Goal: Task Accomplishment & Management: Manage account settings

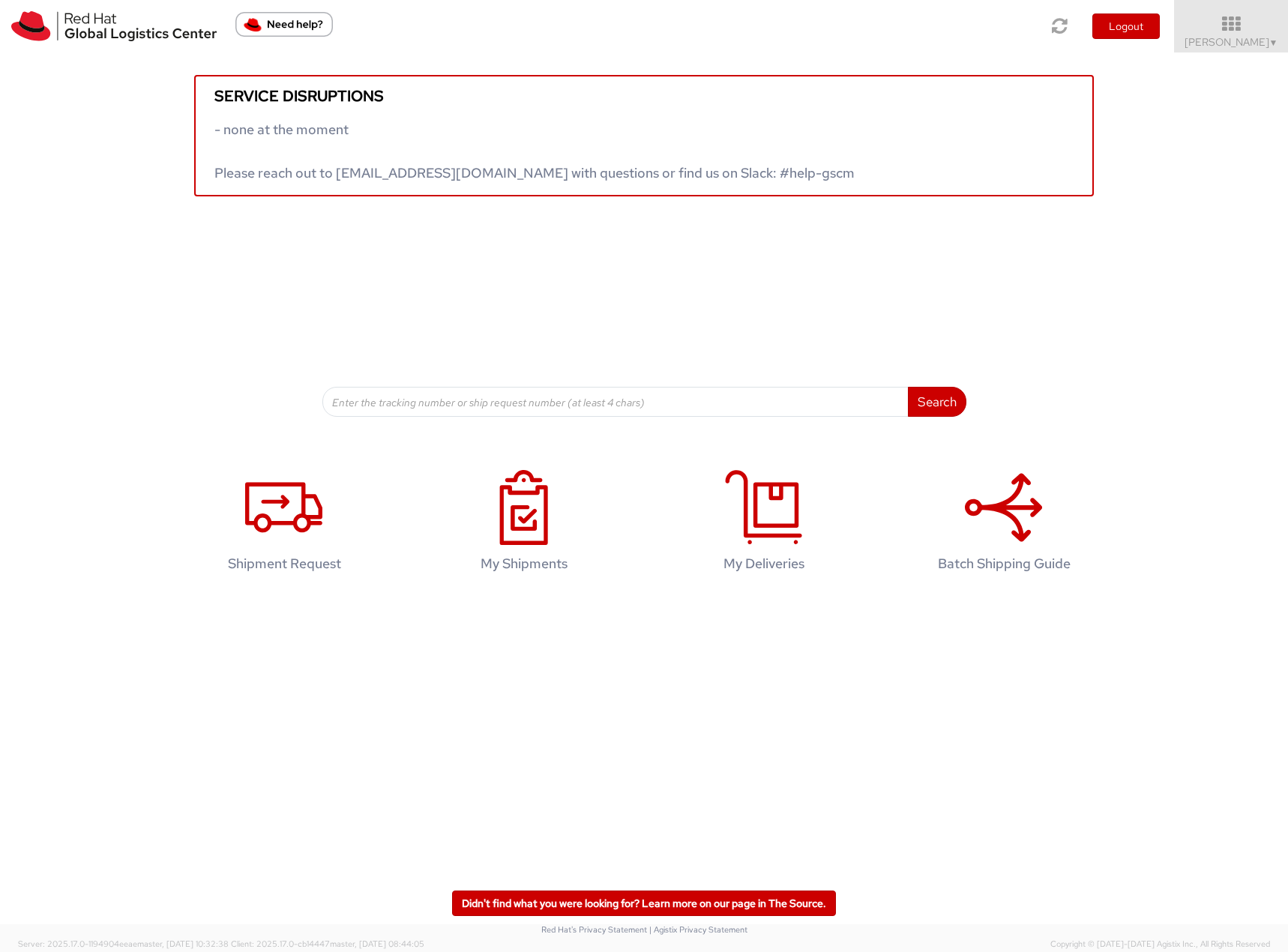
drag, startPoint x: 1250, startPoint y: 48, endPoint x: 1248, endPoint y: 62, distance: 14.1
click at [1250, 48] on span "Filip Lizuch ▼" at bounding box center [1232, 41] width 94 height 13
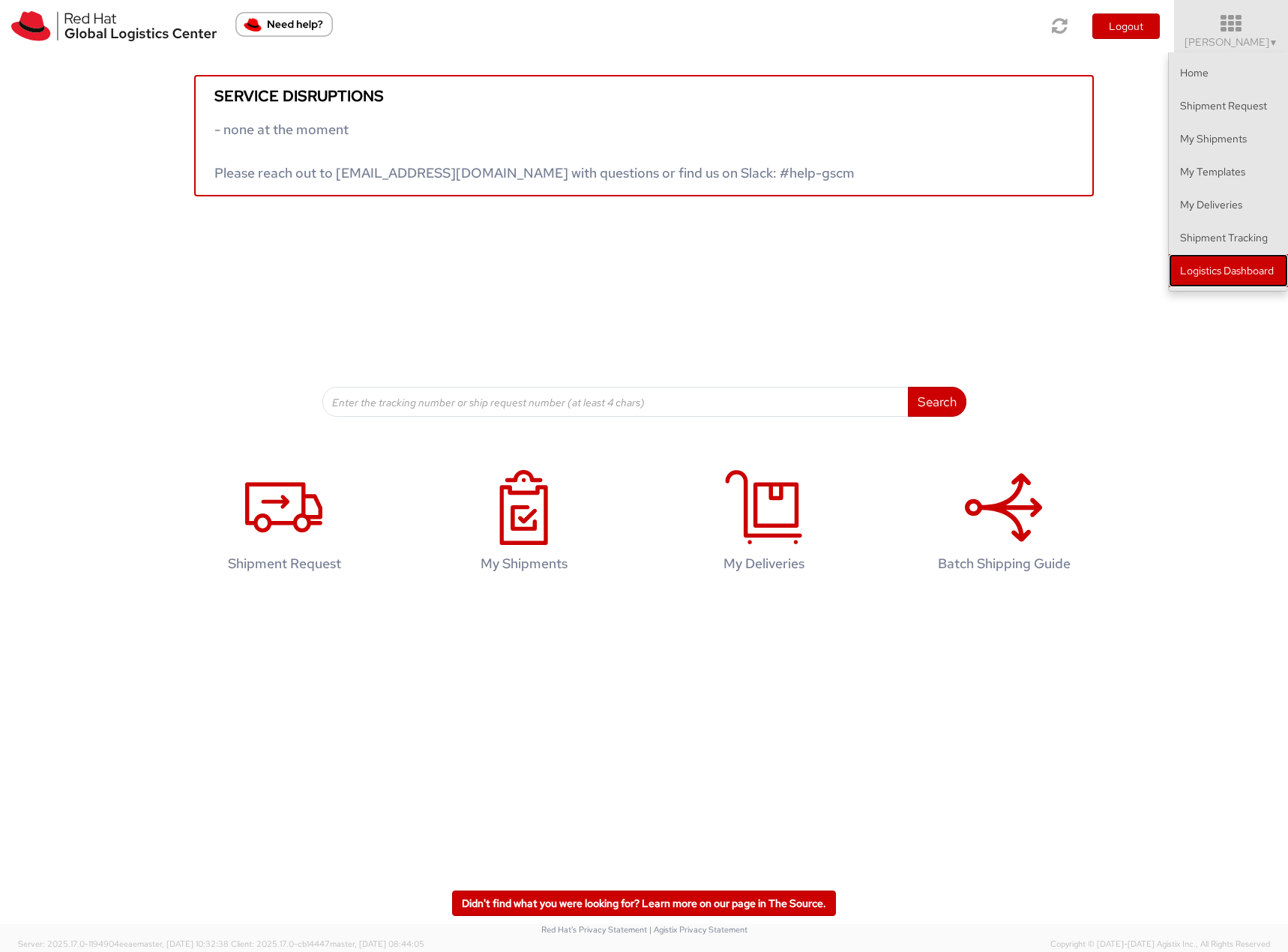
click at [1241, 274] on link "Logistics Dashboard" at bounding box center [1228, 270] width 119 height 33
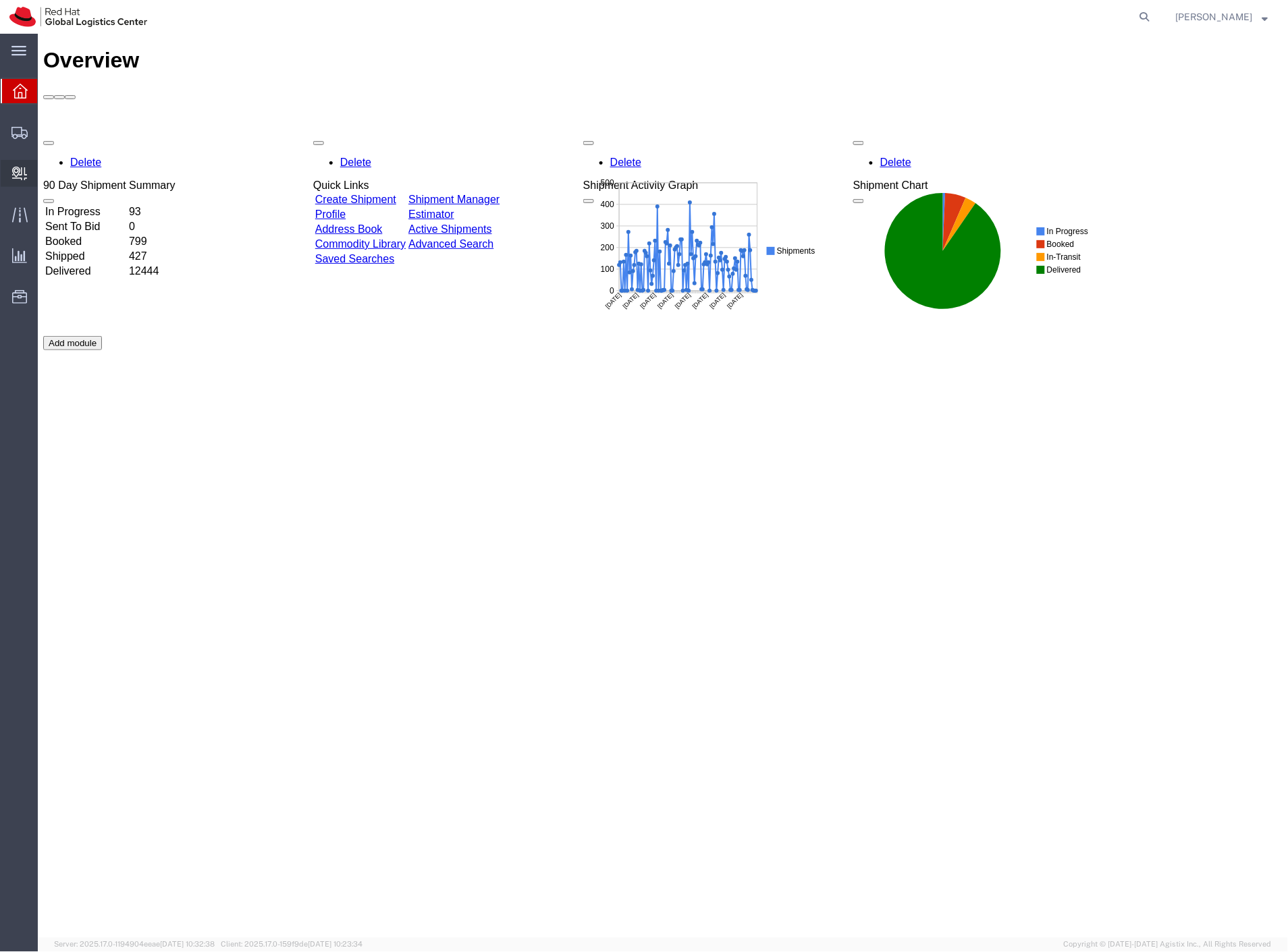
click at [0, 0] on span "Create Delivery" at bounding box center [0, 0] width 0 height 0
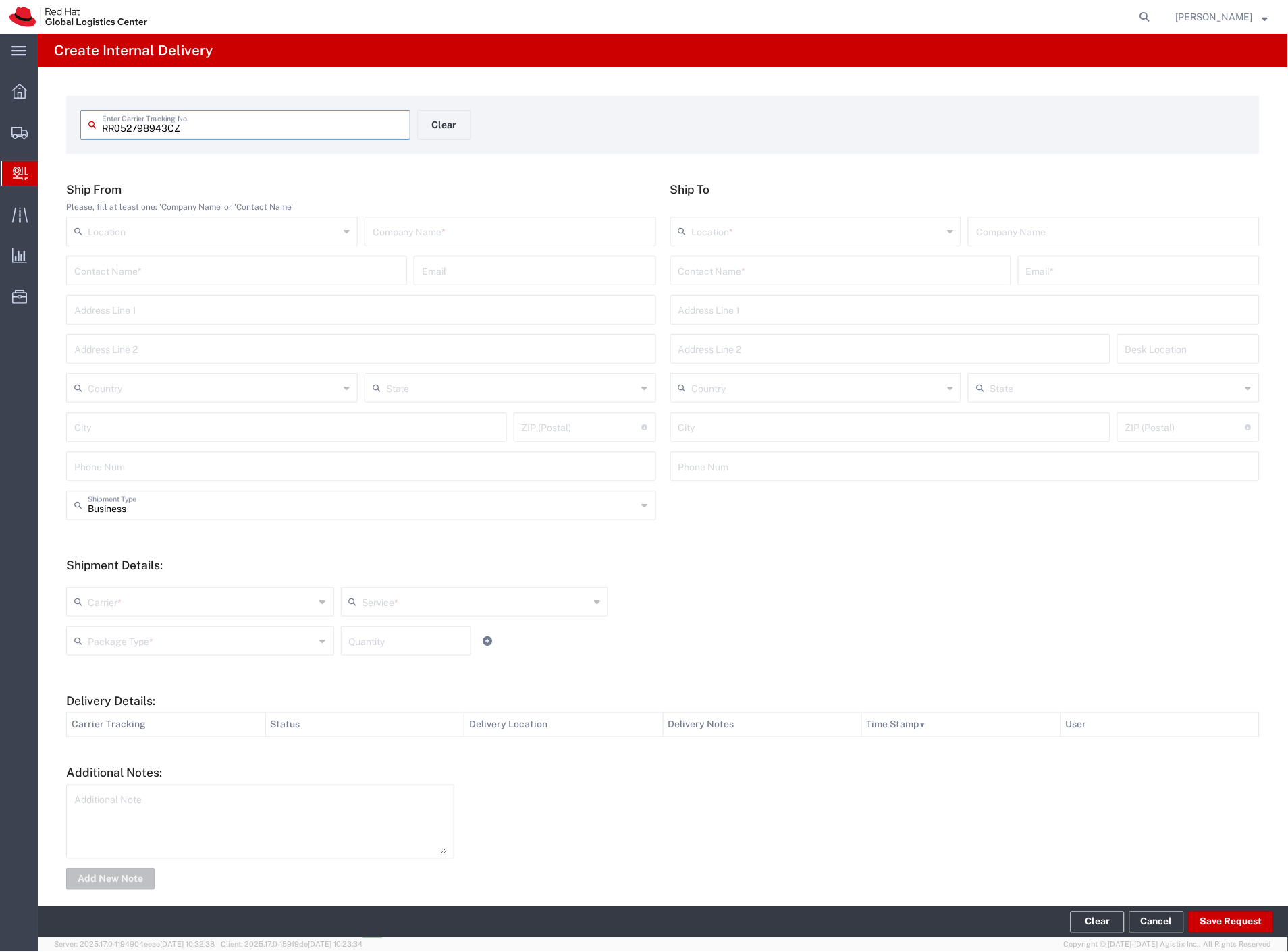
type input "RR052798943CZ"
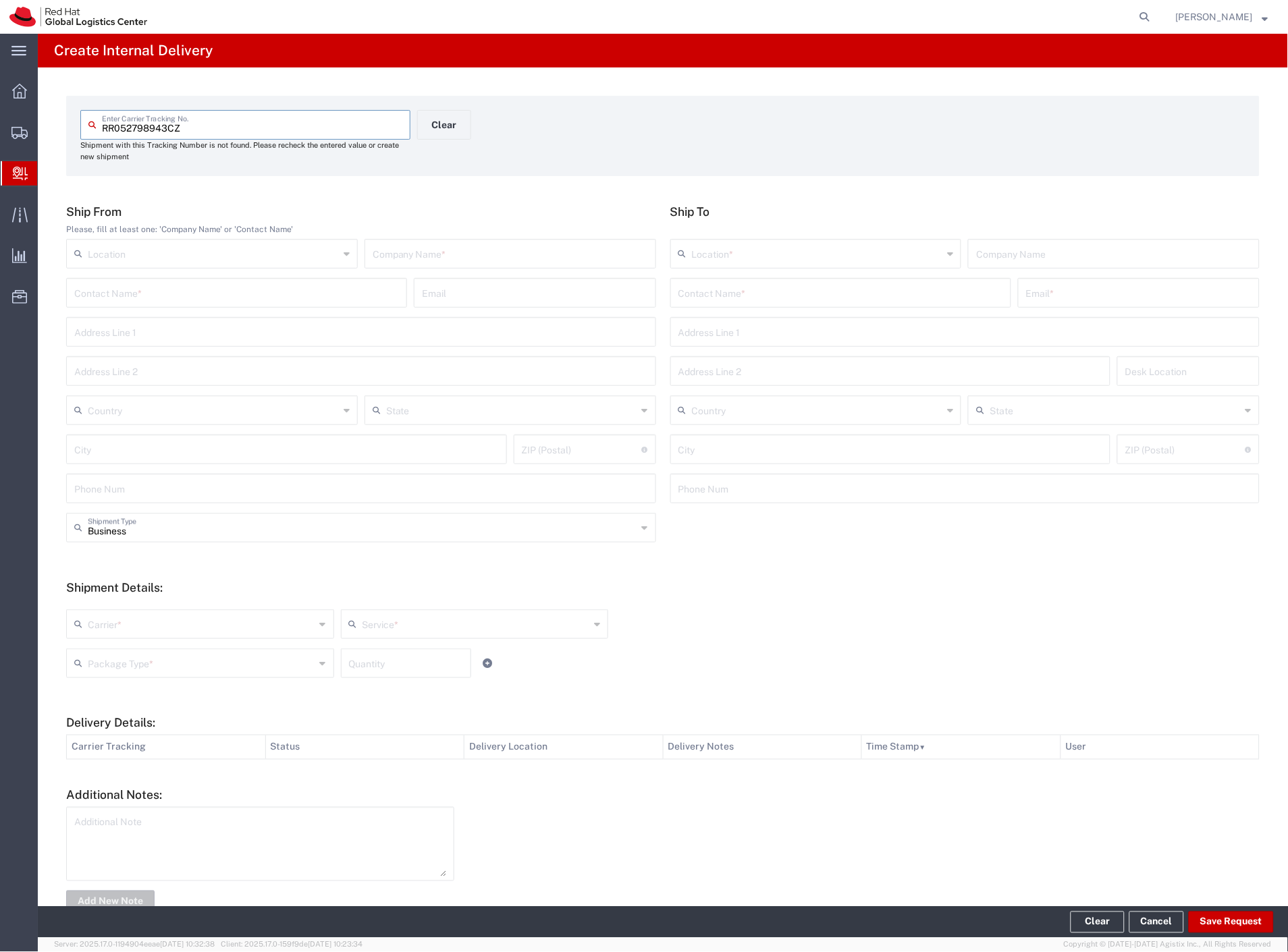
click at [348, 292] on input "text" at bounding box center [236, 292] width 325 height 23
type input "klara necasova"
click at [721, 284] on input "text" at bounding box center [840, 292] width 325 height 23
type input "vlckova"
click at [773, 328] on p "Red Hat Czech s.r.o. (Marie Vlckova), mvlckova@redhat.com" at bounding box center [840, 325] width 323 height 17
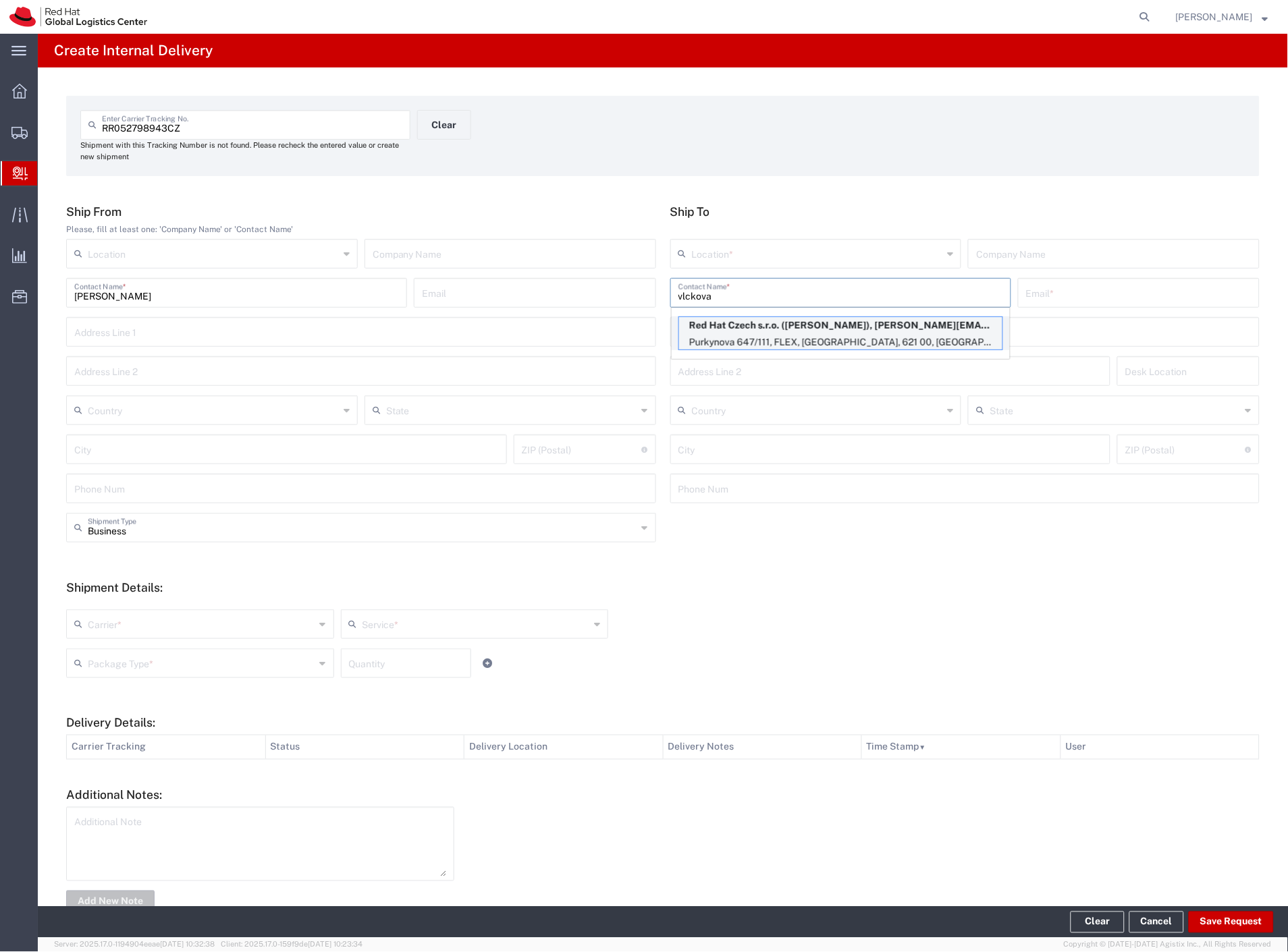
type input "RH - [GEOGRAPHIC_DATA] [GEOGRAPHIC_DATA] - B"
type input "Red Hat Czech s.r.o."
type input "[PERSON_NAME]"
type input "mvlckova@redhat.com"
type input "Purkynova 647/111"
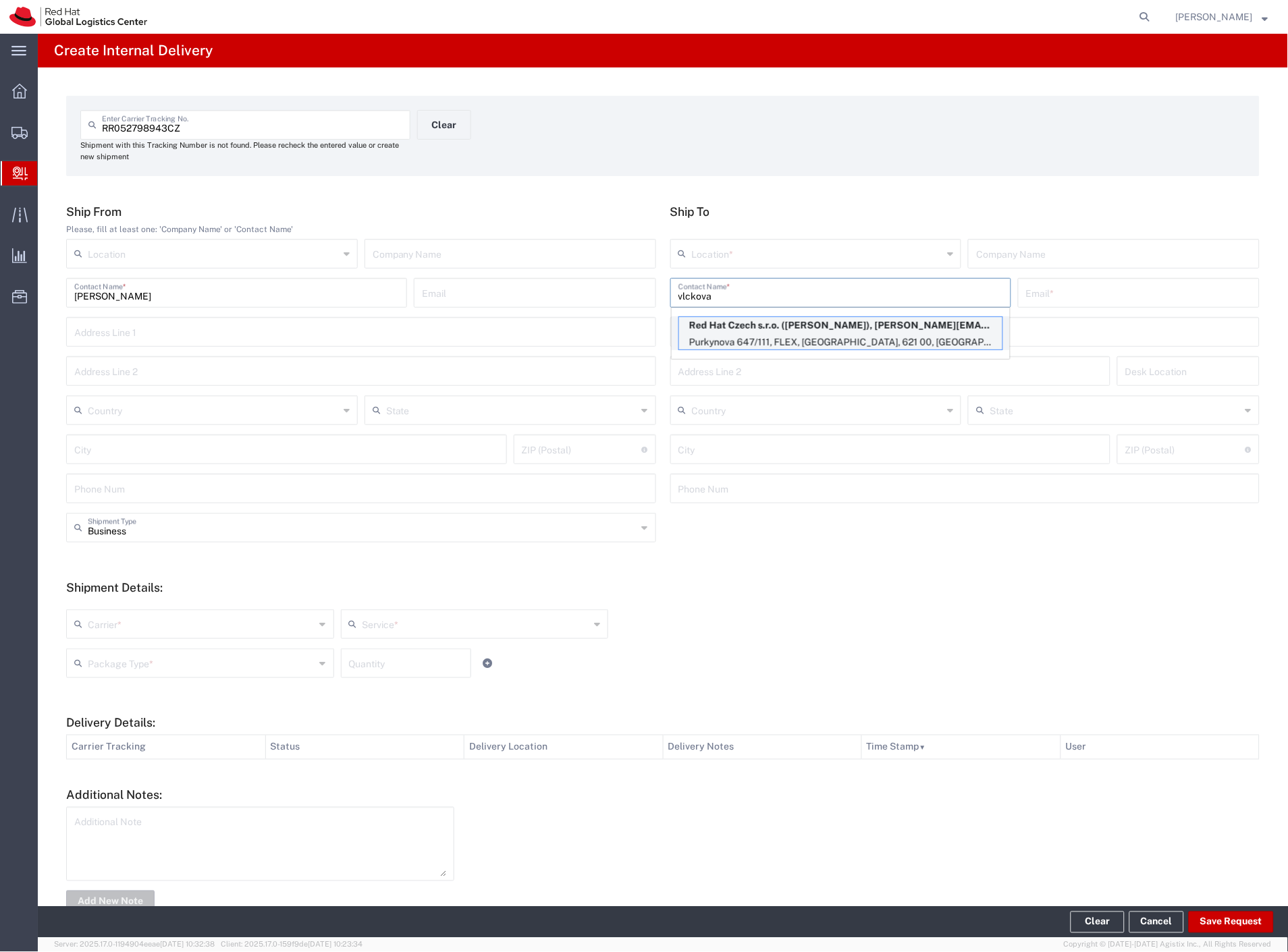
type input "FLEX"
type input "Czechia"
type input "[GEOGRAPHIC_DATA]"
type input "621 00"
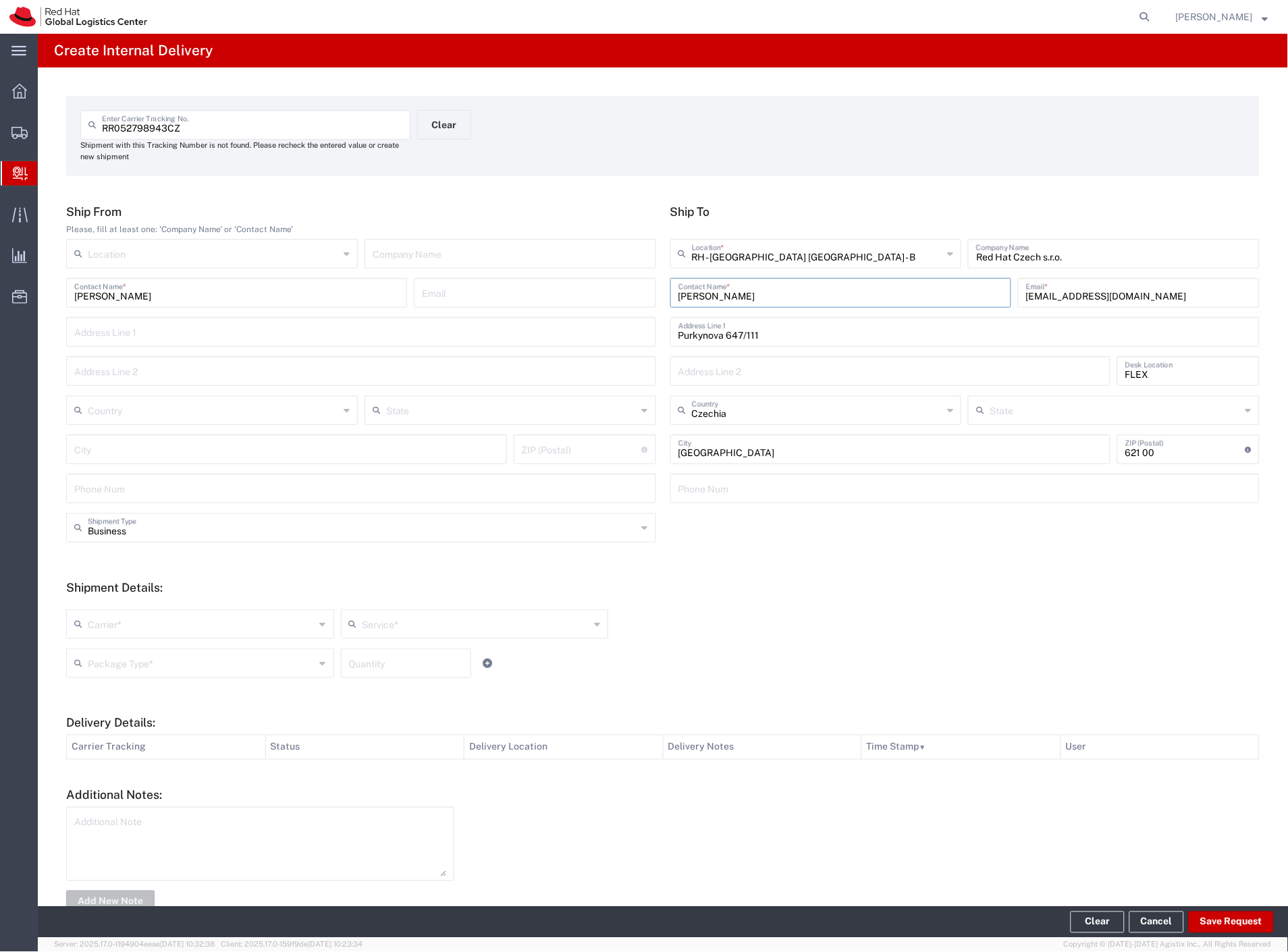
drag, startPoint x: 91, startPoint y: 625, endPoint x: 102, endPoint y: 639, distance: 17.8
click at [91, 626] on input "text" at bounding box center [201, 623] width 227 height 23
click at [114, 651] on span "Czech Post" at bounding box center [199, 653] width 263 height 21
type input "Czech Post"
drag, startPoint x: 126, startPoint y: 664, endPoint x: 135, endPoint y: 711, distance: 47.9
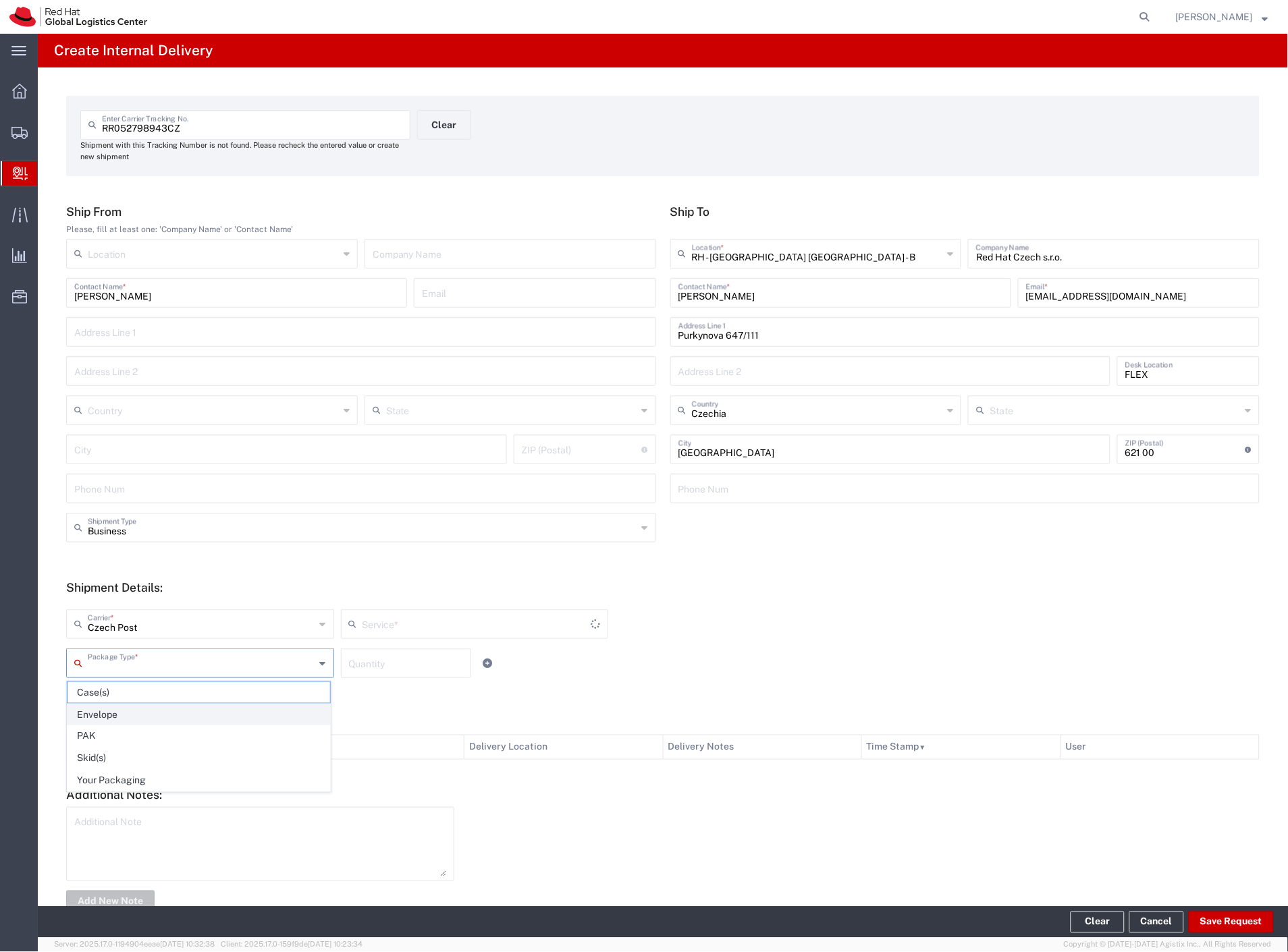
click at [126, 665] on input "text" at bounding box center [201, 662] width 227 height 23
type input "Ground"
click at [139, 786] on span "Your Packaging" at bounding box center [199, 781] width 263 height 21
type input "Your Packaging"
click at [1257, 913] on button "Save Request" at bounding box center [1231, 922] width 85 height 22
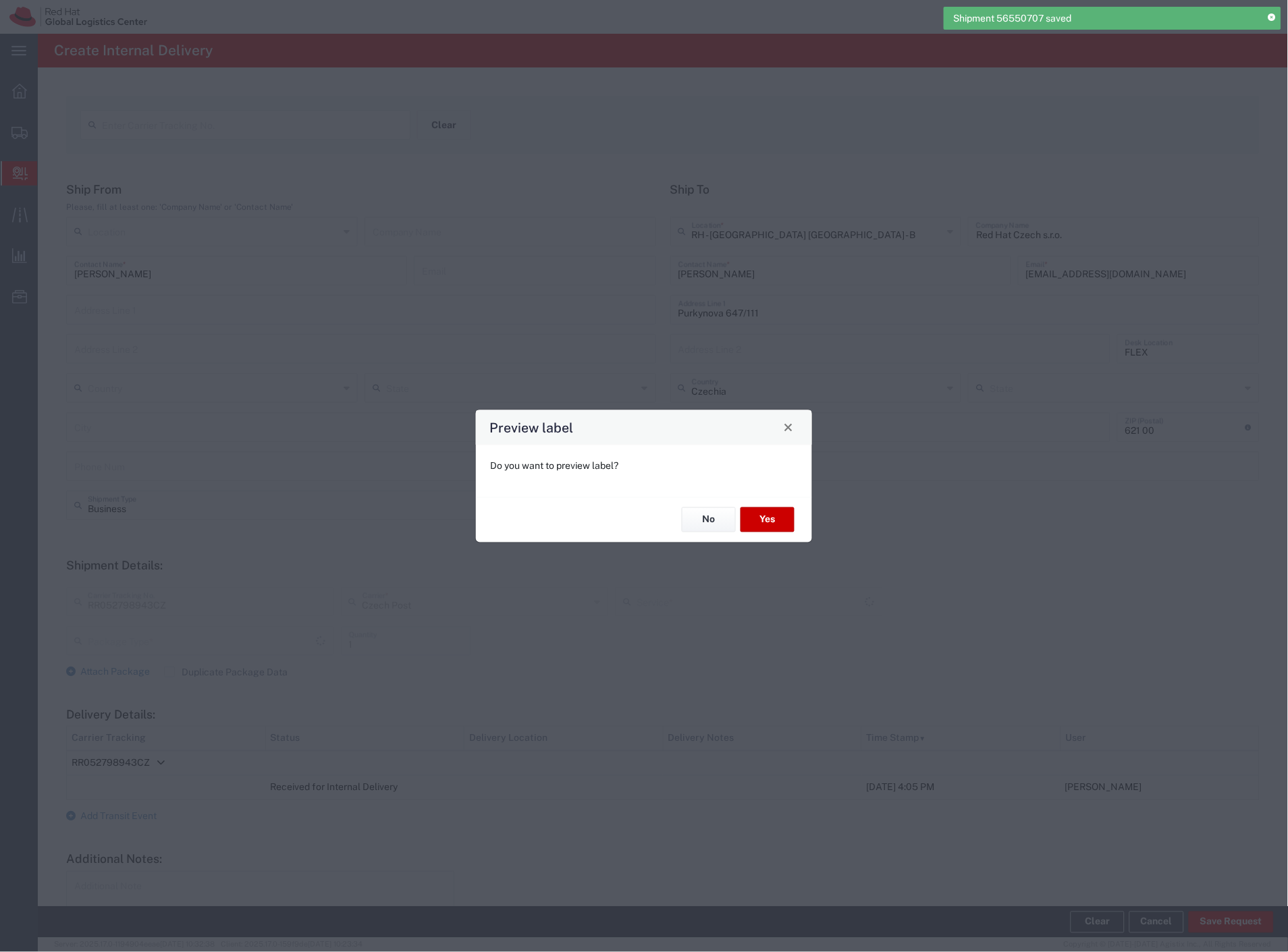
type input "Your Packaging"
type input "Ground"
click at [697, 515] on button "No" at bounding box center [708, 519] width 54 height 25
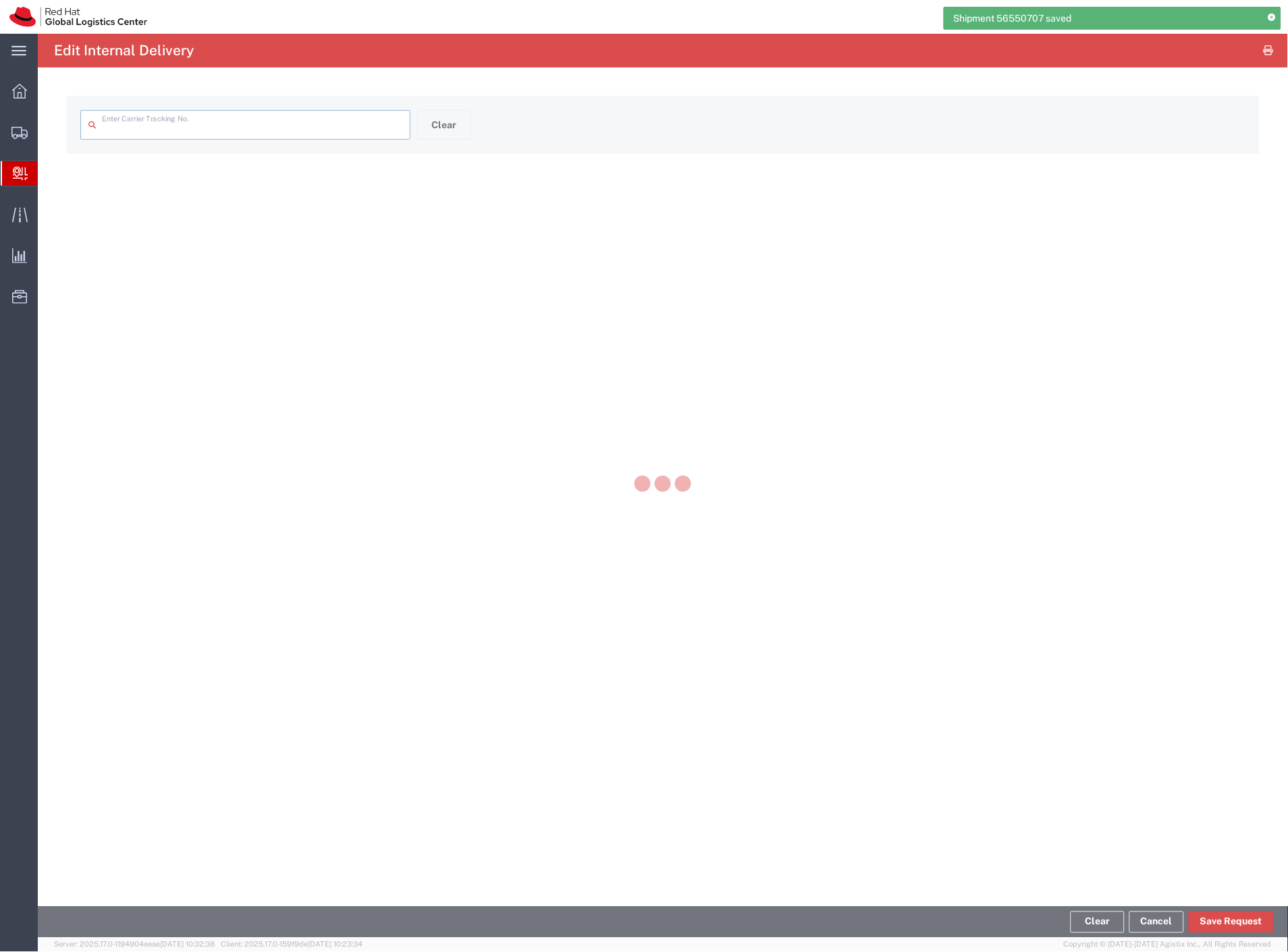
type input "RR052798943CZ"
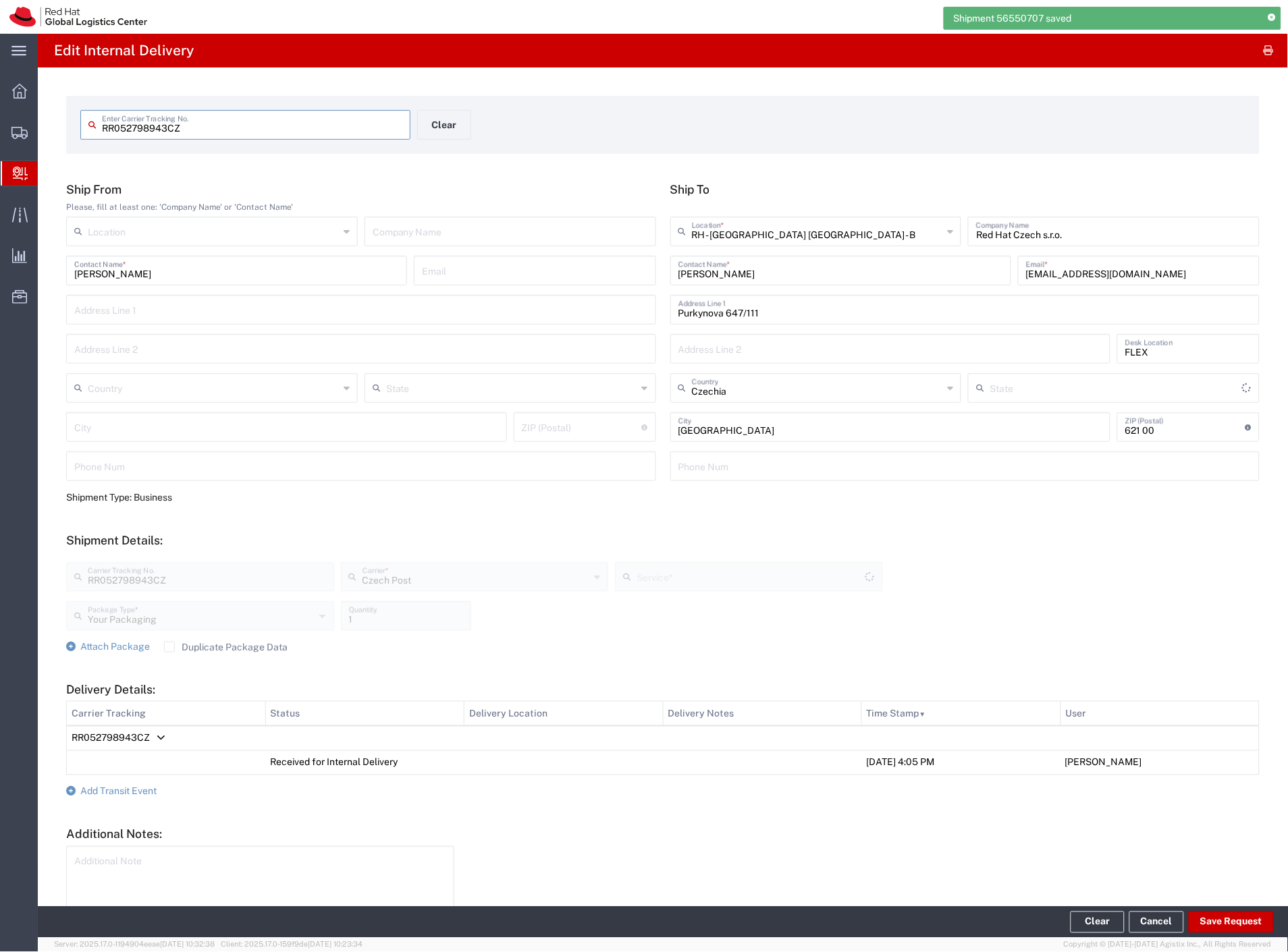
type input "Ground"
click at [140, 817] on form "Ship From Please, fill at least one: 'Company Name' or 'Contact Name' Location …" at bounding box center [662, 568] width 1193 height 772
click at [145, 795] on span "Add Transit Event" at bounding box center [118, 791] width 77 height 10
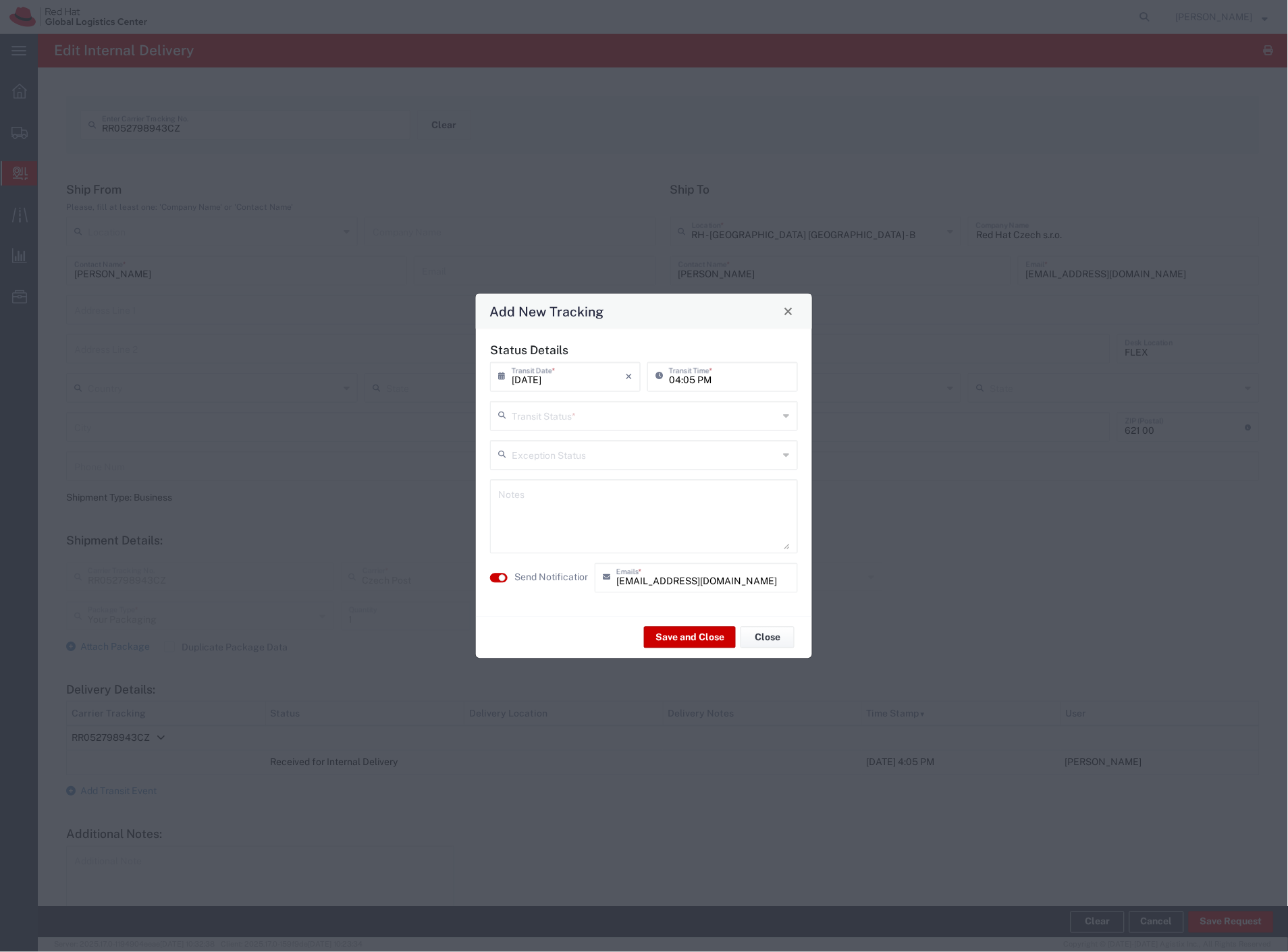
drag, startPoint x: 626, startPoint y: 421, endPoint x: 598, endPoint y: 441, distance: 34.4
click at [623, 422] on input "text" at bounding box center [645, 414] width 267 height 23
click at [585, 449] on span "Delivery Confirmation" at bounding box center [644, 445] width 305 height 21
type input "Delivery Confirmation"
click at [569, 494] on textarea at bounding box center [644, 516] width 292 height 66
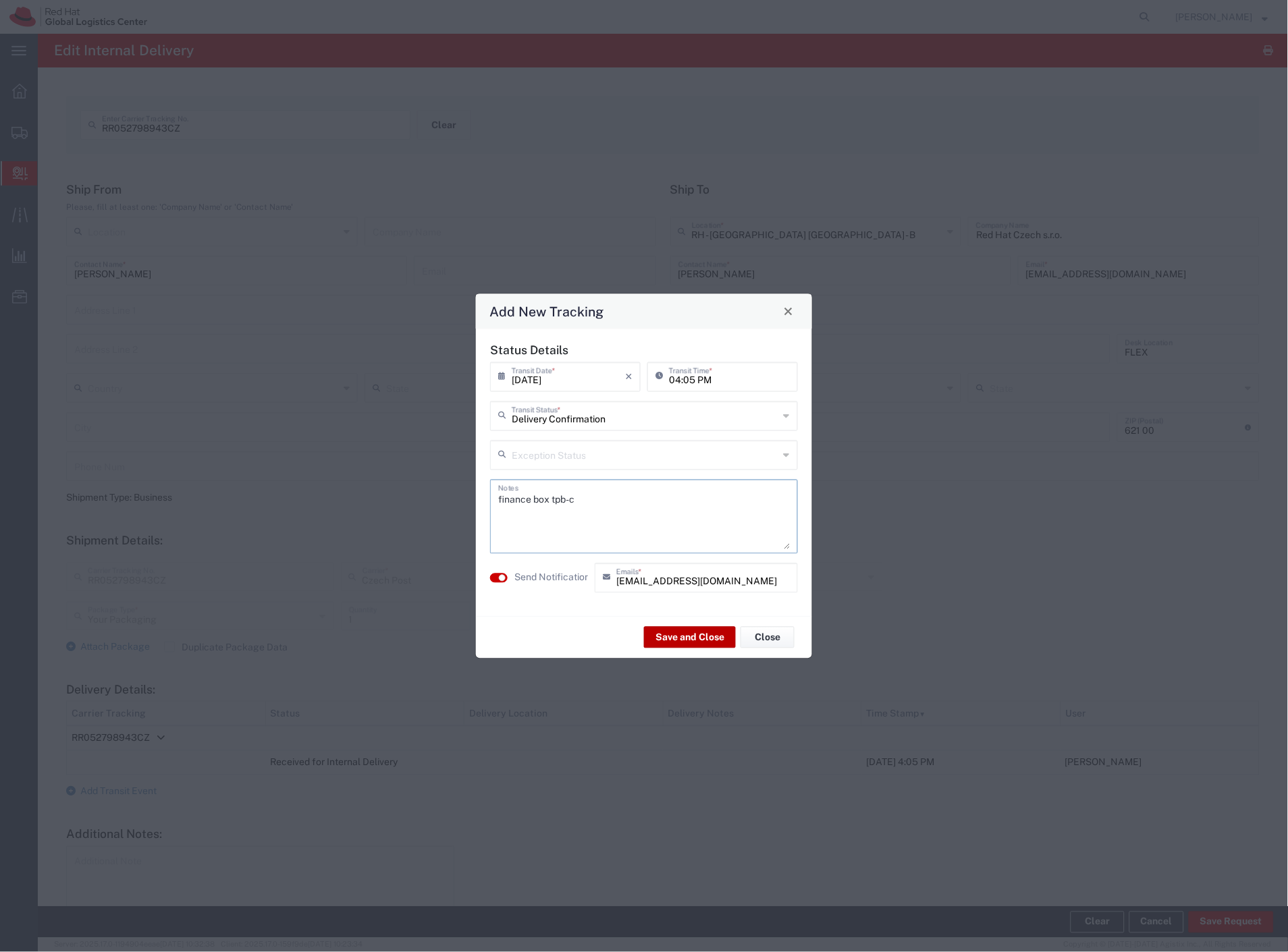
type textarea "finance box tpb-c"
click at [665, 631] on button "Save and Close" at bounding box center [690, 637] width 92 height 22
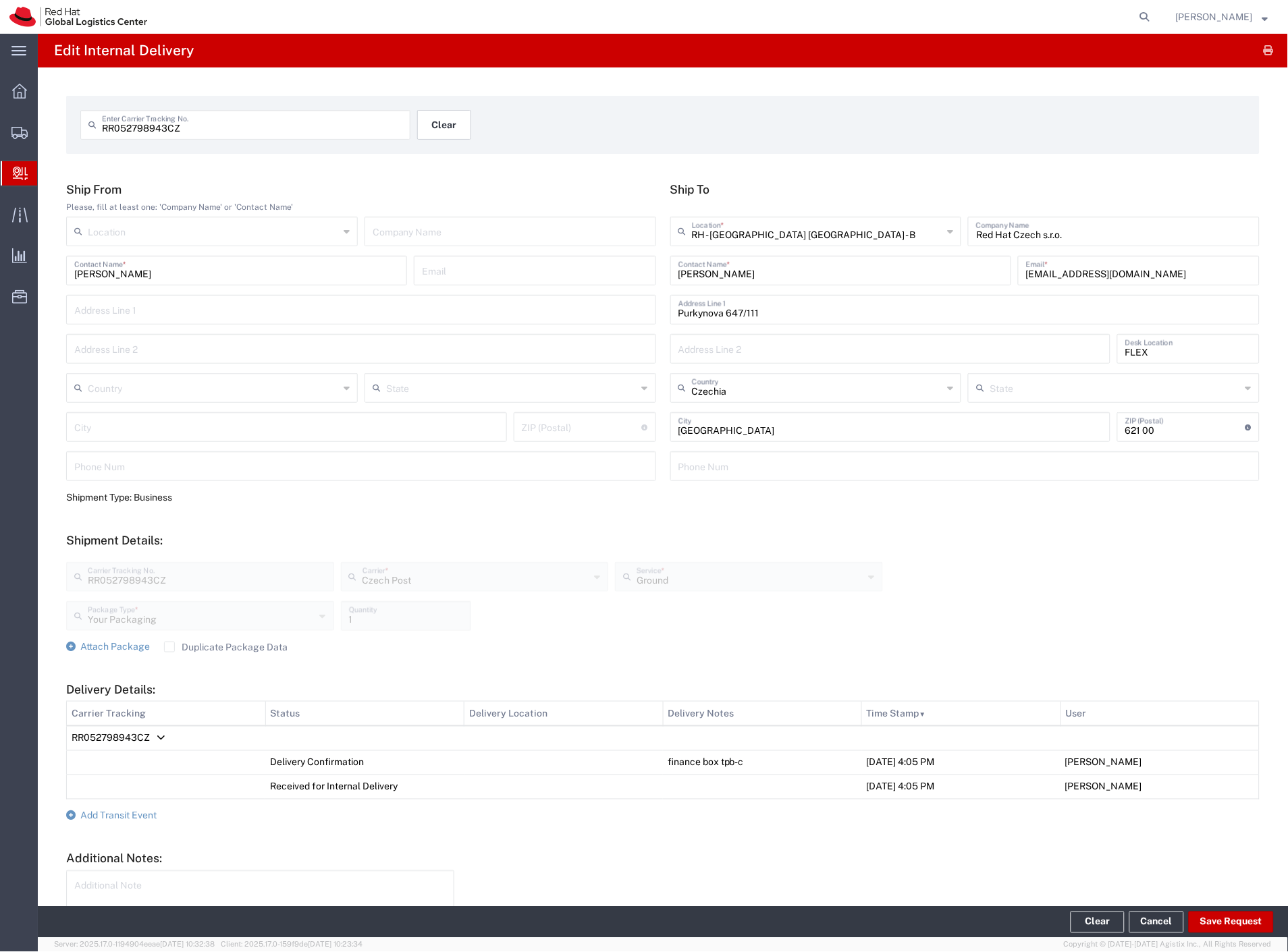
click at [436, 131] on button "Clear" at bounding box center [444, 125] width 54 height 30
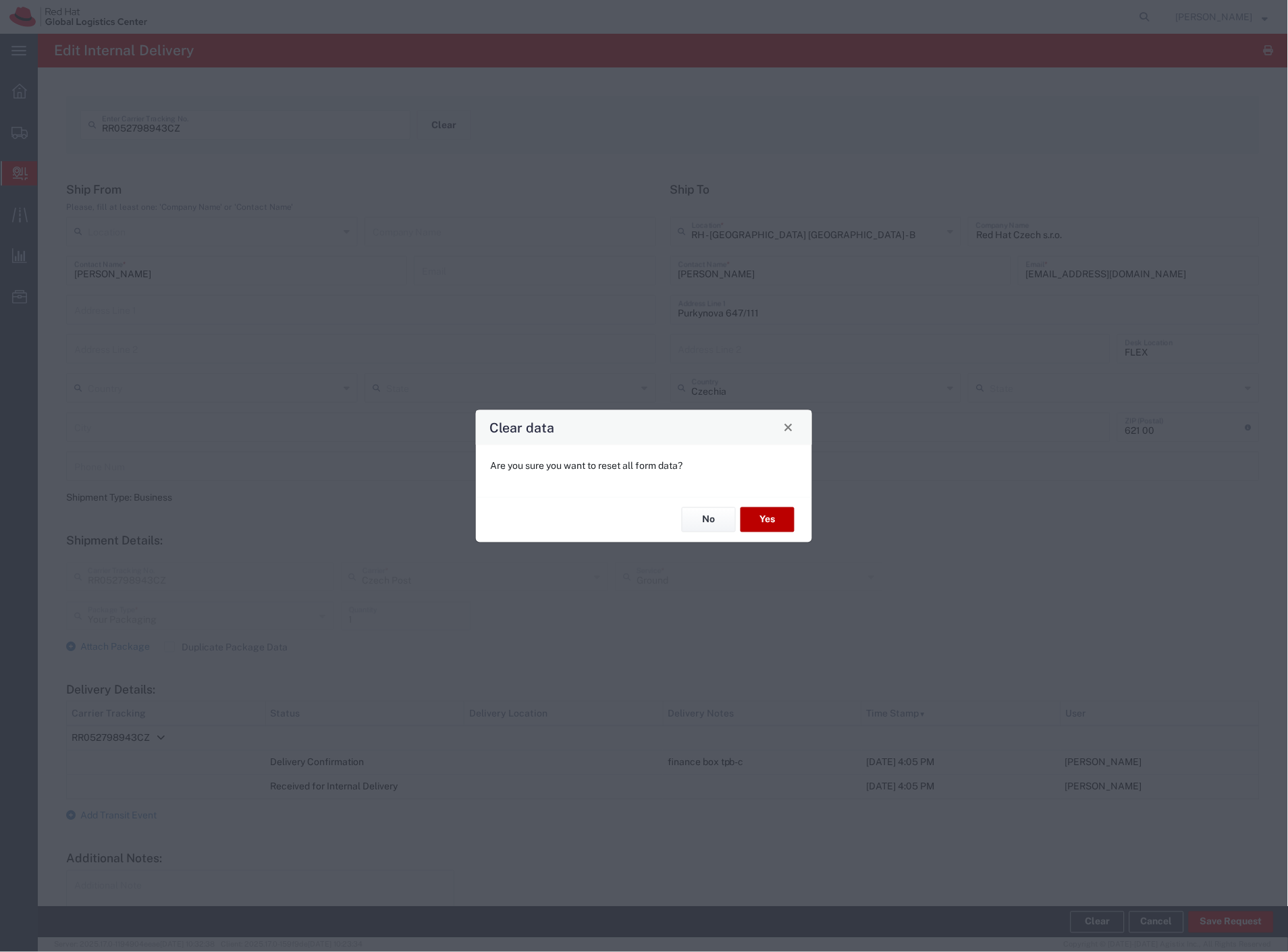
click at [766, 516] on button "Yes" at bounding box center [767, 519] width 54 height 25
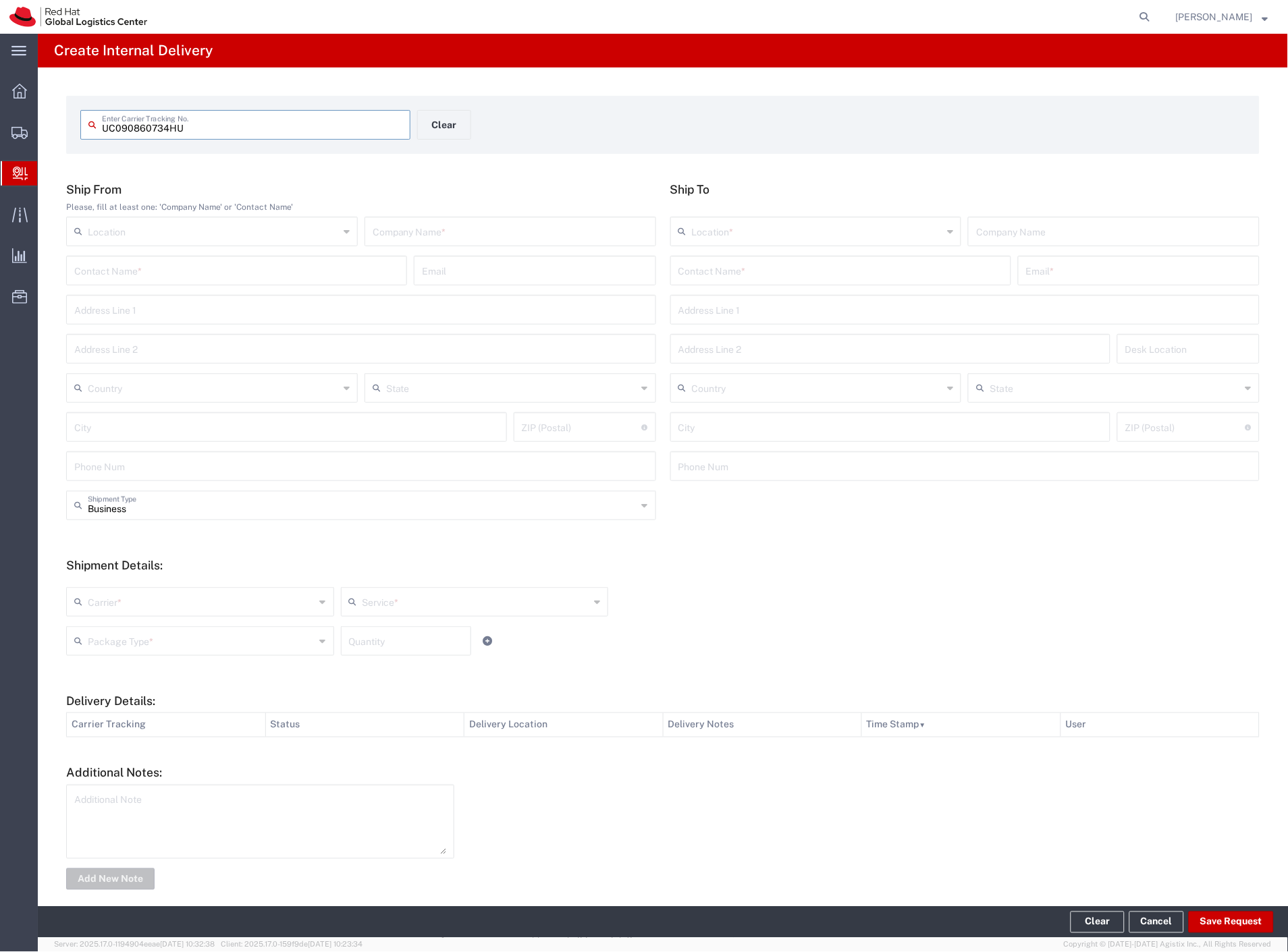
type input "UC090860734HU"
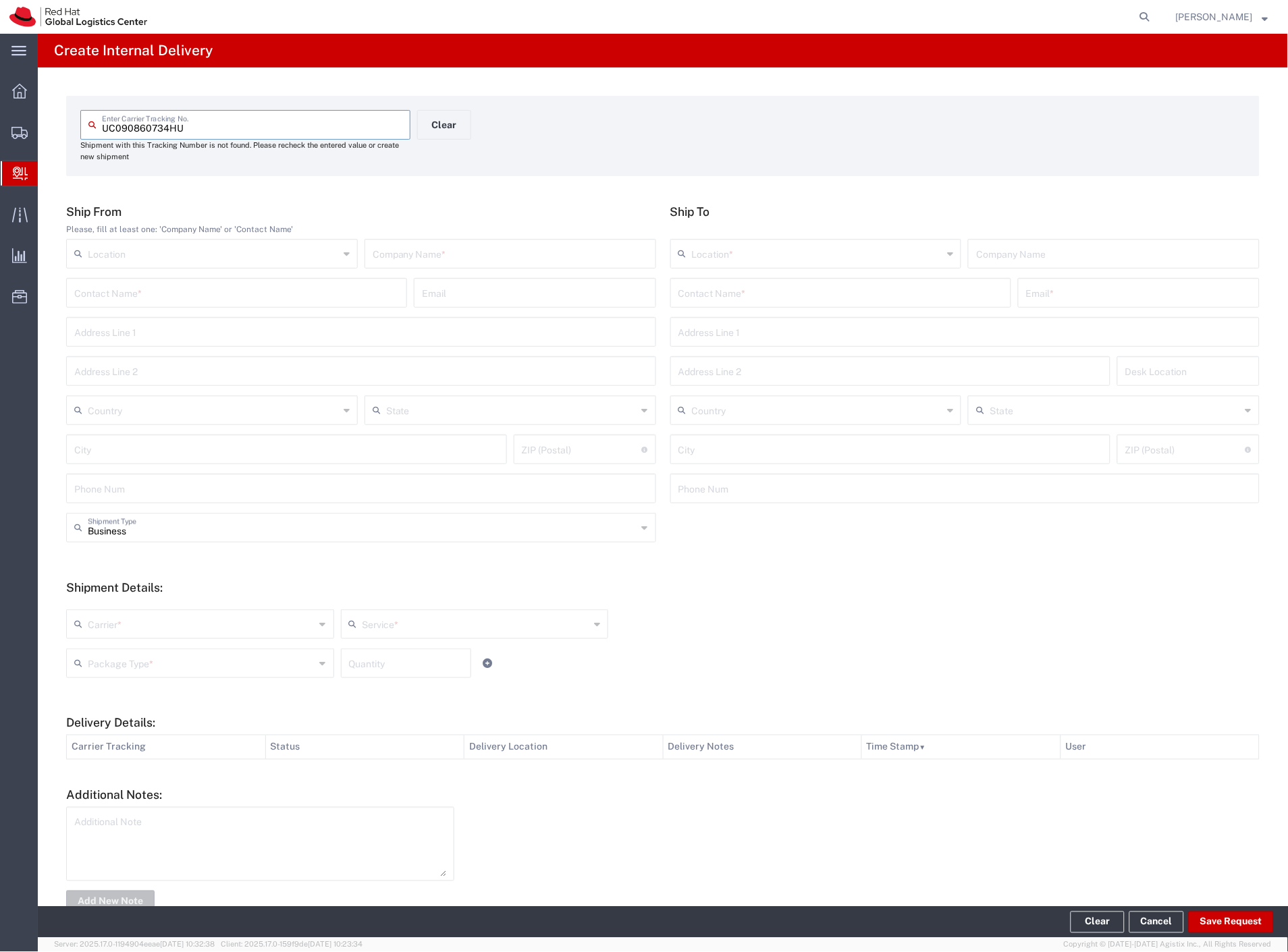
click at [409, 248] on input "text" at bounding box center [510, 252] width 275 height 23
type input "china"
click at [699, 288] on input "text" at bounding box center [840, 292] width 325 height 23
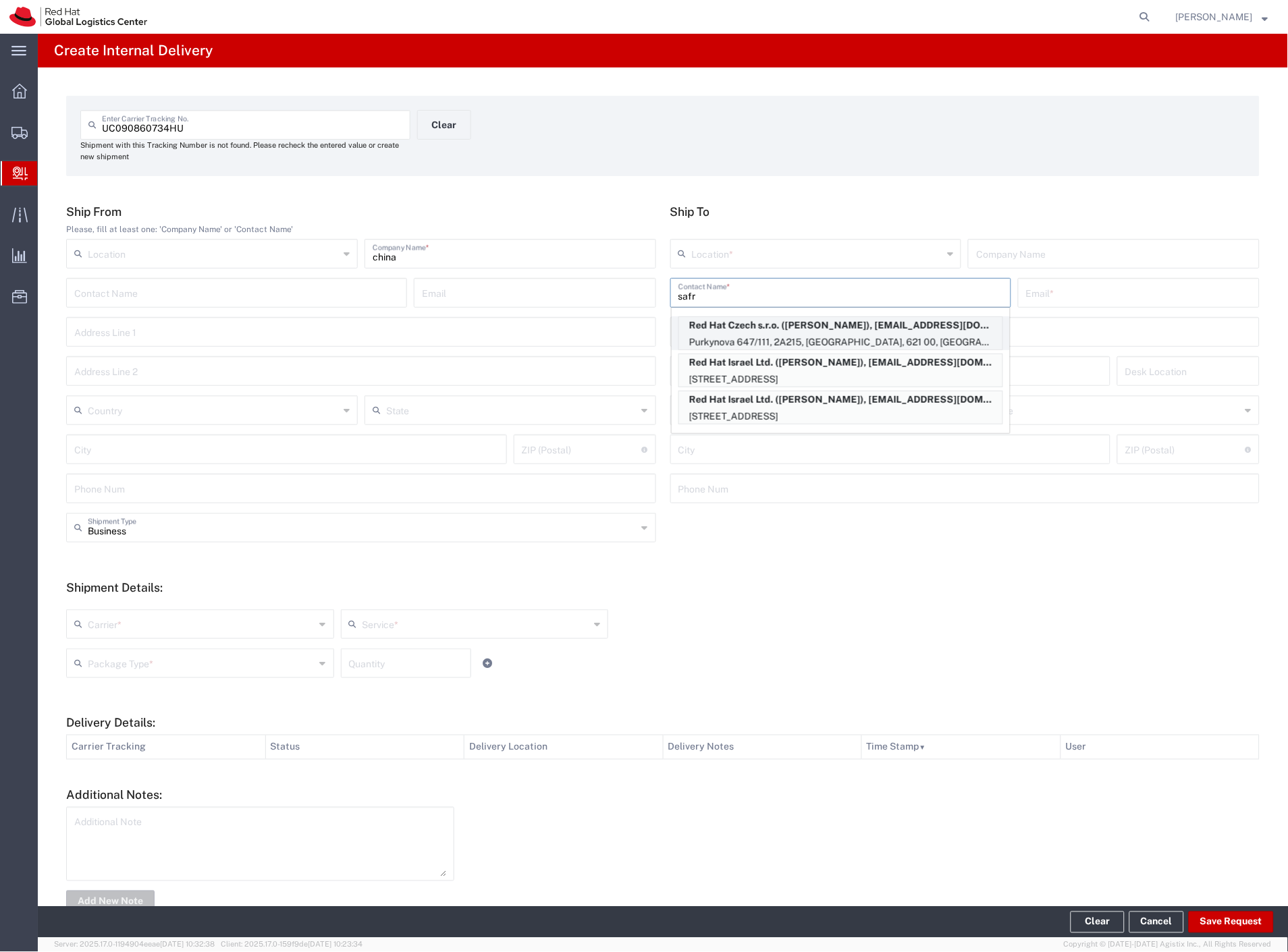
type input "safr"
click at [859, 326] on p "Red Hat Czech s.r.o. (Jan Safranek), jsafrane@redhat.com" at bounding box center [840, 325] width 323 height 17
type input "RH - [GEOGRAPHIC_DATA] [GEOGRAPHIC_DATA] - B"
type input "Red Hat Czech s.r.o."
type input "[PERSON_NAME]"
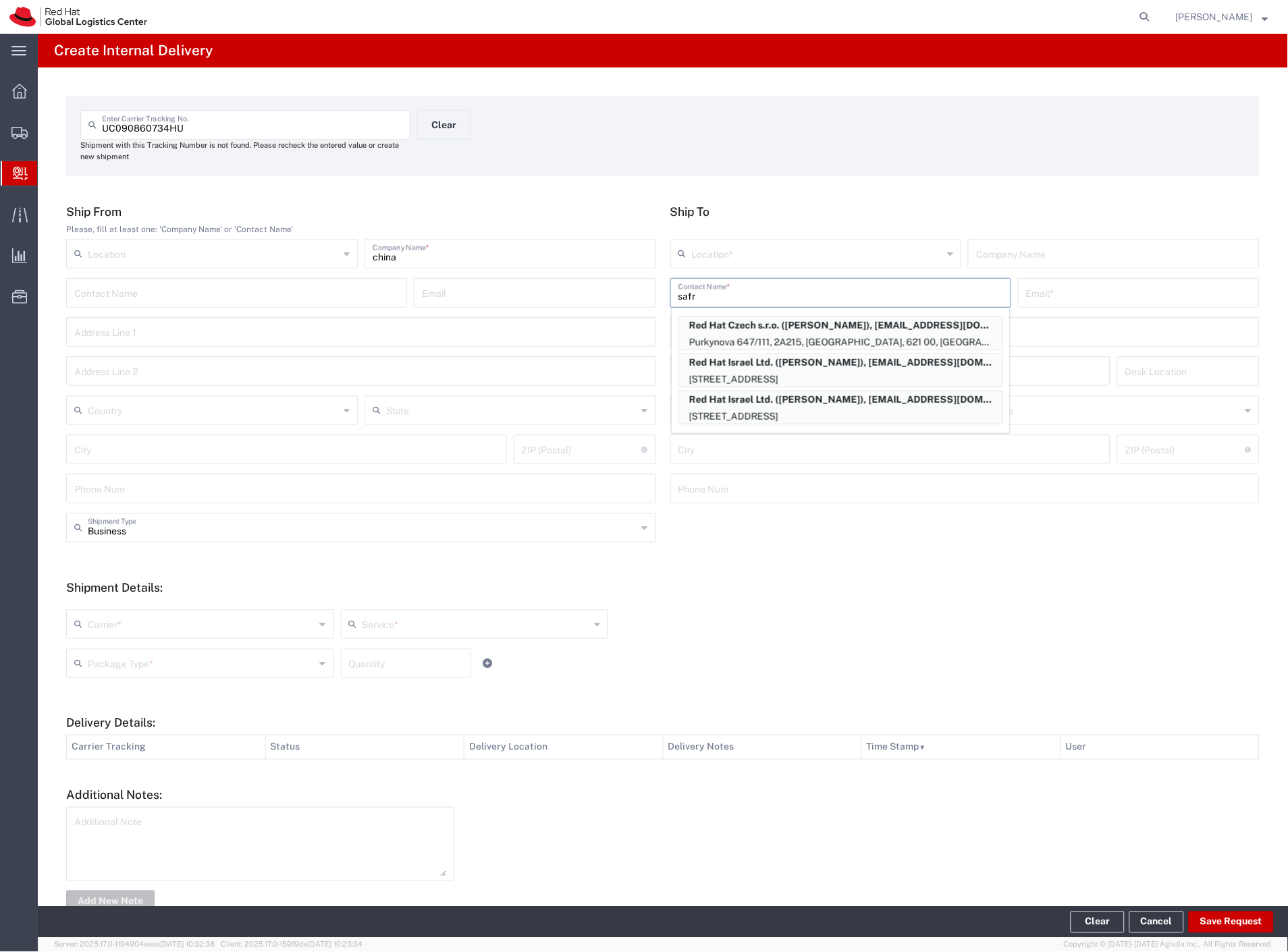
type input "jsafrane@redhat.com"
type input "Purkynova 647/111"
type input "2A215"
type input "Czechia"
type input "[GEOGRAPHIC_DATA]"
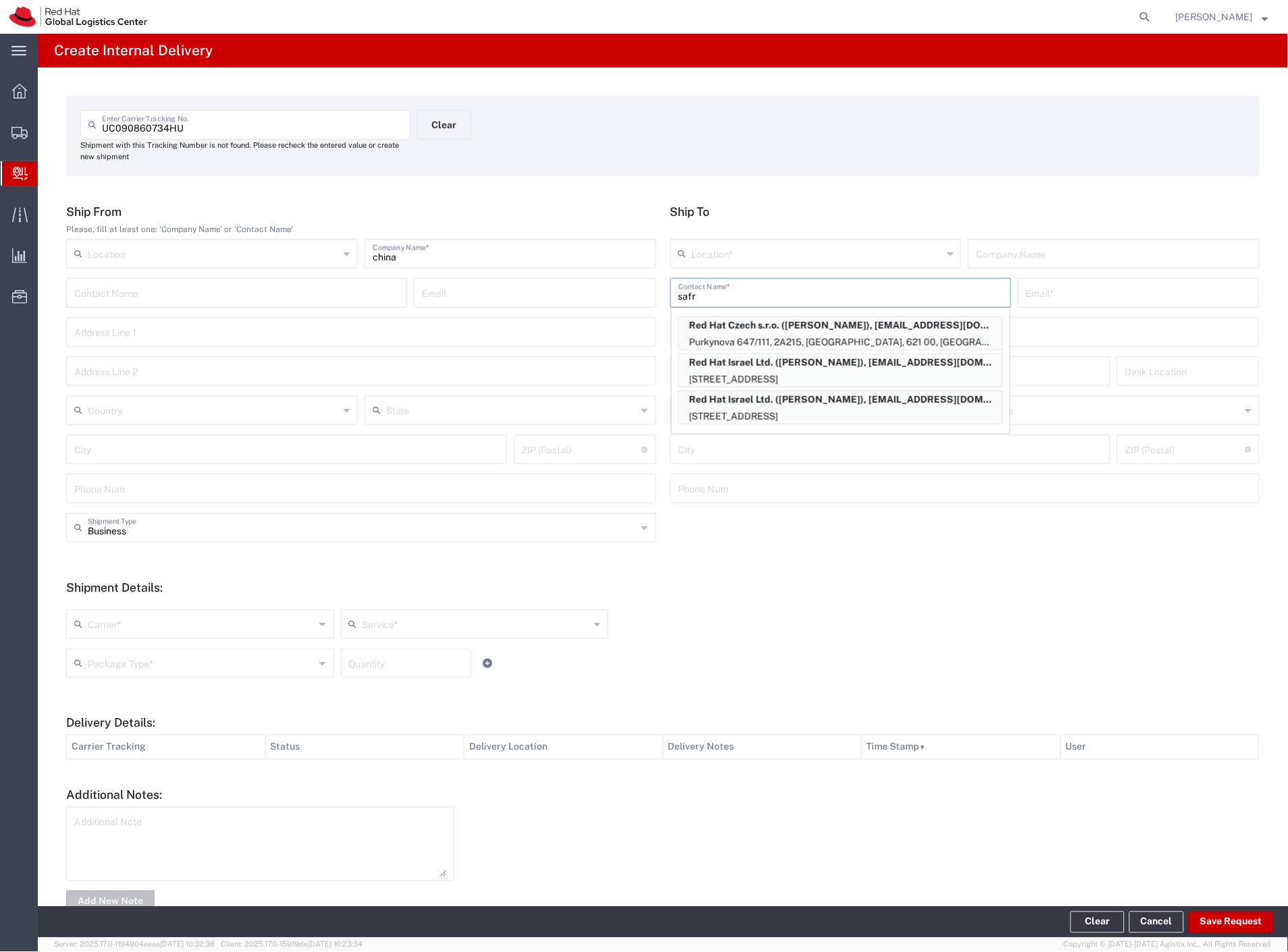
type input "621 00"
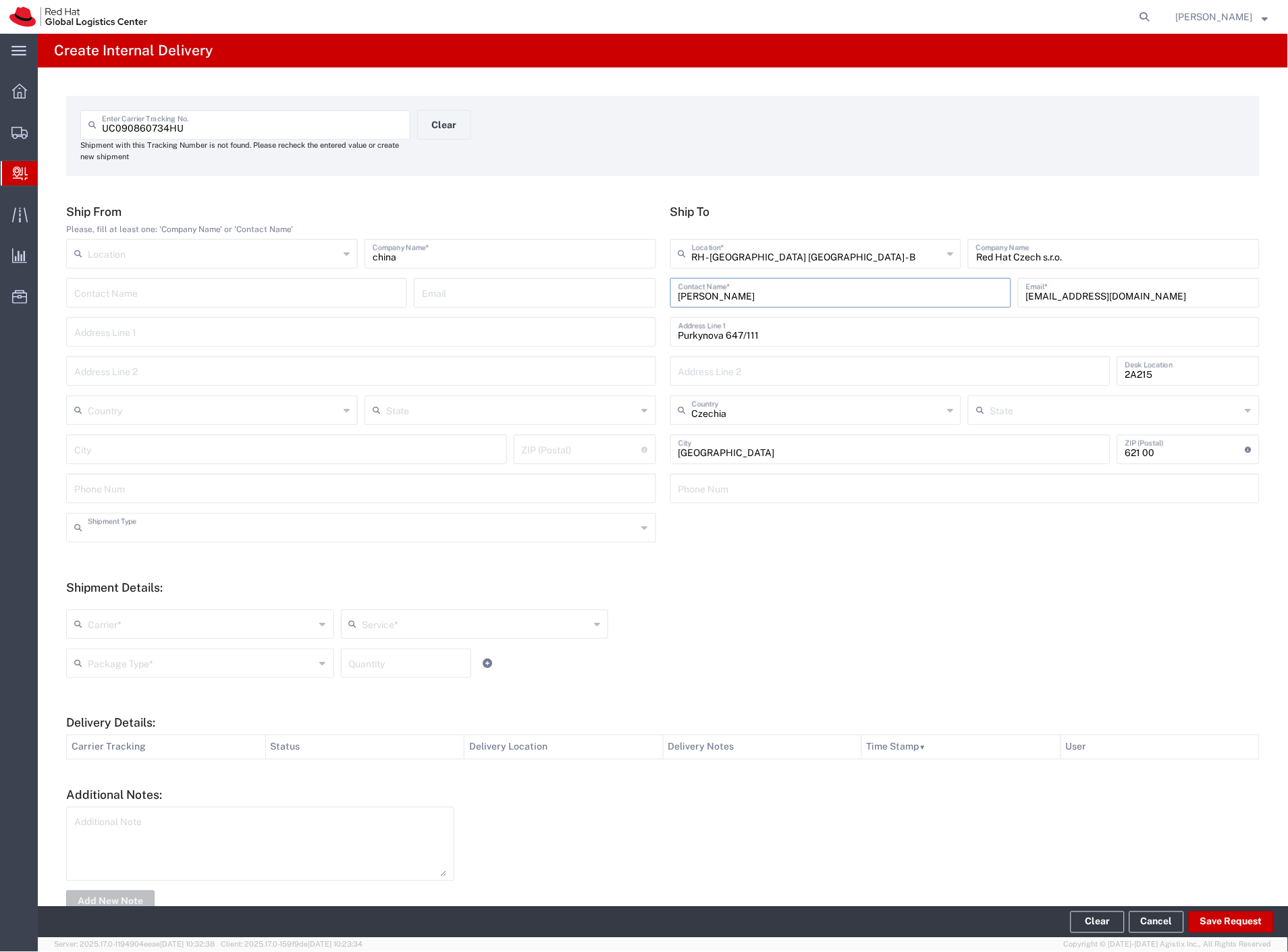
click at [135, 521] on input "text" at bounding box center [362, 526] width 549 height 23
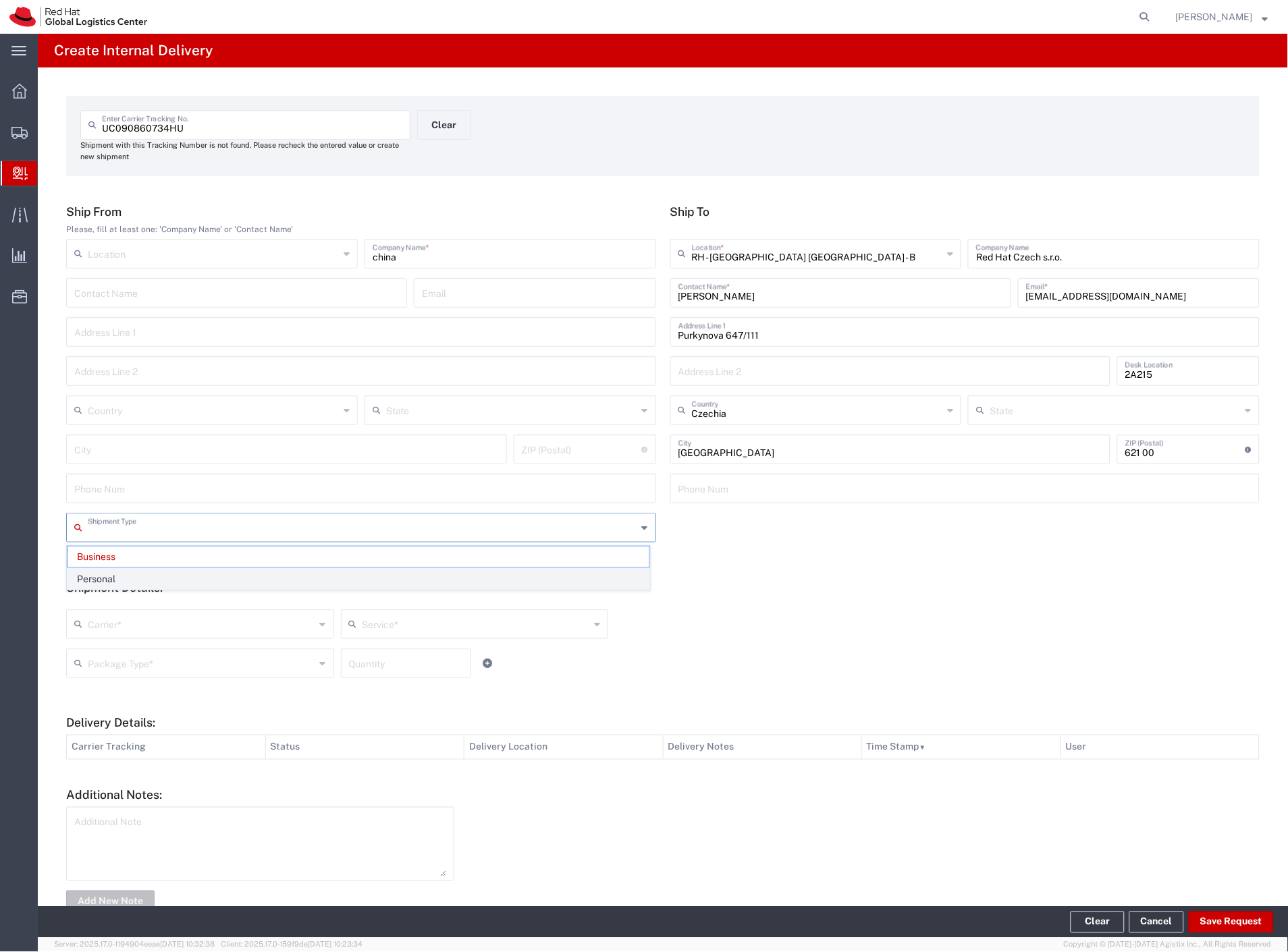
click at [130, 568] on li "Personal" at bounding box center [358, 579] width 583 height 23
type input "Personal"
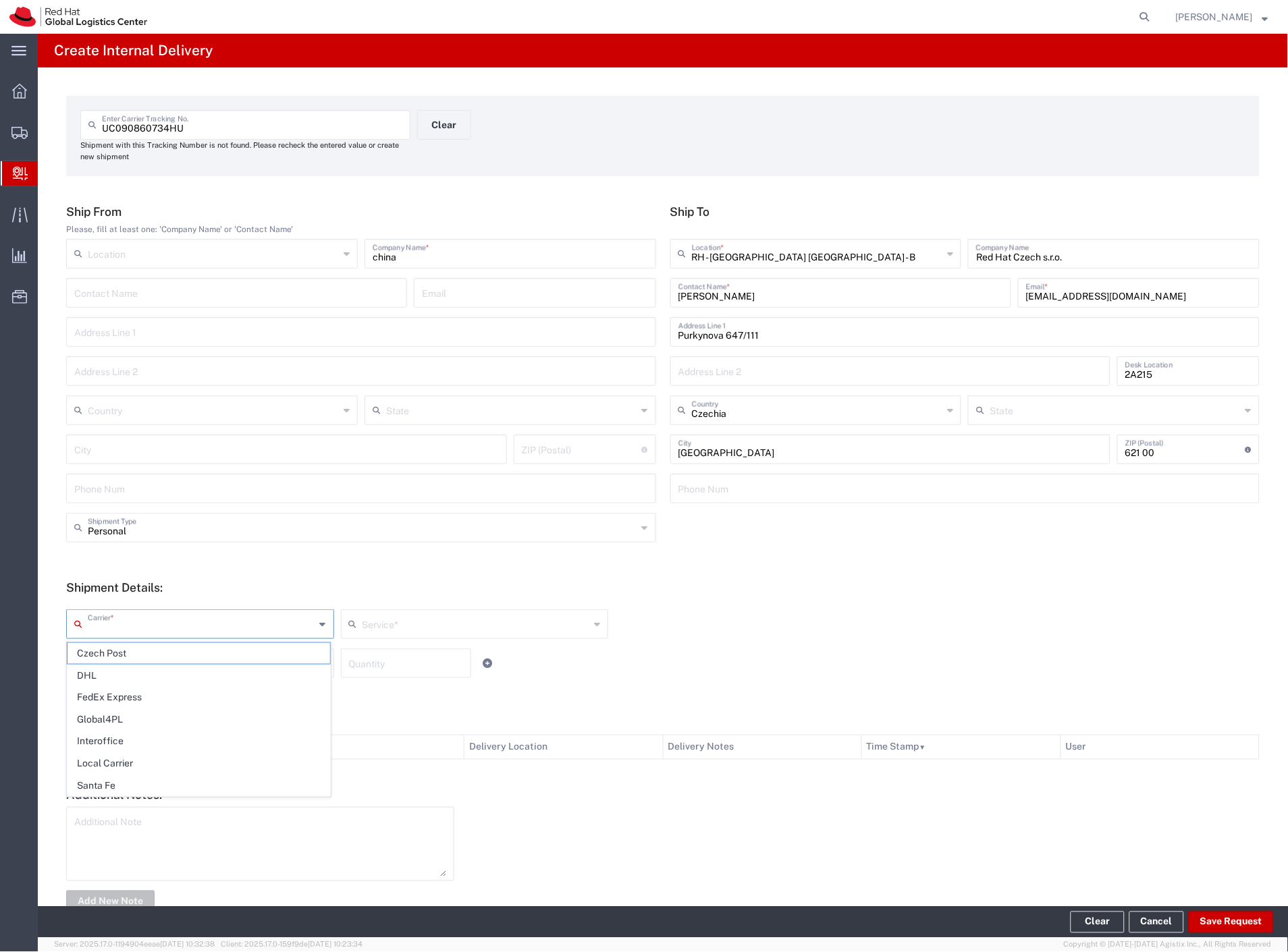
drag, startPoint x: 122, startPoint y: 617, endPoint x: 114, endPoint y: 641, distance: 25.3
click at [118, 627] on input "text" at bounding box center [201, 623] width 227 height 23
click at [110, 657] on span "Czech Post" at bounding box center [199, 653] width 263 height 21
type input "Czech Post"
type input "Ground"
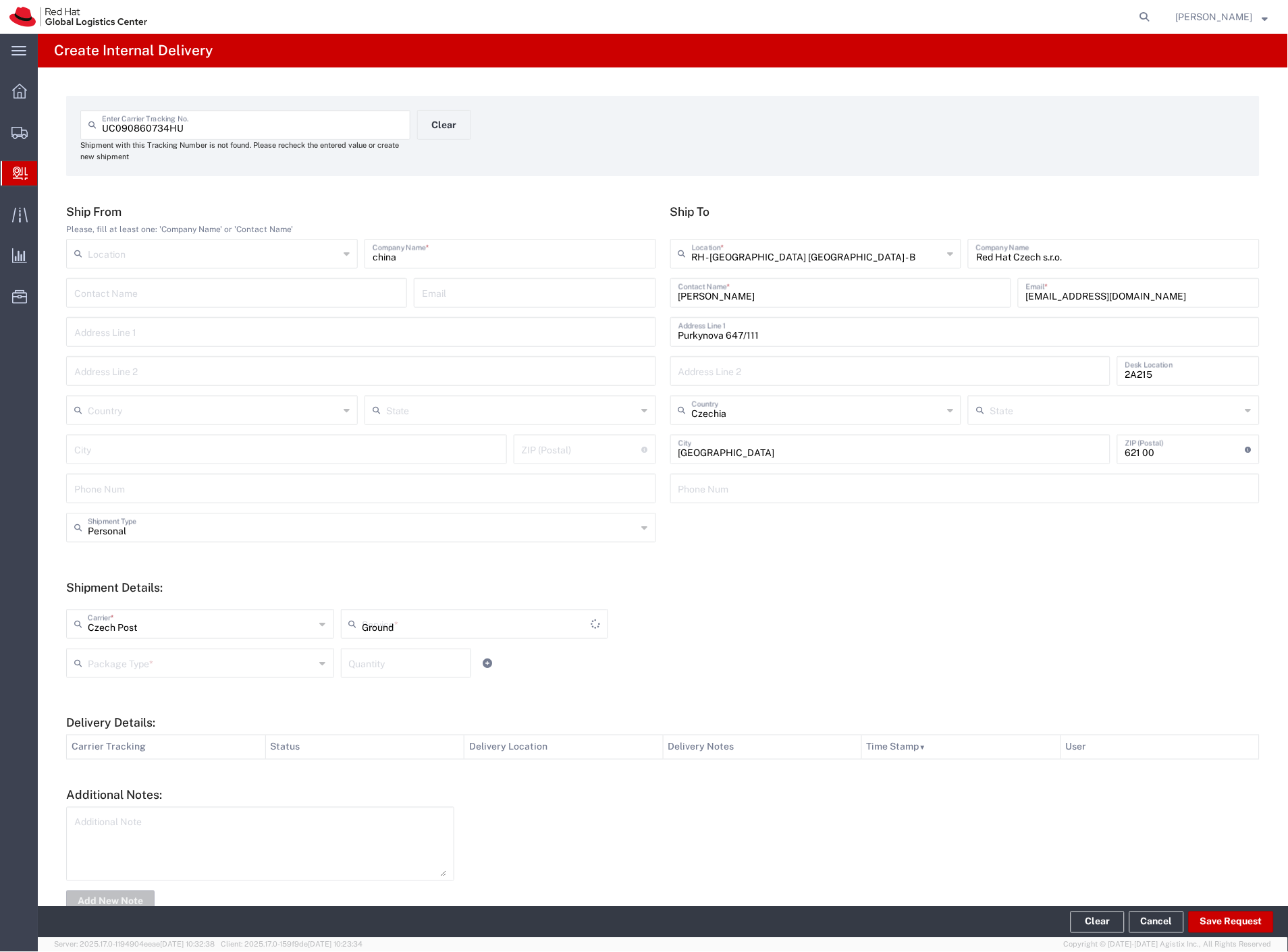
click at [113, 668] on input "text" at bounding box center [201, 662] width 227 height 23
click at [134, 772] on span "Your Packaging" at bounding box center [199, 781] width 263 height 21
type input "Your Packaging"
click at [1245, 927] on button "Save Request" at bounding box center [1231, 922] width 85 height 22
type input "Personal"
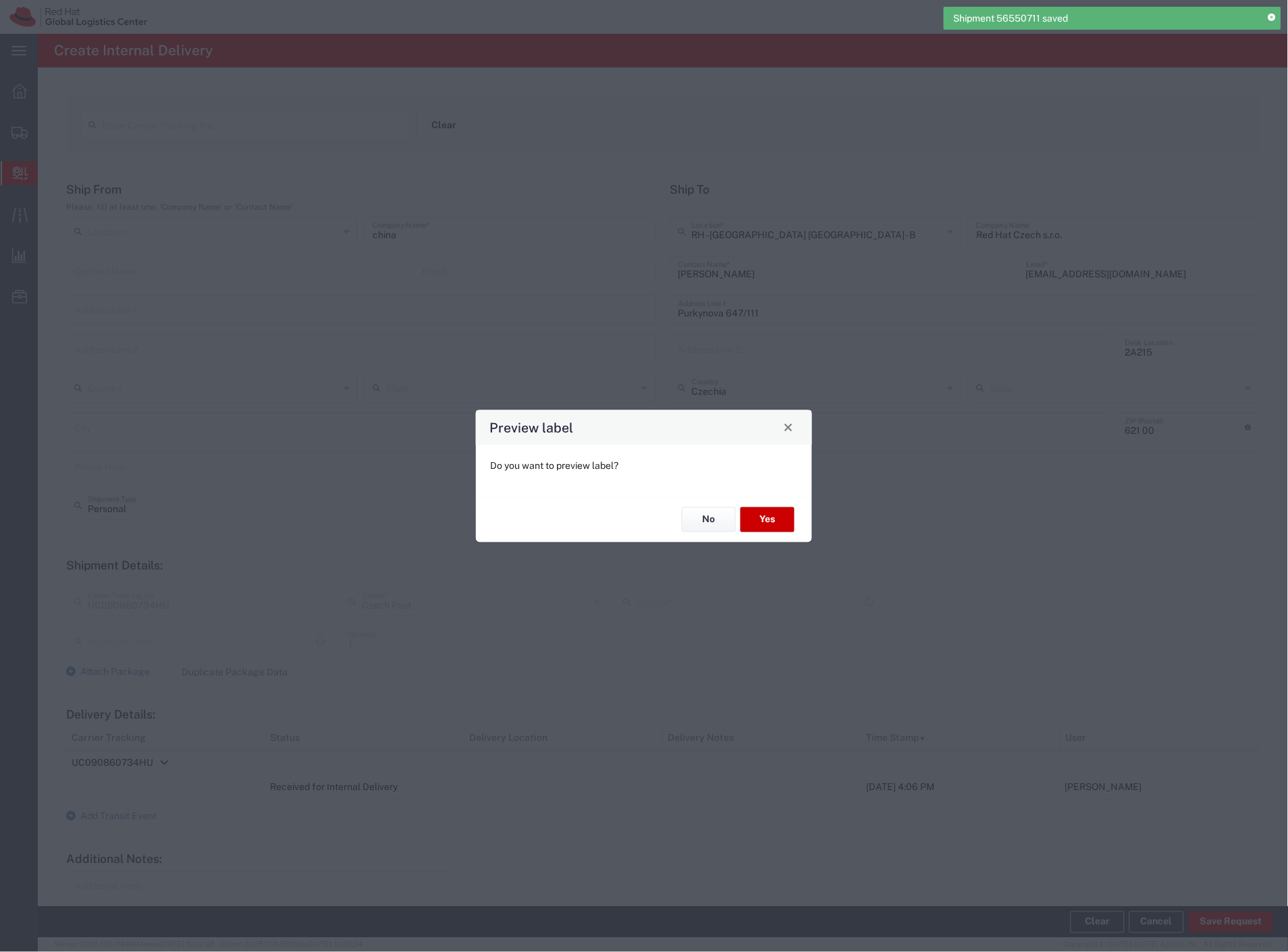
type input "Your Packaging"
type input "Ground"
click at [768, 524] on button "Yes" at bounding box center [767, 519] width 54 height 25
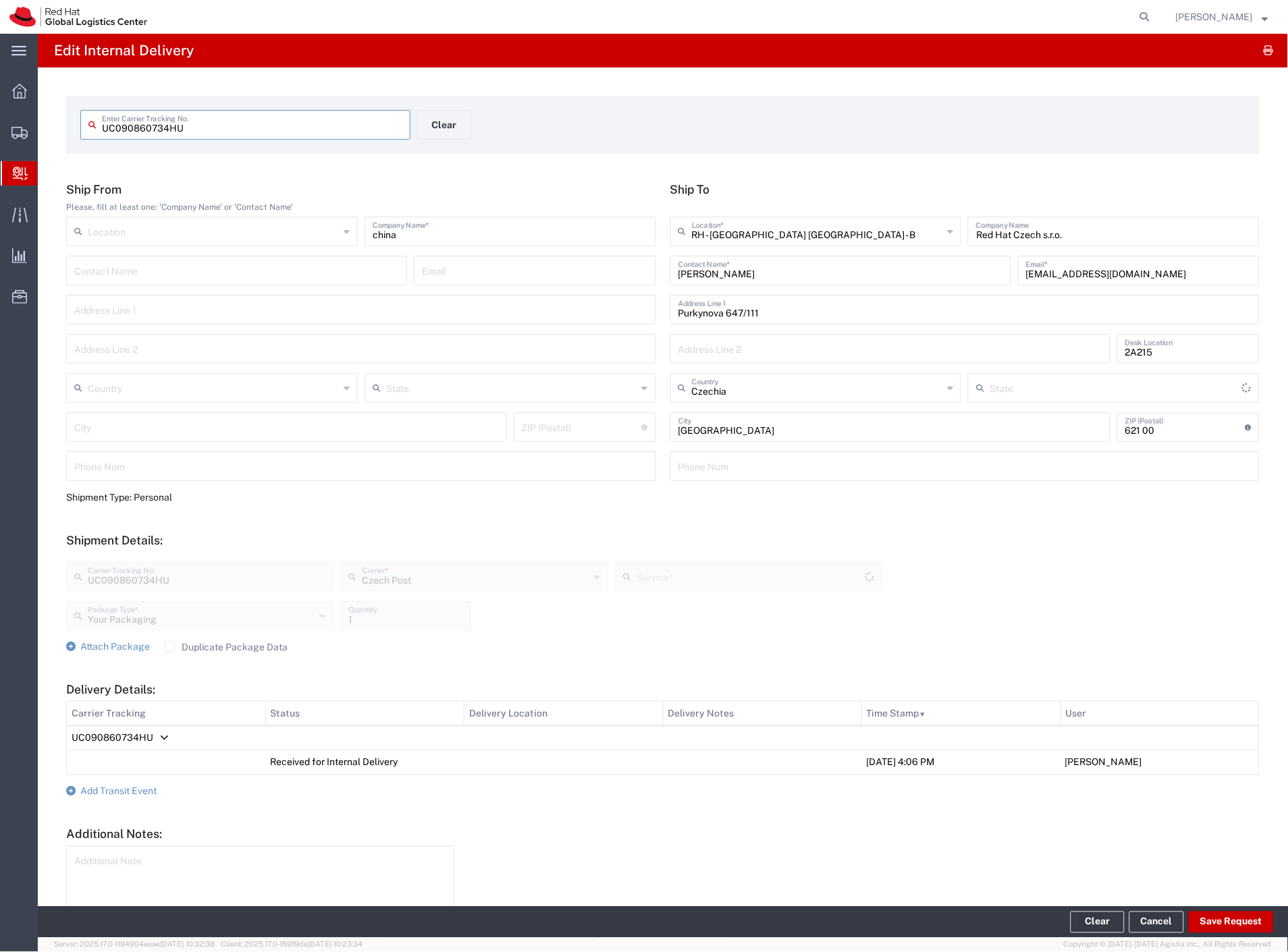
type input "Ground"
click at [452, 127] on button "Clear" at bounding box center [444, 125] width 54 height 30
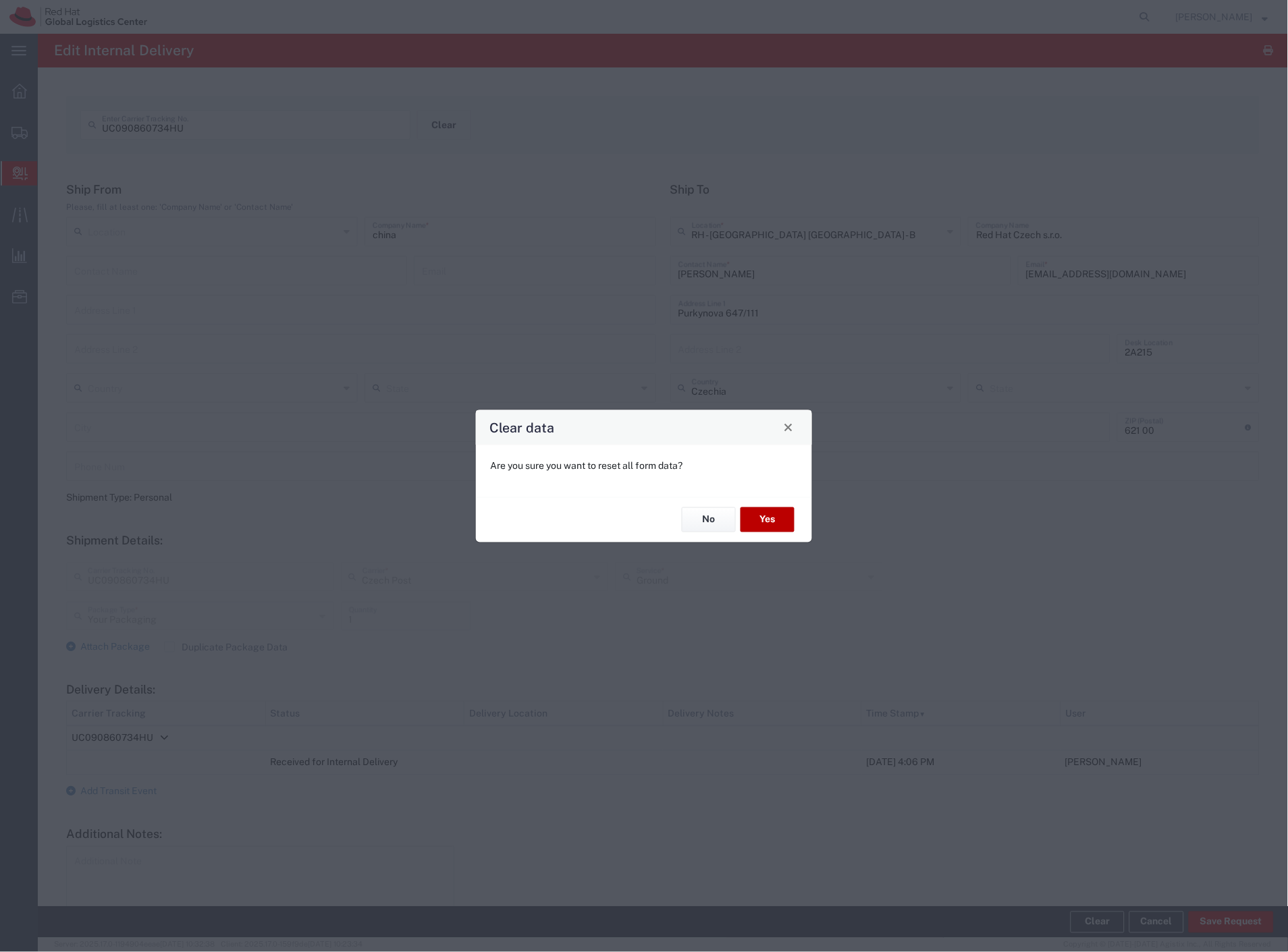
click at [785, 510] on button "Yes" at bounding box center [767, 519] width 54 height 25
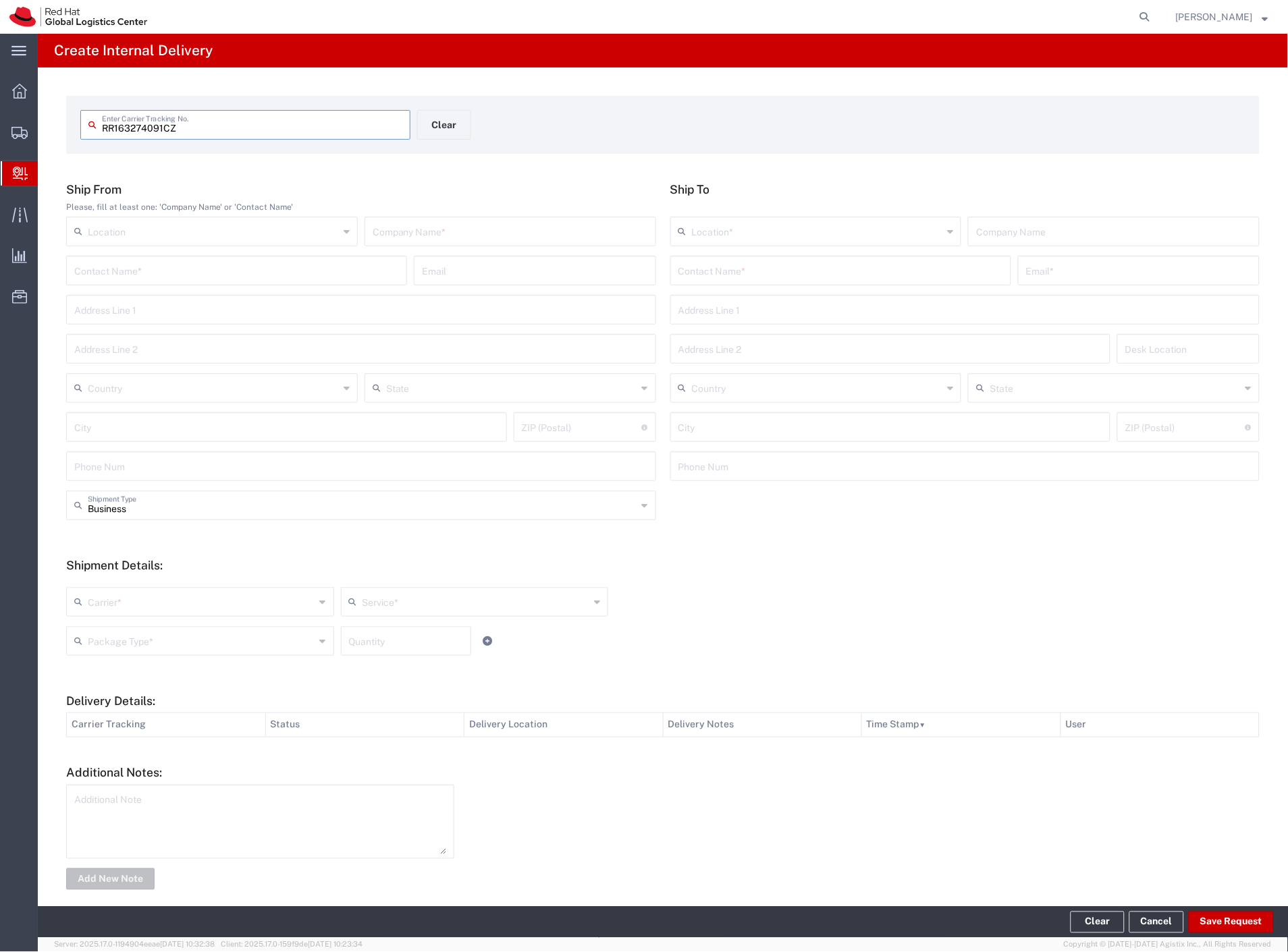
type input "RR163274091CZ"
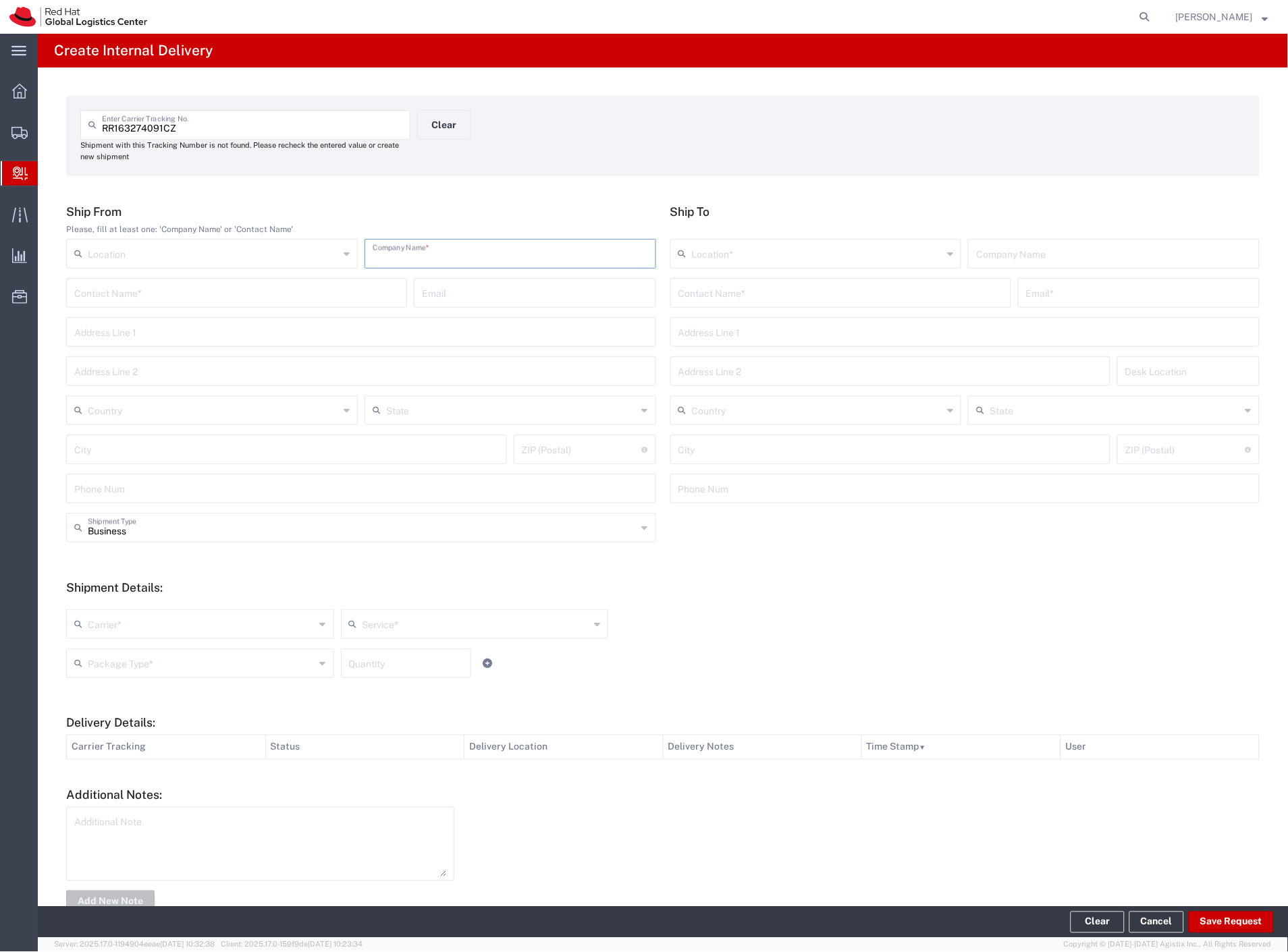
click at [543, 243] on input "text" at bounding box center [510, 252] width 275 height 23
type input "adp"
click at [678, 290] on input "text" at bounding box center [840, 292] width 325 height 23
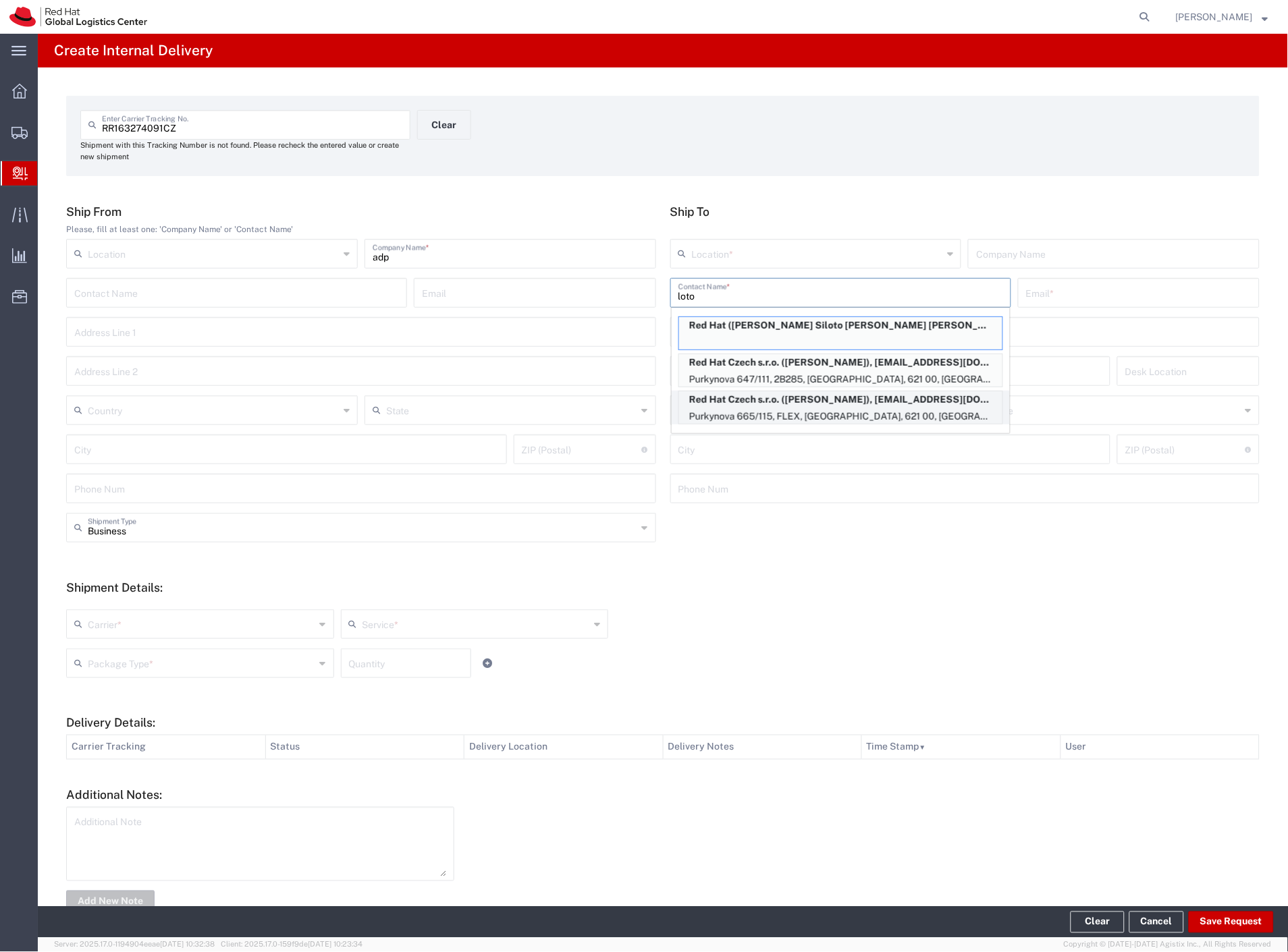
type input "loto"
click at [863, 407] on p "Red Hat Czech s.r.o. (Vlado Lototskyi), vlototsk@redhat.com" at bounding box center [840, 399] width 323 height 17
type input "RH - [GEOGRAPHIC_DATA] [GEOGRAPHIC_DATA] - C"
type input "Red Hat Czech s.r.o."
type input "[PERSON_NAME]"
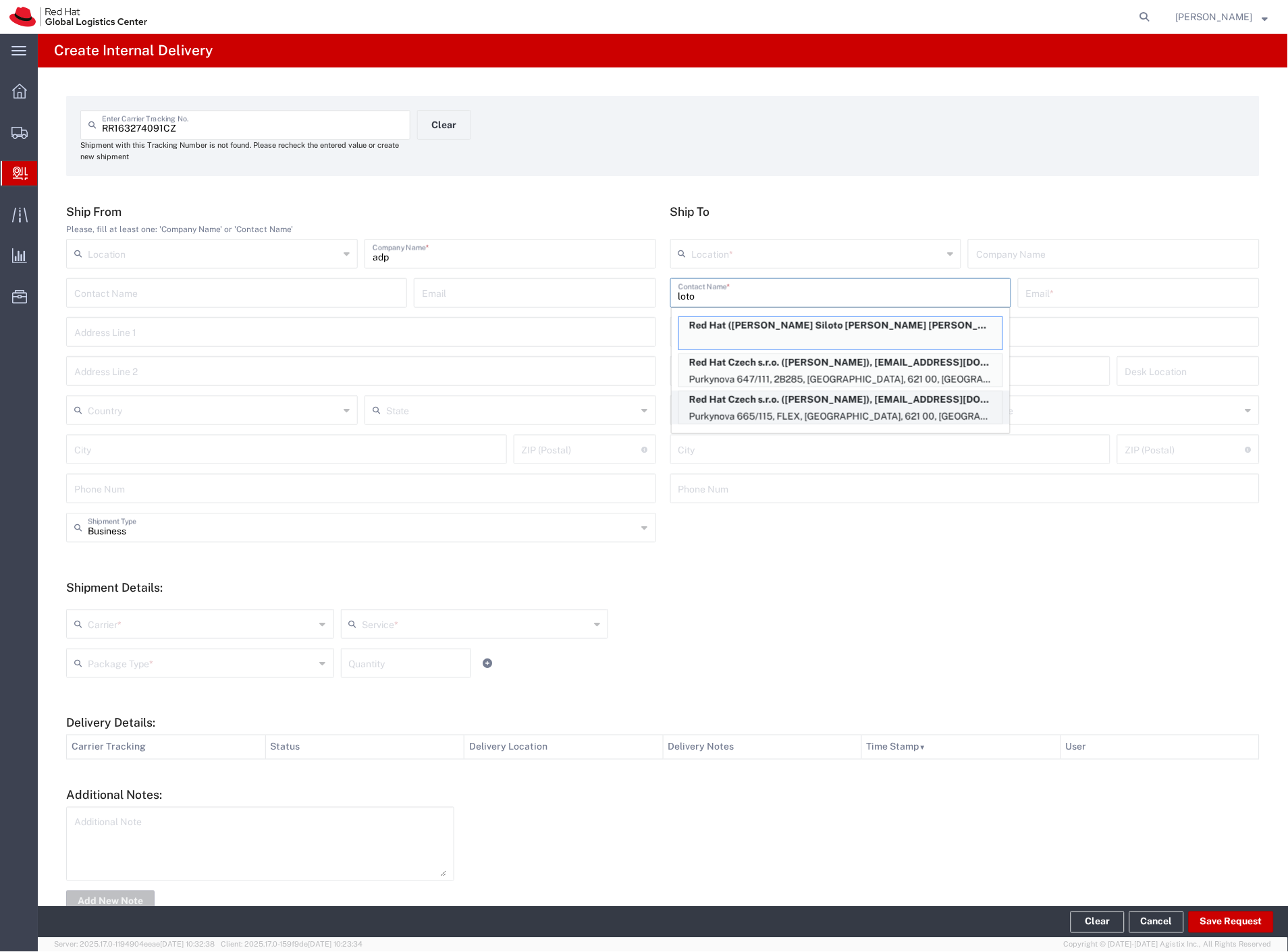
type input "vlototsk@redhat.com"
type input "Purkynova 665/115"
type input "FLEX"
type input "Czechia"
type input "[GEOGRAPHIC_DATA]"
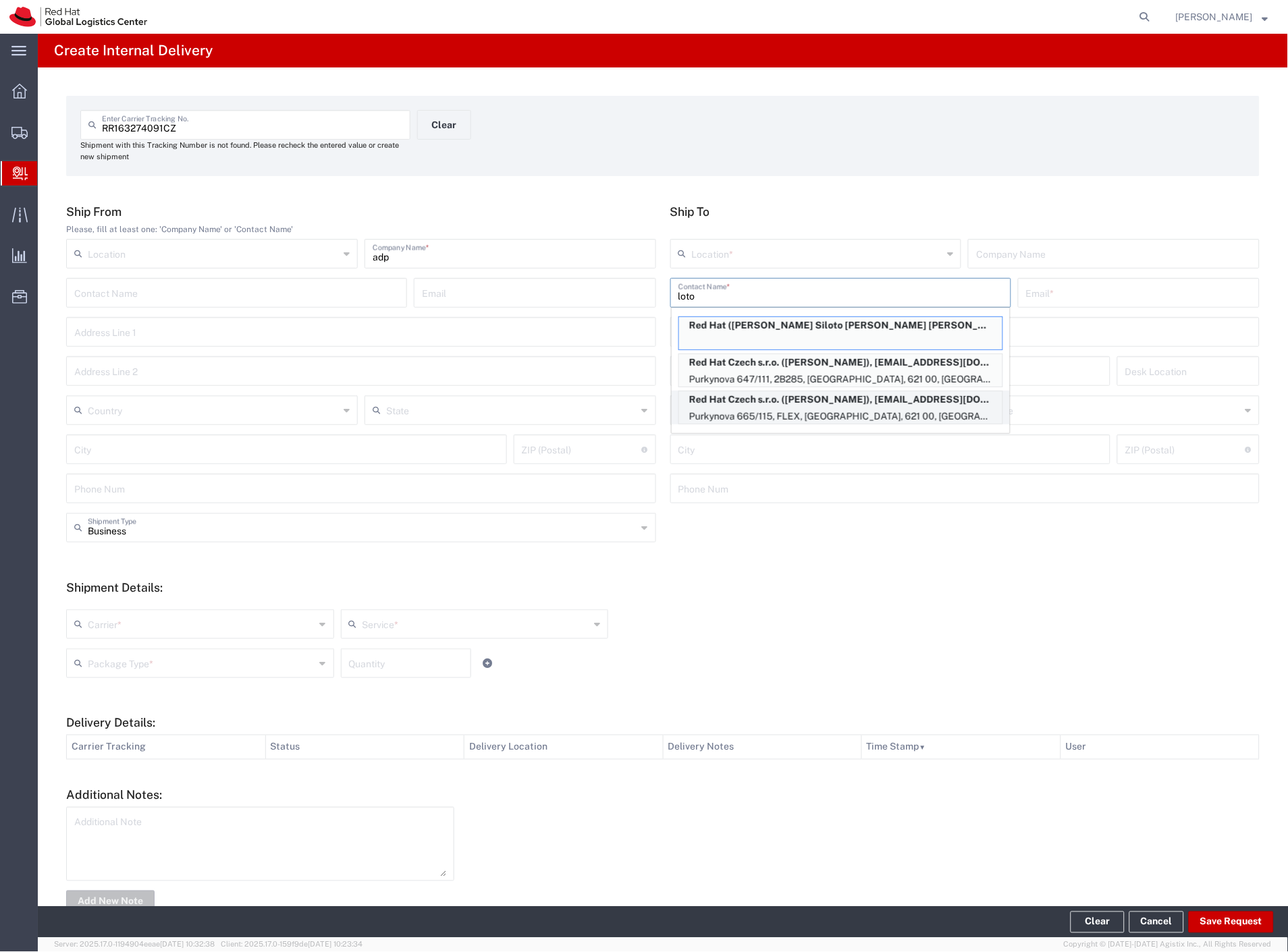
type input "621 00"
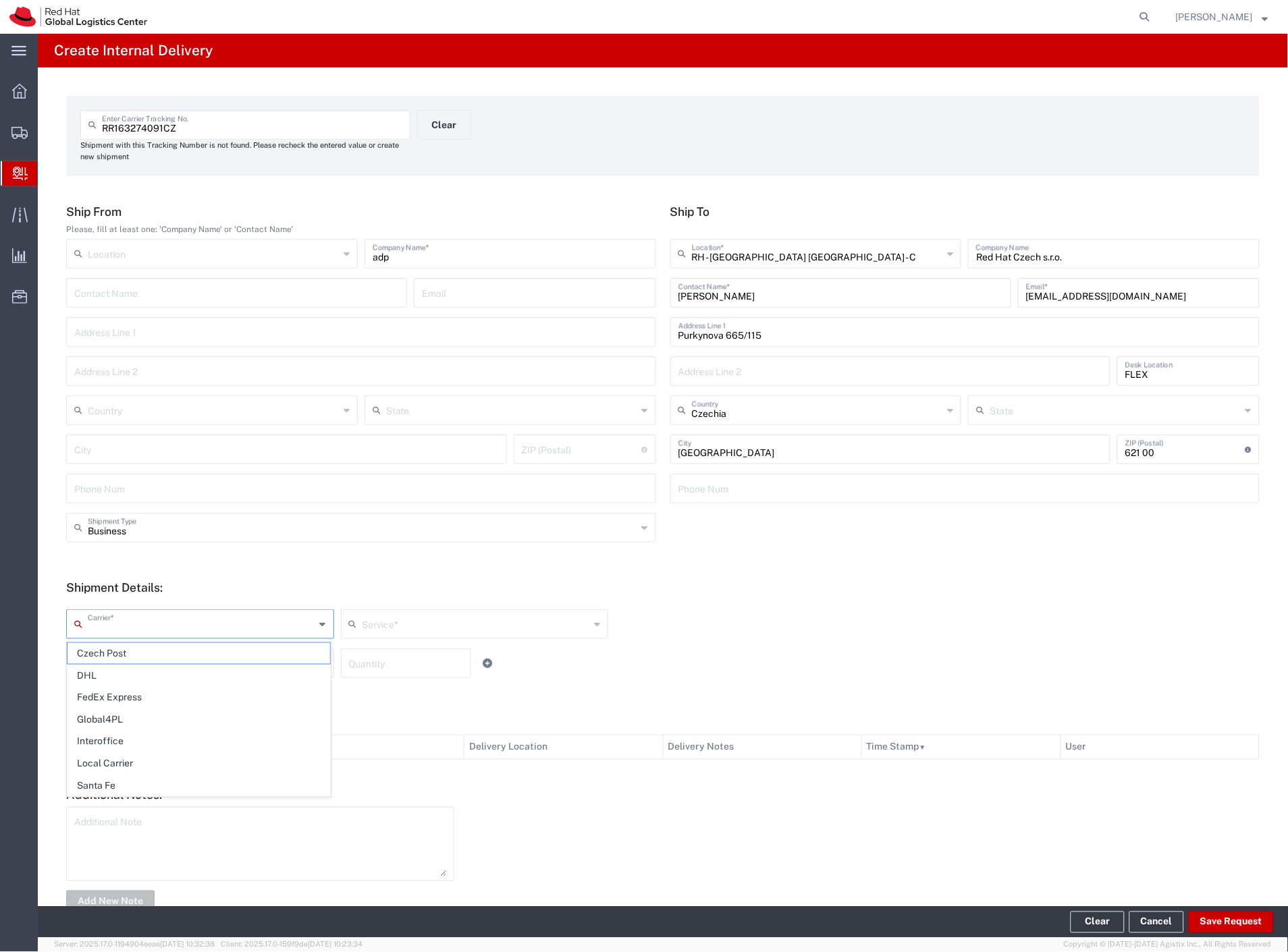
click at [164, 618] on input "text" at bounding box center [201, 623] width 227 height 23
click at [150, 655] on span "Czech Post" at bounding box center [199, 653] width 263 height 21
type input "Czech Post"
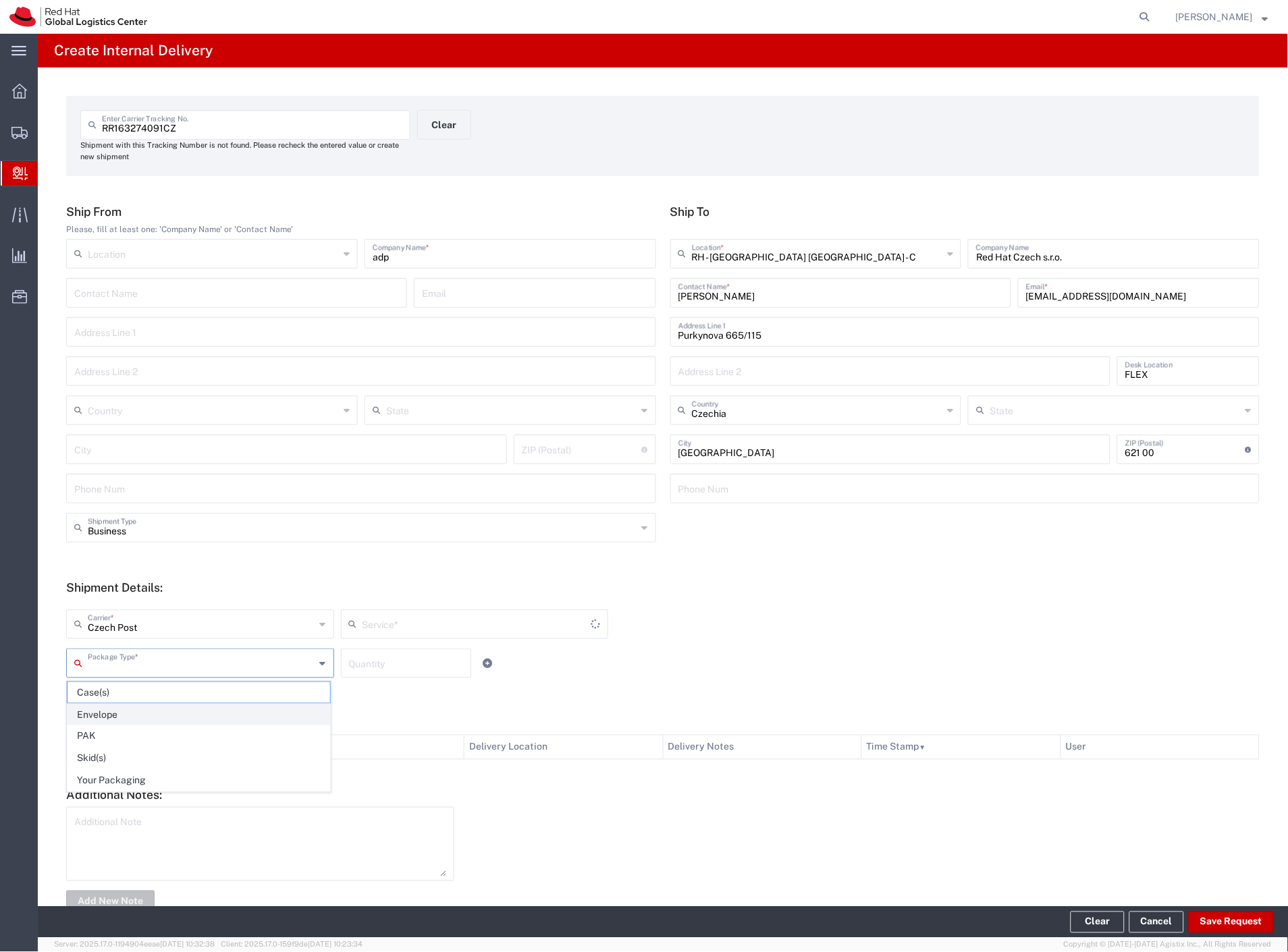
drag, startPoint x: 146, startPoint y: 664, endPoint x: 139, endPoint y: 707, distance: 43.6
click at [146, 665] on input "text" at bounding box center [201, 662] width 227 height 23
type input "Ground"
click at [138, 722] on span "Envelope" at bounding box center [199, 715] width 263 height 21
type input "Envelope"
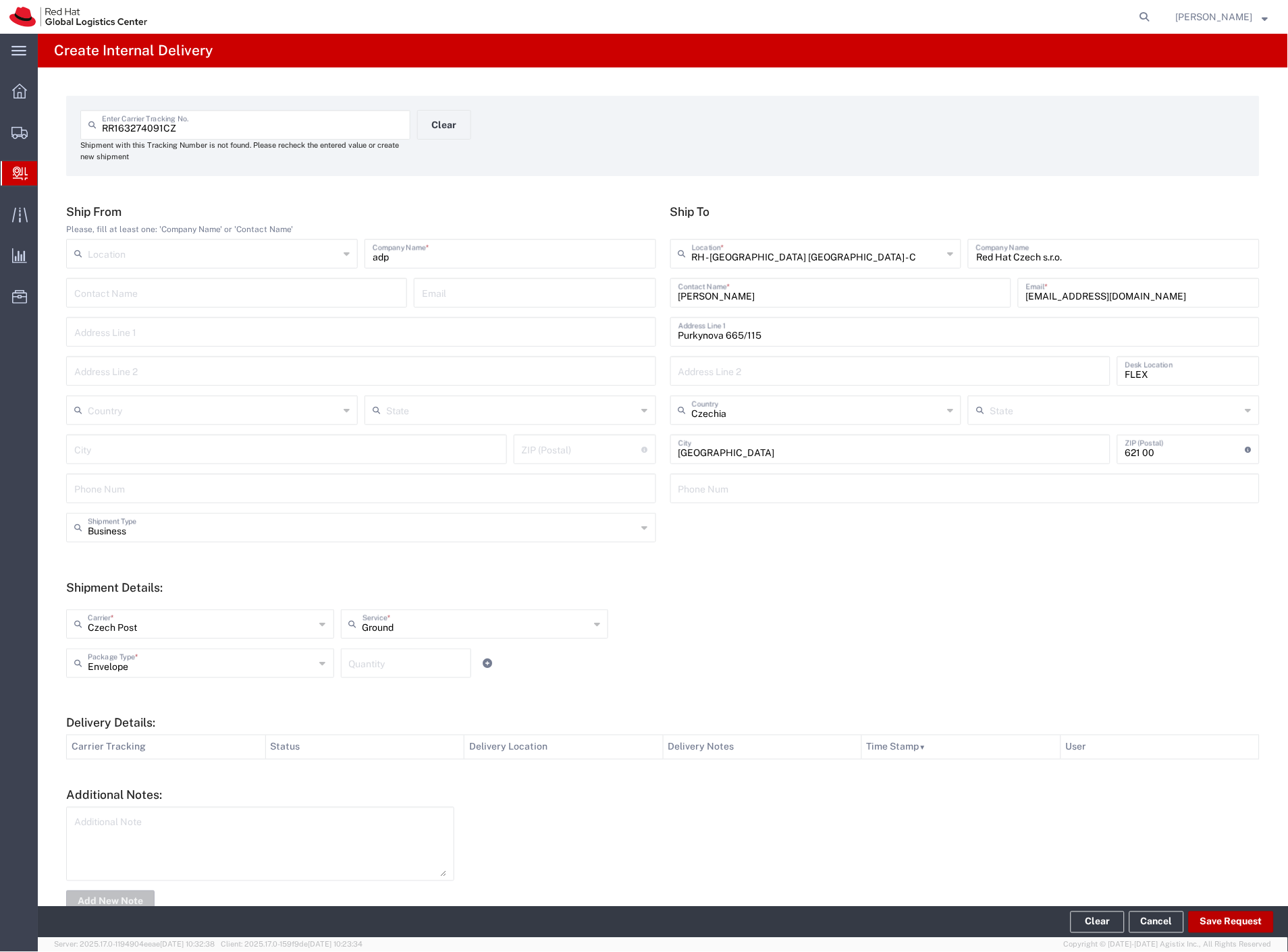
click at [1207, 927] on button "Save Request" at bounding box center [1231, 922] width 85 height 22
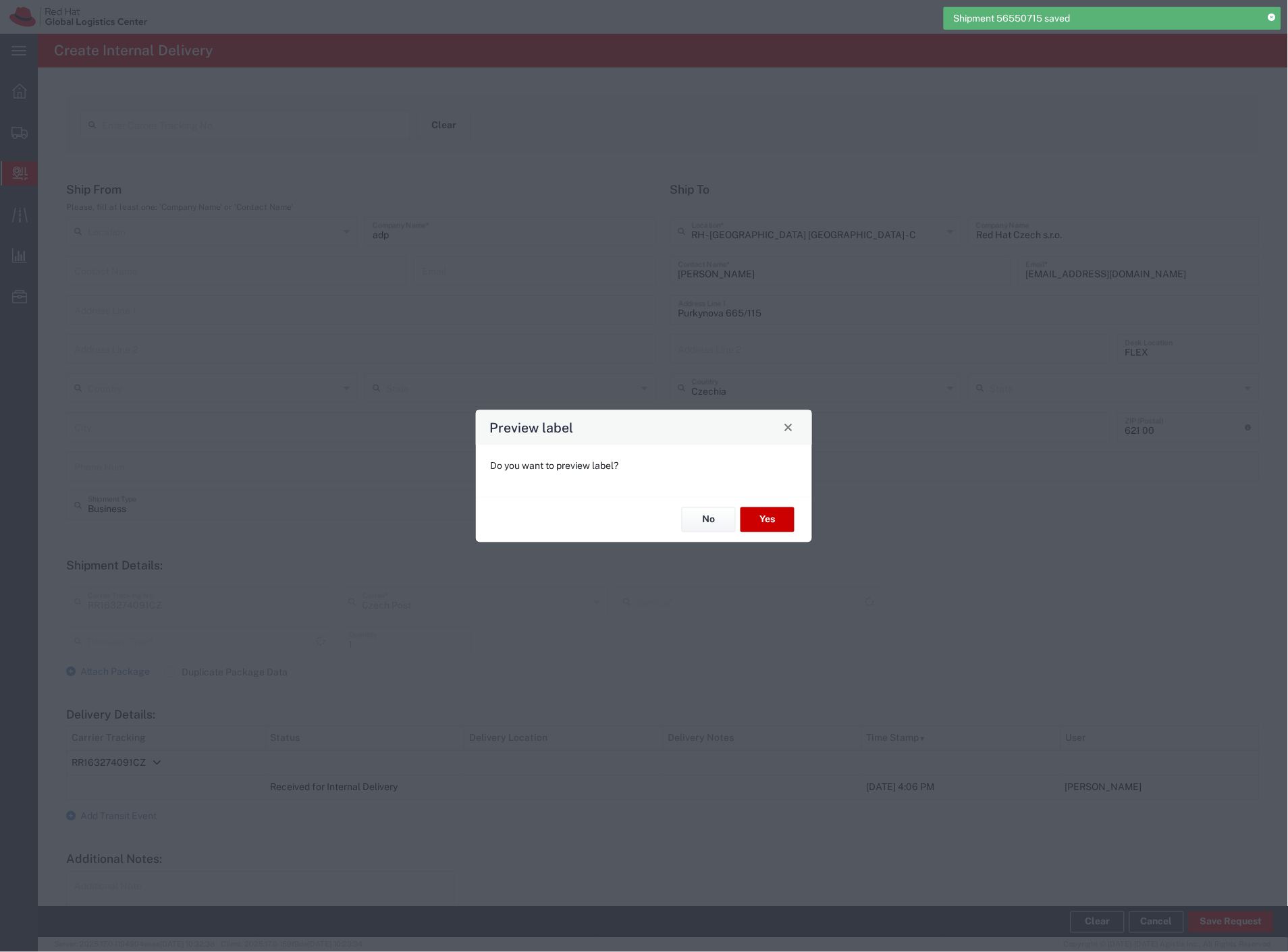
type input "Envelope"
type input "Ground"
click at [756, 521] on button "Yes" at bounding box center [767, 519] width 54 height 25
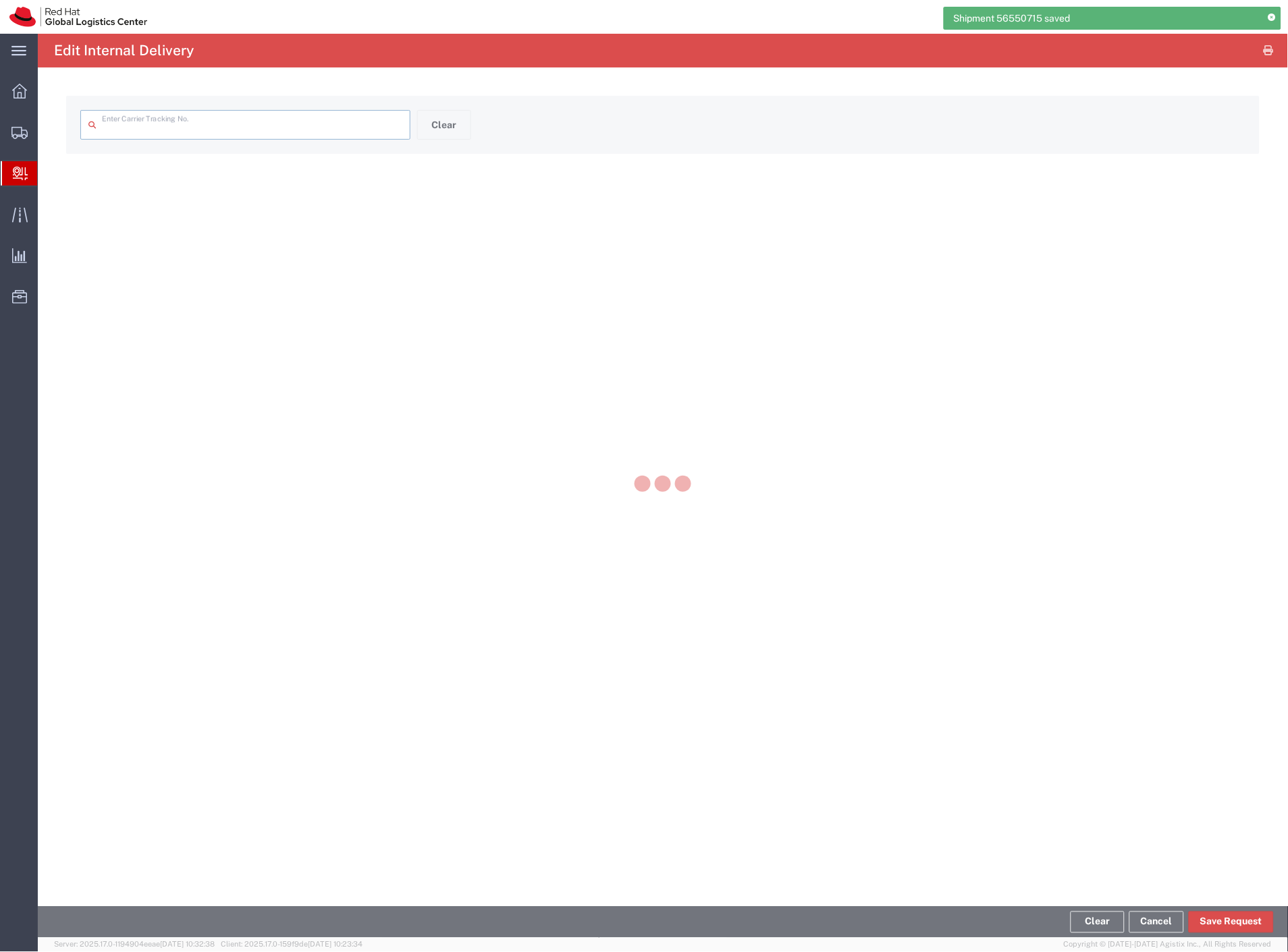
type input "RR163274091CZ"
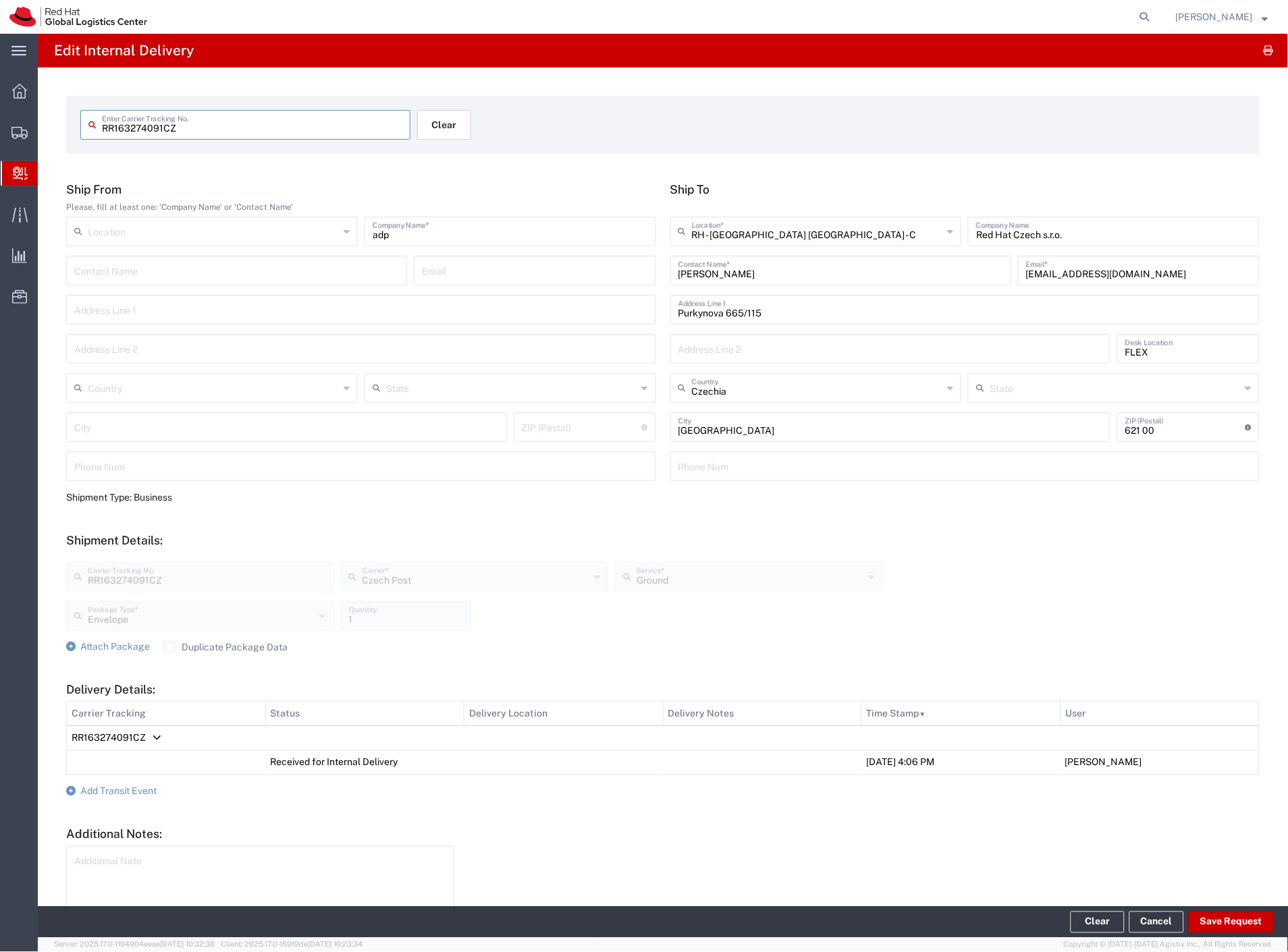
click at [449, 118] on button "Clear" at bounding box center [444, 125] width 54 height 30
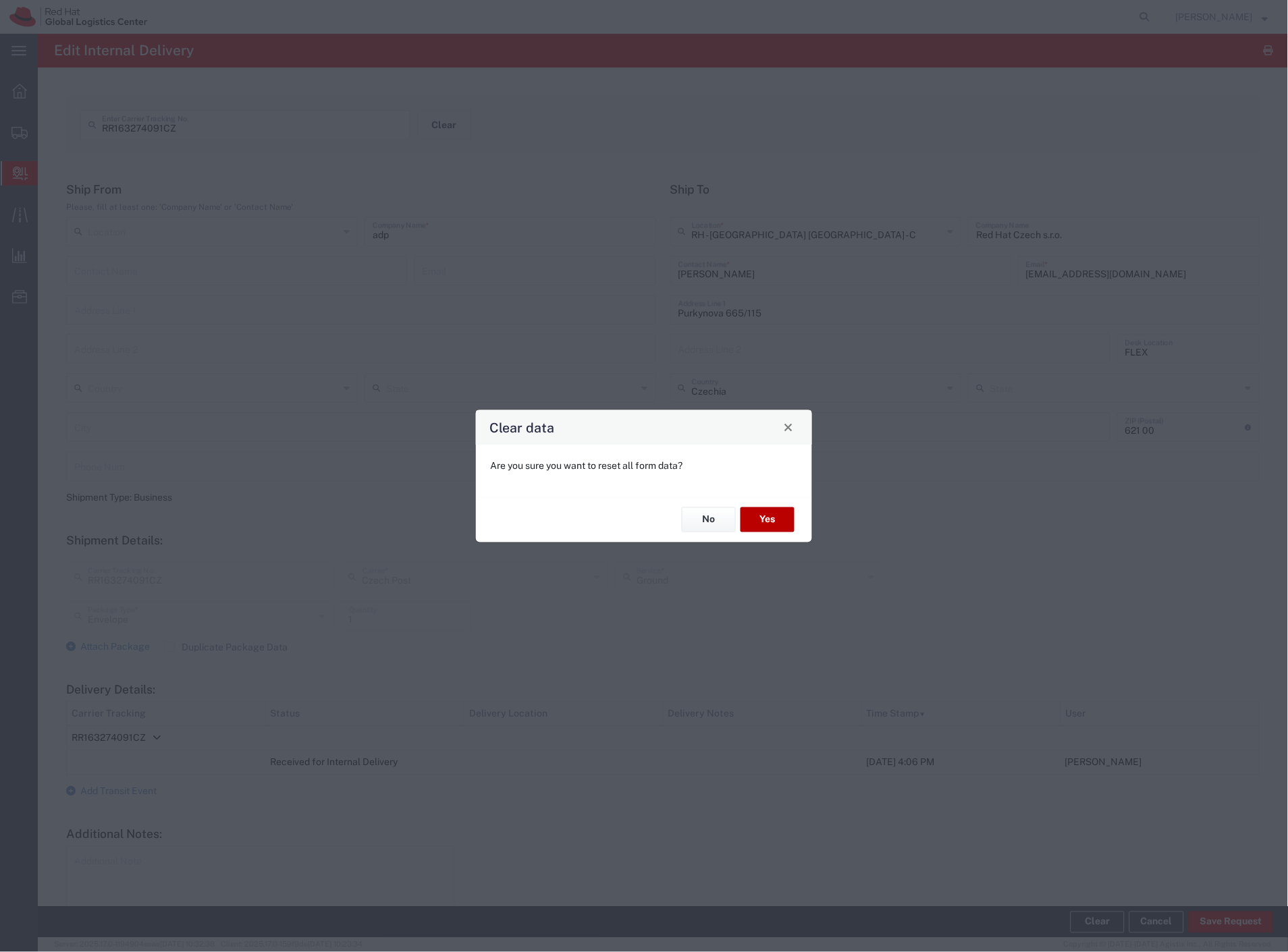
click at [751, 518] on button "Yes" at bounding box center [767, 519] width 54 height 25
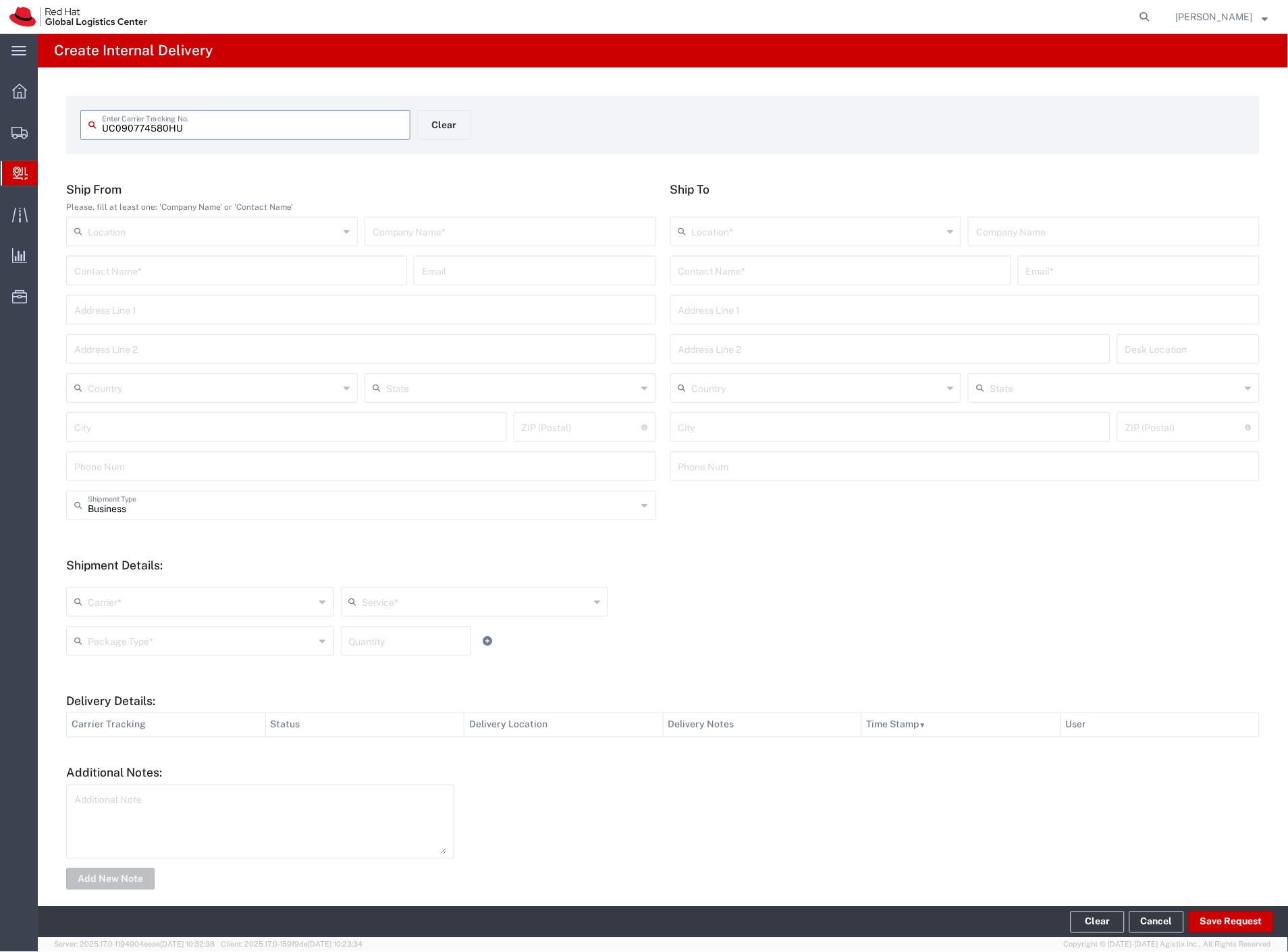
type input "UC090774580HU"
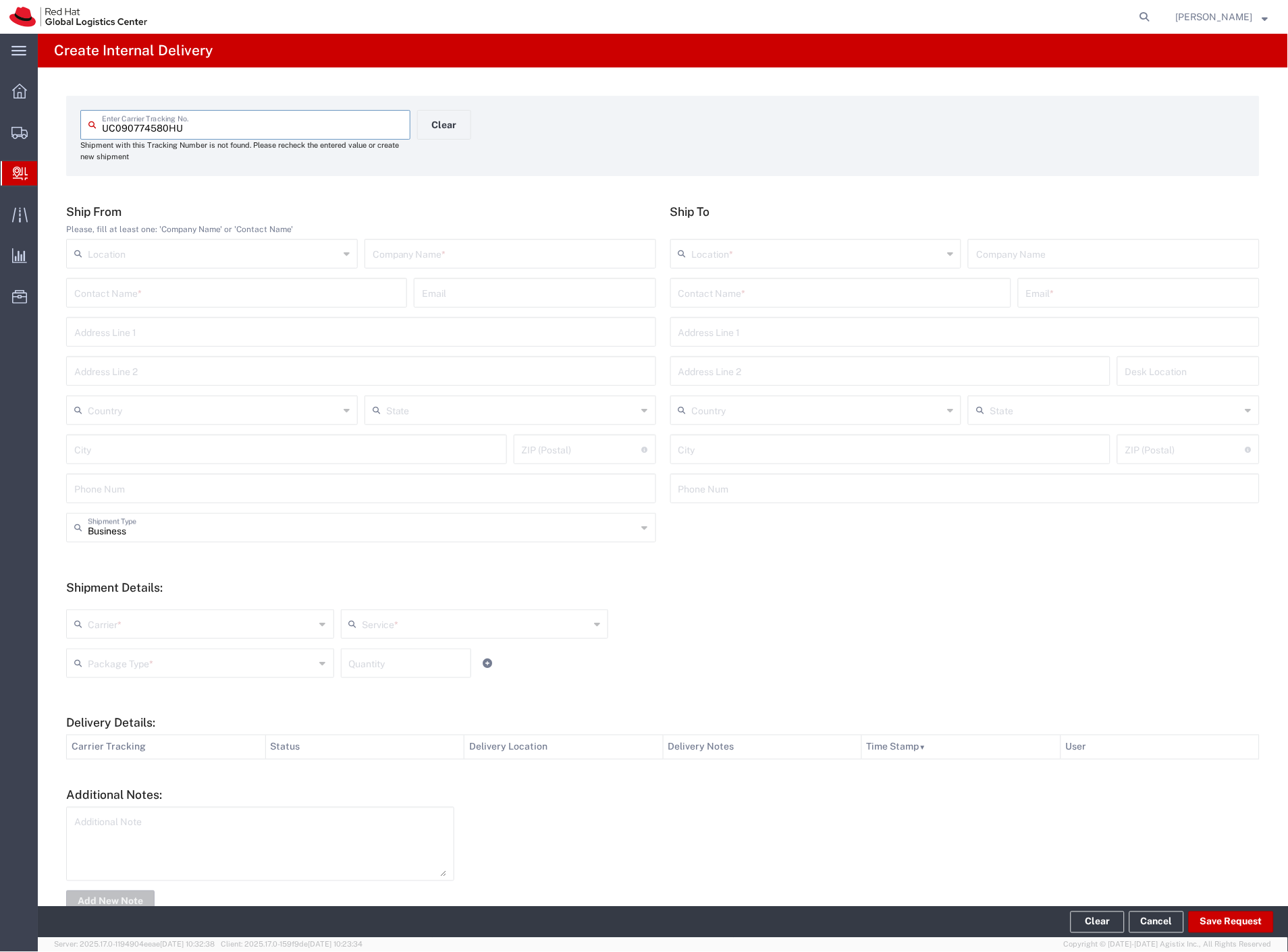
click at [426, 260] on input "text" at bounding box center [510, 252] width 275 height 23
paste input "china"
type input "china"
click at [702, 292] on input "text" at bounding box center [840, 292] width 325 height 23
type input "skarvada"
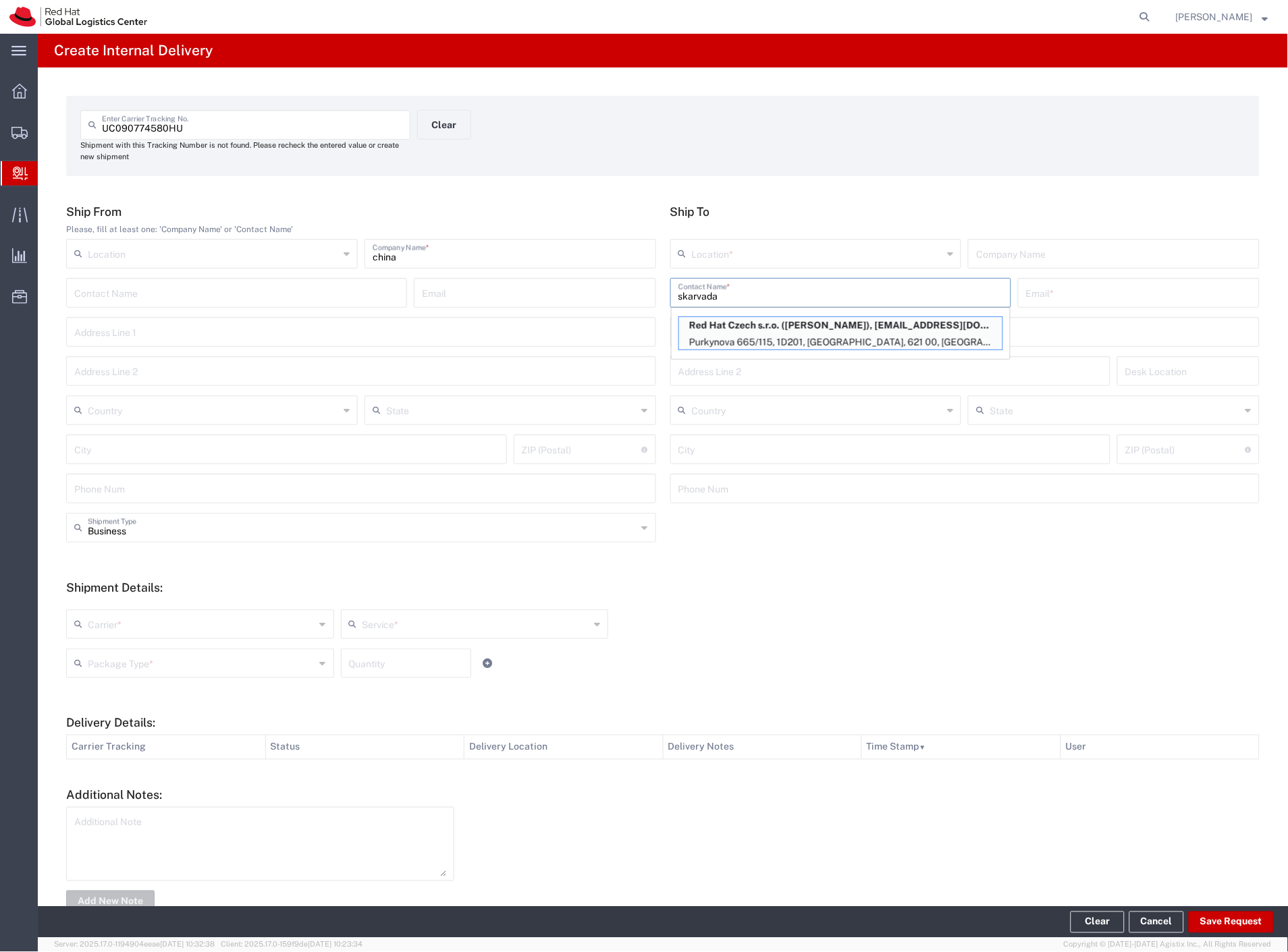
click at [835, 335] on p "Purkynova 665/115, 1D201, BRNO, 621 00, CZ" at bounding box center [840, 342] width 323 height 17
type input "RH - [GEOGRAPHIC_DATA] [GEOGRAPHIC_DATA] - C"
type input "Red Hat Czech s.r.o."
type input "[PERSON_NAME]"
type input "jskarvad@redhat.com"
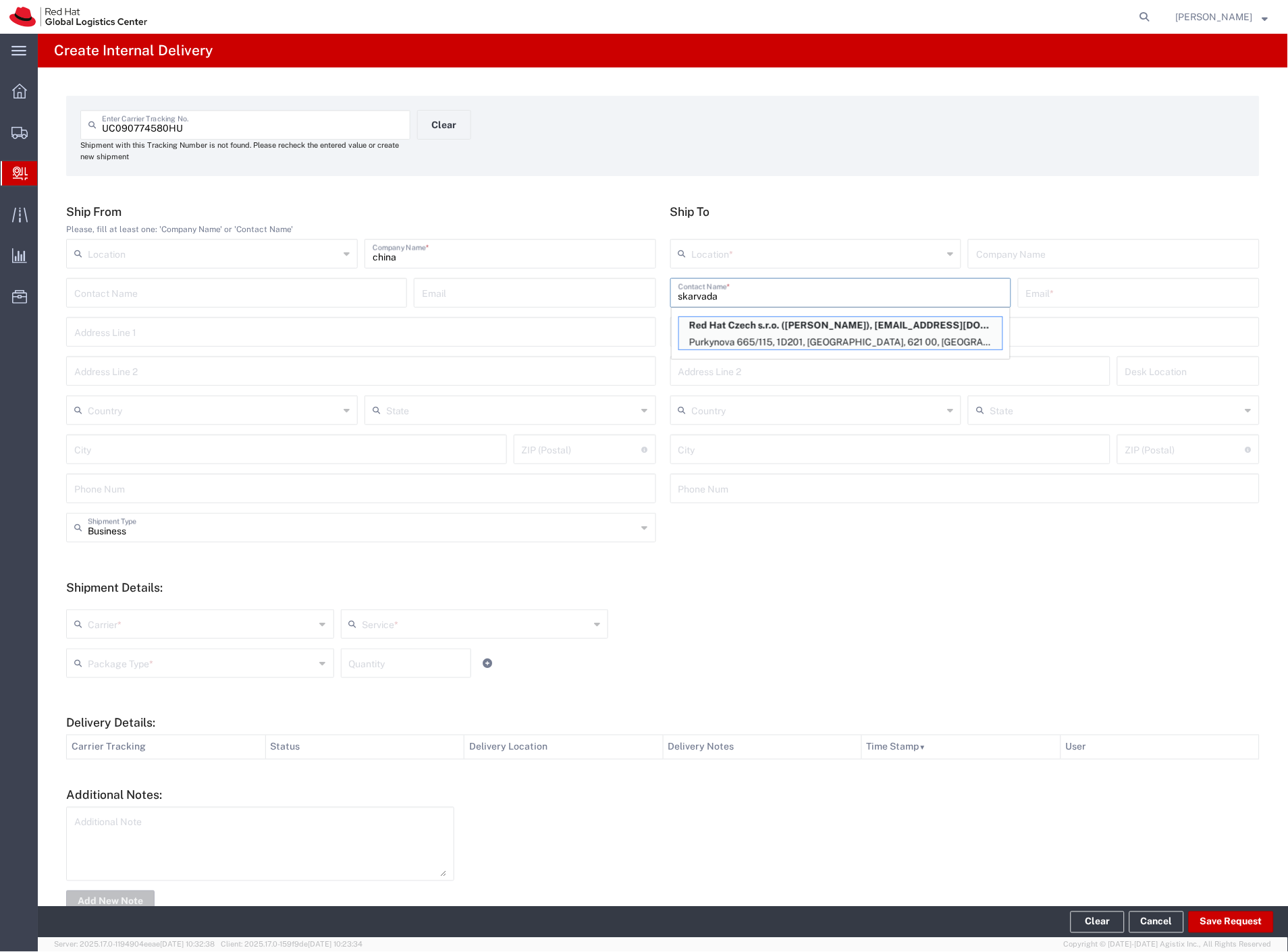
type input "Purkynova 665/115"
type input "1D201"
type input "Czechia"
type input "[GEOGRAPHIC_DATA]"
type input "621 00"
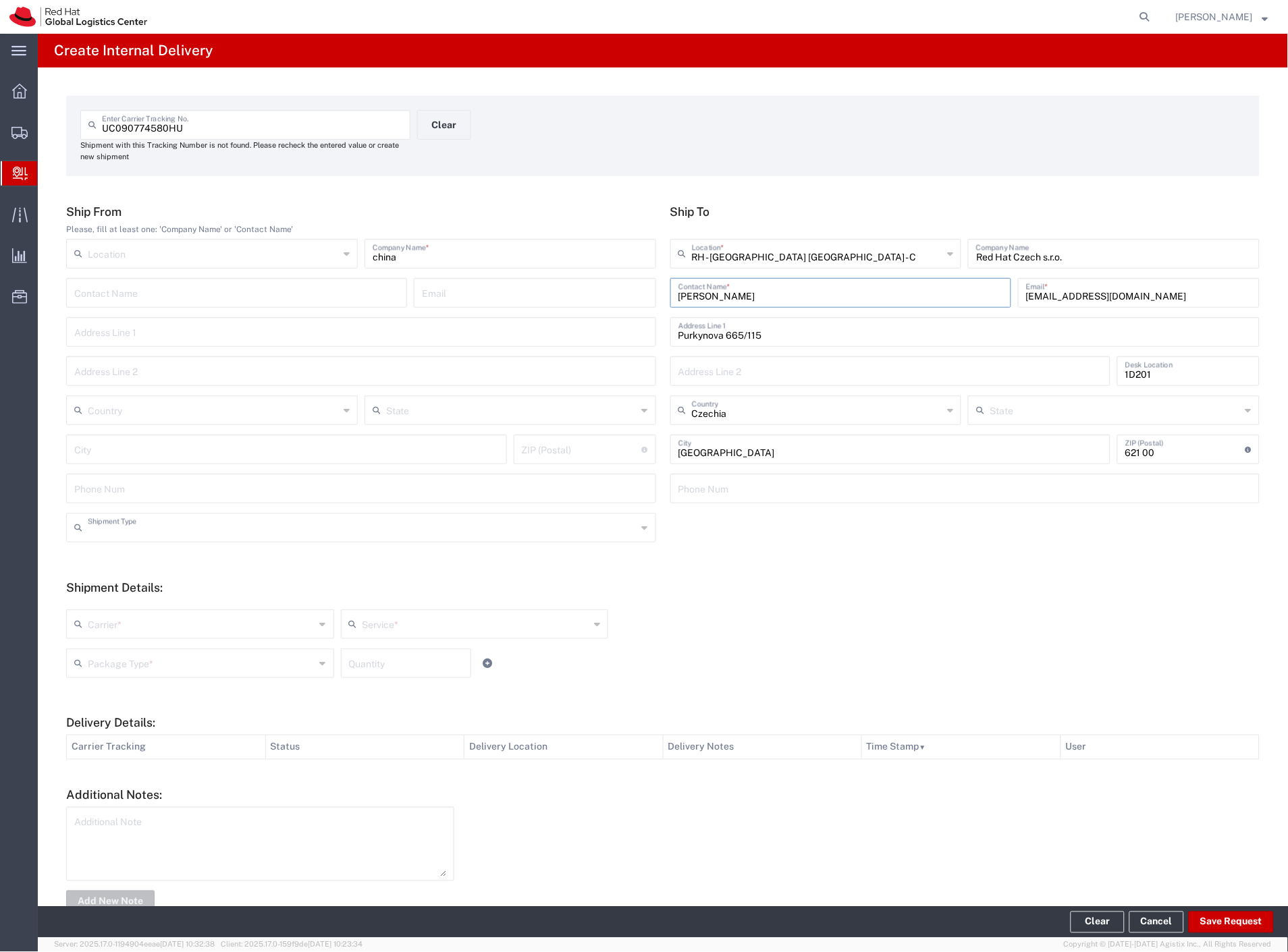
drag, startPoint x: 198, startPoint y: 520, endPoint x: 163, endPoint y: 579, distance: 68.6
click at [197, 520] on input "text" at bounding box center [362, 526] width 549 height 23
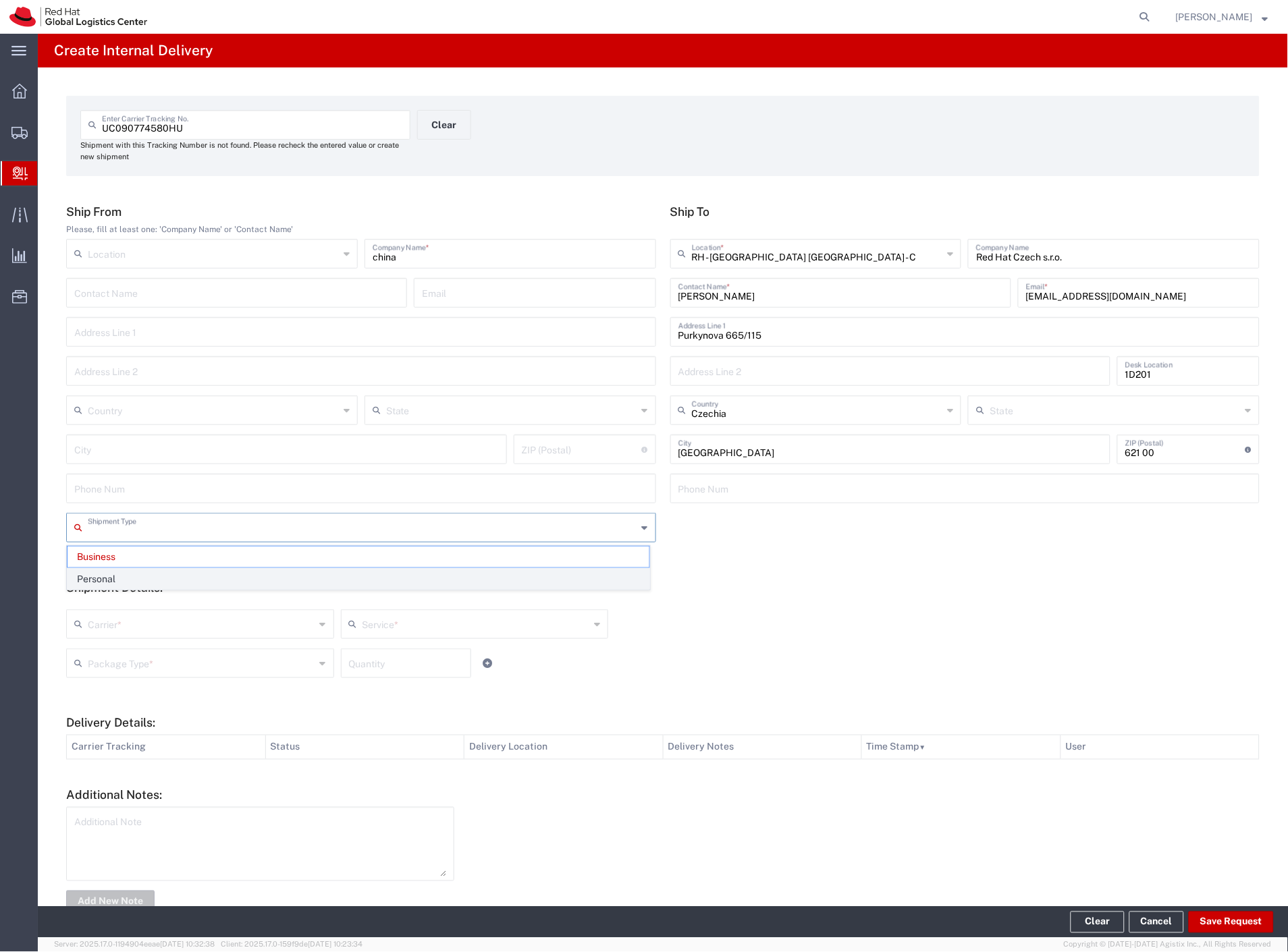
click at [157, 581] on span "Personal" at bounding box center [358, 579] width 582 height 21
type input "Personal"
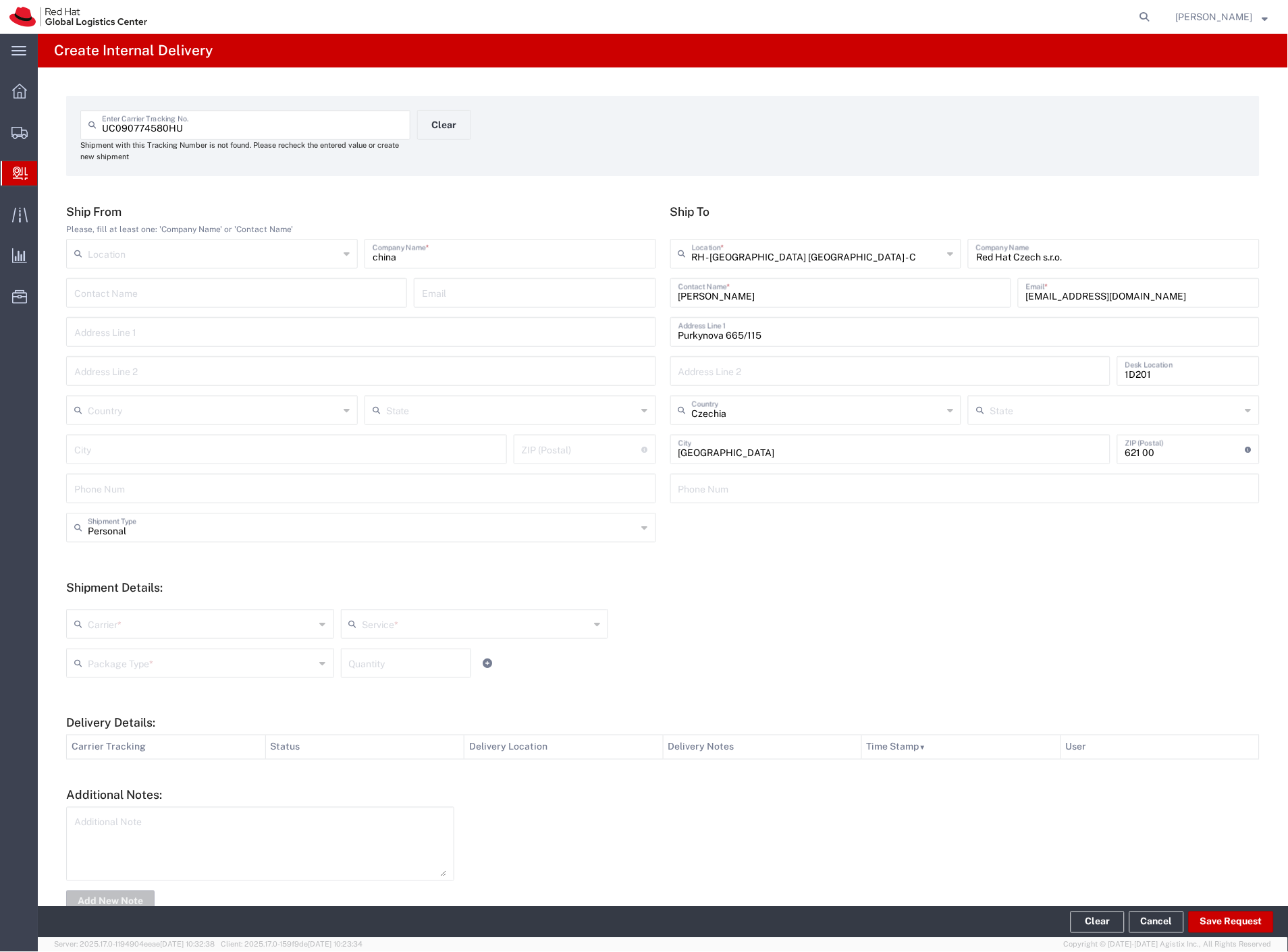
click at [136, 631] on input "text" at bounding box center [201, 623] width 227 height 23
click at [132, 646] on span "Czech Post" at bounding box center [199, 653] width 263 height 21
type input "Czech Post"
click at [132, 655] on input "text" at bounding box center [201, 662] width 227 height 23
type input "Ground"
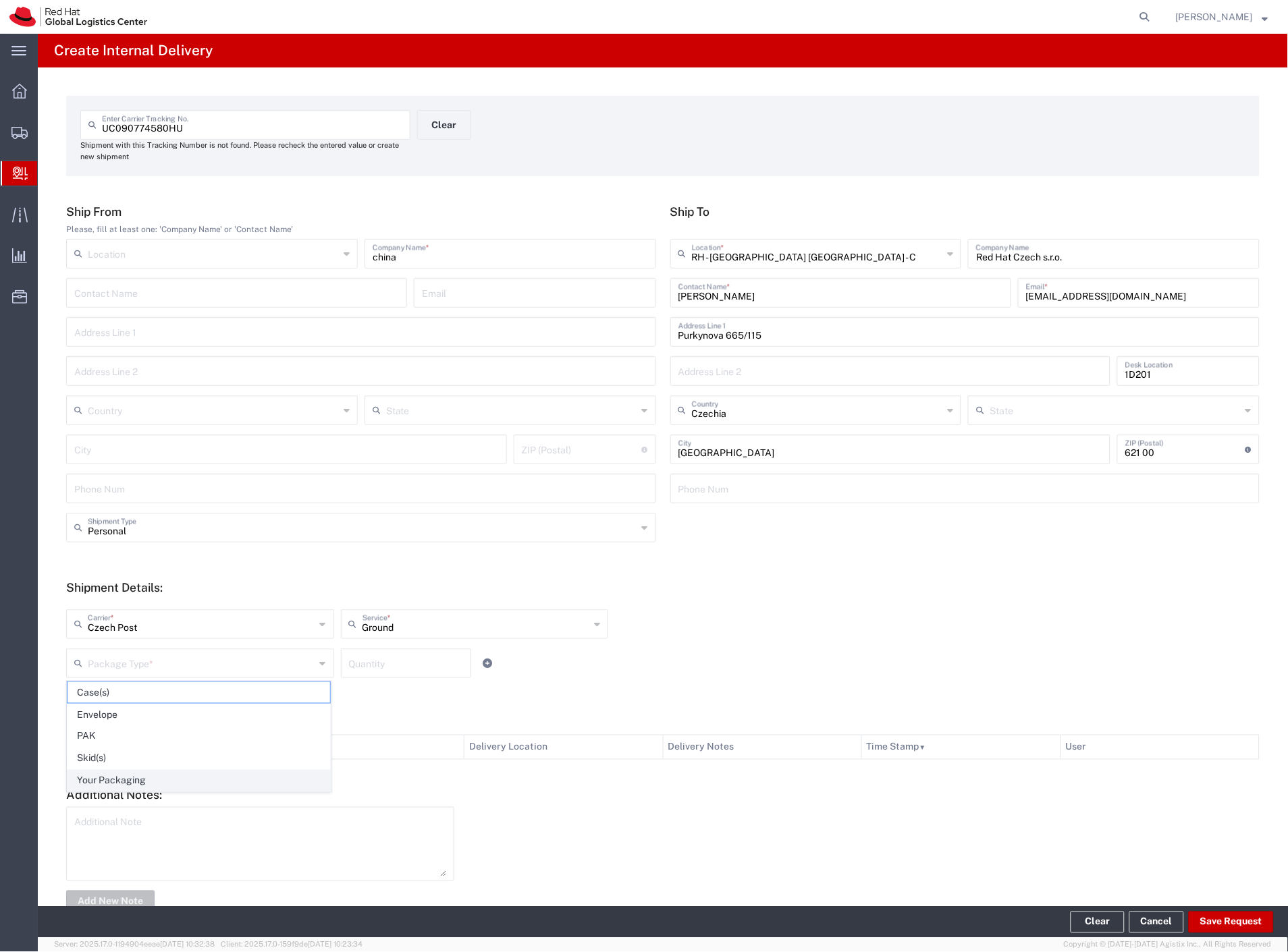
click at [144, 780] on span "Your Packaging" at bounding box center [199, 781] width 263 height 21
type input "Your Packaging"
click at [1249, 931] on button "Save Request" at bounding box center [1231, 922] width 85 height 22
type input "Personal"
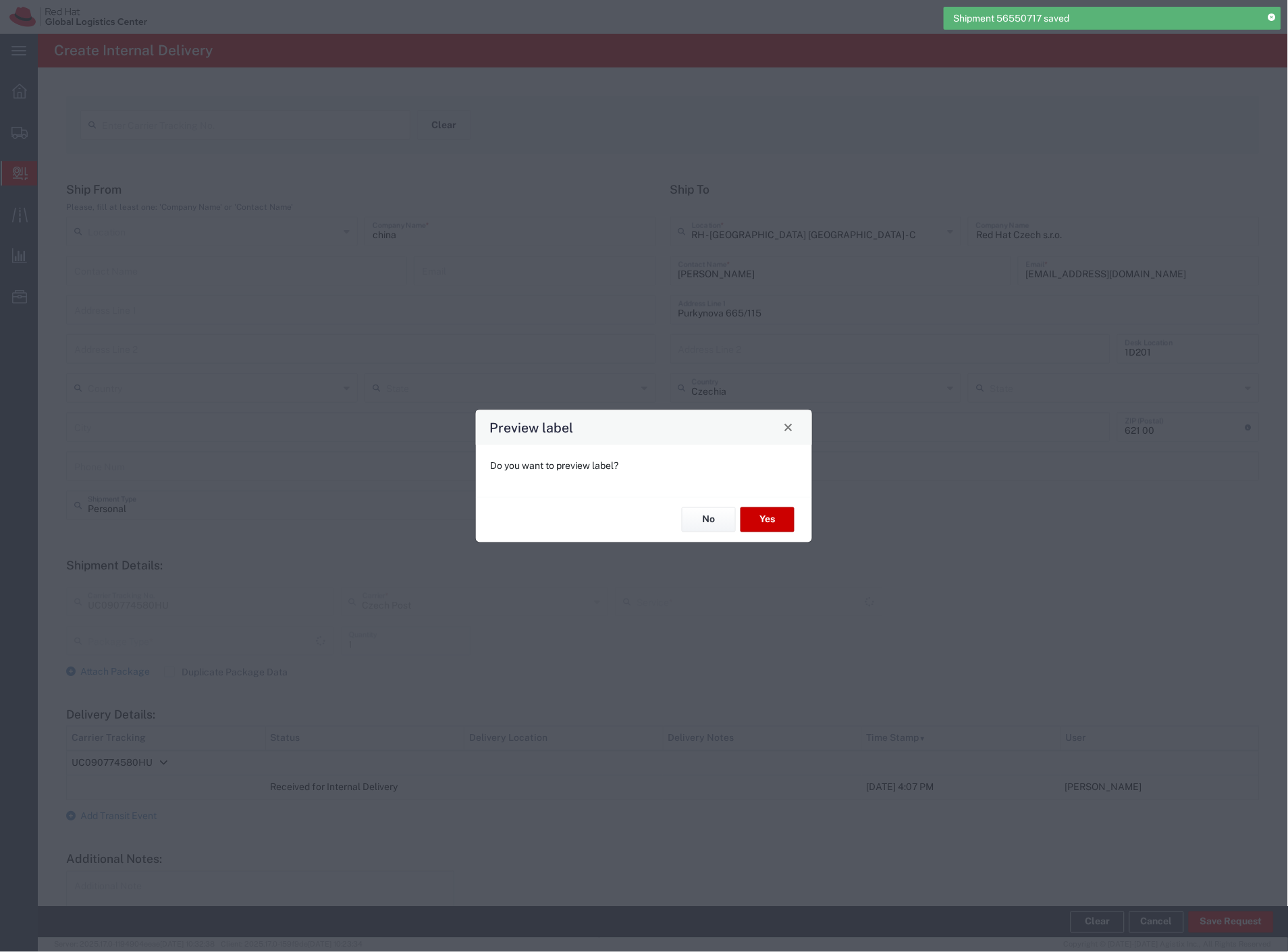
type input "Your Packaging"
type input "Ground"
click at [772, 518] on button "Yes" at bounding box center [767, 519] width 54 height 25
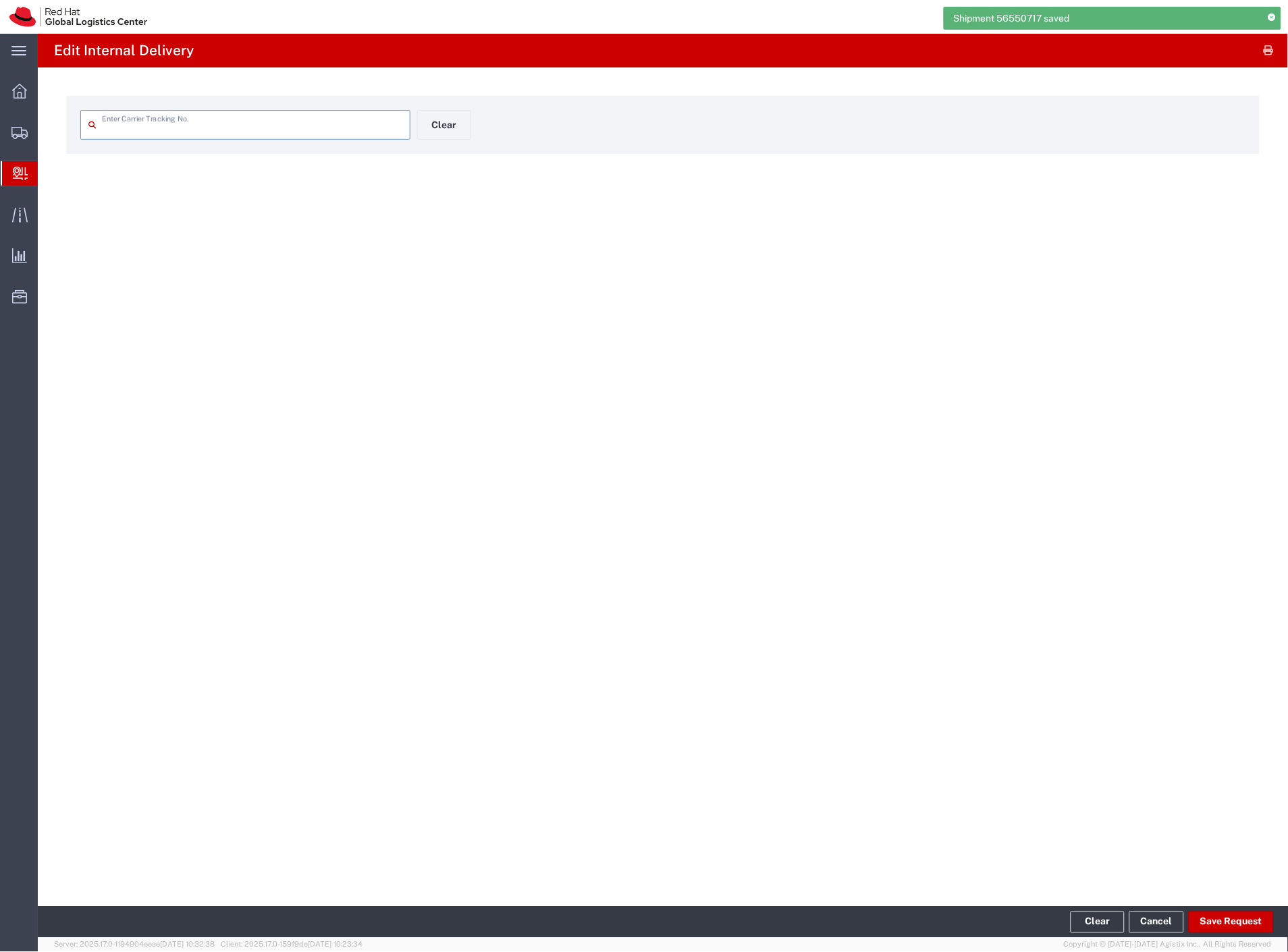
type input "UC090774580HU"
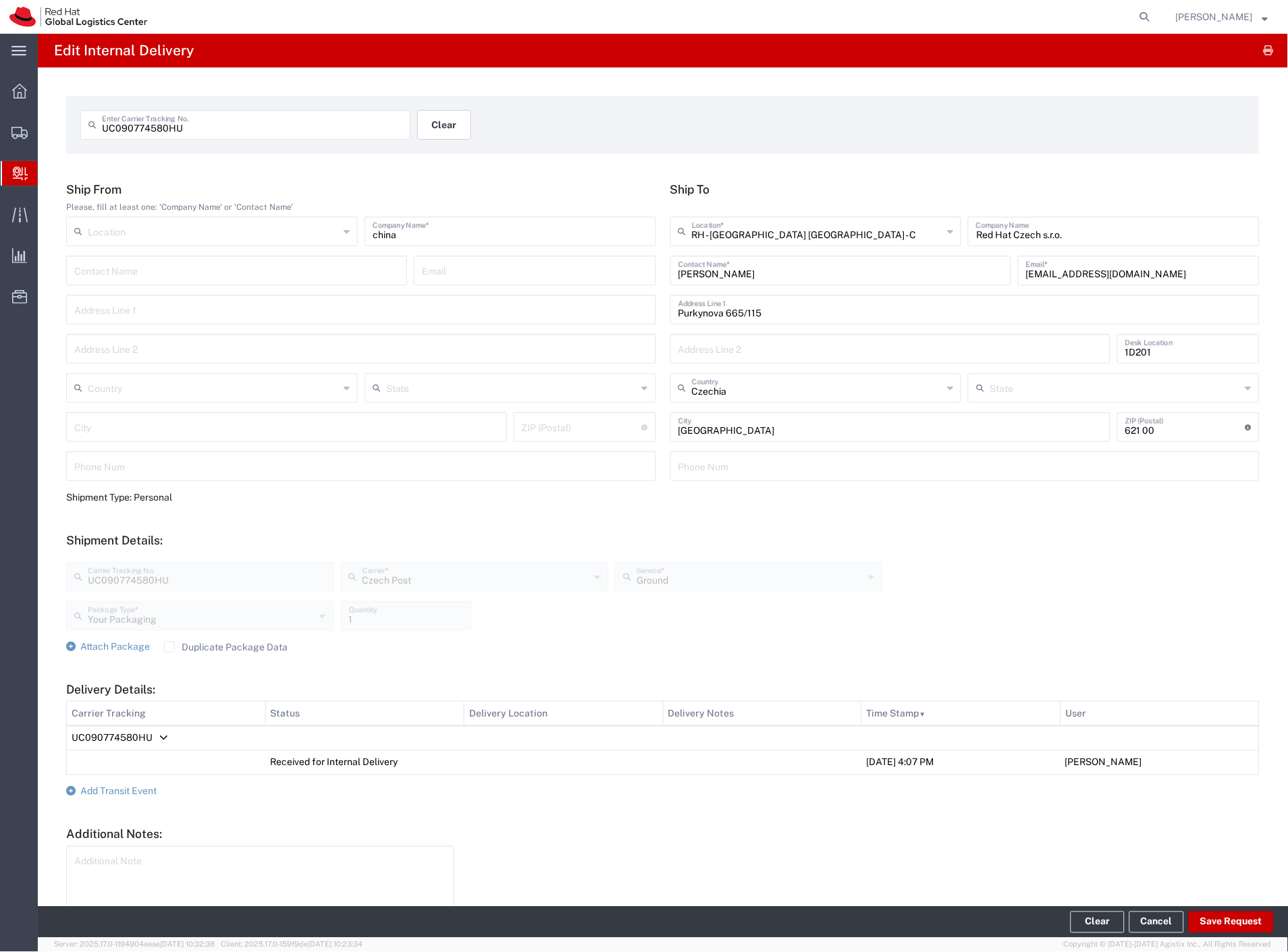
click at [428, 124] on button "Clear" at bounding box center [444, 125] width 54 height 30
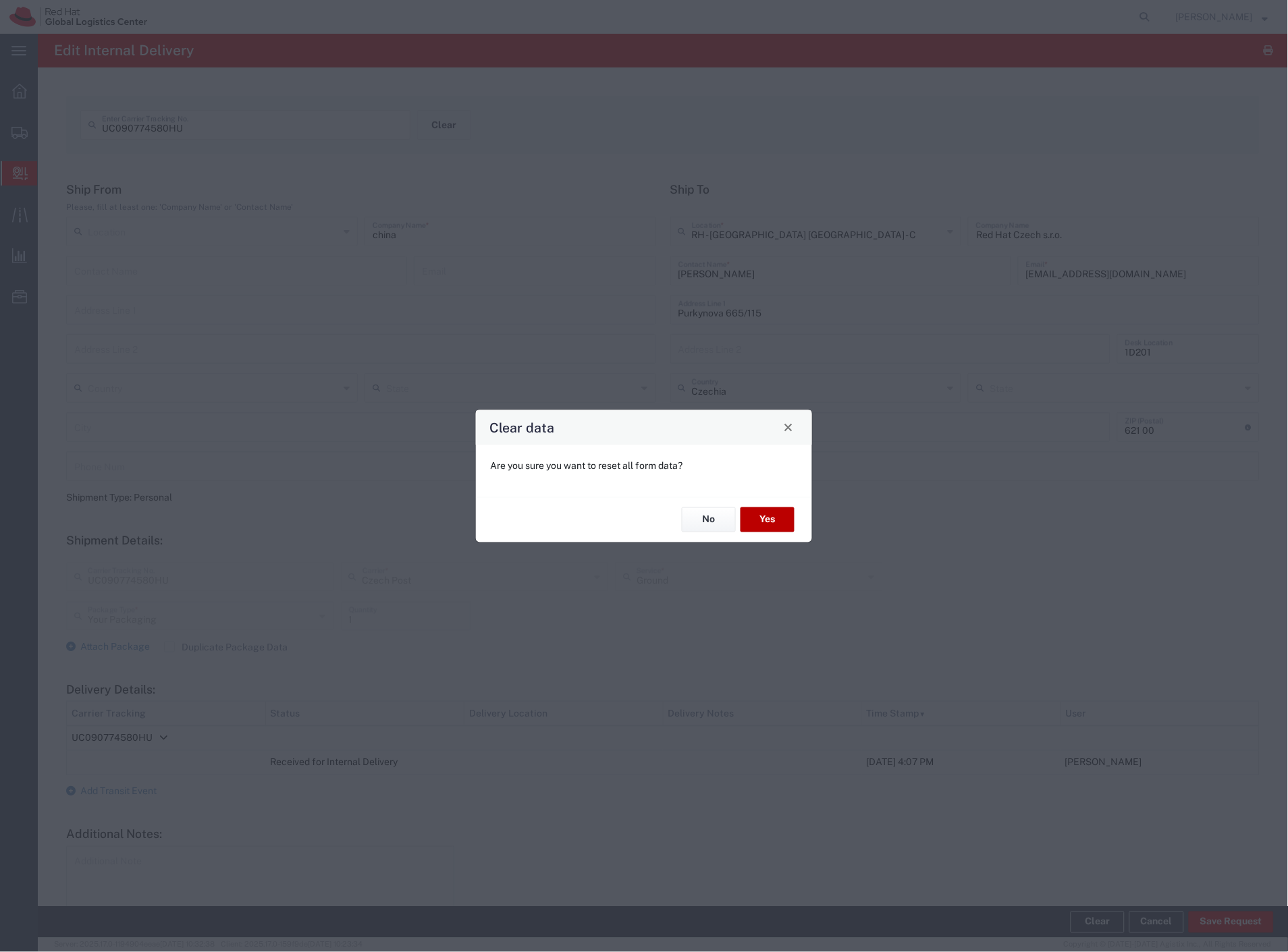
click at [757, 524] on button "Yes" at bounding box center [767, 519] width 54 height 25
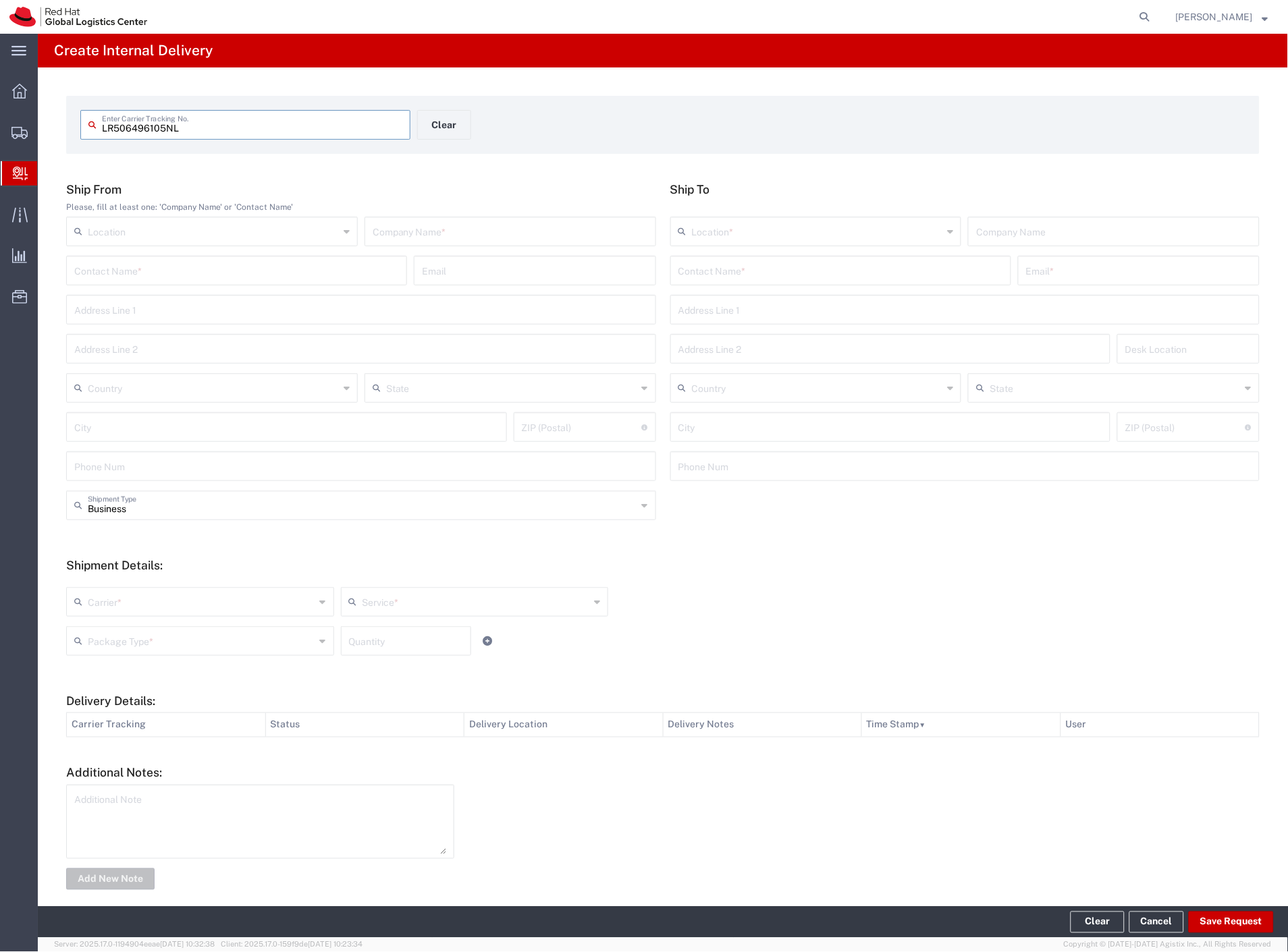
type input "LR506496105NL"
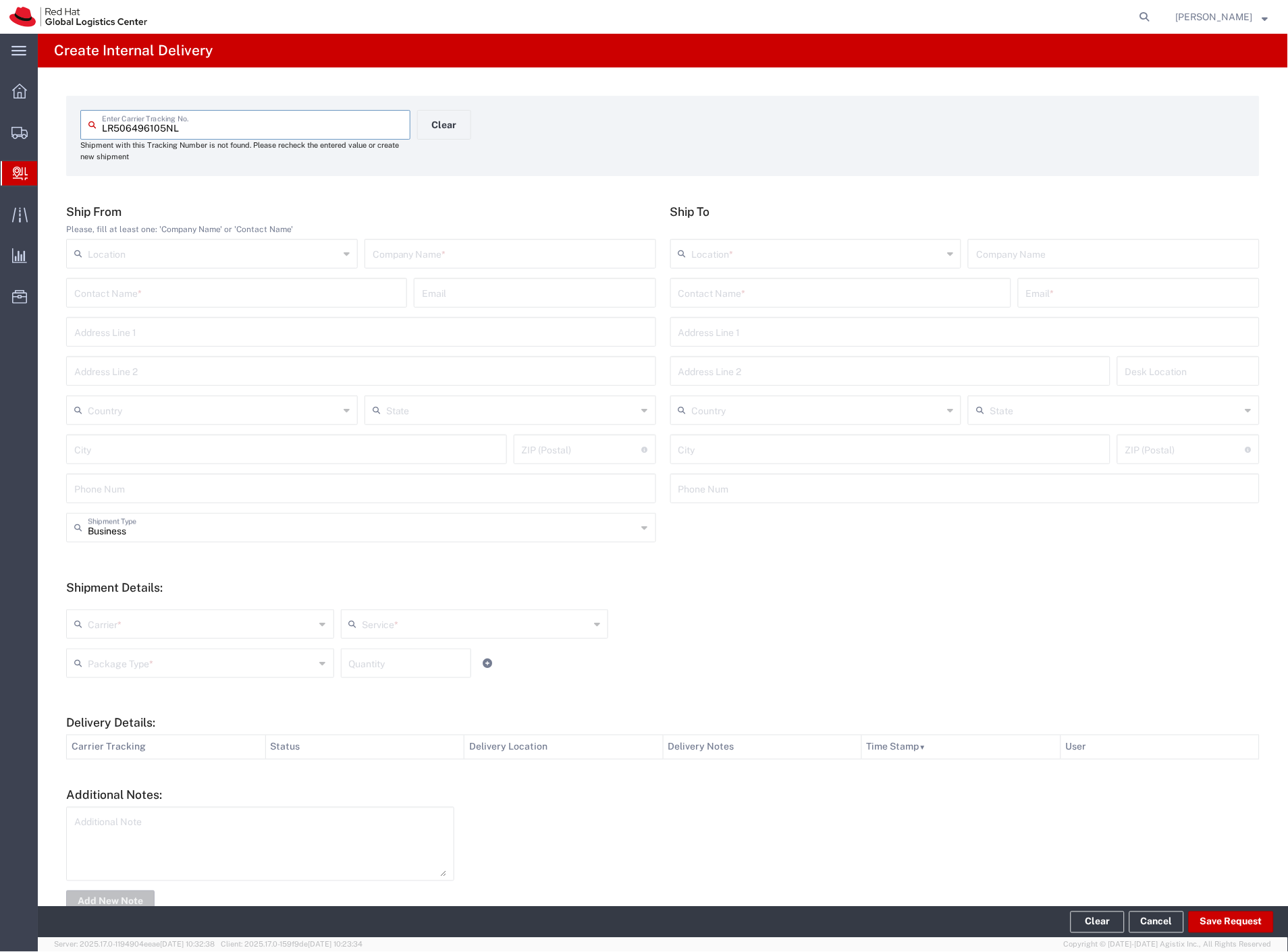
click at [410, 258] on input "text" at bounding box center [510, 252] width 275 height 23
paste input "china"
type input "china"
click at [685, 288] on input "text" at bounding box center [840, 292] width 325 height 23
type input "okuliar"
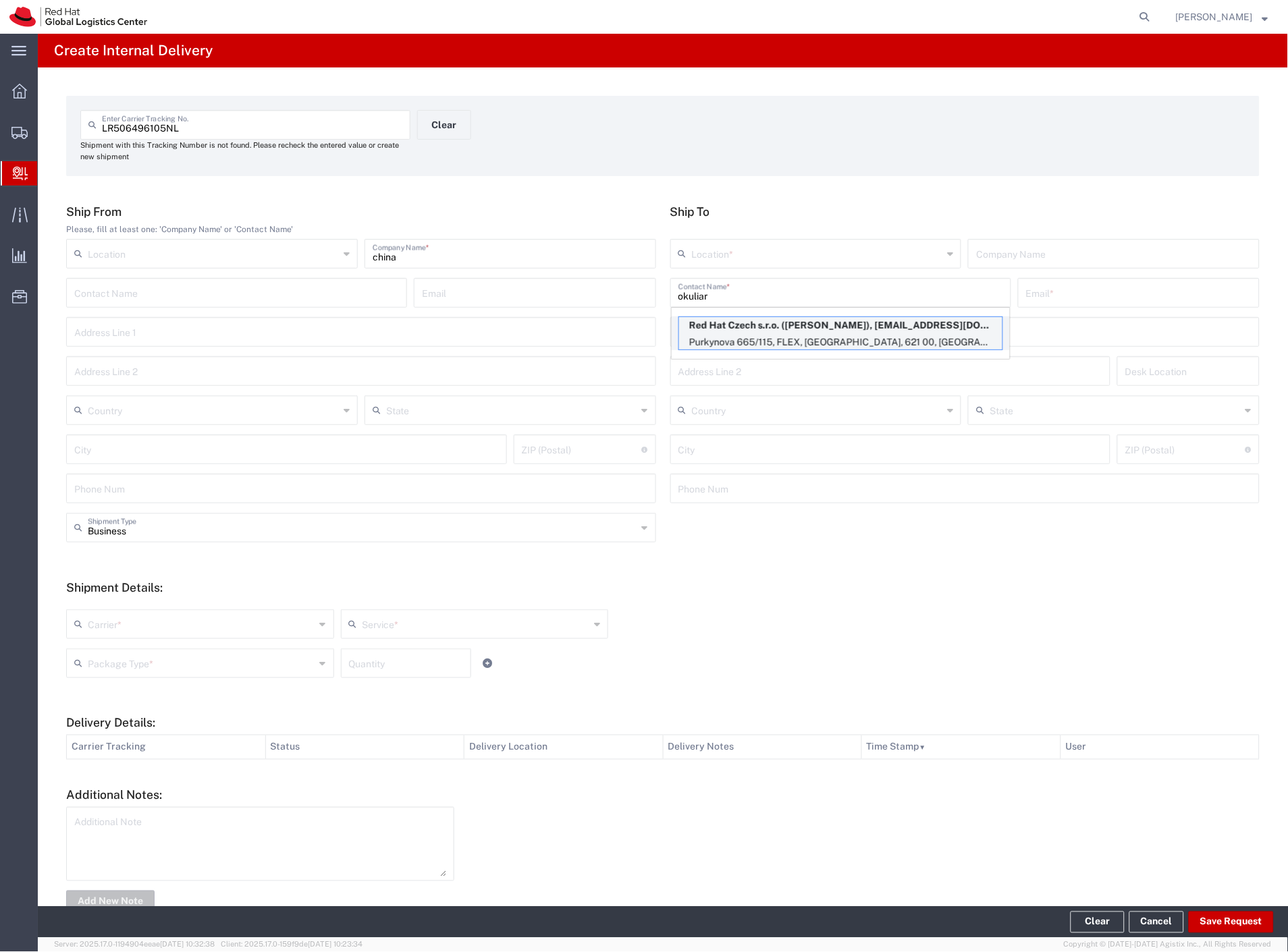
click at [822, 326] on p "Red Hat Czech s.r.o. (Adam Okuliar), aokuliar@redhat.com" at bounding box center [840, 325] width 323 height 17
type input "RH - [GEOGRAPHIC_DATA] [GEOGRAPHIC_DATA] - C"
type input "Red Hat Czech s.r.o."
type input "[PERSON_NAME]"
type input "aokuliar@redhat.com"
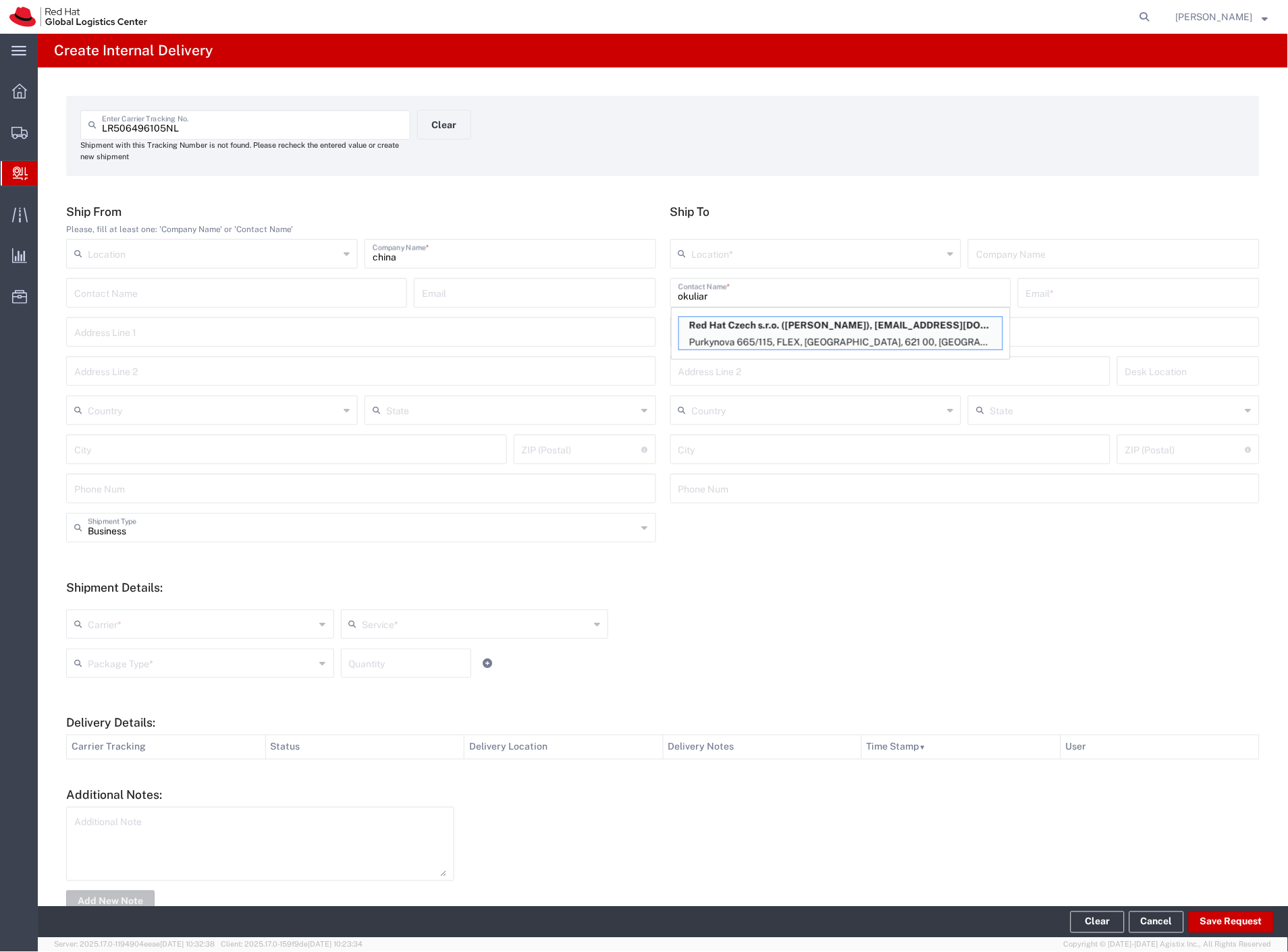
type input "Purkynova 665/115"
type input "FLEX"
type input "Czechia"
type input "[GEOGRAPHIC_DATA]"
type input "621 00"
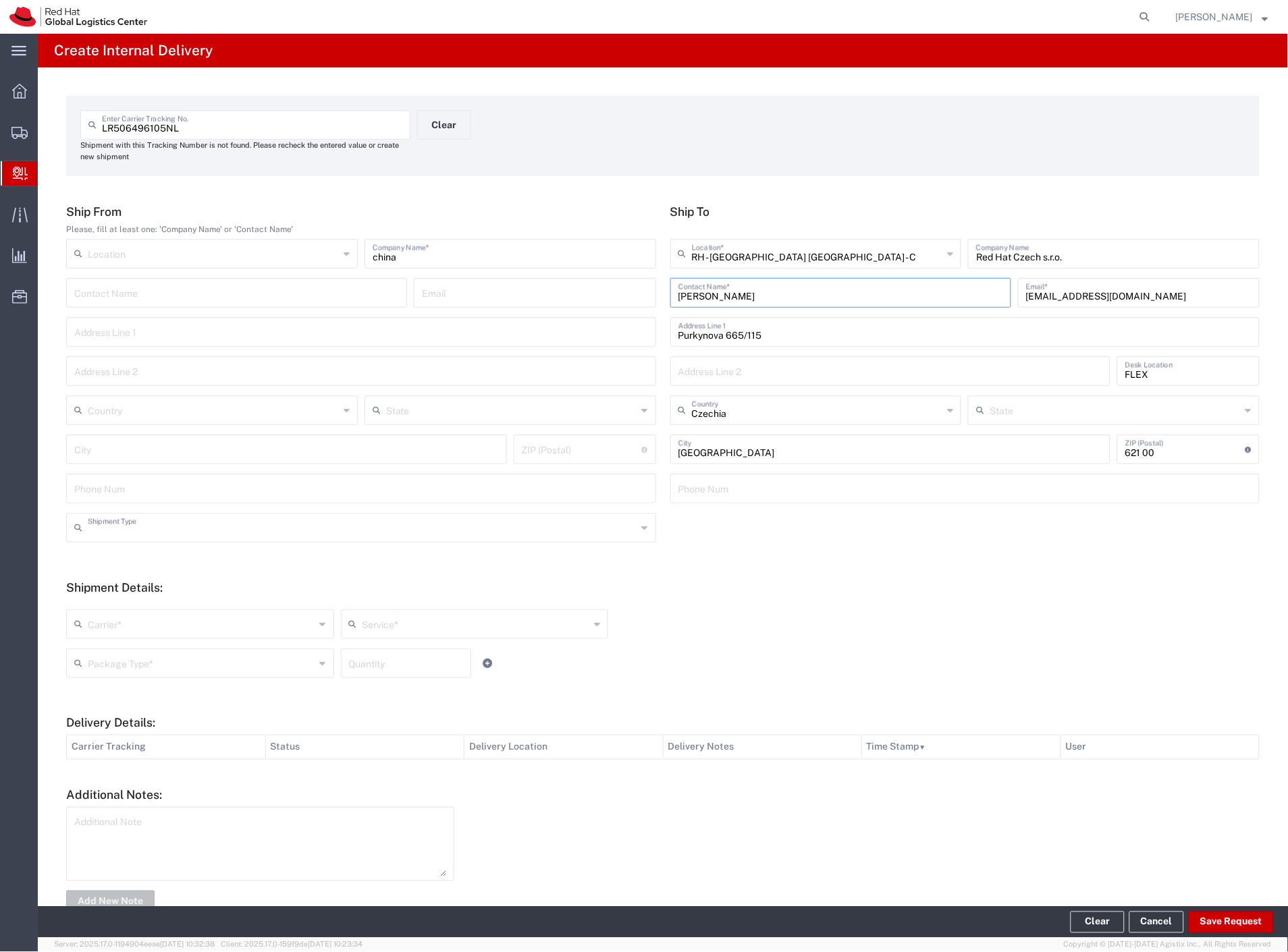
click at [205, 534] on input "text" at bounding box center [362, 526] width 549 height 23
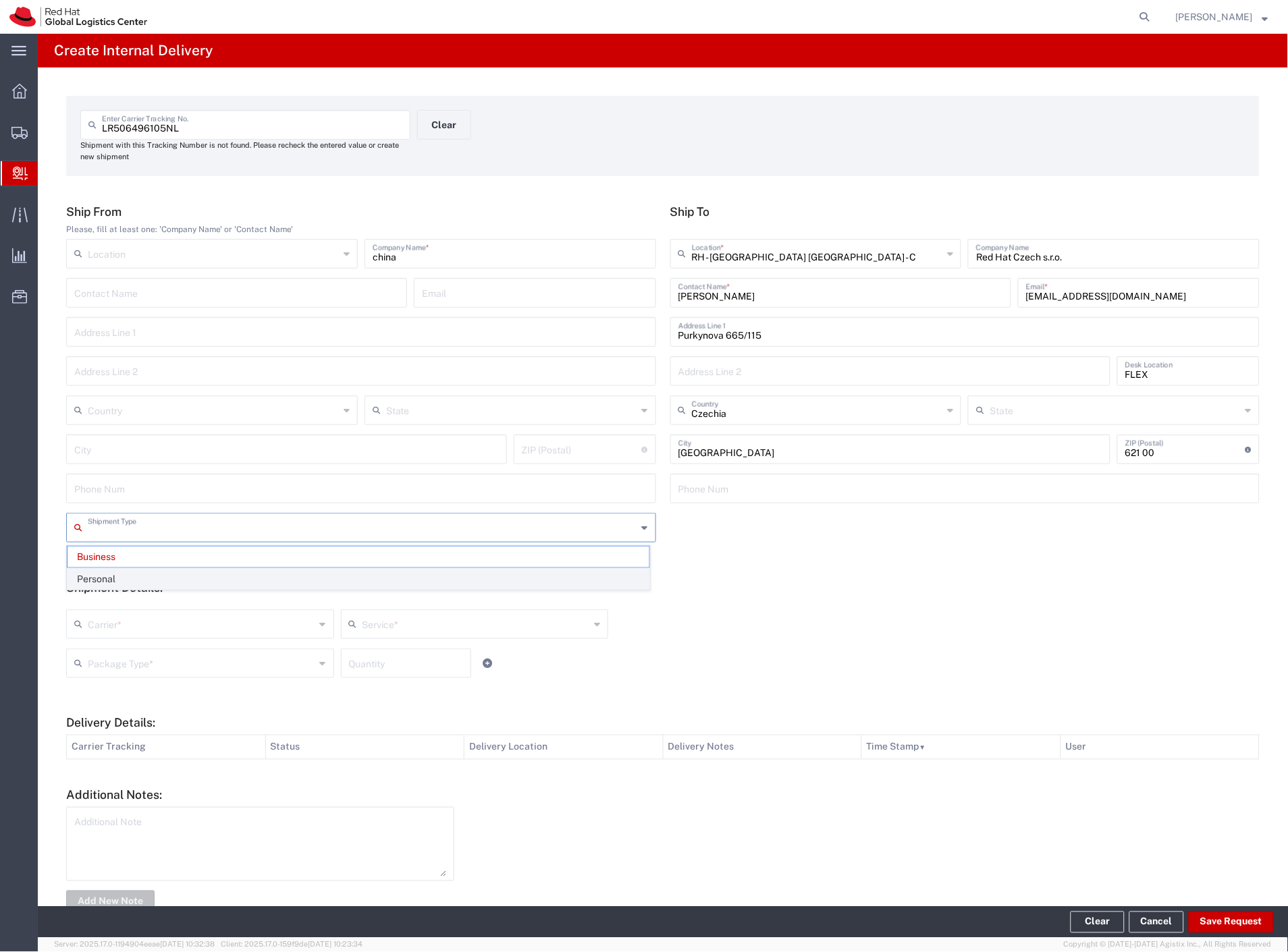
click at [136, 582] on span "Personal" at bounding box center [358, 579] width 582 height 21
type input "Personal"
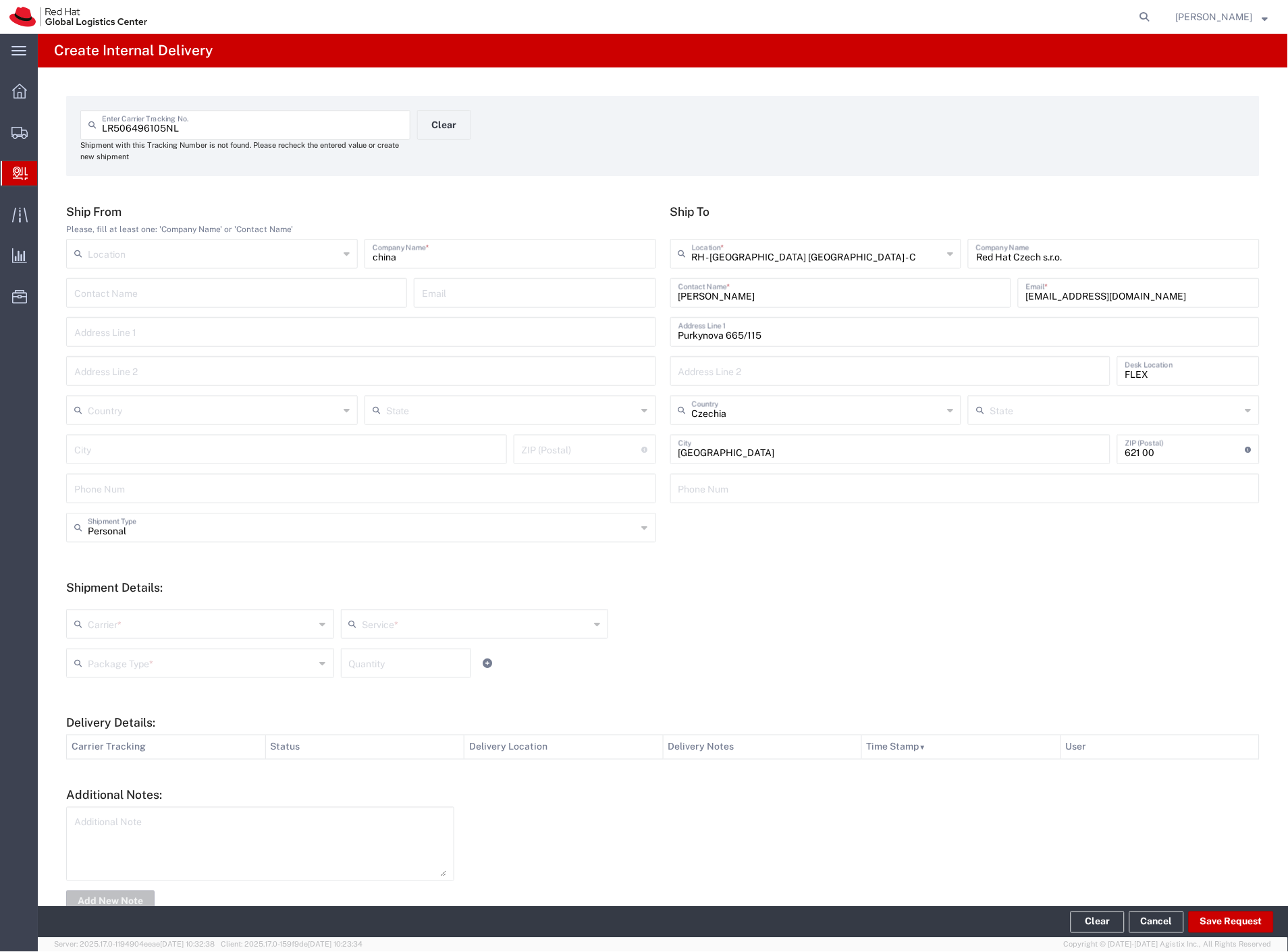
drag, startPoint x: 122, startPoint y: 622, endPoint x: 118, endPoint y: 631, distance: 9.8
click at [118, 628] on input "text" at bounding box center [201, 623] width 227 height 23
click at [112, 648] on span "Czech Post" at bounding box center [199, 653] width 263 height 21
type input "Czech Post"
click at [110, 656] on input "text" at bounding box center [201, 662] width 227 height 23
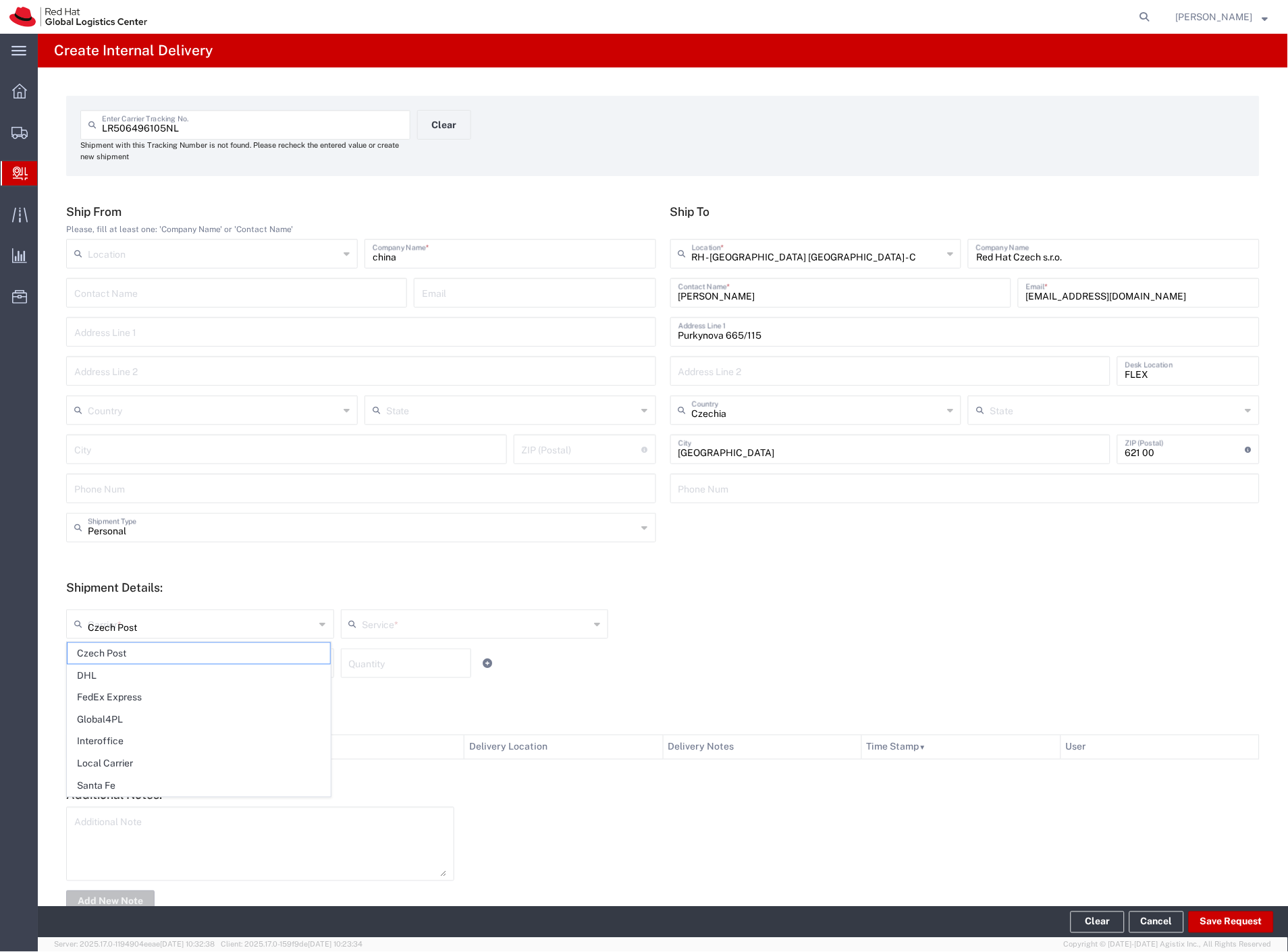
type input "Ground"
drag, startPoint x: 116, startPoint y: 773, endPoint x: 569, endPoint y: 827, distance: 456.2
click at [118, 773] on span "Your Packaging" at bounding box center [199, 781] width 263 height 21
type input "Your Packaging"
click at [1217, 929] on button "Save Request" at bounding box center [1231, 922] width 85 height 22
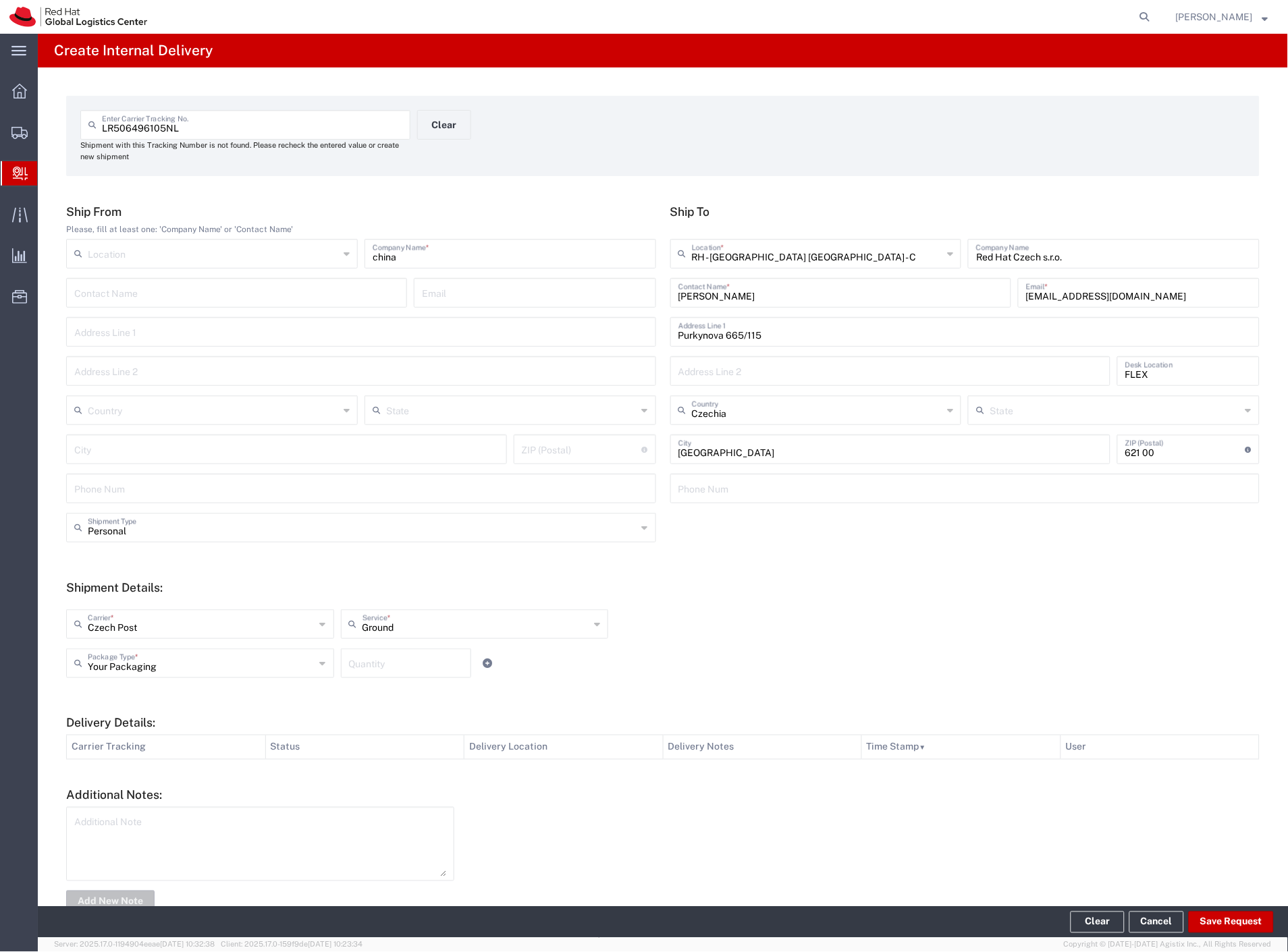
type input "Personal"
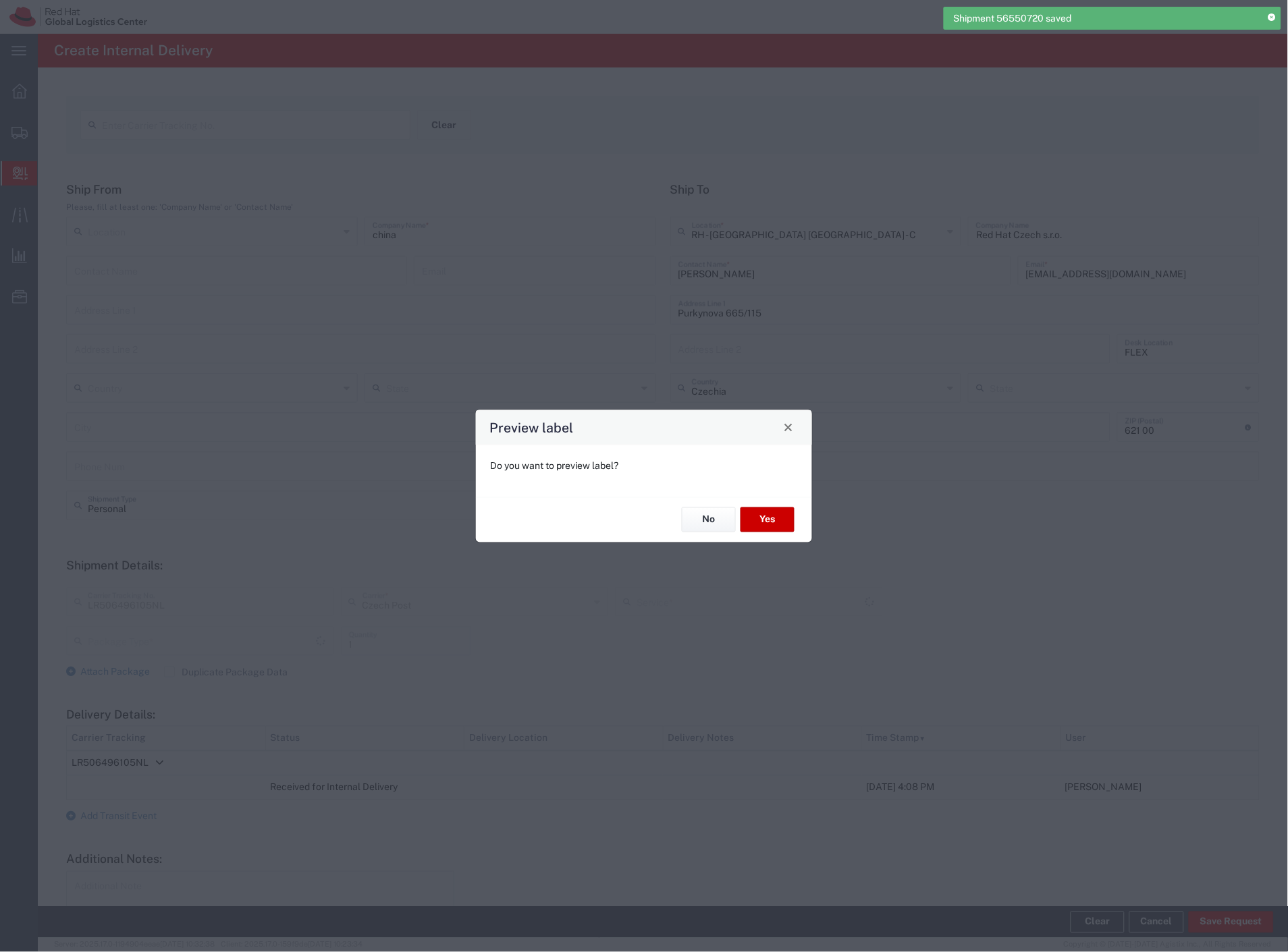
type input "Your Packaging"
type input "Ground"
click at [772, 519] on button "Yes" at bounding box center [767, 519] width 54 height 25
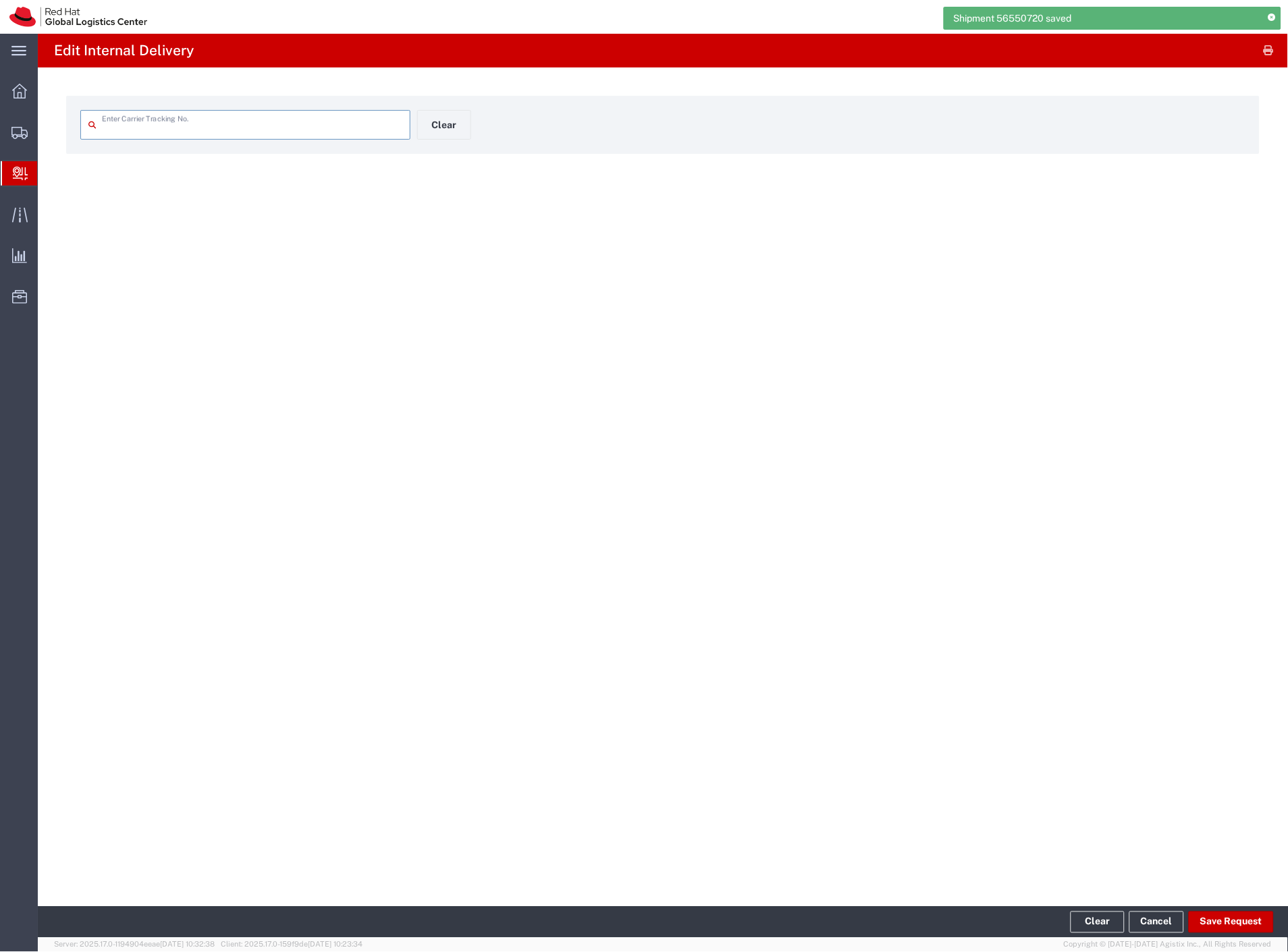
type input "LR506496105NL"
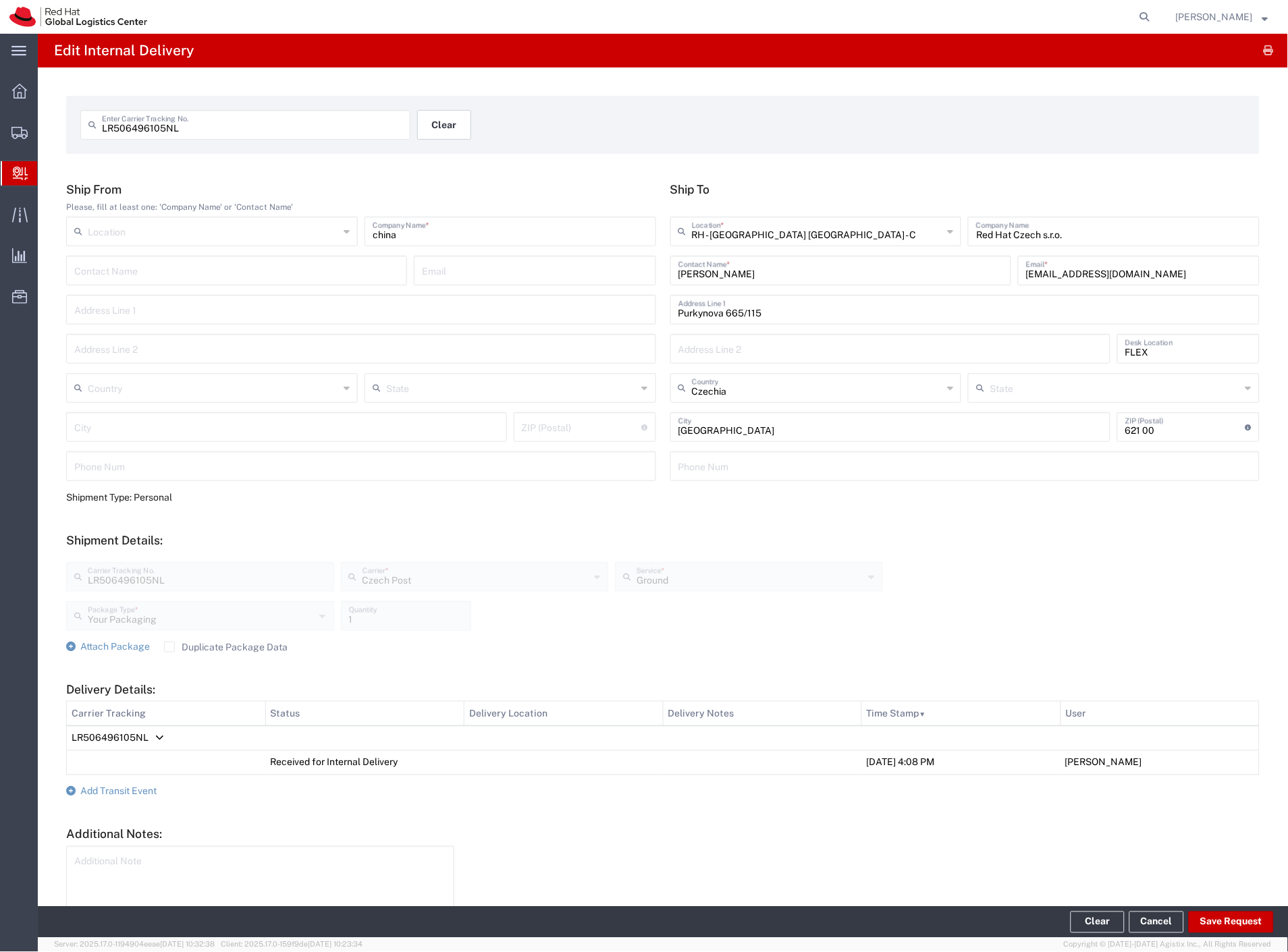
click at [433, 127] on button "Clear" at bounding box center [444, 125] width 54 height 30
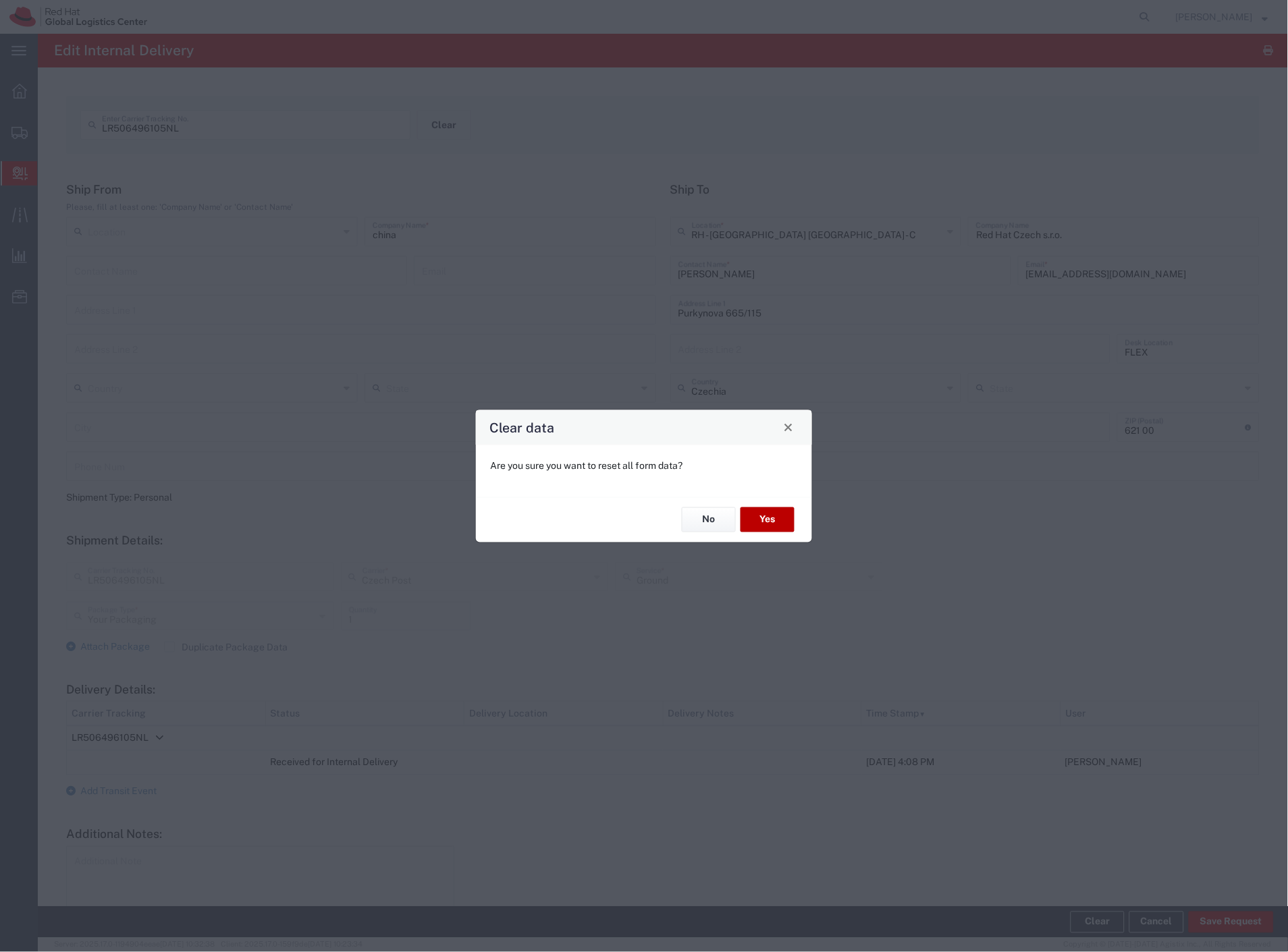
click at [770, 518] on button "Yes" at bounding box center [767, 519] width 54 height 25
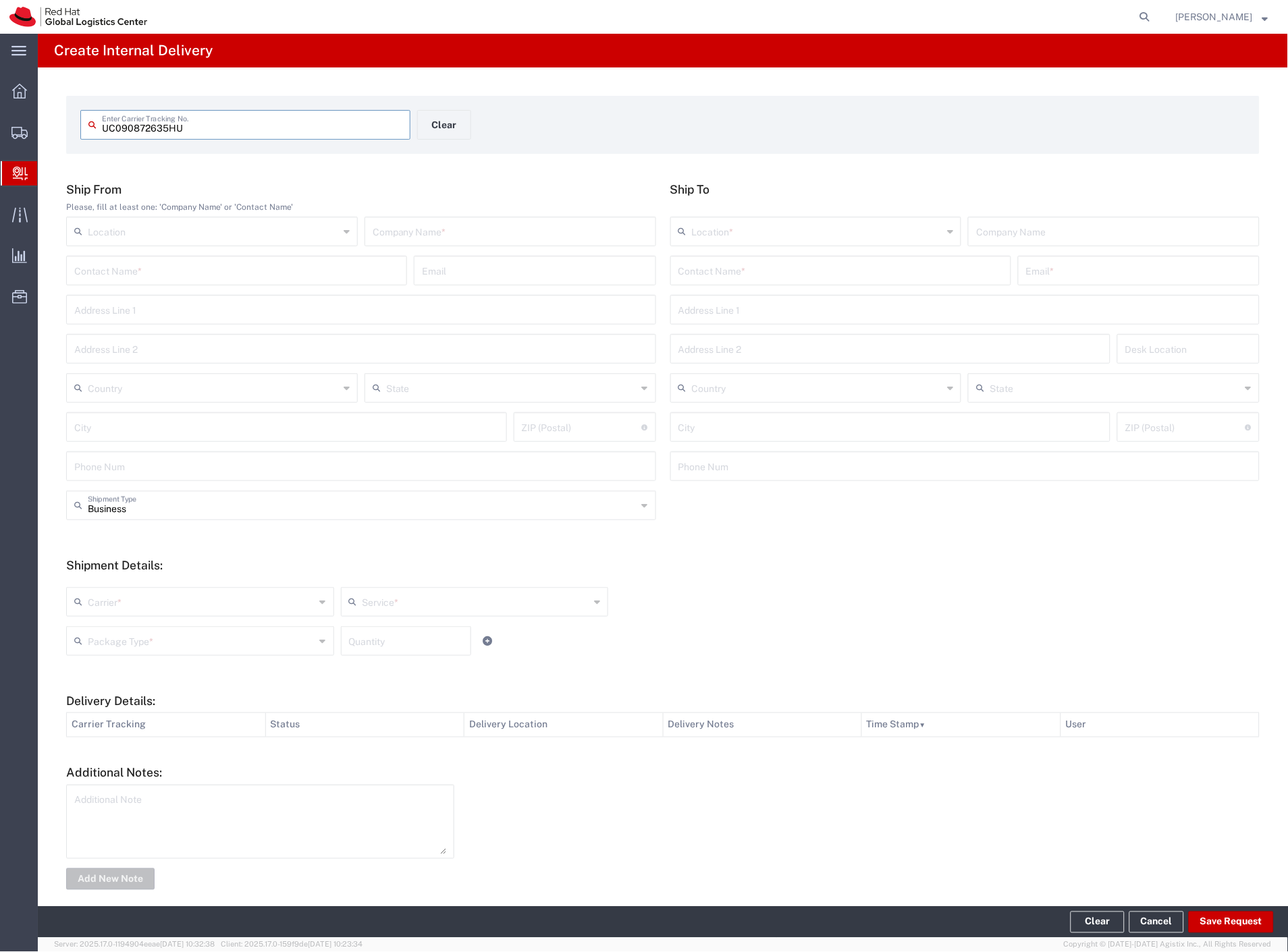
type input "UC090872635HU"
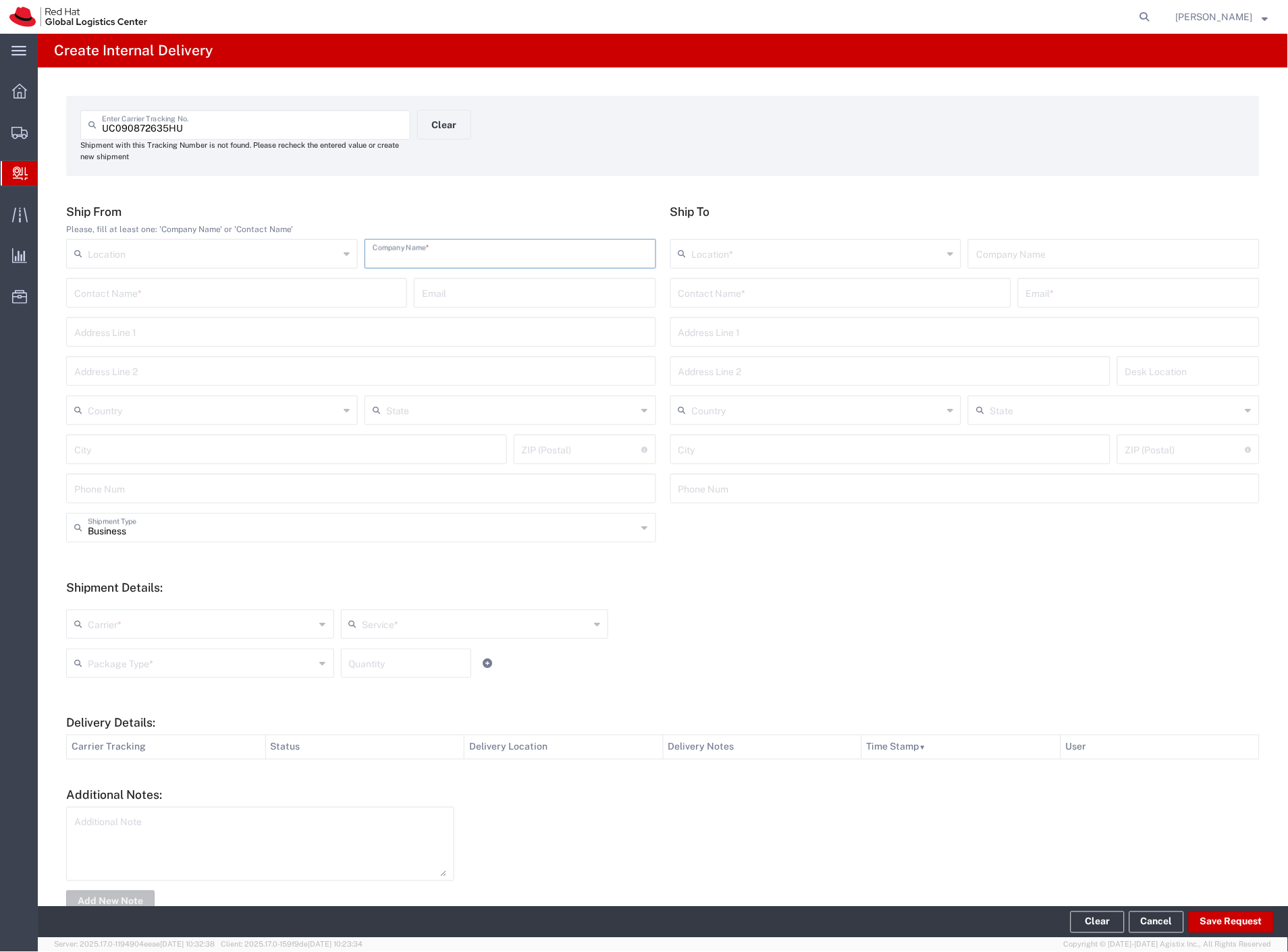
click at [528, 255] on input "text" at bounding box center [510, 252] width 275 height 23
paste input "china"
type input "china"
click at [706, 297] on input "text" at bounding box center [840, 292] width 325 height 23
type input "jaburek"
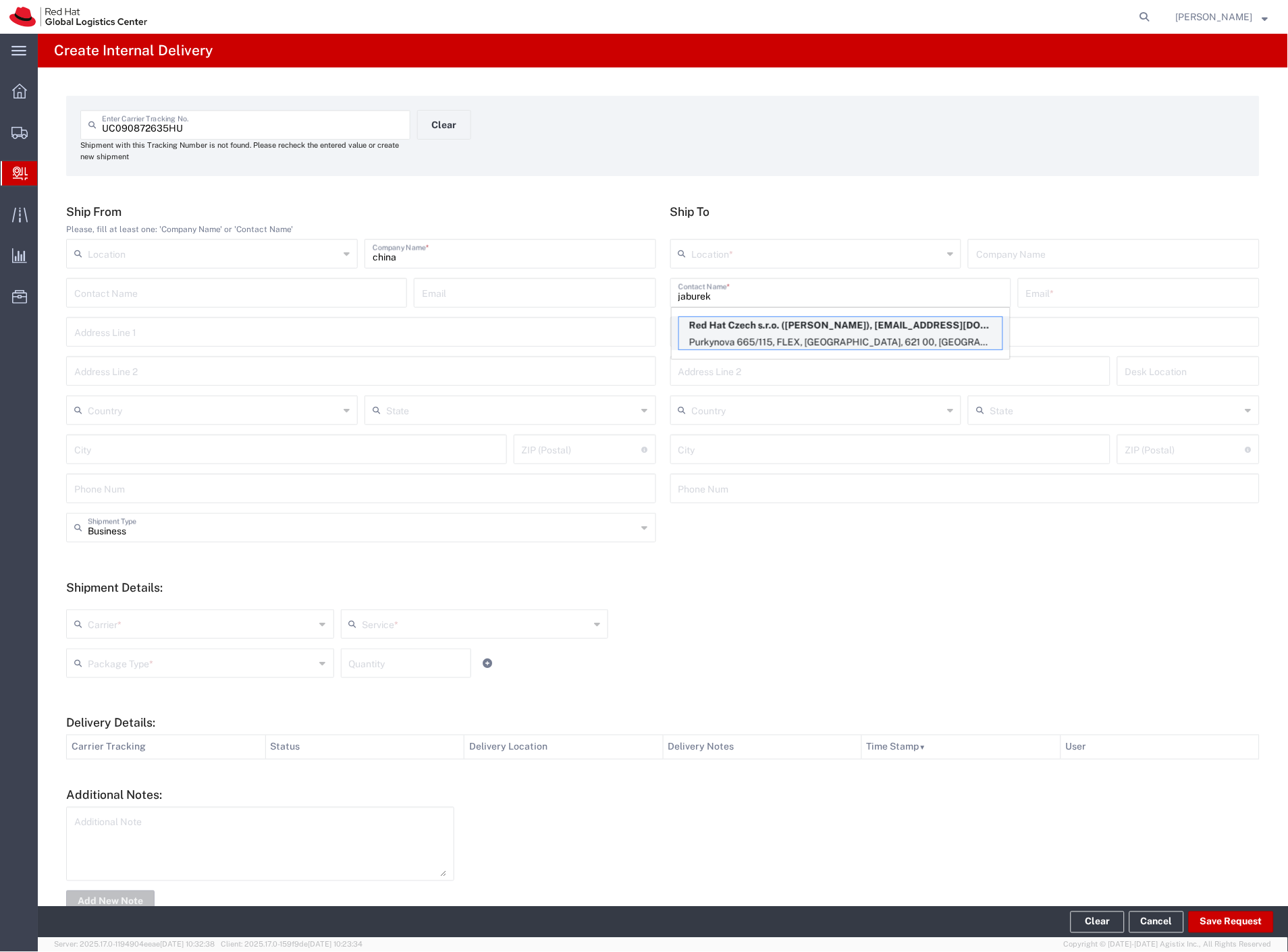
click at [771, 318] on p "Red Hat Czech s.r.o. (Jiri Jaburek), jjaburek@redhat.com" at bounding box center [840, 325] width 323 height 17
type input "RH - [GEOGRAPHIC_DATA] [GEOGRAPHIC_DATA] - C"
type input "Red Hat Czech s.r.o."
type input "[PERSON_NAME]"
type input "jjaburek@redhat.com"
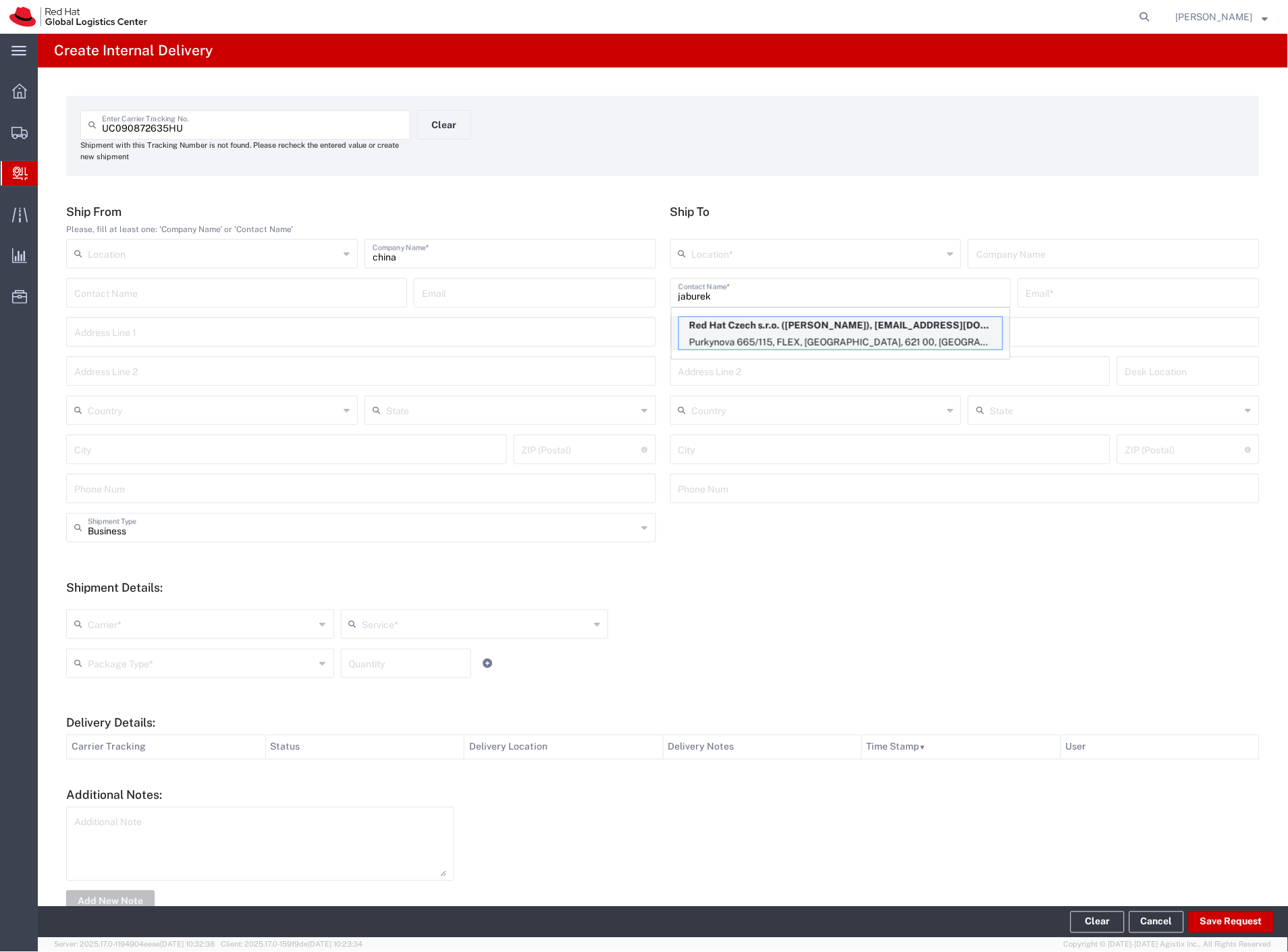
type input "Purkynova 665/115"
type input "FLEX"
type input "Czechia"
type input "[GEOGRAPHIC_DATA]"
type input "621 00"
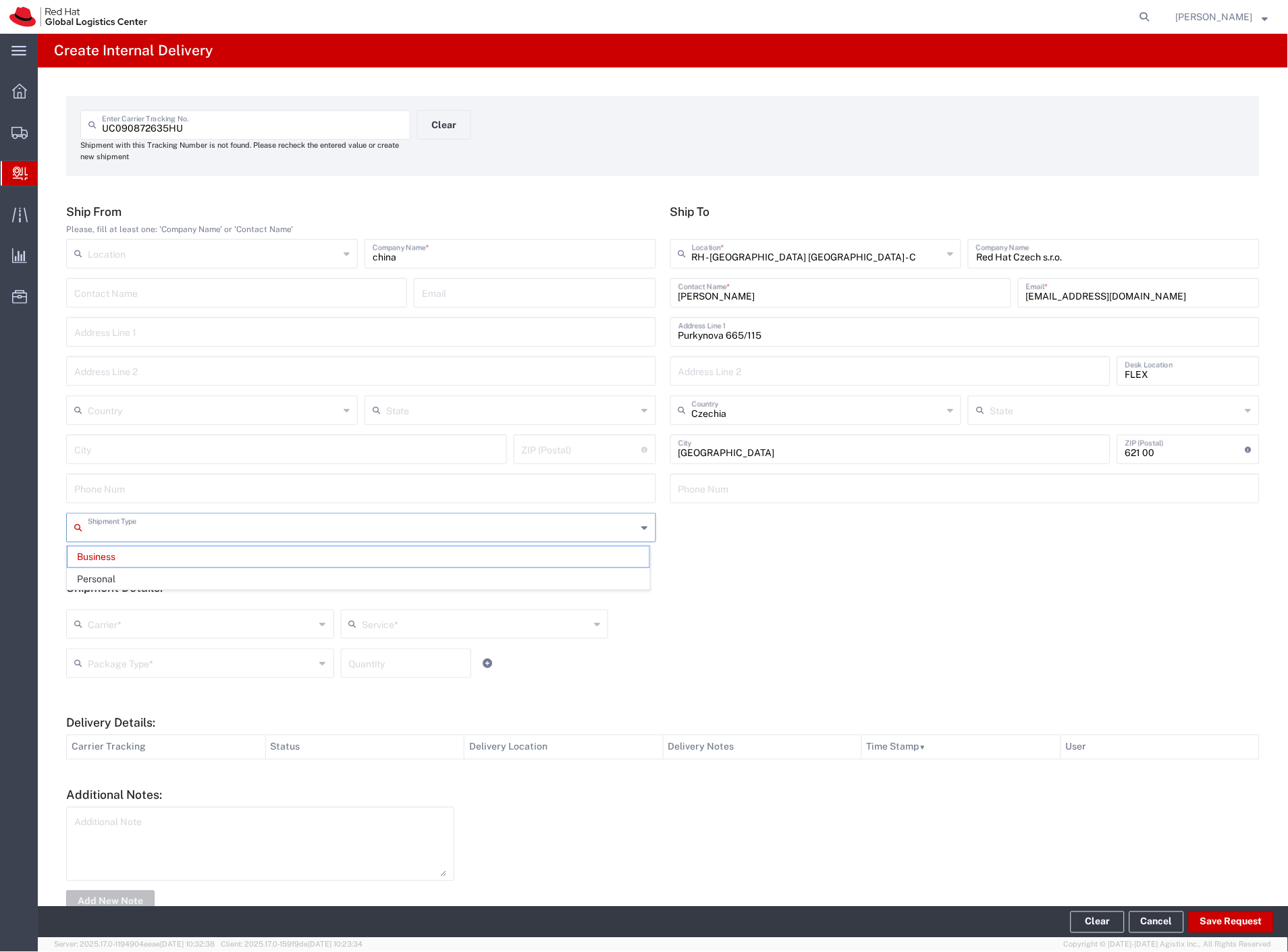
click at [154, 536] on input "text" at bounding box center [362, 526] width 549 height 23
click at [135, 578] on span "Personal" at bounding box center [358, 579] width 582 height 21
type input "Personal"
drag, startPoint x: 110, startPoint y: 630, endPoint x: 103, endPoint y: 657, distance: 27.9
click at [110, 633] on input "text" at bounding box center [201, 623] width 227 height 23
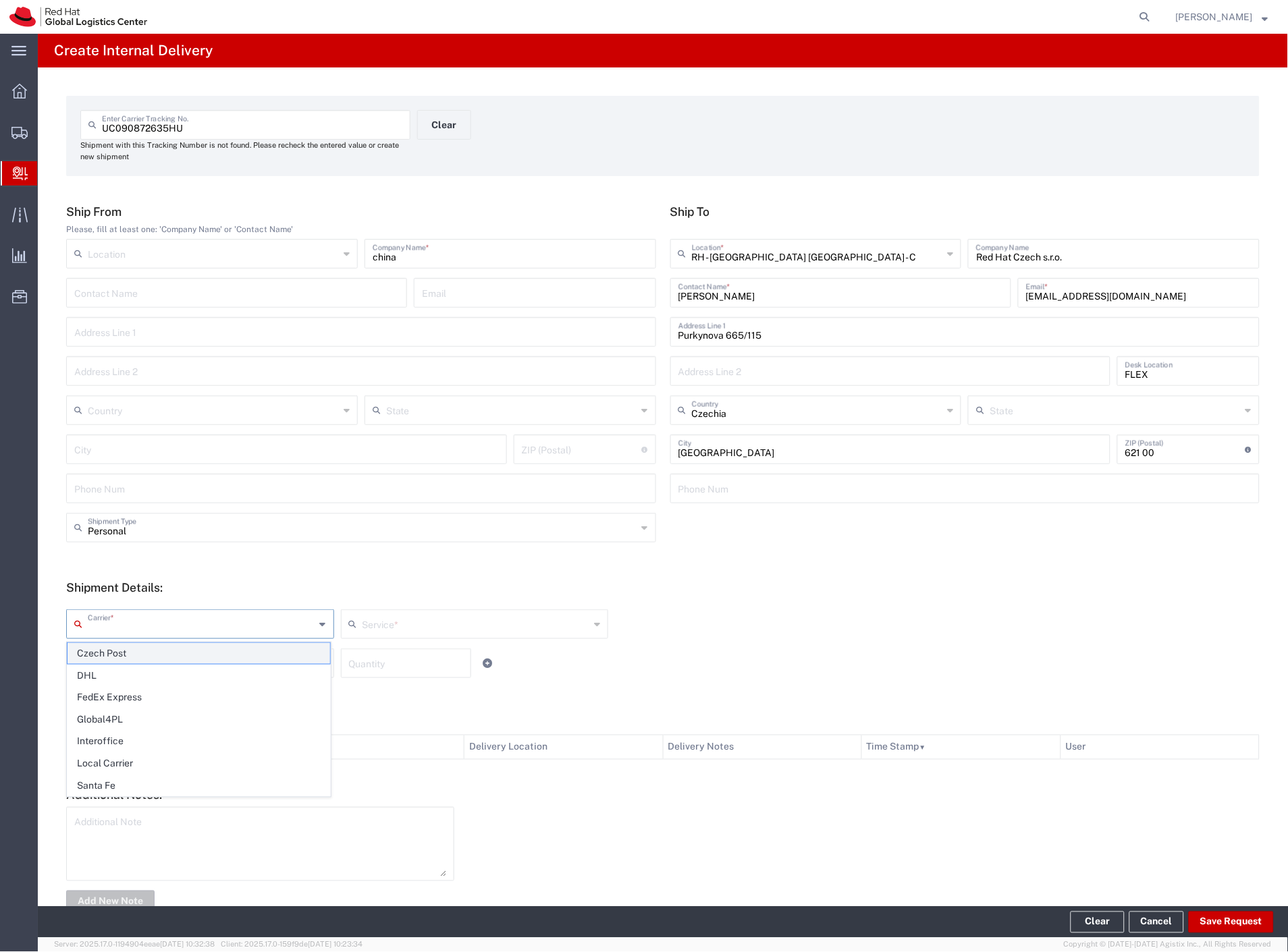
click at [104, 660] on span "Czech Post" at bounding box center [199, 653] width 263 height 21
type input "Czech Post"
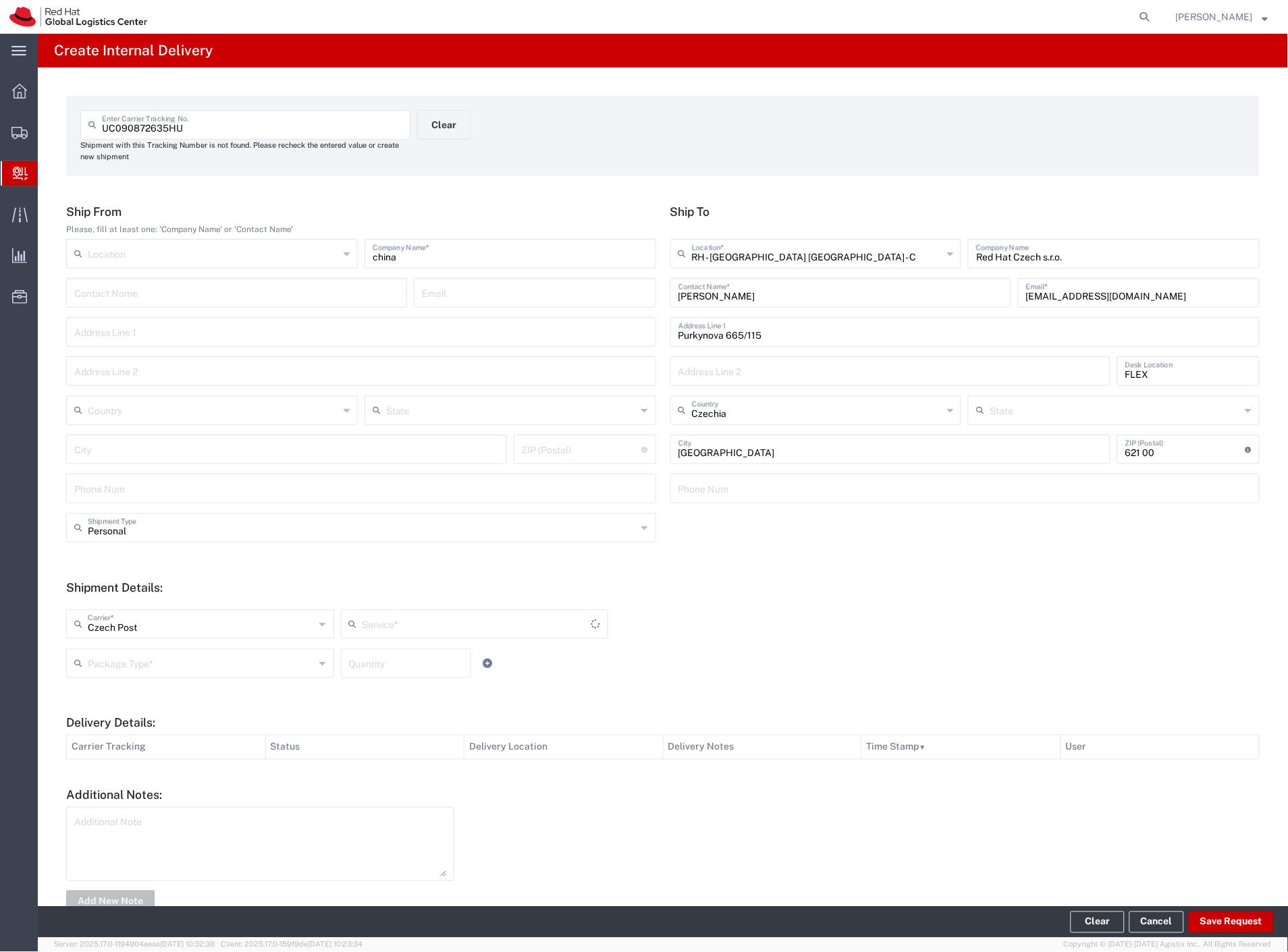
drag, startPoint x: 106, startPoint y: 664, endPoint x: 119, endPoint y: 691, distance: 30.0
click at [108, 667] on input "text" at bounding box center [201, 662] width 227 height 23
type input "Ground"
click at [139, 784] on span "Your Packaging" at bounding box center [199, 781] width 263 height 21
type input "Your Packaging"
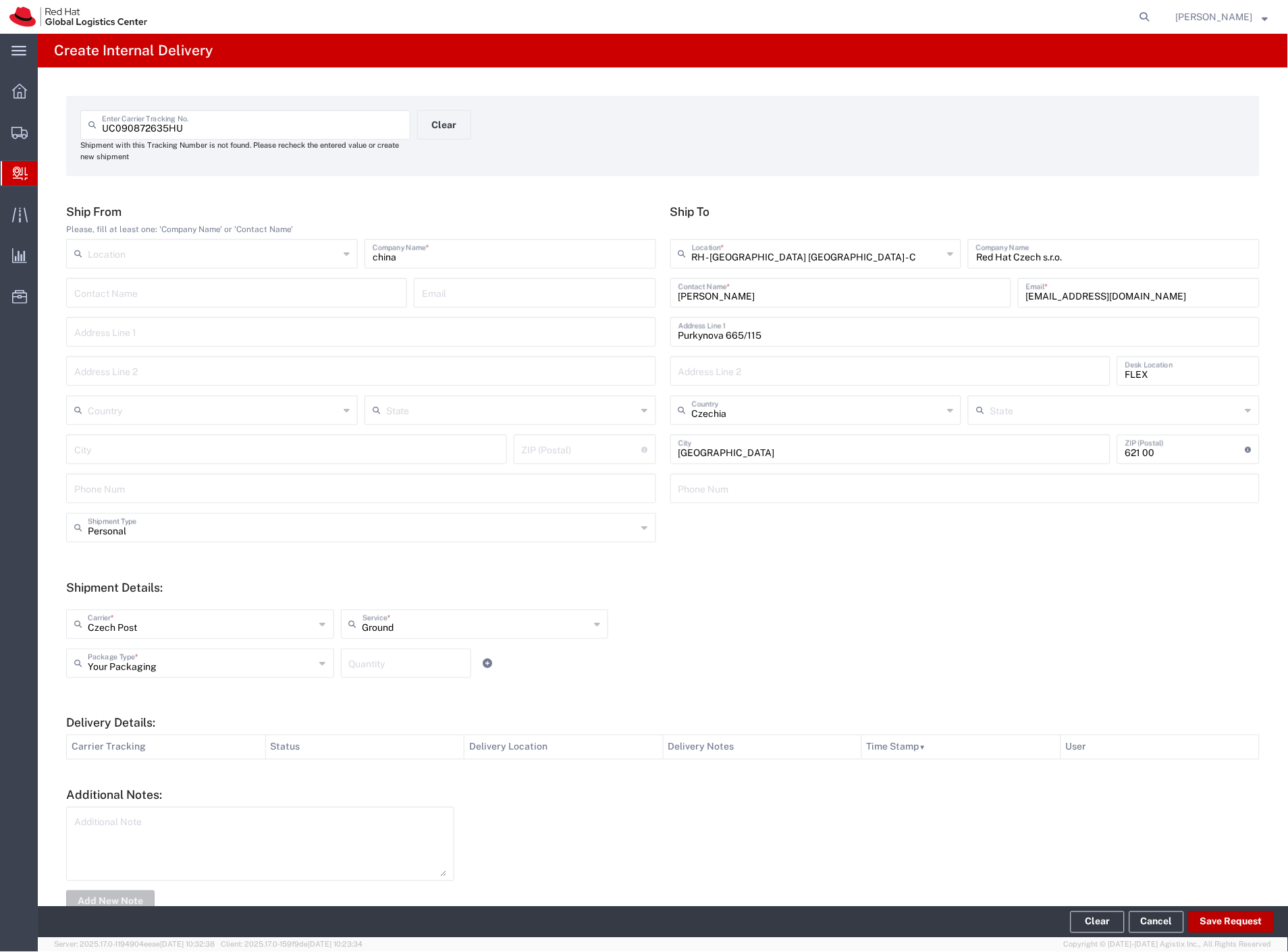
click at [1229, 920] on button "Save Request" at bounding box center [1231, 922] width 85 height 22
type input "Personal"
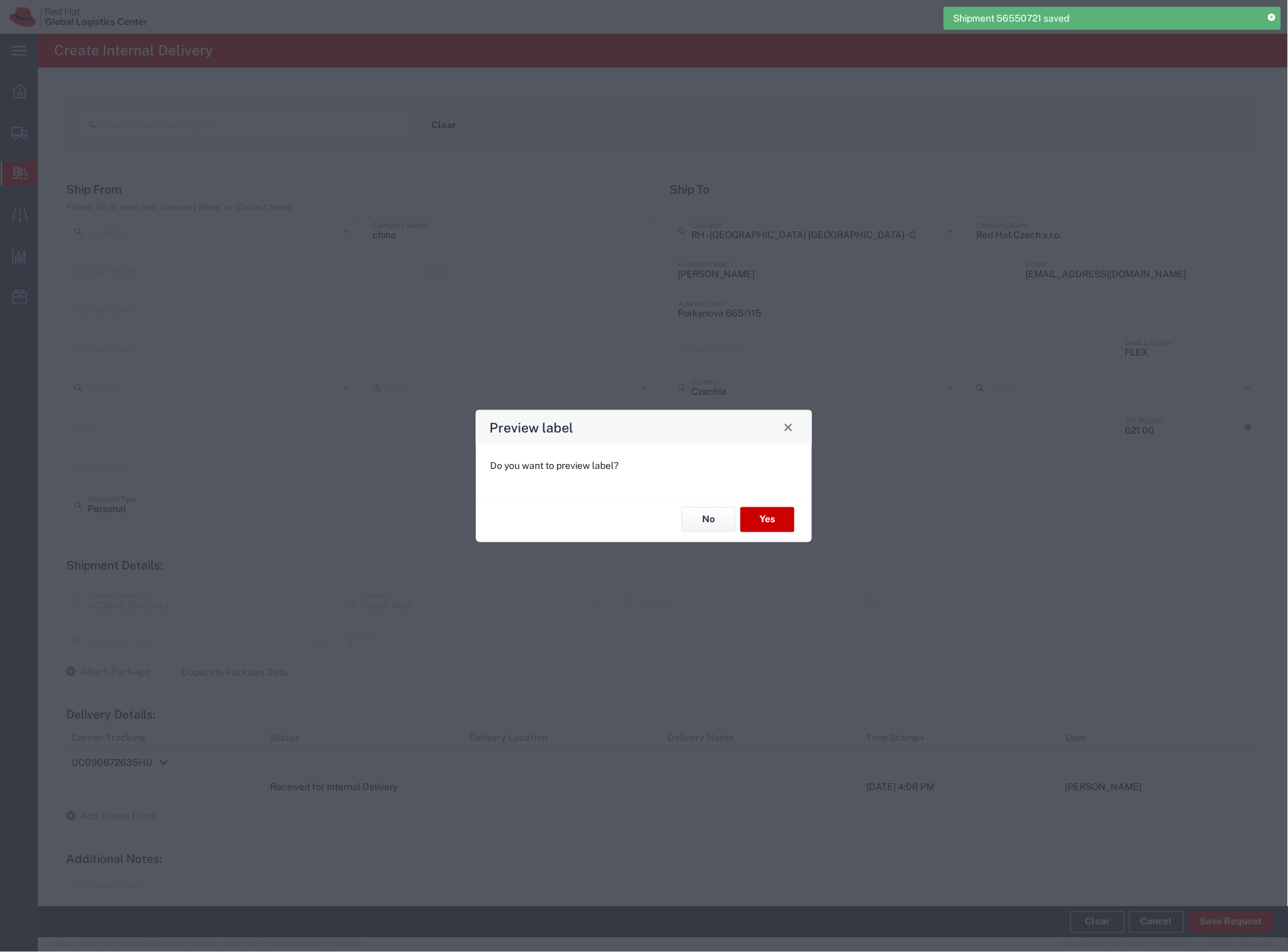
type input "Ground"
type input "Your Packaging"
click at [783, 509] on button "Yes" at bounding box center [767, 519] width 54 height 25
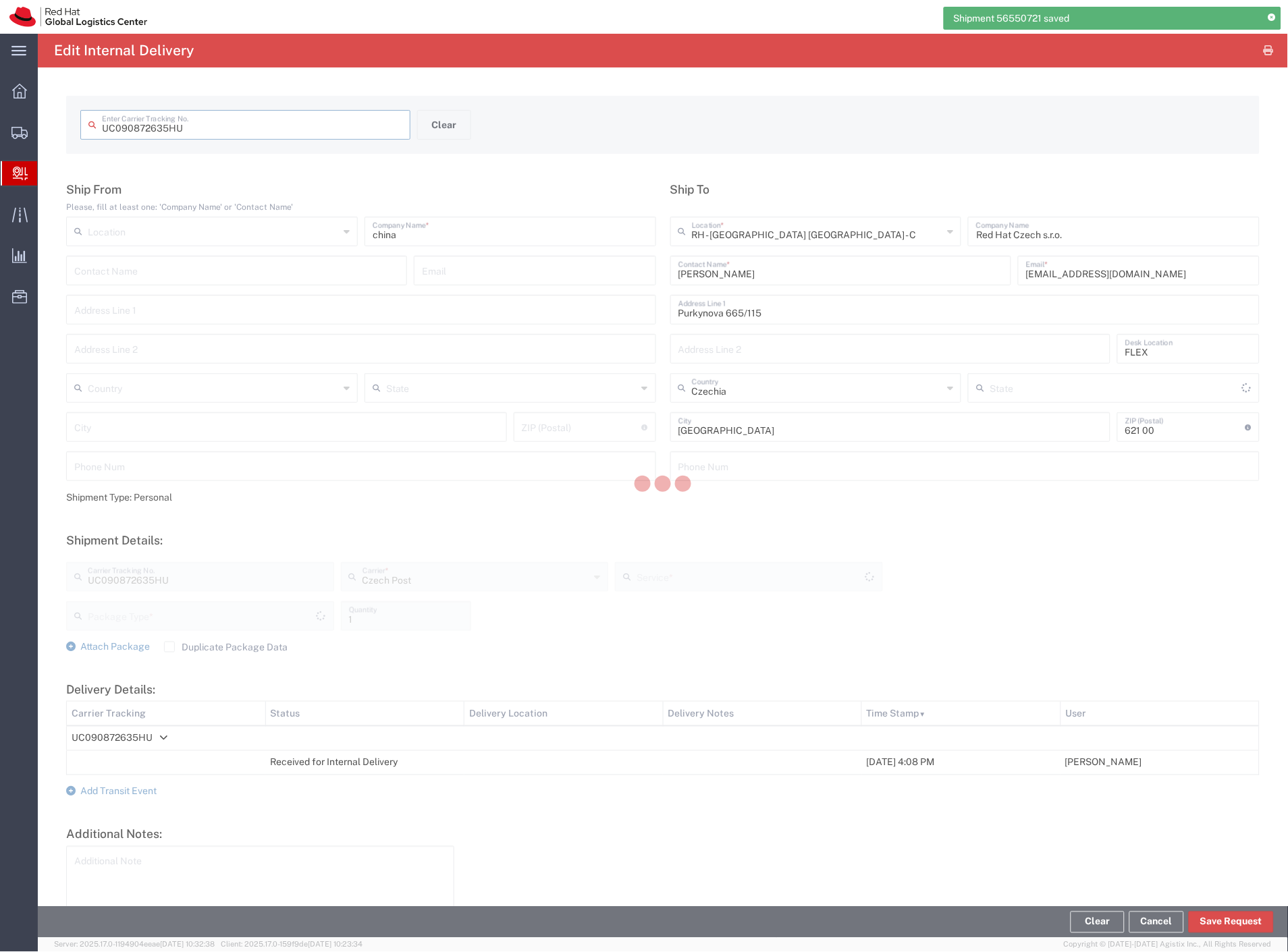
type input "Ground"
type input "Your Packaging"
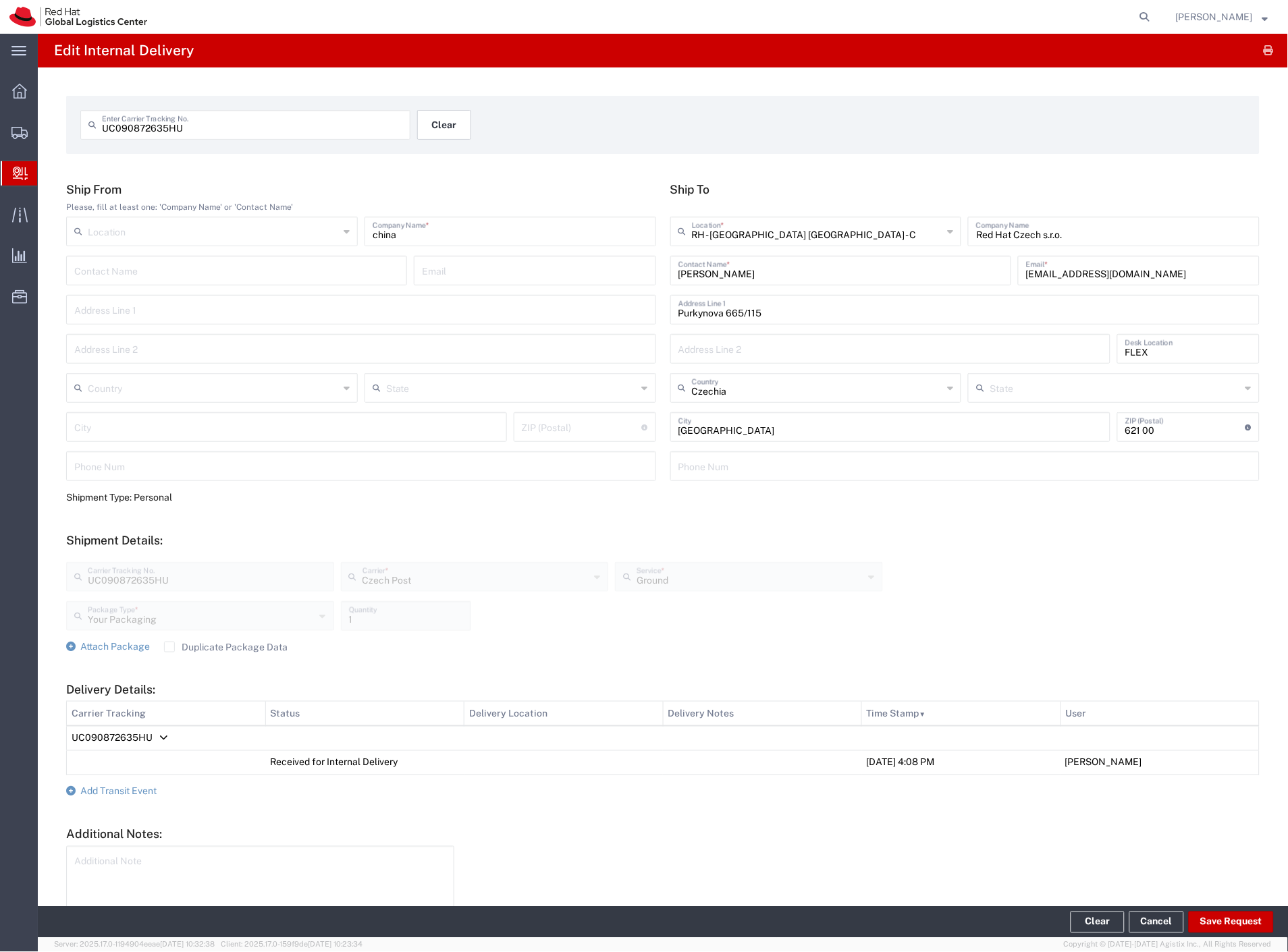
click at [453, 124] on button "Clear" at bounding box center [444, 125] width 54 height 30
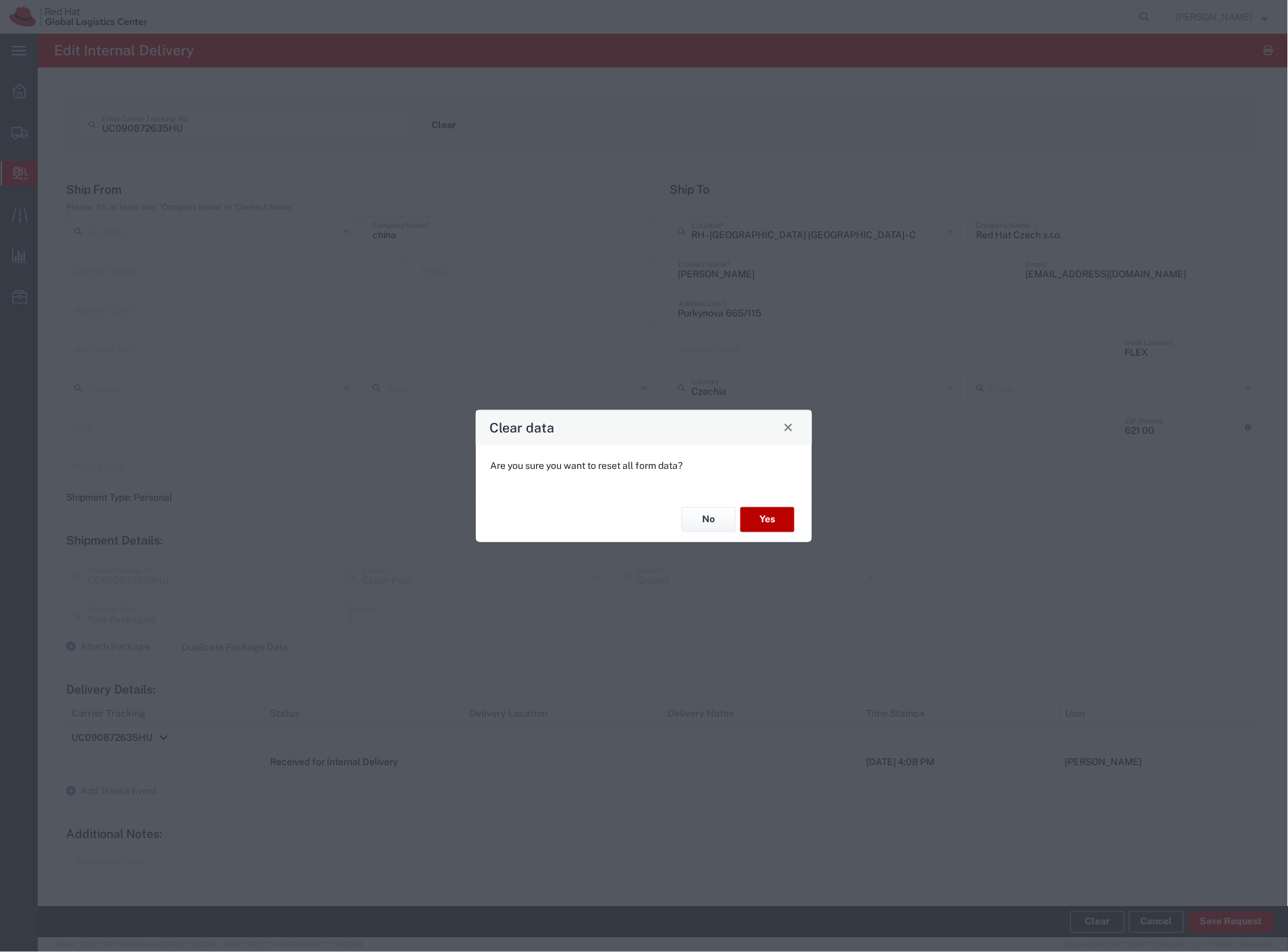
click at [751, 519] on button "Yes" at bounding box center [767, 519] width 54 height 25
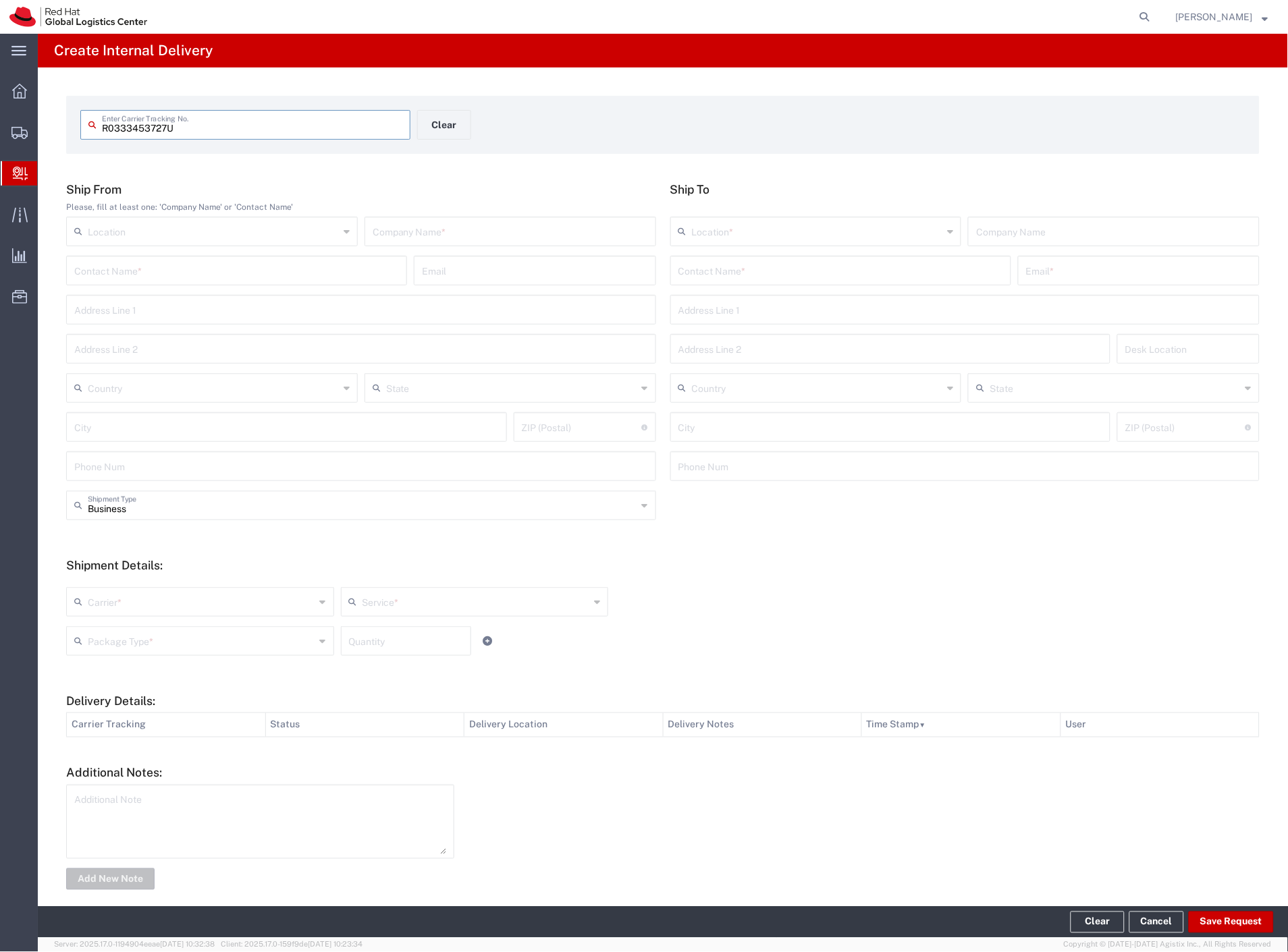
type input "R0333453727U"
click at [480, 227] on input "text" at bounding box center [510, 230] width 275 height 23
type input "ceska posta"
click at [777, 266] on input "text" at bounding box center [840, 269] width 325 height 23
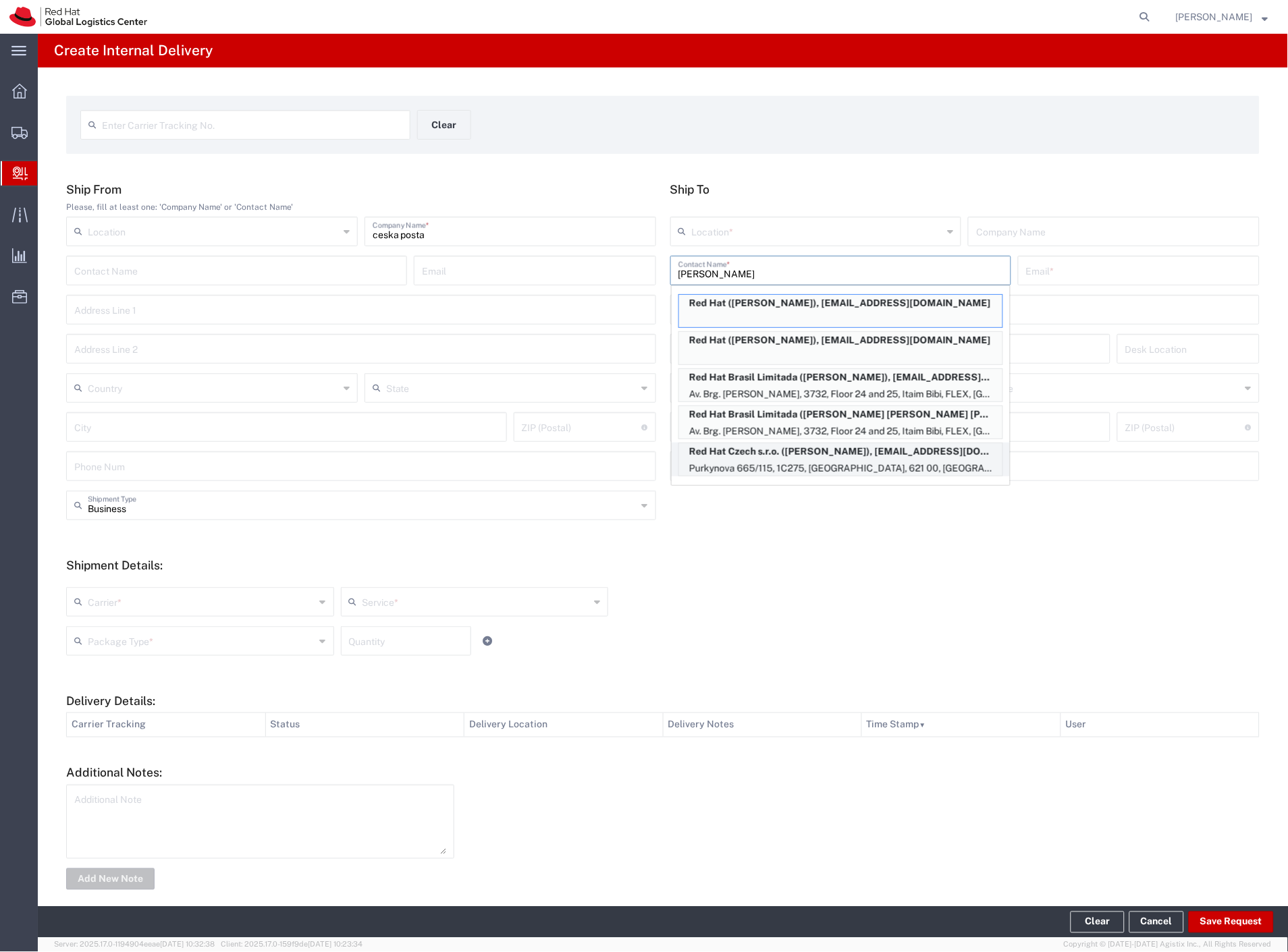
type input "[PERSON_NAME]"
click at [901, 470] on p "Purkynova 665/115, 1C275, [GEOGRAPHIC_DATA], 621 00, [GEOGRAPHIC_DATA]" at bounding box center [840, 468] width 323 height 17
type input "RH - [GEOGRAPHIC_DATA] [GEOGRAPHIC_DATA] - C"
type input "Red Hat Czech s.r.o."
type input "[PERSON_NAME]"
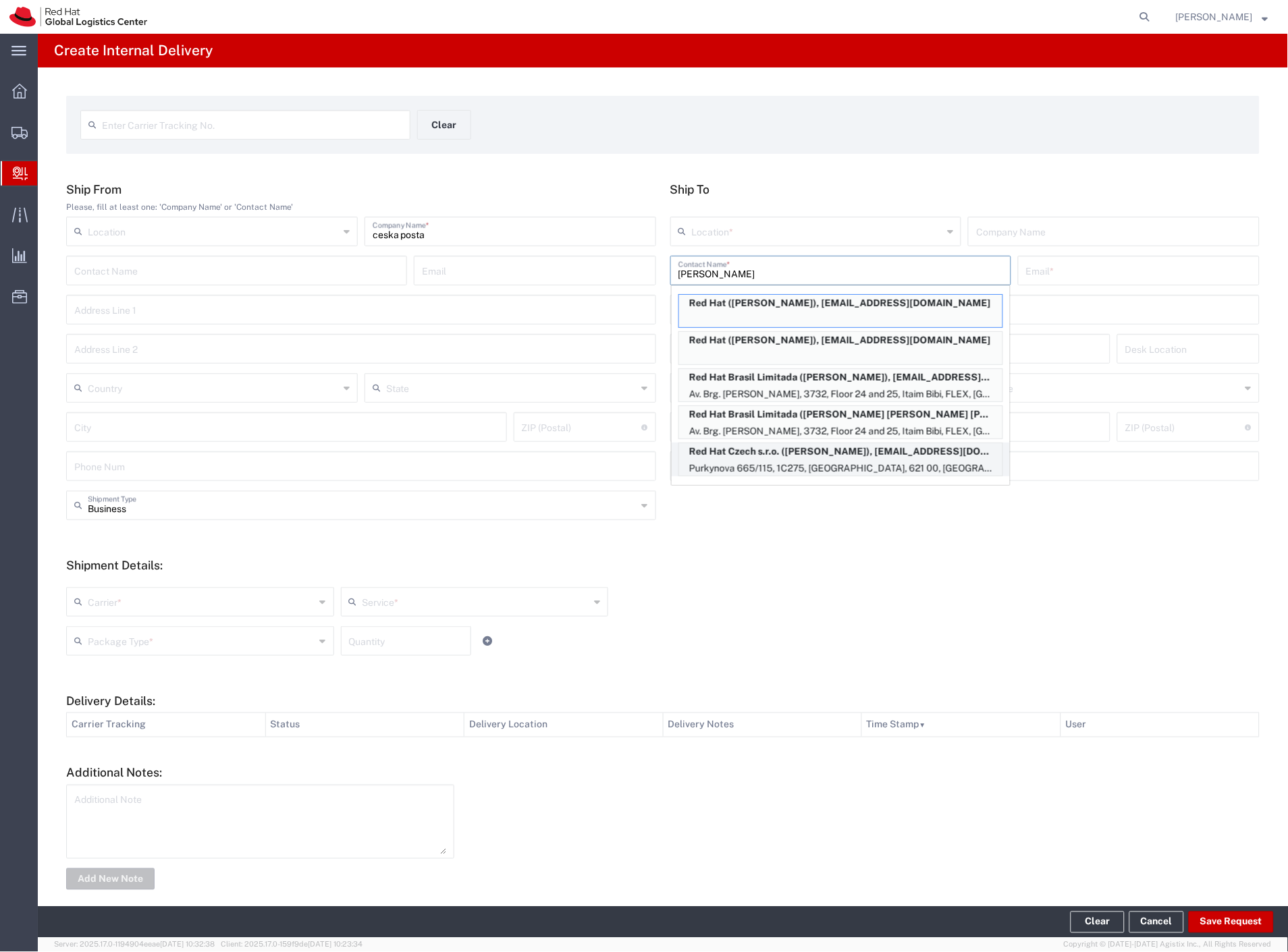
type input "[EMAIL_ADDRESS][DOMAIN_NAME]"
type input "Purkynova 665/115"
type input "1C275"
type input "Czechia"
type input "[GEOGRAPHIC_DATA]"
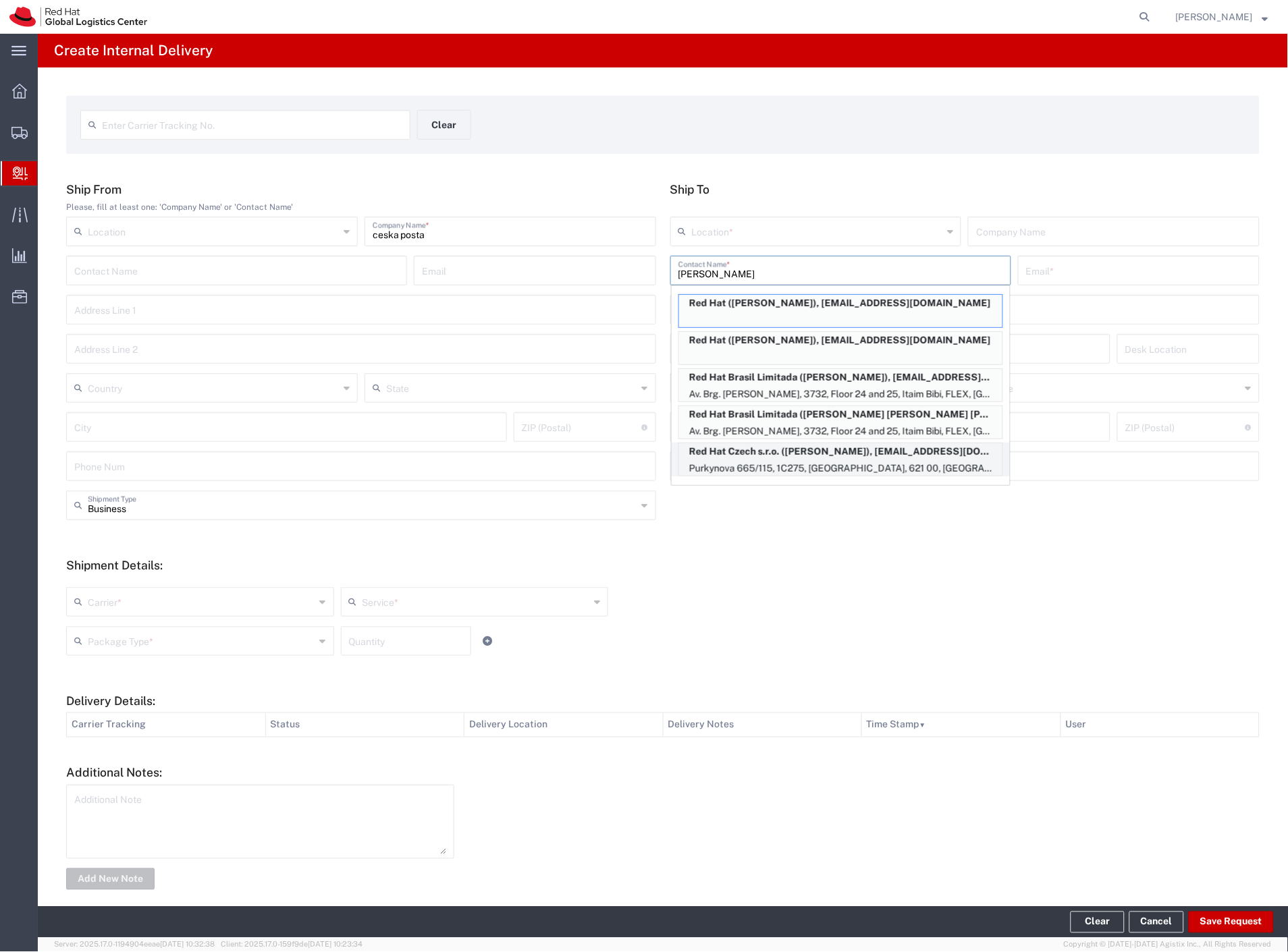
type input "621 00"
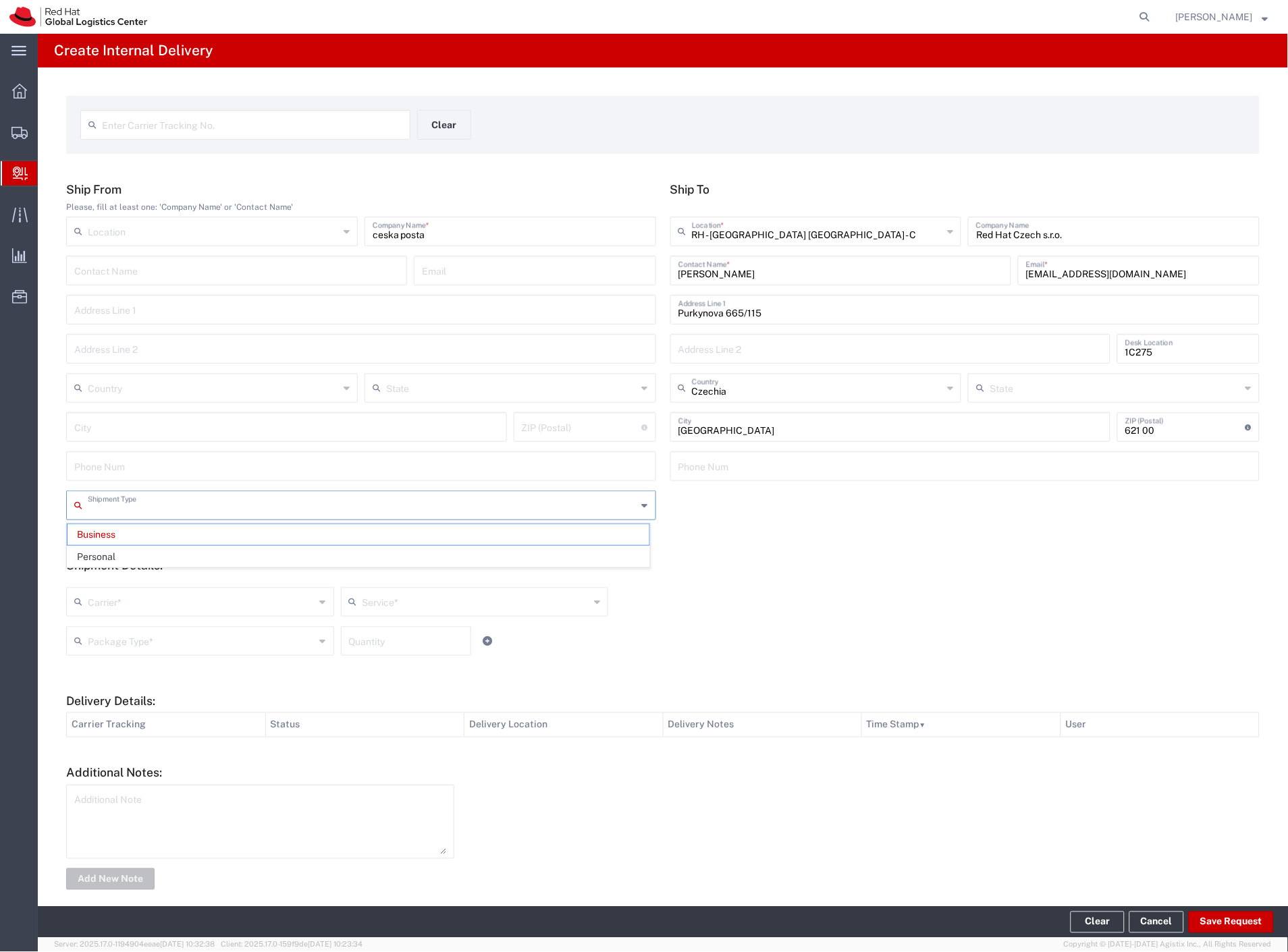
click at [210, 501] on input "text" at bounding box center [362, 504] width 549 height 23
click at [164, 548] on span "Personal" at bounding box center [358, 557] width 582 height 21
type input "Personal"
drag, startPoint x: 146, startPoint y: 596, endPoint x: 143, endPoint y: 605, distance: 9.5
click at [146, 598] on input "text" at bounding box center [201, 600] width 227 height 23
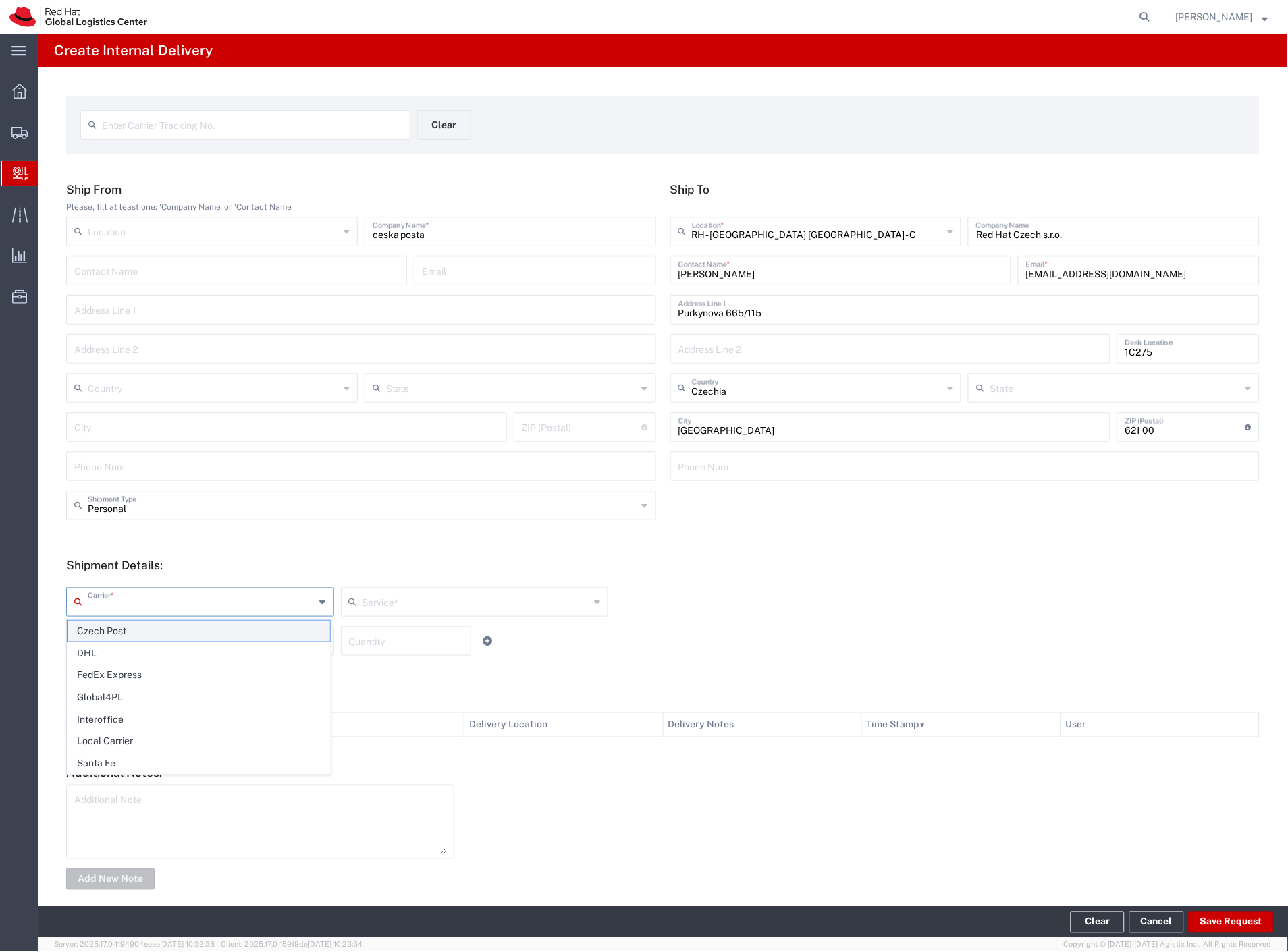
click at [134, 631] on span "Czech Post" at bounding box center [199, 631] width 263 height 21
type input "Czech Post"
type input "Ground"
click at [127, 645] on input "text" at bounding box center [201, 639] width 227 height 23
click at [147, 760] on span "Your Packaging" at bounding box center [199, 759] width 263 height 21
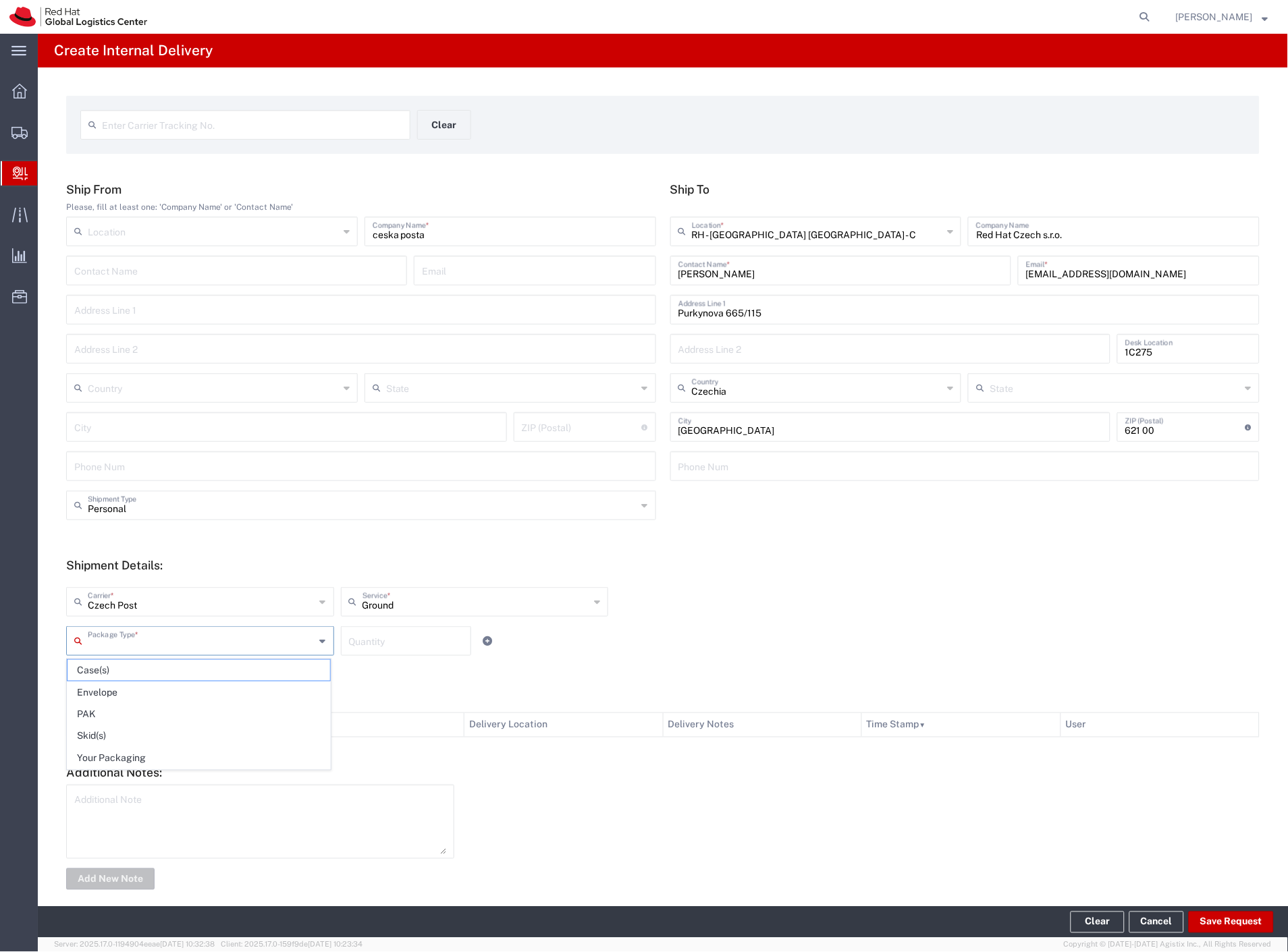
type input "Your Packaging"
click at [1215, 916] on button "Save Request" at bounding box center [1231, 922] width 85 height 22
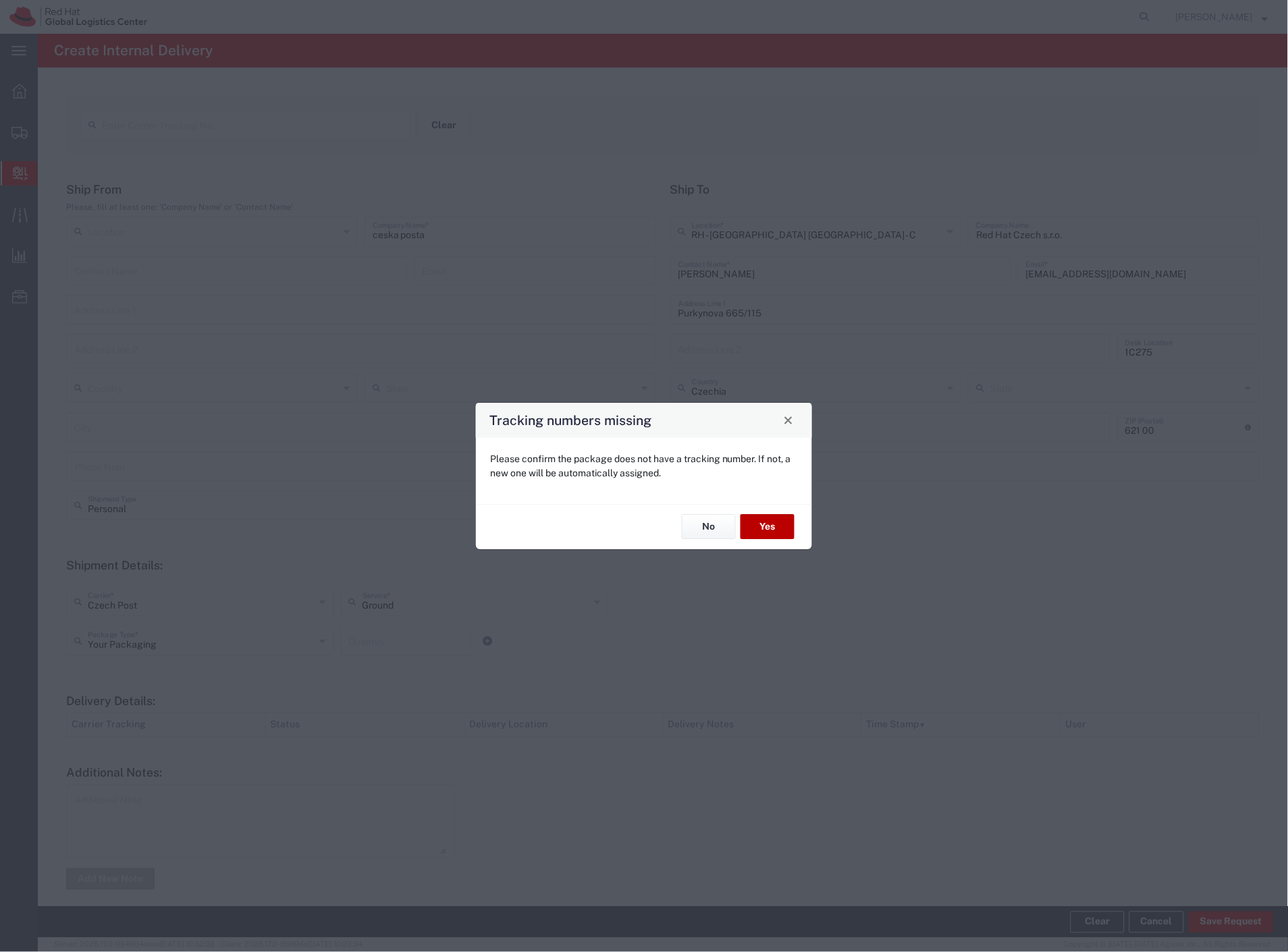
click at [761, 532] on button "Yes" at bounding box center [767, 527] width 54 height 25
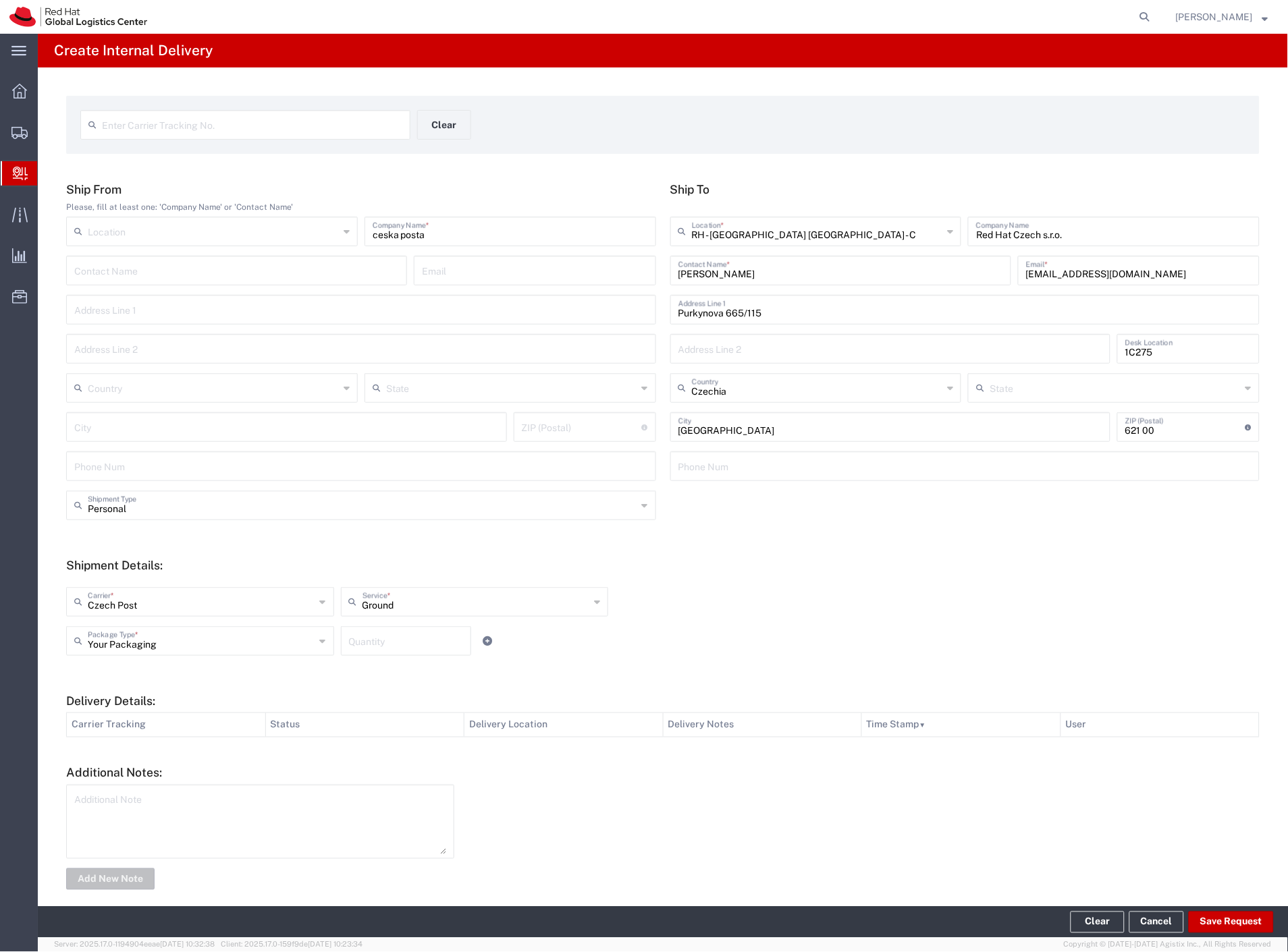
type input "Personal"
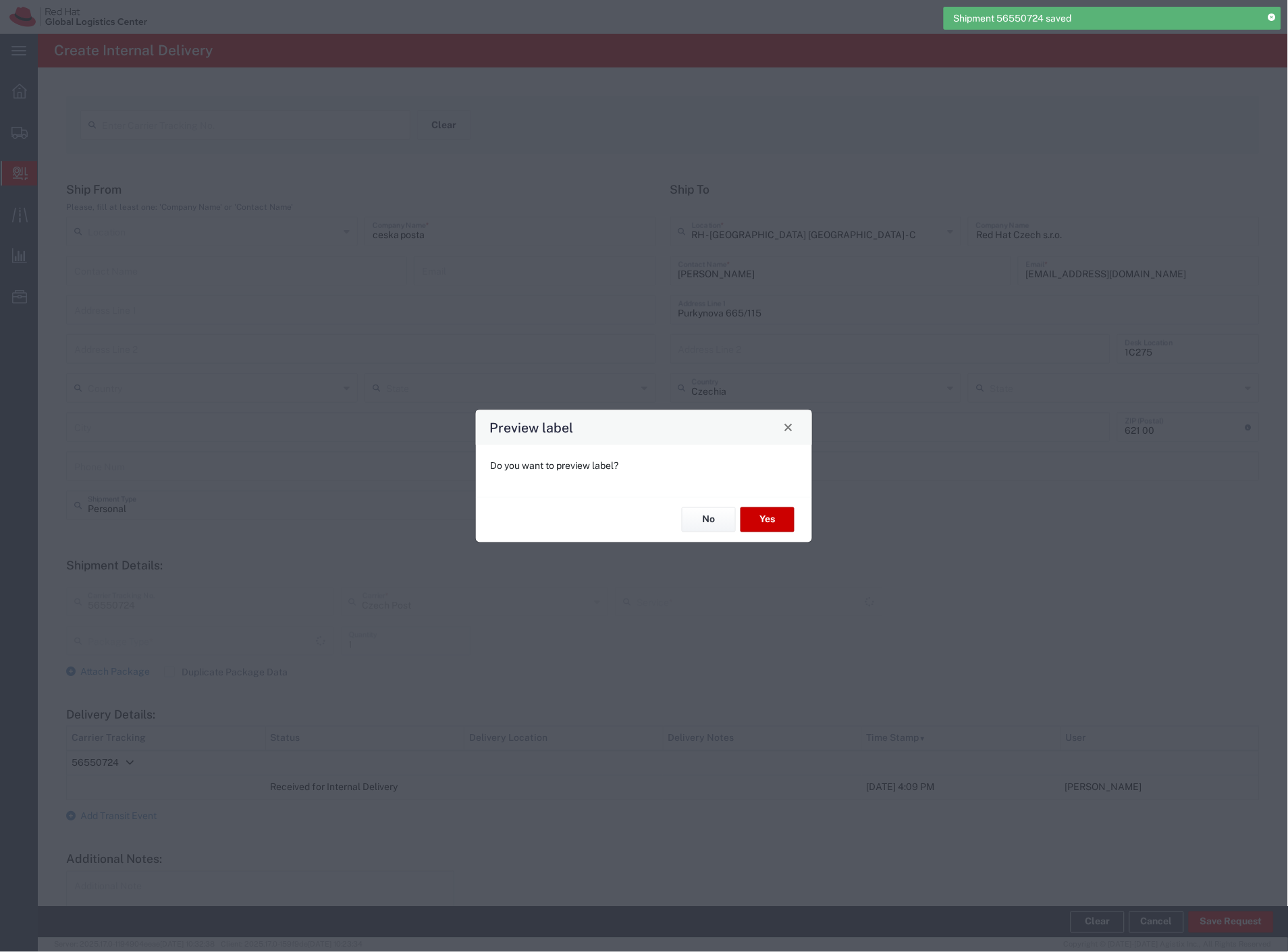
type input "Your Packaging"
type input "Ground"
click at [760, 522] on button "Yes" at bounding box center [767, 519] width 54 height 25
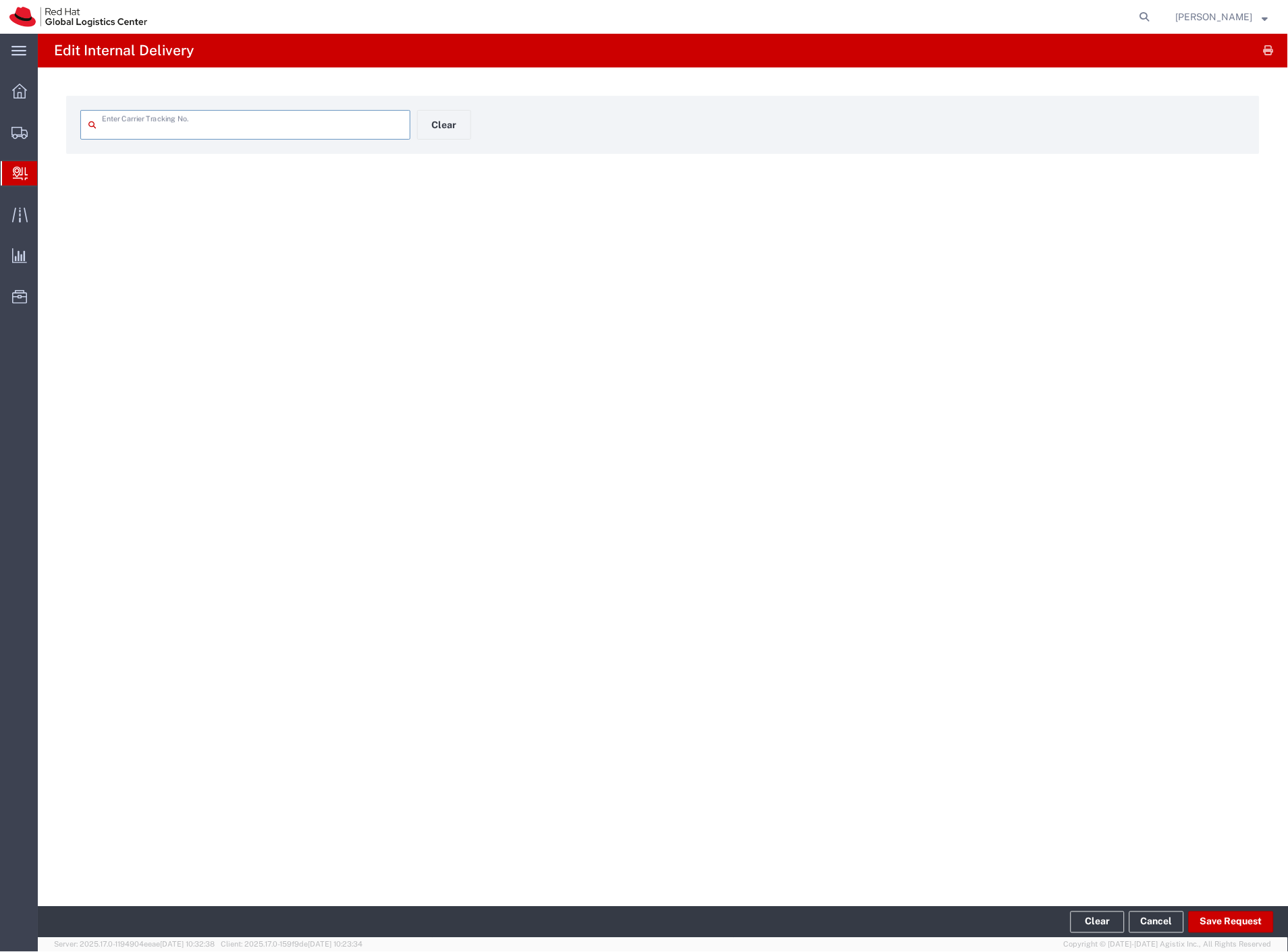
type input "56550724"
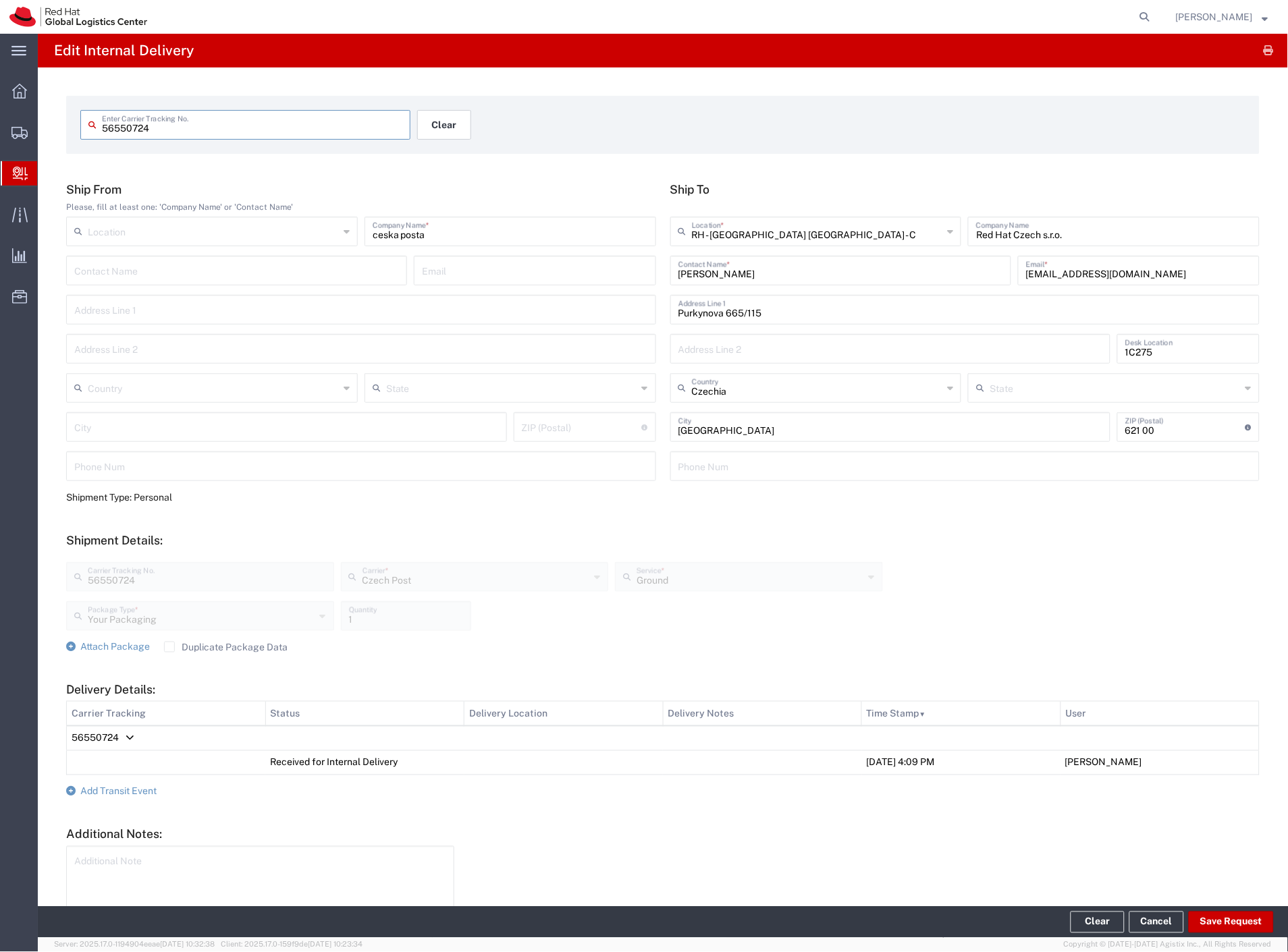
click at [439, 123] on button "Clear" at bounding box center [444, 125] width 54 height 30
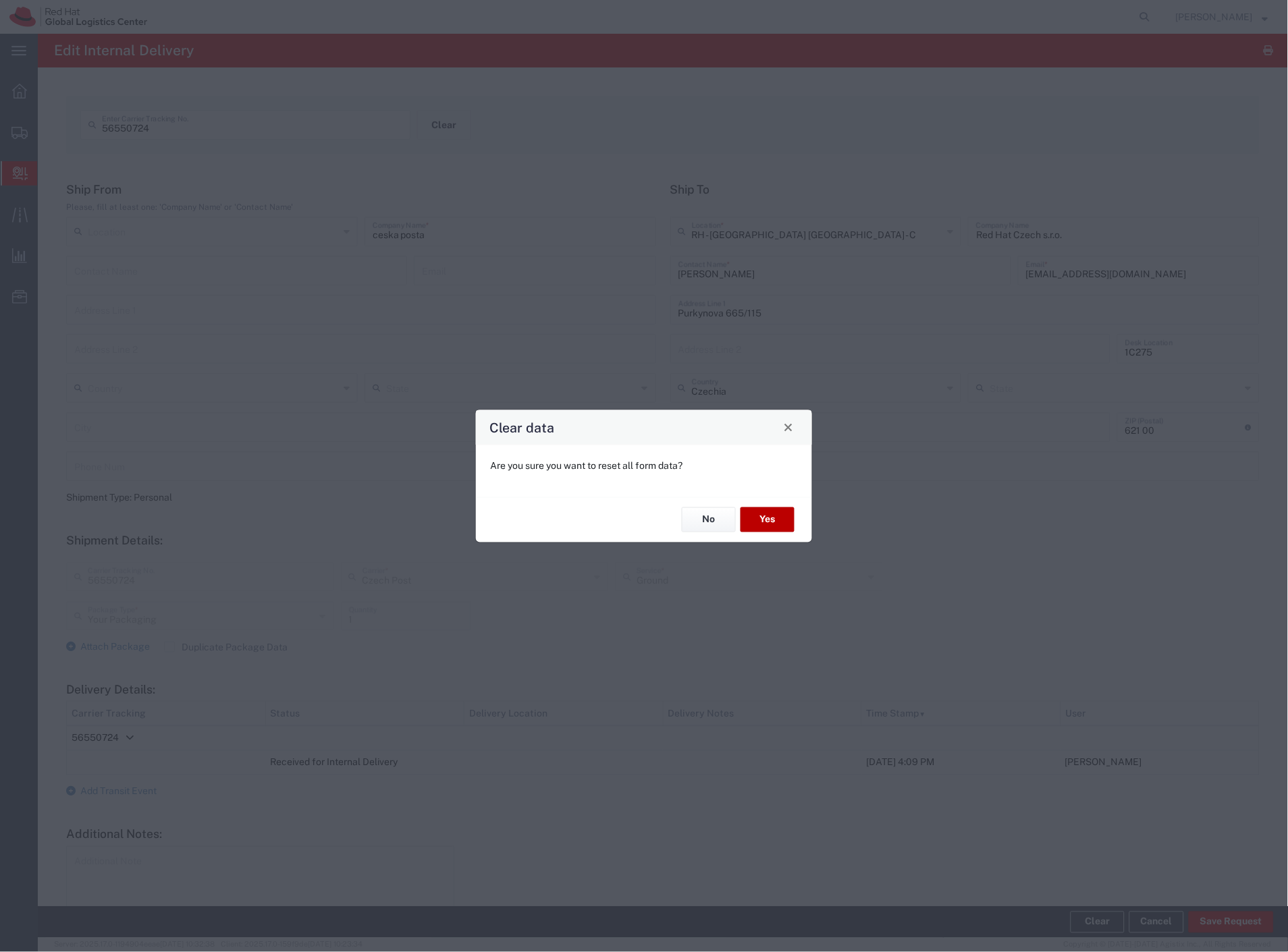
click at [759, 517] on button "Yes" at bounding box center [767, 519] width 54 height 25
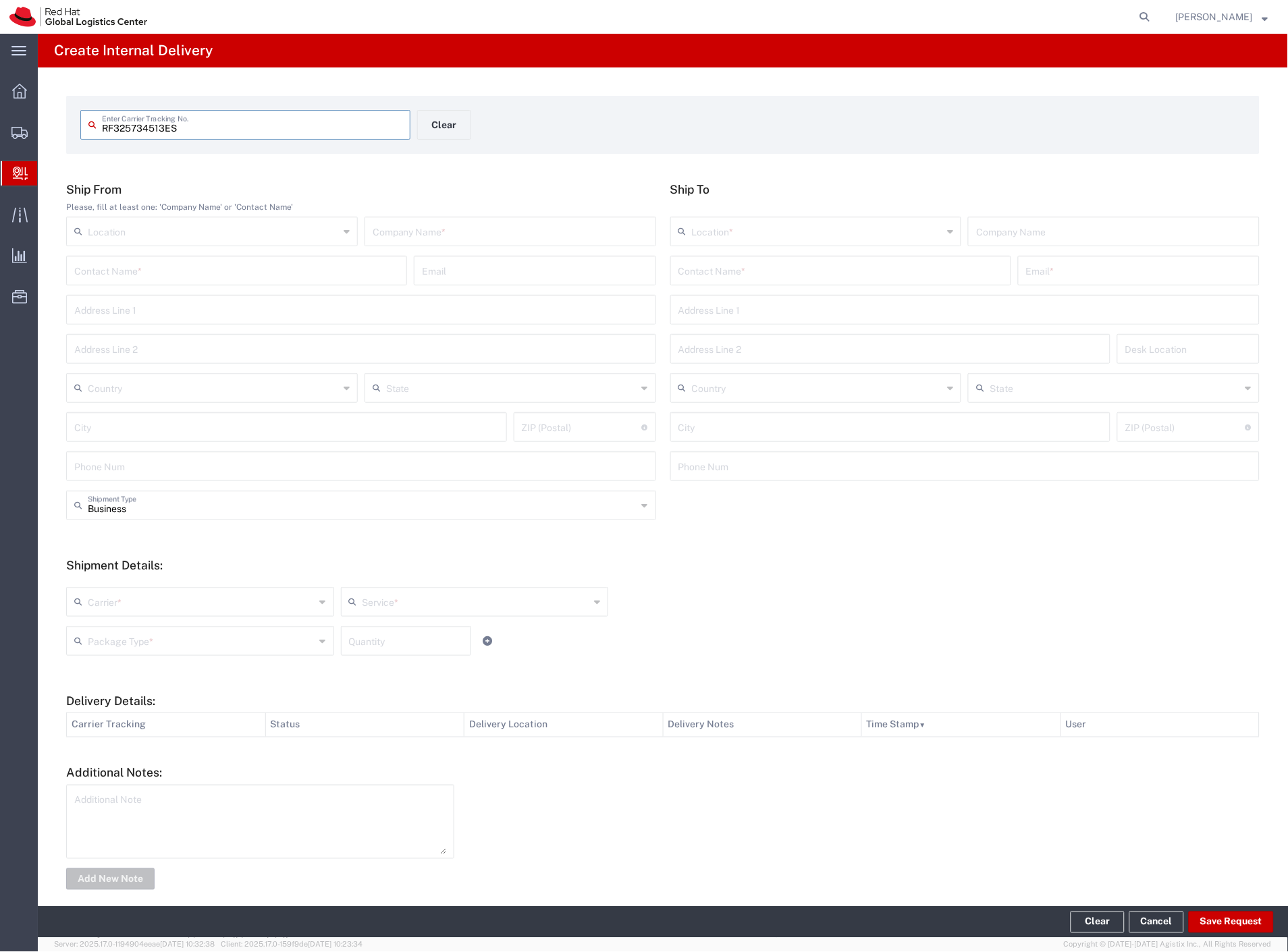
type input "RF325734513ES"
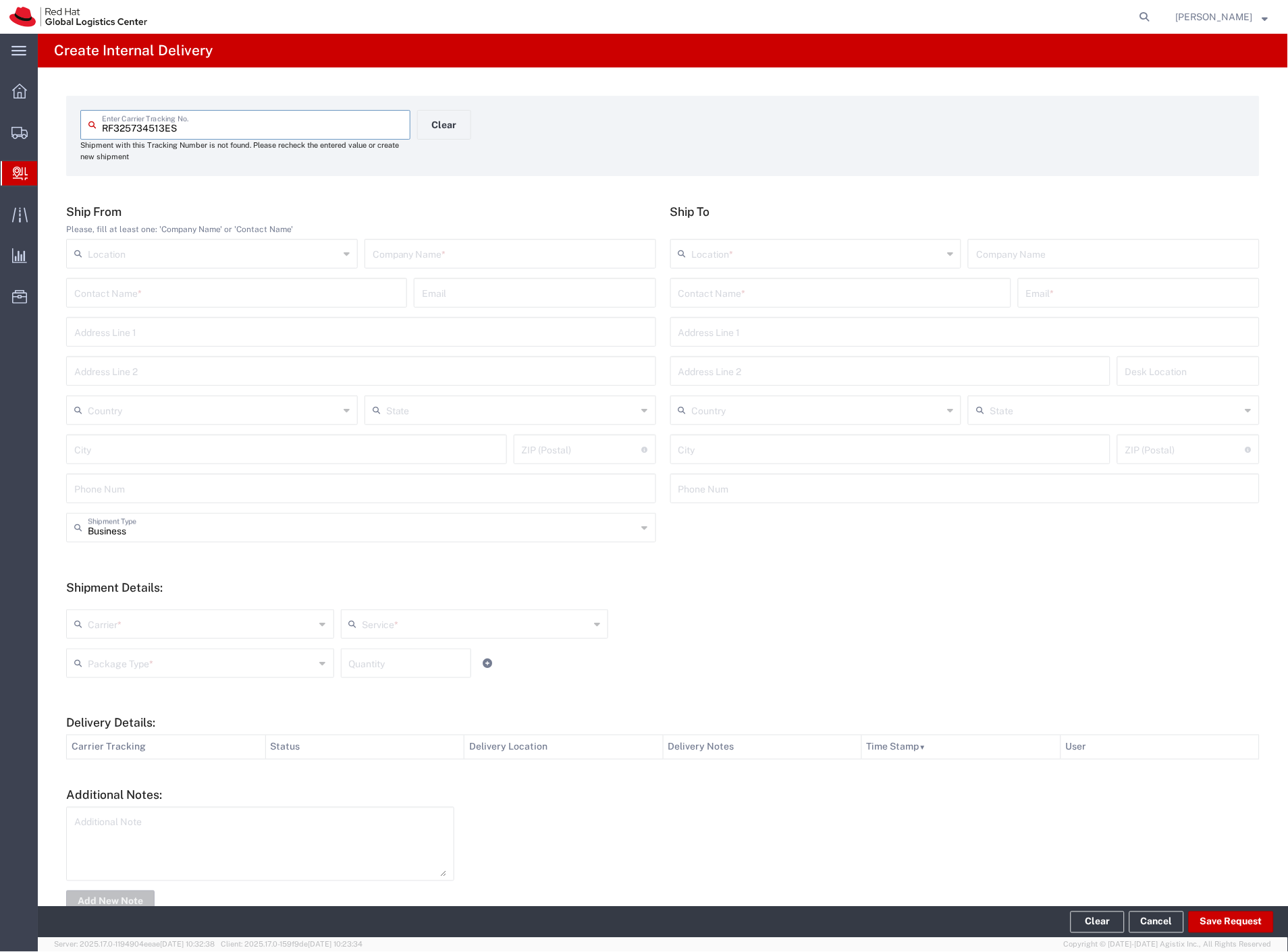
click at [302, 289] on input "text" at bounding box center [236, 292] width 325 height 23
type input "wirkes"
click at [818, 293] on input "text" at bounding box center [840, 292] width 325 height 23
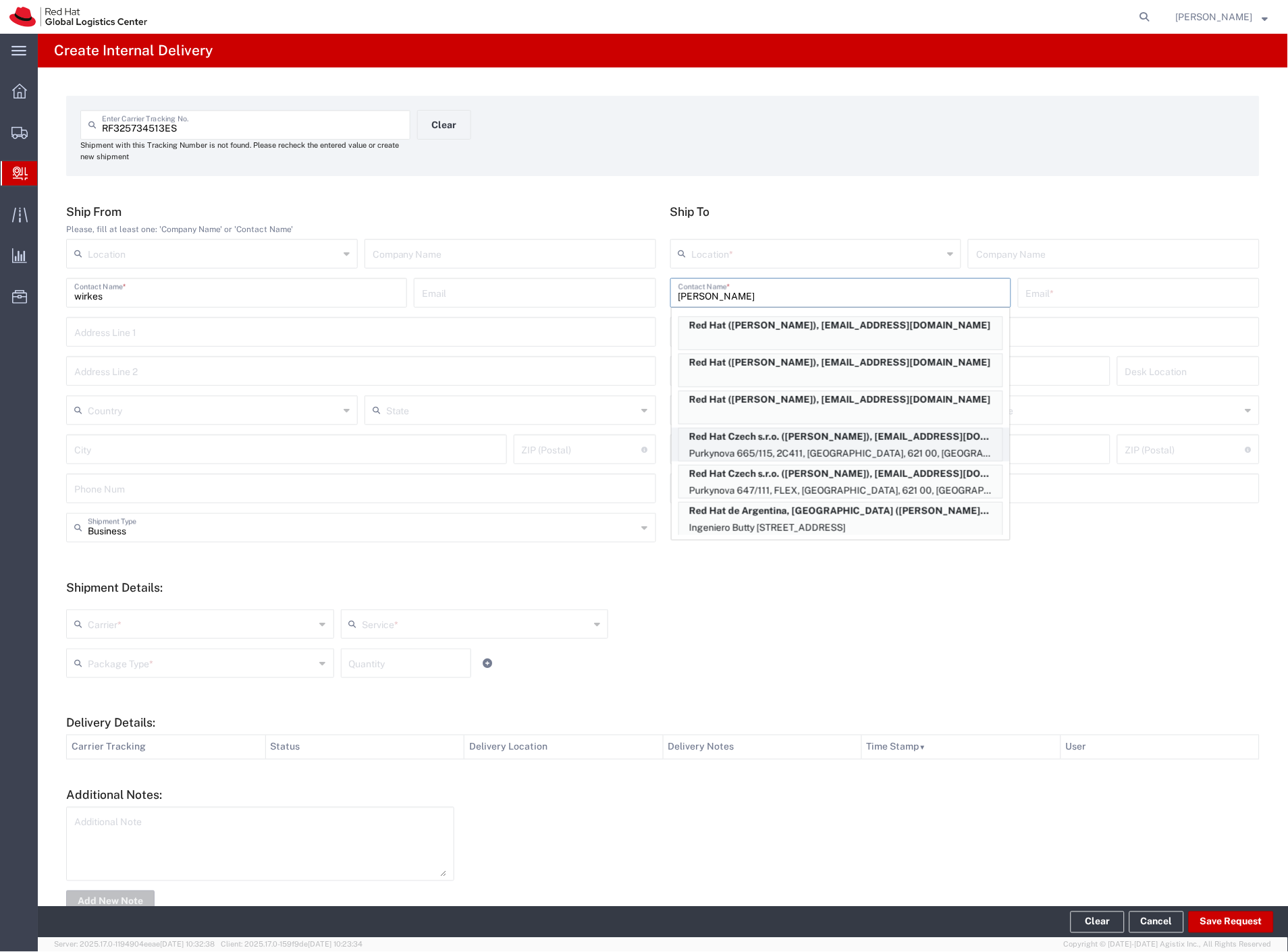
type input "[PERSON_NAME]"
click at [916, 441] on p "Red Hat Czech s.r.o. ([PERSON_NAME]), [EMAIL_ADDRESS][DOMAIN_NAME]" at bounding box center [840, 437] width 323 height 17
type input "RH - [GEOGRAPHIC_DATA] [GEOGRAPHIC_DATA] - C"
type input "Red Hat Czech s.r.o."
type input "[PERSON_NAME]"
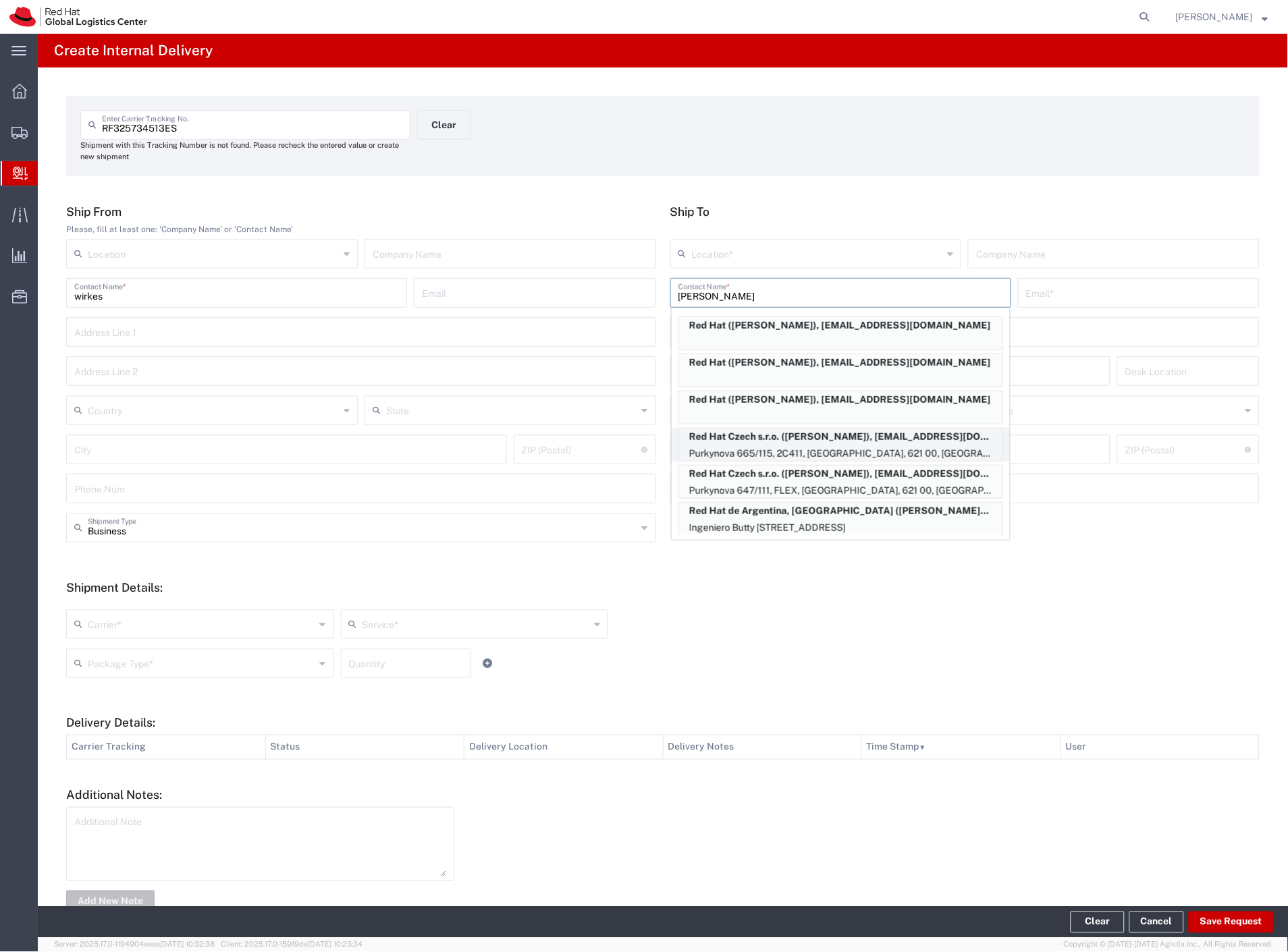
type input "[EMAIL_ADDRESS][DOMAIN_NAME]"
type input "Purkynova 665/115"
type input "2C411"
type input "Czechia"
type input "[GEOGRAPHIC_DATA]"
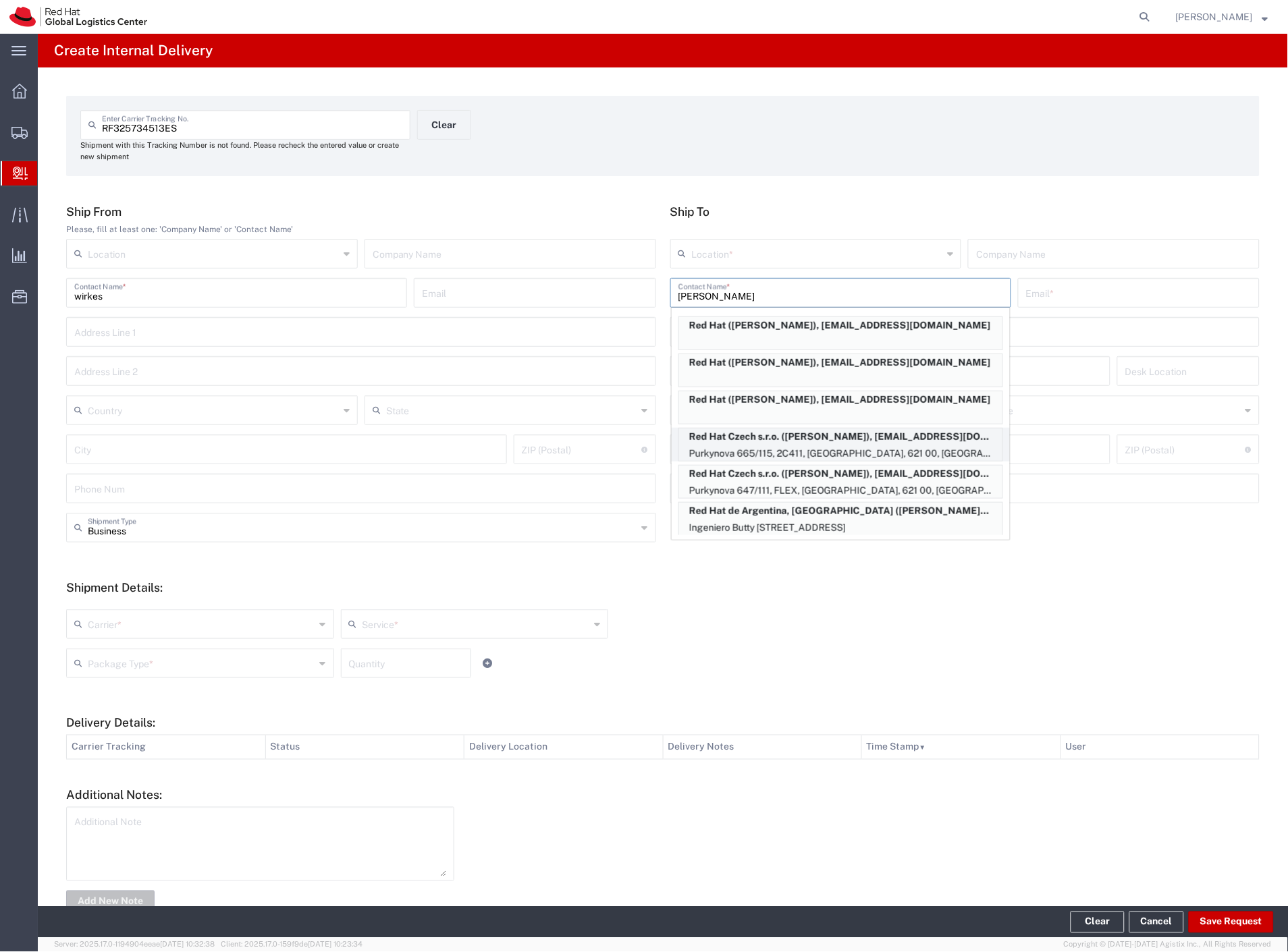
type input "621 00"
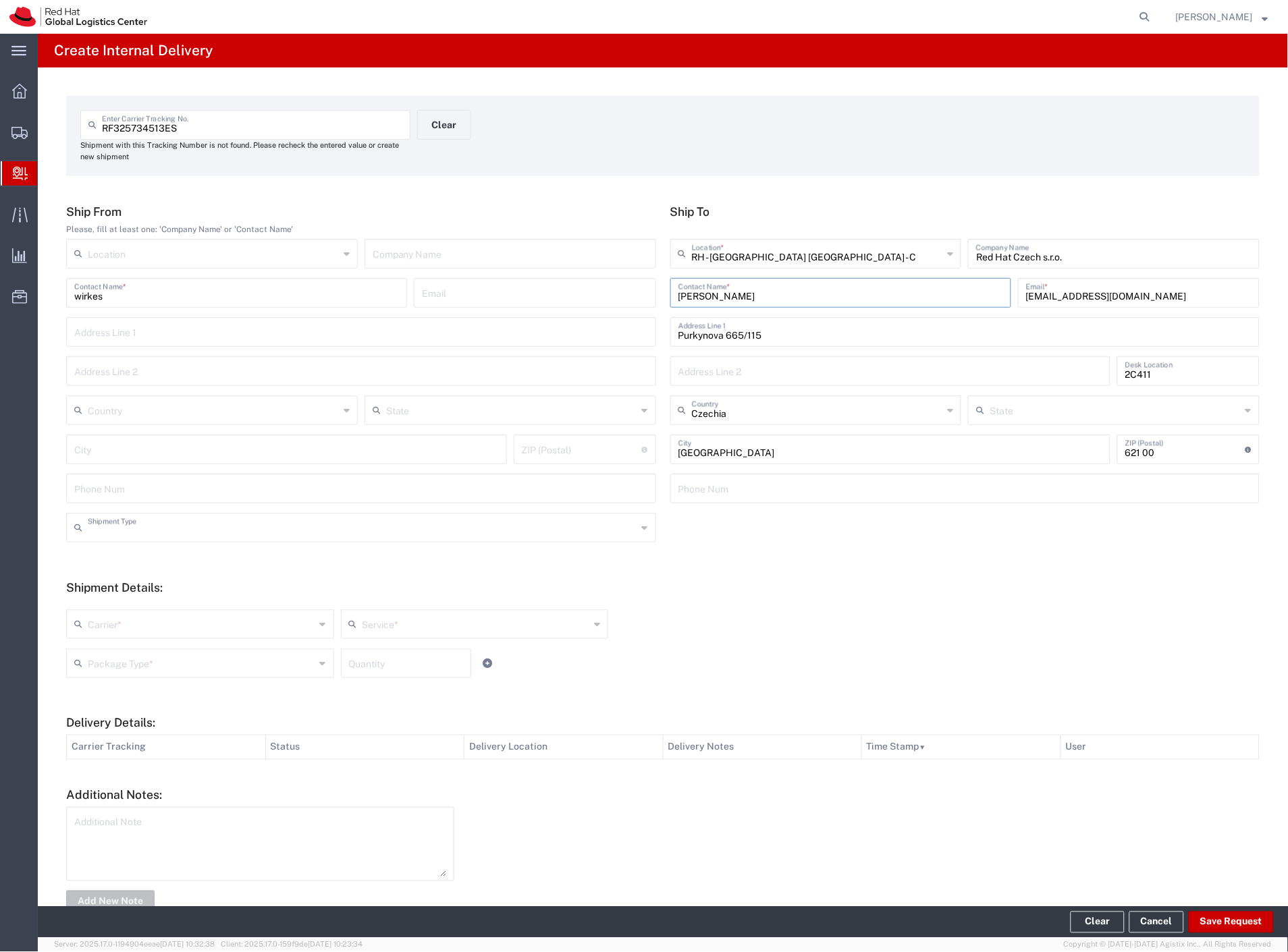
click at [130, 531] on input "text" at bounding box center [362, 526] width 549 height 23
drag, startPoint x: 122, startPoint y: 581, endPoint x: 119, endPoint y: 588, distance: 7.6
click at [120, 582] on span "Personal" at bounding box center [358, 579] width 582 height 21
type input "Personal"
drag, startPoint x: 109, startPoint y: 626, endPoint x: 98, endPoint y: 649, distance: 25.5
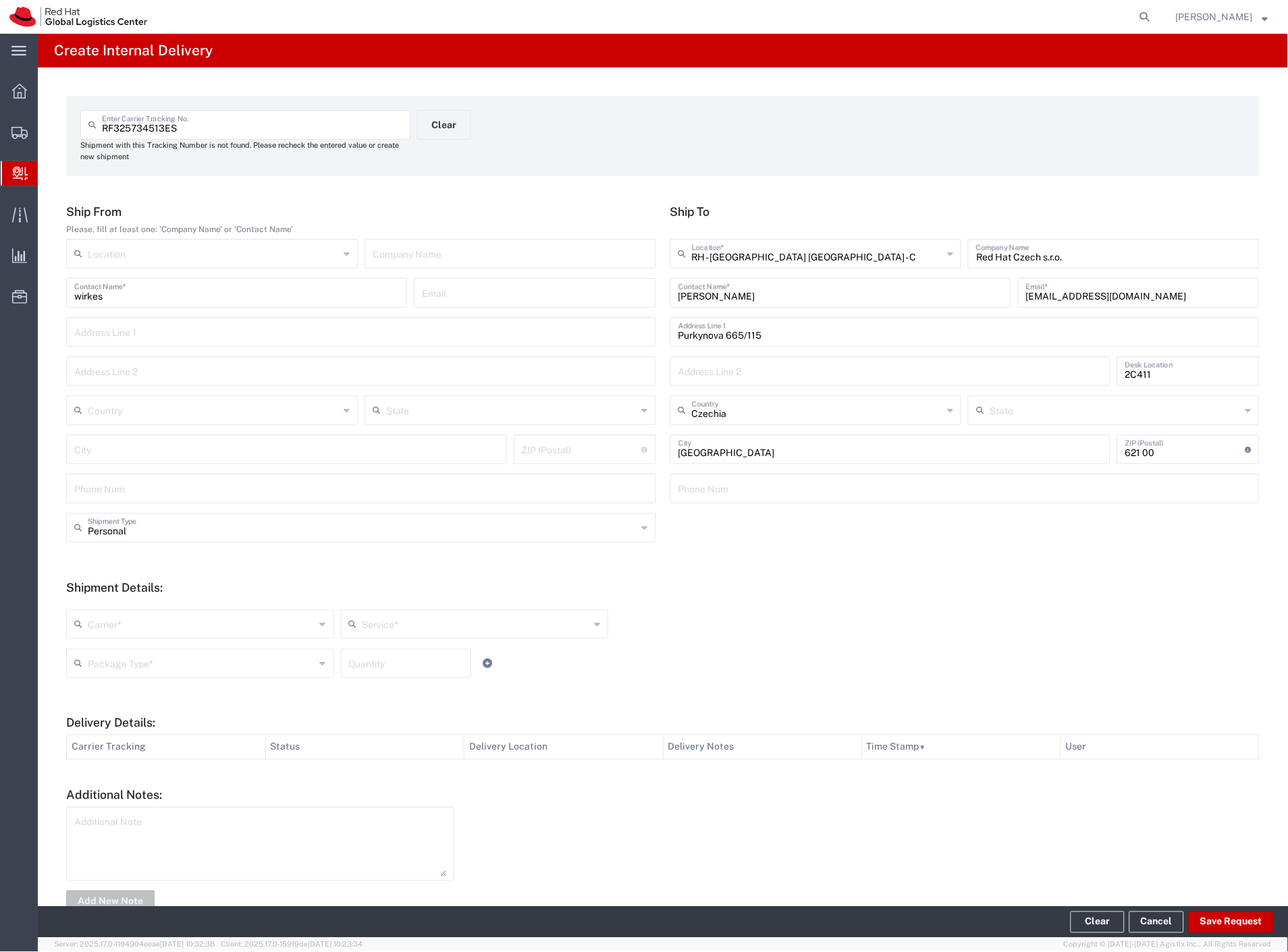
click at [106, 629] on input "text" at bounding box center [201, 623] width 227 height 23
click at [99, 650] on span "Czech Post" at bounding box center [199, 653] width 263 height 21
type input "Czech Post"
drag, startPoint x: 104, startPoint y: 660, endPoint x: 109, endPoint y: 671, distance: 12.1
click at [104, 660] on input "text" at bounding box center [201, 662] width 227 height 23
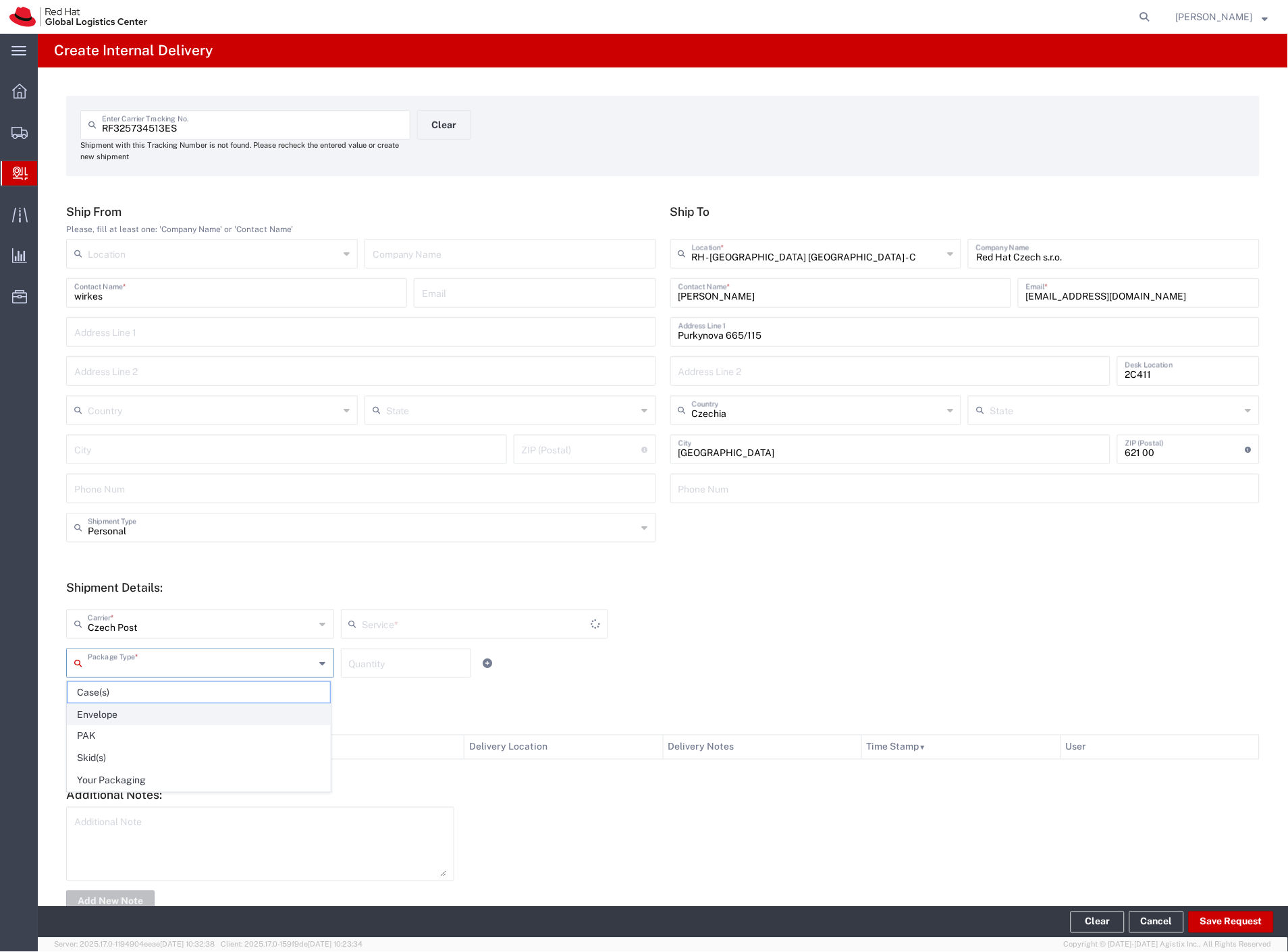
type input "Ground"
click at [134, 773] on span "Your Packaging" at bounding box center [199, 781] width 263 height 21
type input "Your Packaging"
click at [1226, 929] on button "Save Request" at bounding box center [1231, 922] width 85 height 22
type input "Personal"
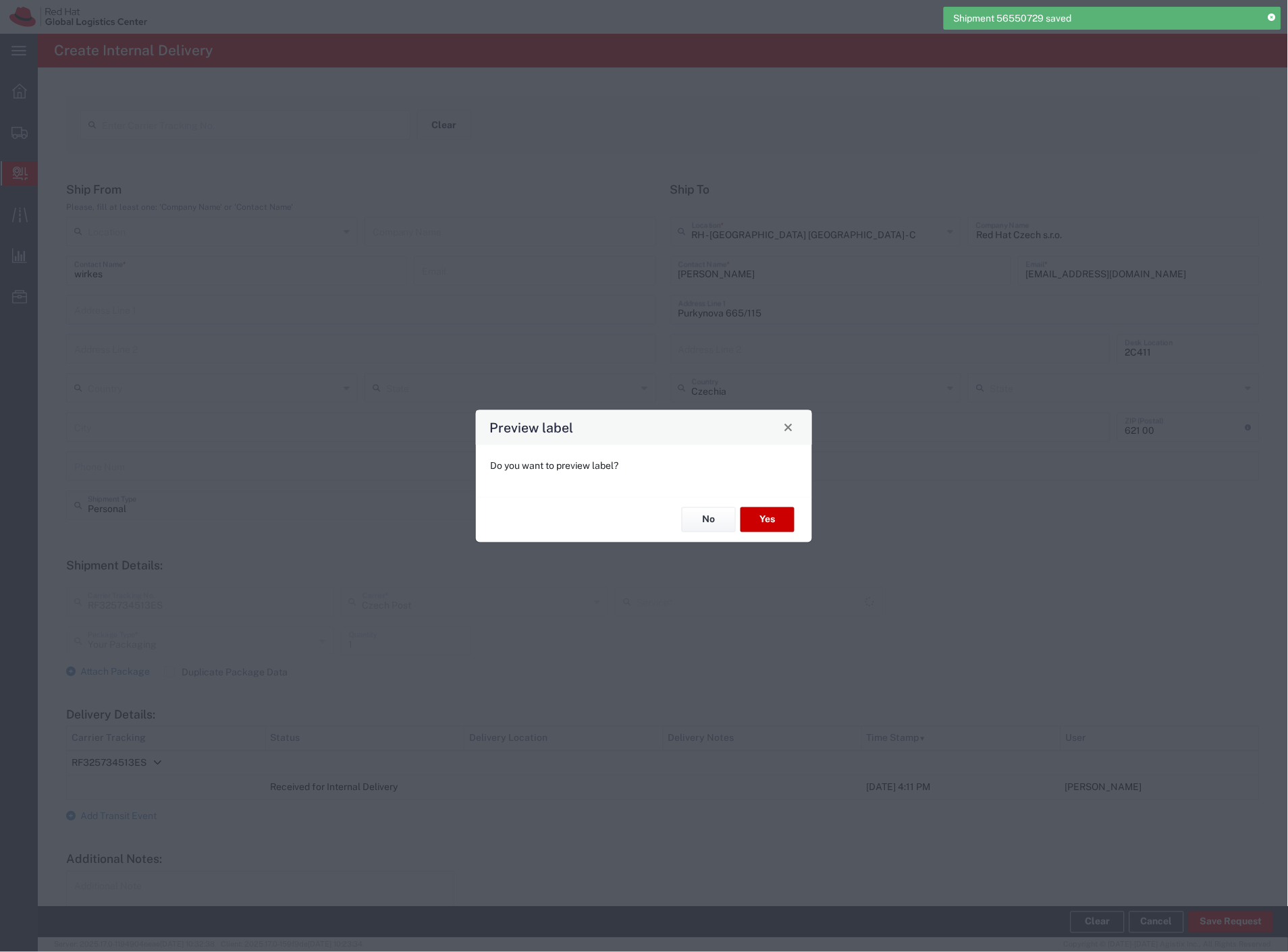
type input "Ground"
click at [777, 520] on button "Yes" at bounding box center [767, 519] width 54 height 25
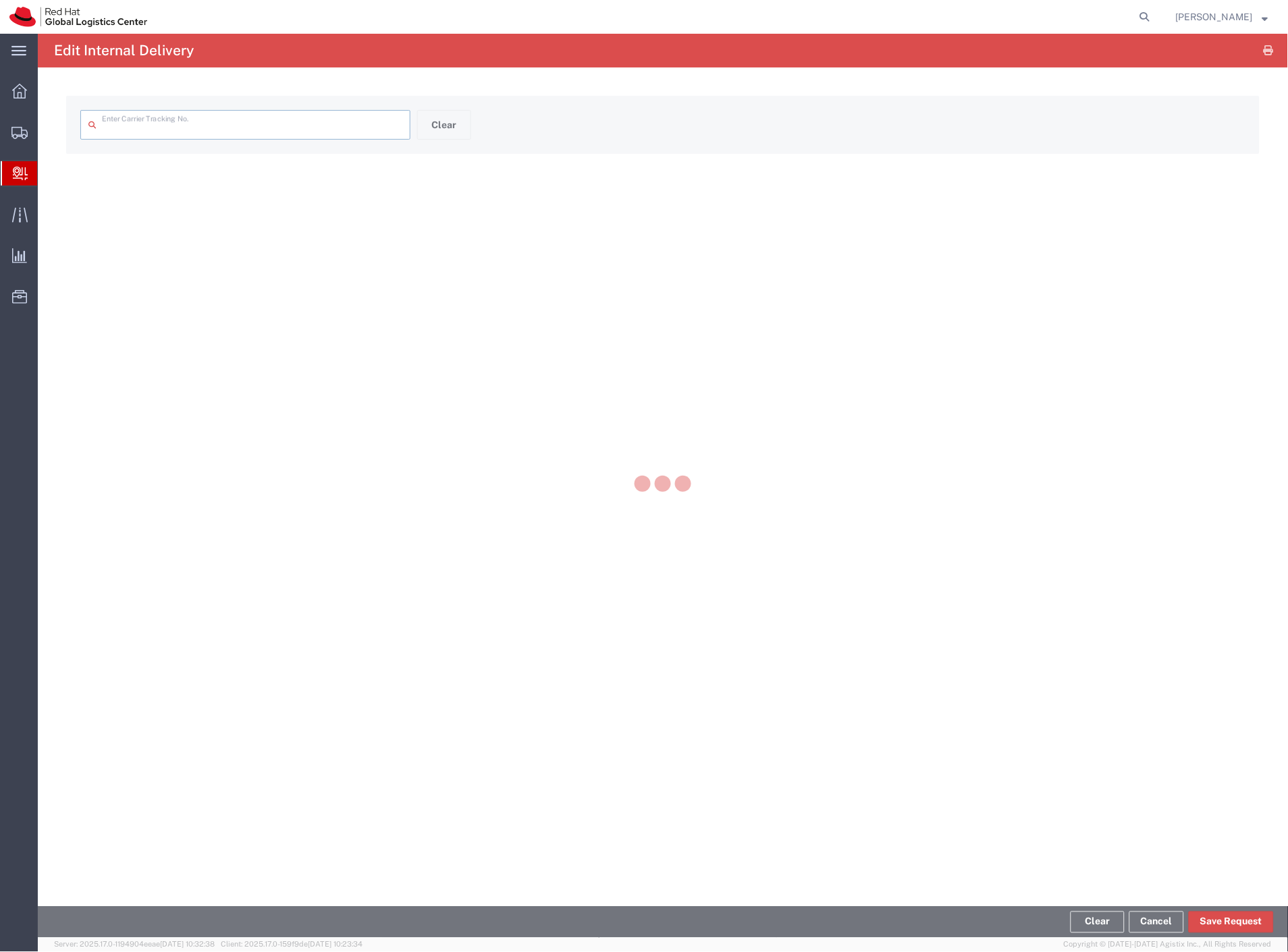
type input "RF325734513ES"
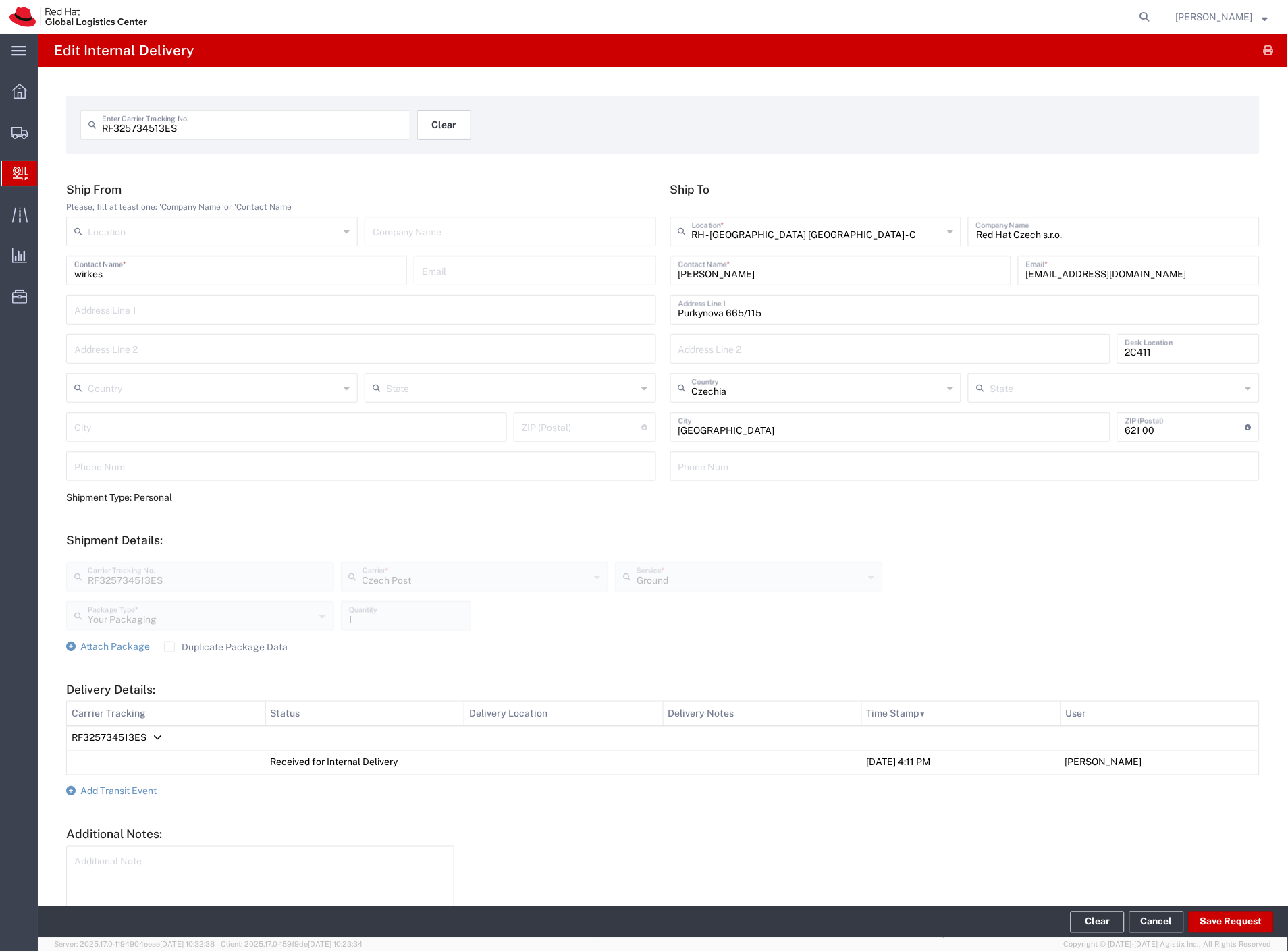
click at [437, 136] on button "Clear" at bounding box center [444, 125] width 54 height 30
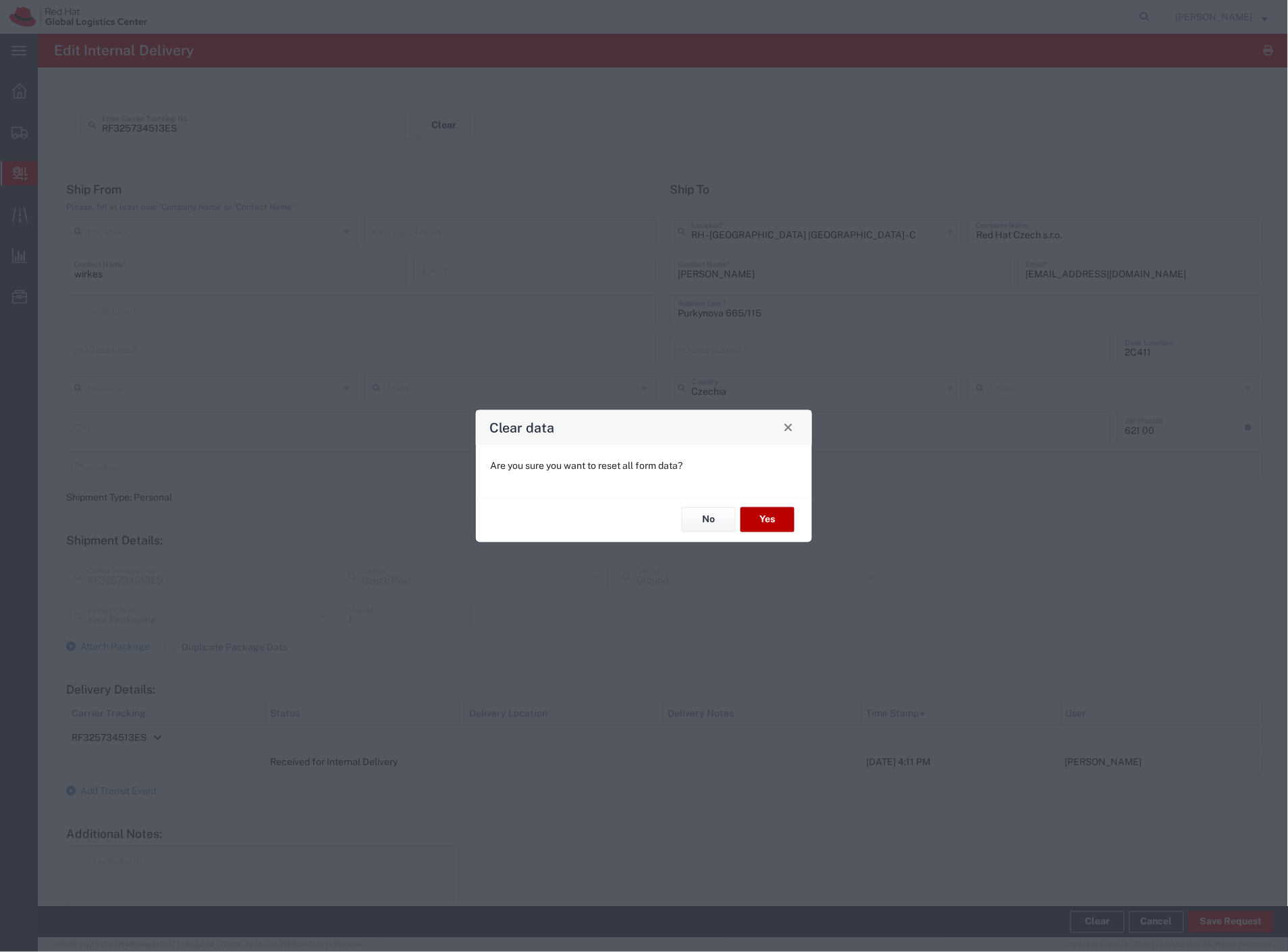
click at [751, 529] on button "Yes" at bounding box center [767, 519] width 54 height 25
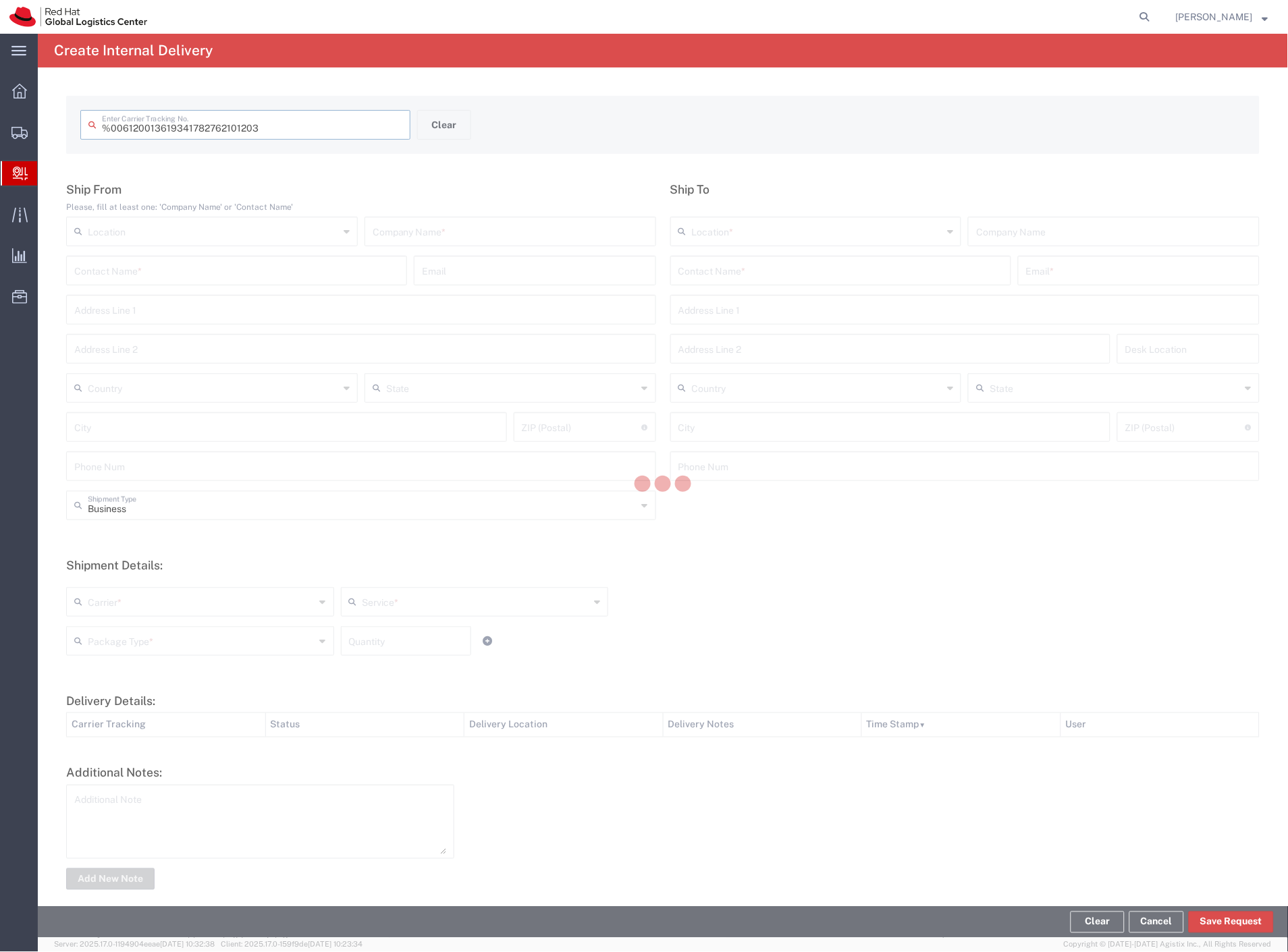
type input " 6120013619341782762101203"
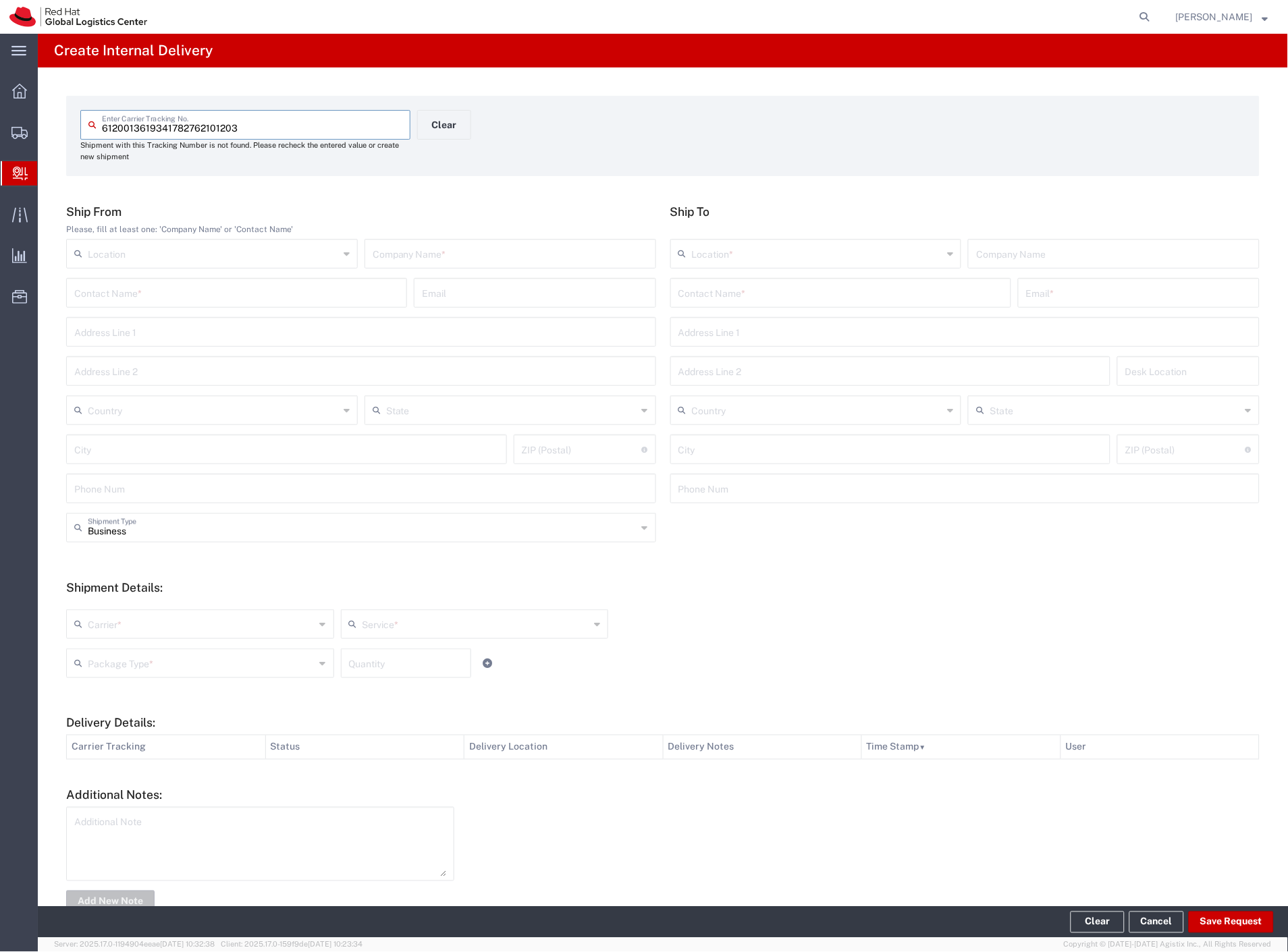
click at [372, 259] on input "text" at bounding box center [510, 252] width 275 height 23
type input "xy"
click at [711, 294] on input "text" at bounding box center [840, 292] width 325 height 23
type input "janek"
click at [768, 333] on p "Red Hat Czech s.r.o. ([PERSON_NAME]), [EMAIL_ADDRESS][DOMAIN_NAME]" at bounding box center [840, 325] width 323 height 17
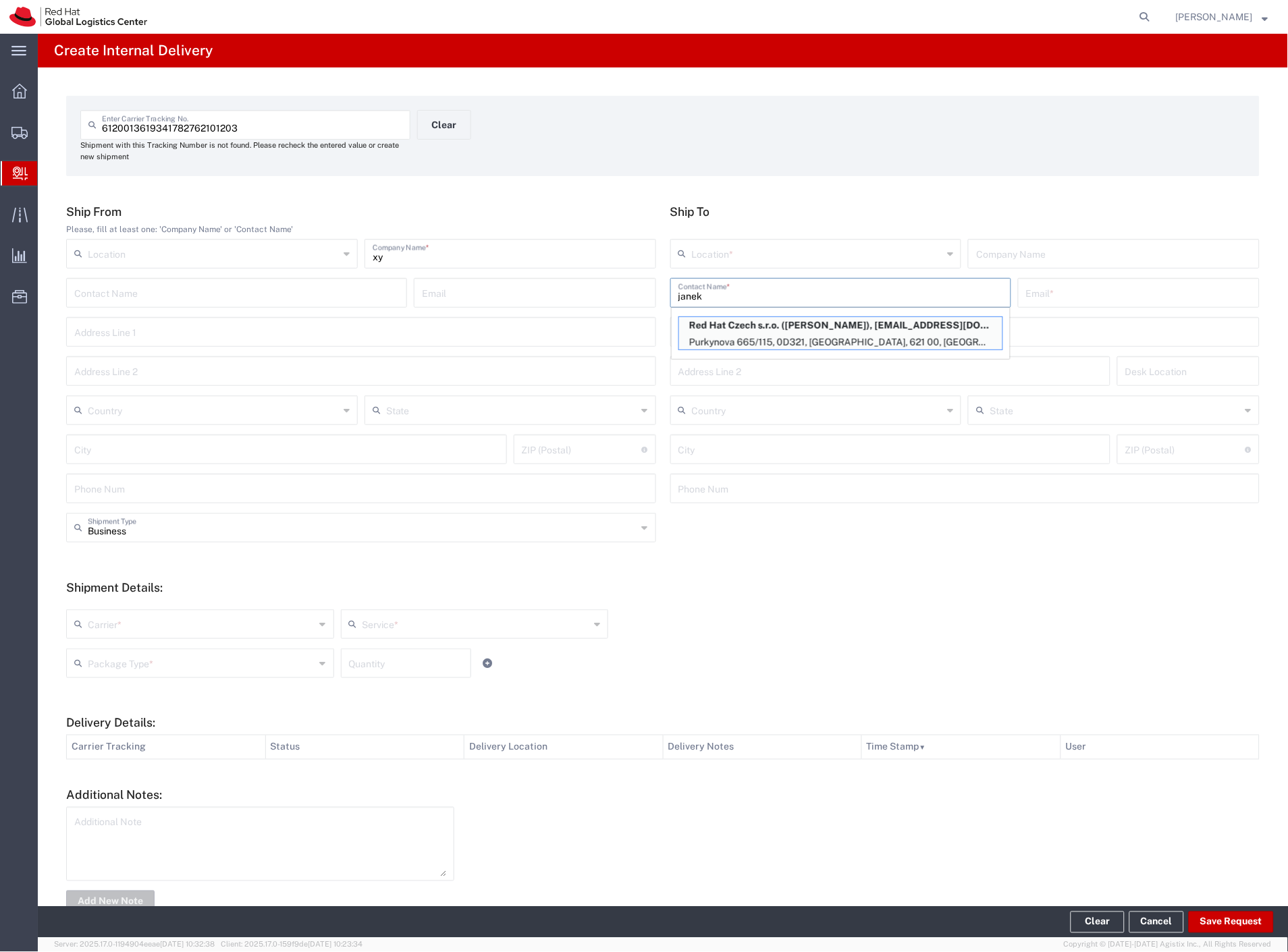
type input "RH - [GEOGRAPHIC_DATA] [GEOGRAPHIC_DATA] - C"
type input "Red Hat Czech s.r.o."
type input "[PERSON_NAME]"
type input "[EMAIL_ADDRESS][DOMAIN_NAME]"
type input "Purkynova 665/115"
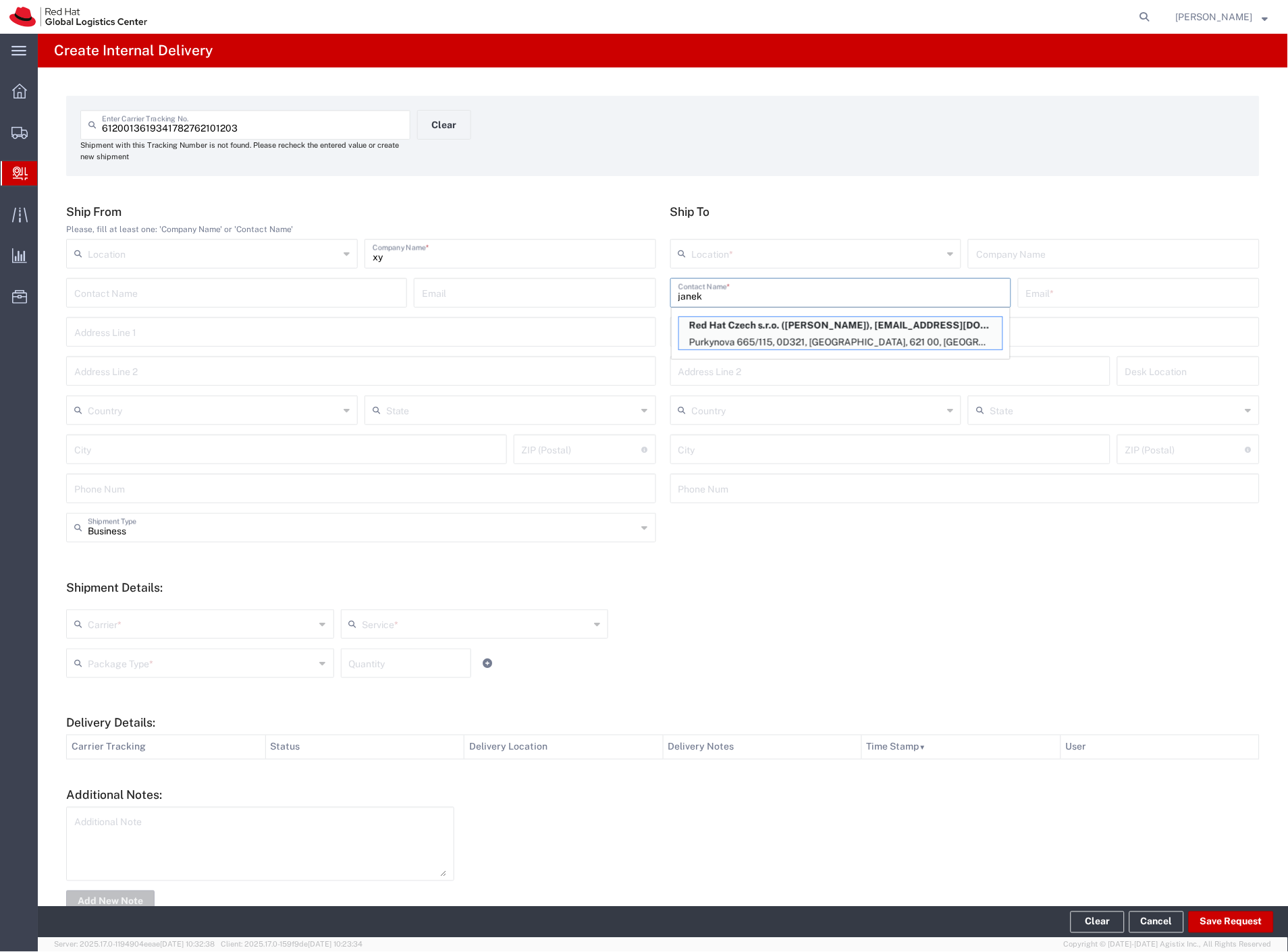
type input "0D321"
type input "Czechia"
type input "[GEOGRAPHIC_DATA]"
type input "621 00"
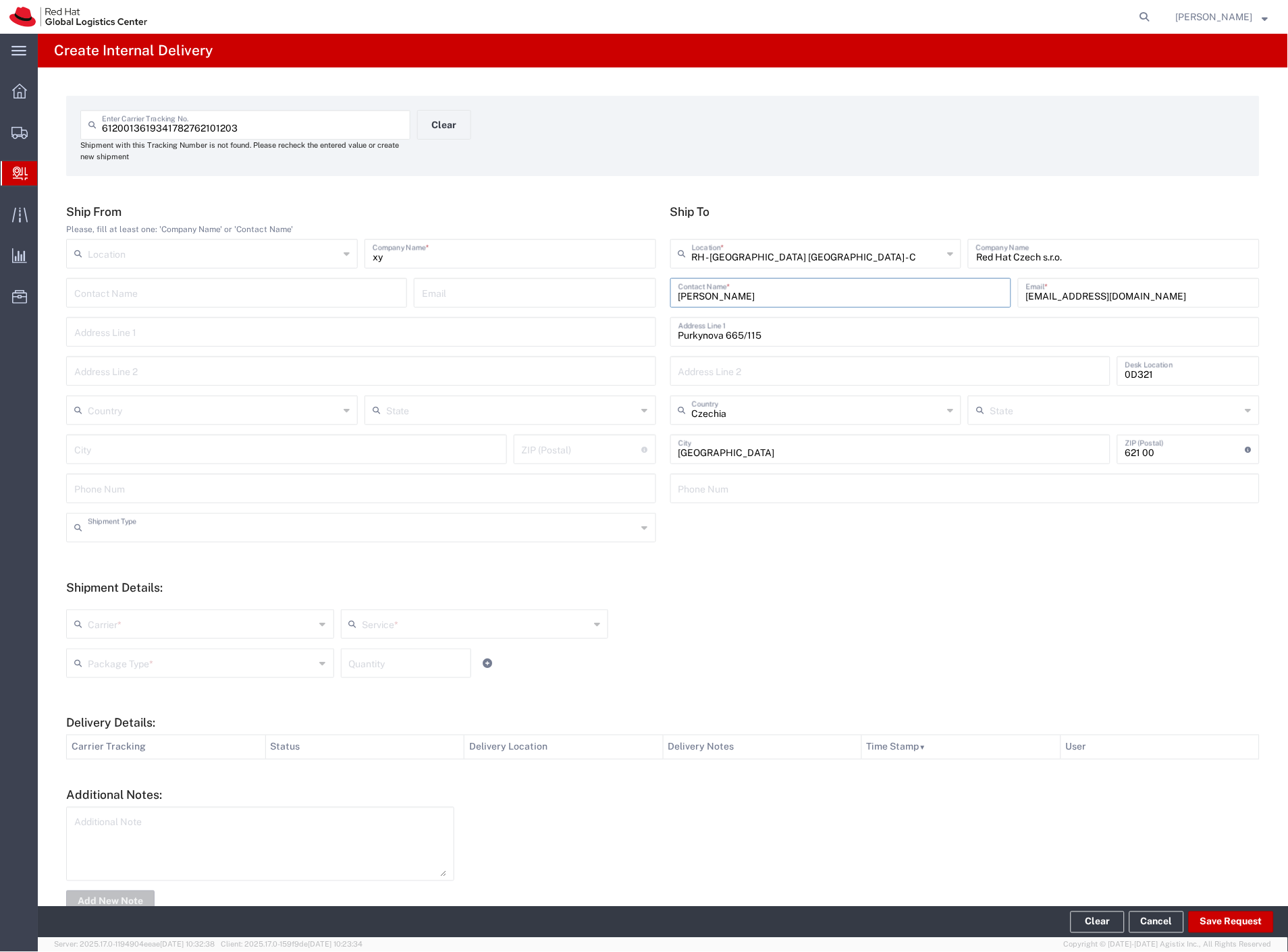
click at [146, 528] on input "text" at bounding box center [362, 526] width 549 height 23
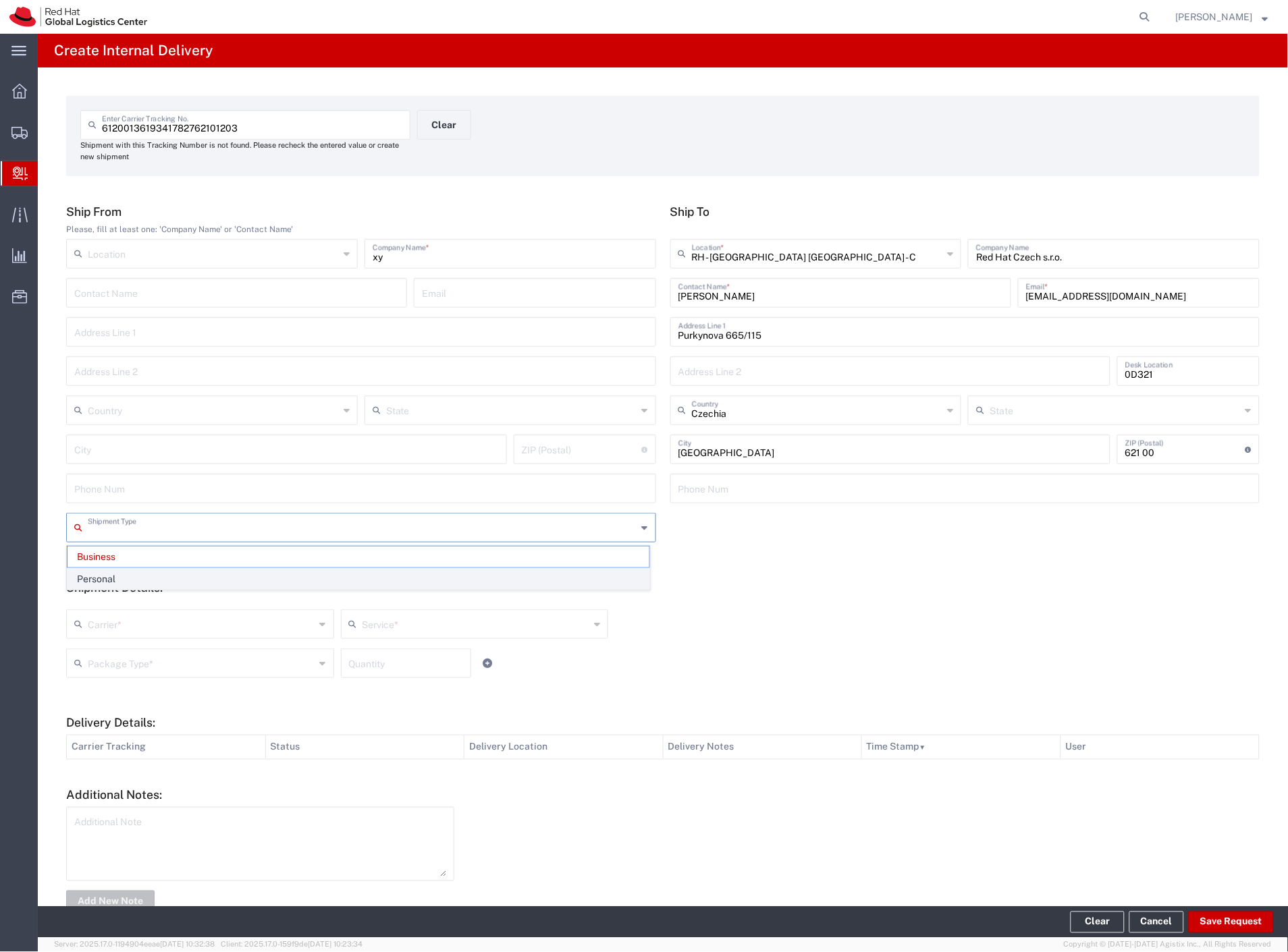
click at [131, 576] on span "Personal" at bounding box center [358, 579] width 582 height 21
type input "Personal"
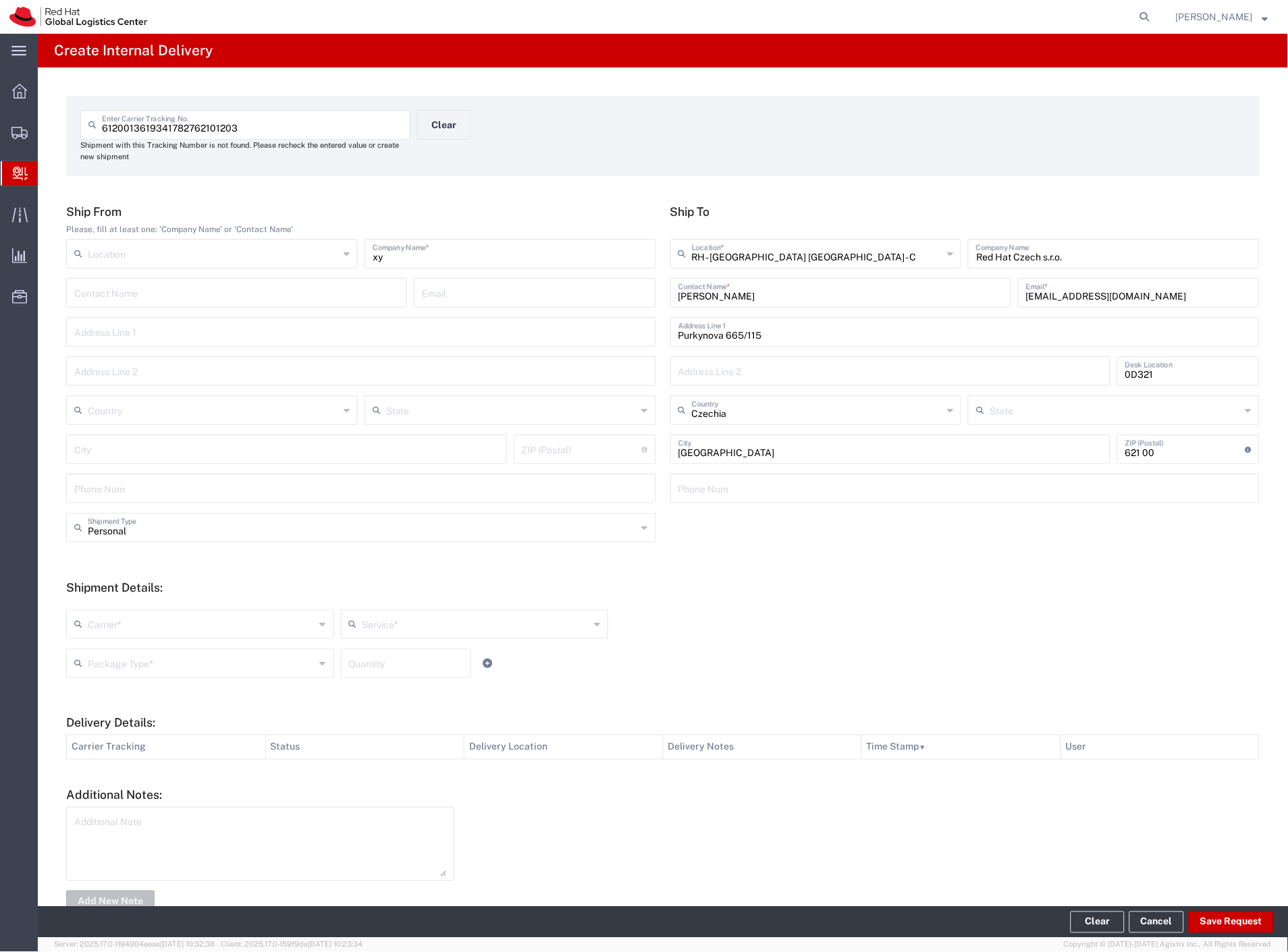
click at [116, 629] on input "text" at bounding box center [201, 623] width 227 height 23
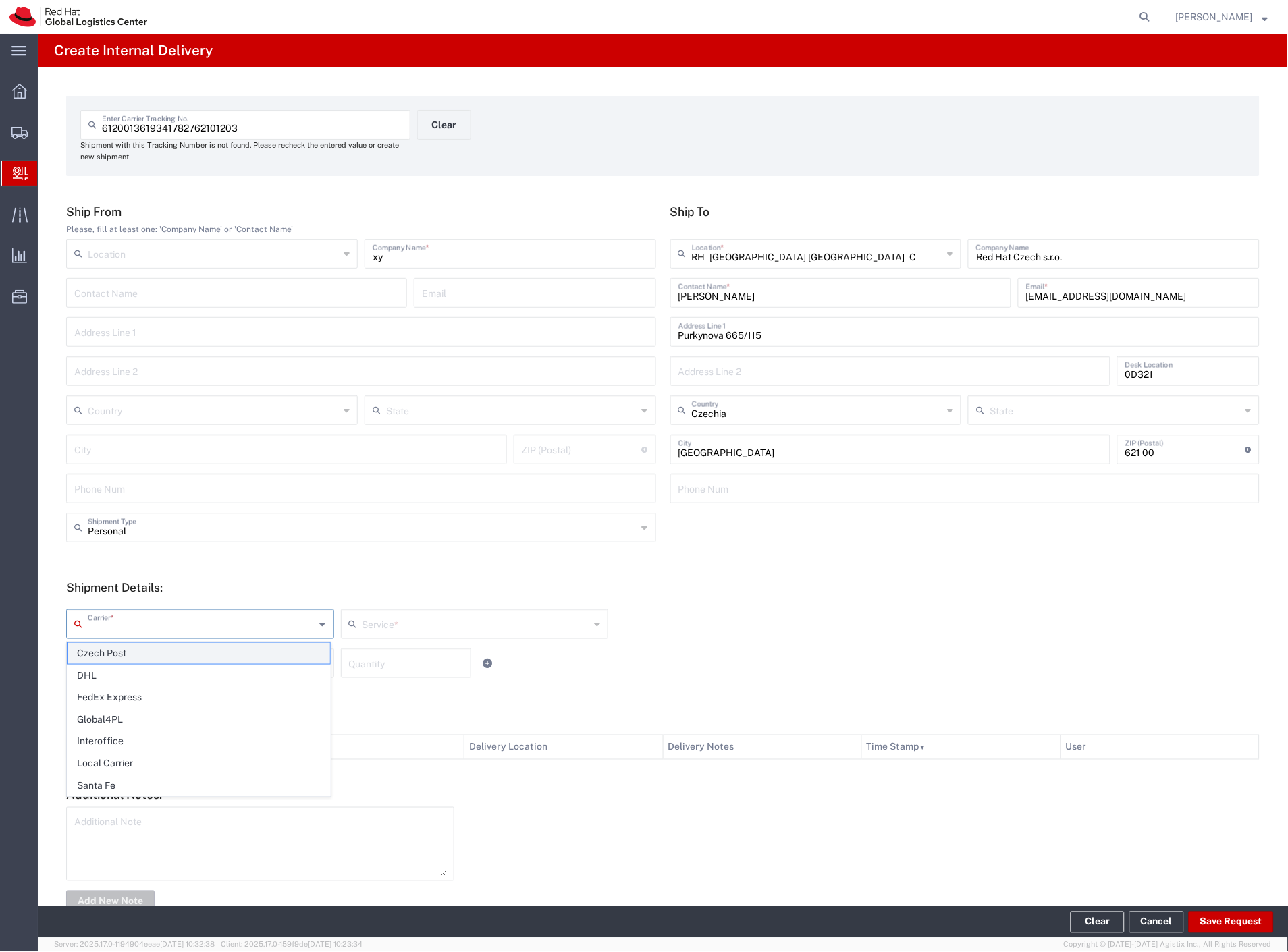
click at [114, 656] on span "Czech Post" at bounding box center [199, 653] width 263 height 21
type input "Czech Post"
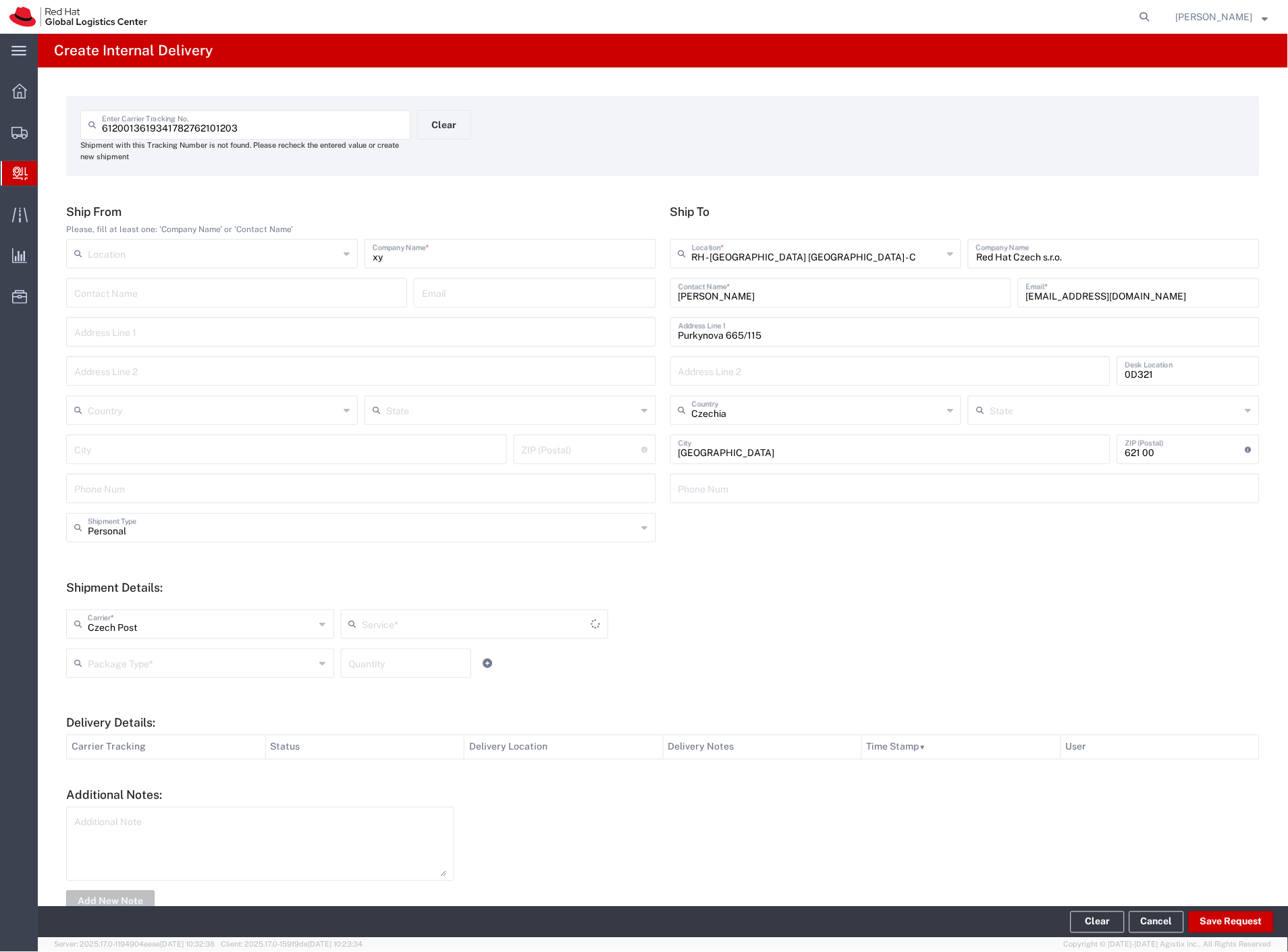
type input "Ground"
click at [114, 656] on input "text" at bounding box center [201, 662] width 227 height 23
click at [155, 784] on span "Your Packaging" at bounding box center [199, 781] width 263 height 21
type input "Your Packaging"
click at [1232, 922] on button "Save Request" at bounding box center [1231, 922] width 85 height 22
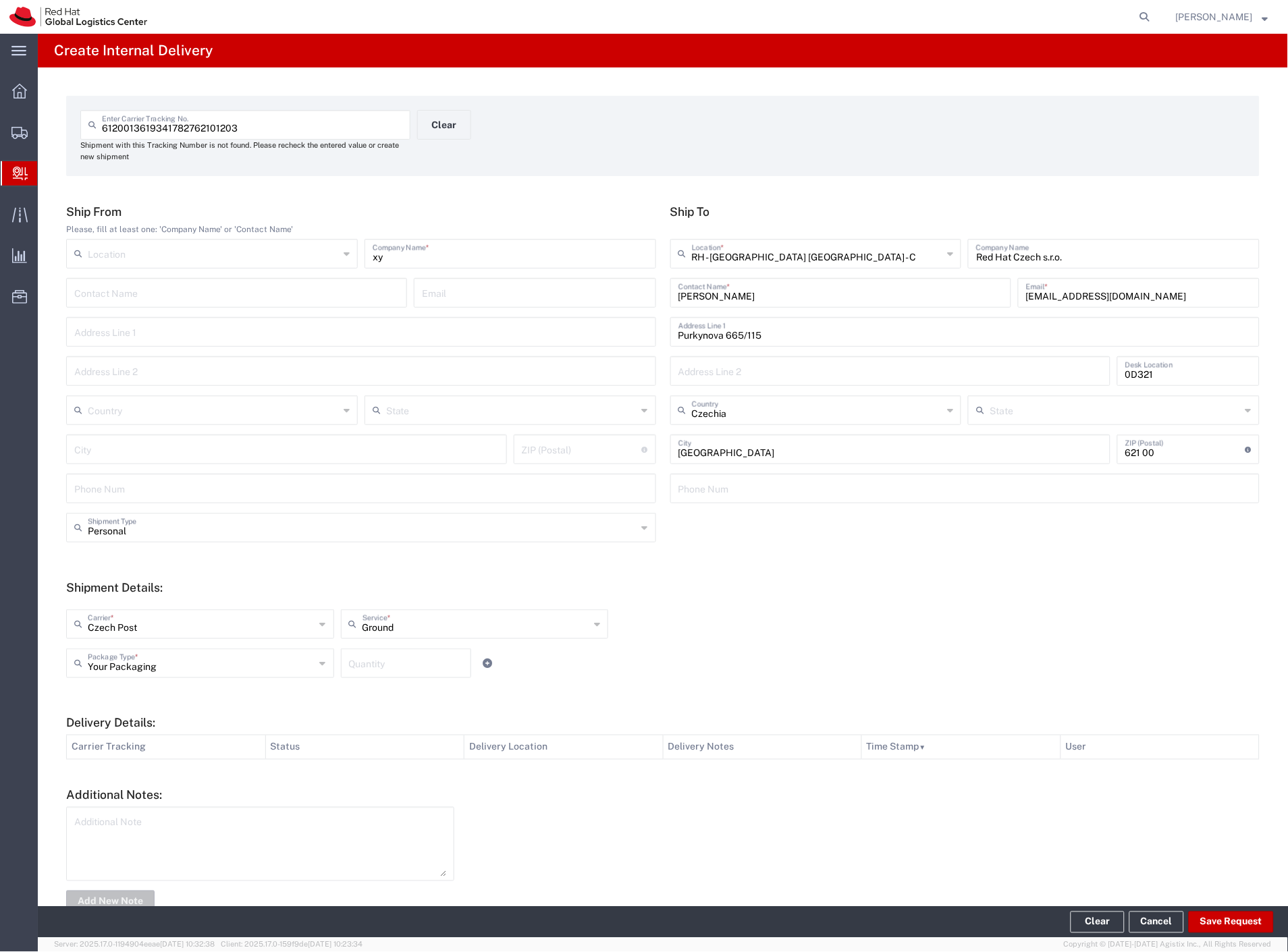
type input "Personal"
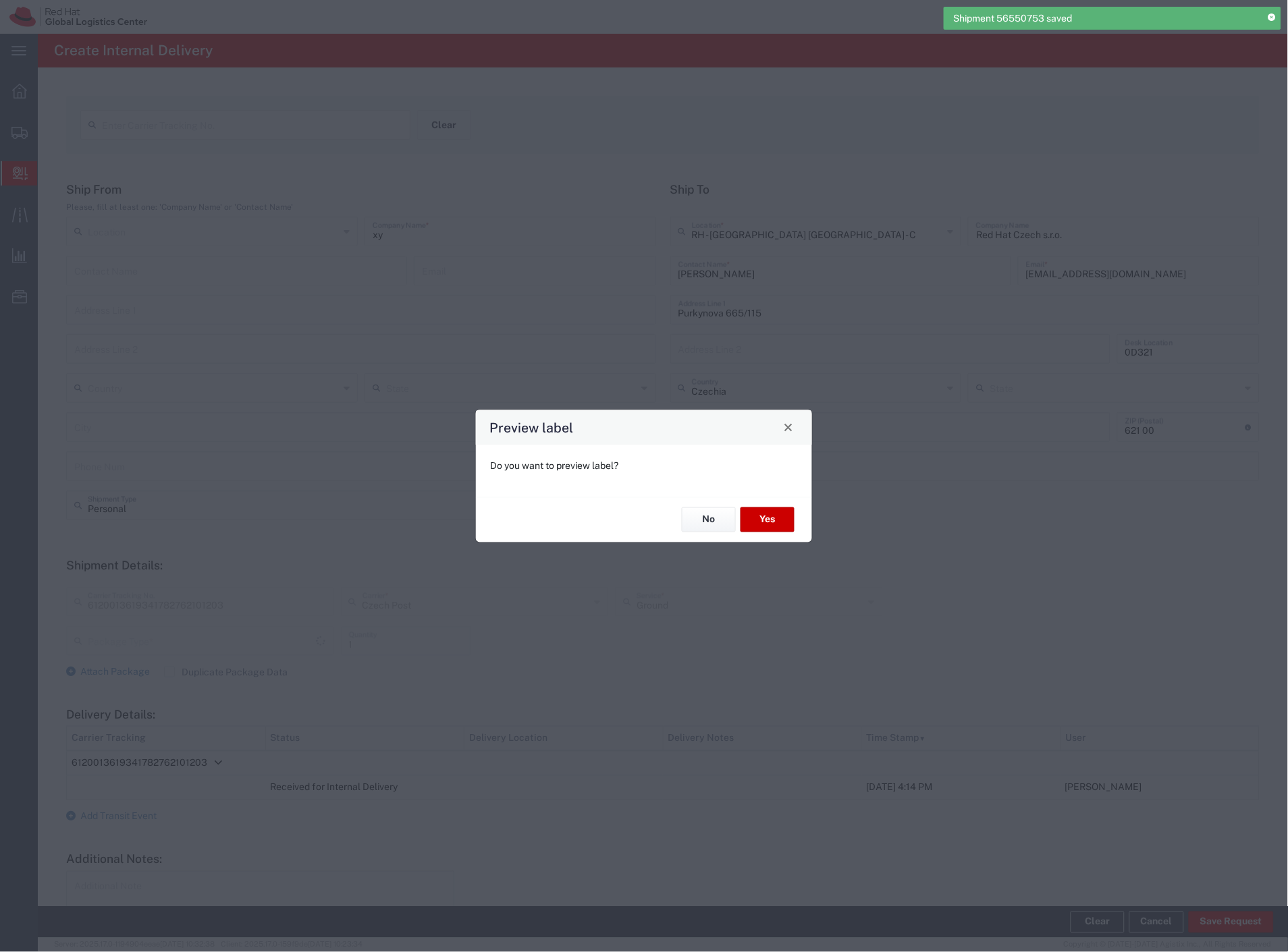
type input "Your Packaging"
click at [777, 528] on button "Yes" at bounding box center [767, 519] width 54 height 25
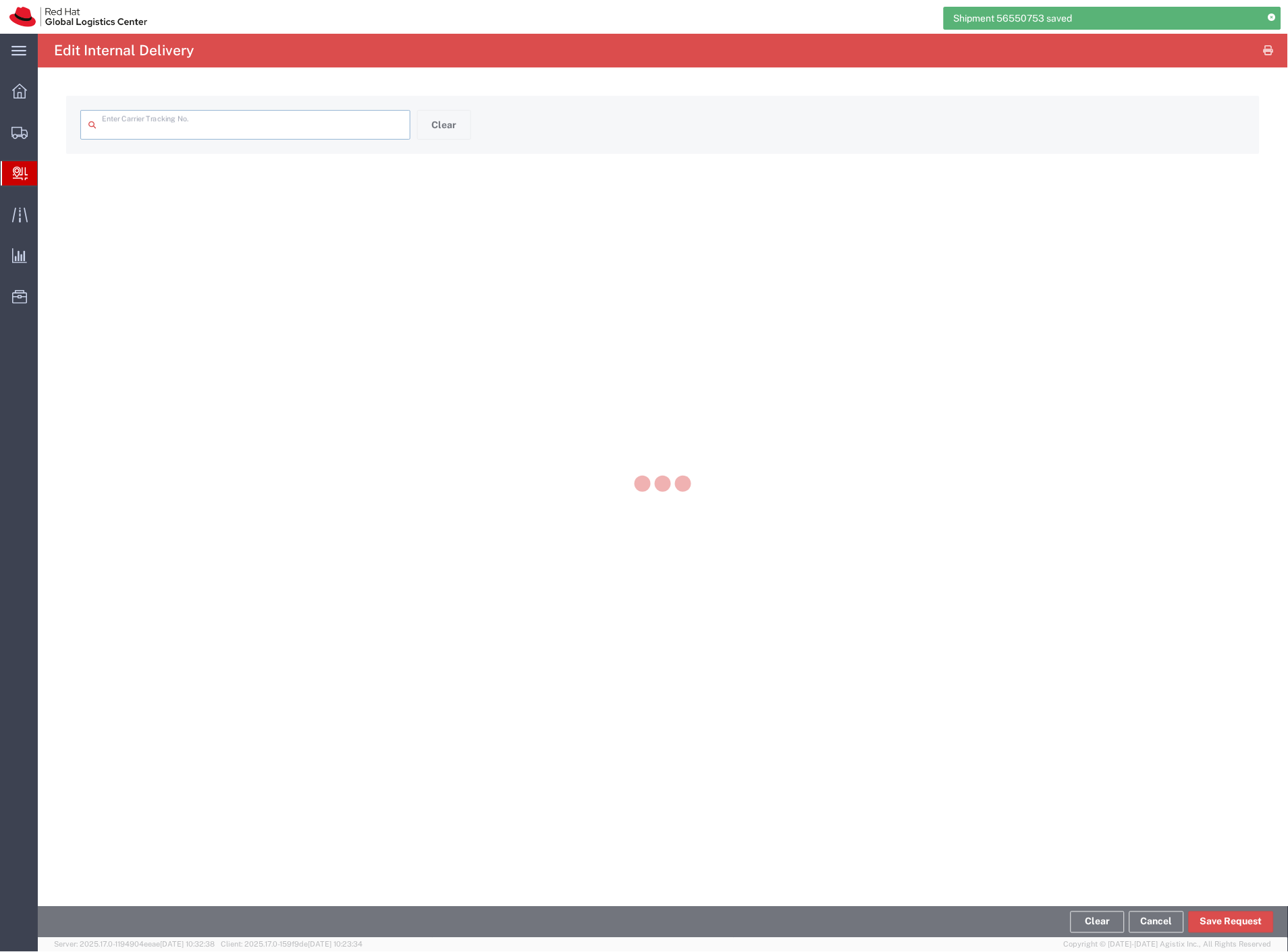
type input "6120013619341782762101203"
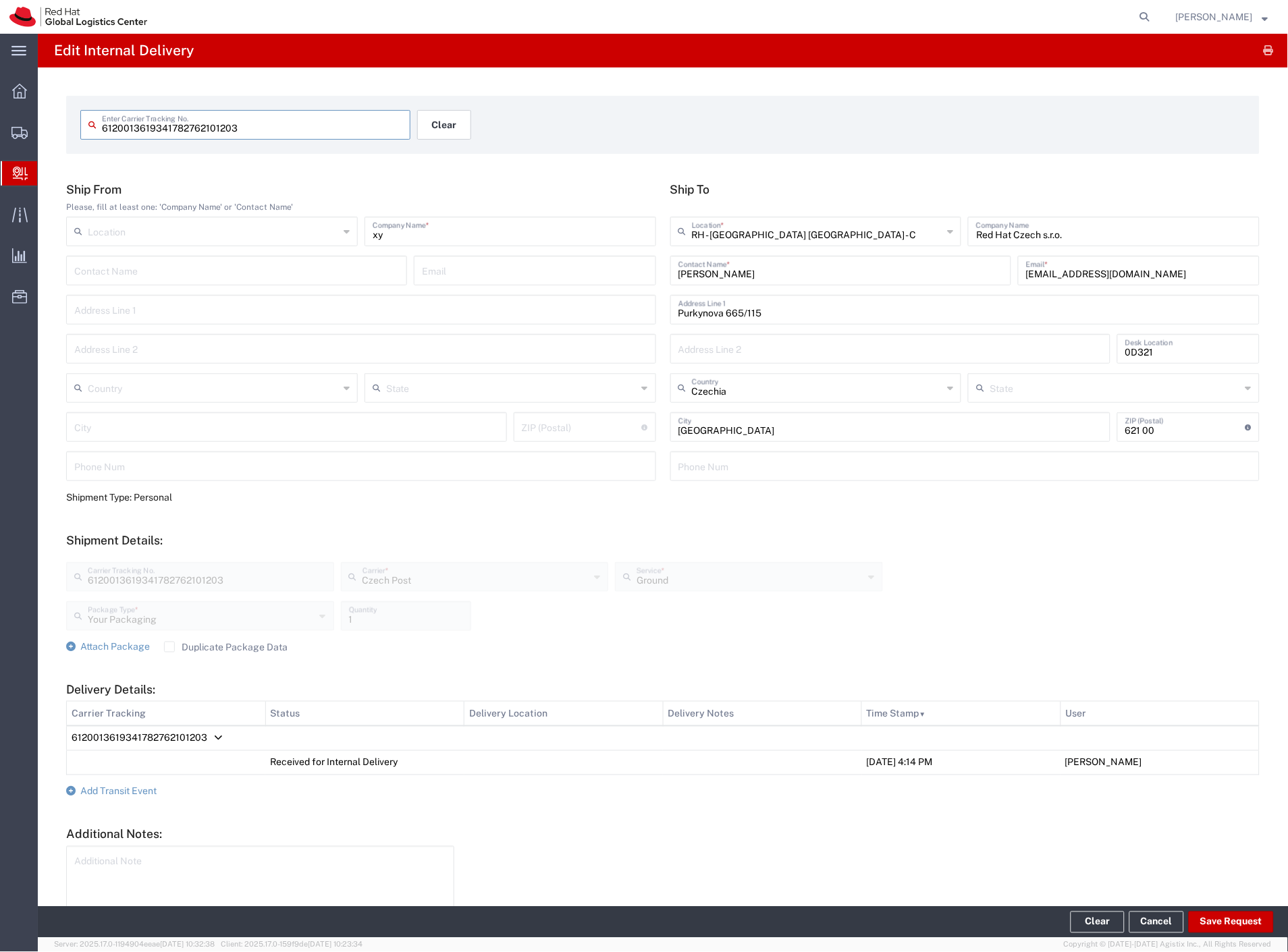
click at [443, 129] on button "Clear" at bounding box center [444, 125] width 54 height 30
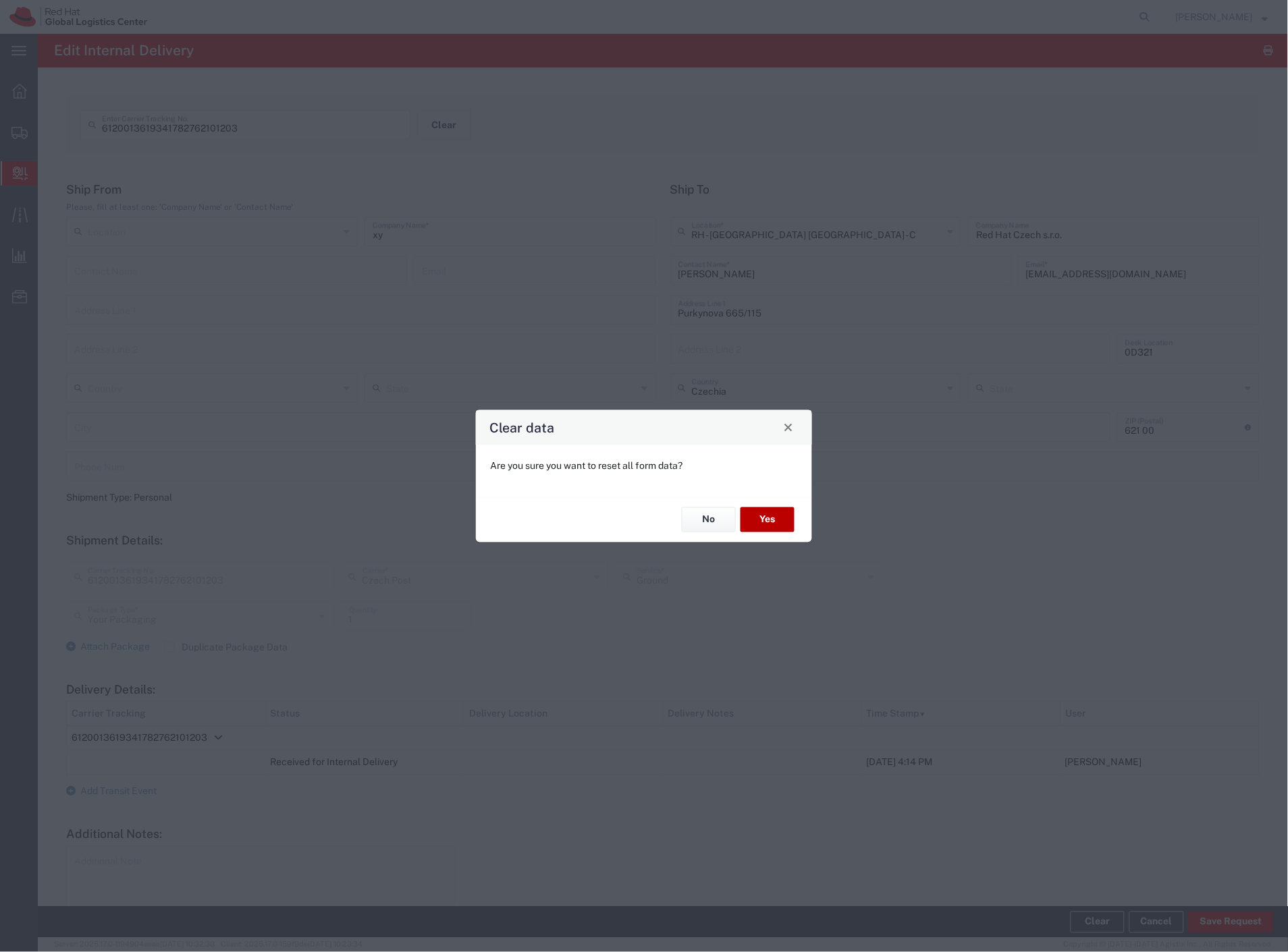
click at [759, 511] on button "Yes" at bounding box center [767, 519] width 54 height 25
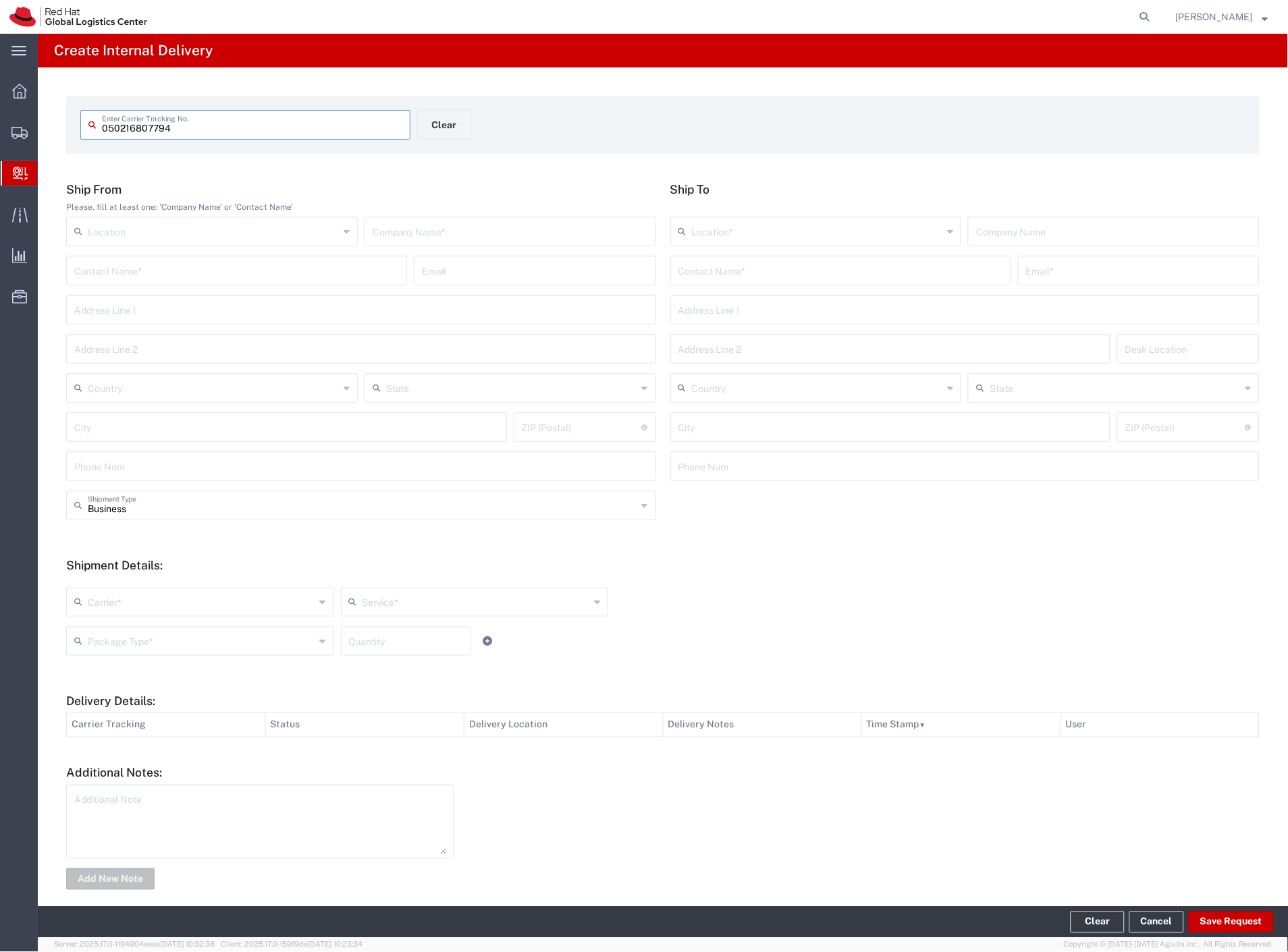
type input "050216807794"
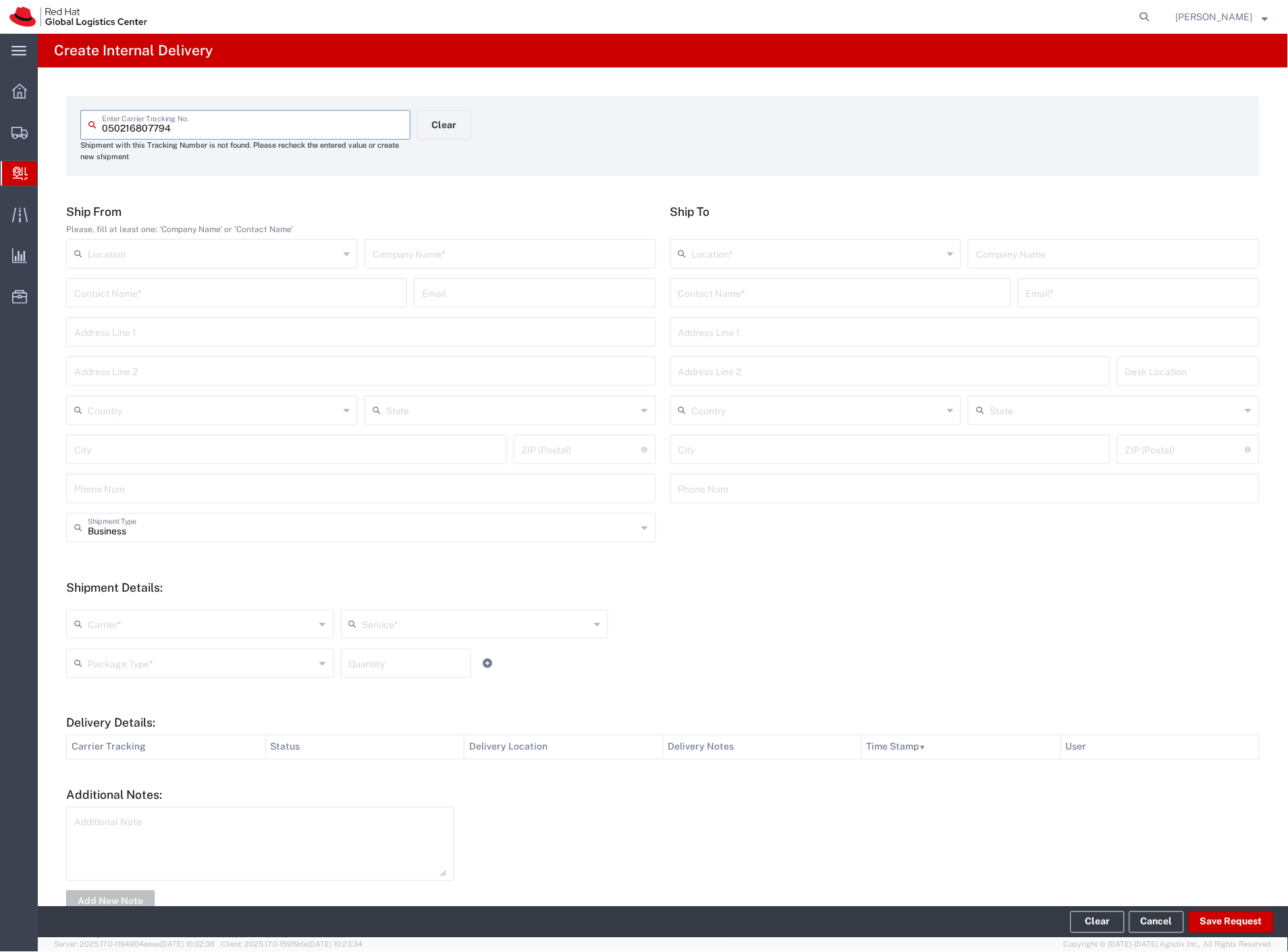
click at [497, 255] on input "text" at bounding box center [510, 252] width 275 height 23
type input "cdw"
click at [759, 299] on input "text" at bounding box center [840, 292] width 325 height 23
type input "[PERSON_NAME]"
click at [839, 338] on p "Purkynova 647/111, 0B201, [GEOGRAPHIC_DATA], 621 00, [GEOGRAPHIC_DATA]" at bounding box center [840, 342] width 323 height 17
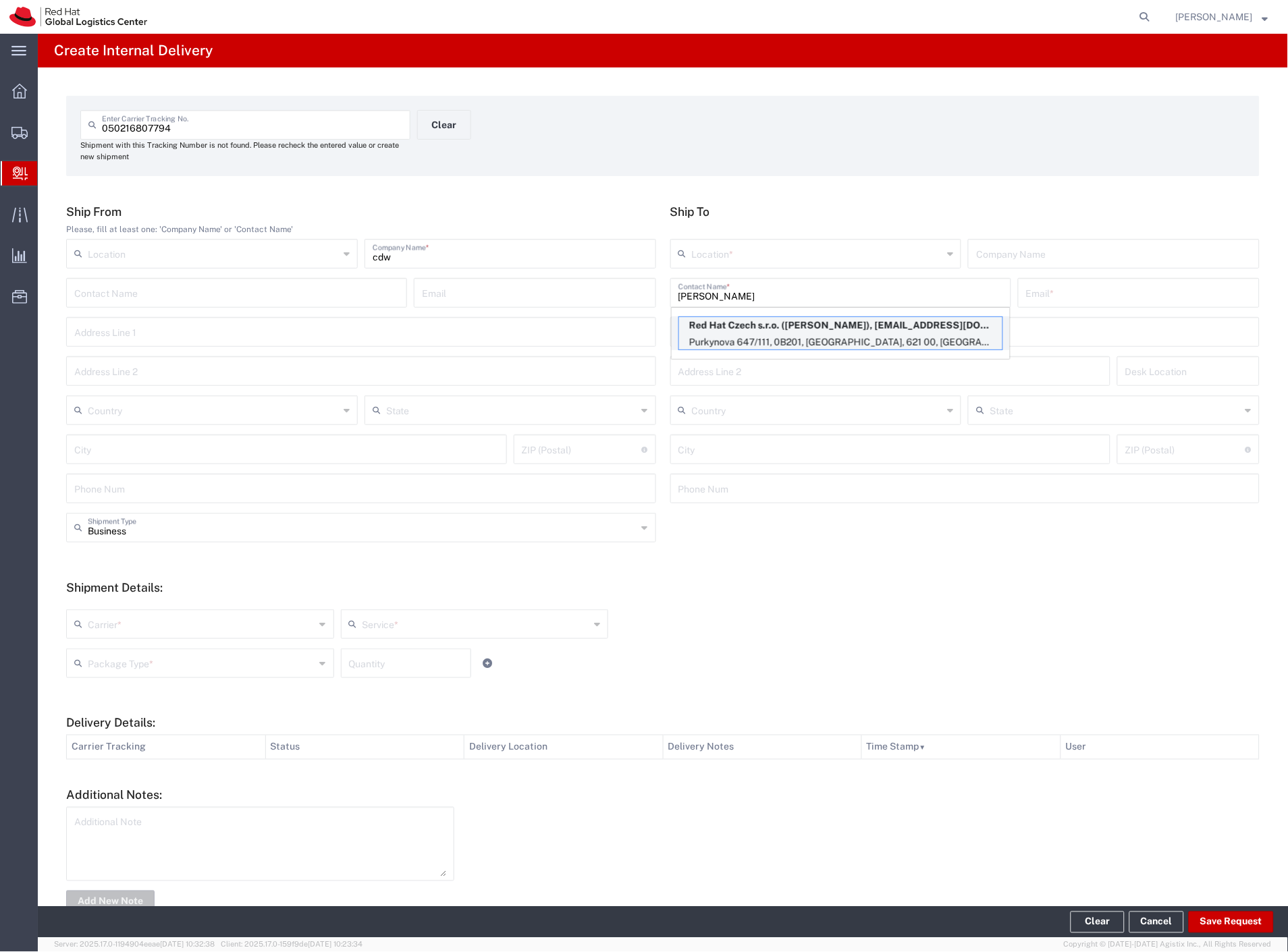
type input "RH - [GEOGRAPHIC_DATA] [GEOGRAPHIC_DATA] - B"
type input "Red Hat Czech s.r.o."
type input "[PERSON_NAME]"
type input "[EMAIL_ADDRESS][DOMAIN_NAME]"
type input "Purkynova 647/111"
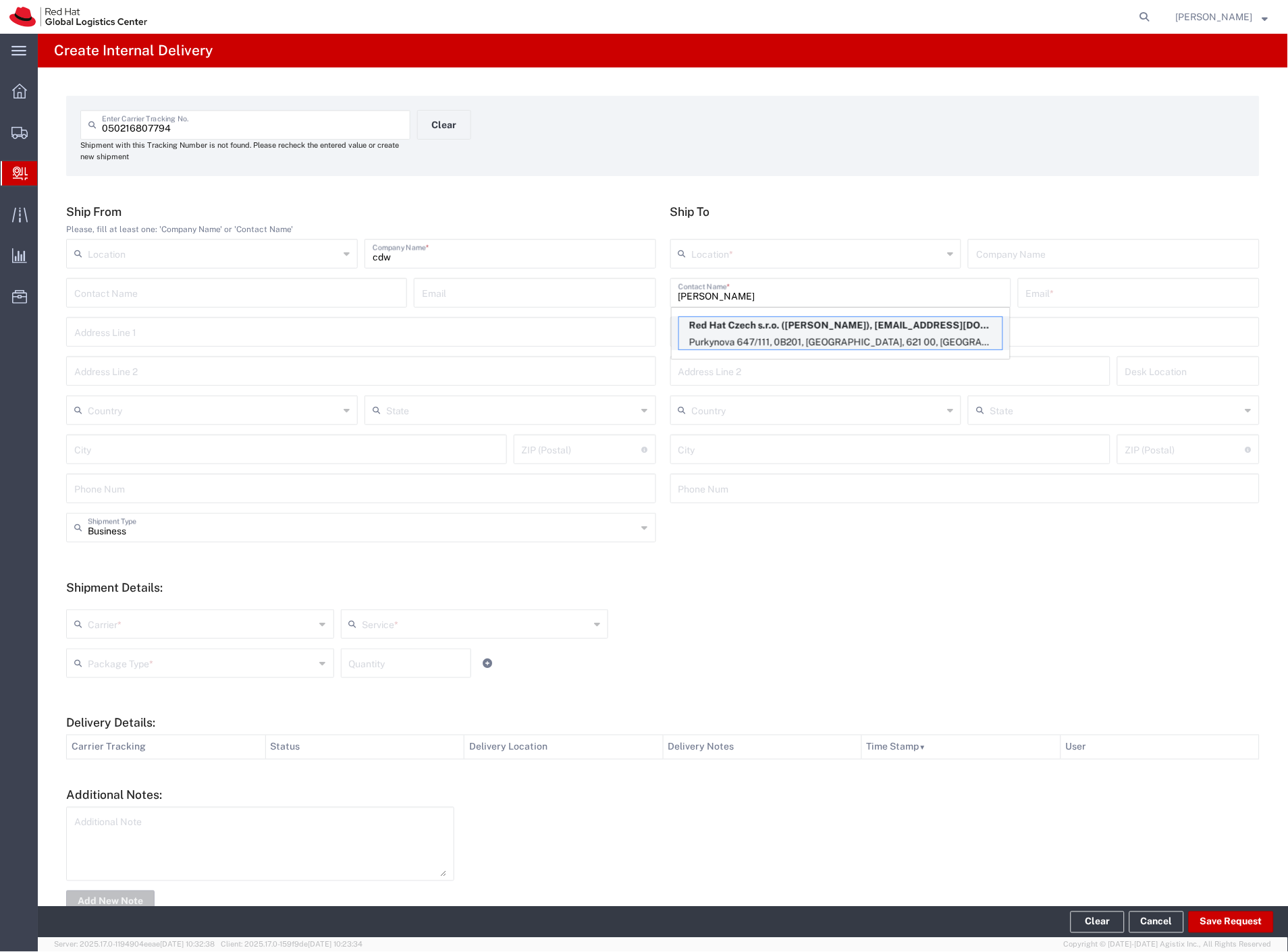
type input "0B201"
type input "Czechia"
type input "[GEOGRAPHIC_DATA]"
type input "621 00"
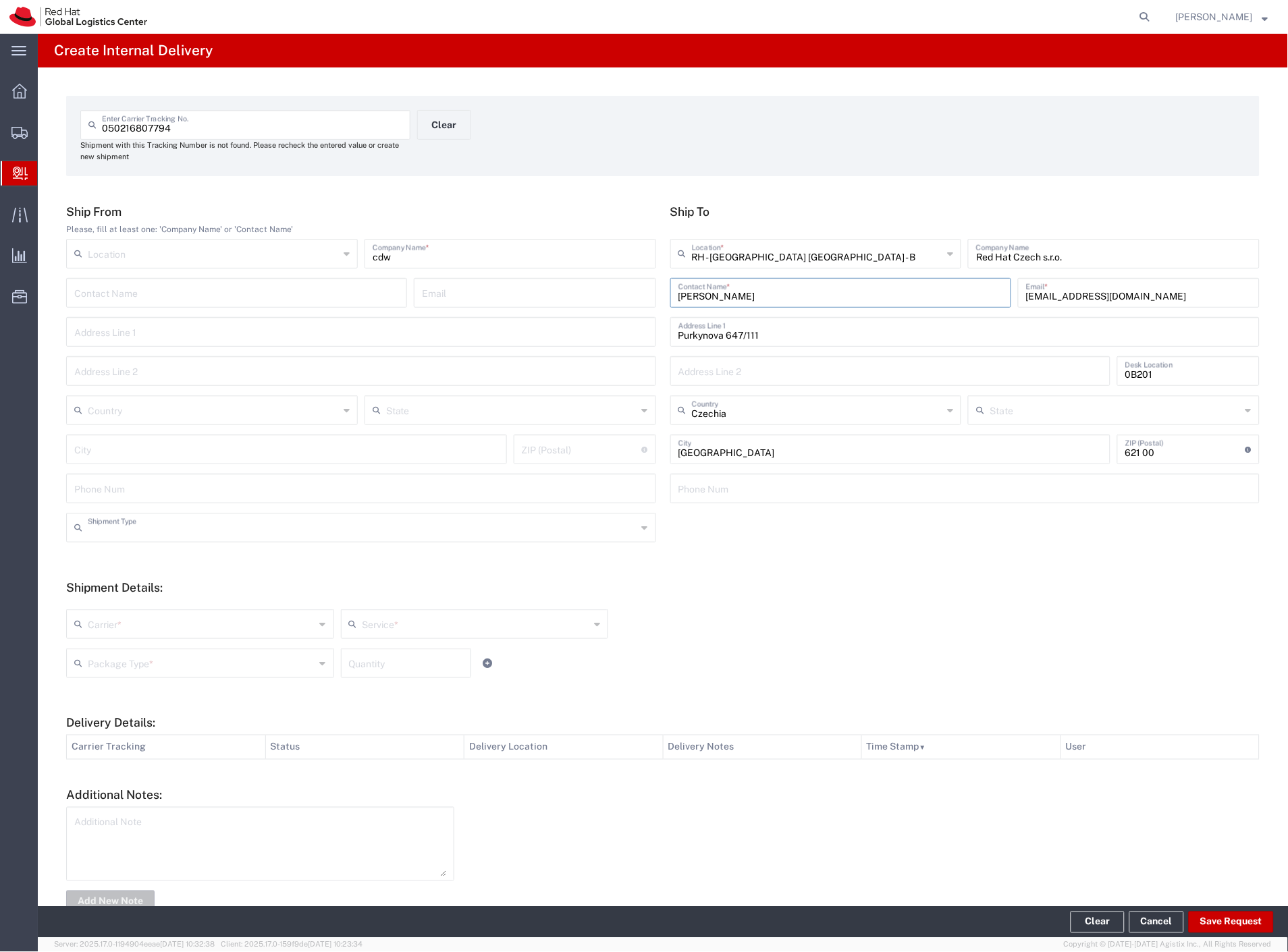
click at [190, 533] on input "text" at bounding box center [362, 526] width 549 height 23
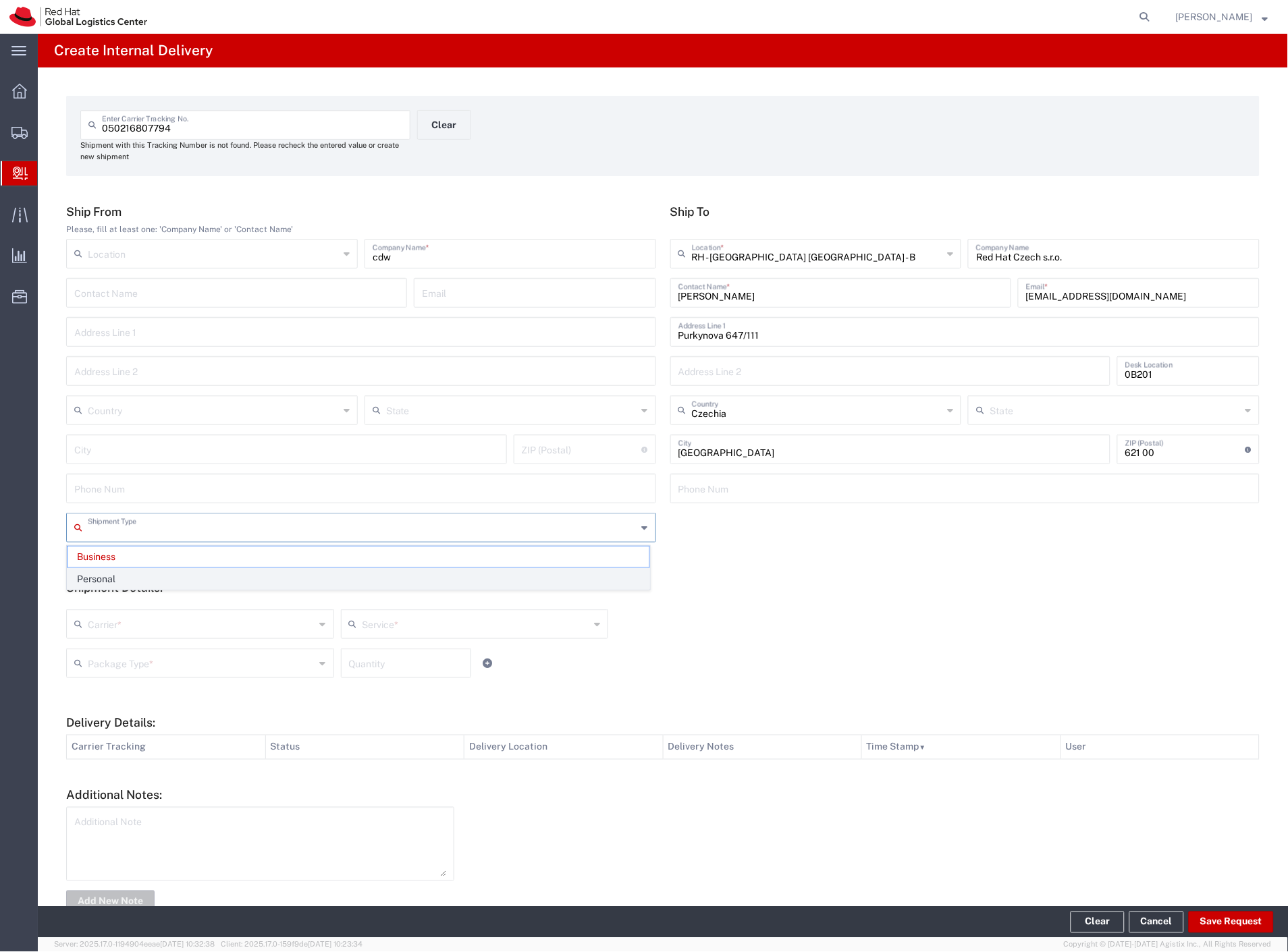
click at [164, 574] on span "Personal" at bounding box center [358, 579] width 582 height 21
type input "Personal"
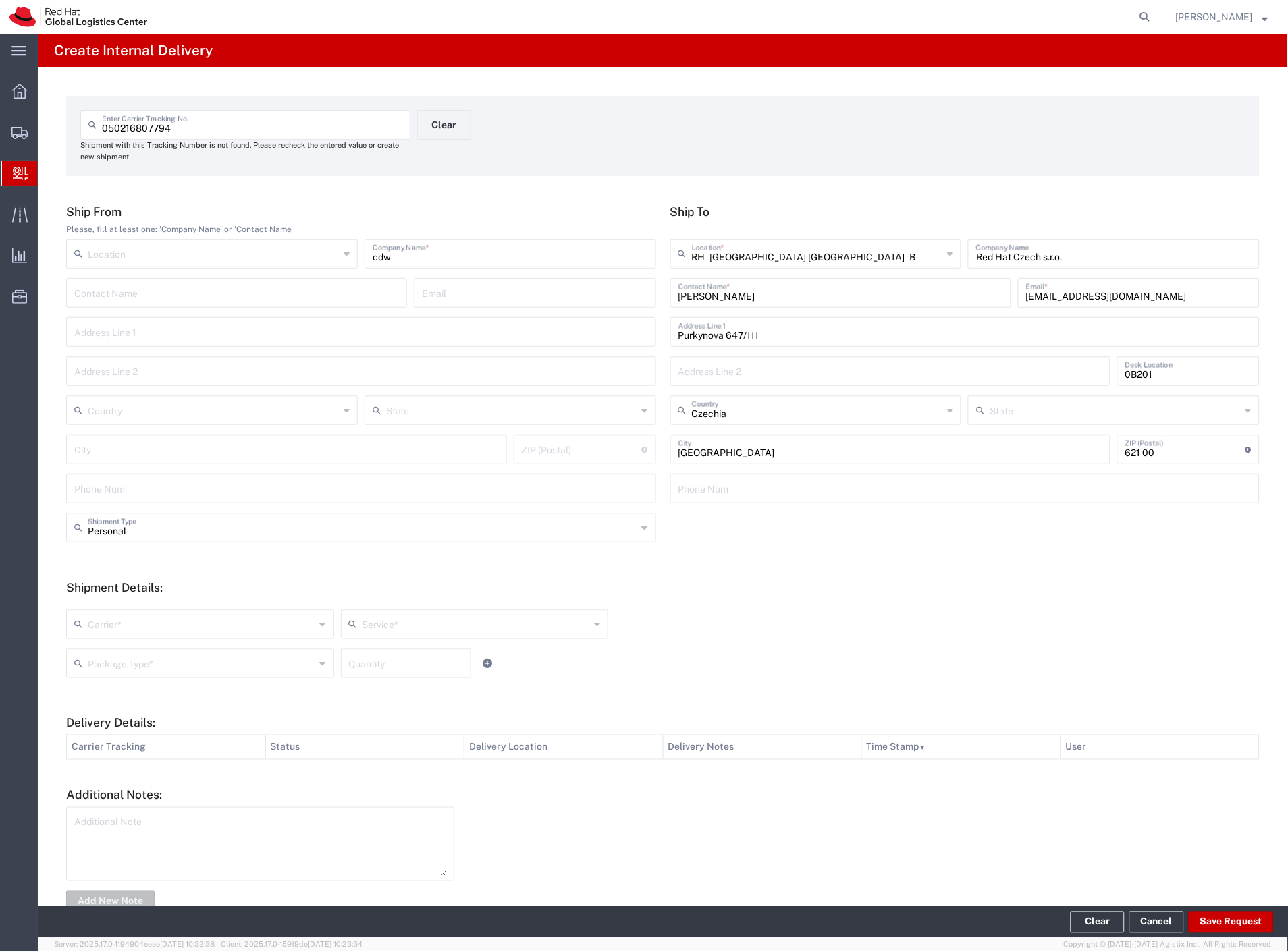
click at [152, 618] on input "text" at bounding box center [201, 623] width 227 height 23
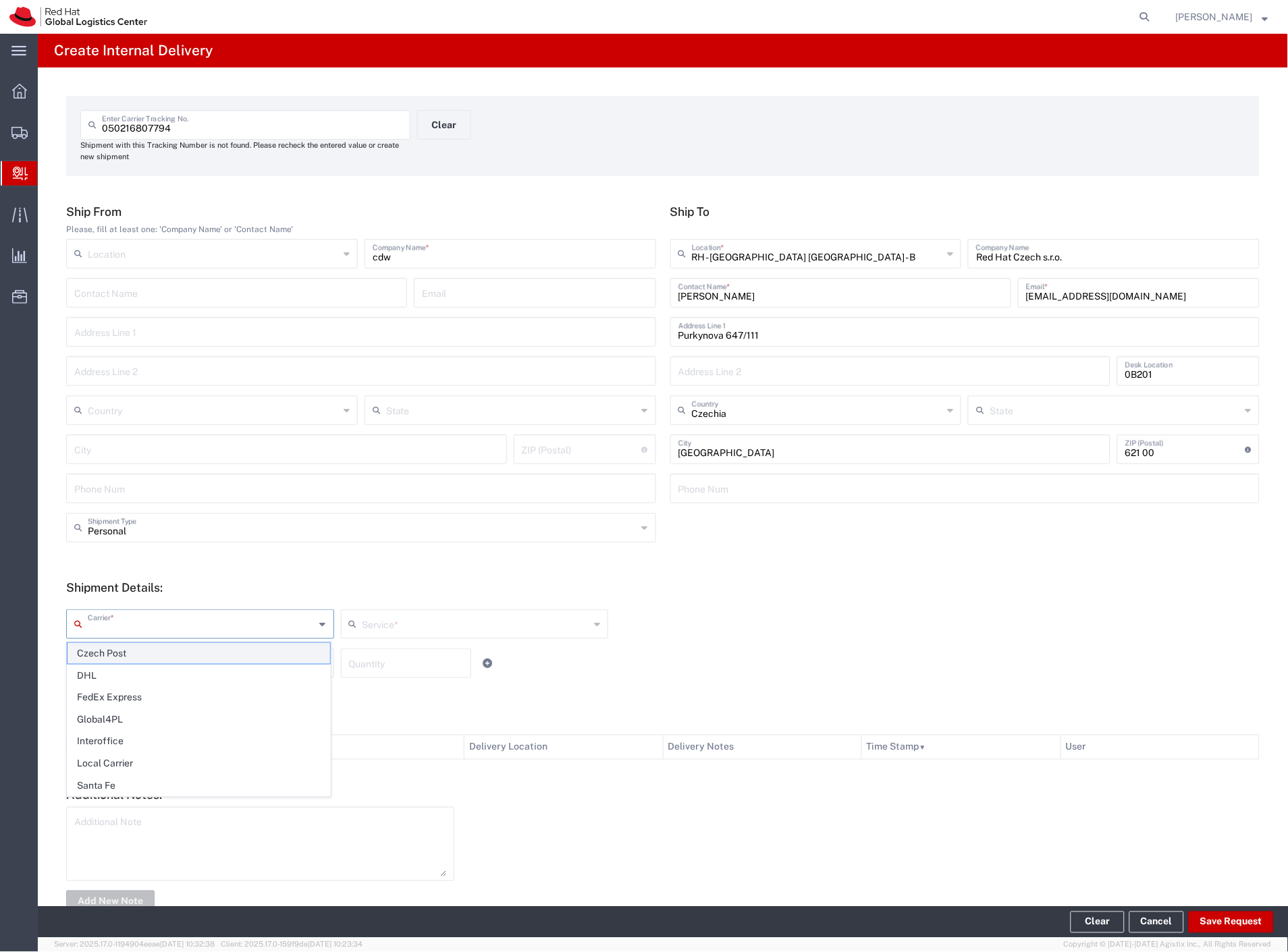
click at [164, 656] on span "Czech Post" at bounding box center [199, 653] width 263 height 21
type input "Czech Post"
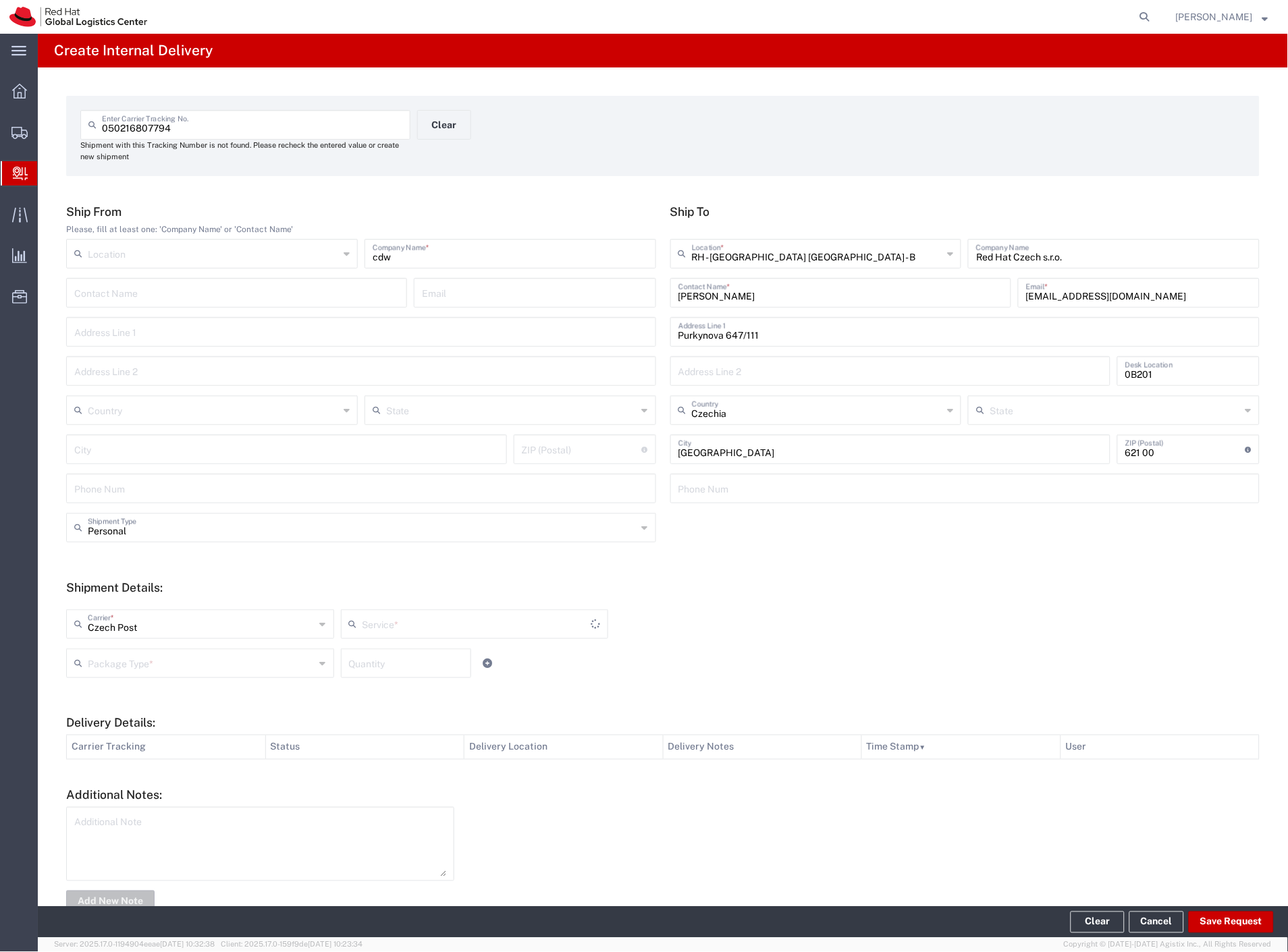
type input "Ground"
click at [156, 663] on input "text" at bounding box center [201, 662] width 227 height 23
click at [122, 789] on span "Your Packaging" at bounding box center [199, 781] width 263 height 21
type input "Your Packaging"
click at [1257, 925] on button "Save Request" at bounding box center [1231, 922] width 85 height 22
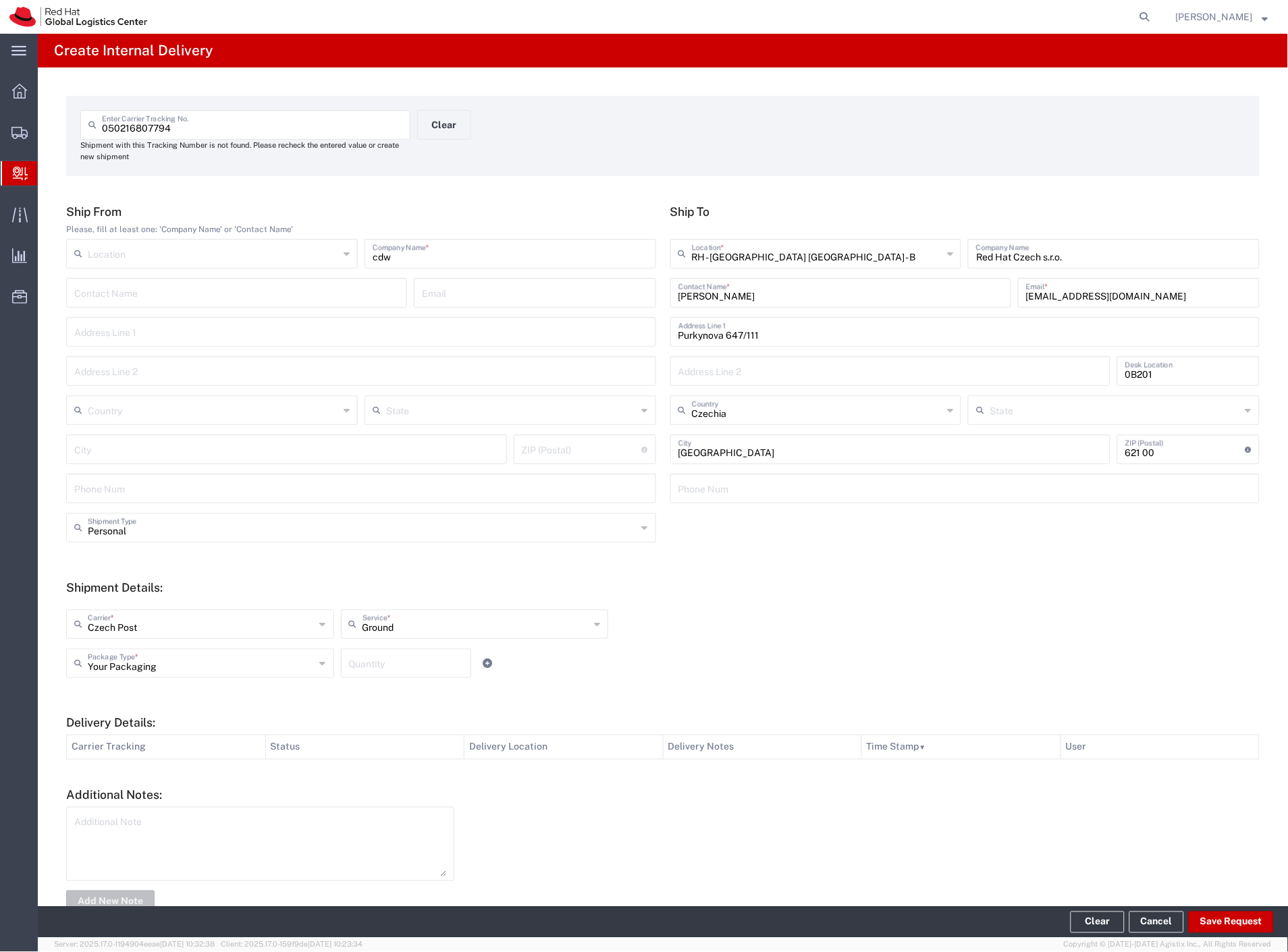
type input "Personal"
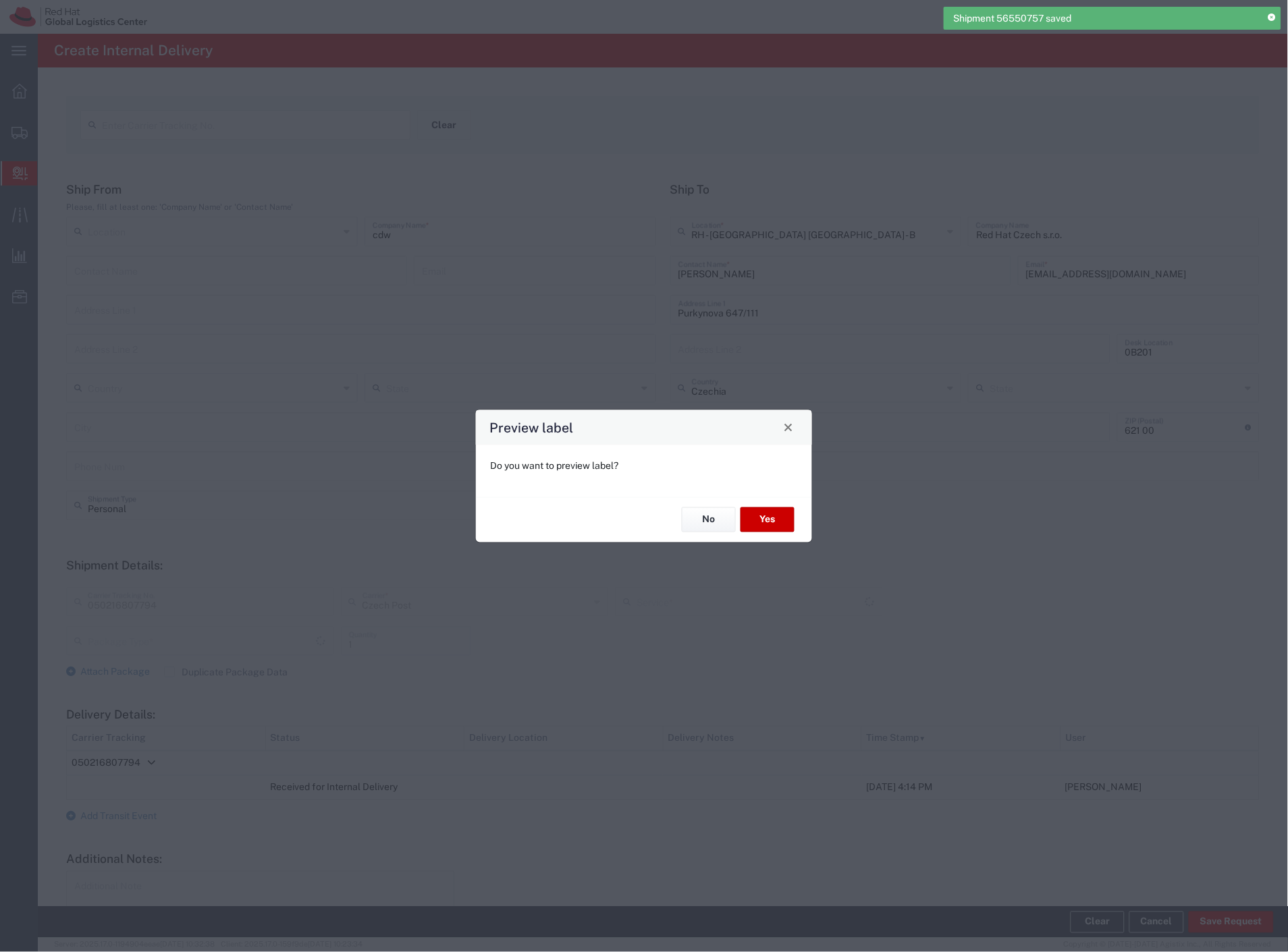
type input "Your Packaging"
type input "Ground"
click at [718, 523] on button "No" at bounding box center [708, 519] width 54 height 25
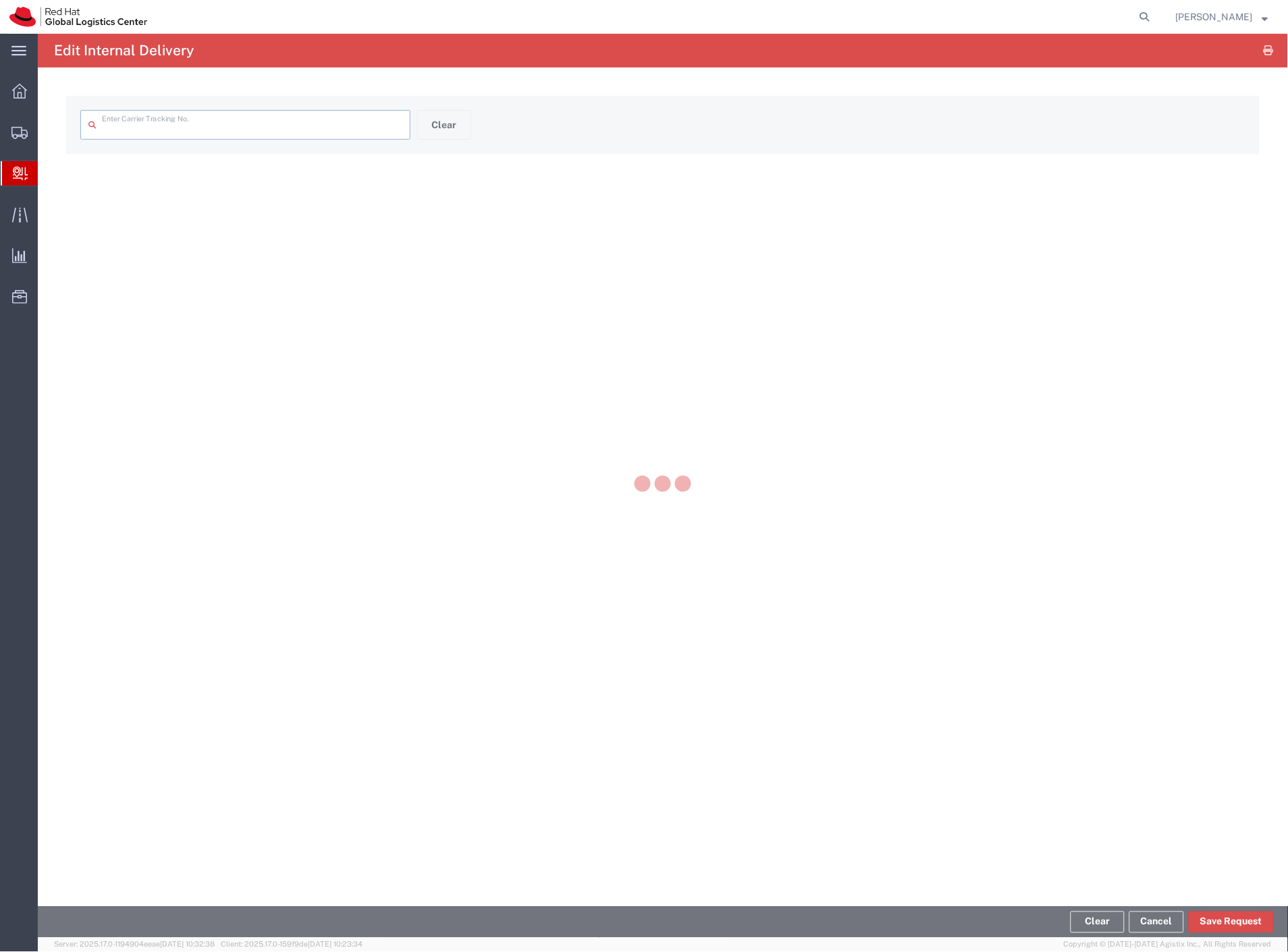
type input "050216807794"
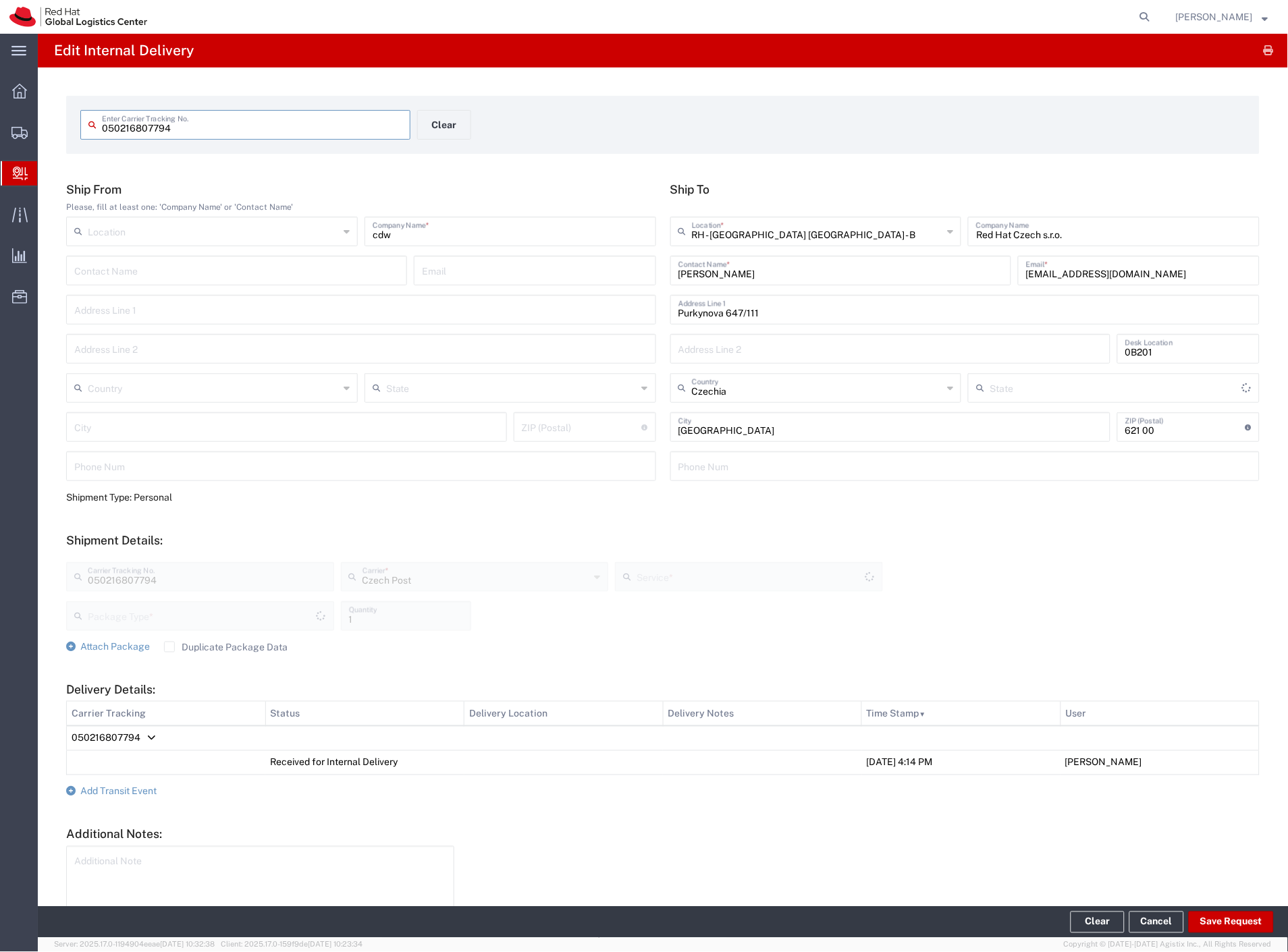
type input "Ground"
type input "Your Packaging"
click at [150, 792] on span "Add Transit Event" at bounding box center [118, 791] width 77 height 10
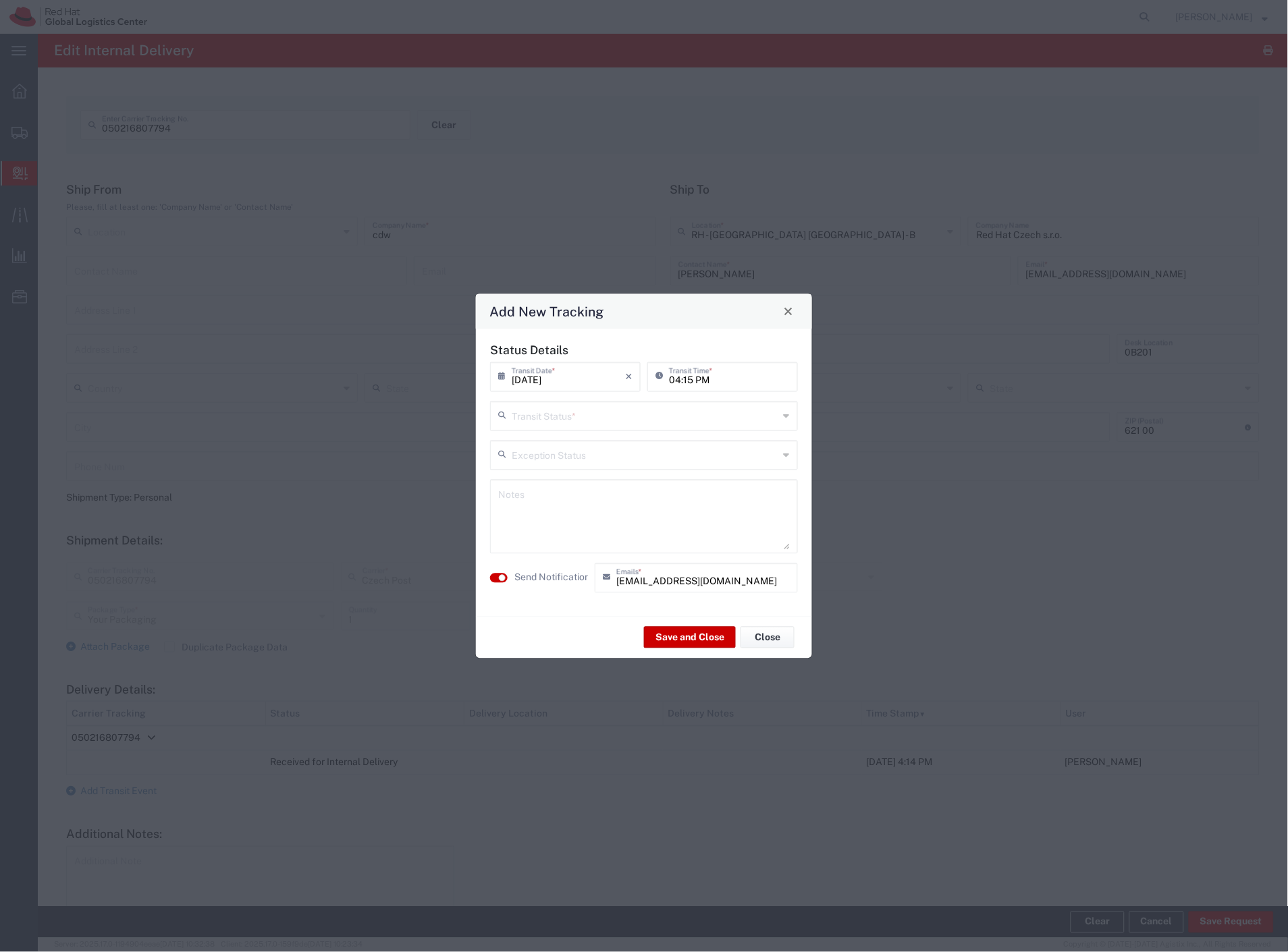
click at [539, 428] on div "Transit Status *" at bounding box center [644, 416] width 308 height 30
click at [582, 514] on span "Shipment On-Hold" at bounding box center [644, 511] width 305 height 21
type input "Shipment On-Hold"
click at [581, 575] on label "Send Notification" at bounding box center [552, 578] width 76 height 14
click at [669, 631] on button "Save and Close" at bounding box center [690, 637] width 92 height 22
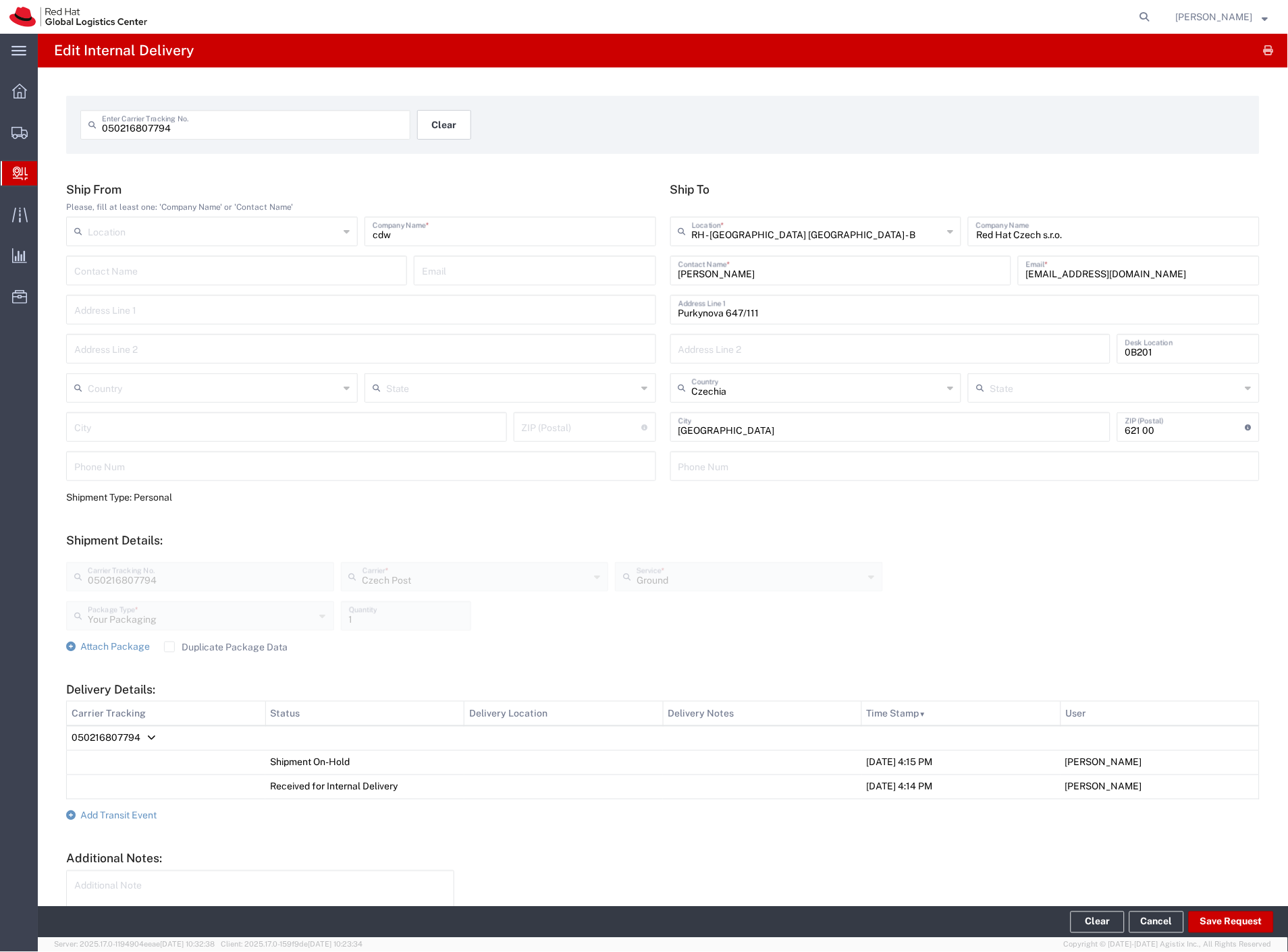
click at [446, 122] on button "Clear" at bounding box center [444, 125] width 54 height 30
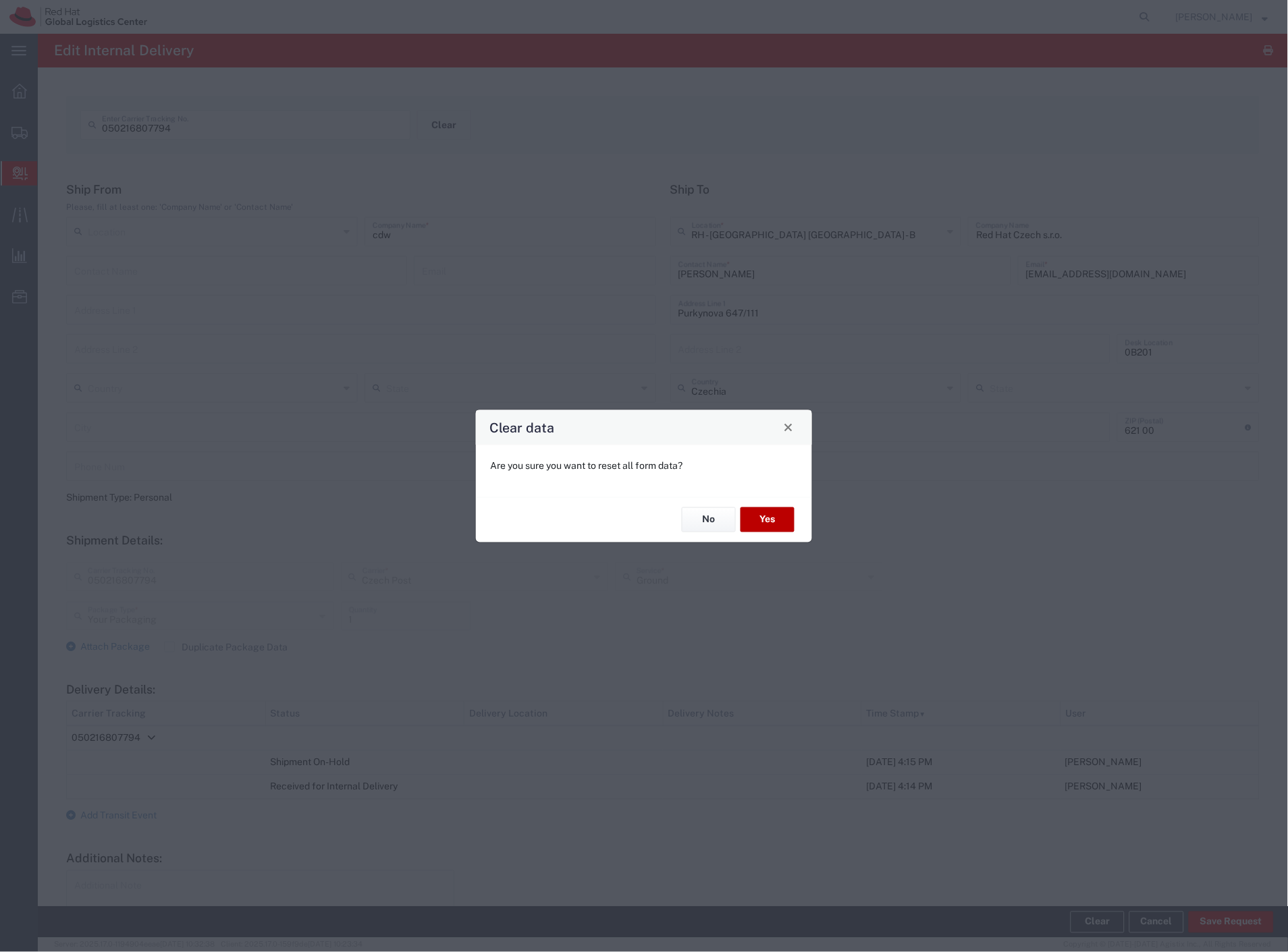
click at [775, 520] on button "Yes" at bounding box center [767, 519] width 54 height 25
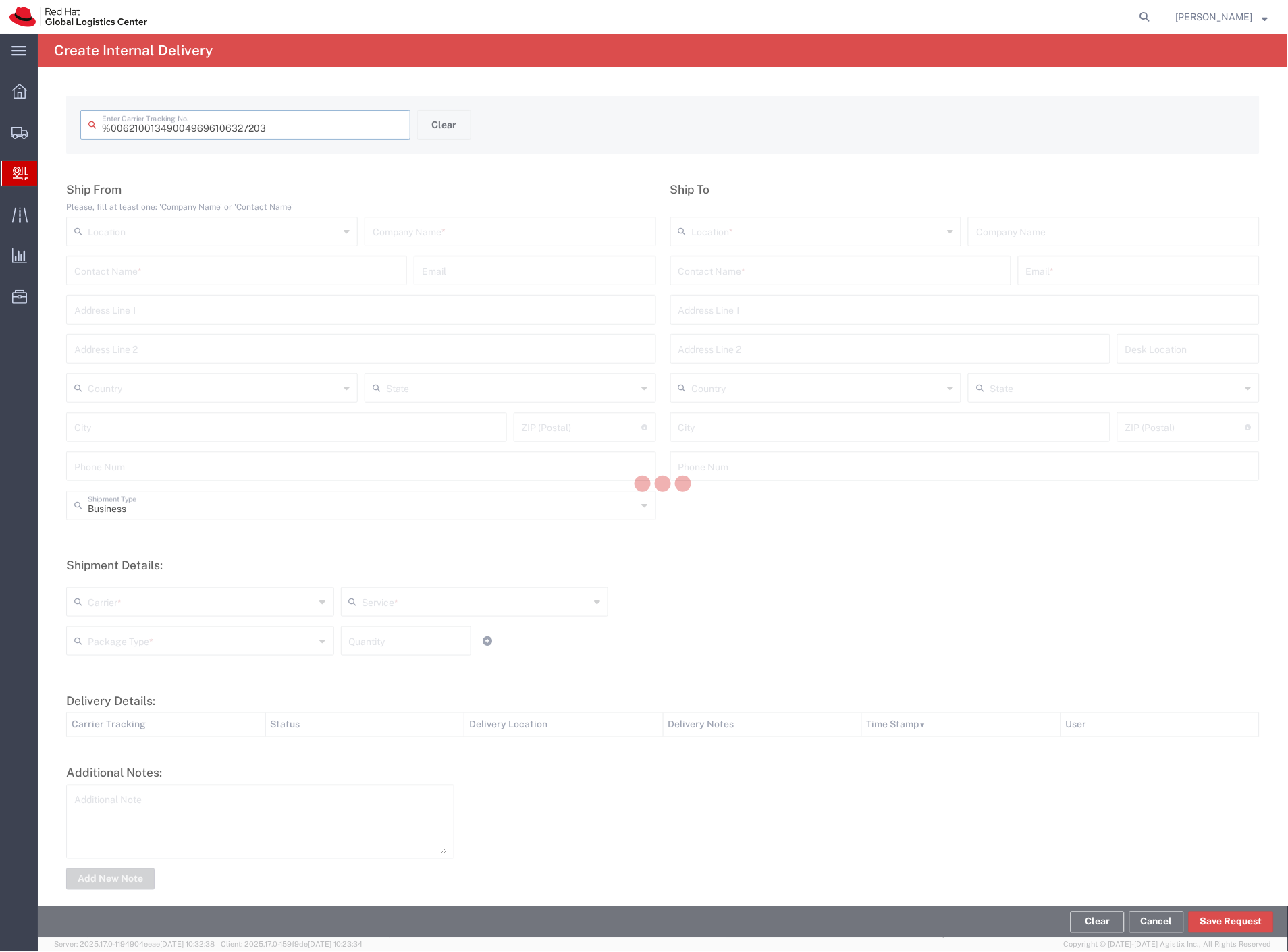
type input " 6210013490049696106327203"
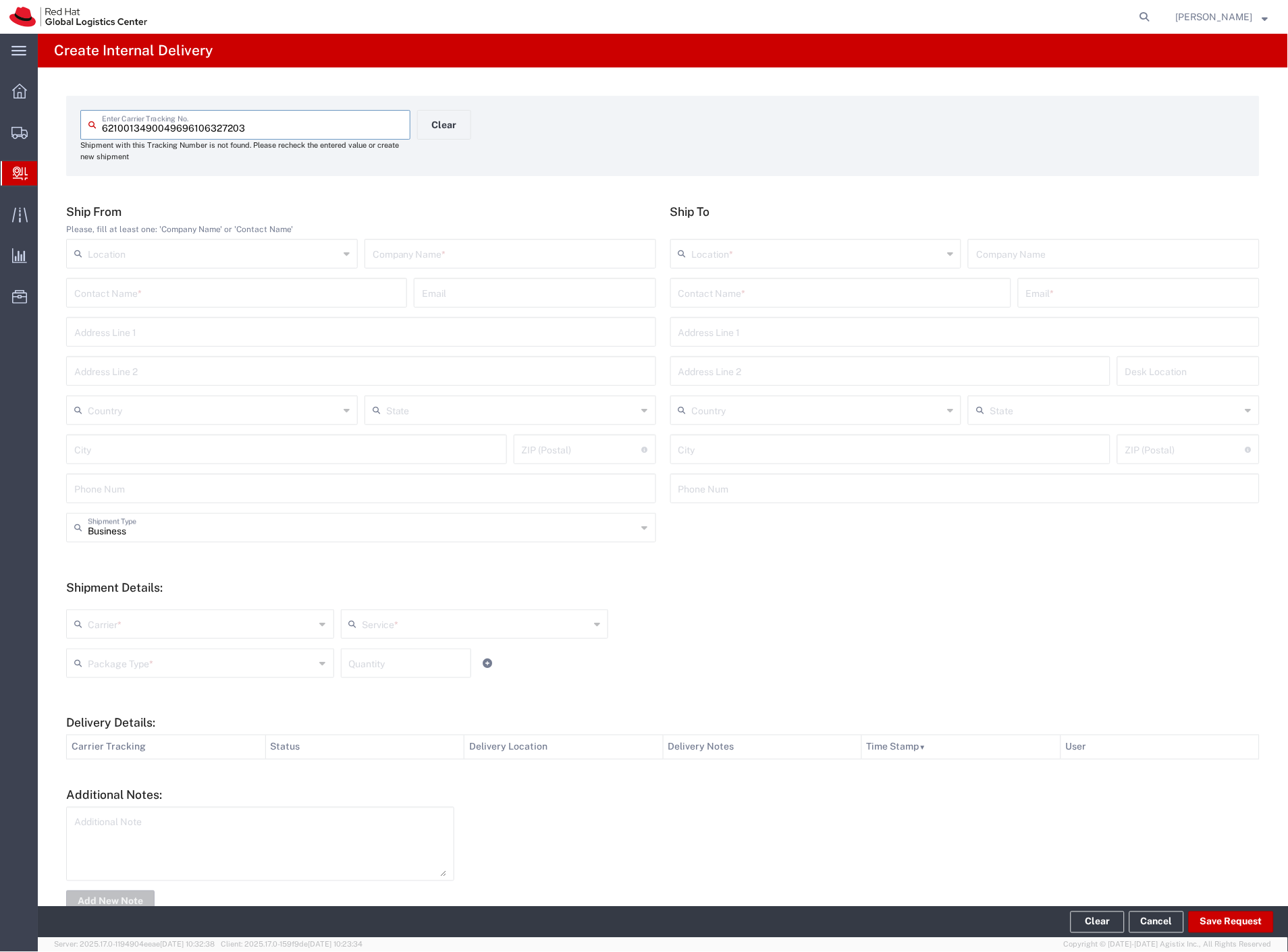
click at [401, 252] on input "text" at bounding box center [510, 252] width 275 height 23
type input "balik"
click at [754, 289] on input "text" at bounding box center [840, 292] width 325 height 23
type input "sona mala"
click at [771, 325] on p "Red Hat Czech s.r.o. ([PERSON_NAME]), [EMAIL_ADDRESS][DOMAIN_NAME]" at bounding box center [840, 325] width 323 height 17
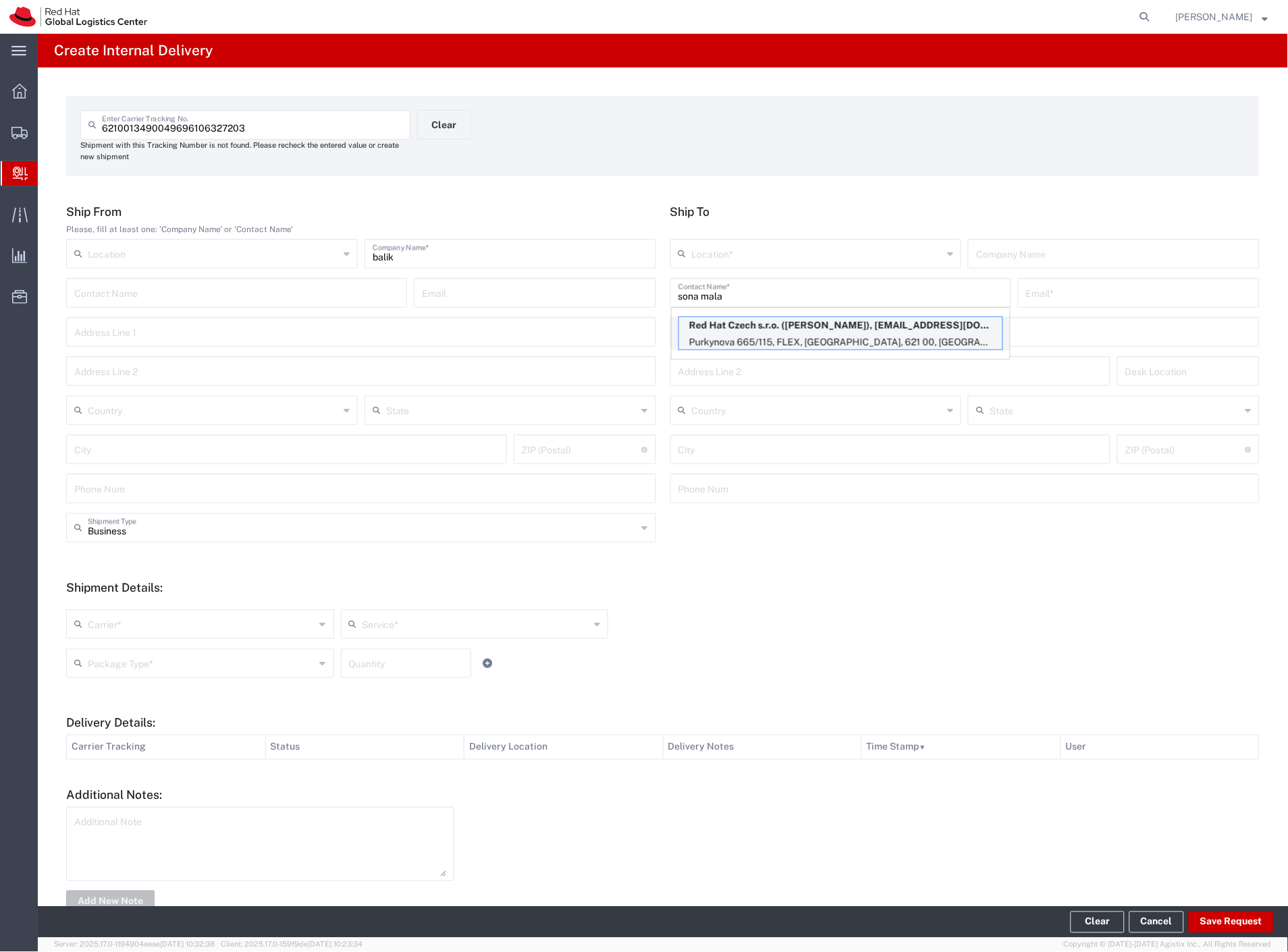
type input "RH - [GEOGRAPHIC_DATA] [GEOGRAPHIC_DATA] - C"
type input "Red Hat Czech s.r.o."
type input "[PERSON_NAME]"
type input "[EMAIL_ADDRESS][DOMAIN_NAME]"
type input "Purkynova 665/115"
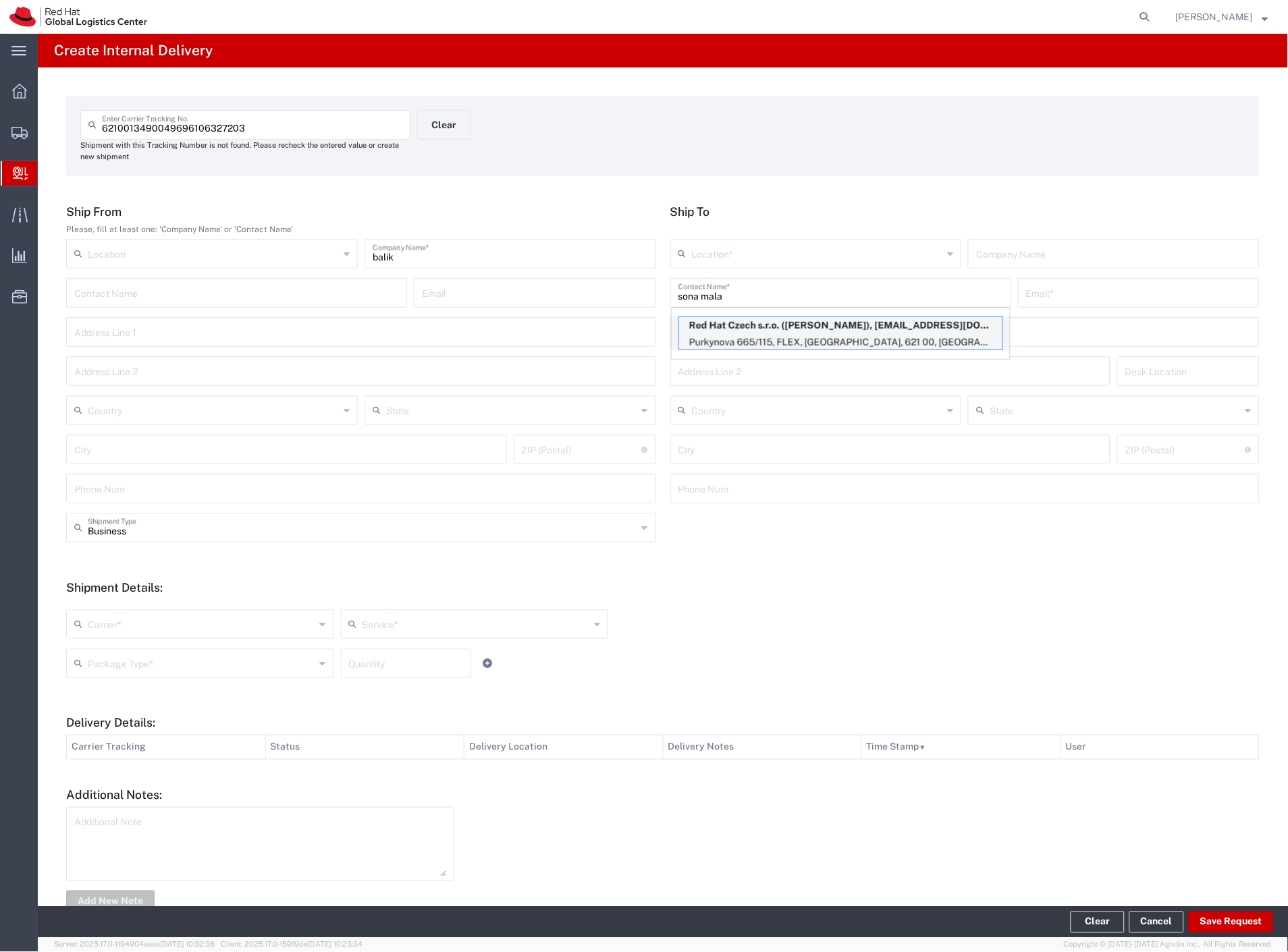
type input "FLEX"
type input "Czechia"
type input "[GEOGRAPHIC_DATA]"
type input "621 00"
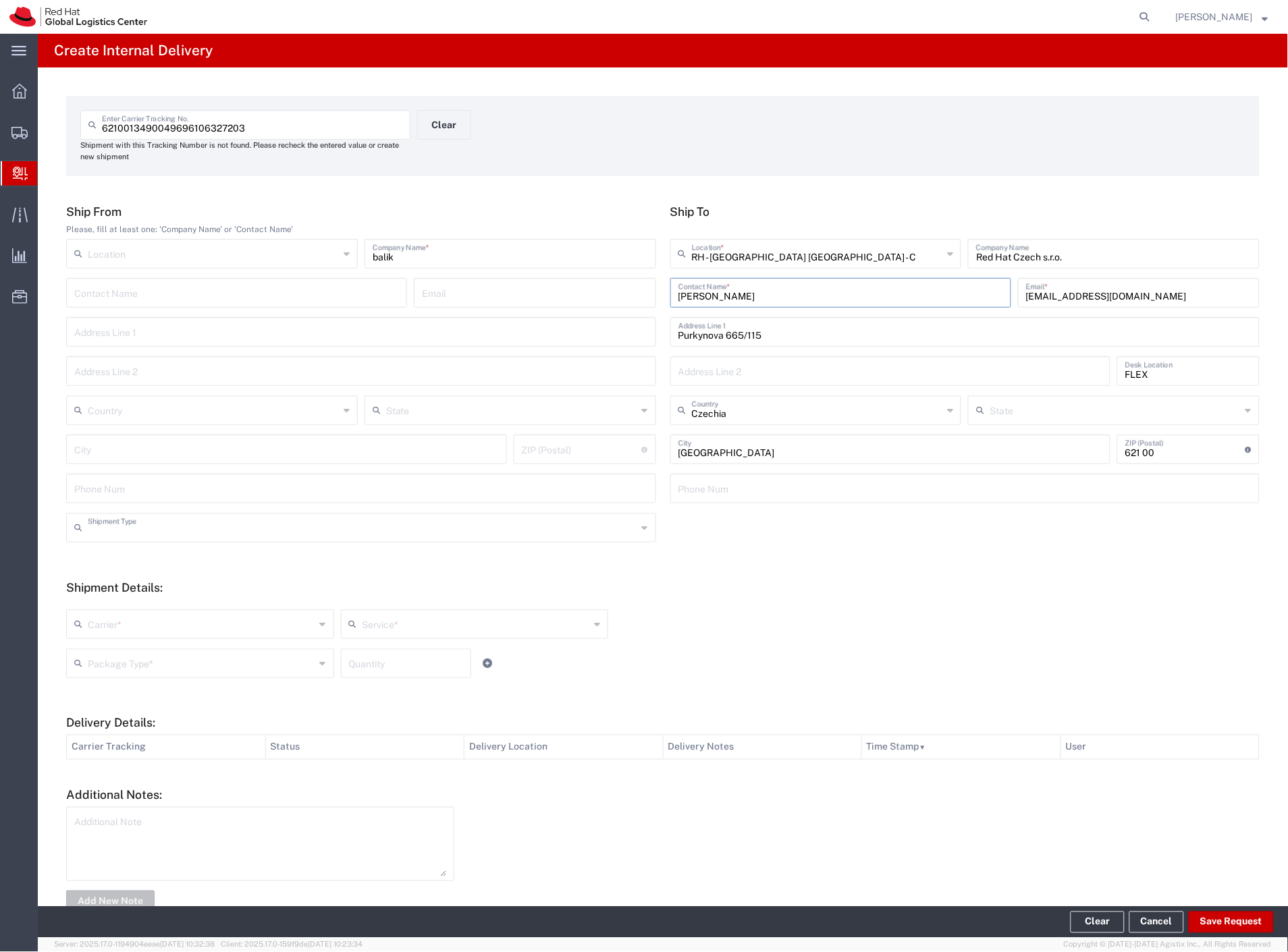
click at [133, 530] on input "text" at bounding box center [362, 526] width 549 height 23
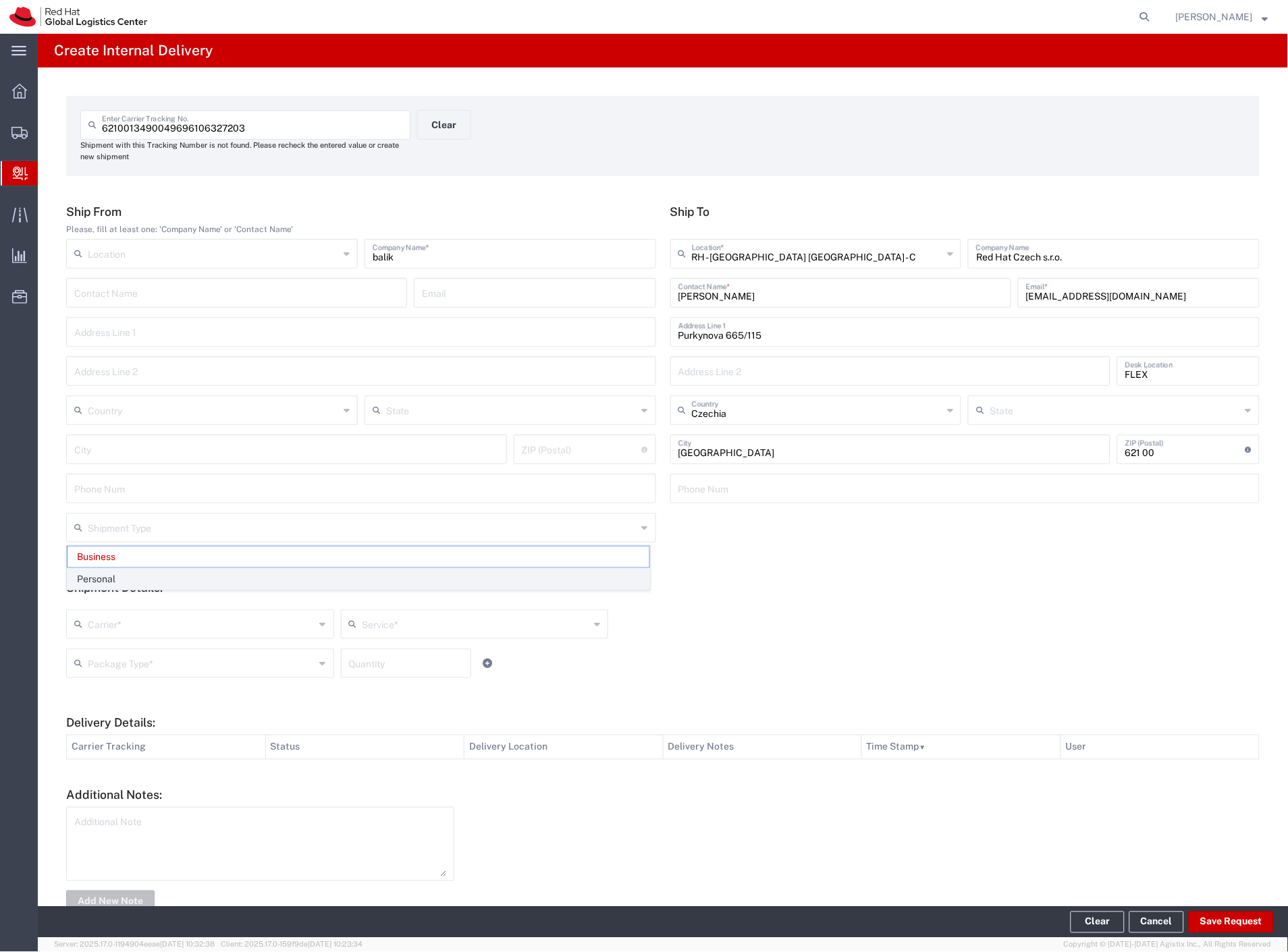
click at [136, 576] on span "Personal" at bounding box center [358, 579] width 582 height 21
type input "Personal"
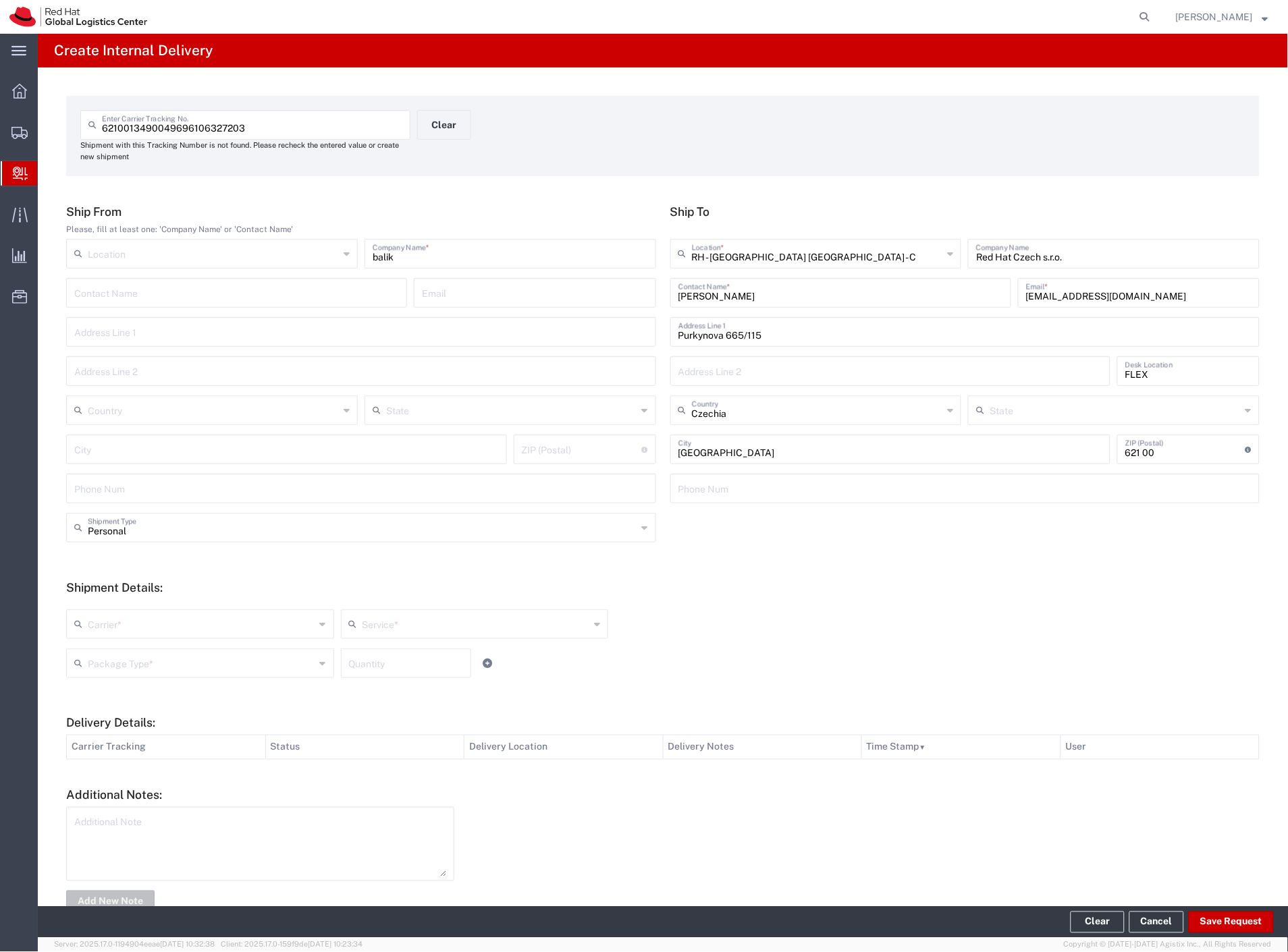
click at [138, 629] on input "text" at bounding box center [201, 623] width 227 height 23
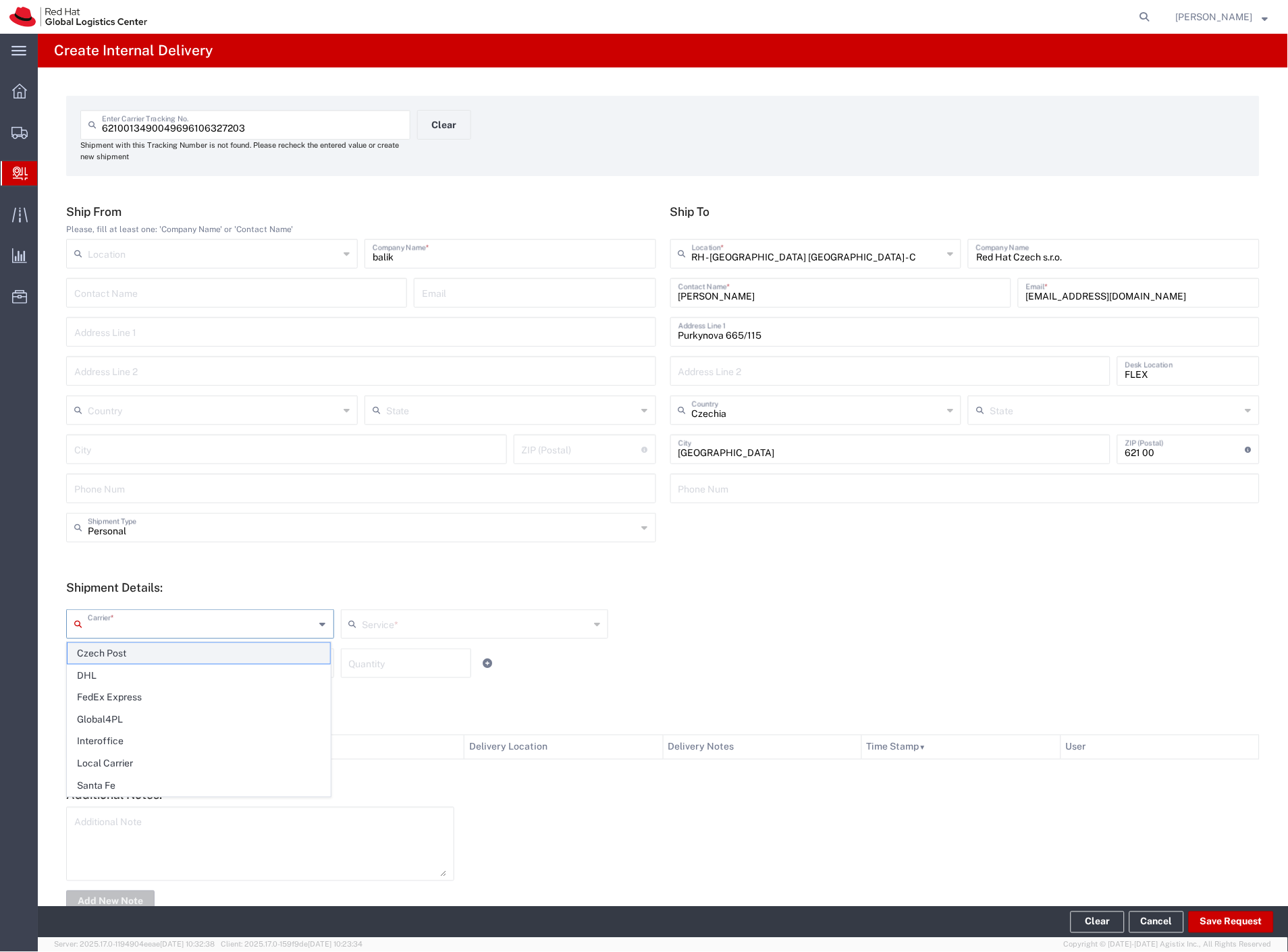
click at [135, 652] on span "Czech Post" at bounding box center [199, 653] width 263 height 21
type input "Czech Post"
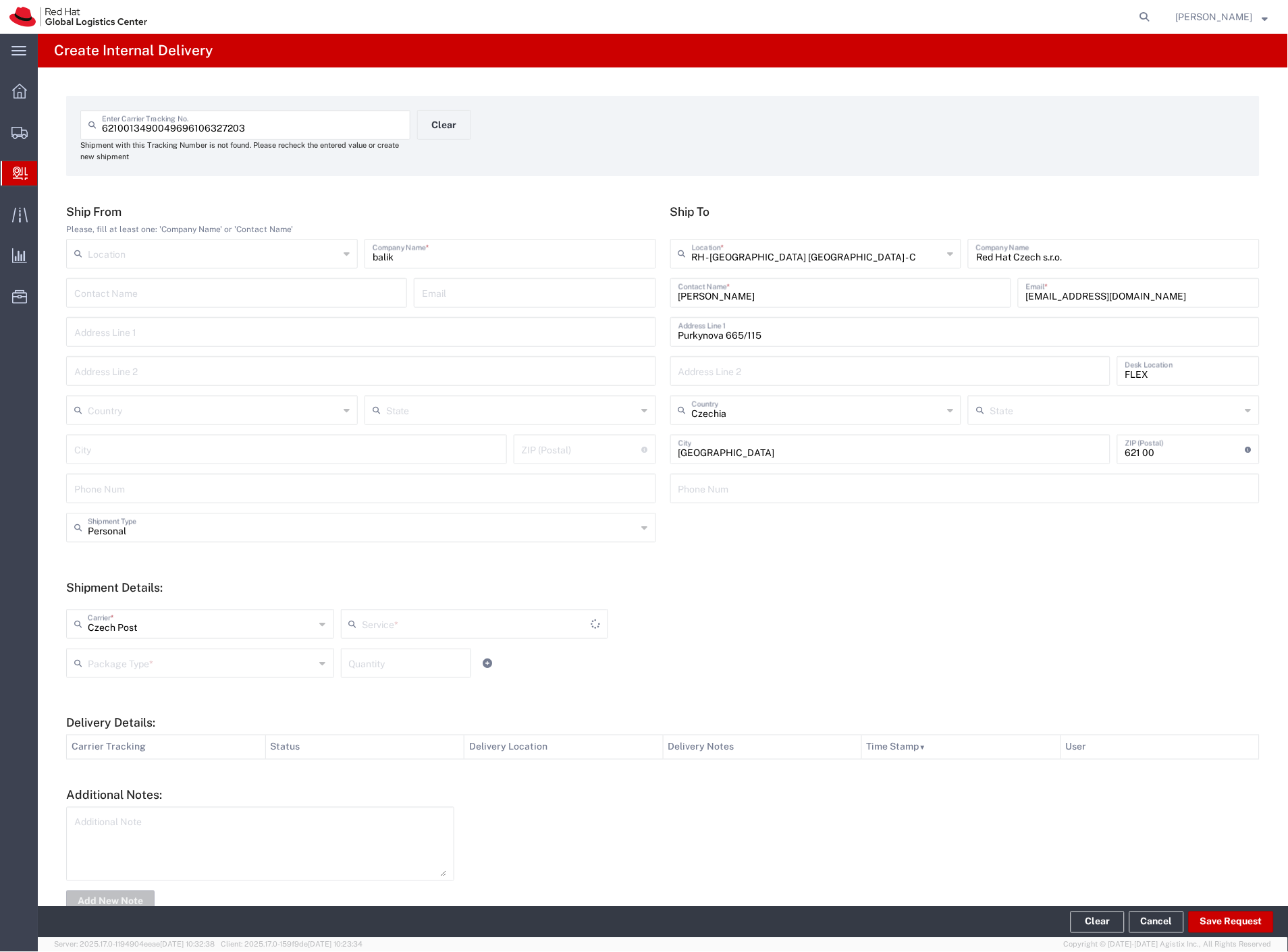
type input "Ground"
click at [135, 659] on input "text" at bounding box center [201, 662] width 227 height 23
click at [125, 774] on span "Your Packaging" at bounding box center [199, 781] width 263 height 21
type input "Your Packaging"
click at [1205, 928] on button "Save Request" at bounding box center [1231, 922] width 85 height 22
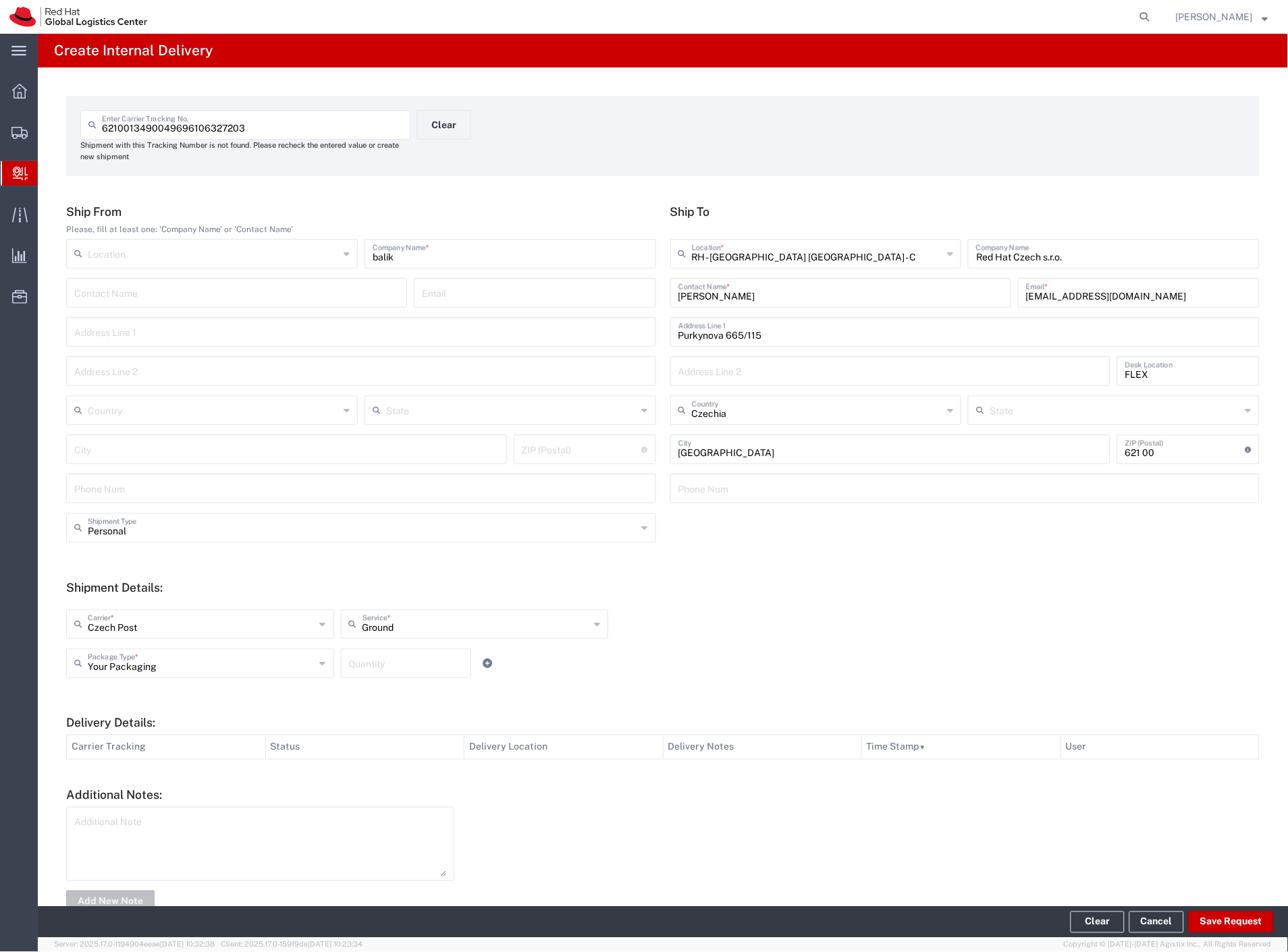
type input "Personal"
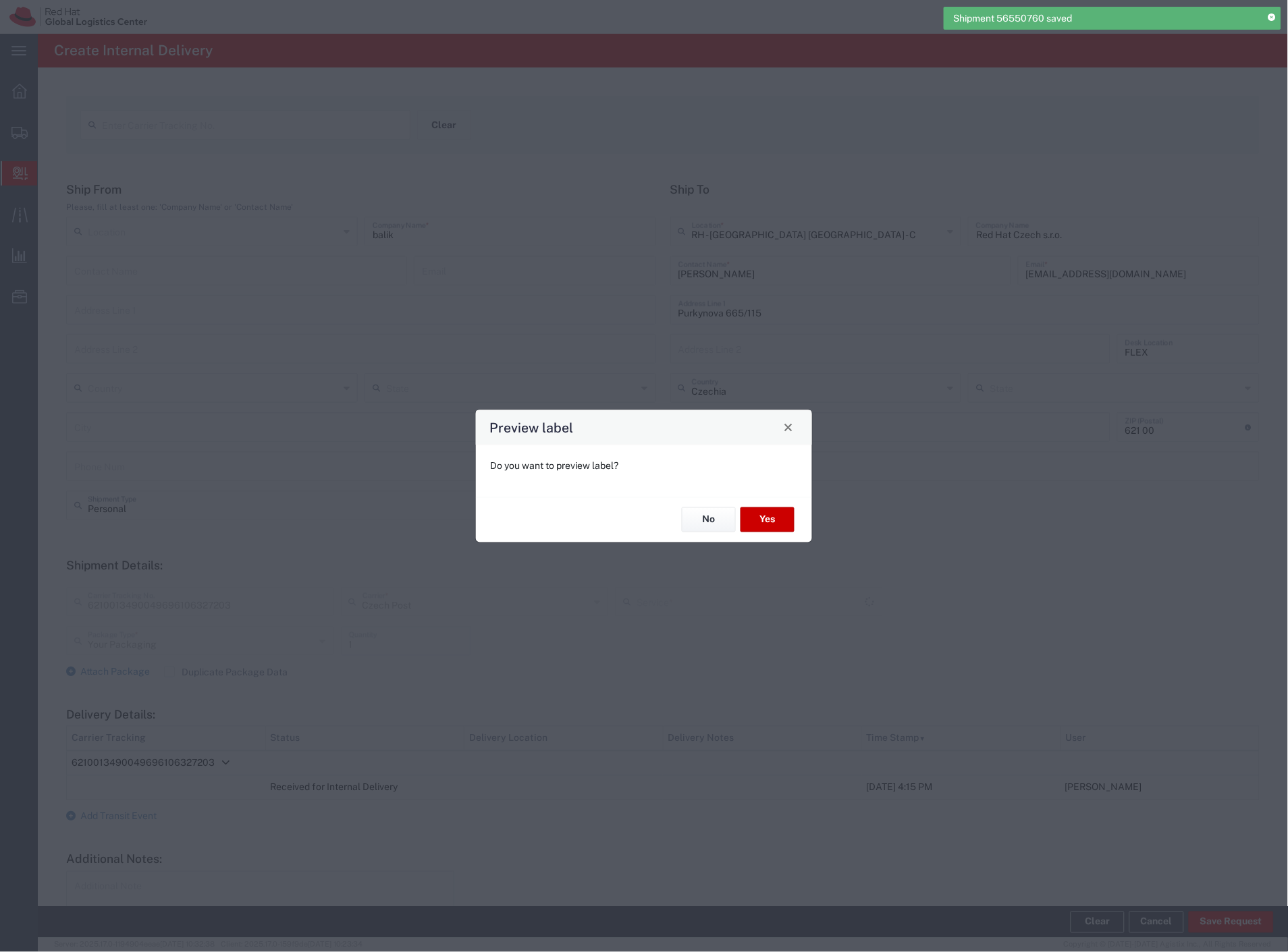
type input "Ground"
click at [764, 514] on button "Yes" at bounding box center [767, 519] width 54 height 25
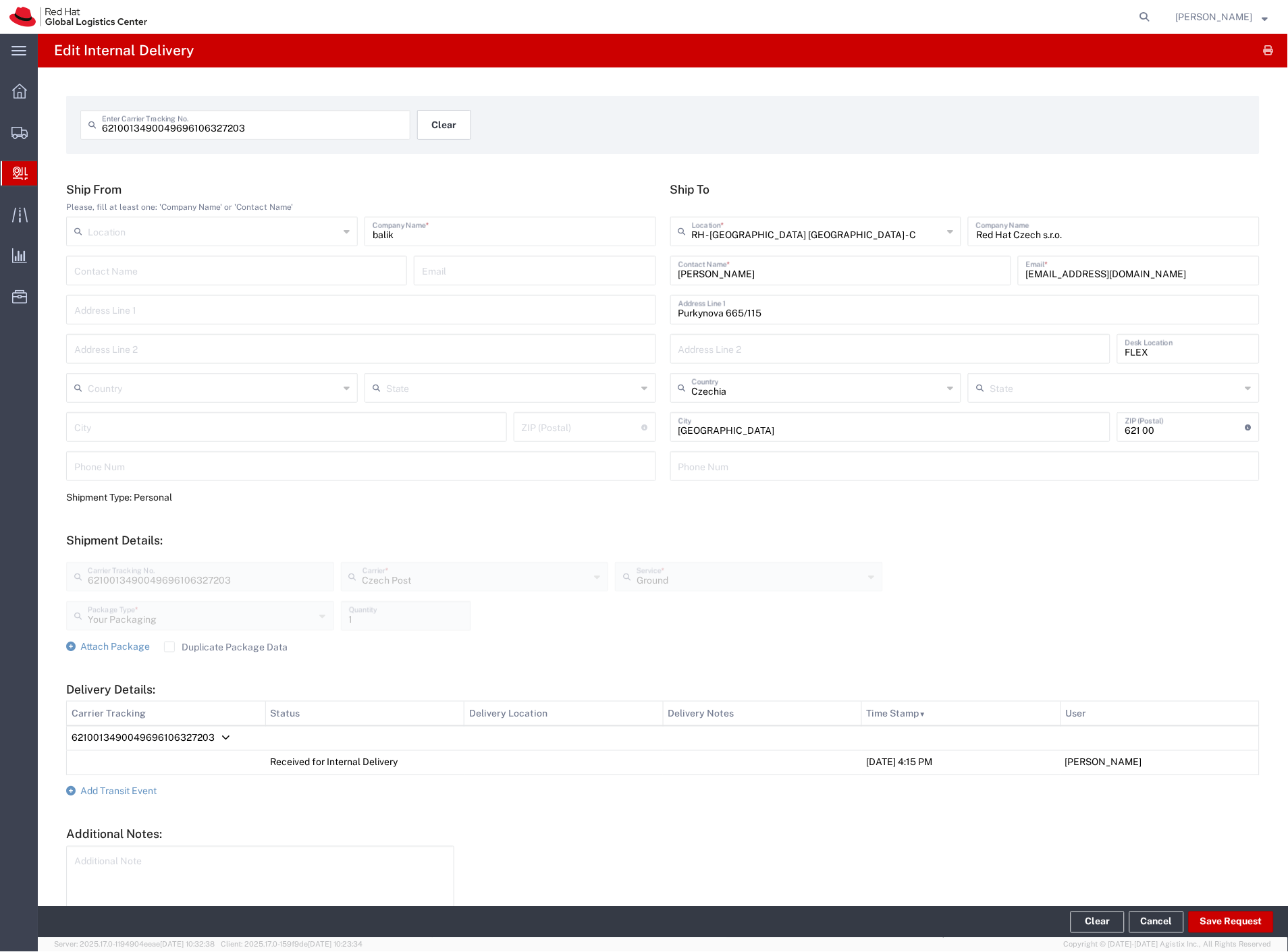
click at [460, 112] on button "Clear" at bounding box center [444, 125] width 54 height 30
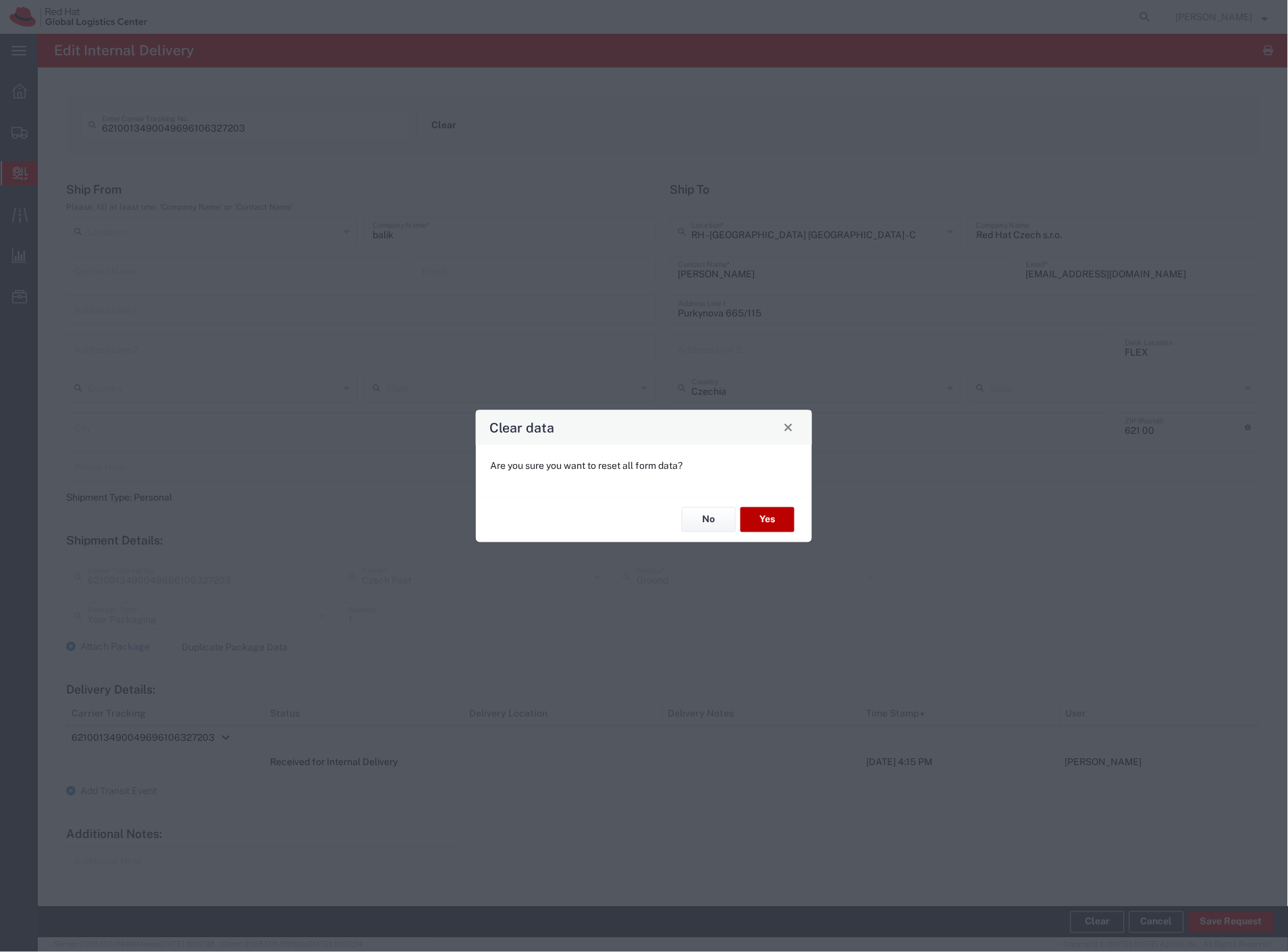
click at [760, 524] on button "Yes" at bounding box center [767, 519] width 54 height 25
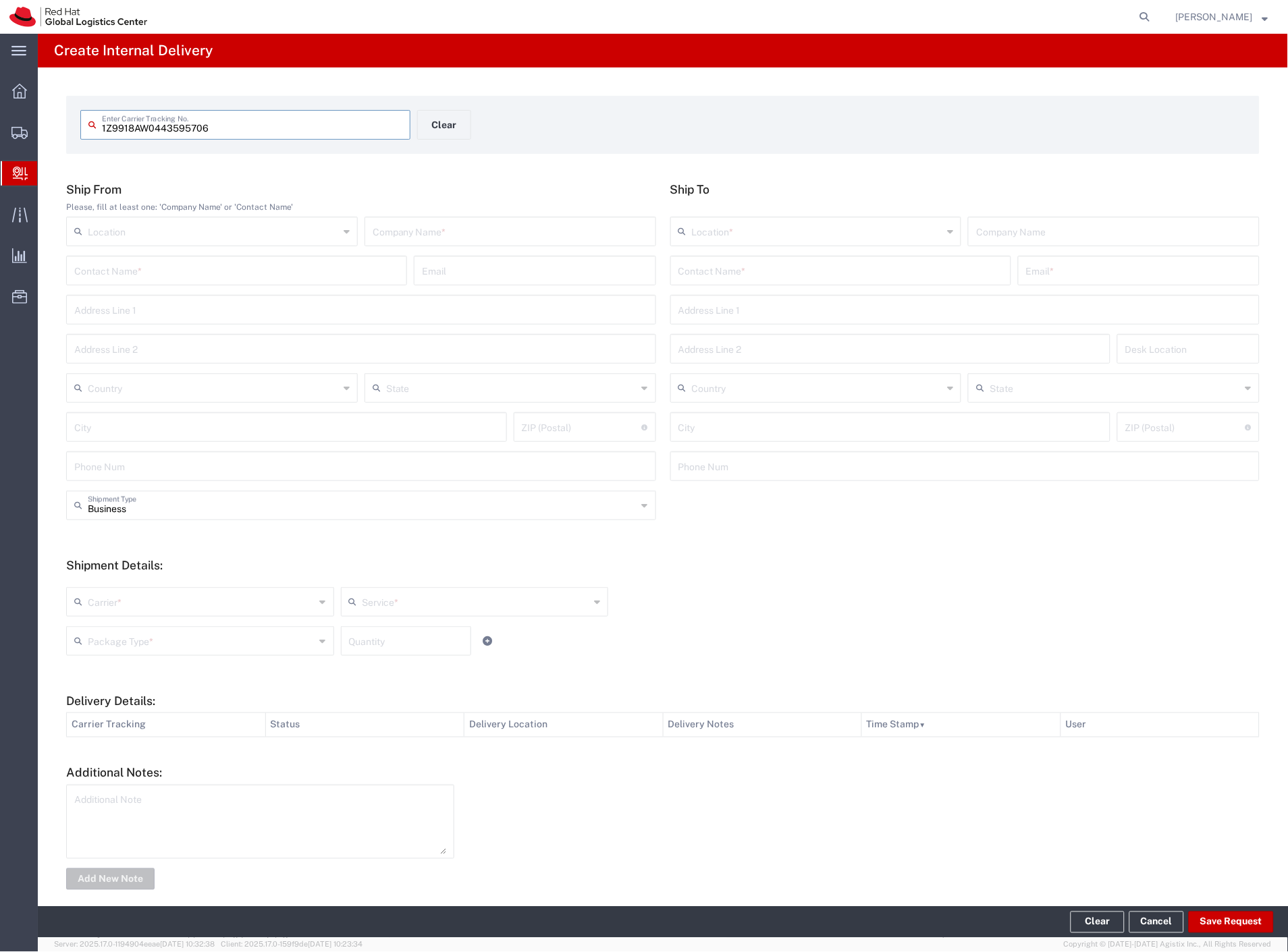
type input "1Z9918AW0443595706"
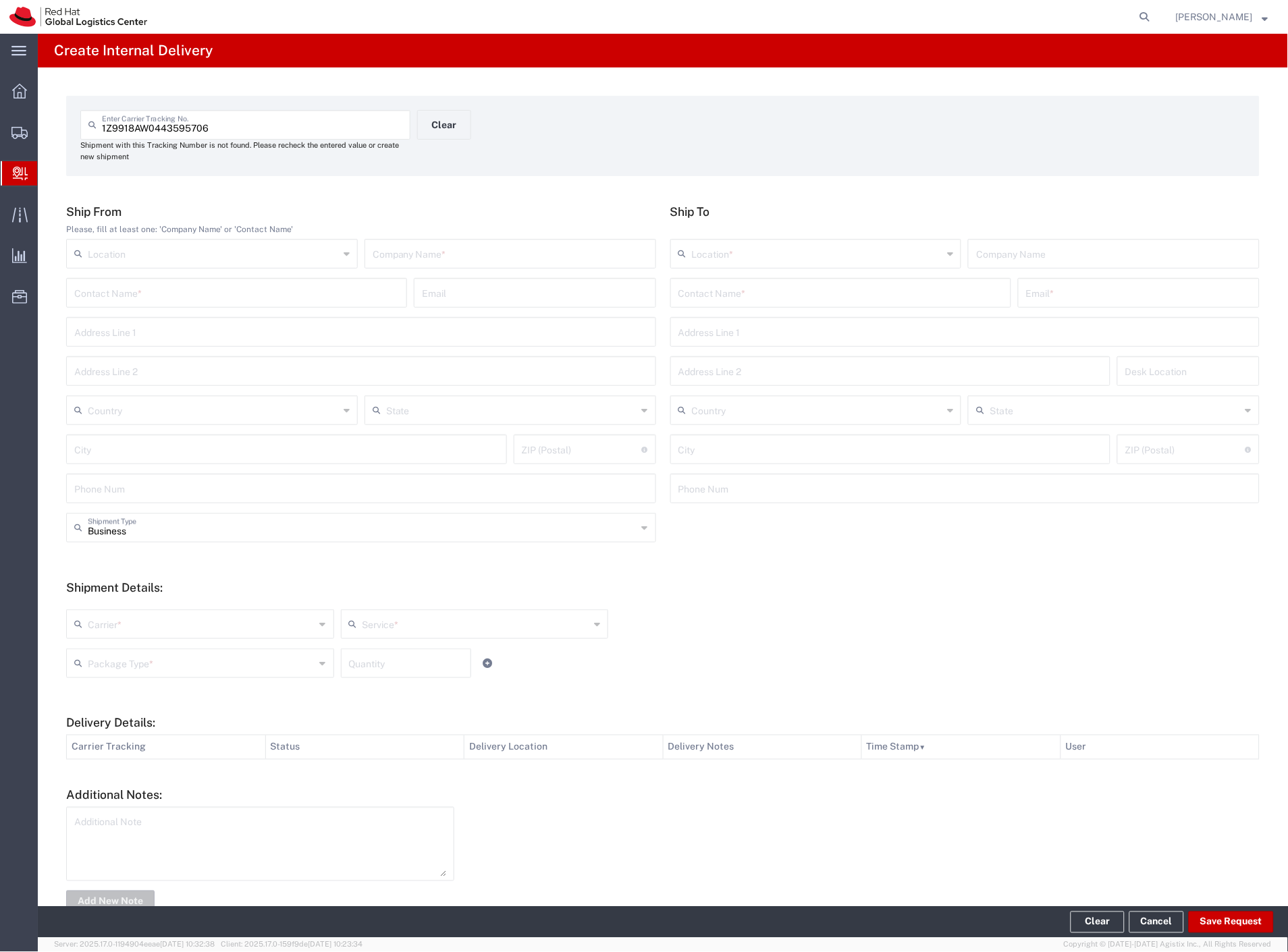
click at [416, 245] on input "text" at bounding box center [510, 252] width 275 height 23
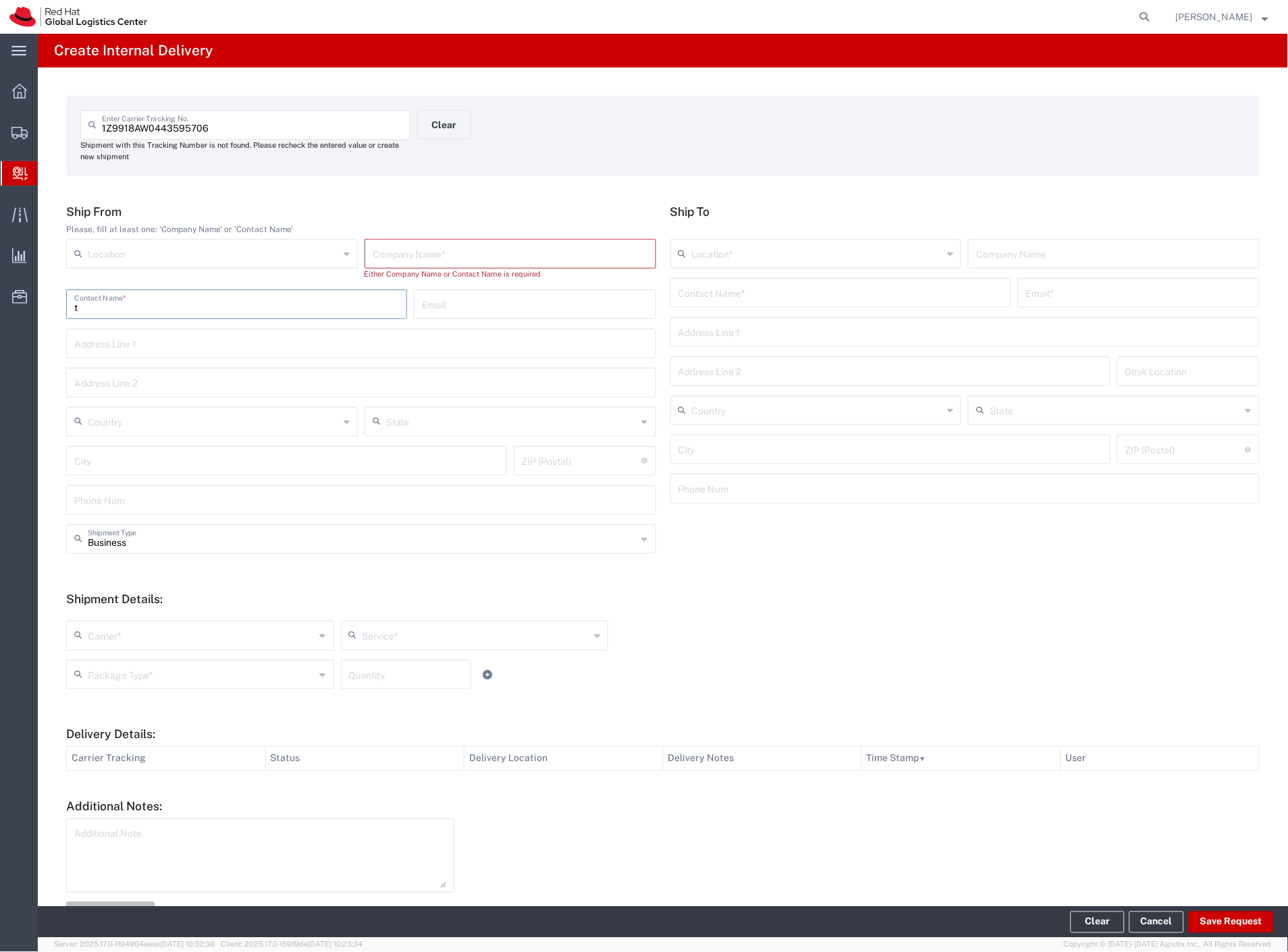
click at [246, 300] on input "t" at bounding box center [236, 303] width 325 height 23
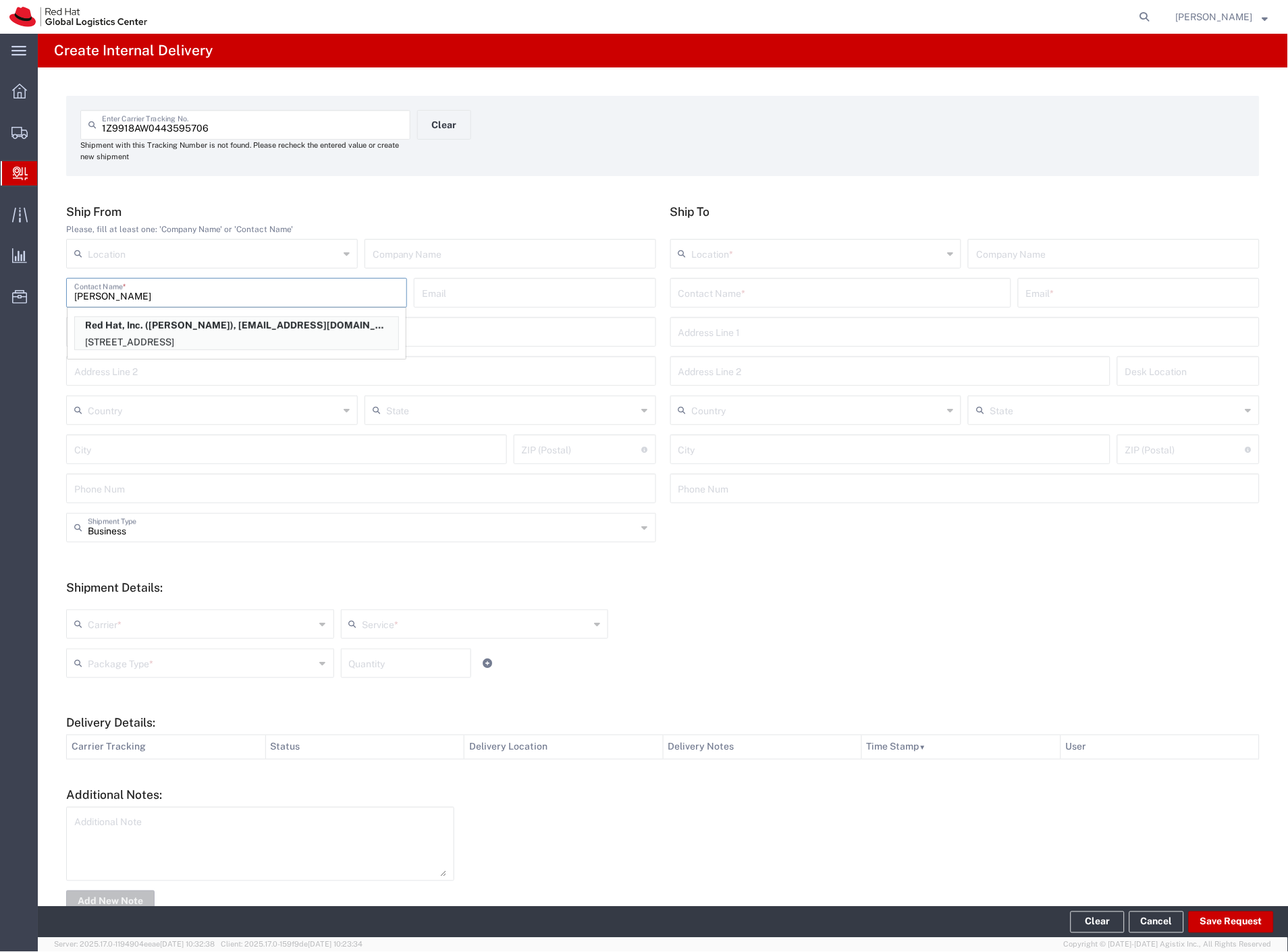
type input "[PERSON_NAME]"
click at [828, 292] on input "text" at bounding box center [840, 292] width 325 height 23
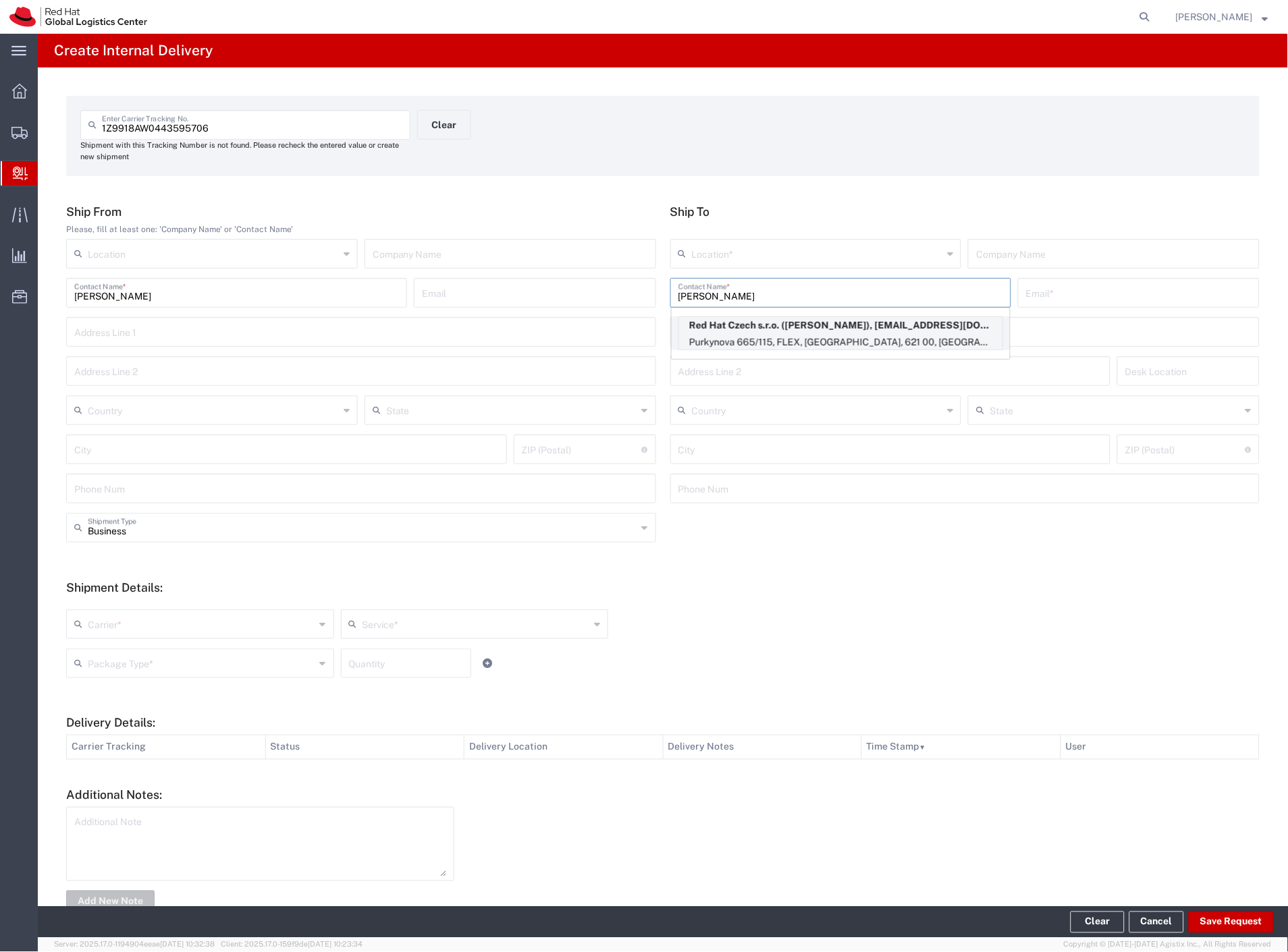
type input "[PERSON_NAME]"
click at [817, 338] on p "Purkynova 665/115, FLEX, [GEOGRAPHIC_DATA], 621 00, [GEOGRAPHIC_DATA]" at bounding box center [840, 342] width 323 height 17
type input "RH - [GEOGRAPHIC_DATA] [GEOGRAPHIC_DATA] - C"
type input "Red Hat Czech s.r.o."
type input "[PERSON_NAME]"
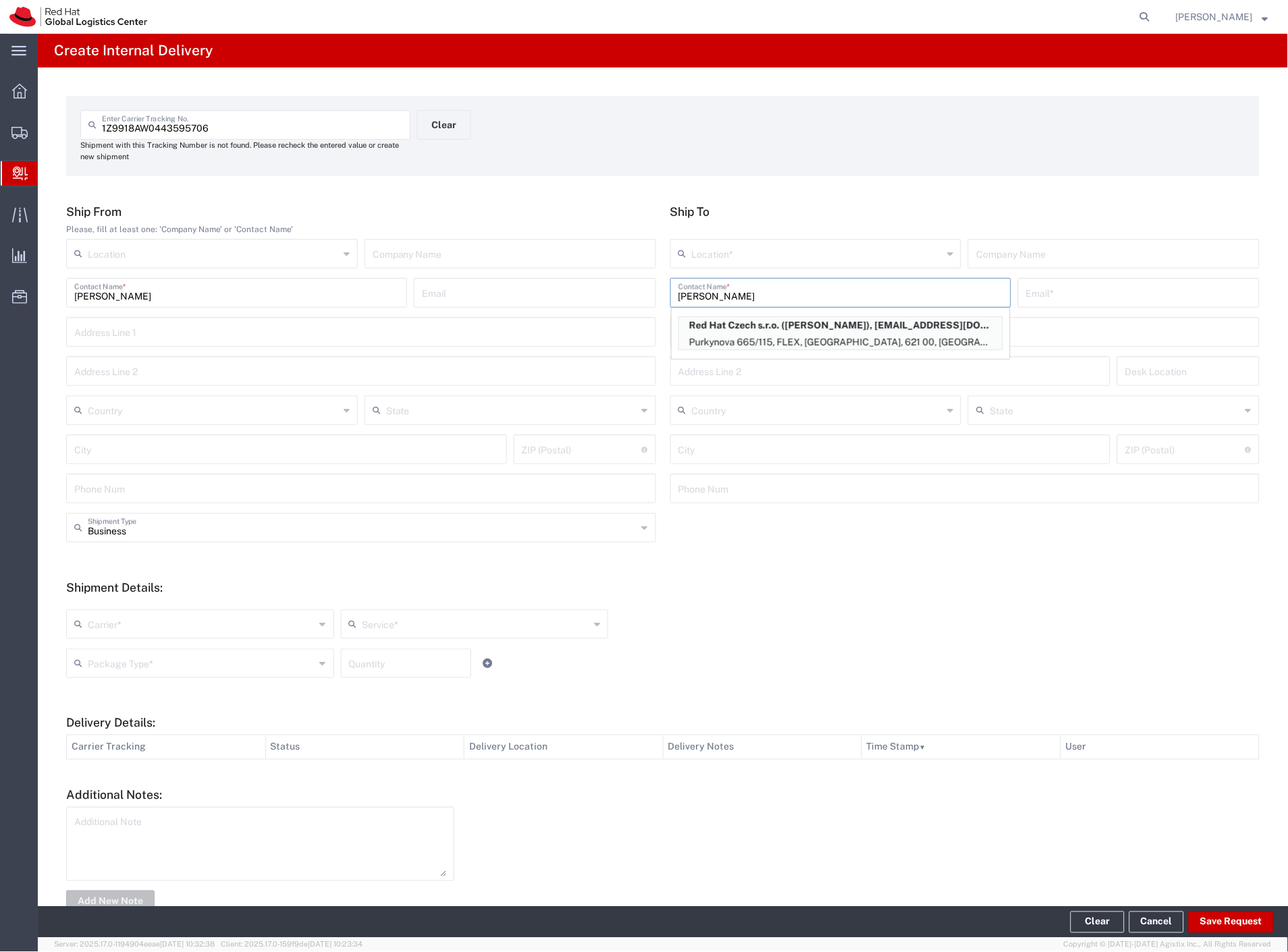
type input "[EMAIL_ADDRESS][DOMAIN_NAME]"
type input "Purkynova 665/115"
type input "FLEX"
type input "Czechia"
type input "[GEOGRAPHIC_DATA]"
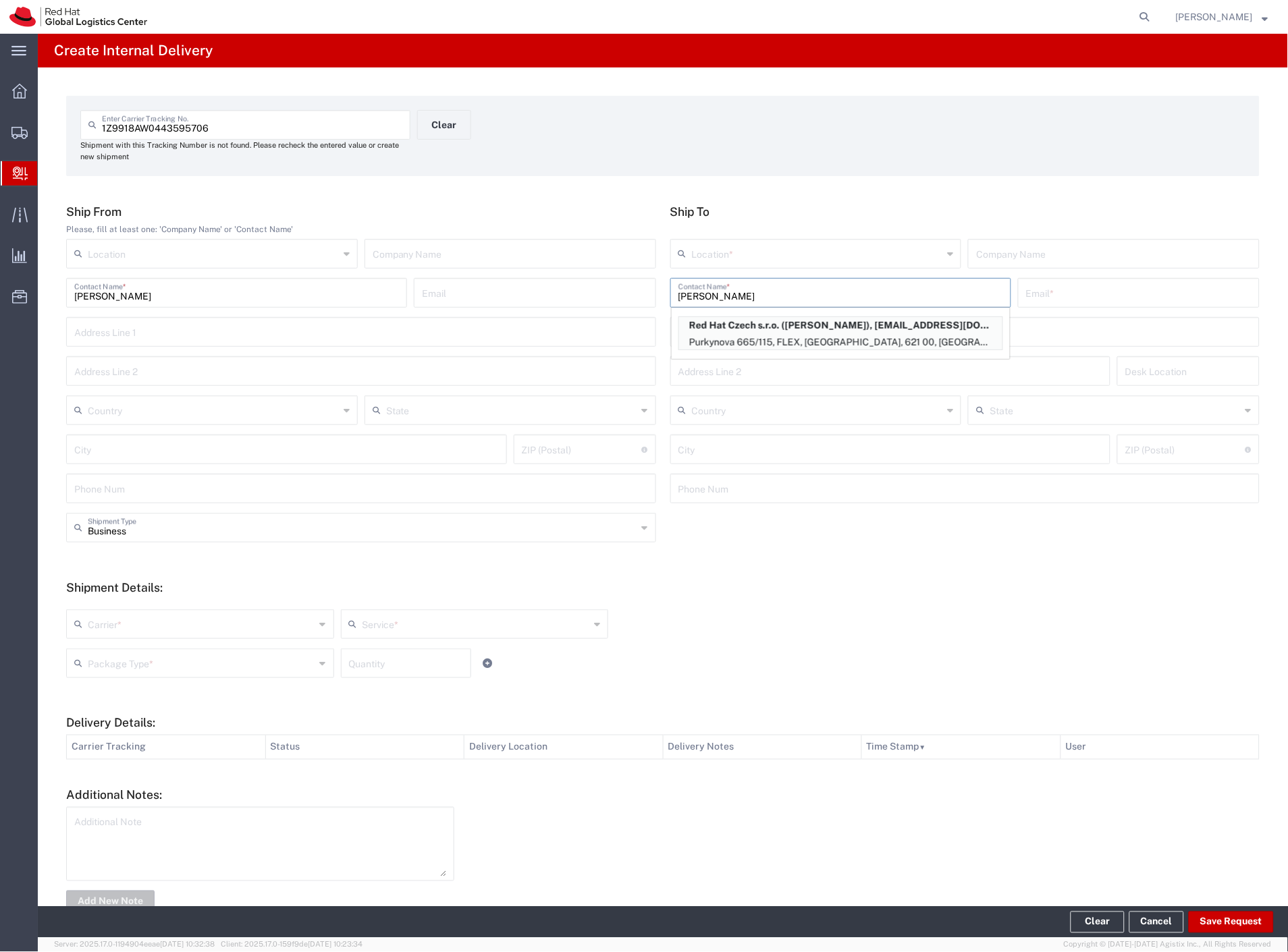
type input "621 00"
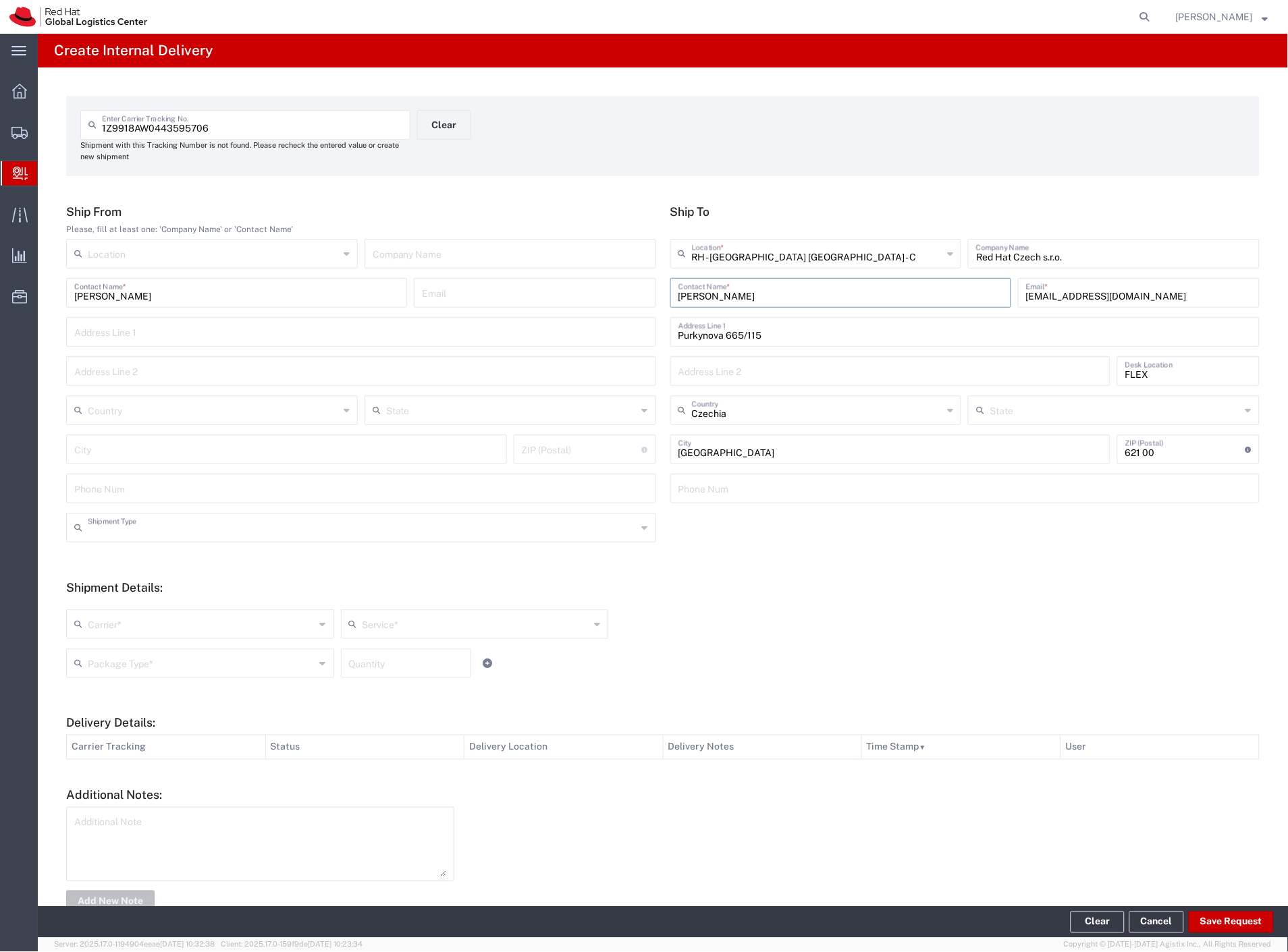
click at [168, 527] on input "text" at bounding box center [362, 526] width 549 height 23
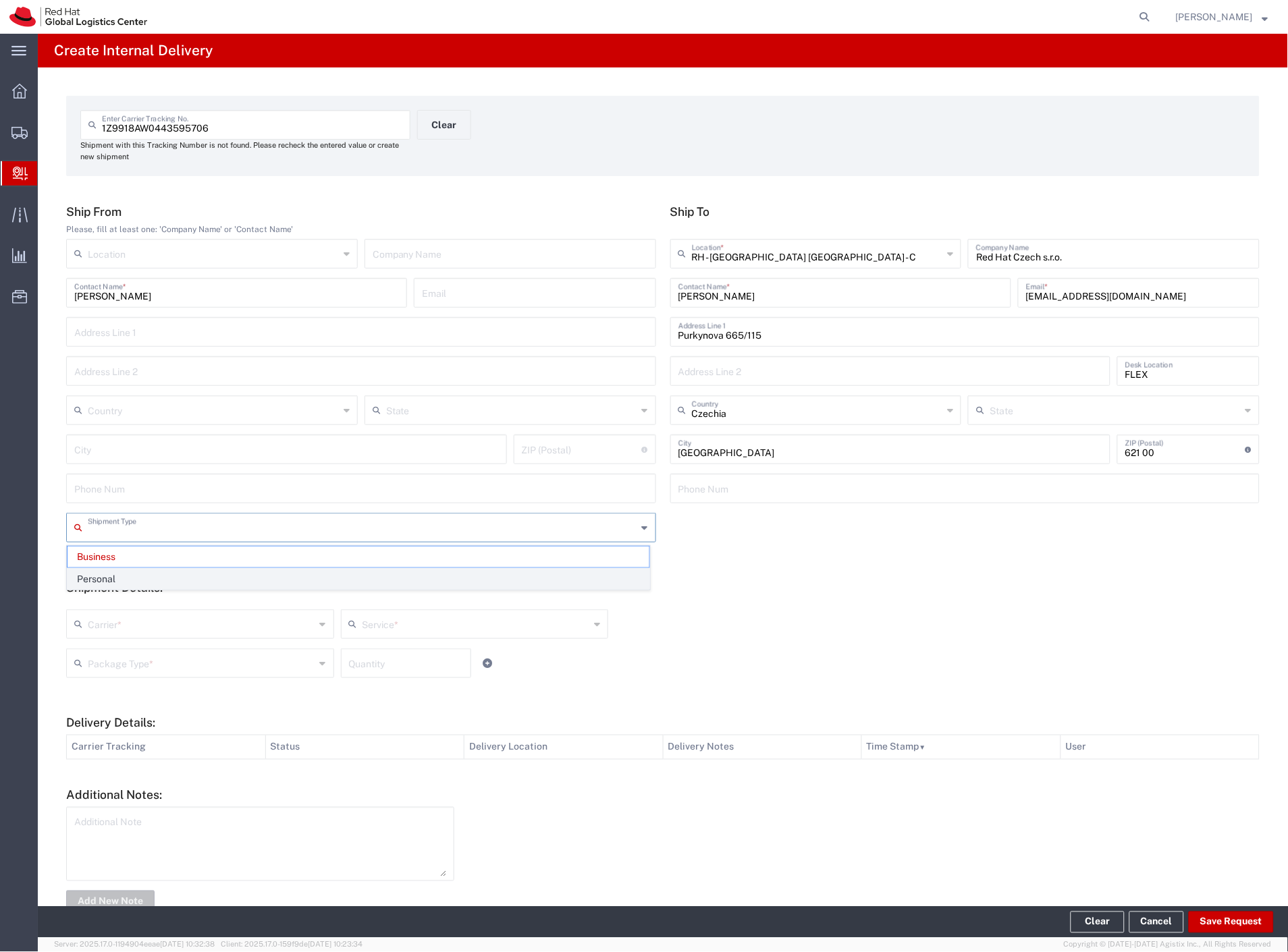
click at [136, 581] on span "Personal" at bounding box center [358, 579] width 582 height 21
type input "Personal"
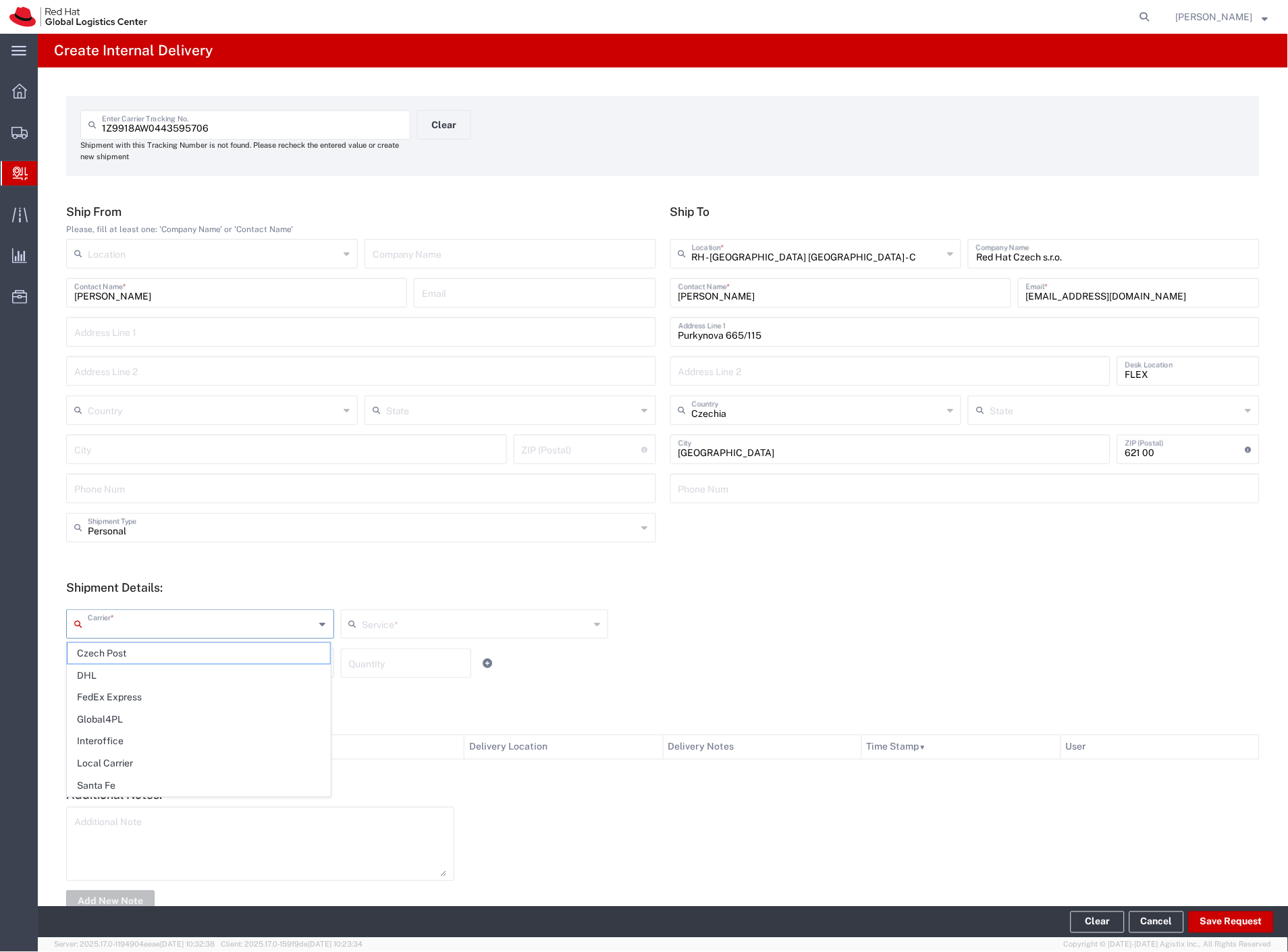
click at [118, 624] on input "text" at bounding box center [201, 623] width 227 height 23
click at [106, 656] on span "Czech Post" at bounding box center [199, 653] width 263 height 21
type input "Czech Post"
click at [106, 664] on input "text" at bounding box center [201, 662] width 227 height 23
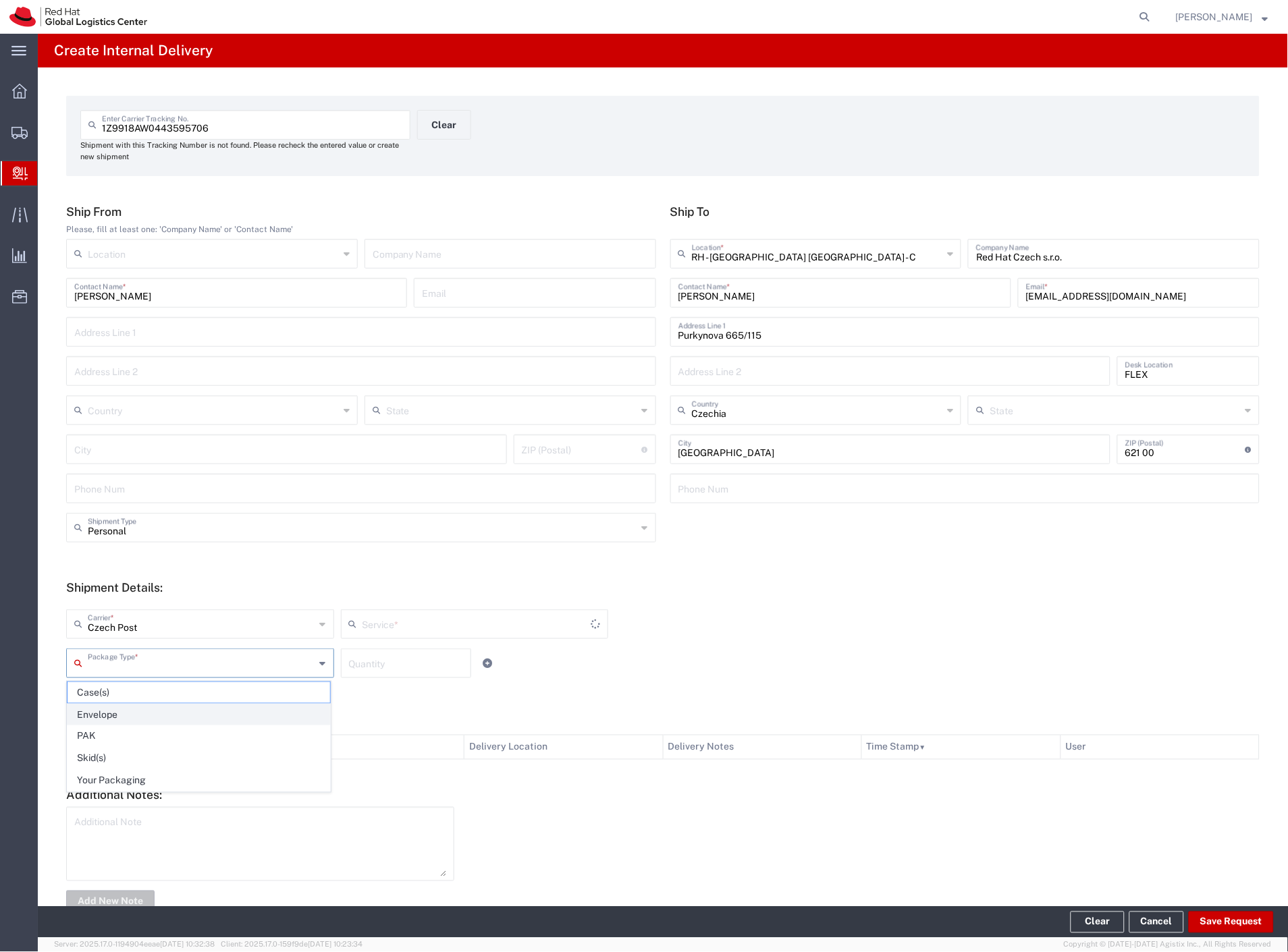
type input "Ground"
click at [133, 783] on span "Your Packaging" at bounding box center [199, 781] width 263 height 21
type input "Your Packaging"
click at [1220, 920] on button "Save Request" at bounding box center [1231, 922] width 85 height 22
type input "Personal"
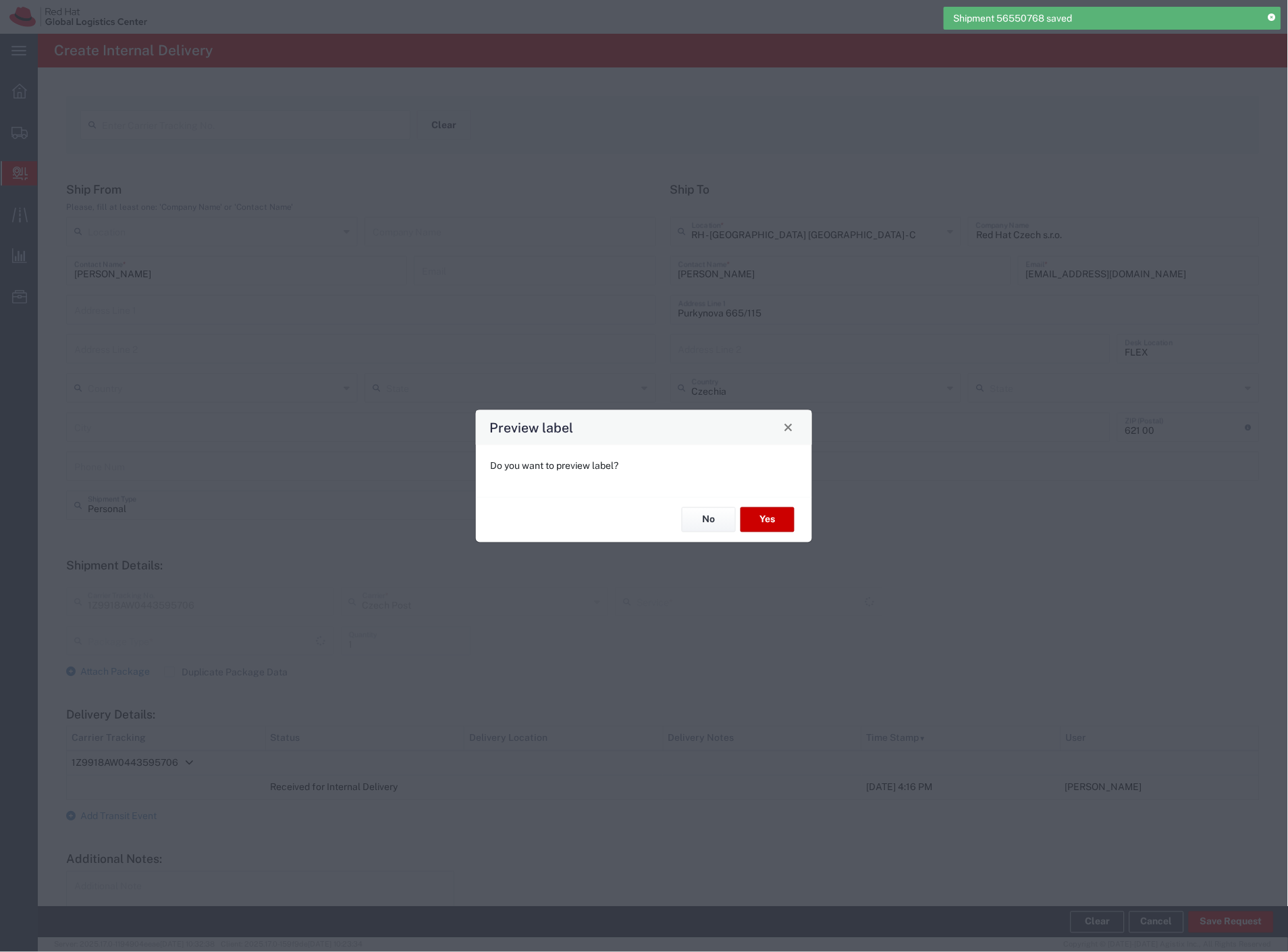
type input "Your Packaging"
type input "Ground"
click at [773, 518] on button "Yes" at bounding box center [767, 519] width 54 height 25
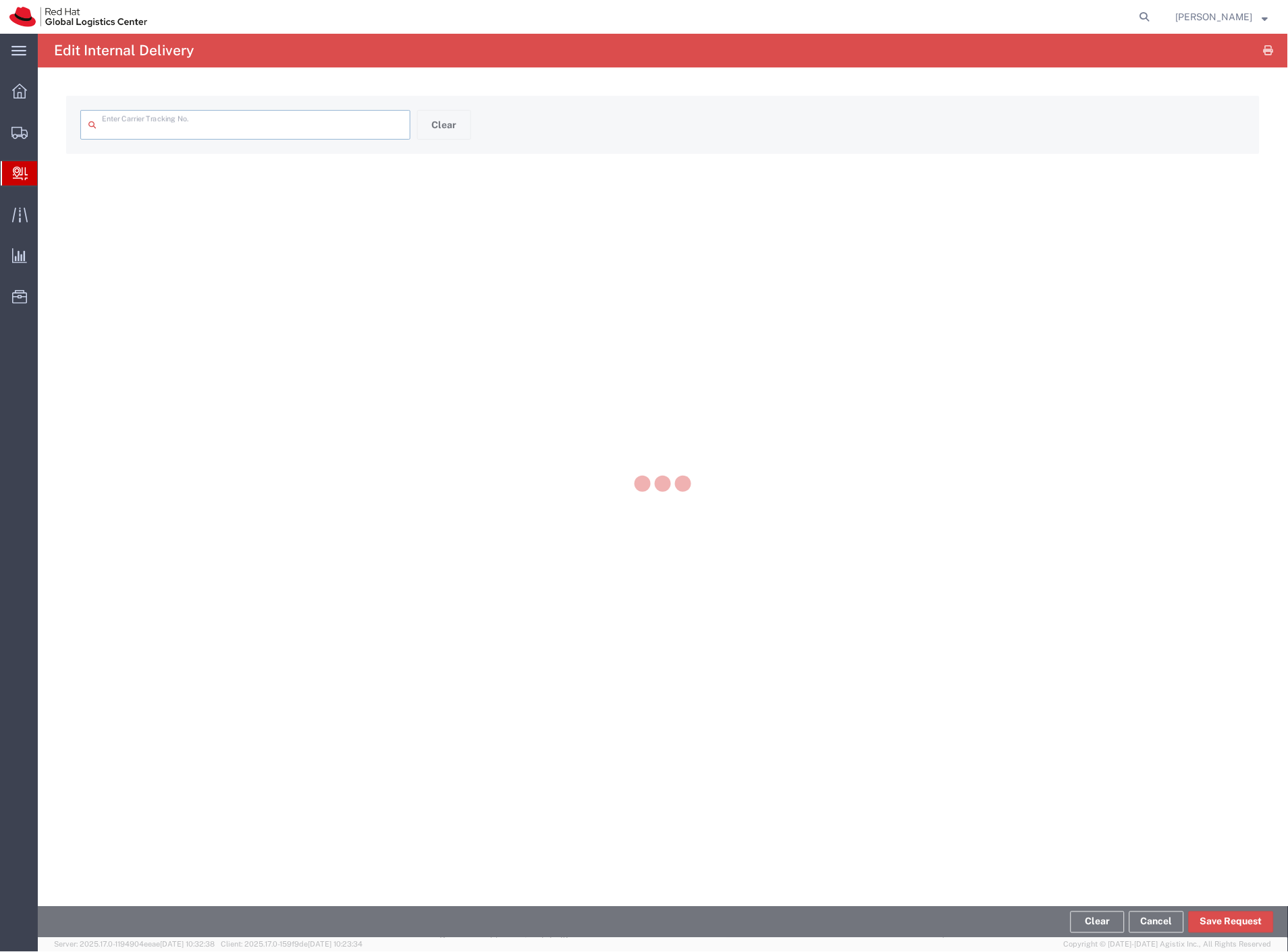
type input "1Z9918AW0443595706"
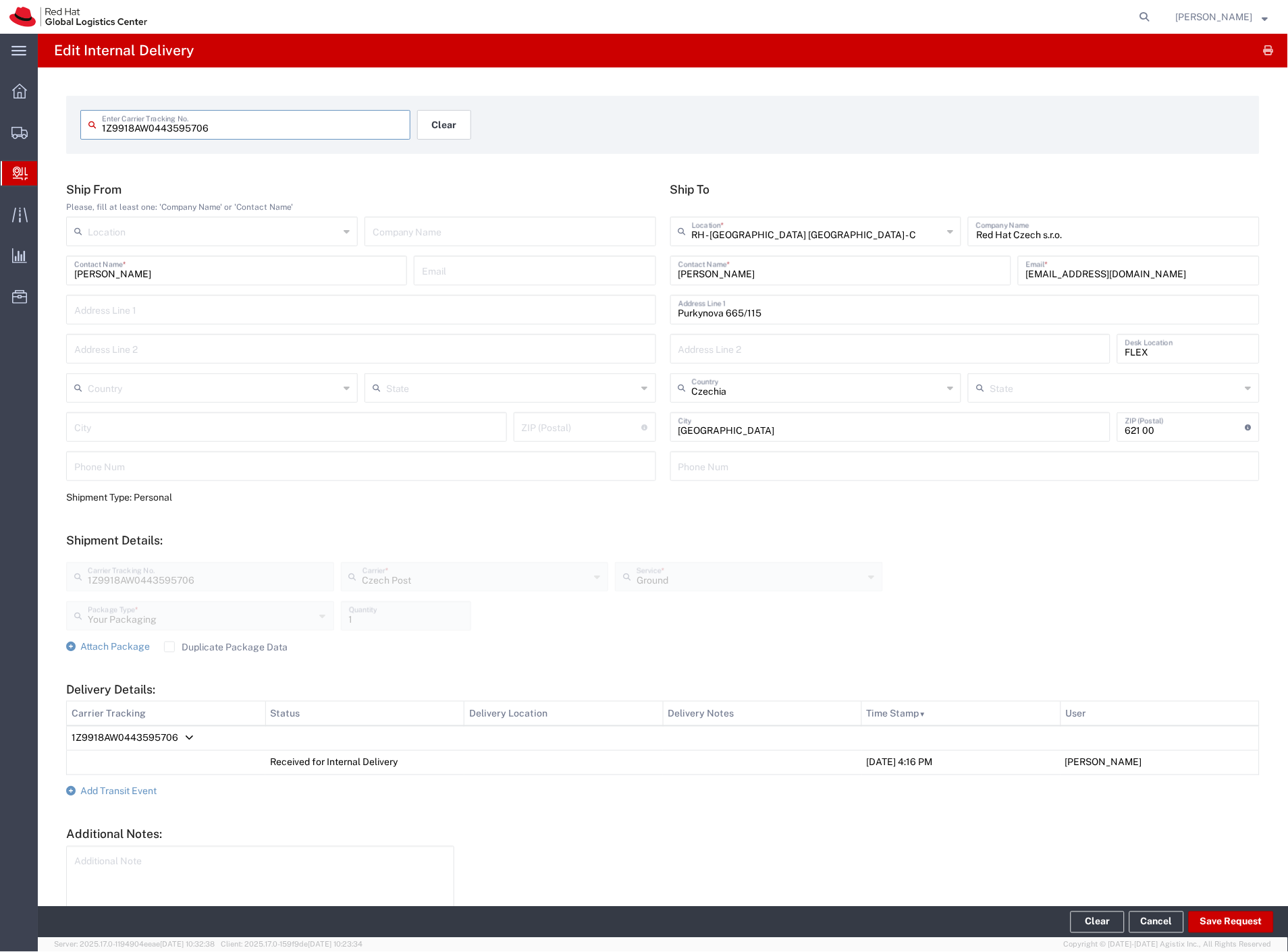
click at [457, 111] on button "Clear" at bounding box center [444, 125] width 54 height 30
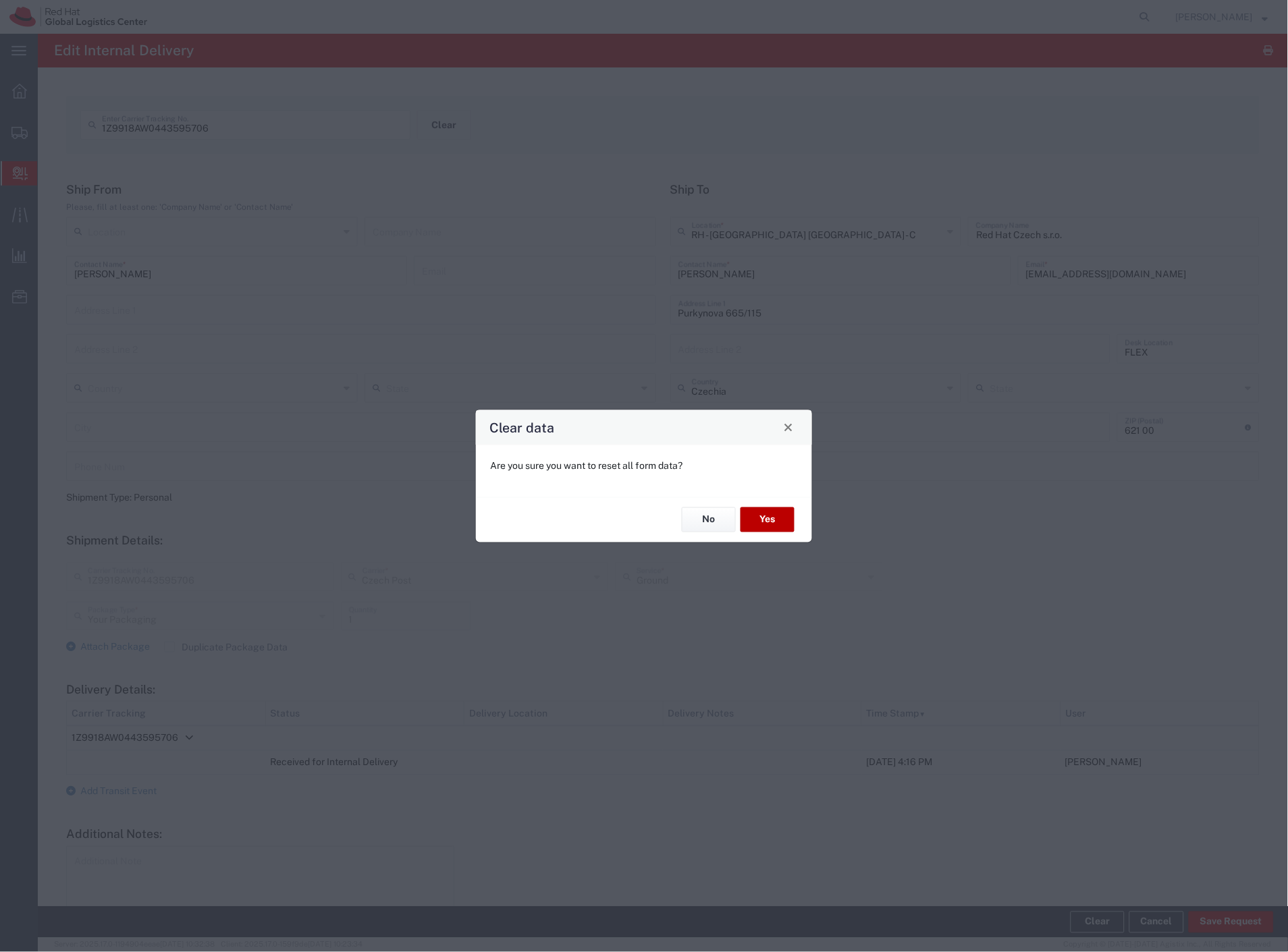
click at [780, 513] on button "Yes" at bounding box center [767, 519] width 54 height 25
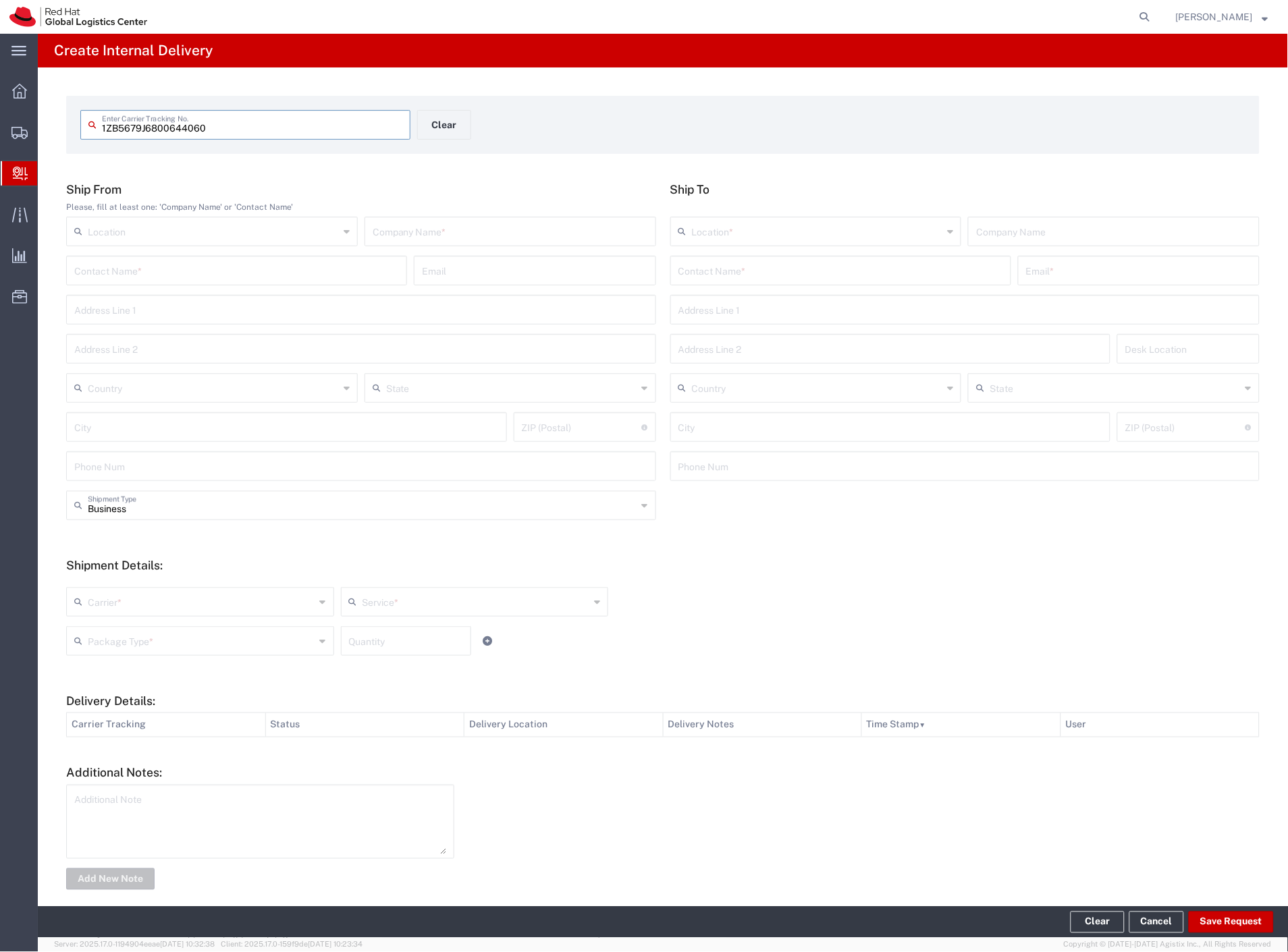
type input "1ZB5679J6800644060"
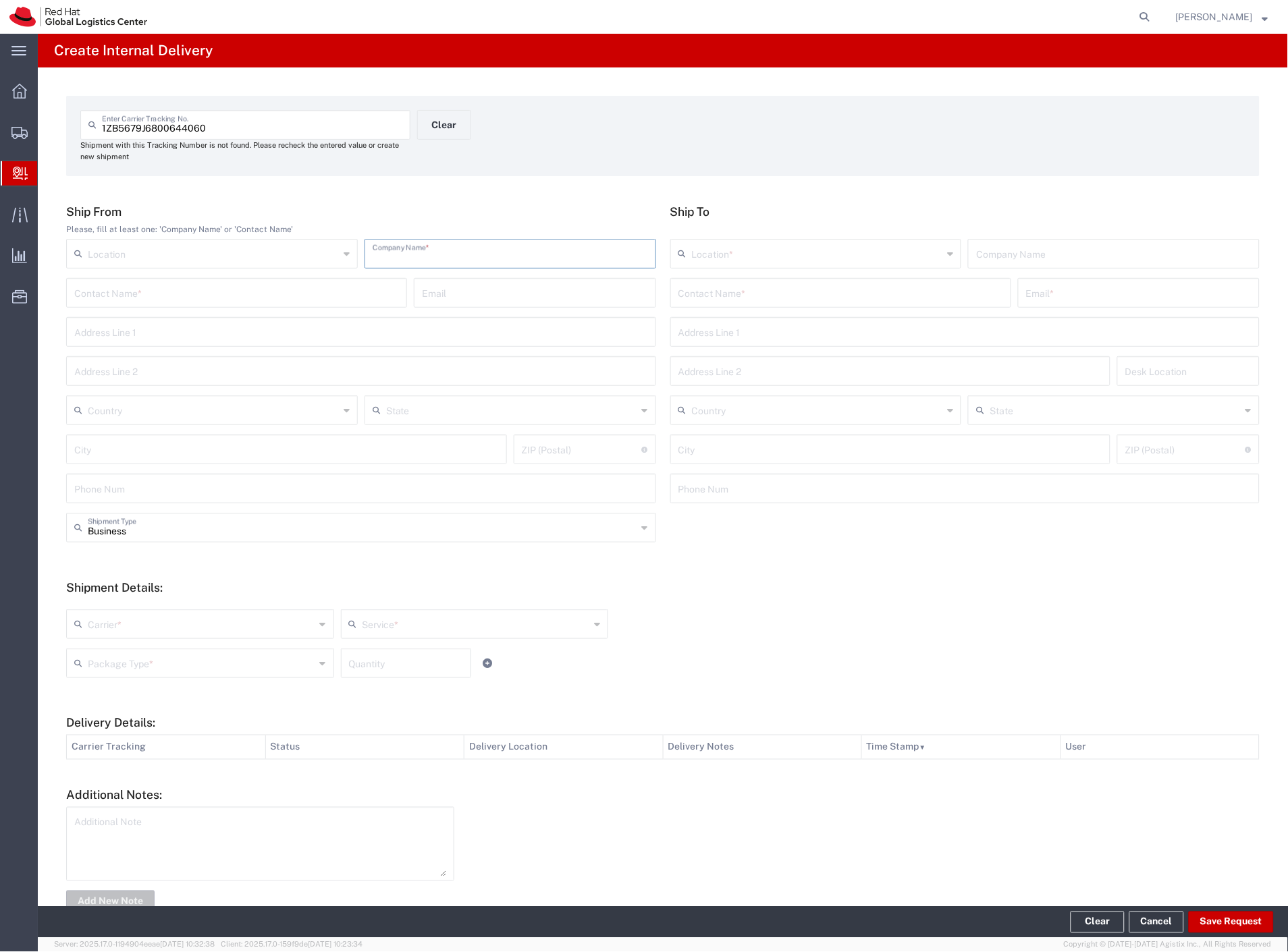
click at [470, 262] on input "text" at bounding box center [510, 252] width 275 height 23
type input "flex"
click at [697, 300] on input "text" at bounding box center [840, 292] width 325 height 23
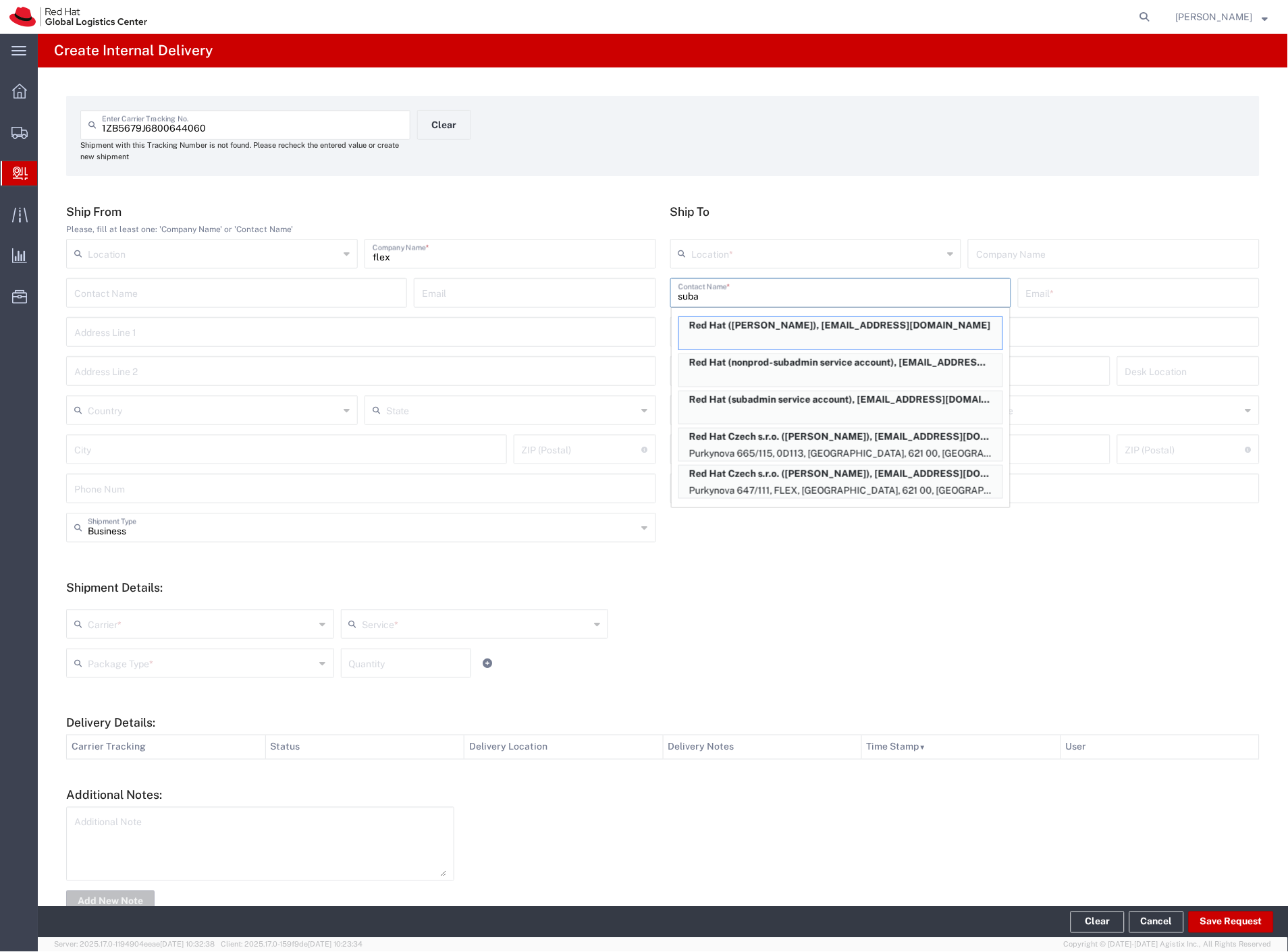
type input "suba"
drag, startPoint x: 874, startPoint y: 445, endPoint x: 537, endPoint y: 520, distance: 345.2
click at [874, 445] on p "Purkynova 665/115, 0D113, [GEOGRAPHIC_DATA], 621 00, [GEOGRAPHIC_DATA]" at bounding box center [840, 453] width 323 height 17
type input "RH - [GEOGRAPHIC_DATA] [GEOGRAPHIC_DATA] - C"
type input "Red Hat Czech s.r.o."
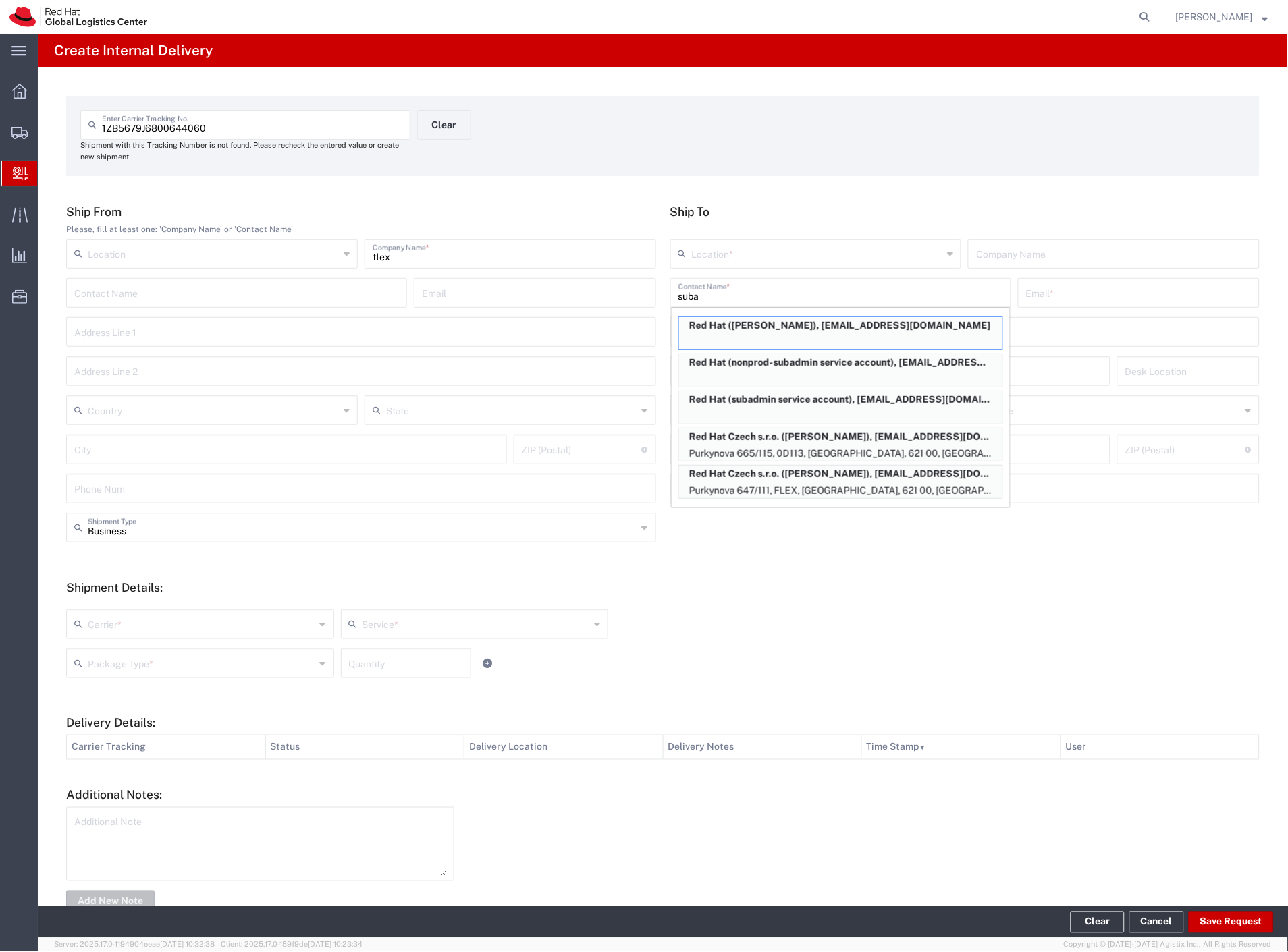
type input "[PERSON_NAME]"
type input "[EMAIL_ADDRESS][DOMAIN_NAME]"
type input "Purkynova 665/115"
type input "0D113"
type input "Czechia"
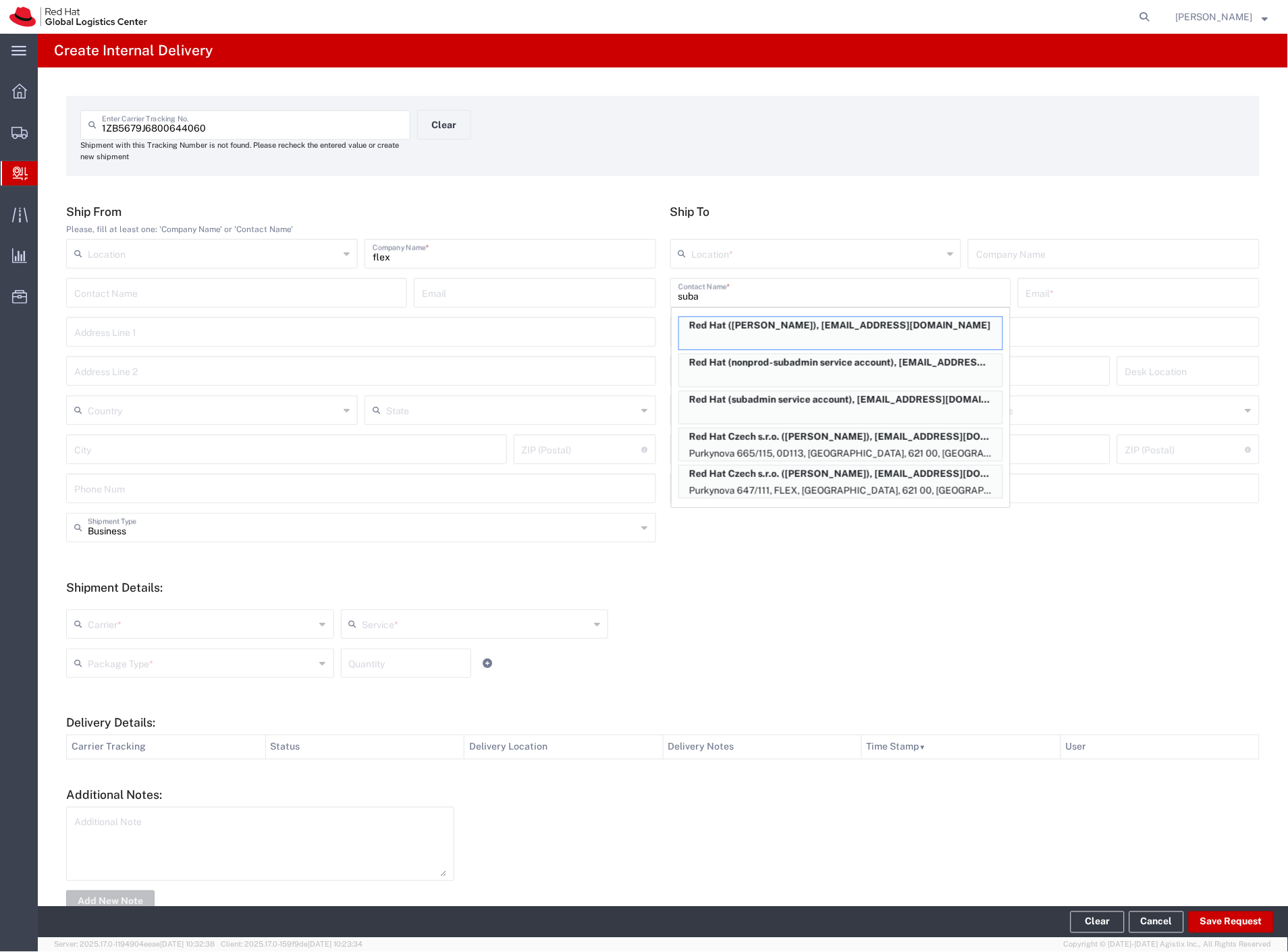
type input "[GEOGRAPHIC_DATA]"
type input "621 00"
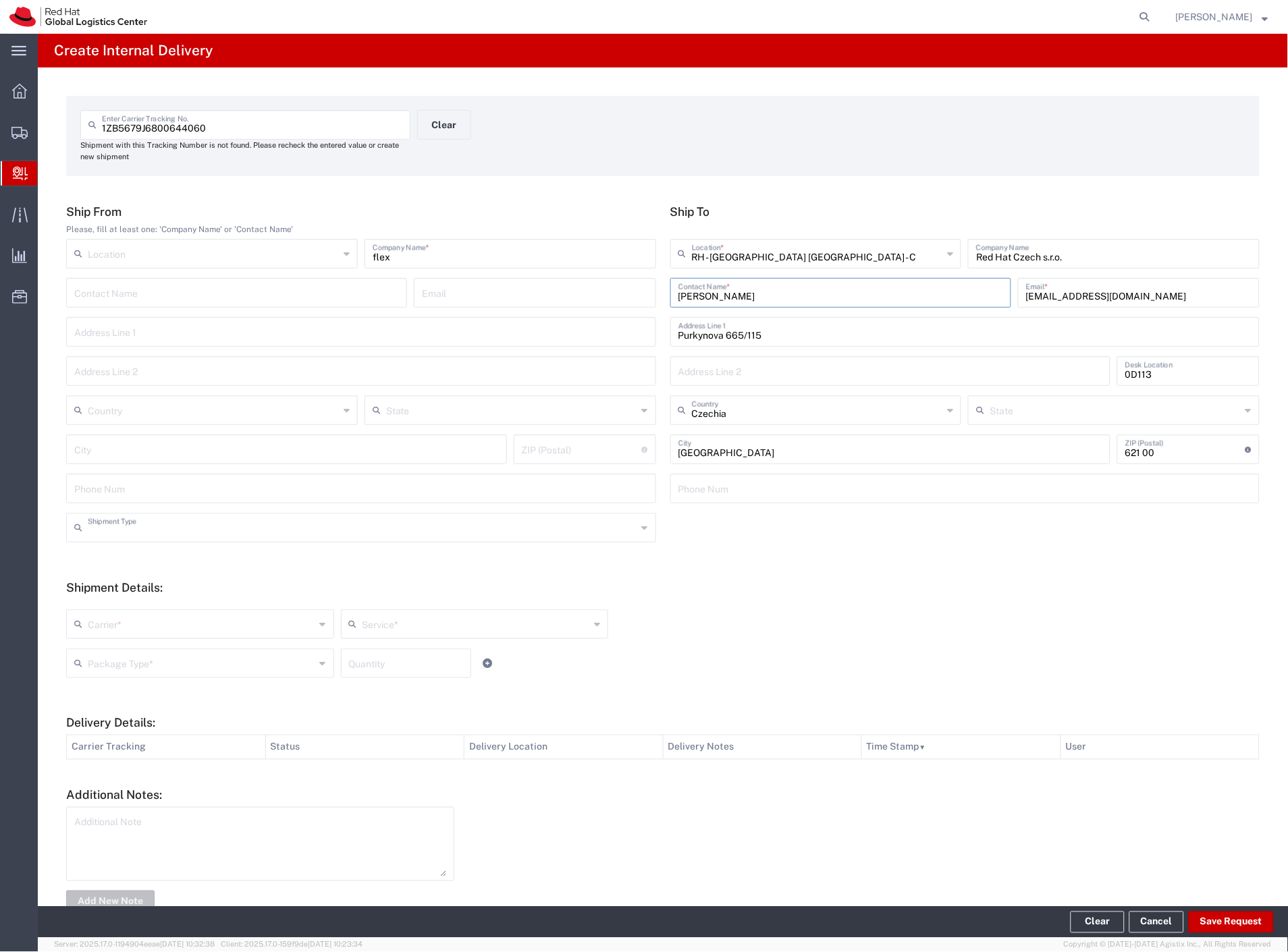
click at [132, 530] on input "text" at bounding box center [362, 526] width 549 height 23
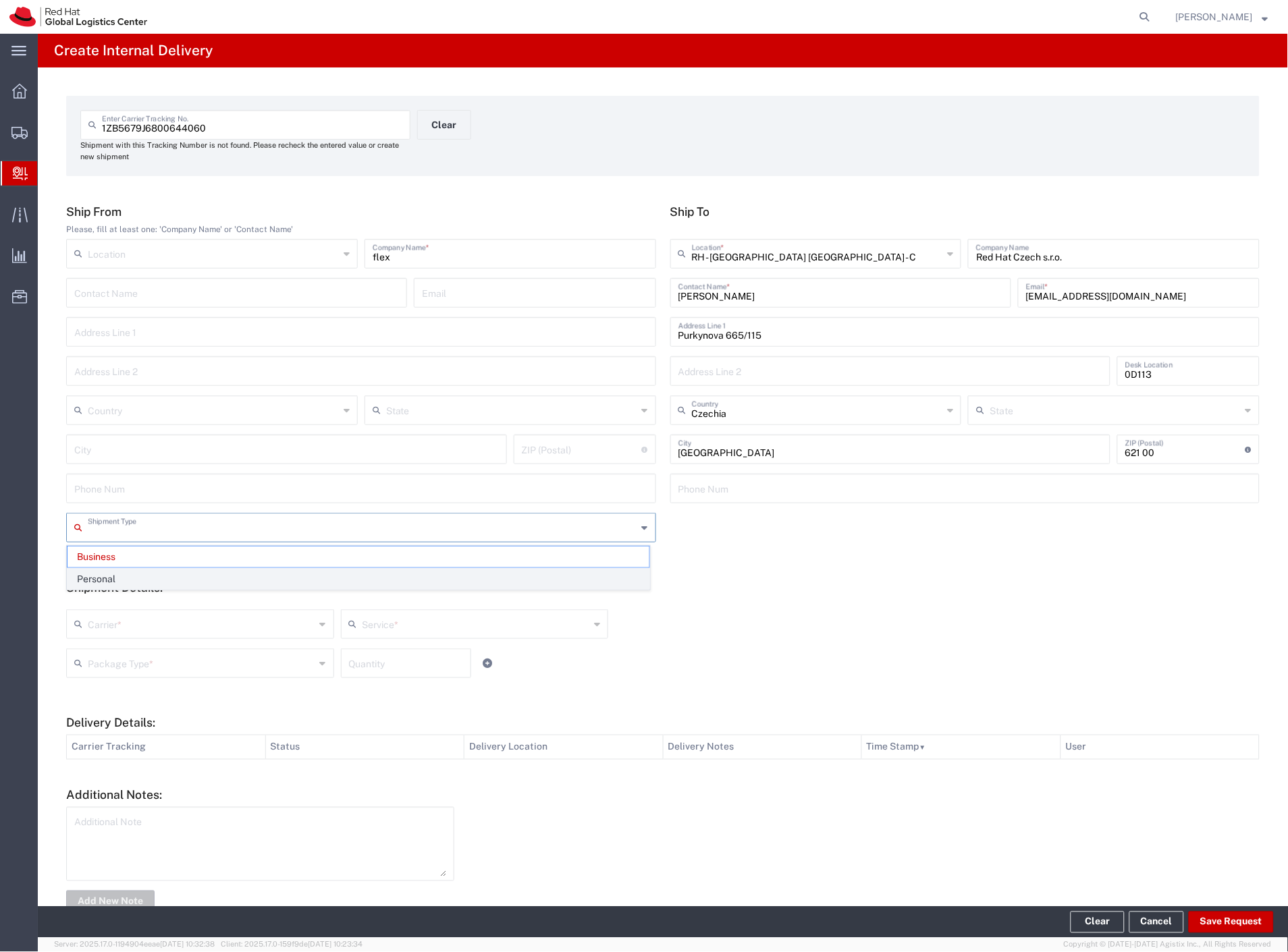
click at [127, 569] on span "Personal" at bounding box center [358, 579] width 582 height 21
type input "Personal"
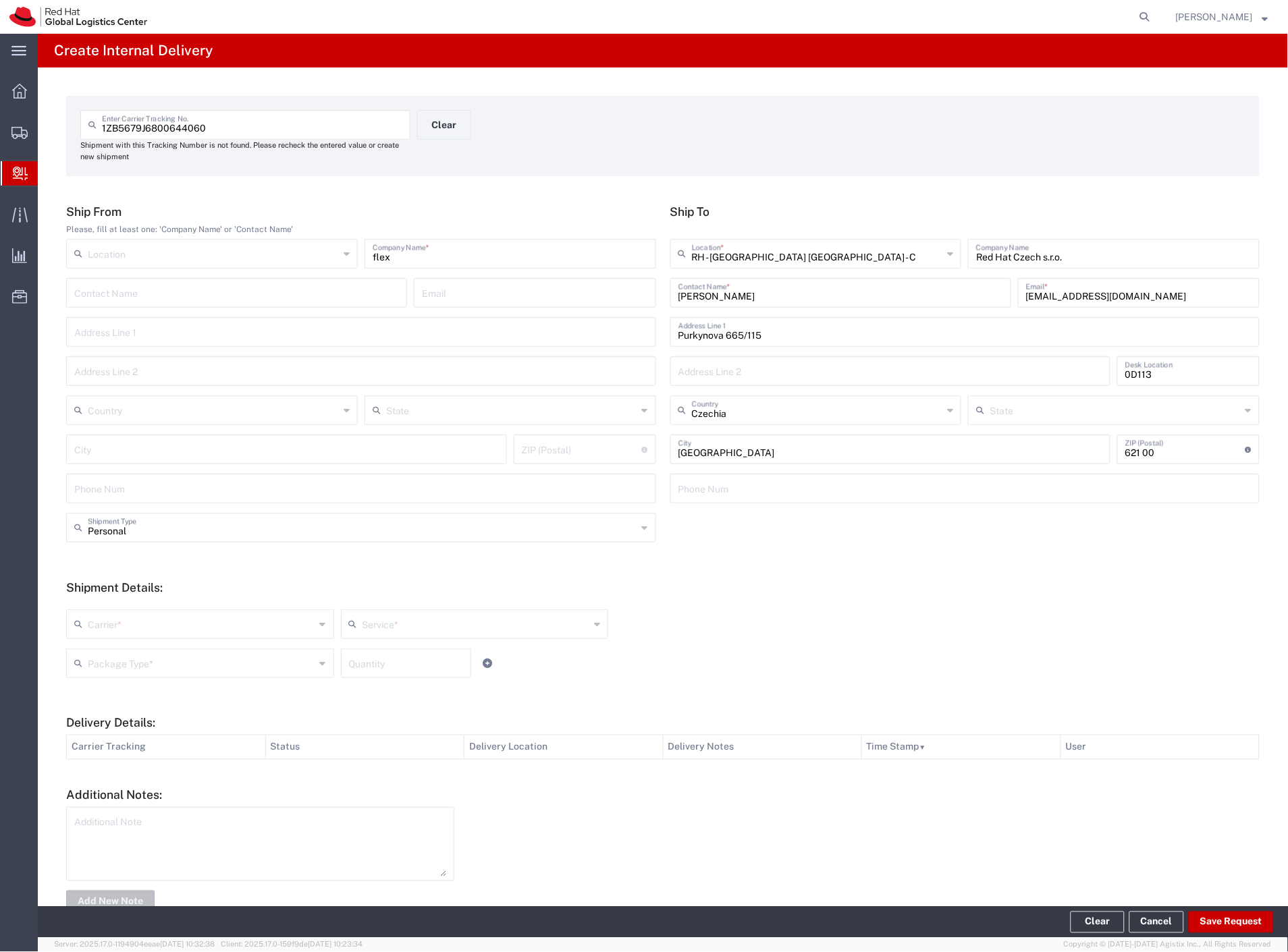
click at [130, 622] on input "text" at bounding box center [201, 623] width 227 height 23
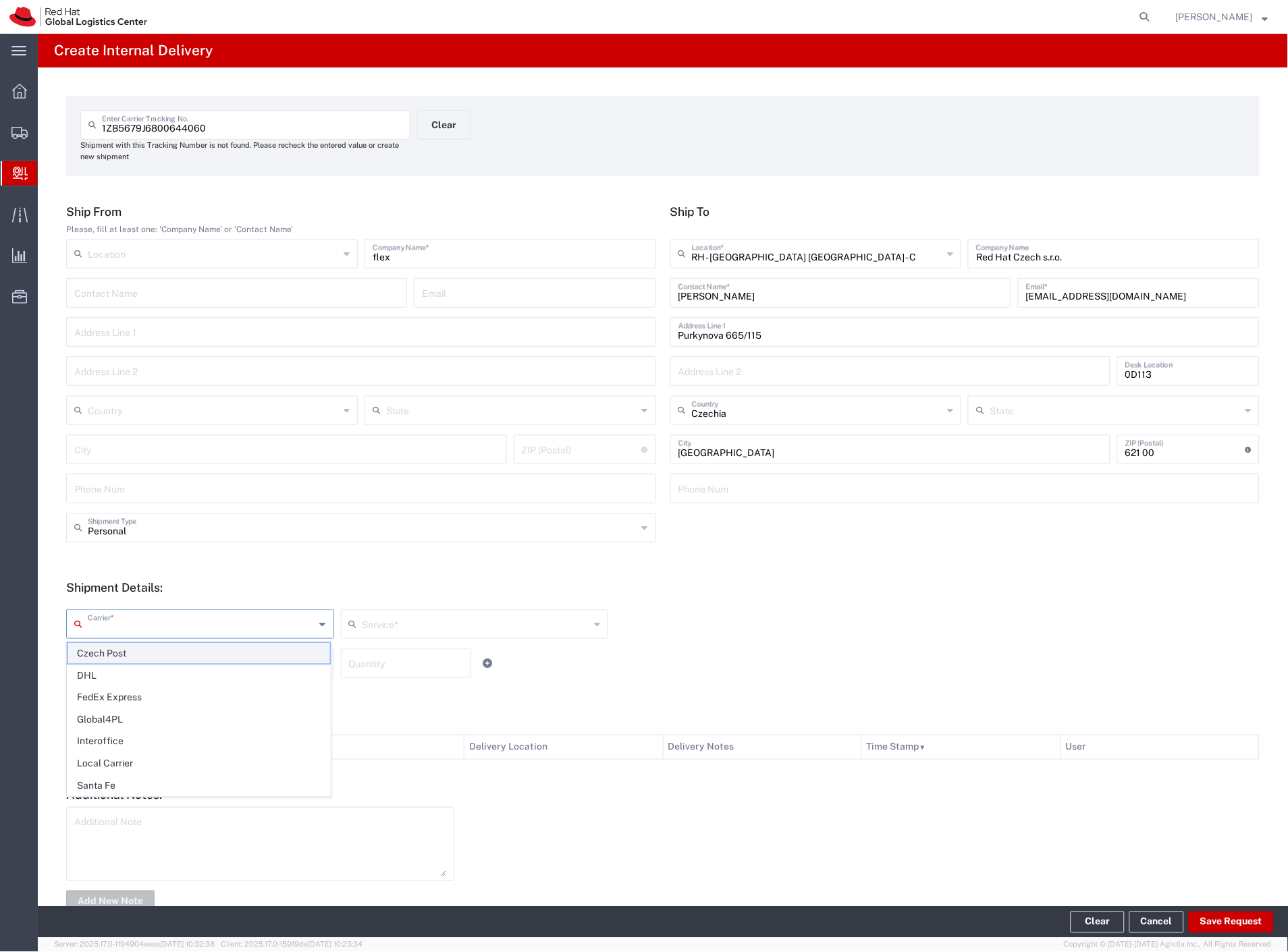
click at [122, 655] on span "Czech Post" at bounding box center [199, 653] width 263 height 21
type input "Czech Post"
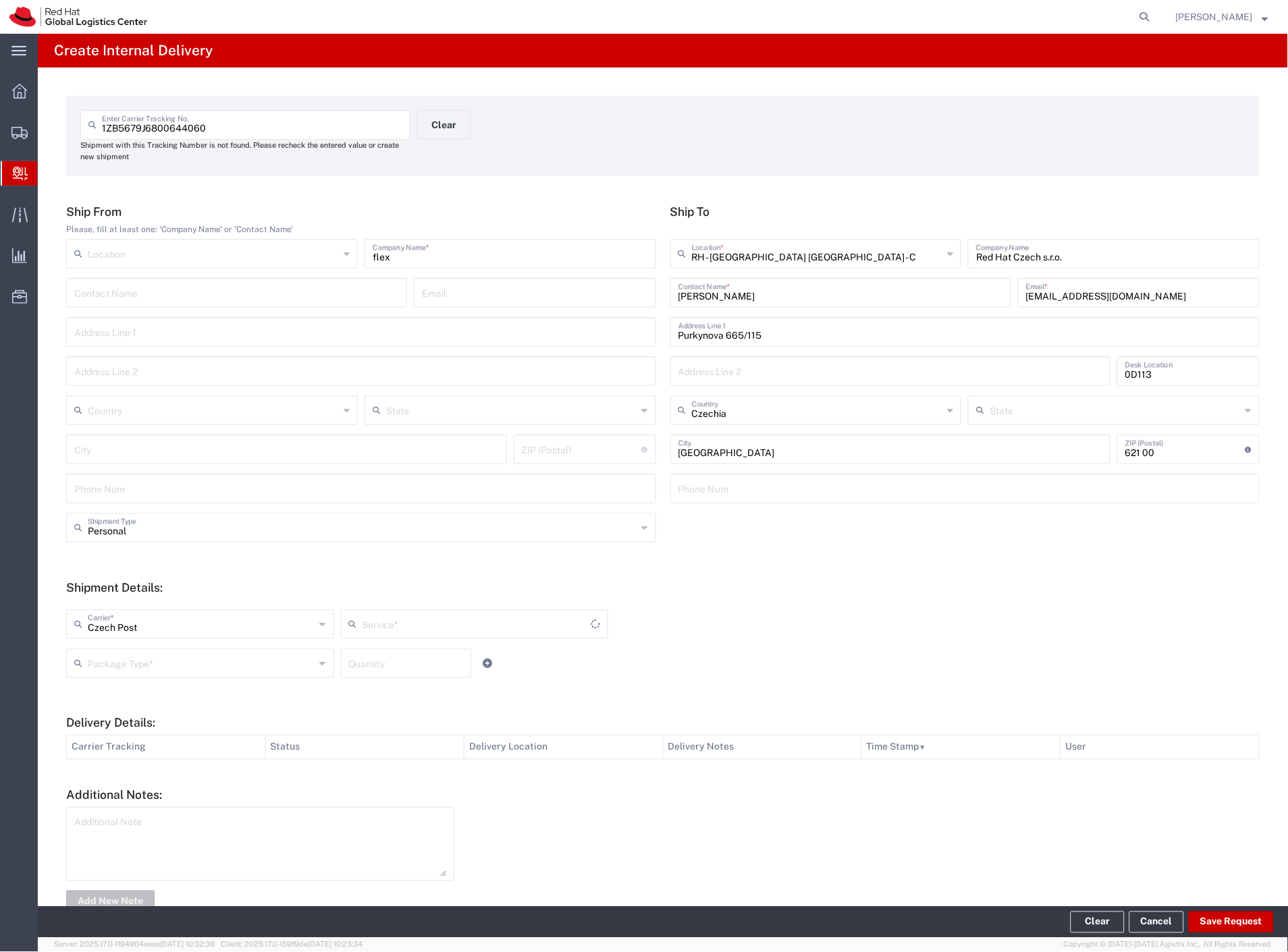
type input "Ground"
click at [122, 659] on input "text" at bounding box center [201, 662] width 227 height 23
click at [134, 770] on li "Your Packaging" at bounding box center [199, 781] width 264 height 23
type input "Your Packaging"
click at [1228, 921] on button "Save Request" at bounding box center [1231, 922] width 85 height 22
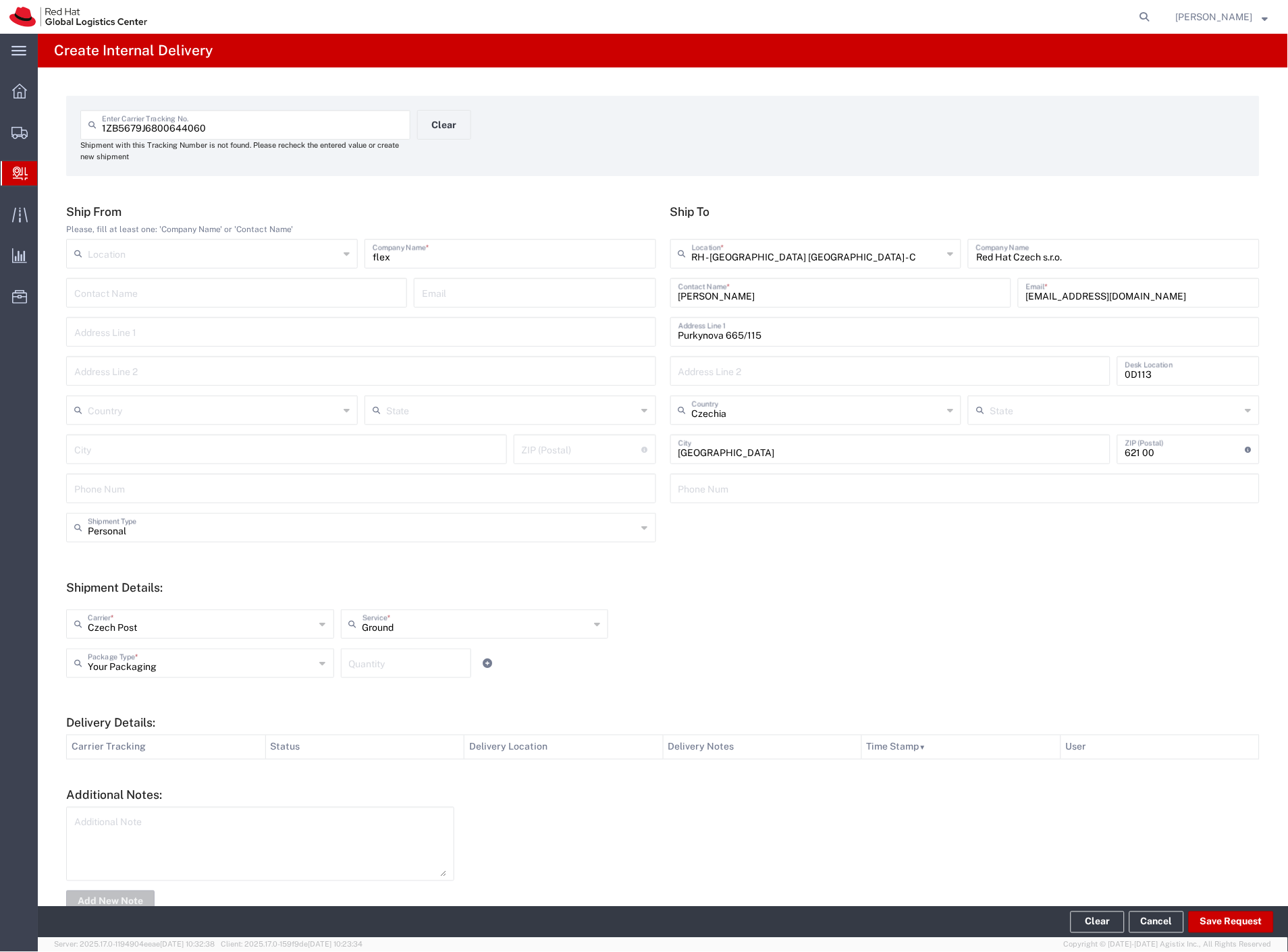
type input "Personal"
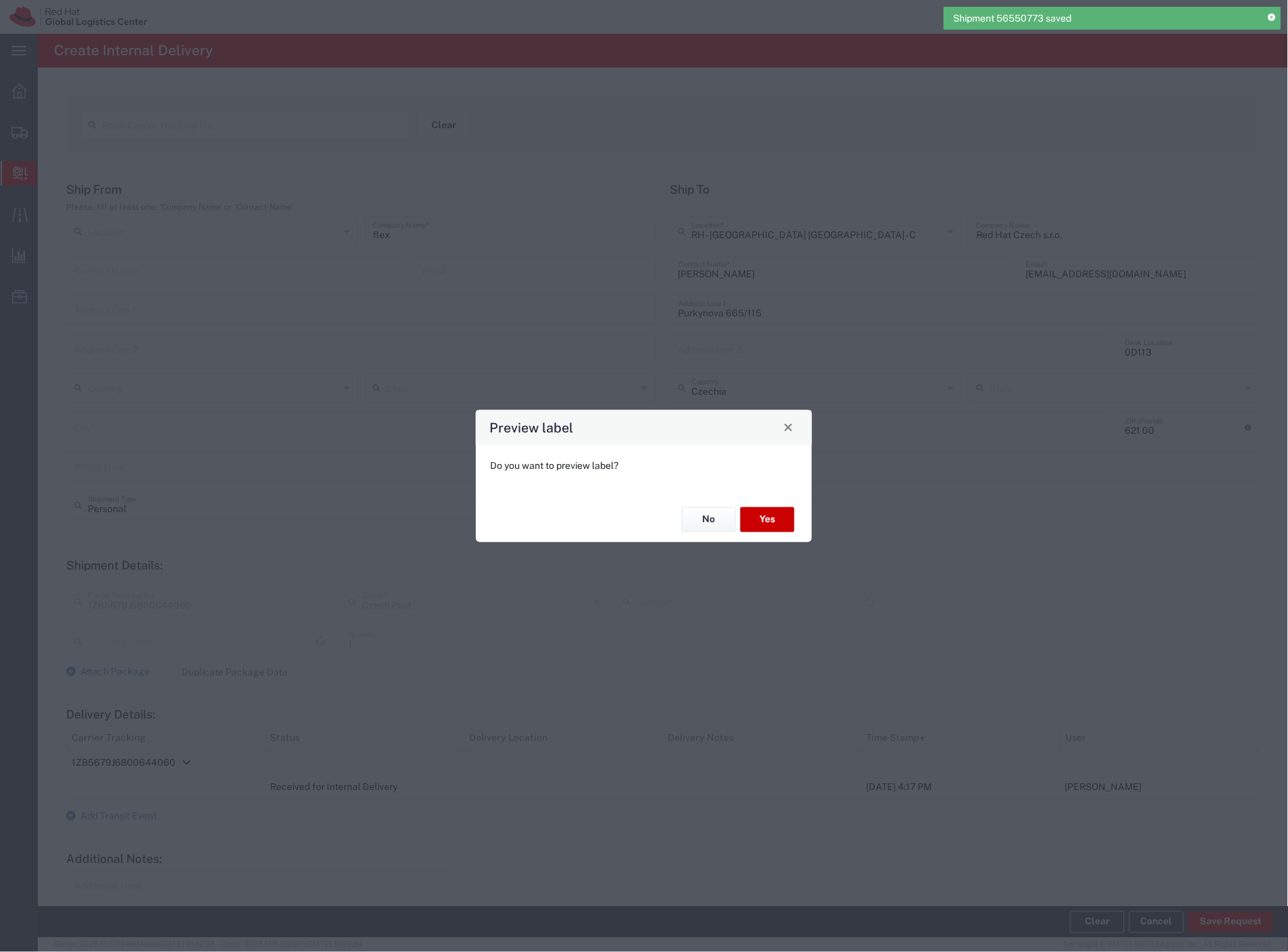
type input "Your Packaging"
type input "Ground"
click at [764, 523] on button "Yes" at bounding box center [767, 519] width 54 height 25
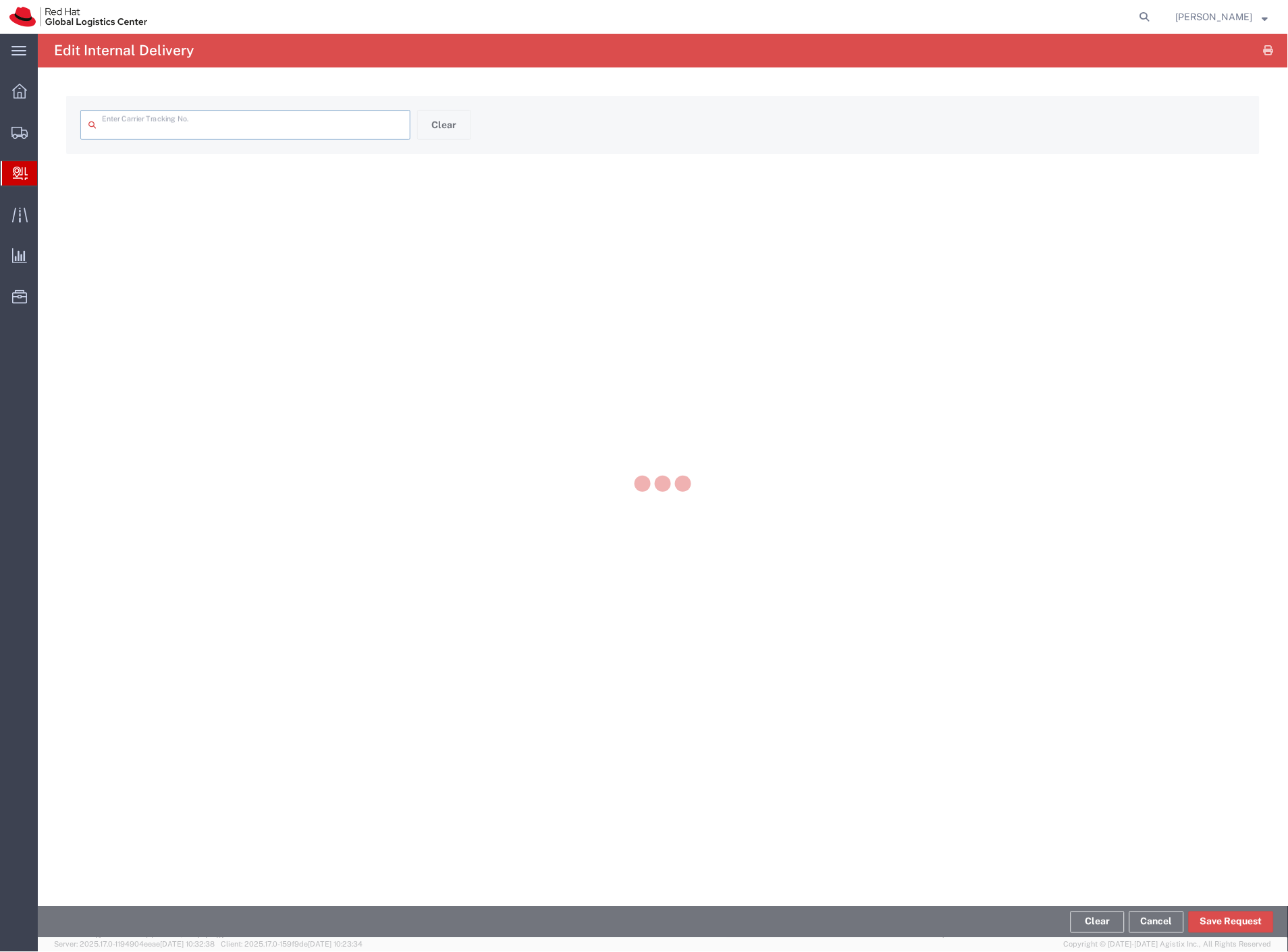
type input "1ZB5679J6800644060"
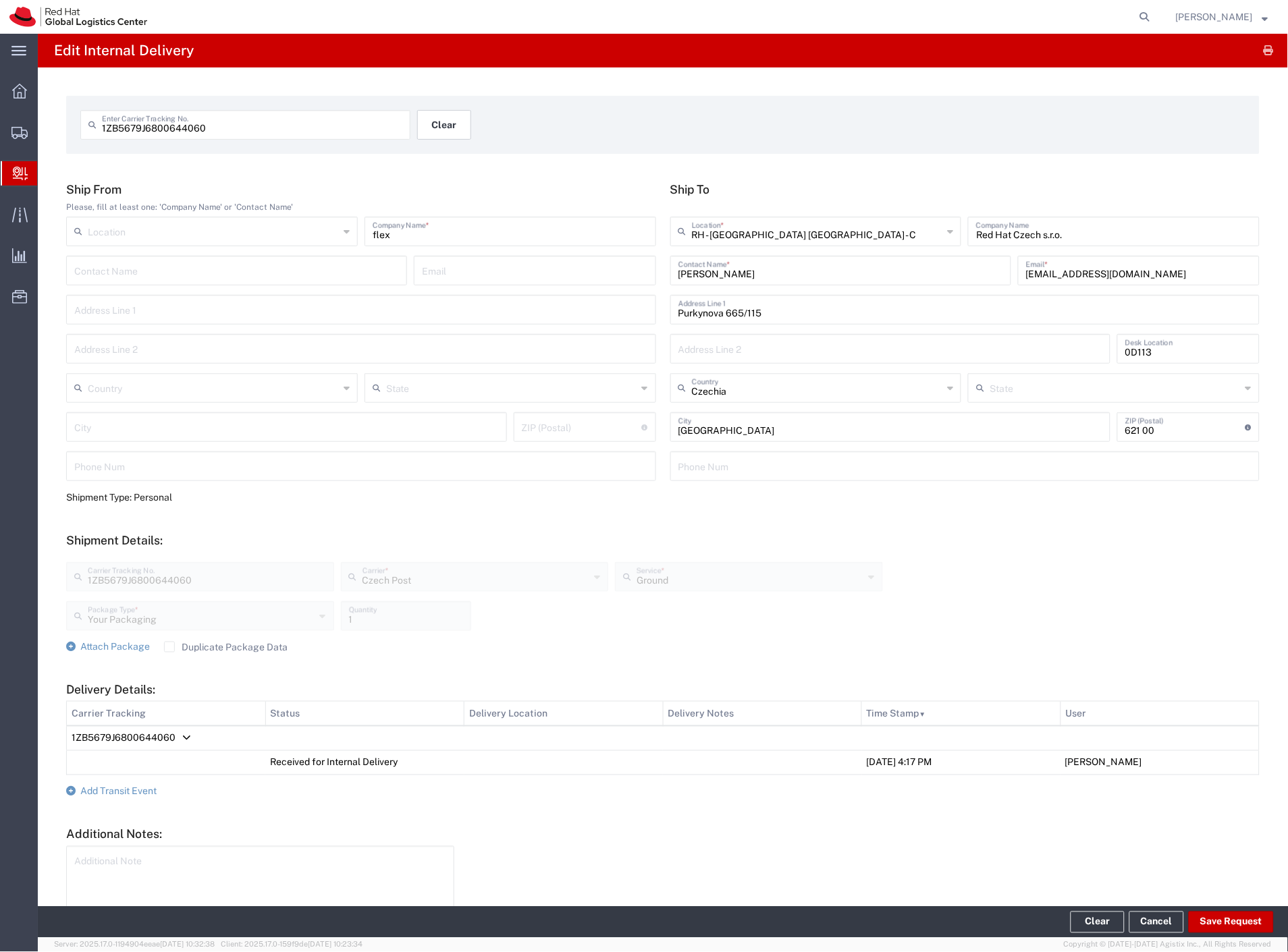
click at [433, 122] on button "Clear" at bounding box center [444, 125] width 54 height 30
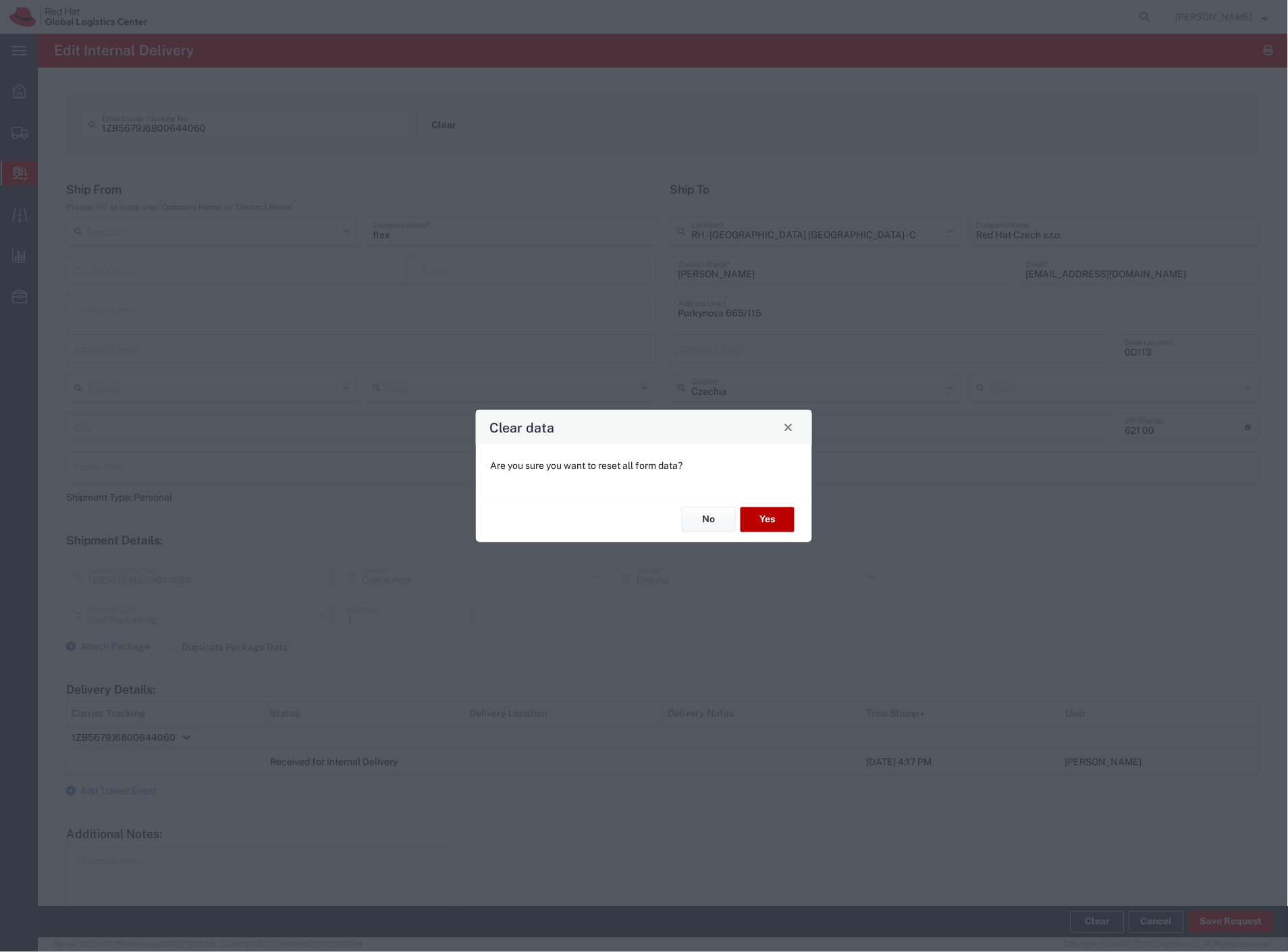
click at [772, 522] on button "Yes" at bounding box center [767, 519] width 54 height 25
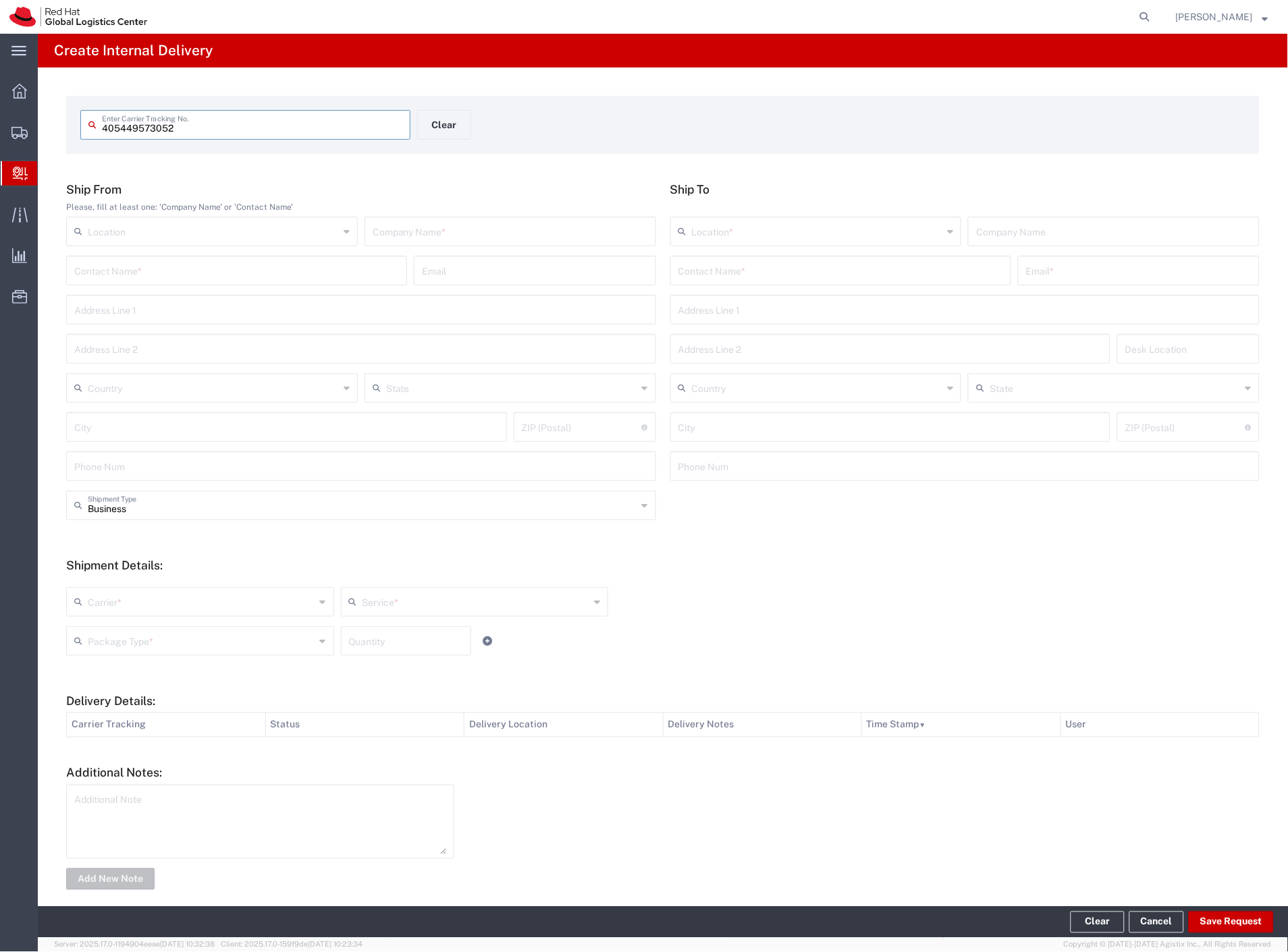
type input "405449573052"
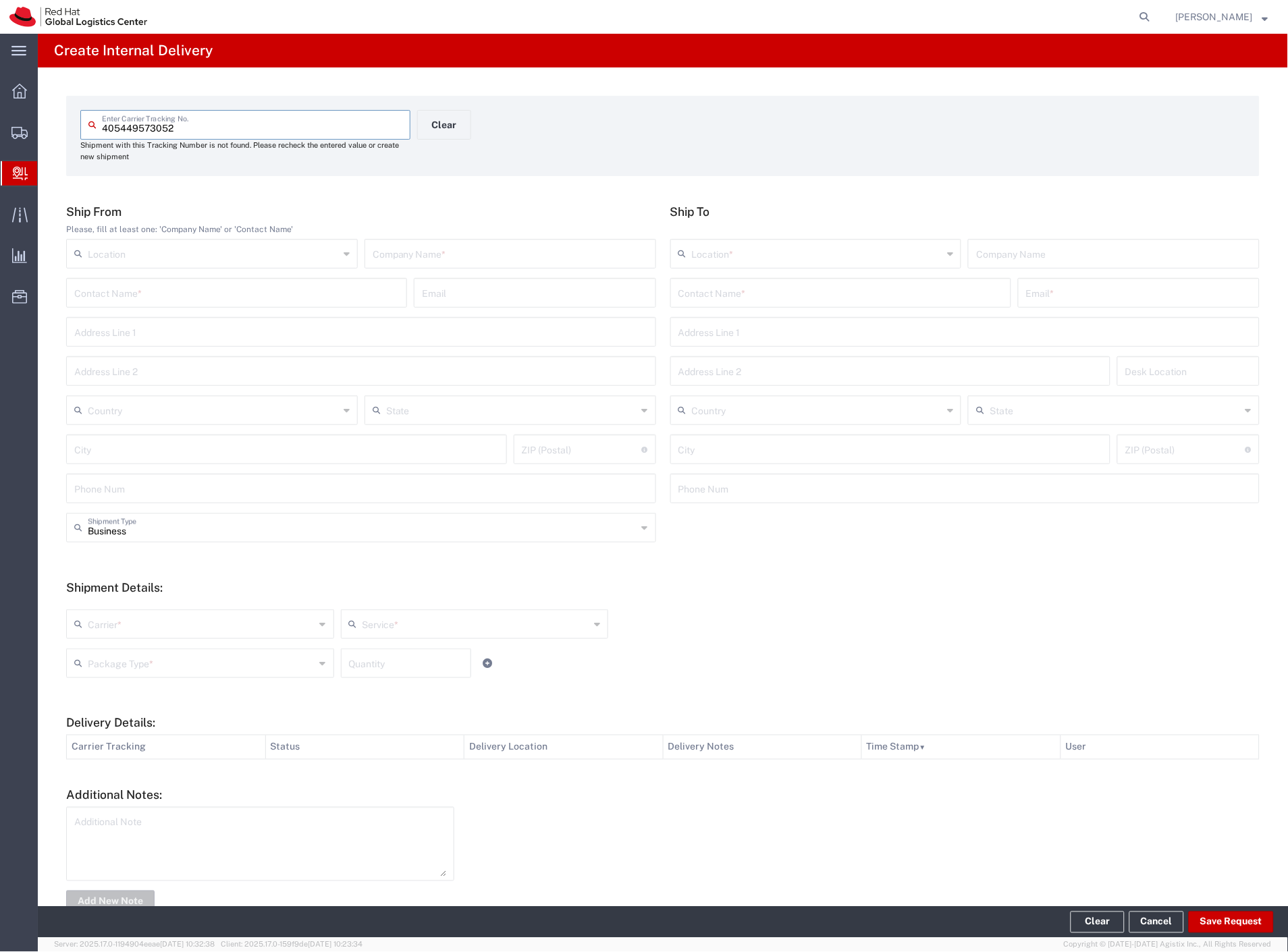
click at [462, 239] on div "Ship From Please, fill at least one: 'Company Name' or 'Contact Name' Location …" at bounding box center [362, 358] width 604 height 308
click at [460, 245] on input "text" at bounding box center [510, 252] width 275 height 23
type input "lekaren"
click at [706, 293] on input "text" at bounding box center [840, 292] width 325 height 23
type input "[PERSON_NAME]"
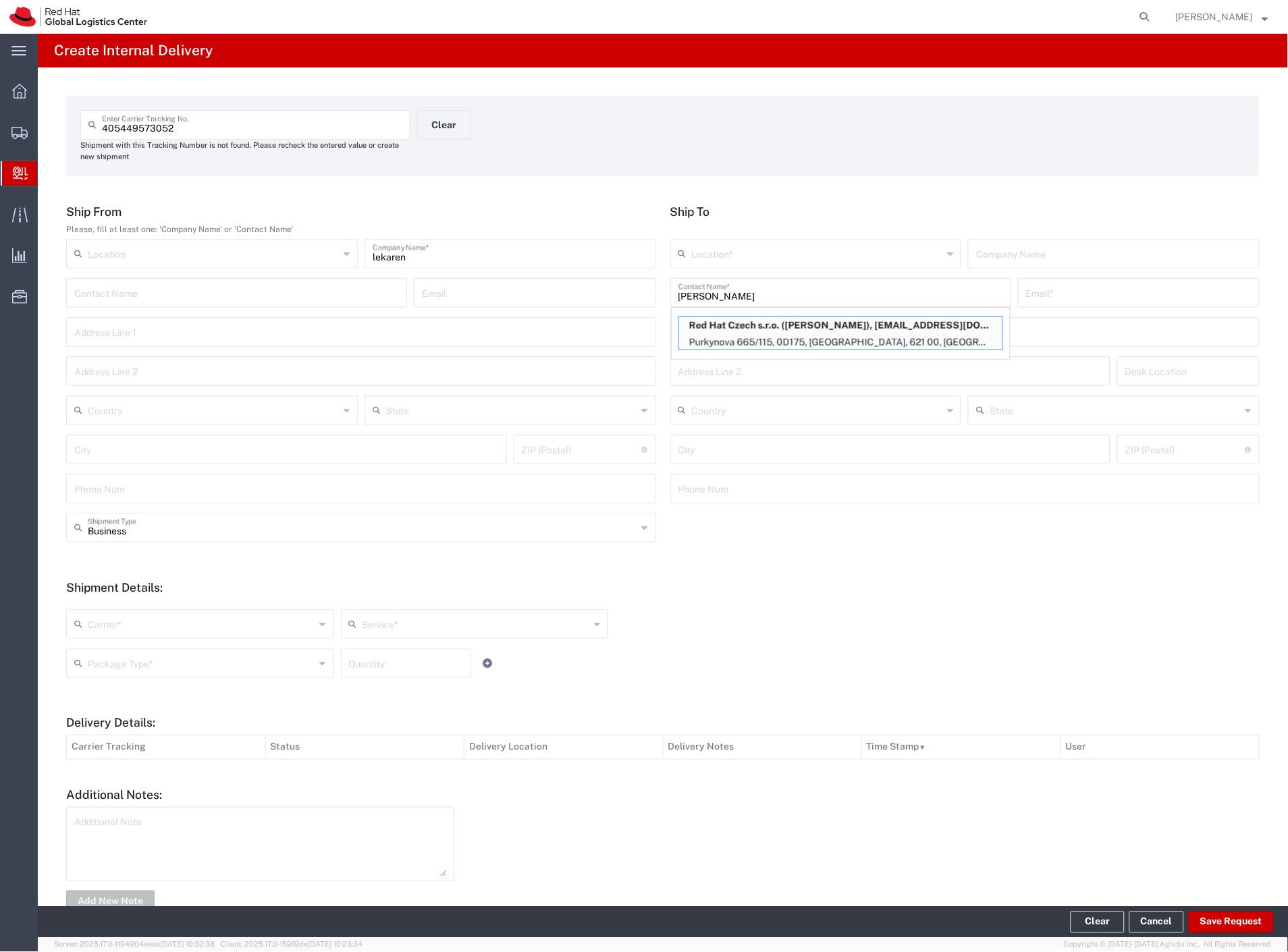
click at [785, 338] on p "Purkynova 665/115, 0D175, [GEOGRAPHIC_DATA], 621 00, [GEOGRAPHIC_DATA]" at bounding box center [840, 342] width 323 height 17
type input "RH - [GEOGRAPHIC_DATA] [GEOGRAPHIC_DATA] - C"
type input "Red Hat Czech s.r.o."
type input "[PERSON_NAME]"
type input "[EMAIL_ADDRESS][DOMAIN_NAME]"
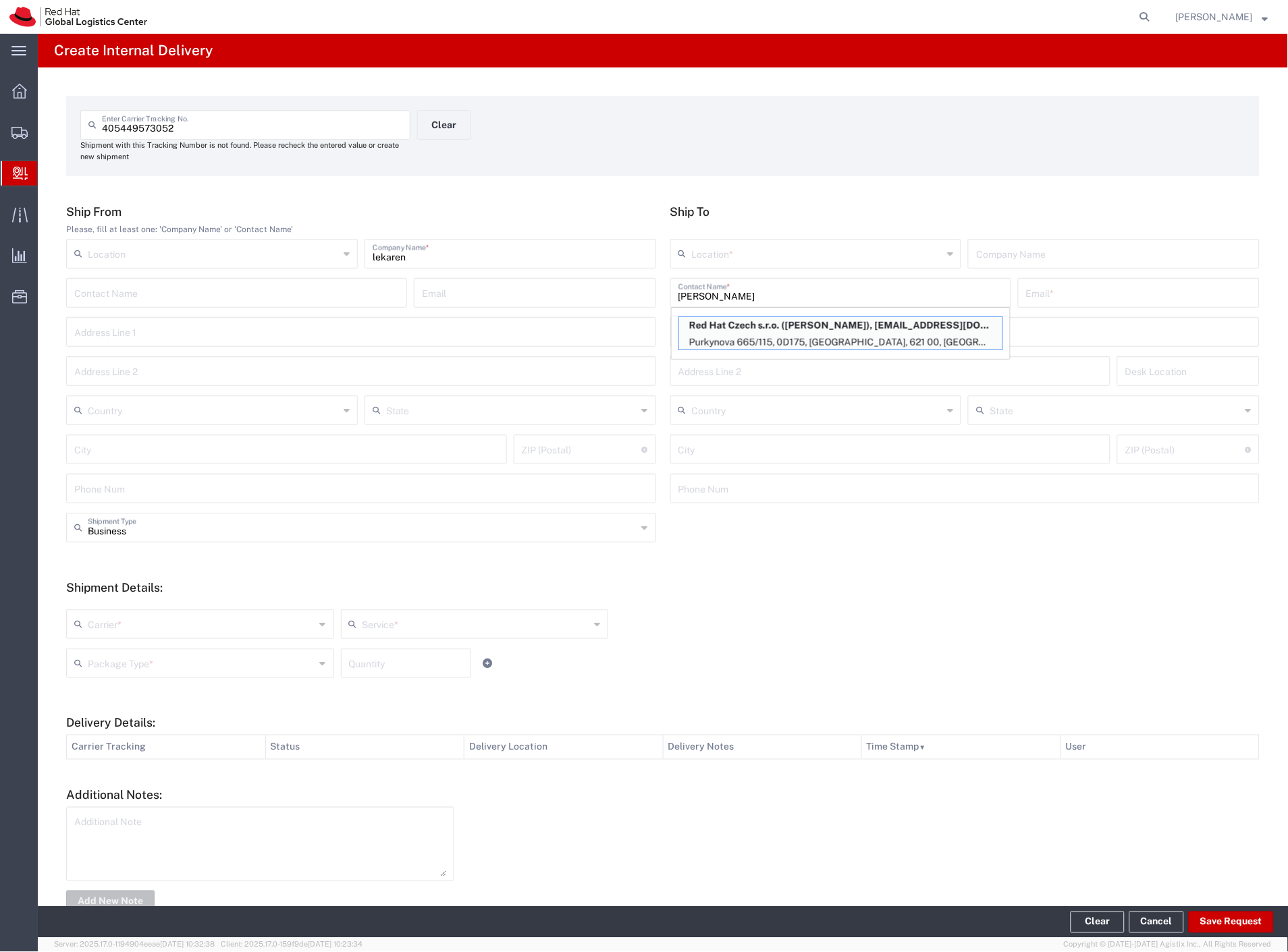
type input "Purkynova 665/115"
type input "0D175"
type input "Czechia"
type input "[GEOGRAPHIC_DATA]"
type input "621 00"
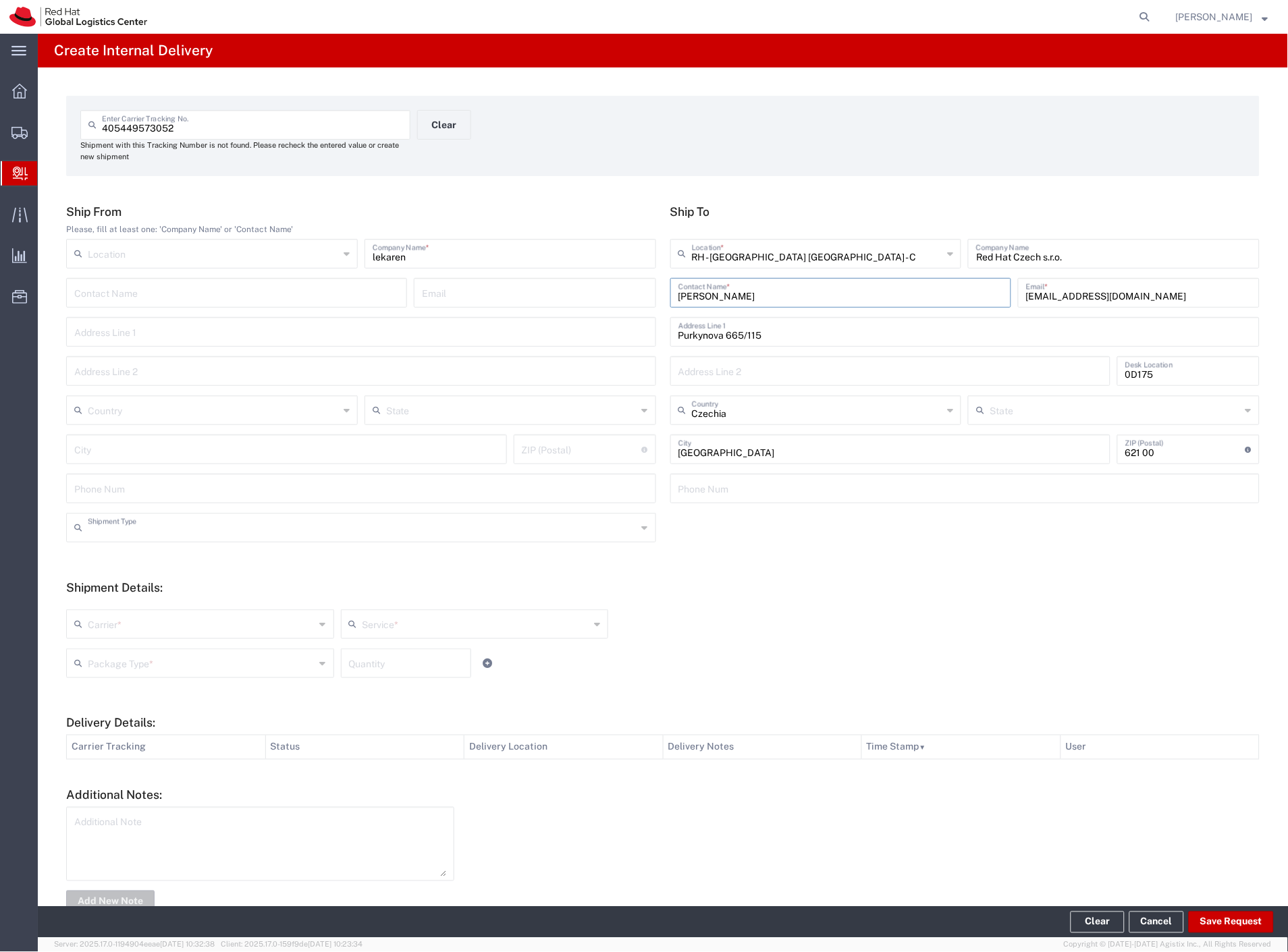
click at [104, 529] on input "text" at bounding box center [362, 526] width 549 height 23
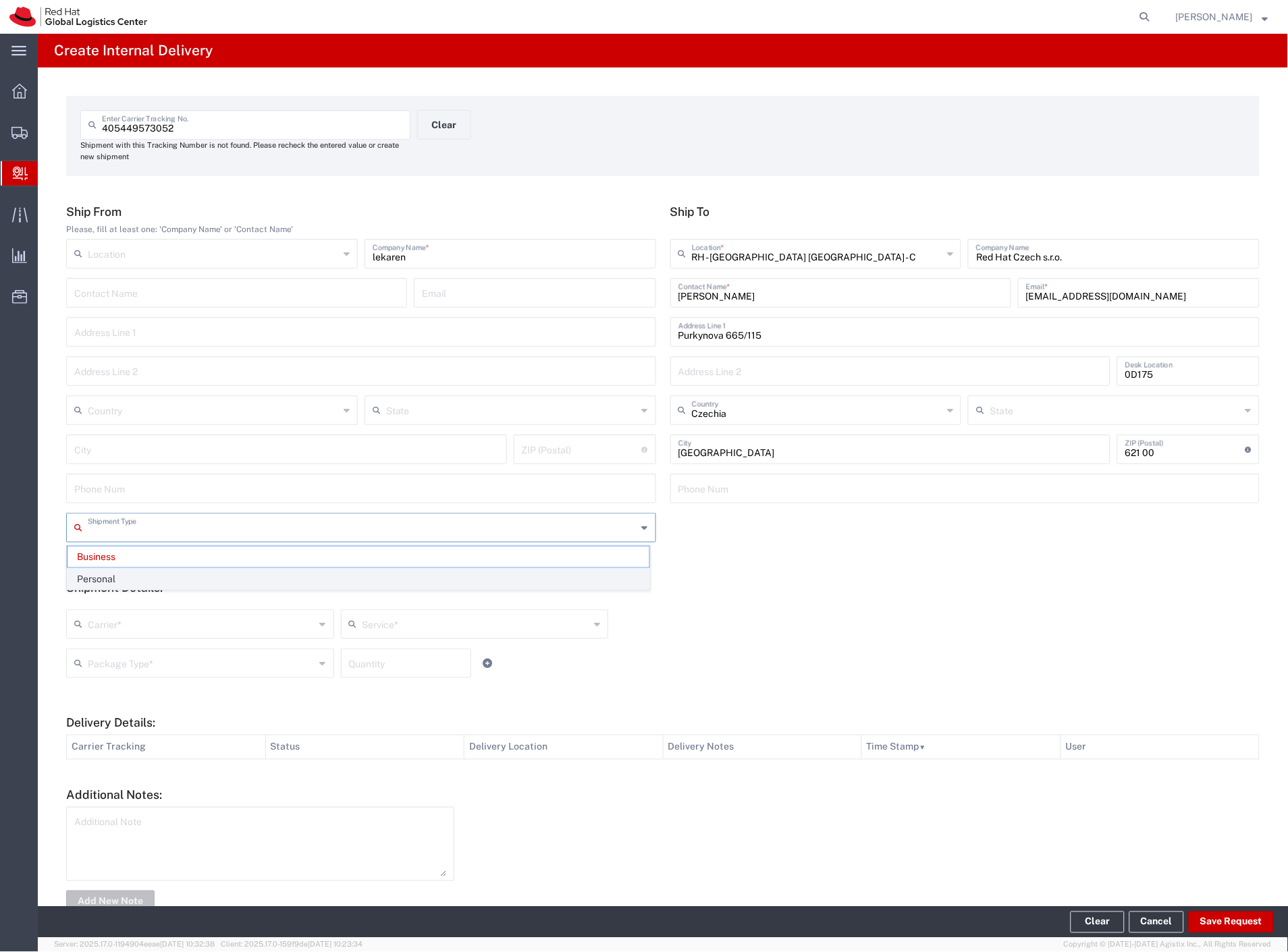
click at [105, 576] on span "Personal" at bounding box center [358, 579] width 582 height 21
type input "Personal"
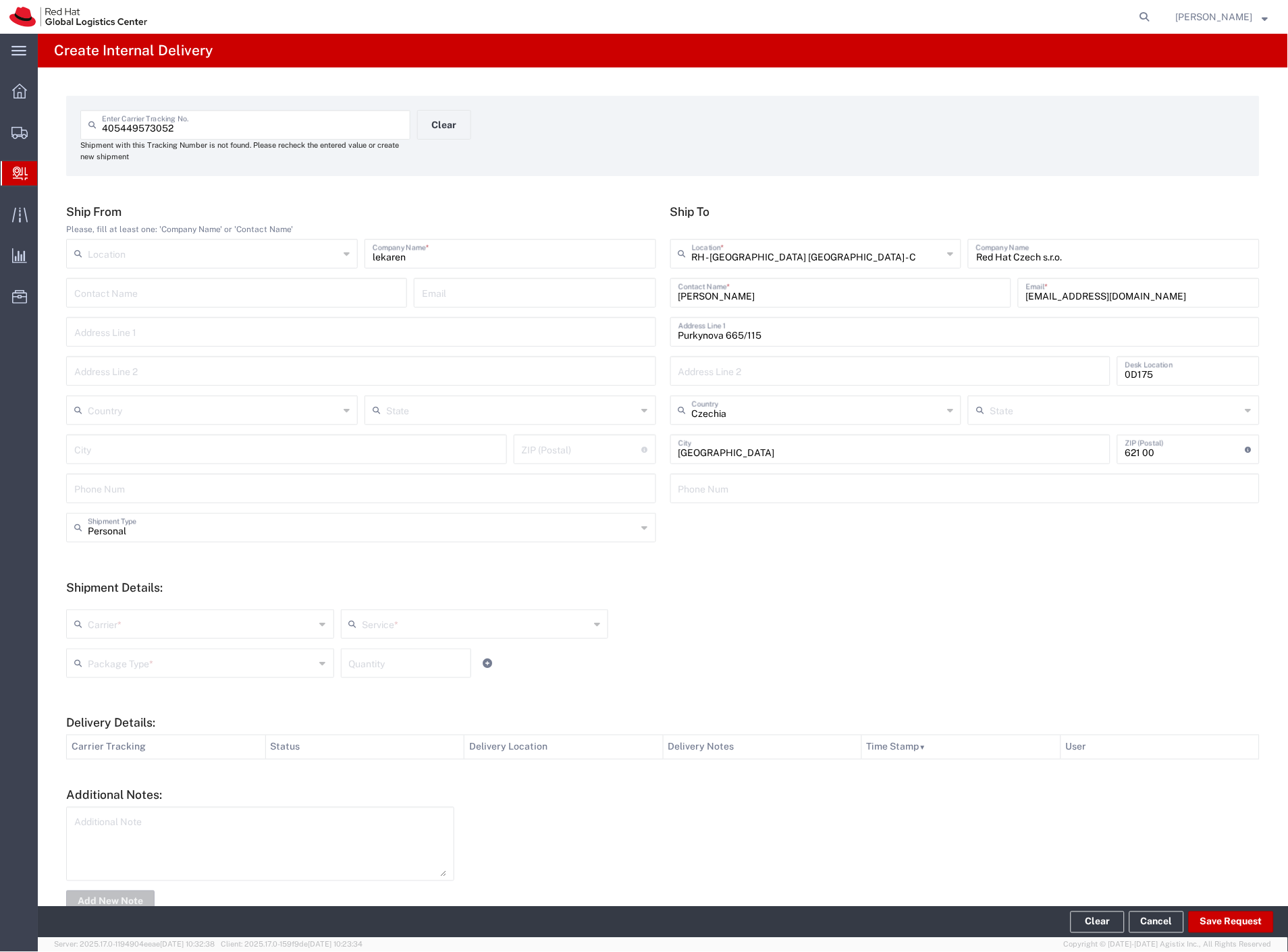
click at [102, 629] on input "text" at bounding box center [201, 623] width 227 height 23
click at [102, 653] on span "Czech Post" at bounding box center [199, 653] width 263 height 21
type input "Czech Post"
type input "Ground"
click at [166, 653] on input "text" at bounding box center [201, 662] width 227 height 23
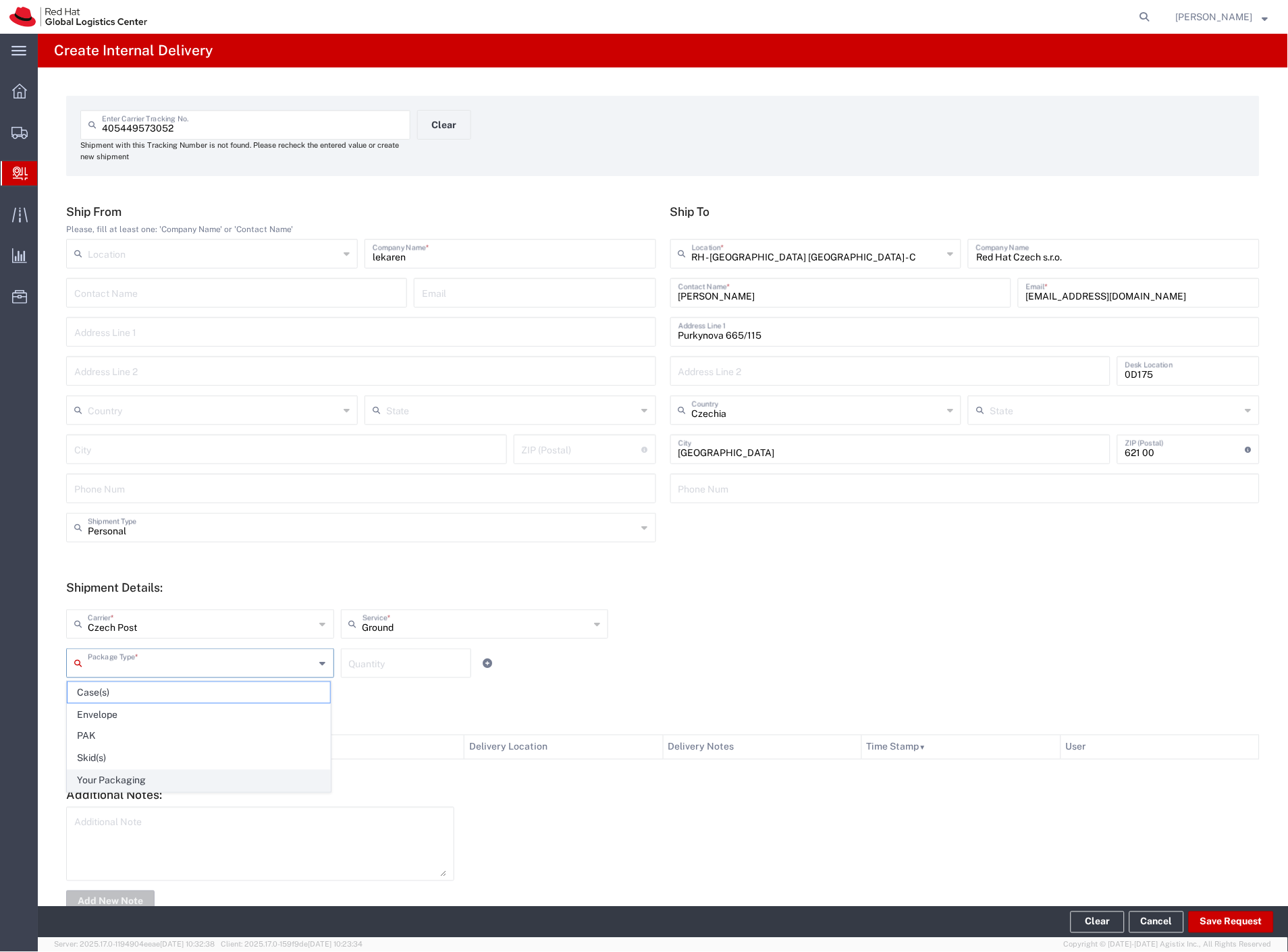
click at [126, 772] on span "Your Packaging" at bounding box center [199, 781] width 263 height 21
type input "Your Packaging"
click at [1245, 921] on button "Save Request" at bounding box center [1231, 922] width 85 height 22
type input "Personal"
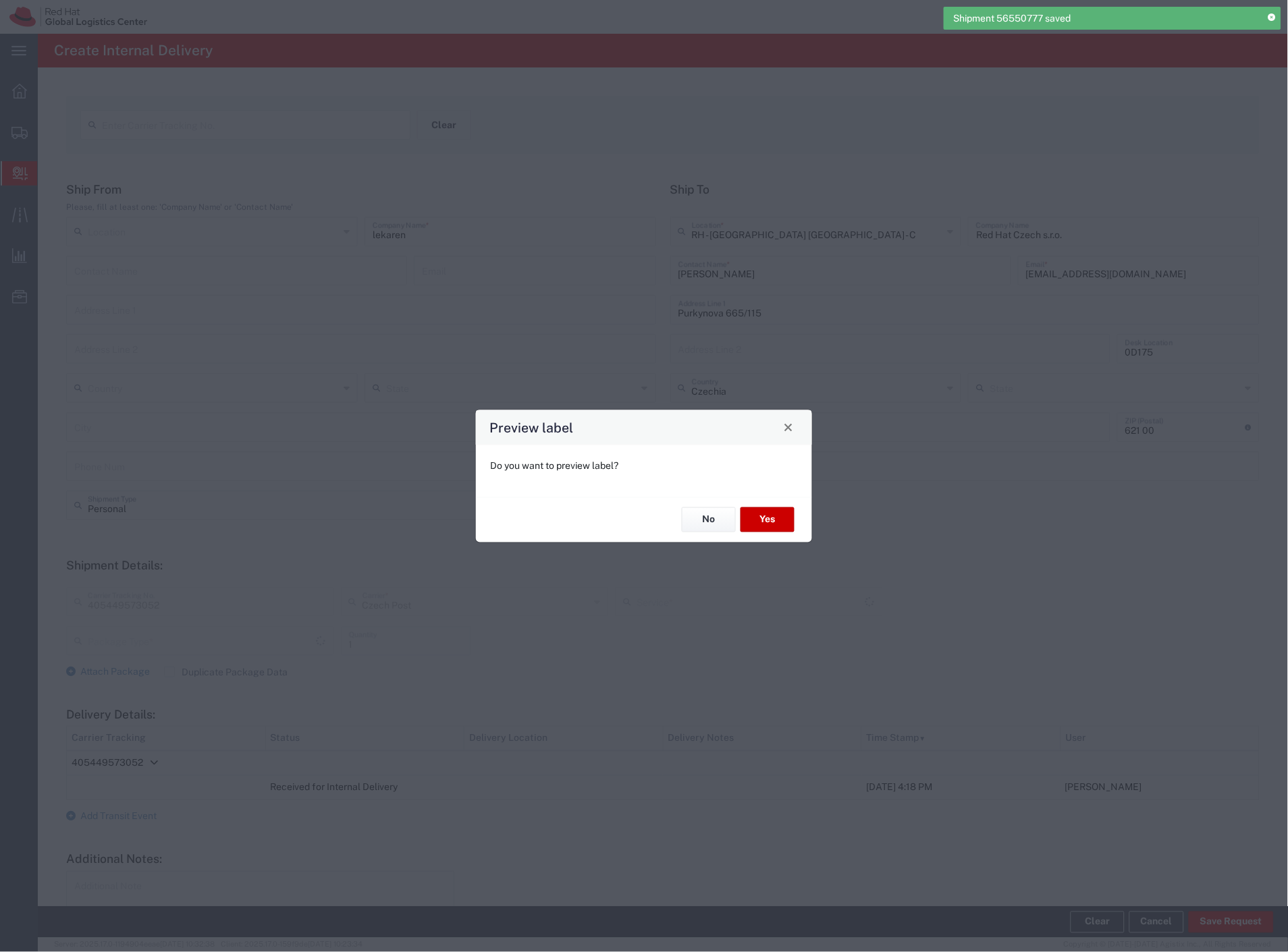
type input "Your Packaging"
type input "Ground"
click at [769, 524] on button "Yes" at bounding box center [767, 519] width 54 height 25
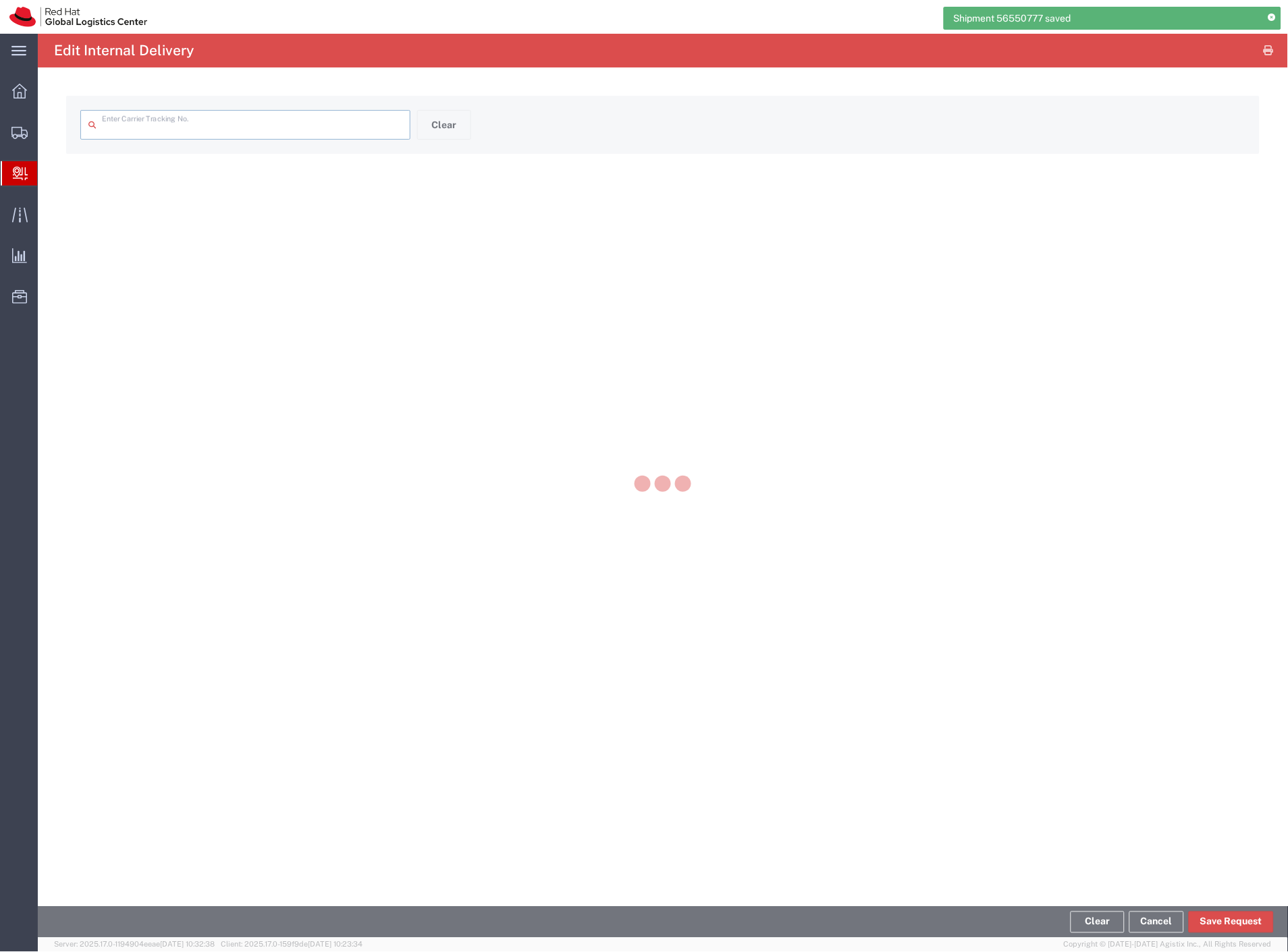
type input "405449573052"
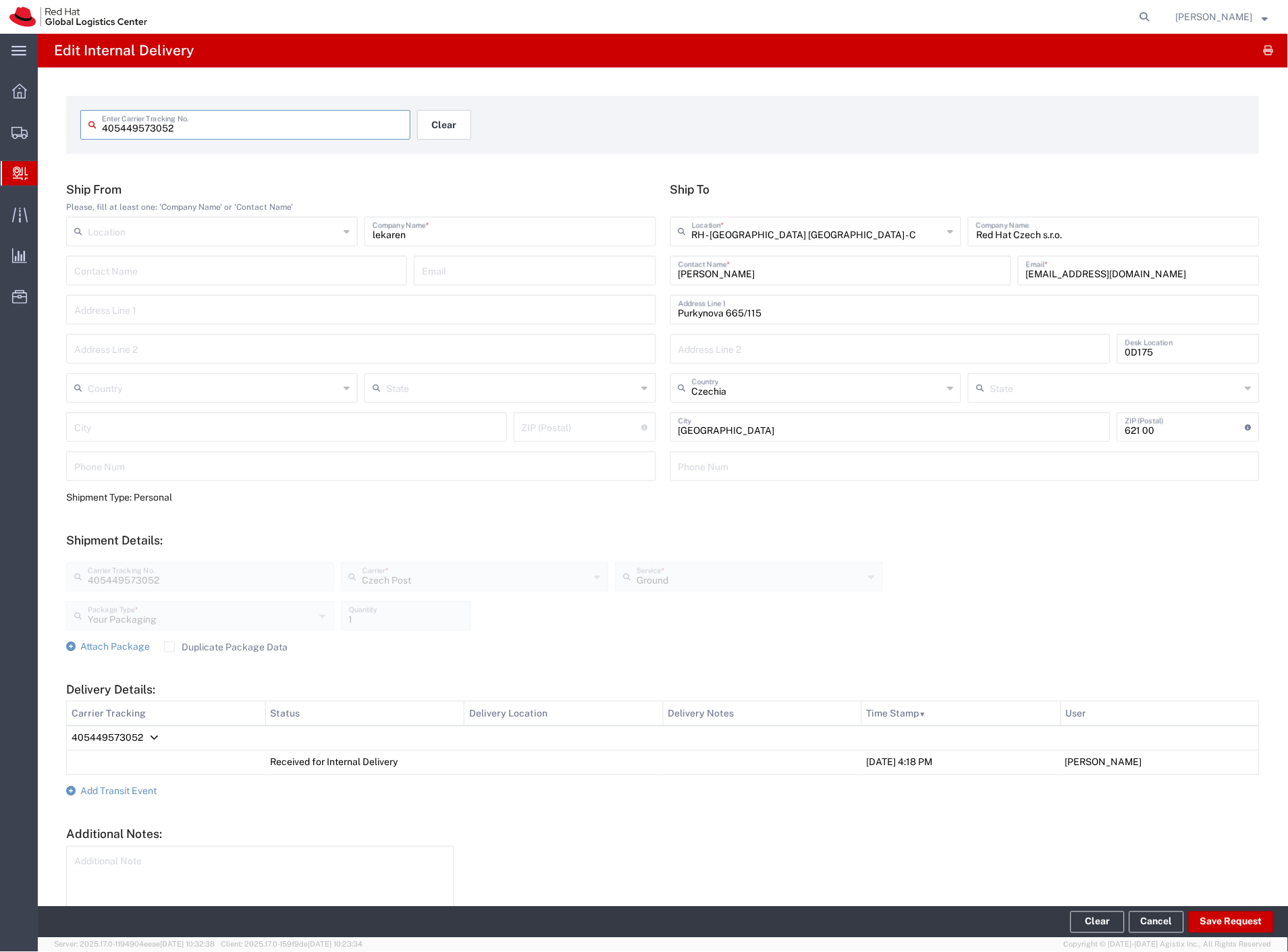
click at [436, 122] on button "Clear" at bounding box center [444, 125] width 54 height 30
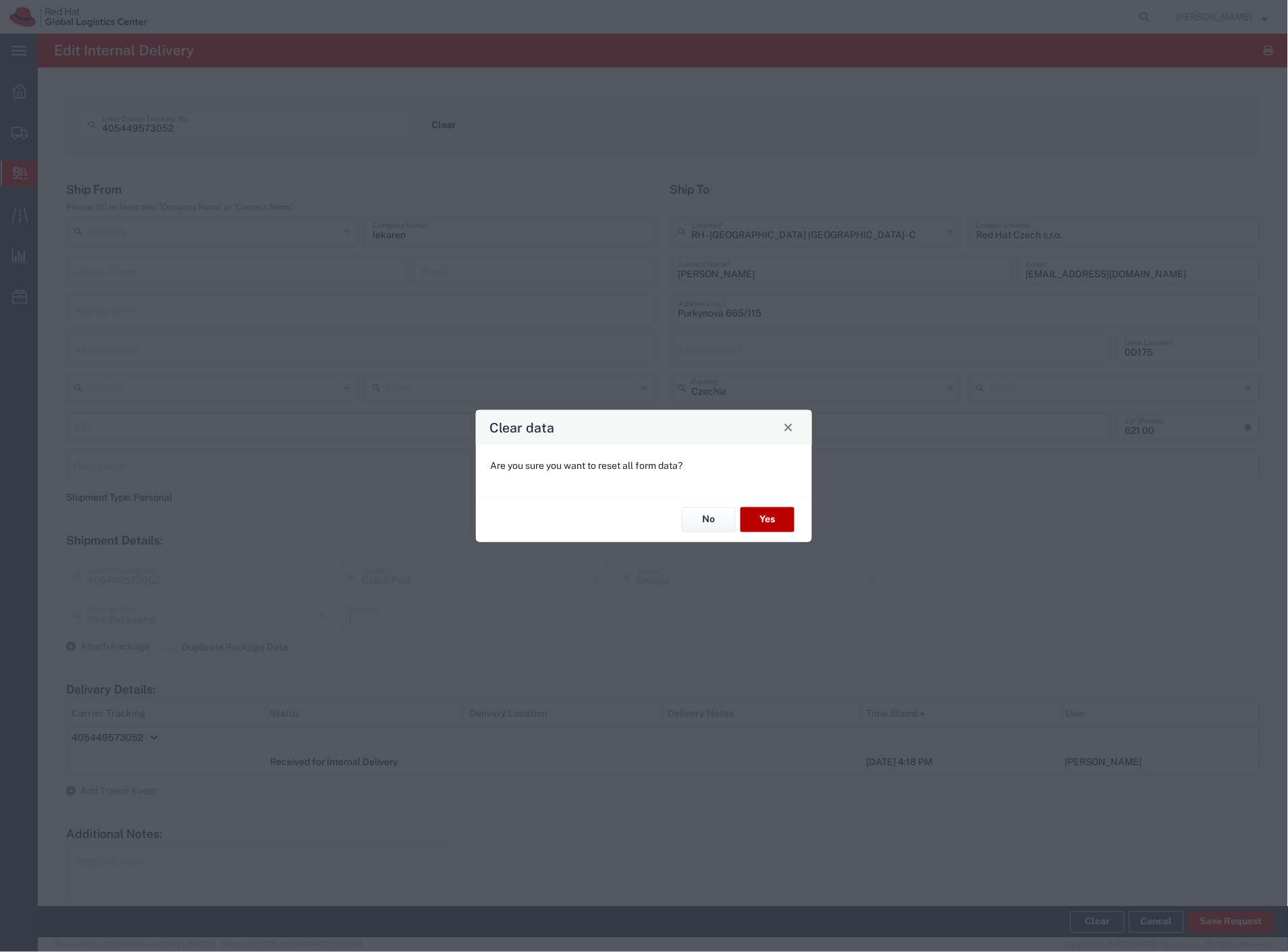
click at [777, 527] on button "Yes" at bounding box center [767, 519] width 54 height 25
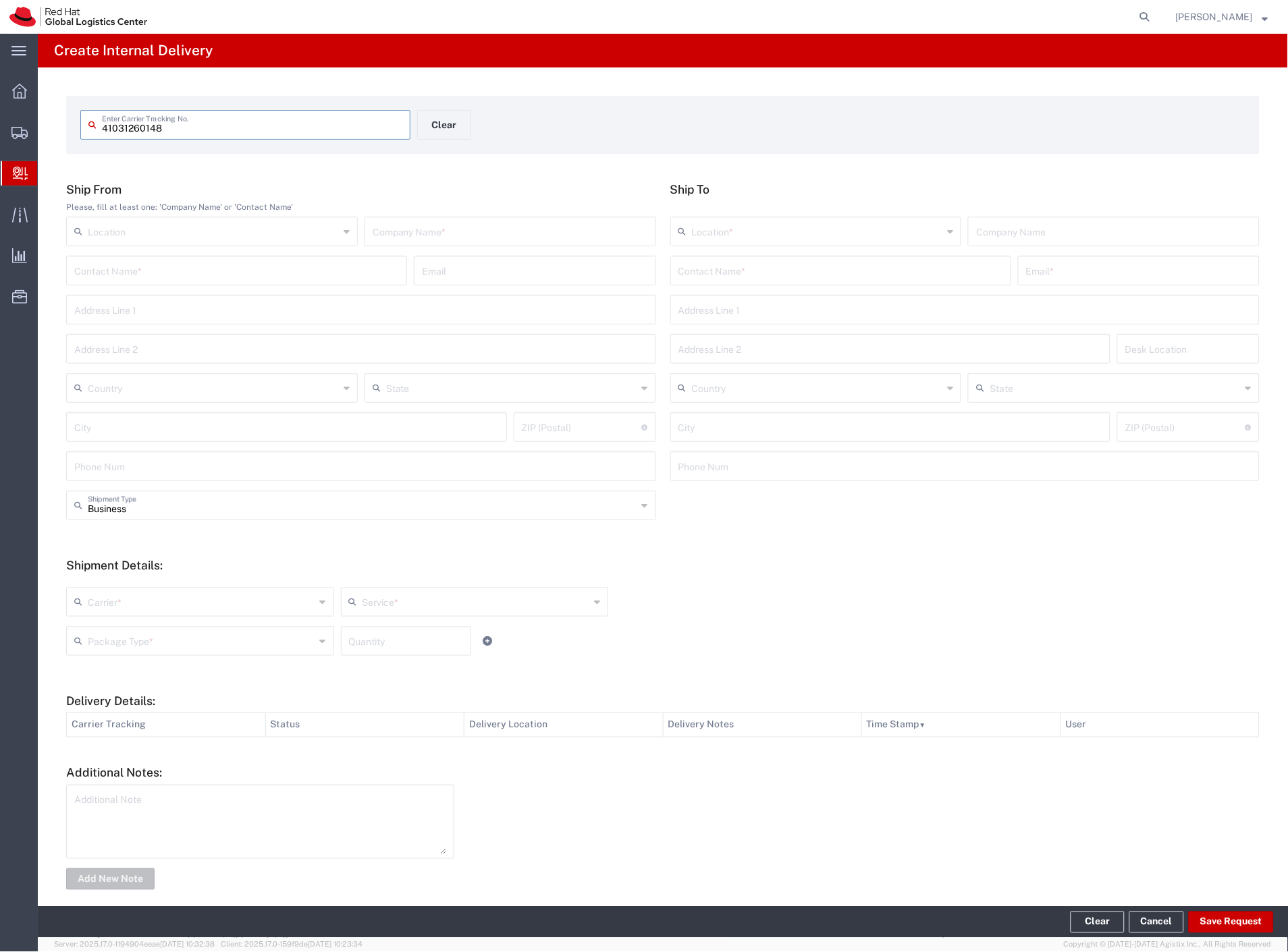
type input "41031260148"
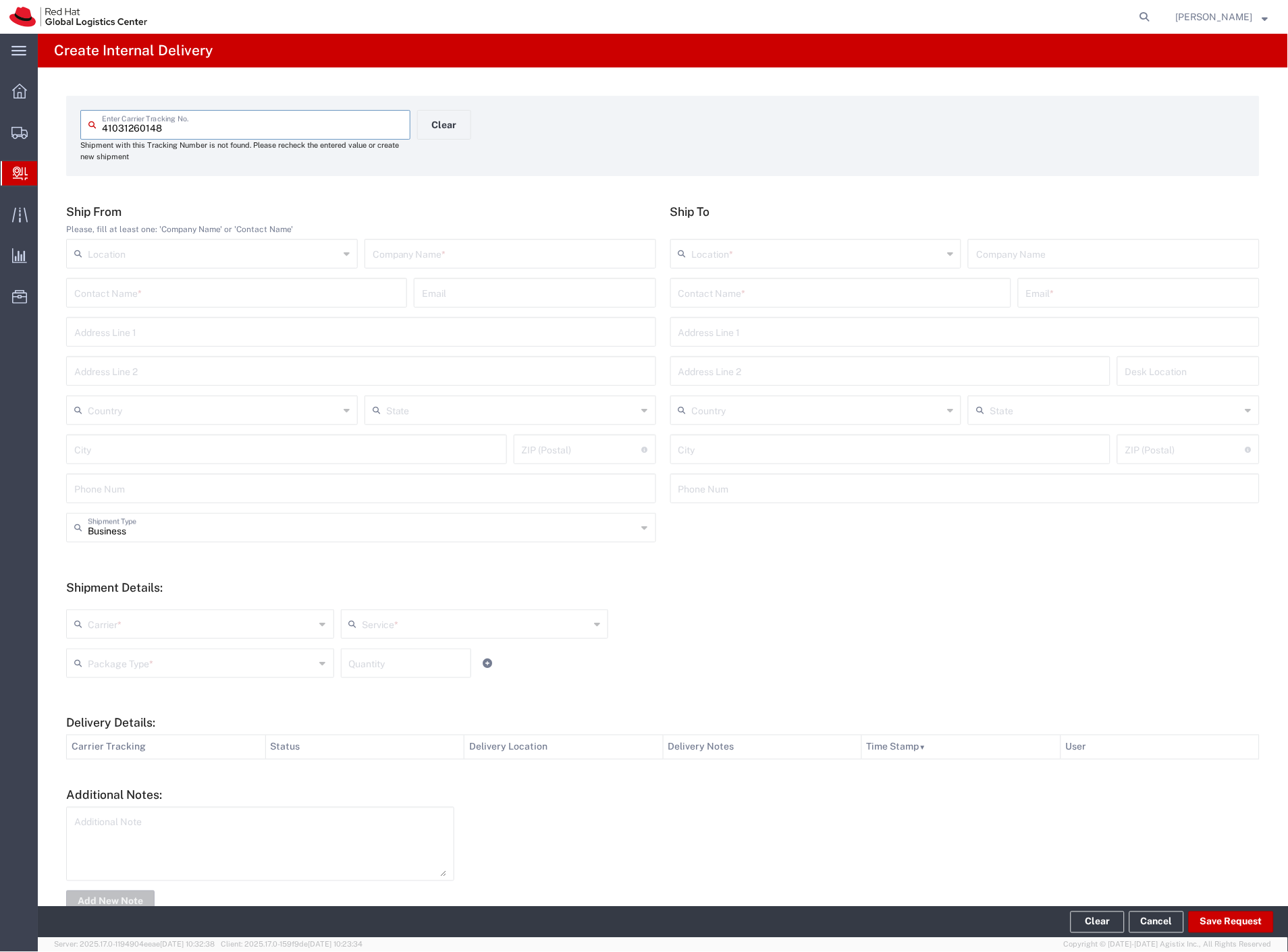
click at [434, 256] on input "text" at bounding box center [510, 252] width 275 height 23
type input "alza"
click at [686, 289] on input "text" at bounding box center [840, 292] width 325 height 23
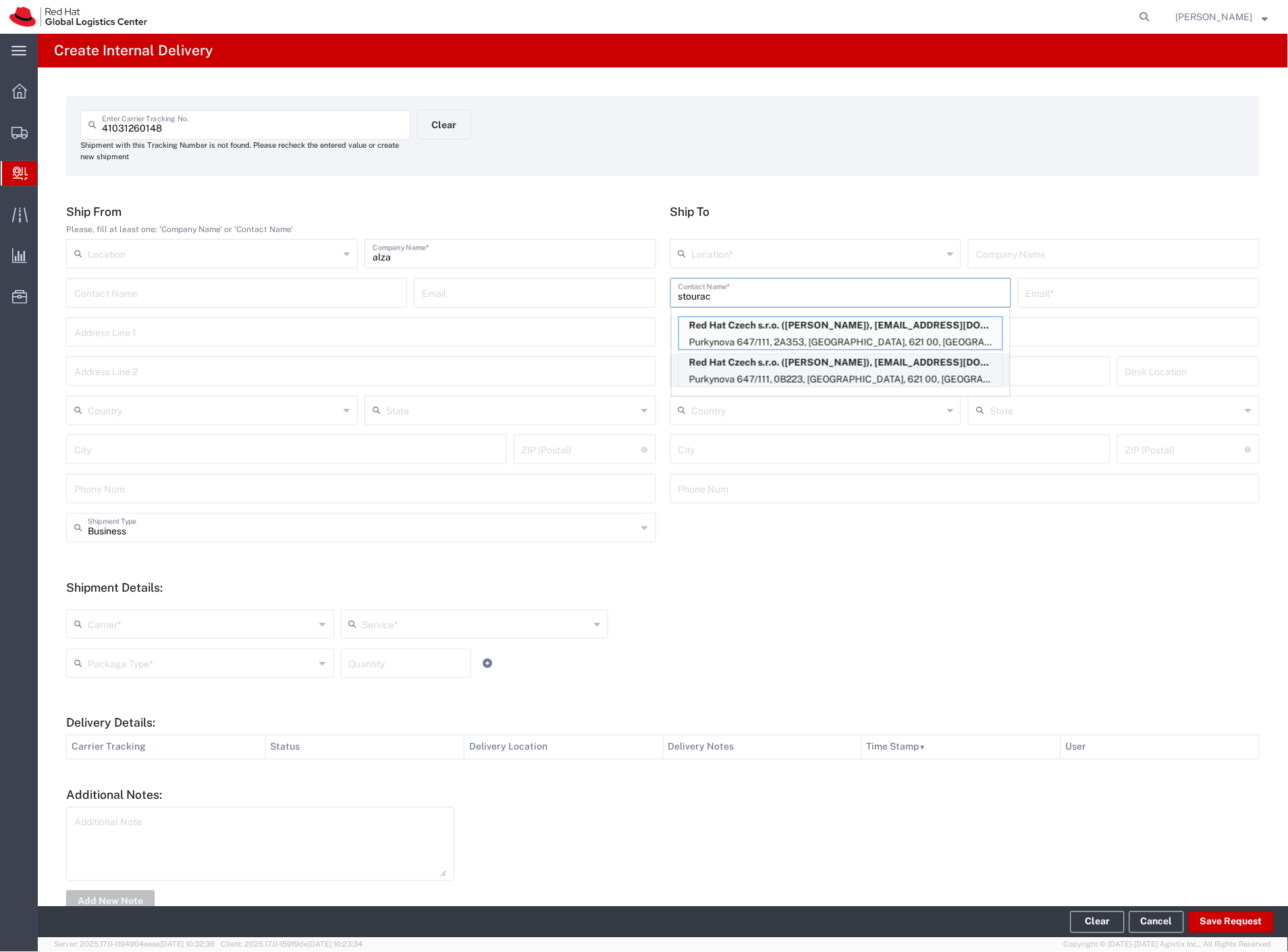
type input "stourac"
click at [887, 368] on p "Red Hat Czech s.r.o. ([PERSON_NAME]), [EMAIL_ADDRESS][DOMAIN_NAME]" at bounding box center [840, 362] width 323 height 17
type input "RH - [GEOGRAPHIC_DATA] [GEOGRAPHIC_DATA] - B"
type input "Red Hat Czech s.r.o."
type input "[PERSON_NAME]"
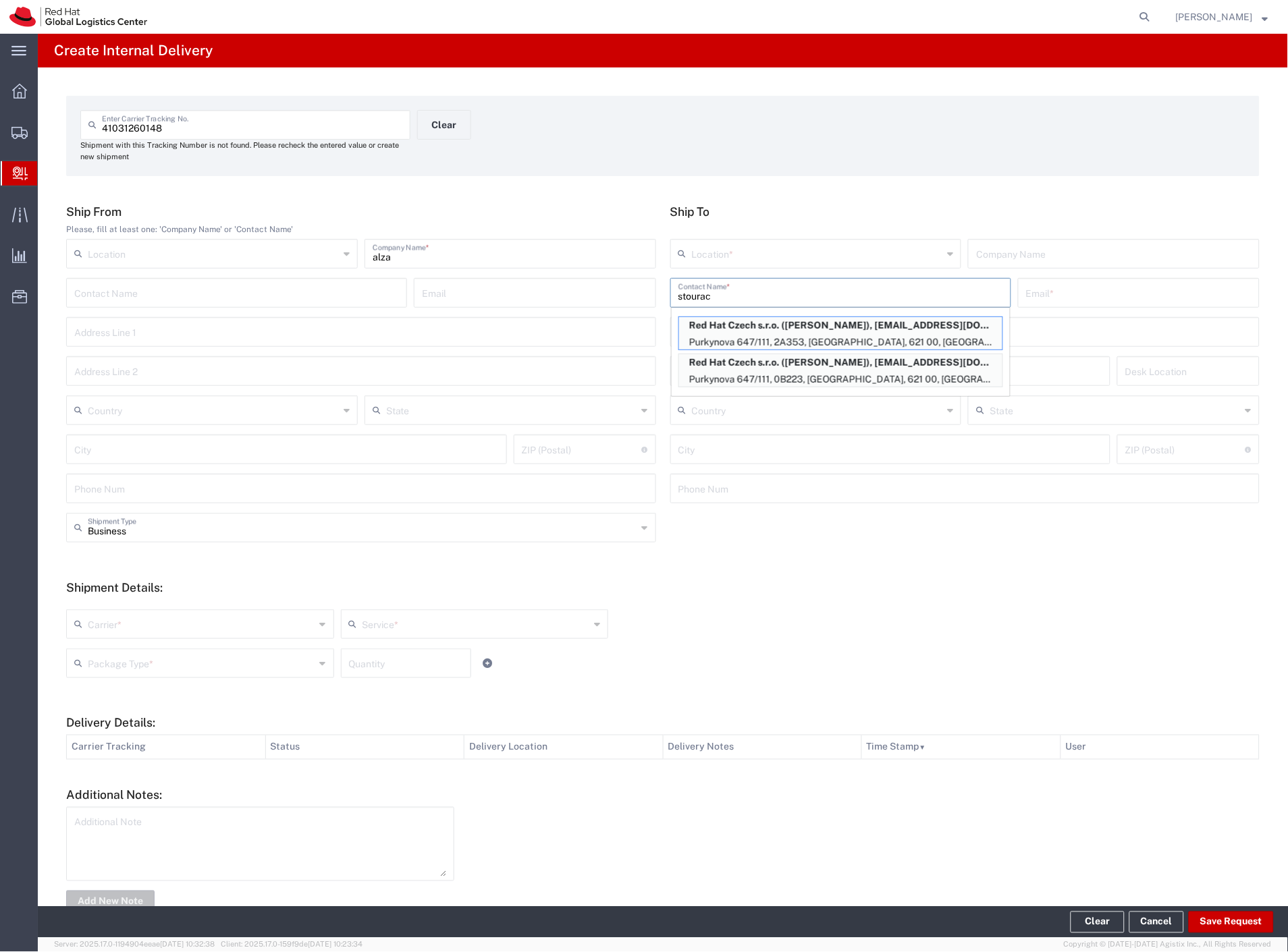
type input "[EMAIL_ADDRESS][DOMAIN_NAME]"
type input "Purkynova 647/111"
type input "0B223"
type input "Czechia"
type input "[GEOGRAPHIC_DATA]"
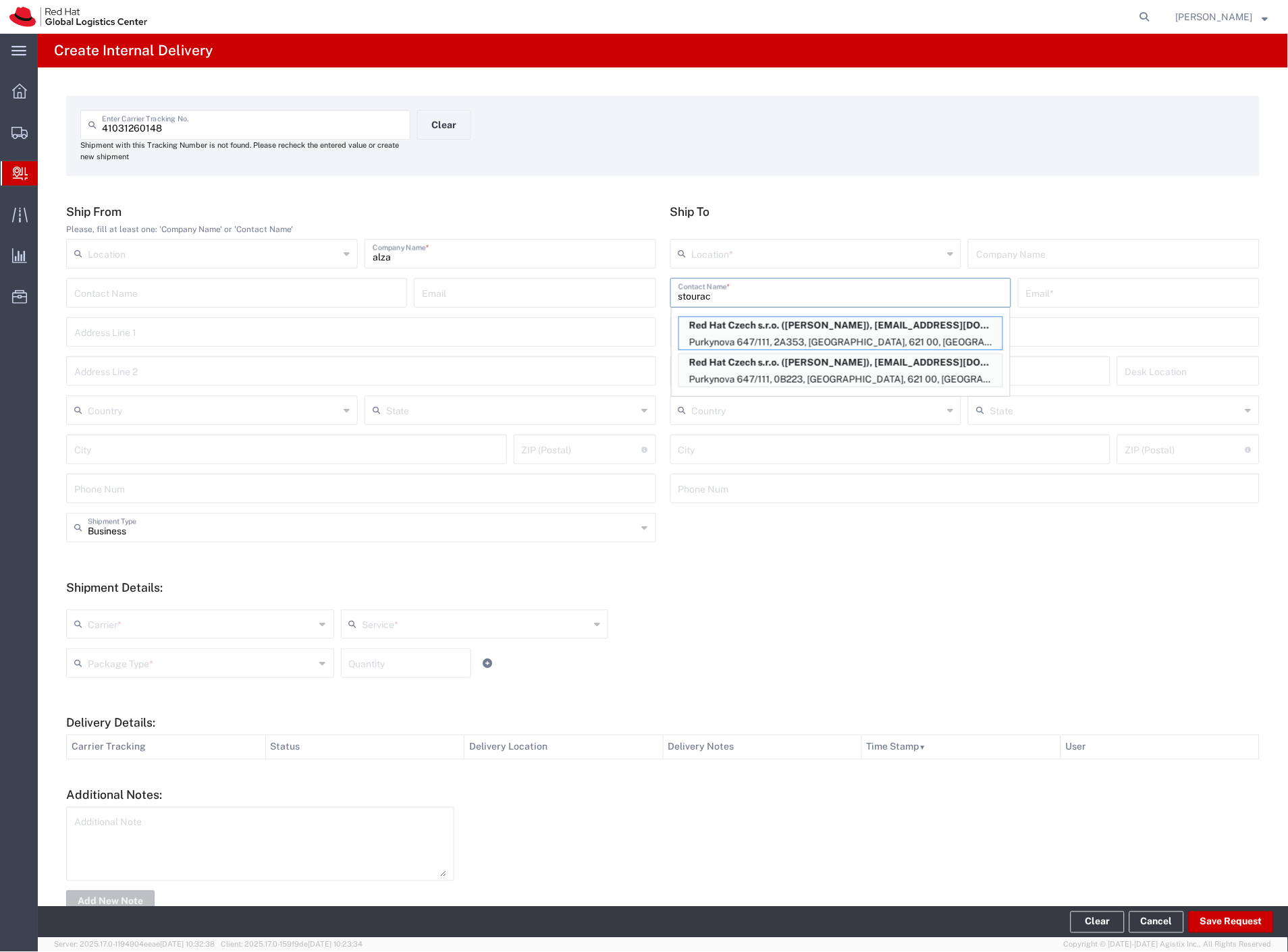
type input "621 00"
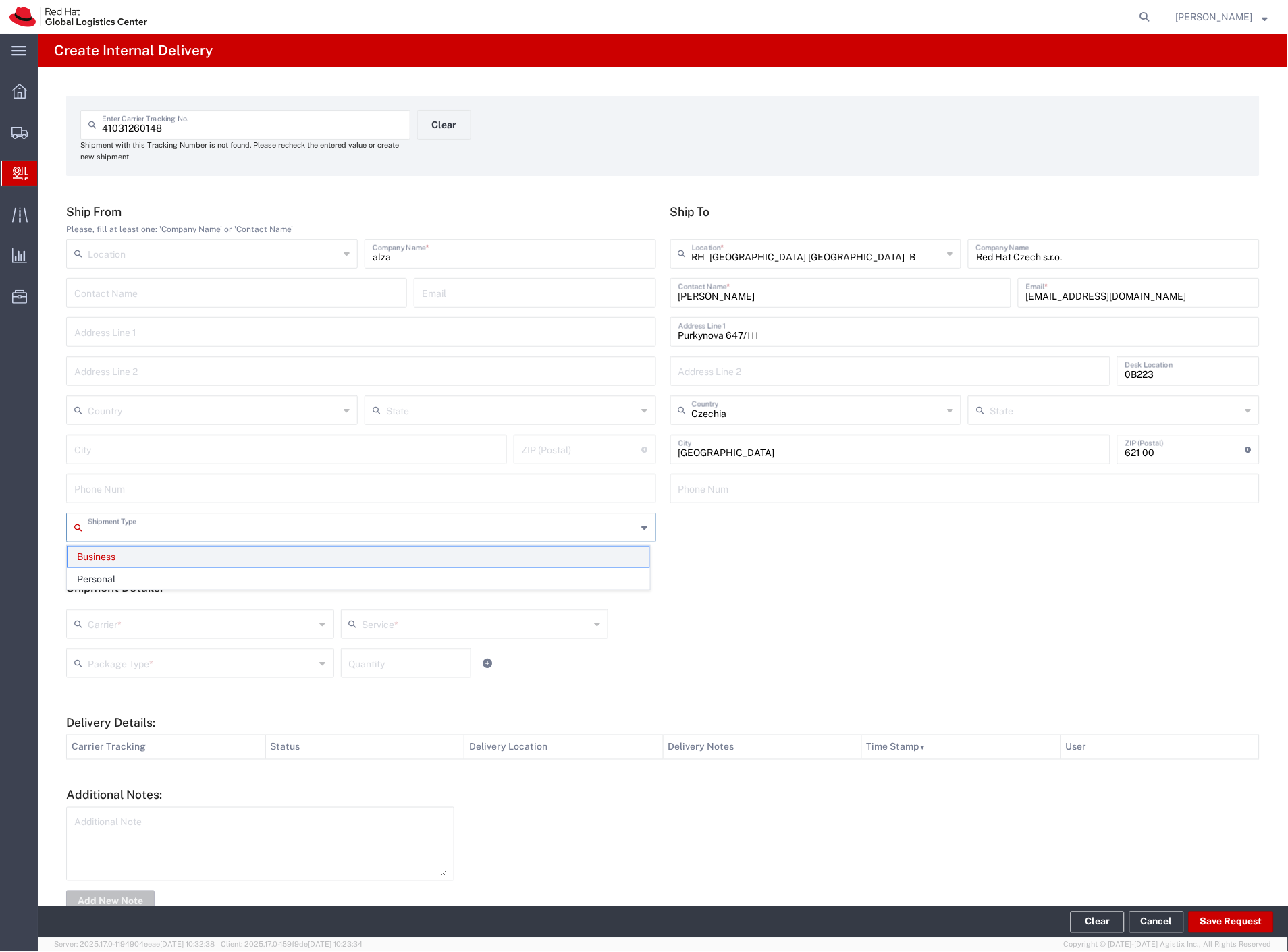
drag, startPoint x: 214, startPoint y: 522, endPoint x: 128, endPoint y: 564, distance: 95.7
click at [210, 524] on input "text" at bounding box center [362, 526] width 549 height 23
click at [114, 581] on span "Personal" at bounding box center [358, 579] width 582 height 21
type input "Personal"
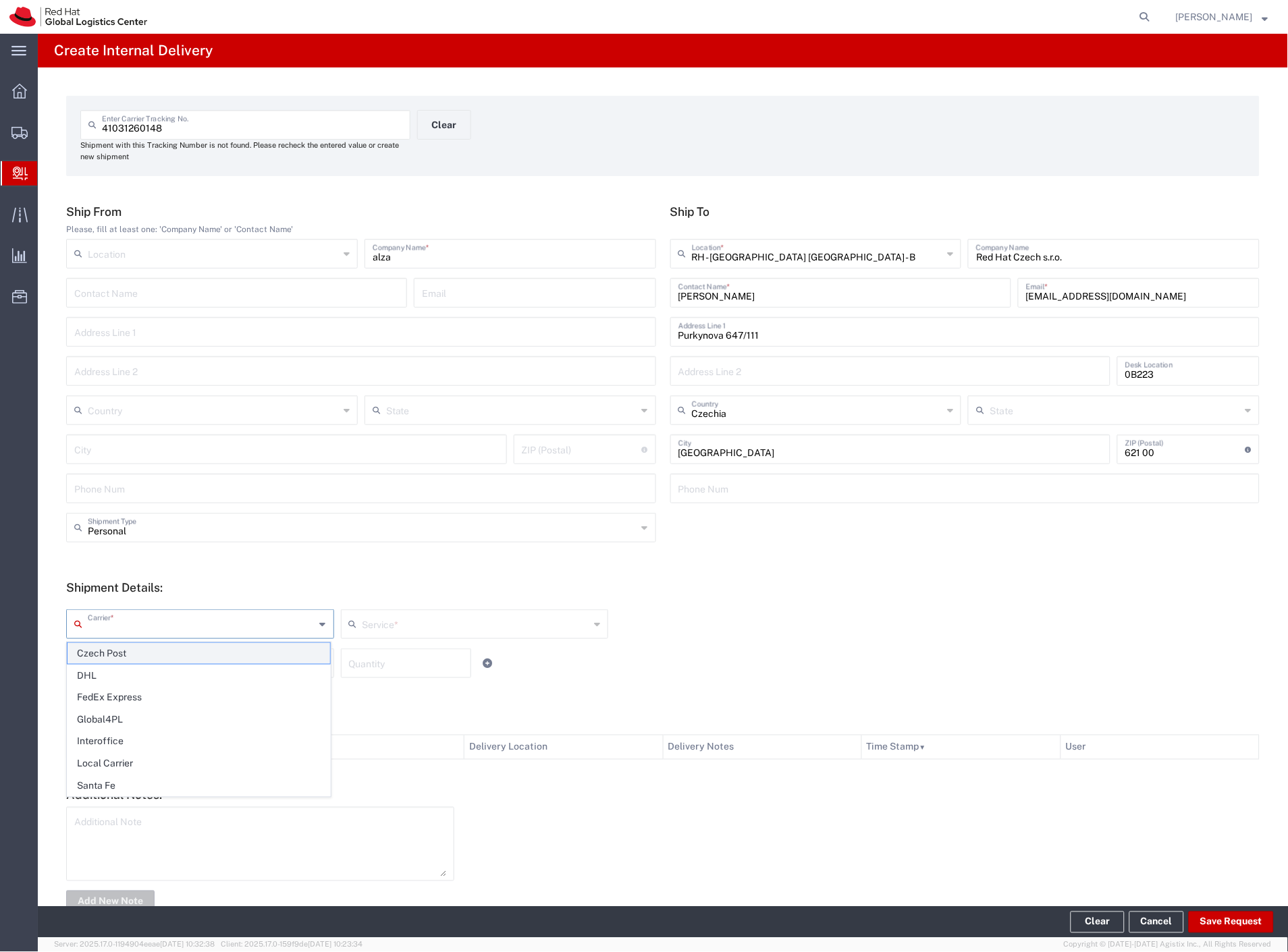
drag, startPoint x: 110, startPoint y: 615, endPoint x: 104, endPoint y: 644, distance: 29.6
click at [110, 618] on input "text" at bounding box center [201, 623] width 227 height 23
drag, startPoint x: 104, startPoint y: 644, endPoint x: 102, endPoint y: 662, distance: 18.1
click at [103, 648] on span "Czech Post" at bounding box center [199, 653] width 263 height 21
type input "Czech Post"
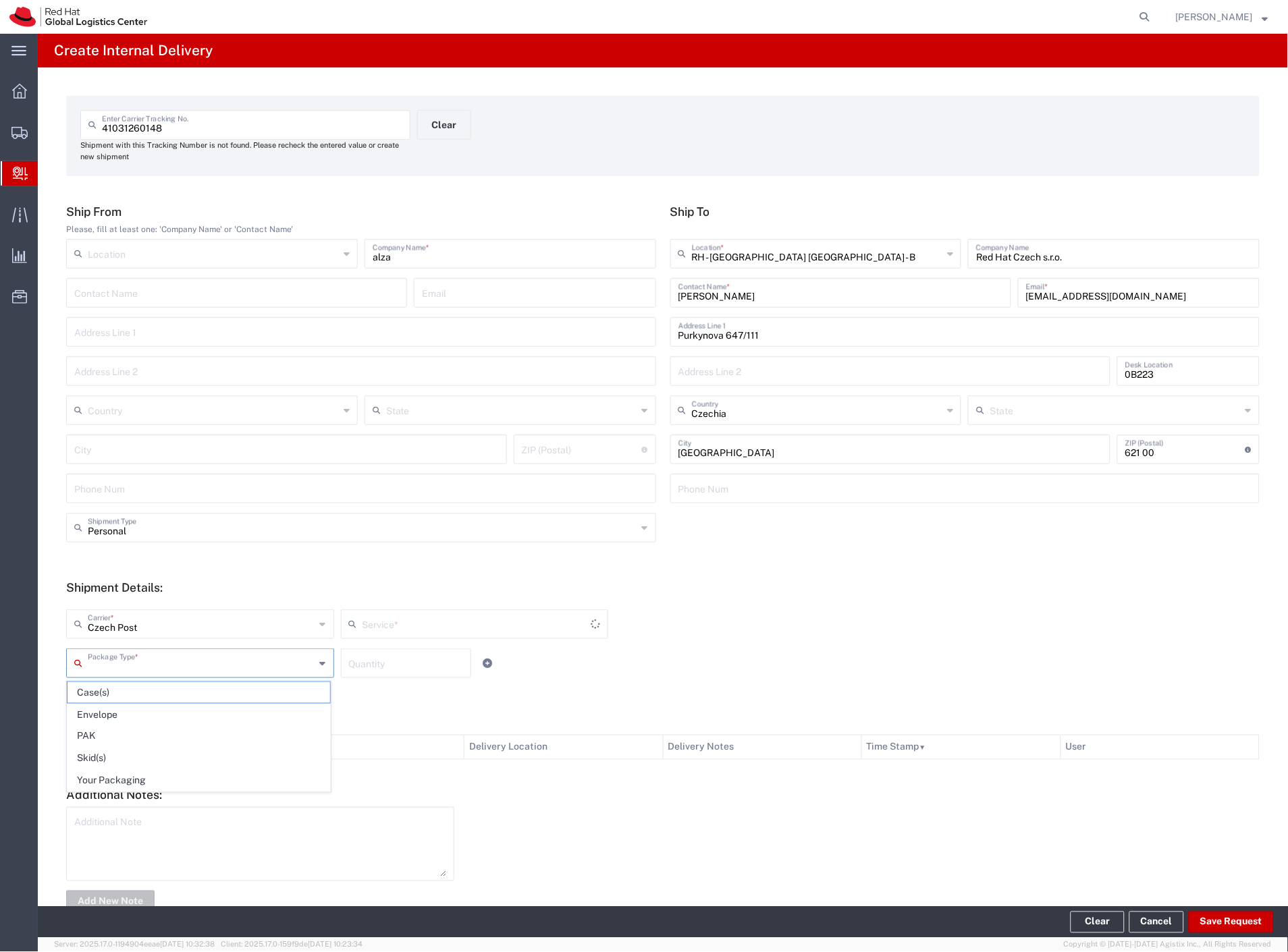
type input "Ground"
click at [102, 662] on input "text" at bounding box center [201, 662] width 227 height 23
click at [126, 780] on span "Your Packaging" at bounding box center [199, 781] width 263 height 21
type input "Your Packaging"
click at [1259, 925] on button "Save Request" at bounding box center [1231, 922] width 85 height 22
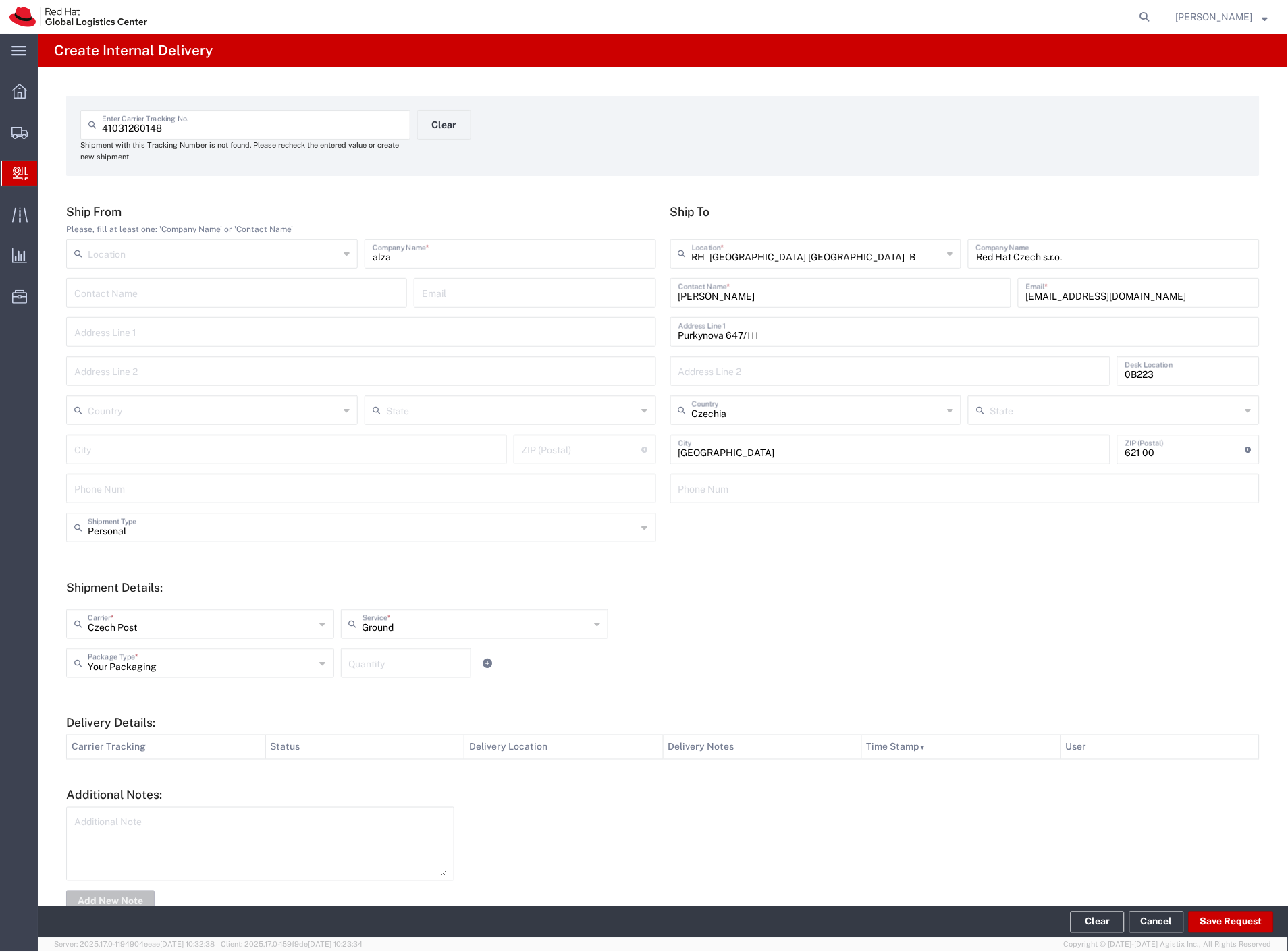
type input "Personal"
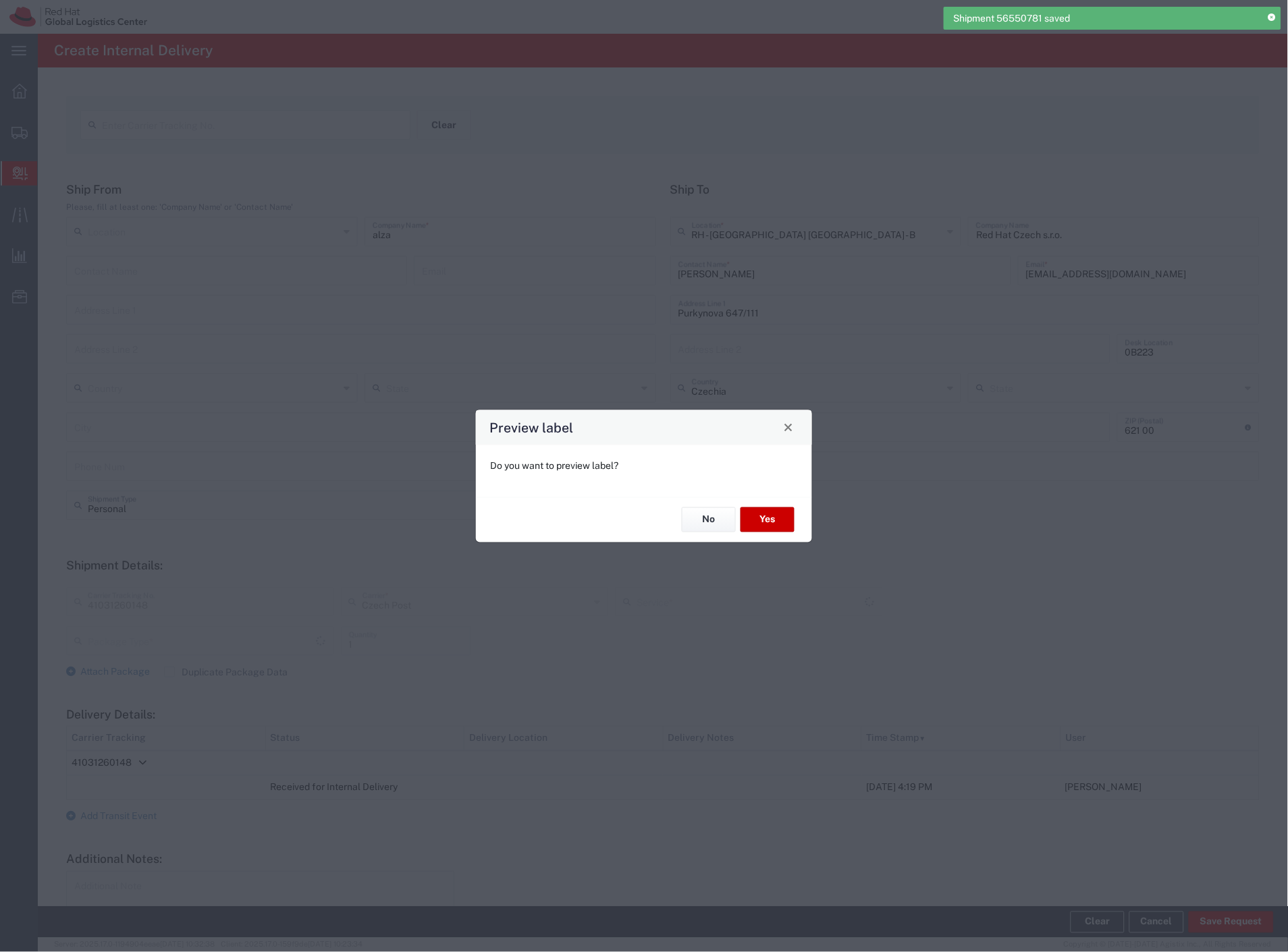
type input "Ground"
type input "Your Packaging"
click at [779, 528] on button "Yes" at bounding box center [767, 519] width 54 height 25
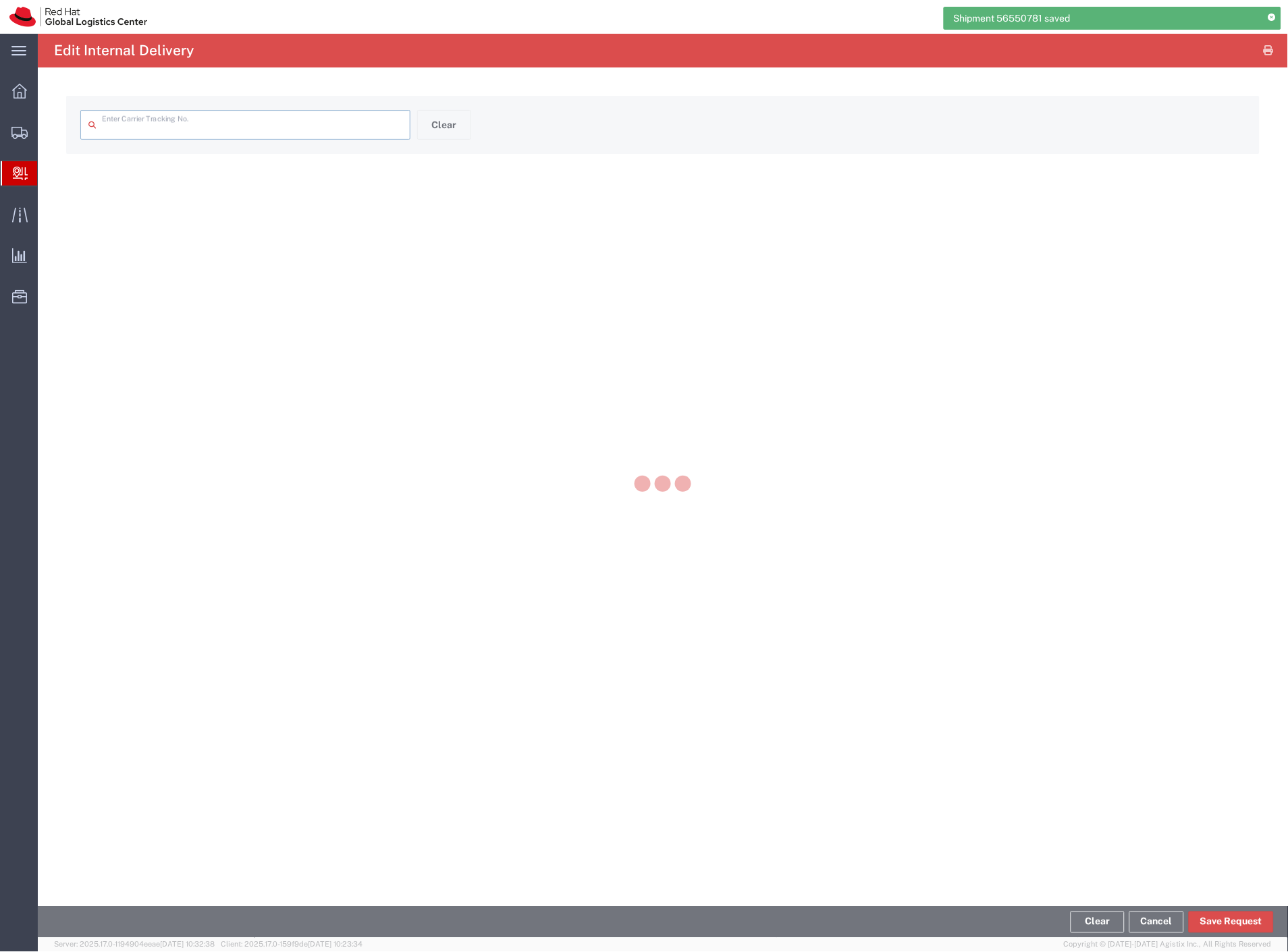
type input "41031260148"
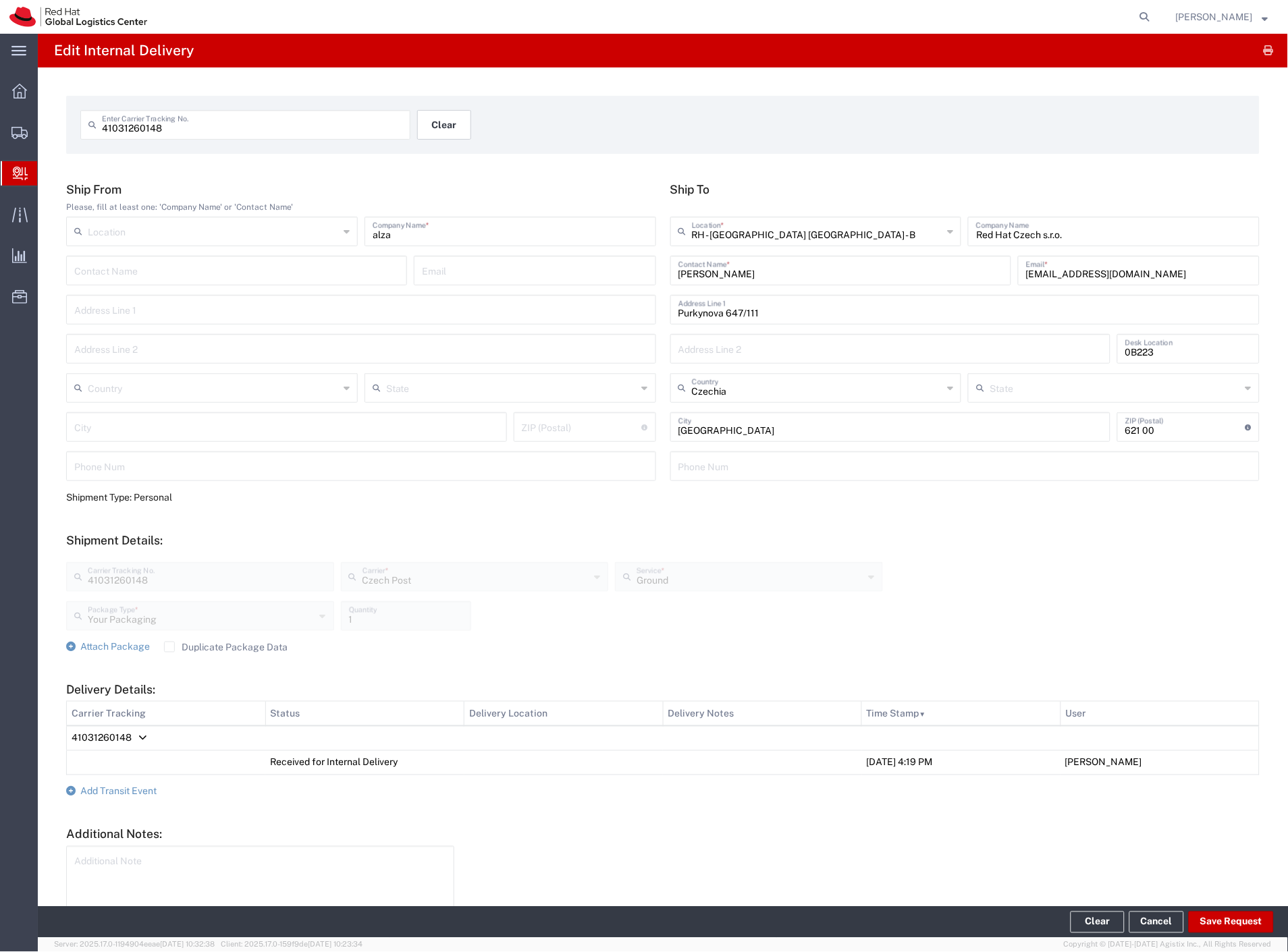
click at [435, 118] on button "Clear" at bounding box center [444, 125] width 54 height 30
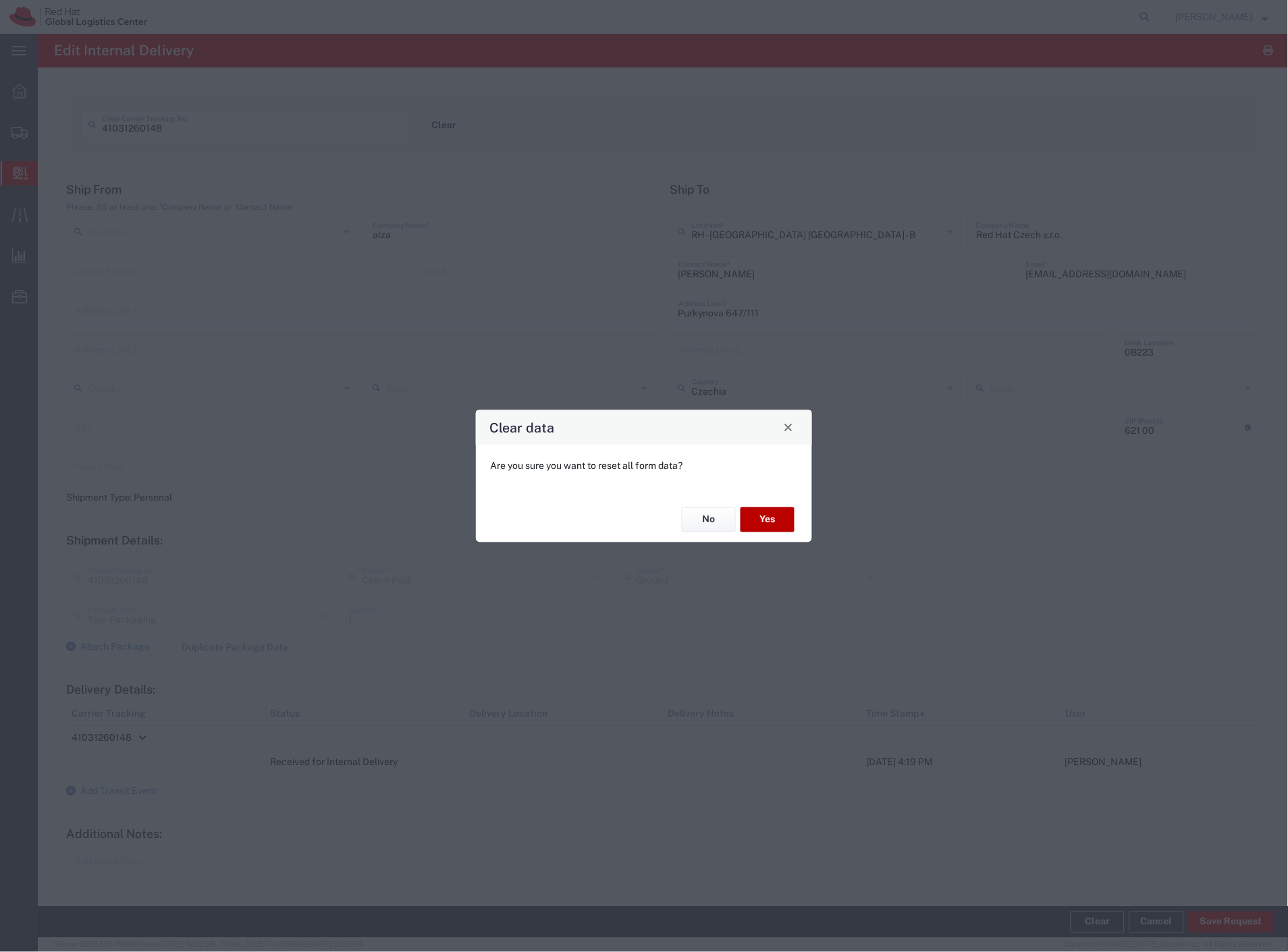
click at [769, 517] on button "Yes" at bounding box center [767, 519] width 54 height 25
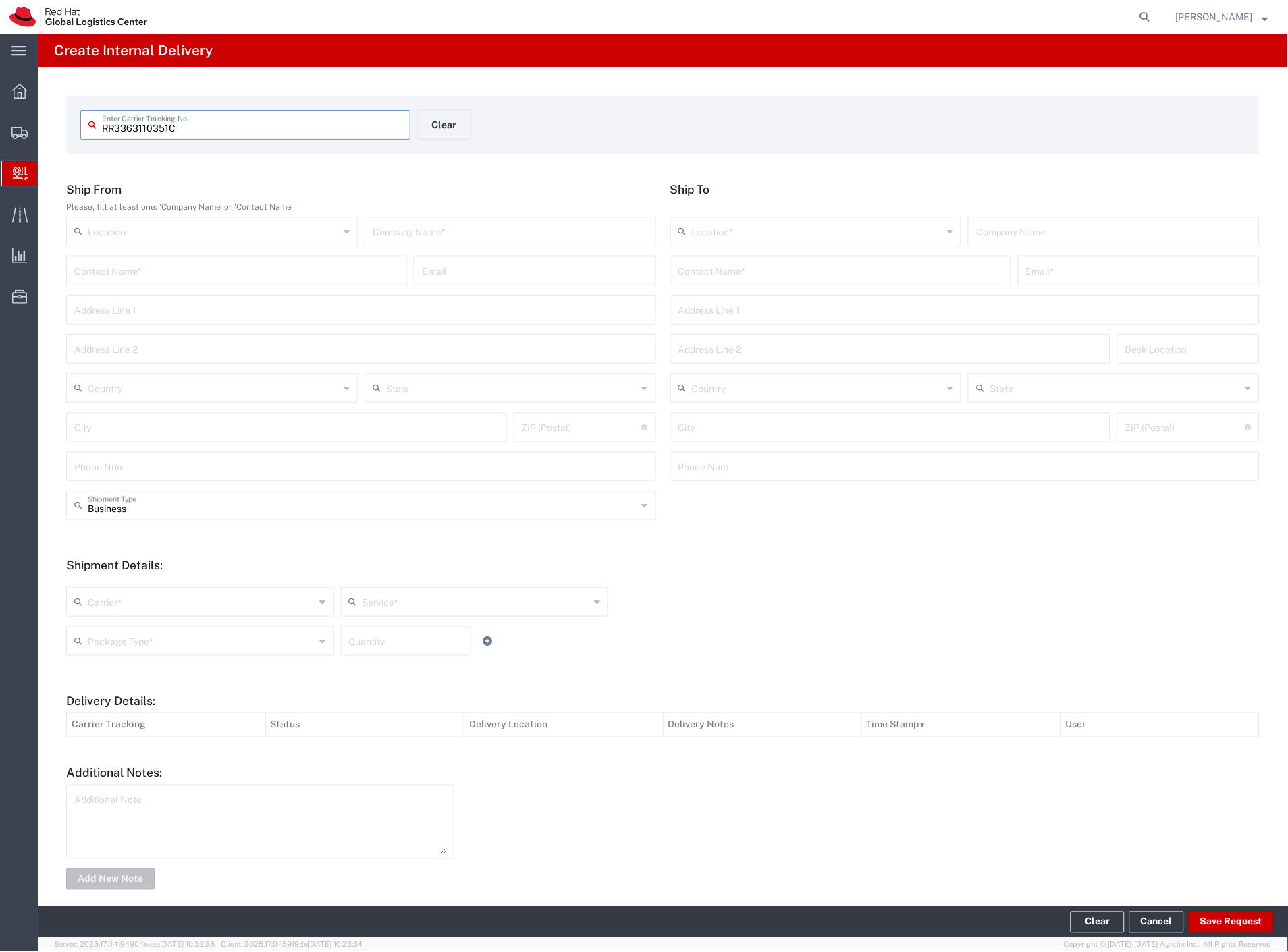
type input "RR3363110351C"
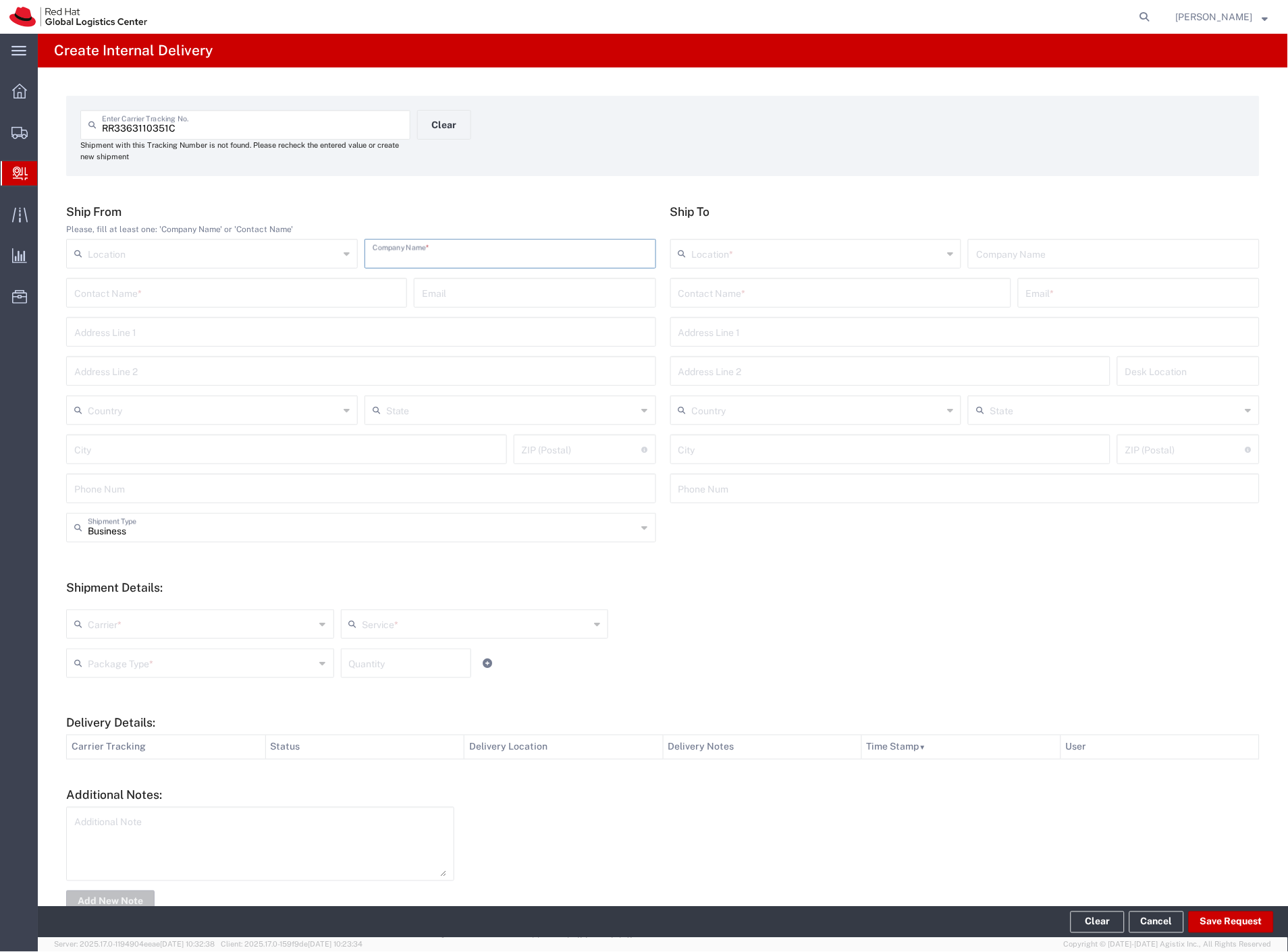
click at [433, 254] on input "text" at bounding box center [510, 252] width 275 height 23
type input "edenred"
click at [687, 288] on input "text" at bounding box center [840, 292] width 325 height 23
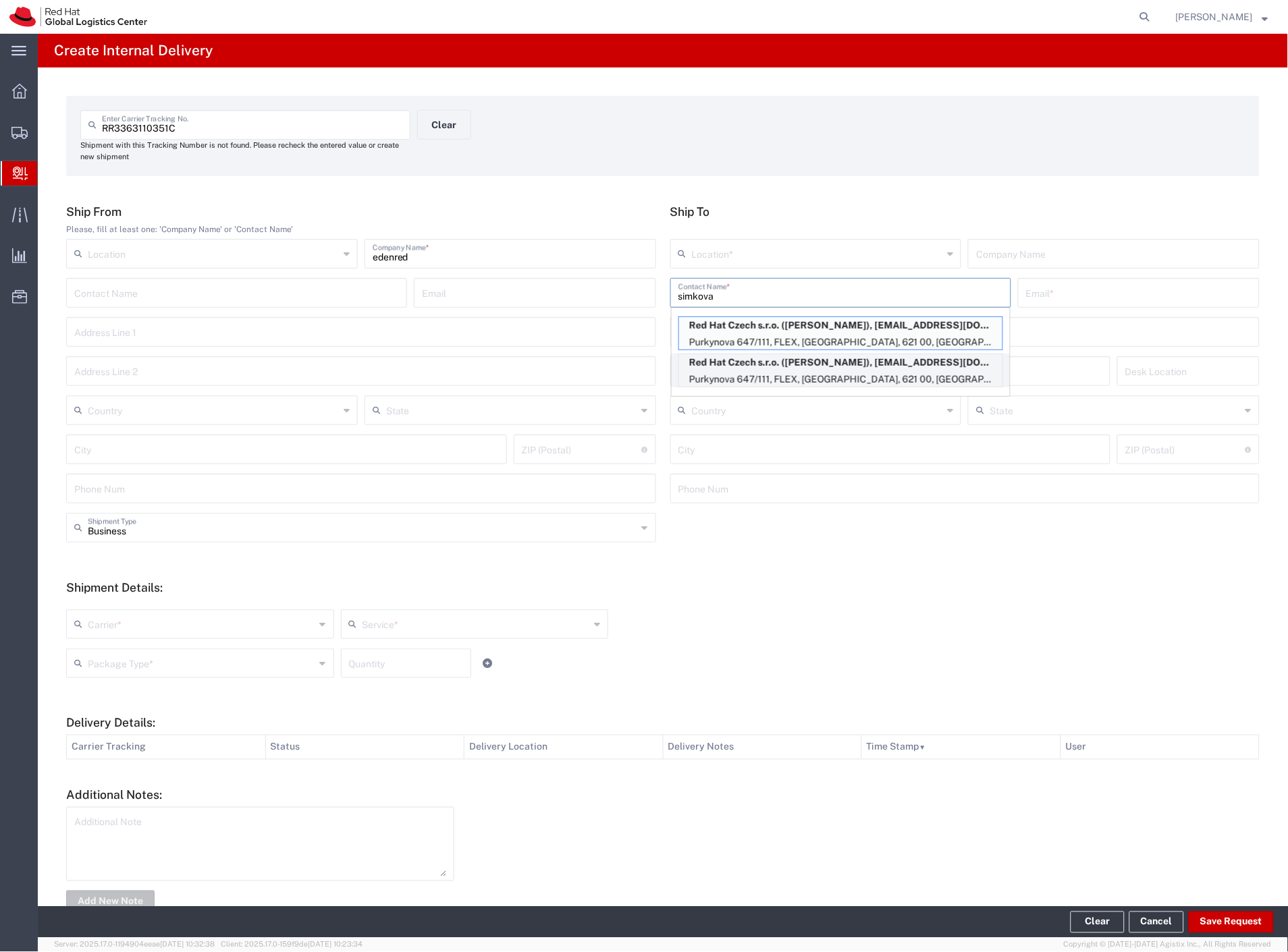
type input "simkova"
click at [752, 362] on p "Red Hat Czech s.r.o. ([PERSON_NAME]), [EMAIL_ADDRESS][DOMAIN_NAME]" at bounding box center [840, 362] width 323 height 17
type input "RH - [GEOGRAPHIC_DATA] [GEOGRAPHIC_DATA] - B"
type input "Red Hat Czech s.r.o."
type input "[PERSON_NAME]"
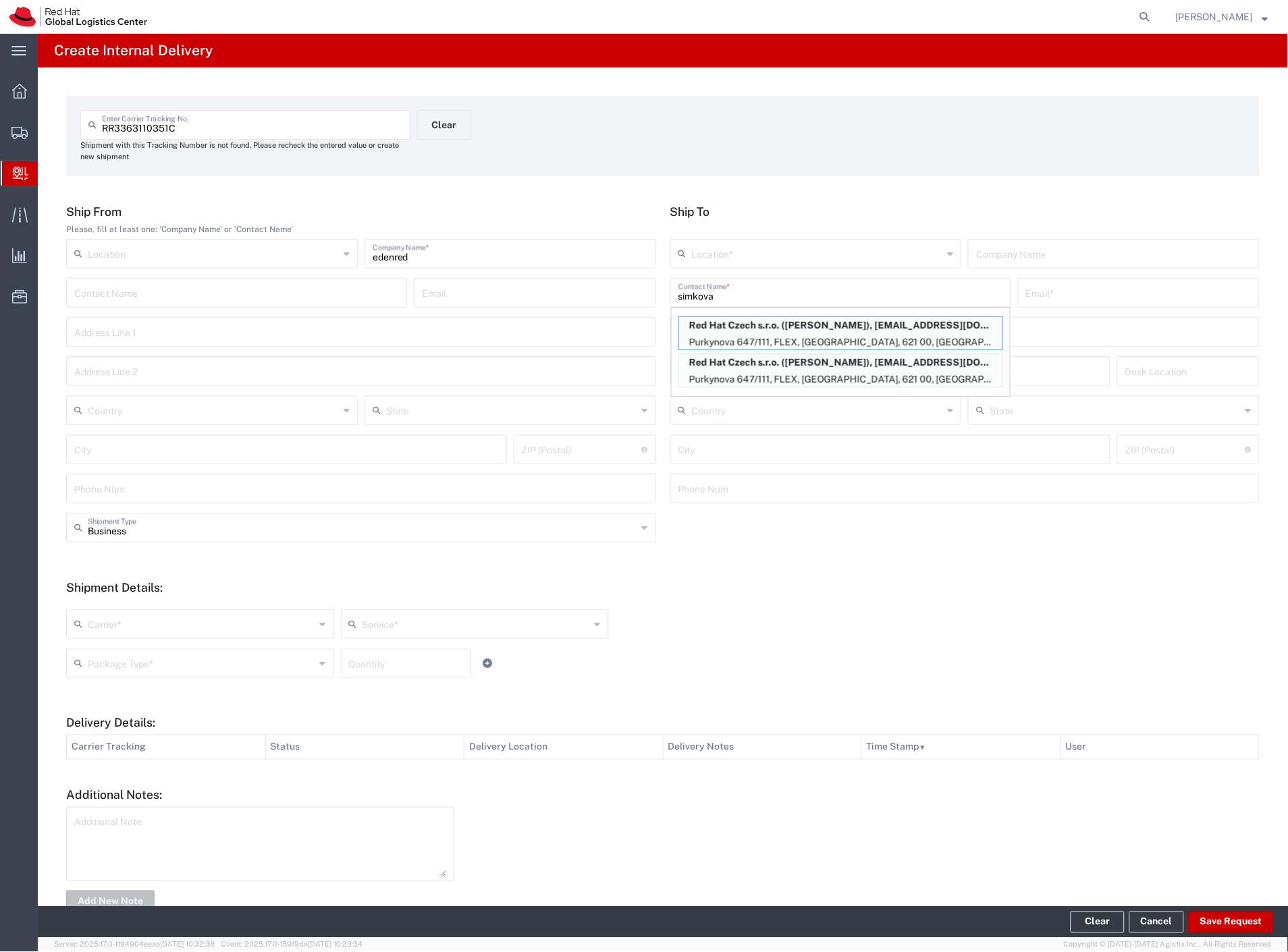
type input "[EMAIL_ADDRESS][DOMAIN_NAME]"
type input "Purkynova 647/111"
type input "FLEX"
type input "Czechia"
type input "[GEOGRAPHIC_DATA]"
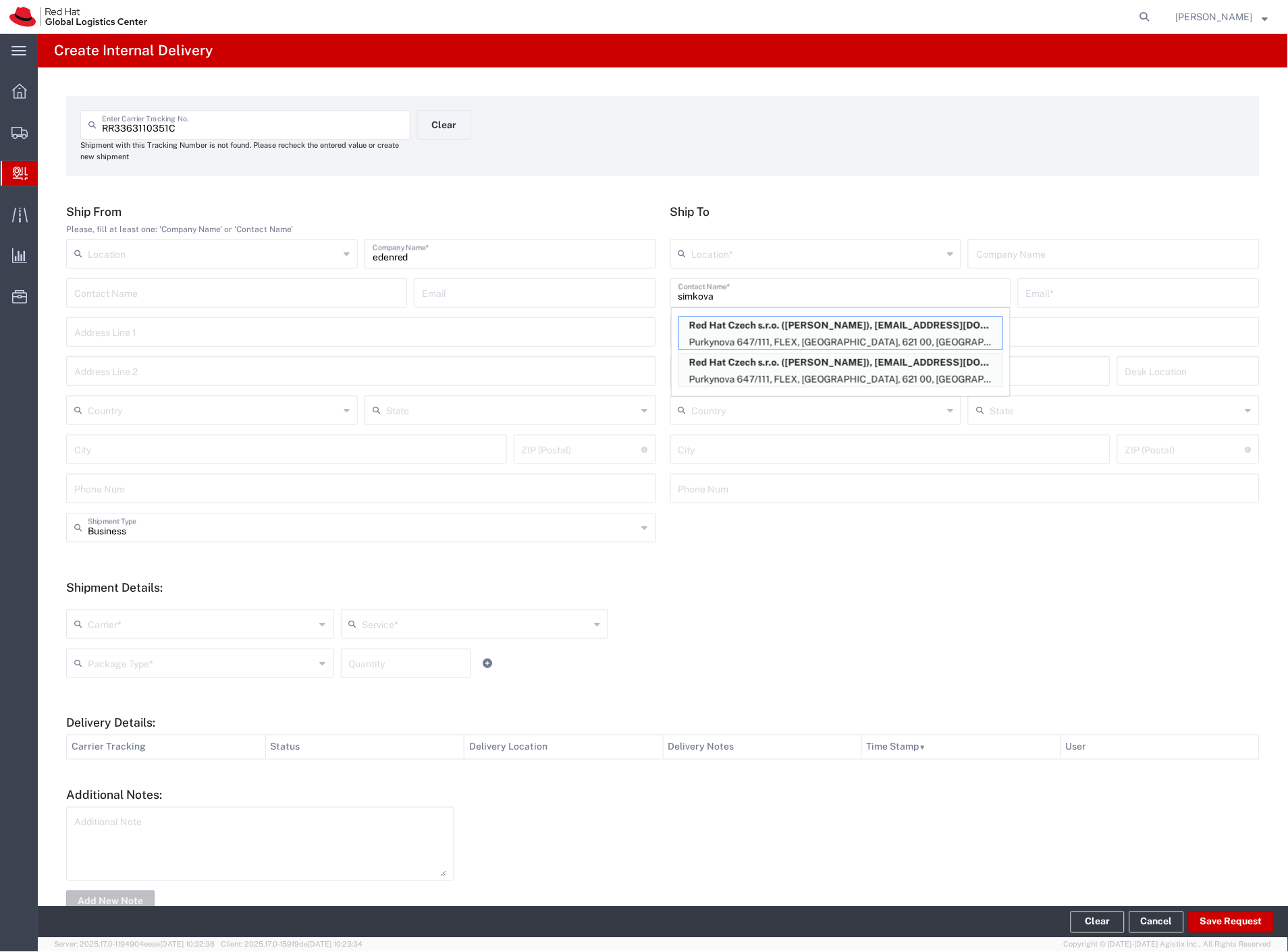
type input "621 00"
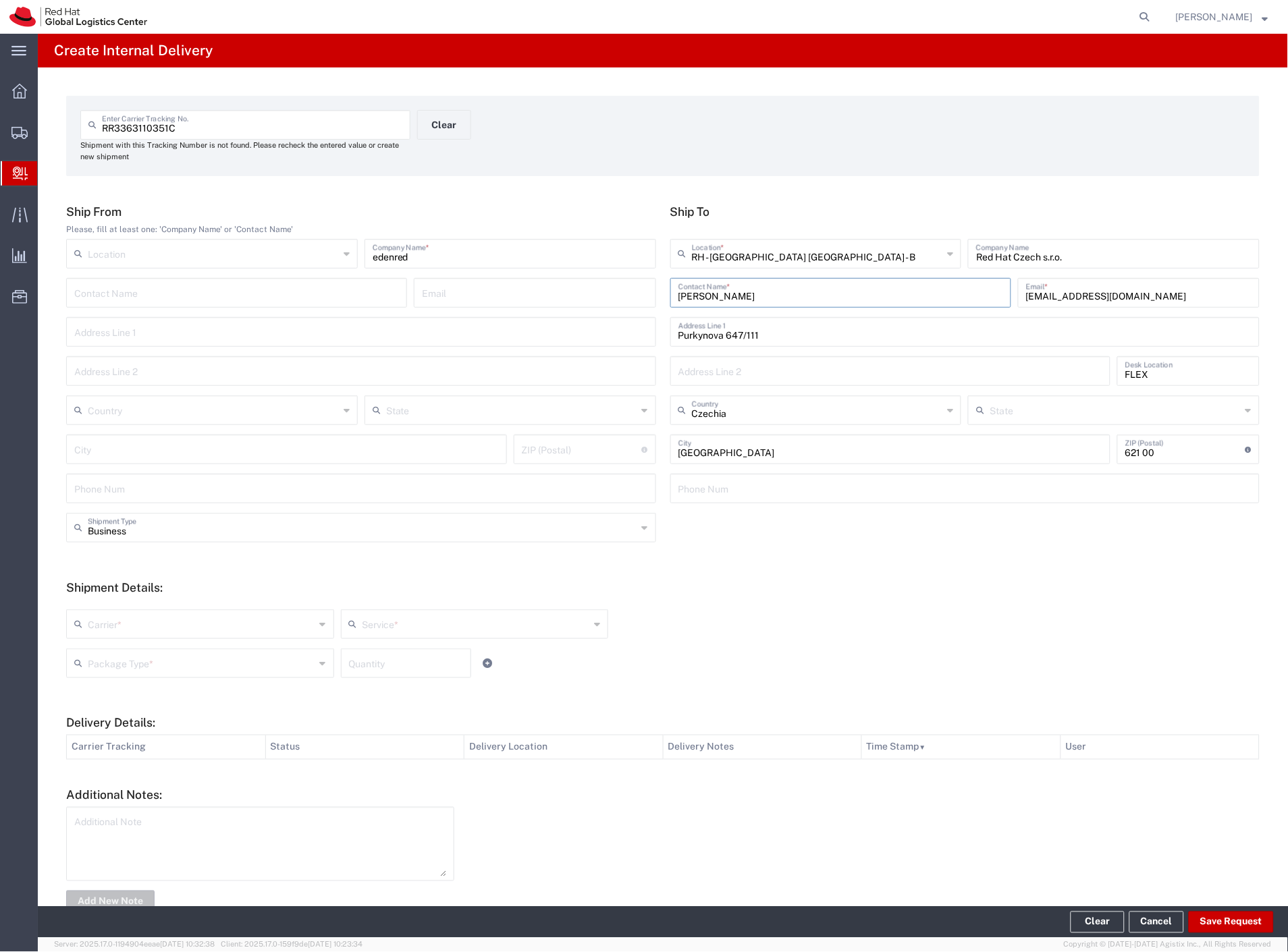
drag, startPoint x: 138, startPoint y: 615, endPoint x: 137, endPoint y: 626, distance: 11.0
click at [138, 622] on input "text" at bounding box center [201, 623] width 227 height 23
click at [133, 645] on span "Czech Post" at bounding box center [199, 653] width 263 height 21
click at [132, 657] on input "text" at bounding box center [201, 662] width 227 height 23
drag, startPoint x: 130, startPoint y: 706, endPoint x: 490, endPoint y: 740, distance: 361.6
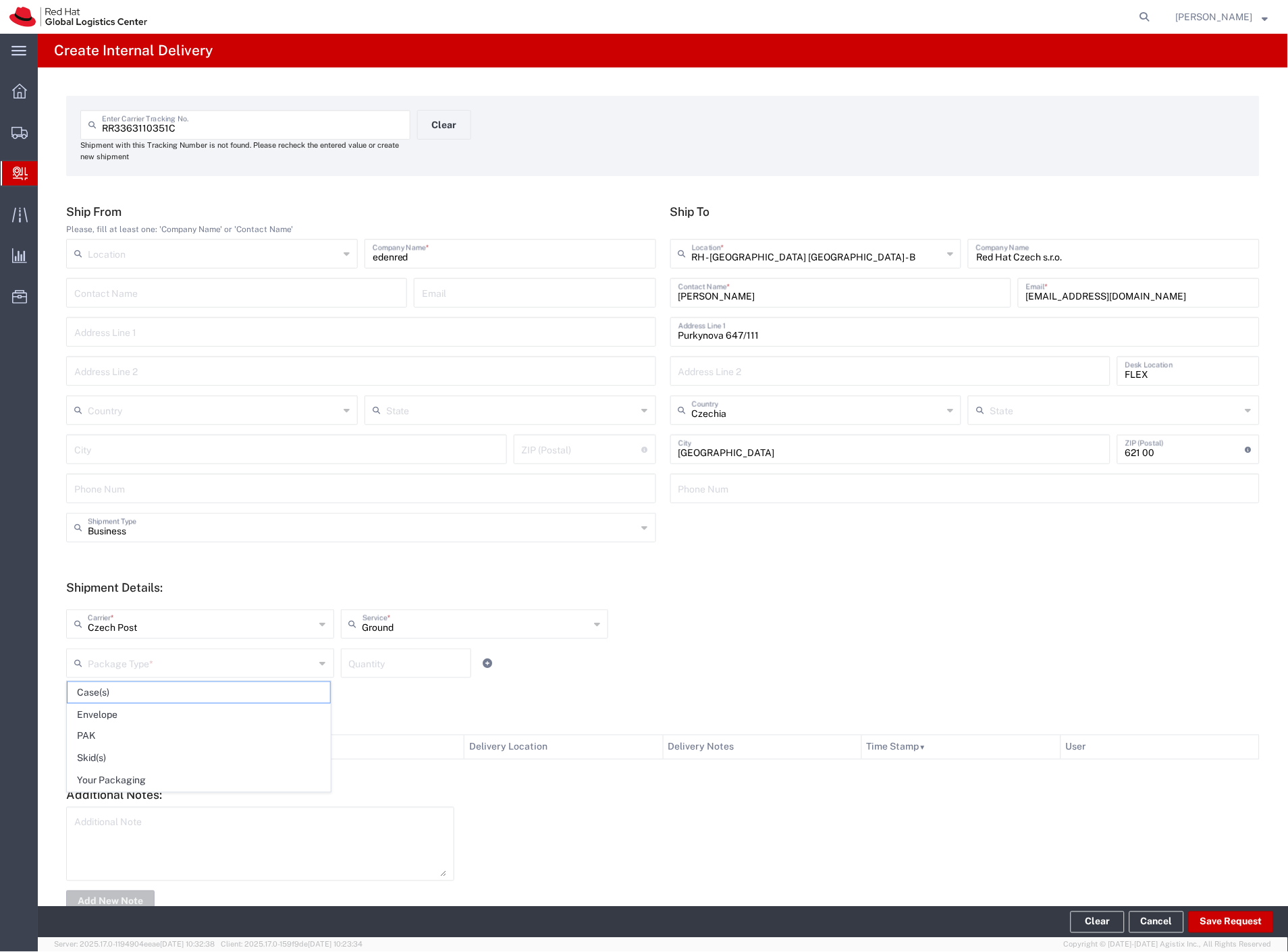
click at [130, 706] on span "Envelope" at bounding box center [199, 715] width 263 height 21
click at [1255, 925] on button "Save Request" at bounding box center [1231, 922] width 85 height 22
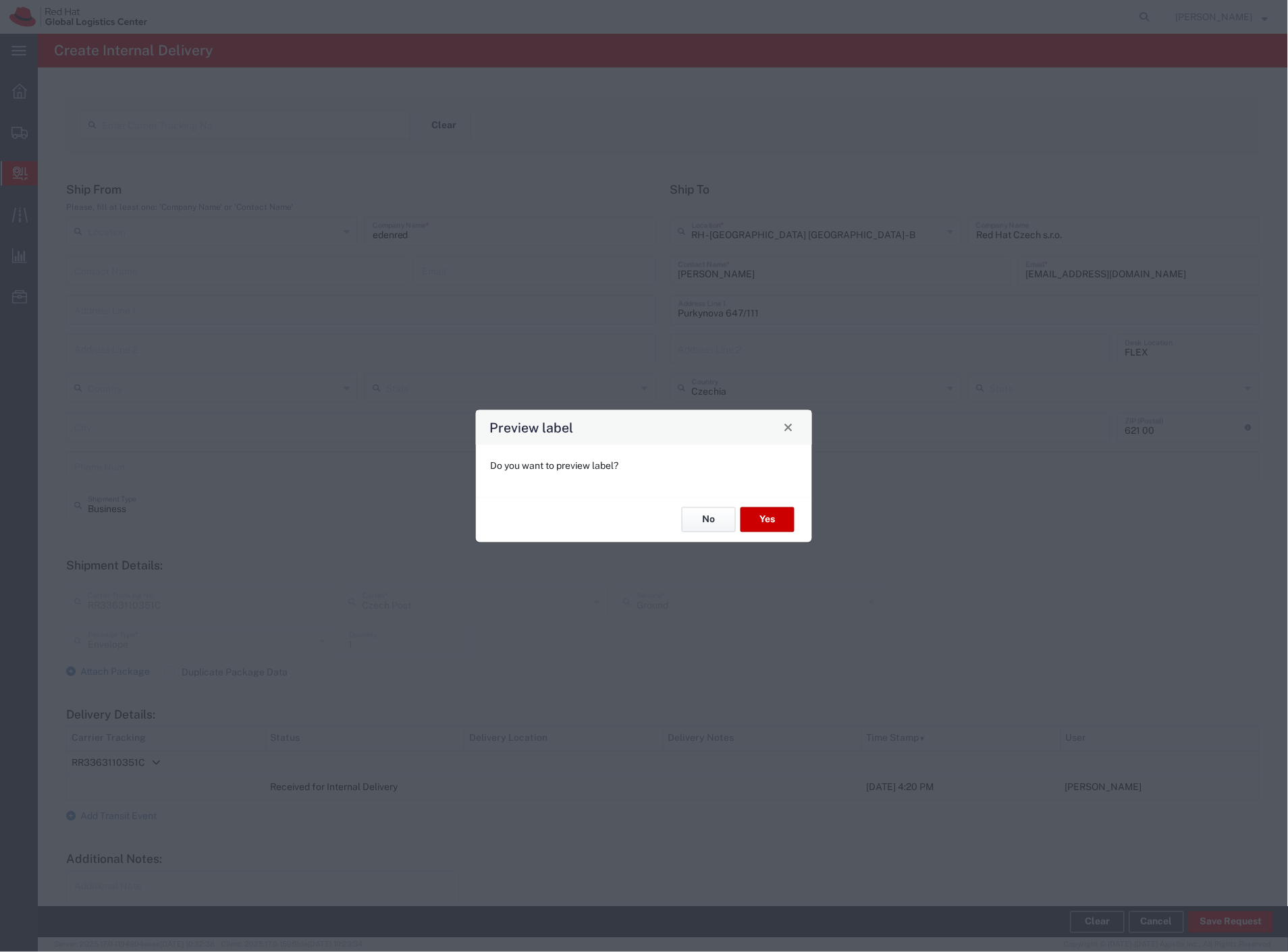
click at [713, 531] on button "No" at bounding box center [708, 519] width 54 height 25
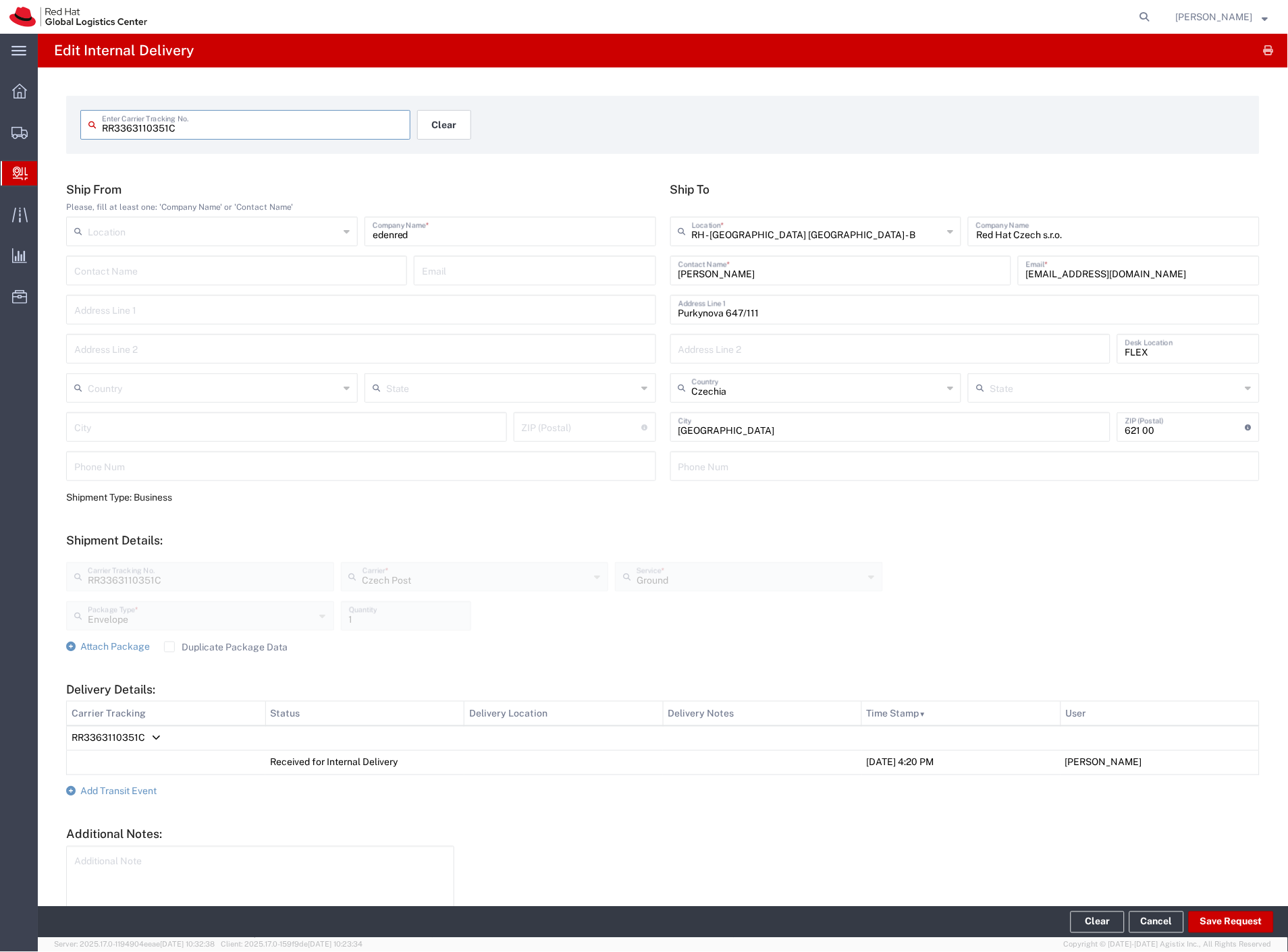
click at [433, 122] on button "Clear" at bounding box center [444, 125] width 54 height 30
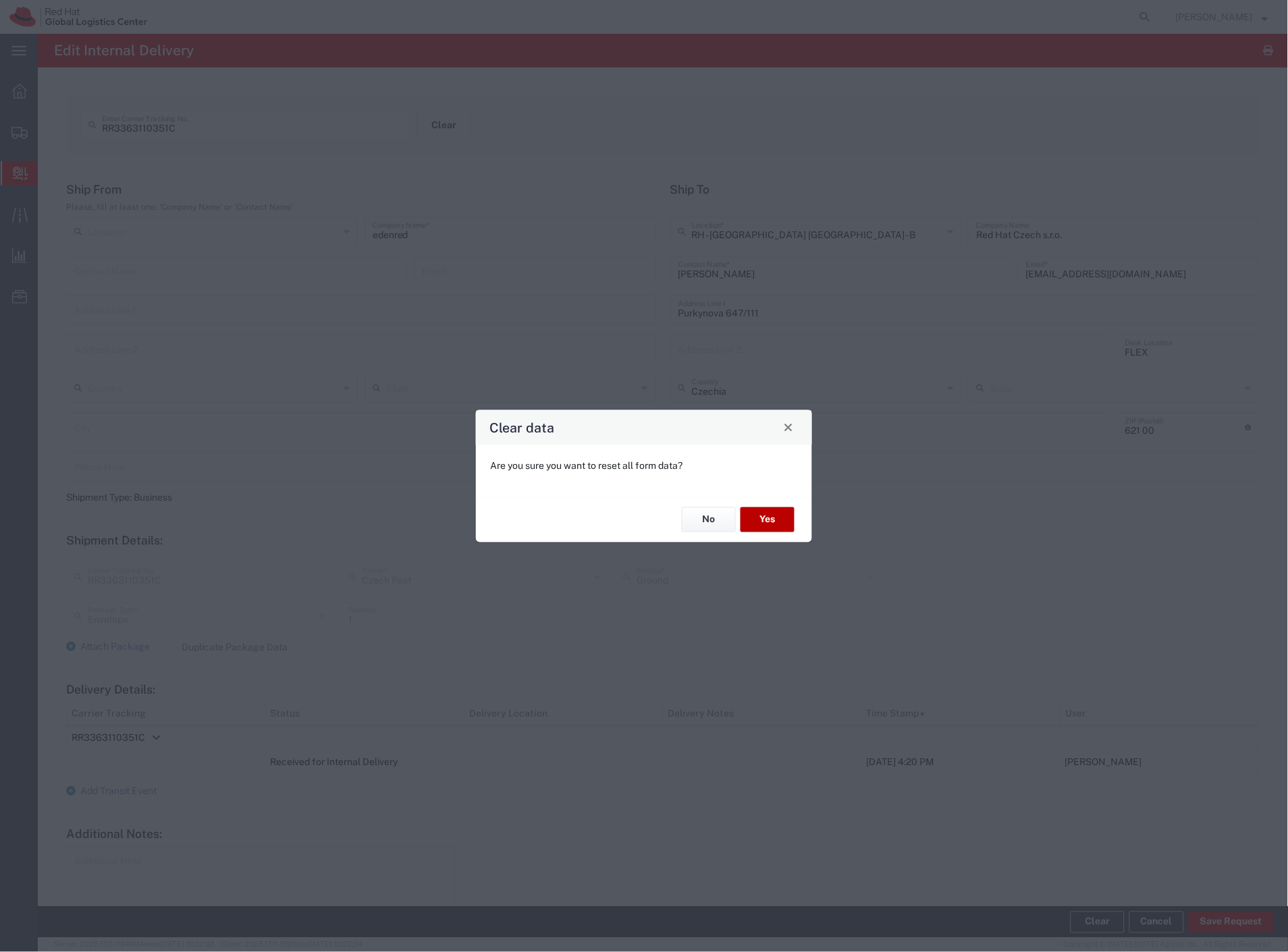
click at [772, 519] on button "Yes" at bounding box center [767, 519] width 54 height 25
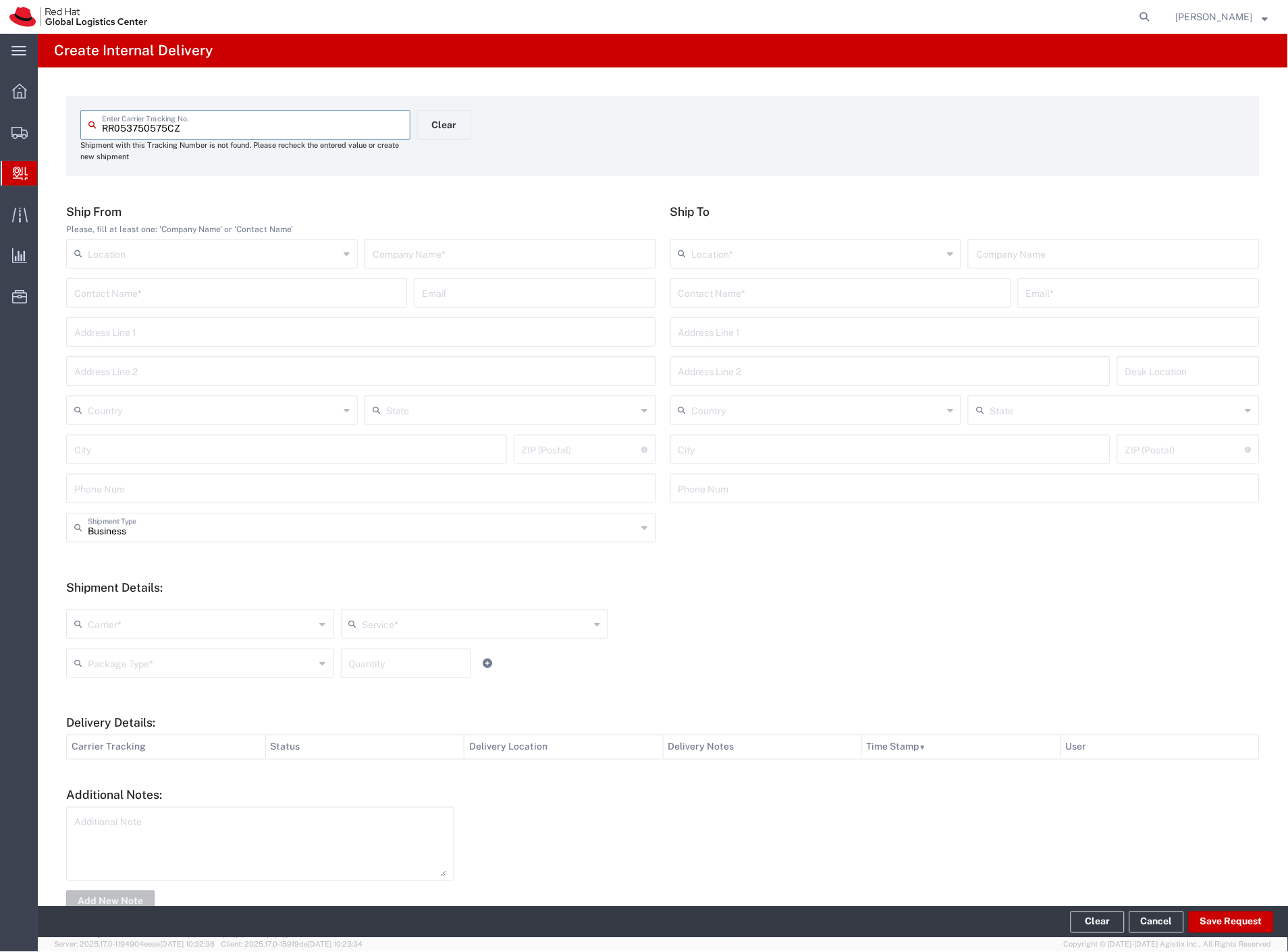
click at [190, 292] on input "text" at bounding box center [236, 292] width 325 height 23
click at [780, 285] on input "text" at bounding box center [840, 292] width 325 height 23
click at [811, 339] on p "Purkynova 647/111, FLEX, [GEOGRAPHIC_DATA], 621 00, [GEOGRAPHIC_DATA]" at bounding box center [840, 342] width 323 height 17
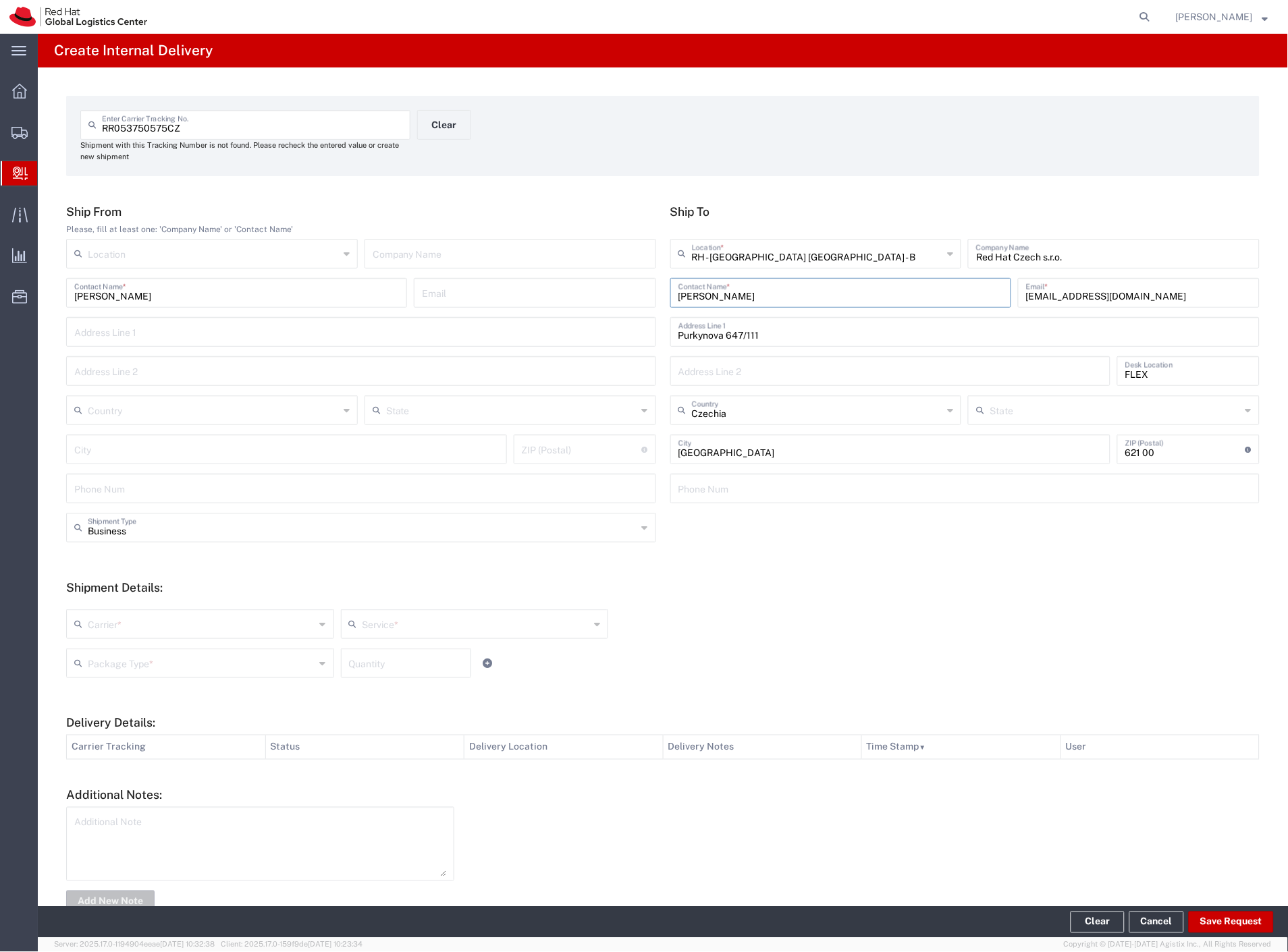
click at [130, 624] on input "text" at bounding box center [201, 623] width 227 height 23
click at [130, 655] on span "Czech Post" at bounding box center [199, 653] width 263 height 21
drag, startPoint x: 130, startPoint y: 658, endPoint x: 118, endPoint y: 681, distance: 25.9
click at [127, 663] on input "text" at bounding box center [201, 662] width 227 height 23
click at [112, 707] on span "Envelope" at bounding box center [199, 715] width 263 height 21
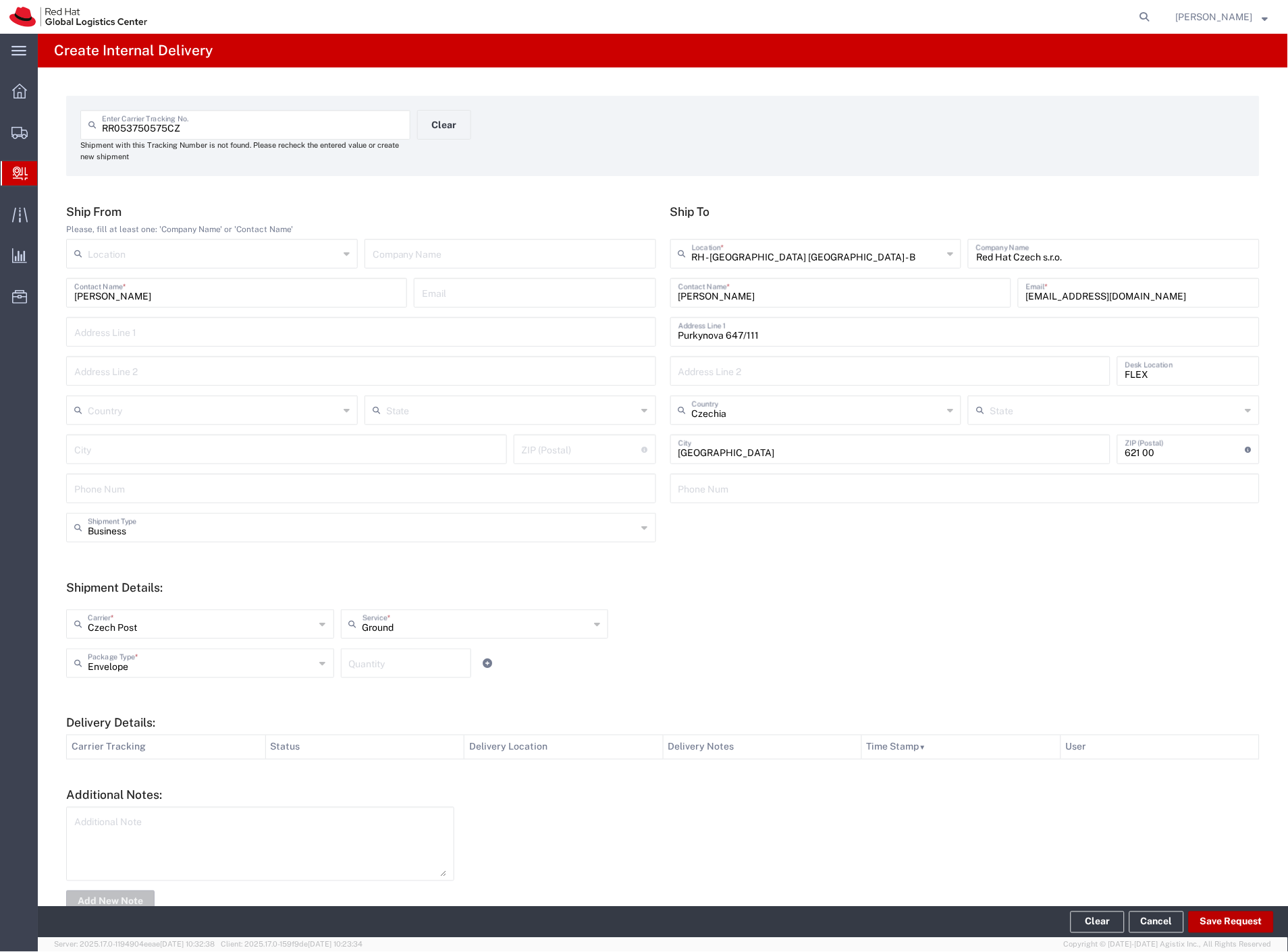
click at [1223, 929] on button "Save Request" at bounding box center [1231, 922] width 85 height 22
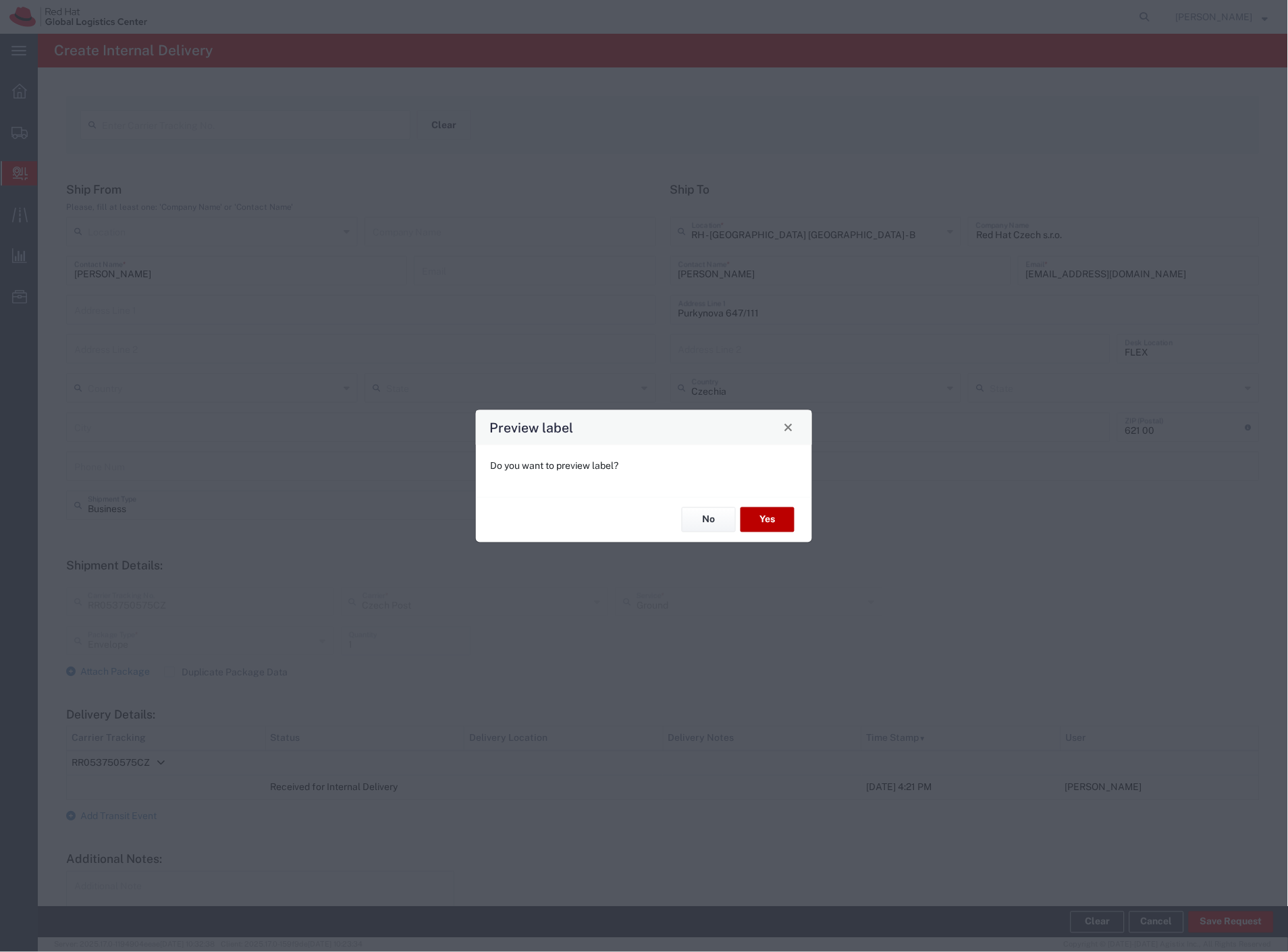
click at [776, 521] on button "Yes" at bounding box center [767, 519] width 54 height 25
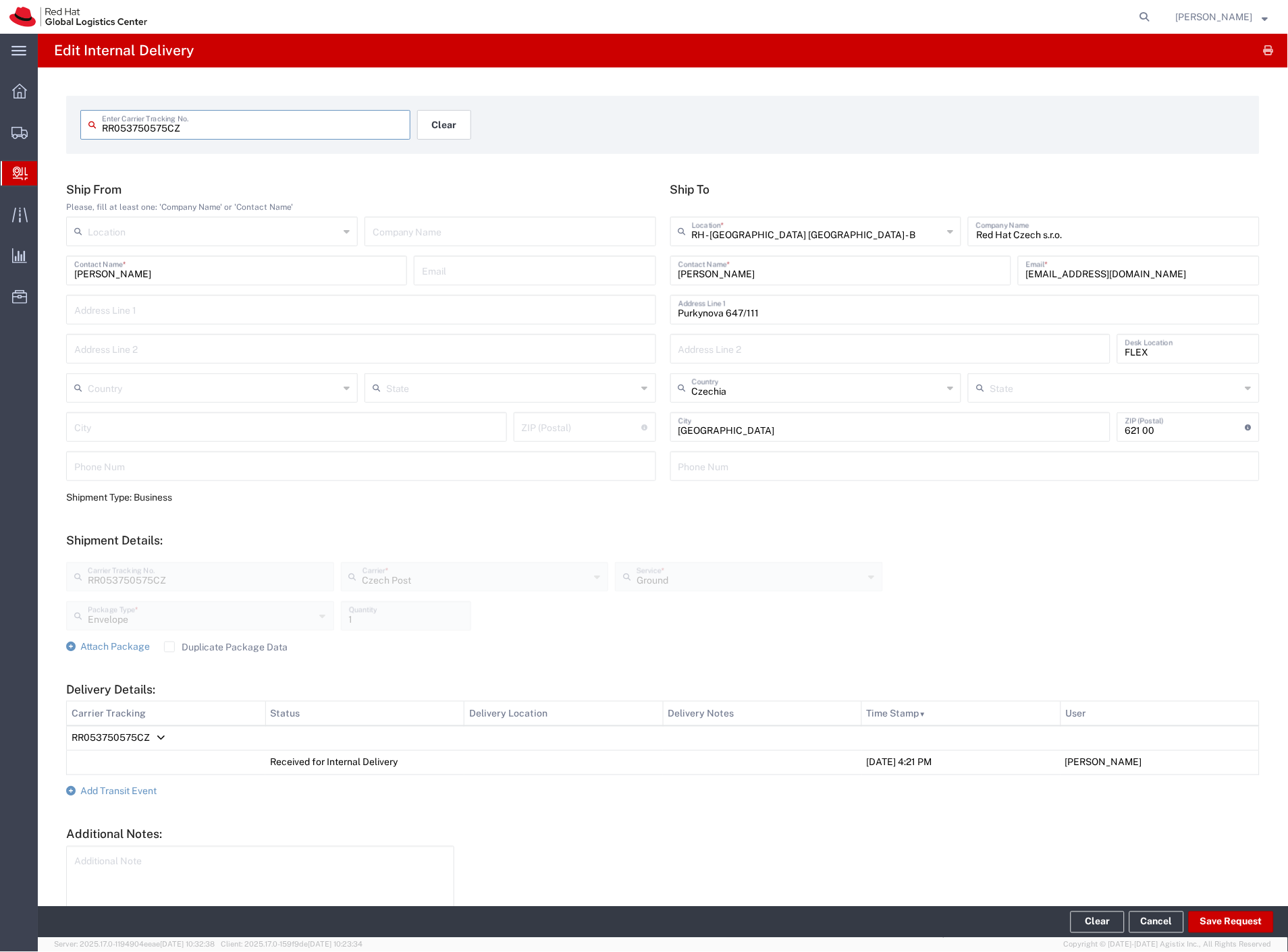
click at [444, 119] on button "Clear" at bounding box center [444, 125] width 54 height 30
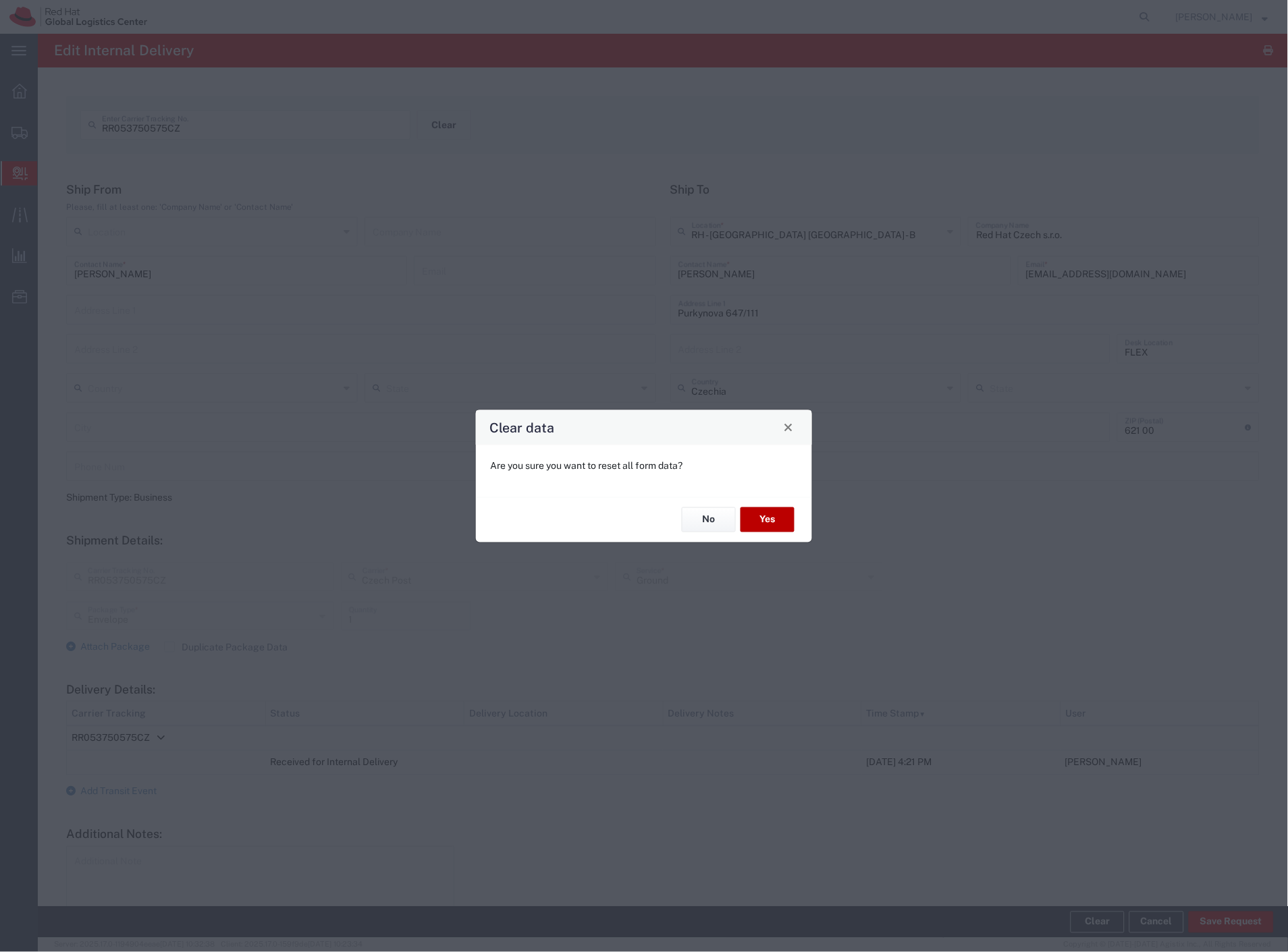
click at [770, 513] on button "Yes" at bounding box center [767, 519] width 54 height 25
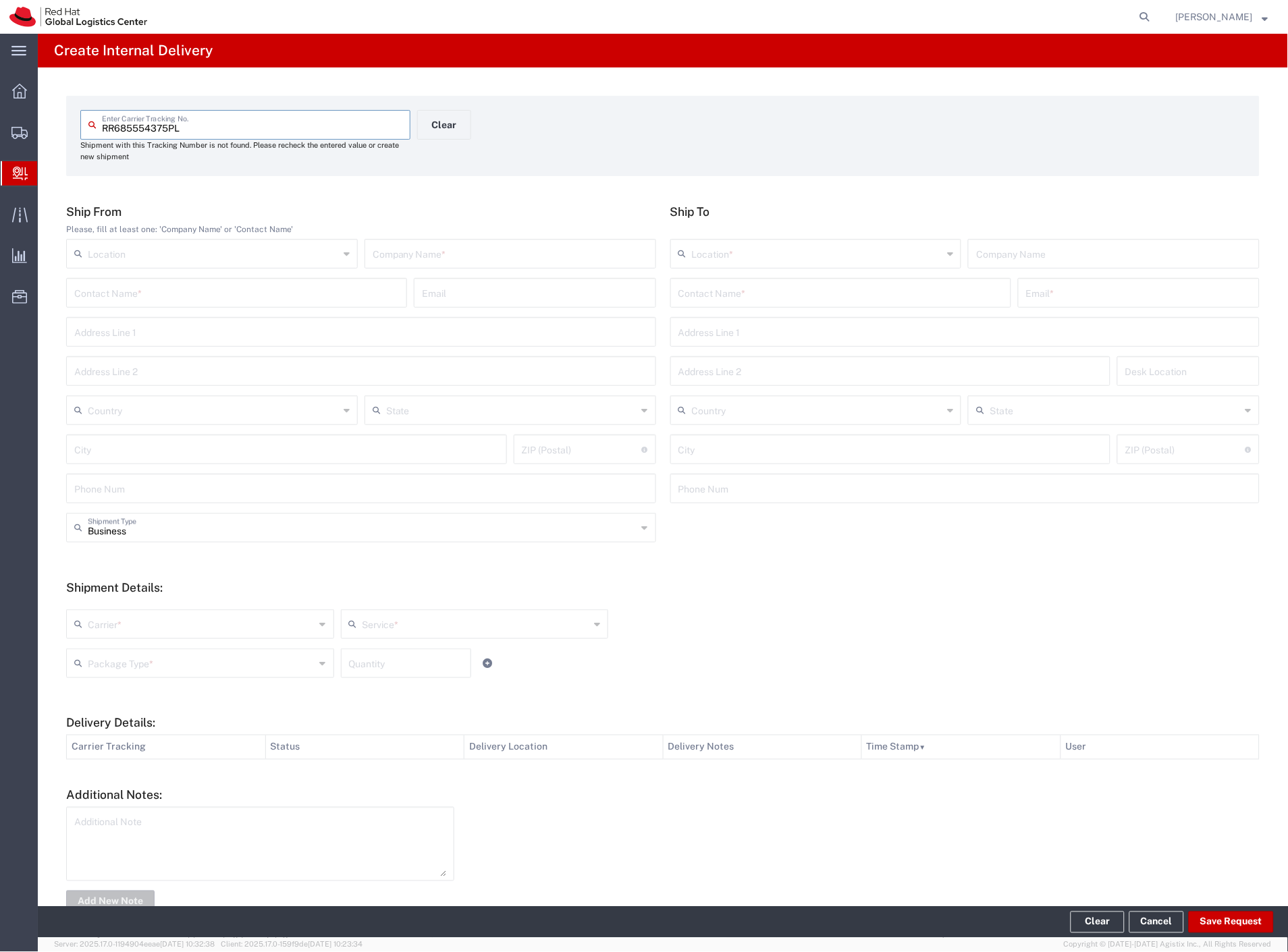
click at [393, 243] on input "text" at bounding box center [510, 252] width 275 height 23
click at [773, 294] on input "text" at bounding box center [840, 292] width 325 height 23
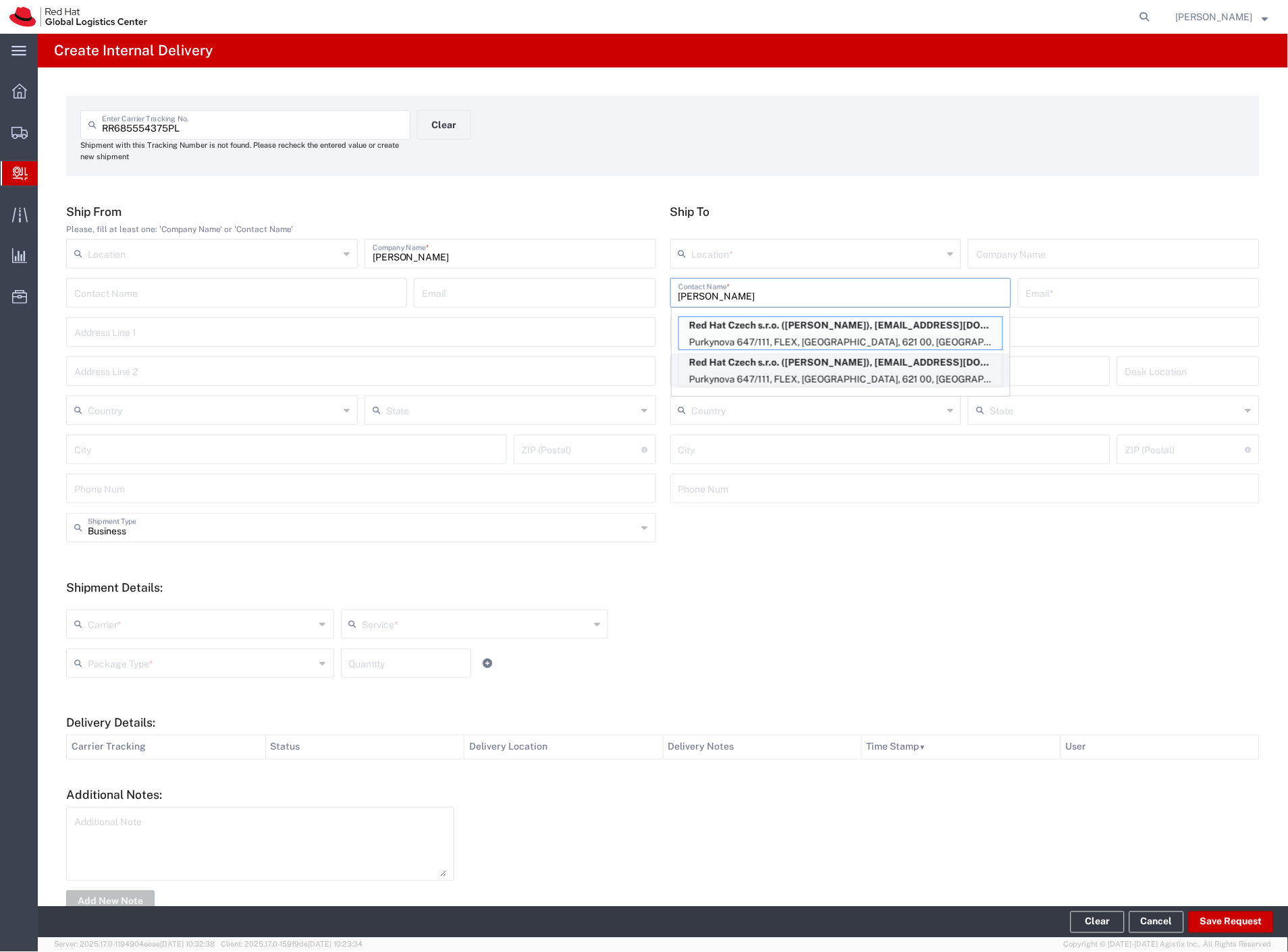
click at [835, 362] on p "Red Hat Czech s.r.o. ([PERSON_NAME]), [EMAIL_ADDRESS][DOMAIN_NAME]" at bounding box center [840, 362] width 323 height 17
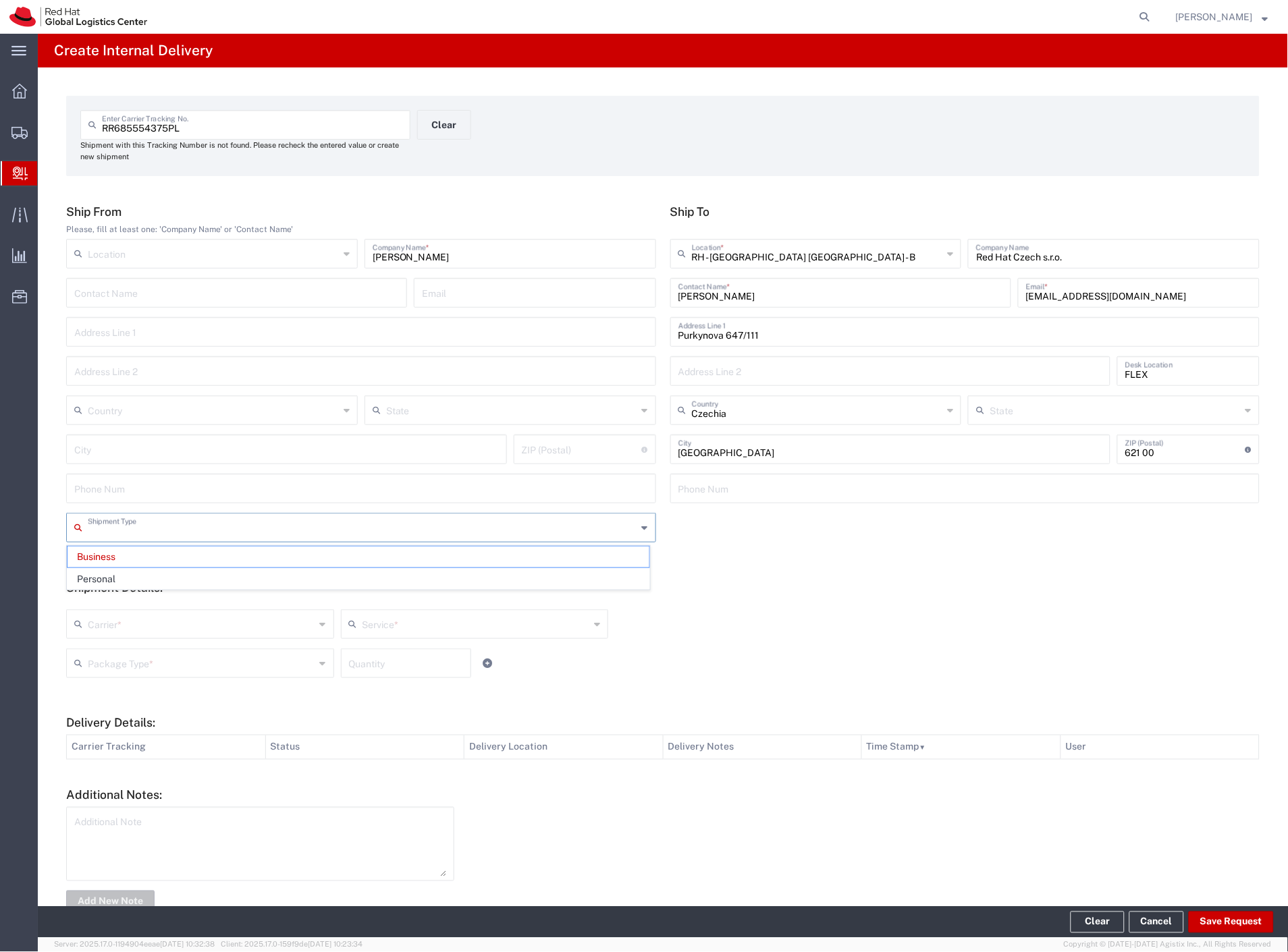
click at [117, 523] on input "text" at bounding box center [362, 526] width 549 height 23
click at [118, 576] on span "Personal" at bounding box center [358, 579] width 582 height 21
drag, startPoint x: 122, startPoint y: 531, endPoint x: 122, endPoint y: 540, distance: 9.0
click at [122, 533] on input "Personal" at bounding box center [362, 526] width 549 height 23
click at [119, 562] on span "Personal" at bounding box center [358, 557] width 582 height 21
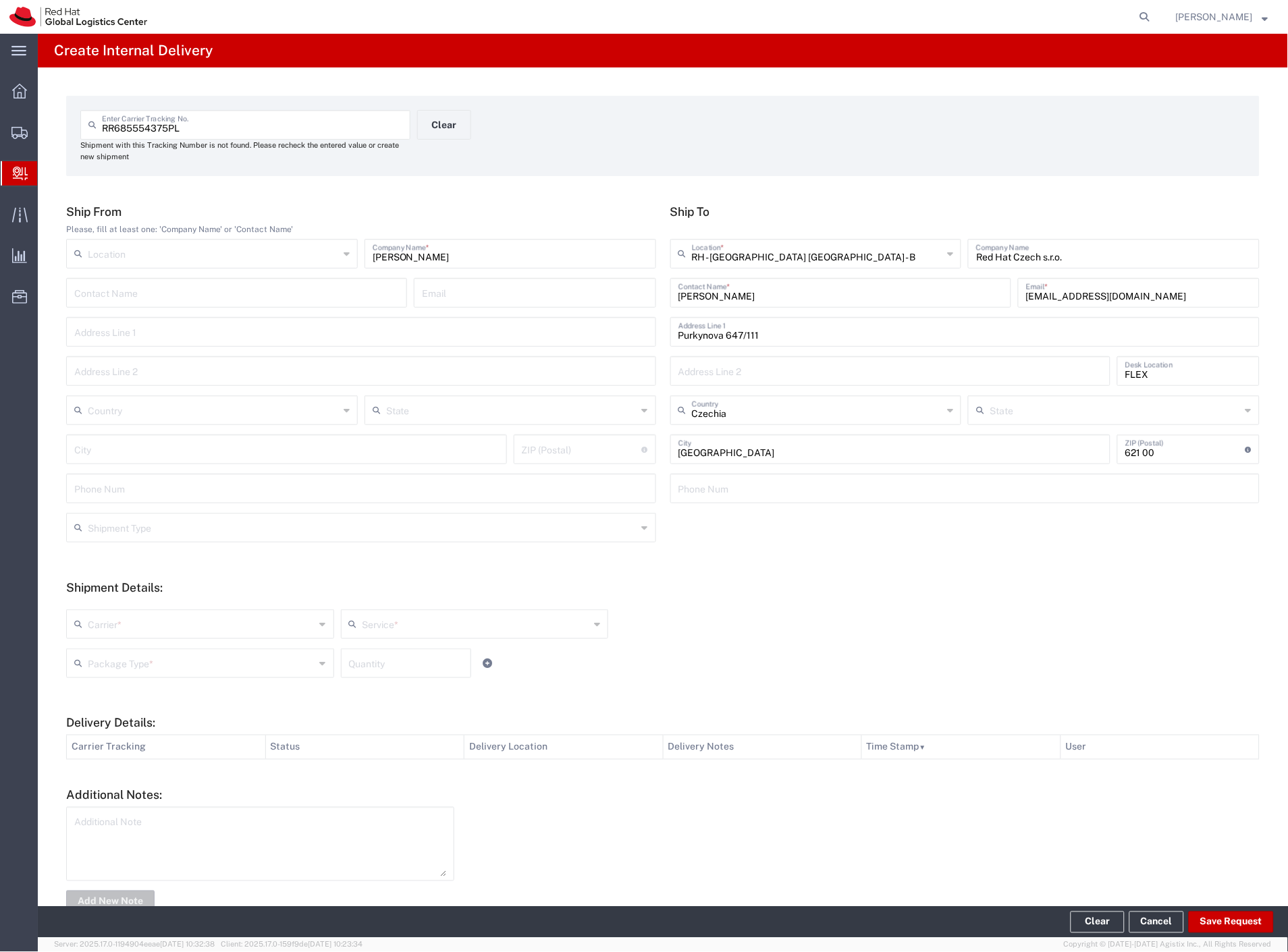
click at [125, 535] on input "text" at bounding box center [362, 526] width 549 height 23
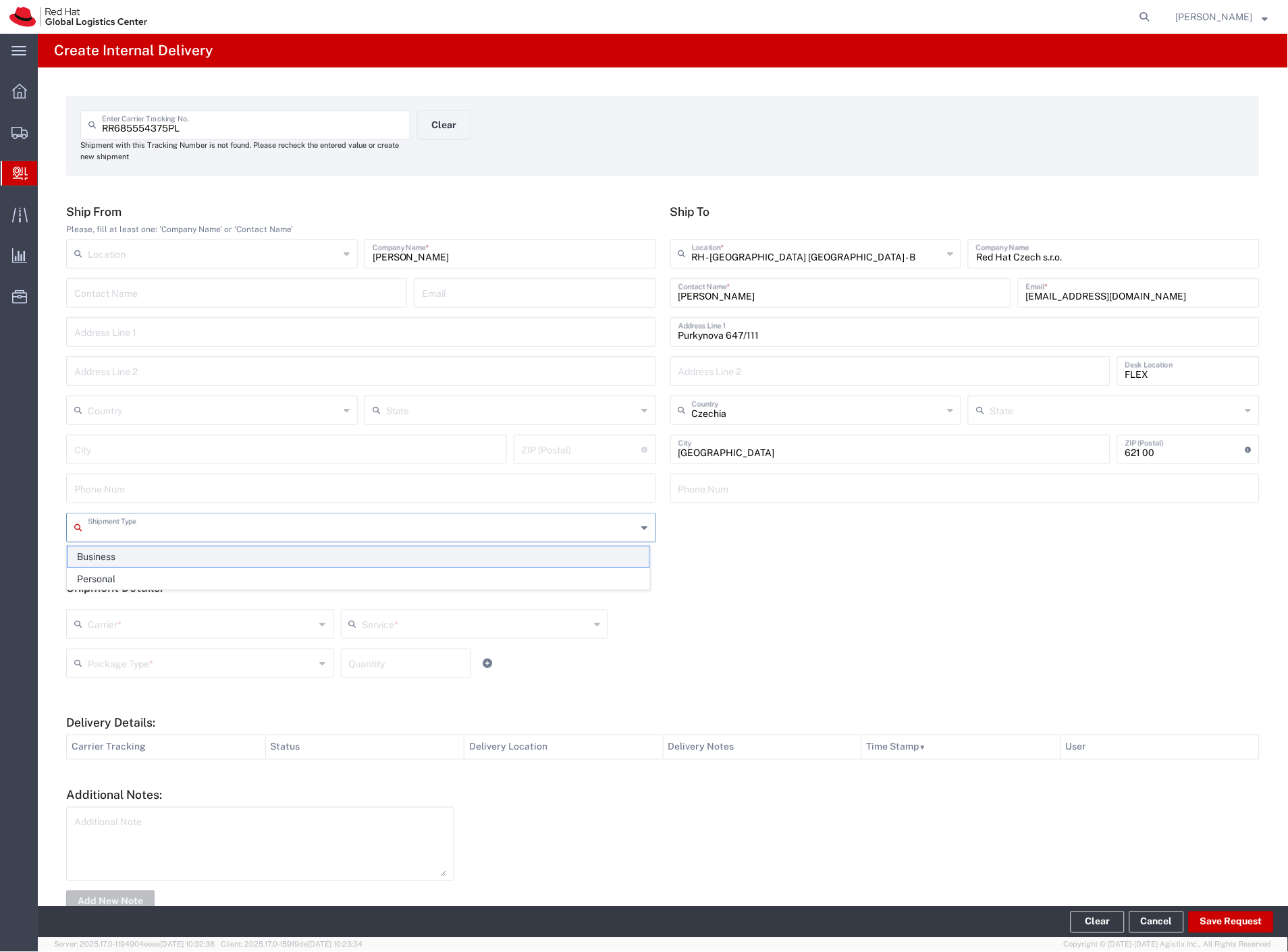
click at [120, 552] on span "Business" at bounding box center [358, 557] width 582 height 21
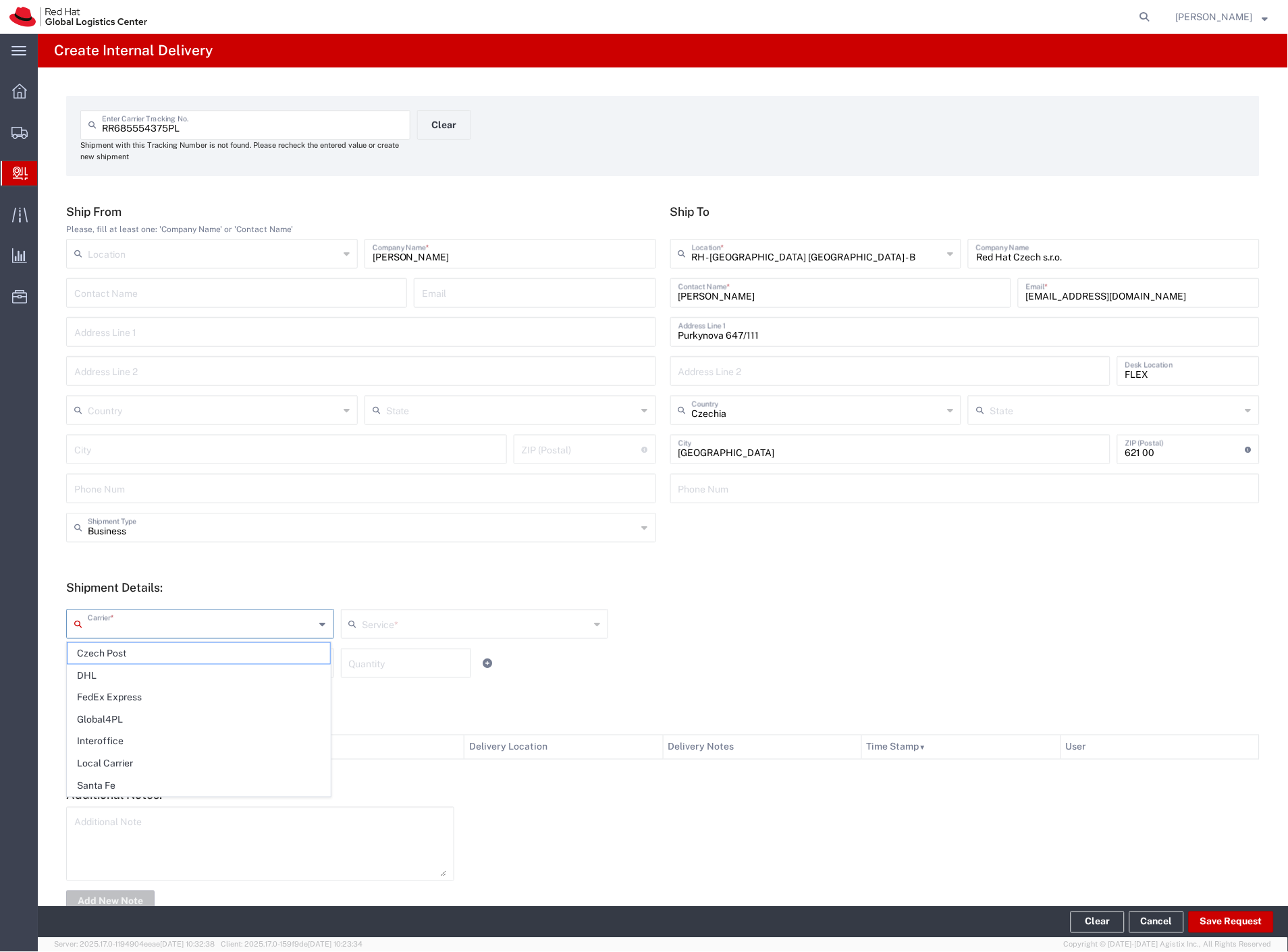
click at [108, 626] on input "text" at bounding box center [201, 623] width 227 height 23
click at [102, 648] on span "Czech Post" at bounding box center [199, 653] width 263 height 21
click at [102, 656] on input "text" at bounding box center [201, 662] width 227 height 23
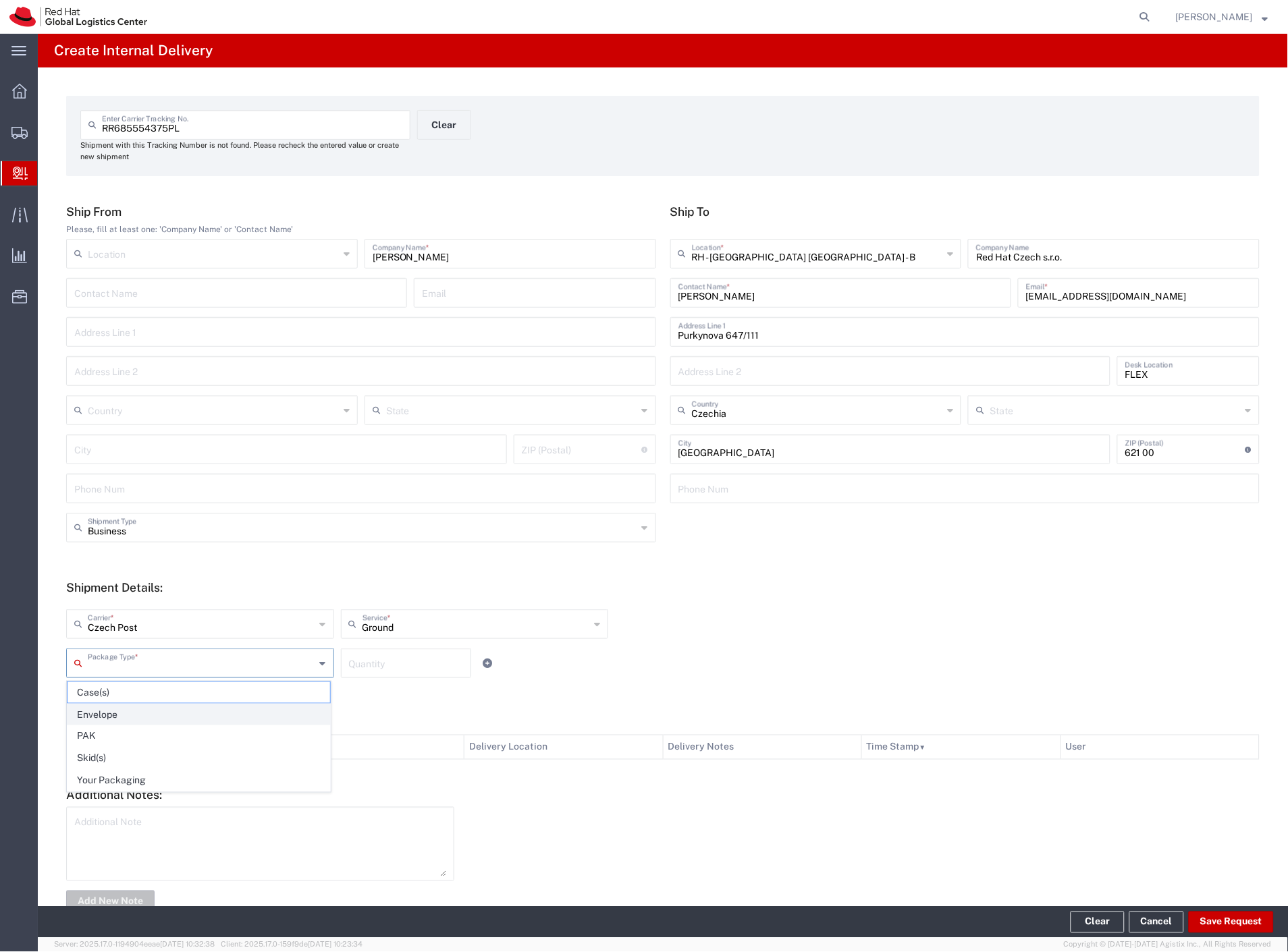
click at [117, 712] on span "Envelope" at bounding box center [199, 715] width 263 height 21
click at [1217, 918] on button "Save Request" at bounding box center [1231, 922] width 85 height 22
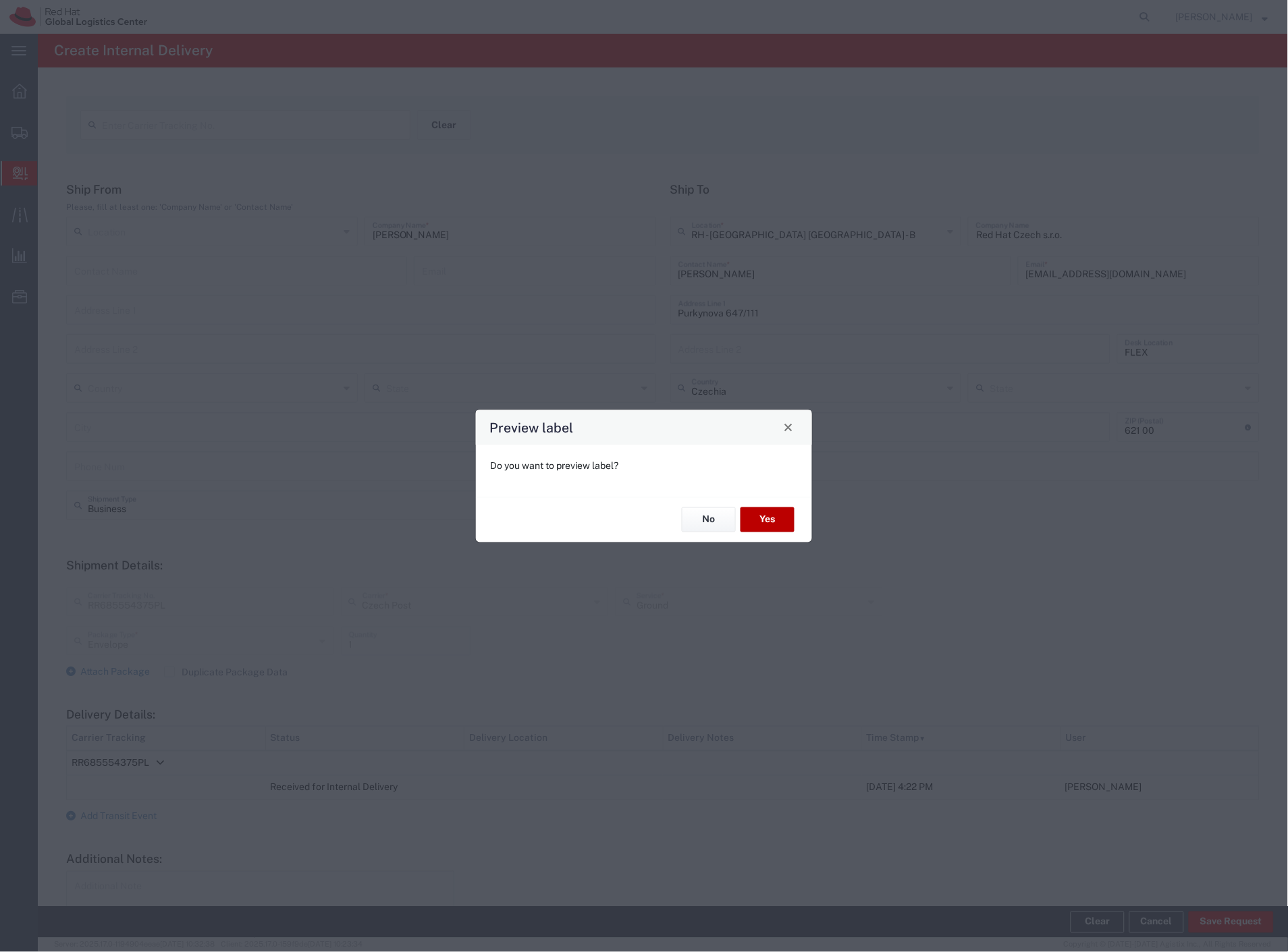
click at [754, 523] on button "Yes" at bounding box center [767, 519] width 54 height 25
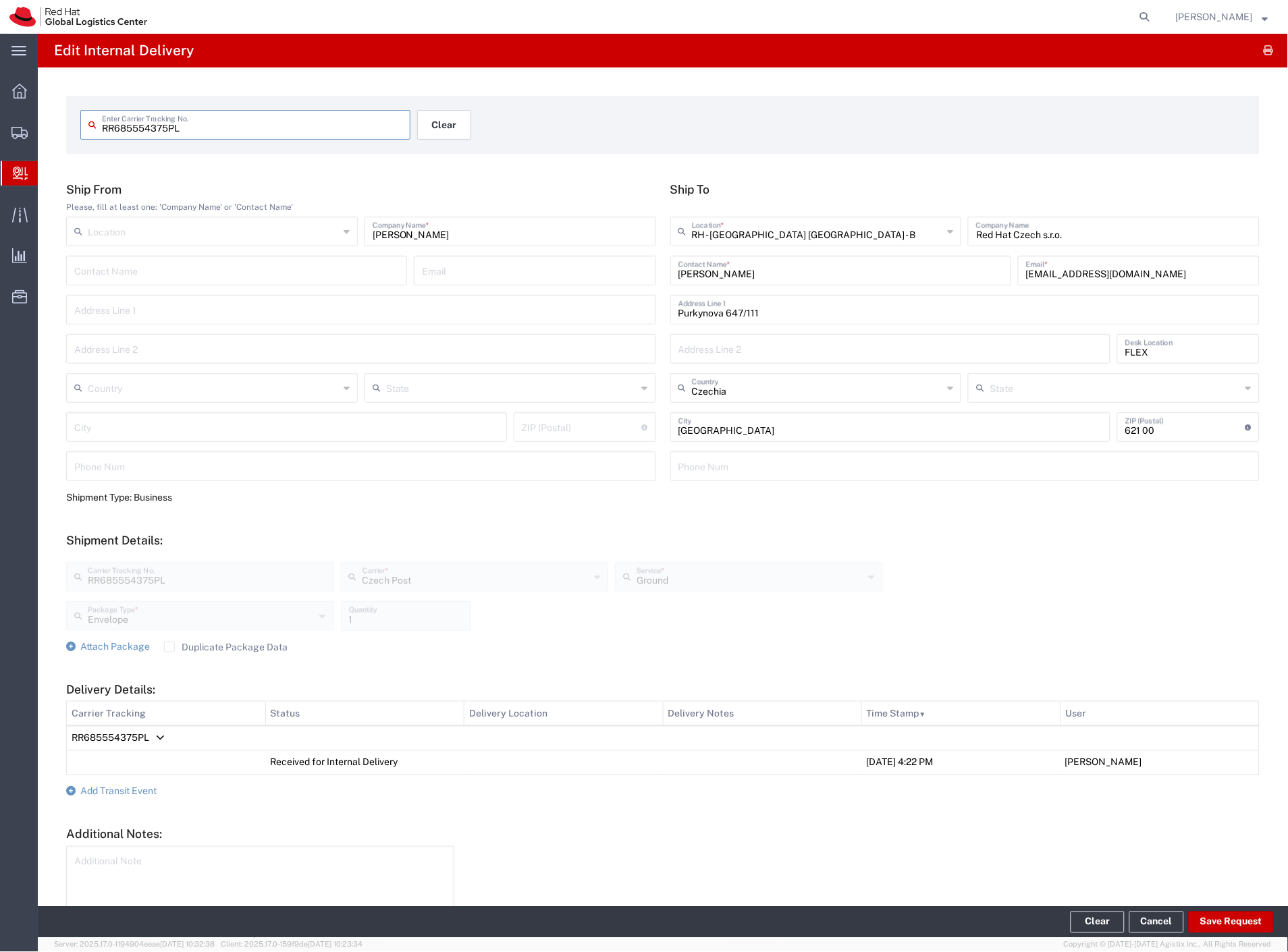
click at [443, 114] on button "Clear" at bounding box center [444, 125] width 54 height 30
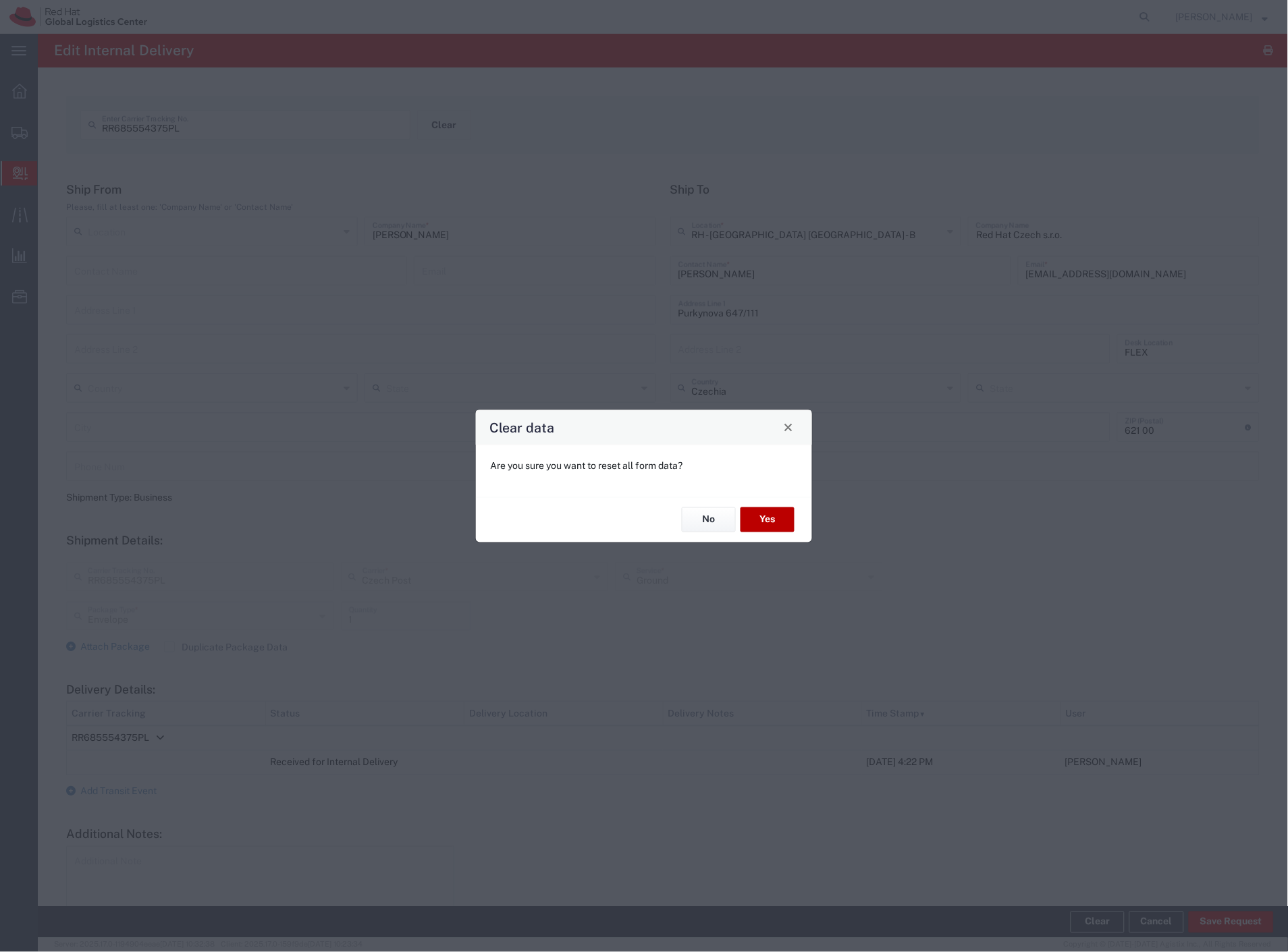
click at [772, 520] on button "Yes" at bounding box center [767, 519] width 54 height 25
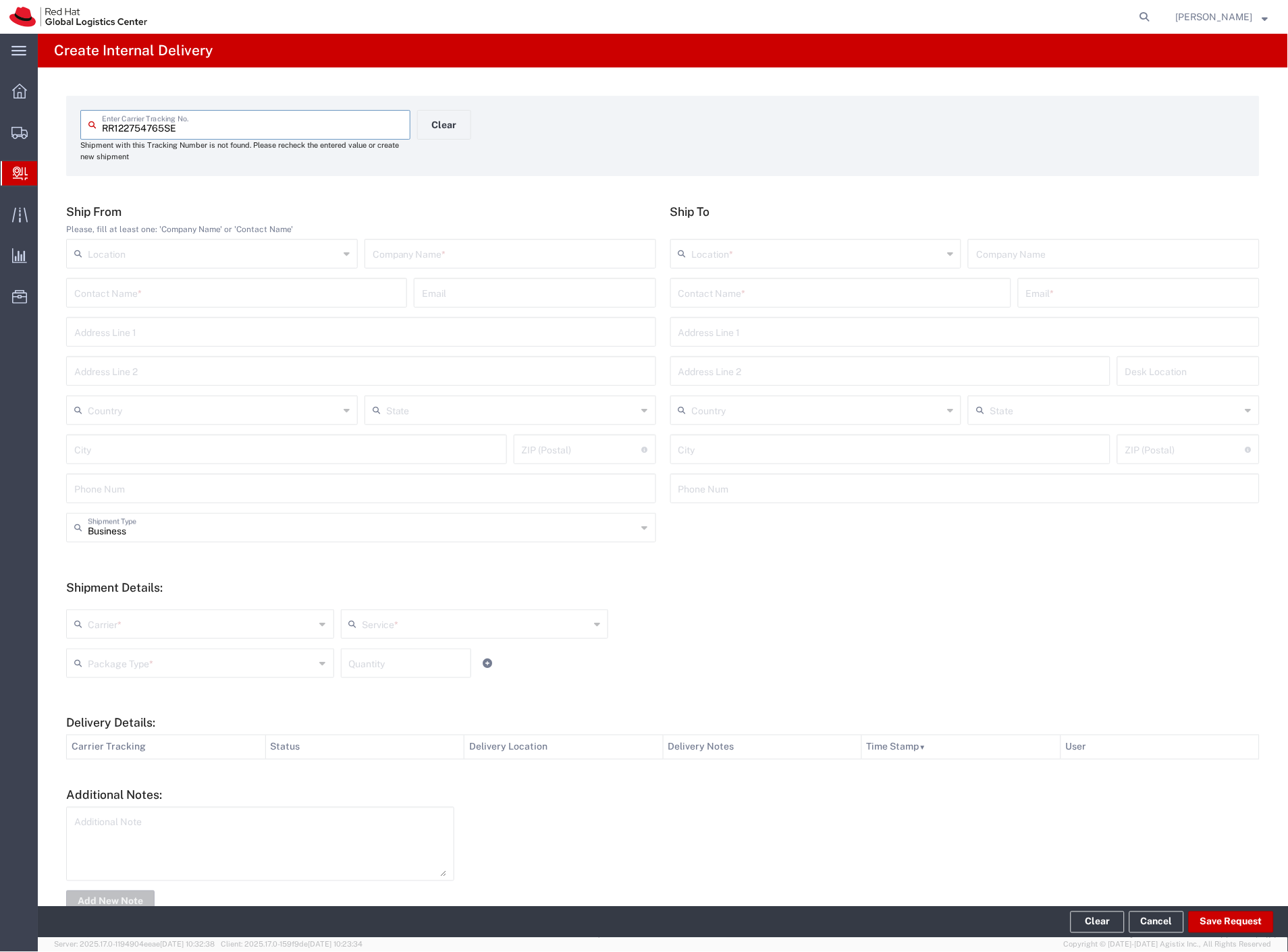
drag, startPoint x: 203, startPoint y: 299, endPoint x: 247, endPoint y: 299, distance: 44.0
click at [203, 299] on input "text" at bounding box center [236, 292] width 325 height 23
click at [699, 297] on input "text" at bounding box center [840, 292] width 325 height 23
click at [785, 325] on p "Red Hat Czech s.r.o. ([PERSON_NAME]), [PERSON_NAME][EMAIL_ADDRESS][DOMAIN_NAME]" at bounding box center [840, 325] width 323 height 17
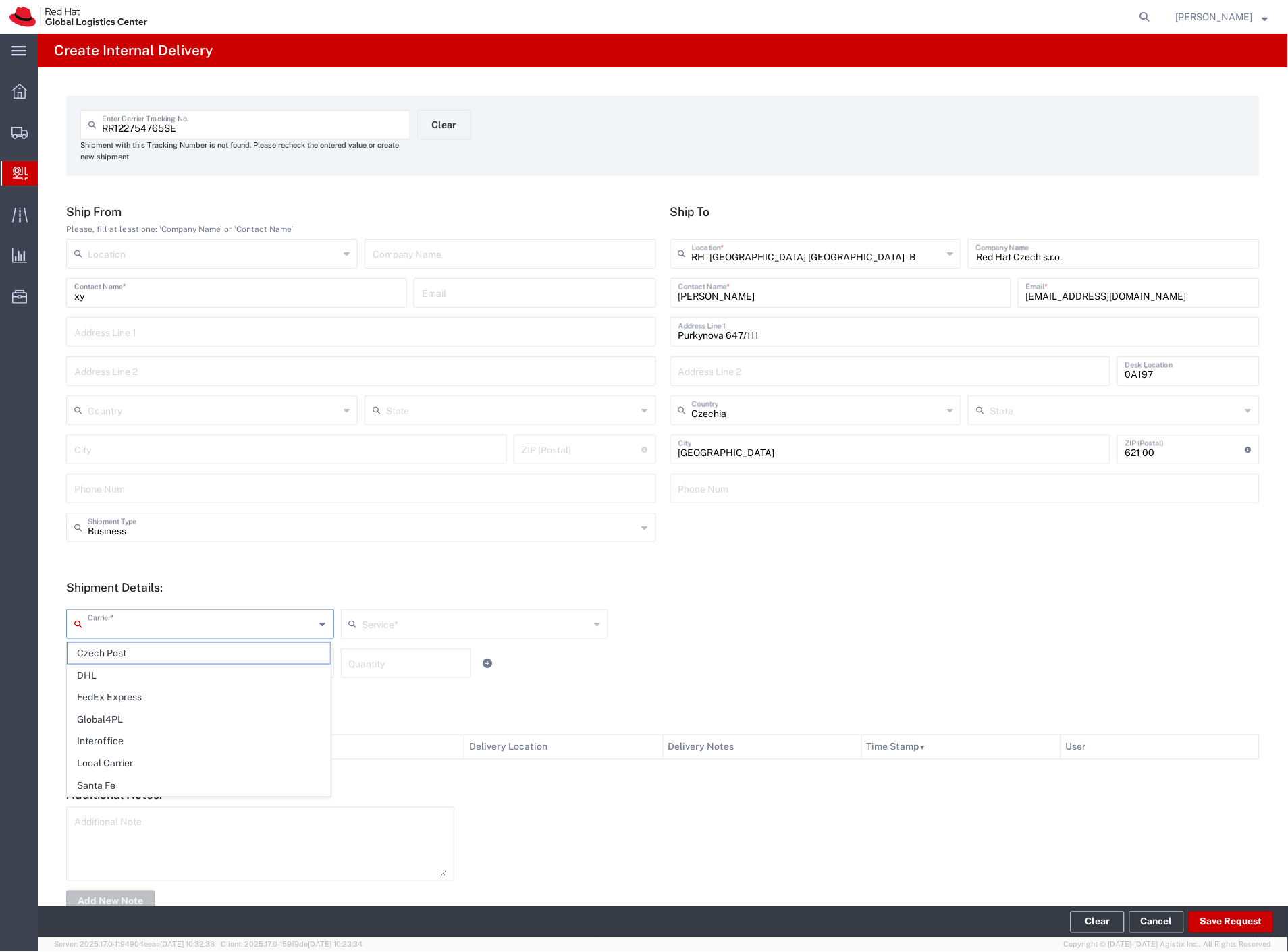
drag, startPoint x: 90, startPoint y: 623, endPoint x: 117, endPoint y: 648, distance: 36.8
click at [97, 626] on input "text" at bounding box center [201, 623] width 227 height 23
click at [117, 657] on span "Czech Post" at bounding box center [199, 653] width 263 height 21
click at [117, 659] on input "text" at bounding box center [201, 662] width 227 height 23
click at [142, 790] on span "Your Packaging" at bounding box center [199, 781] width 263 height 21
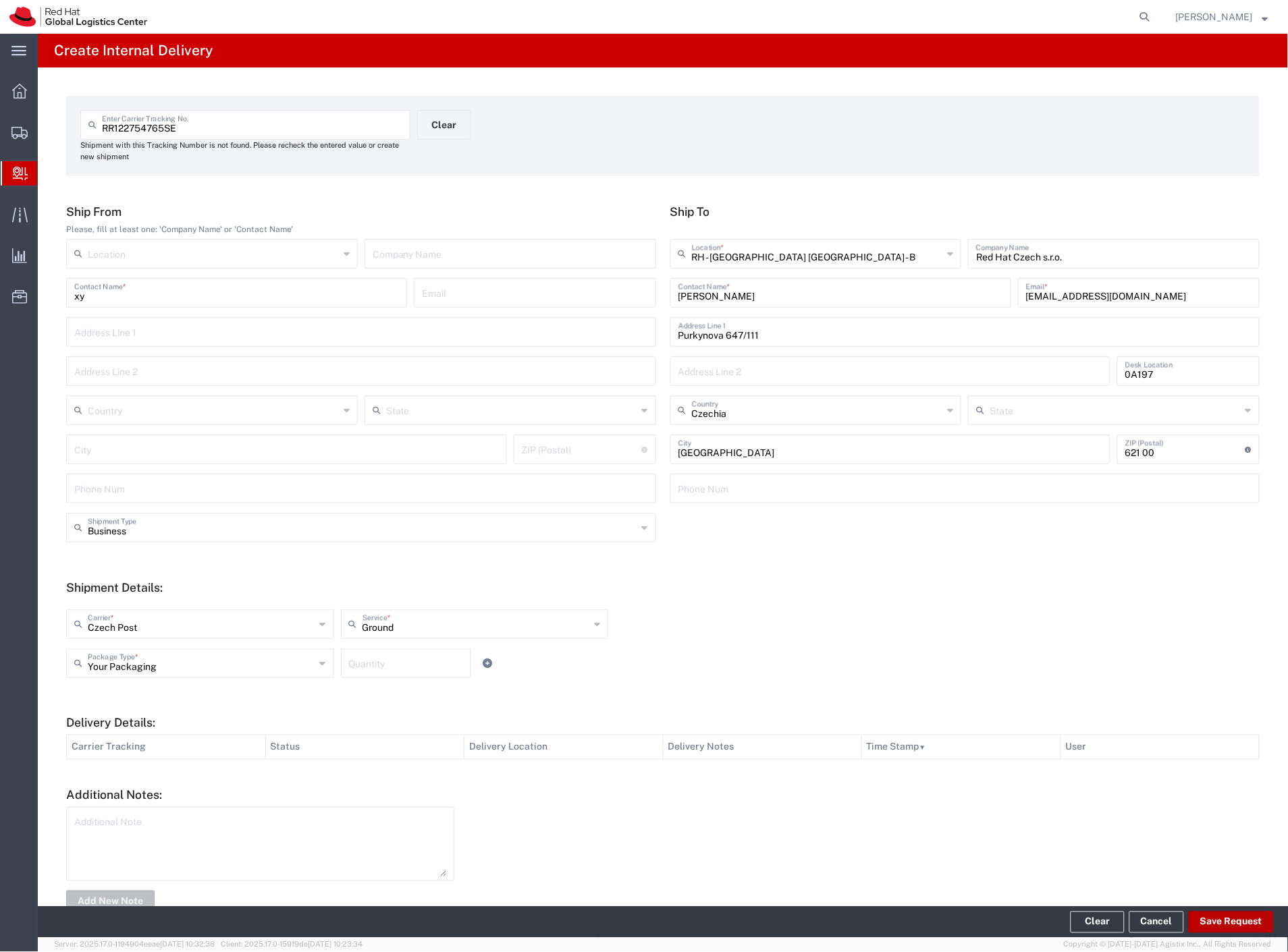
click at [1223, 920] on button "Save Request" at bounding box center [1231, 922] width 85 height 22
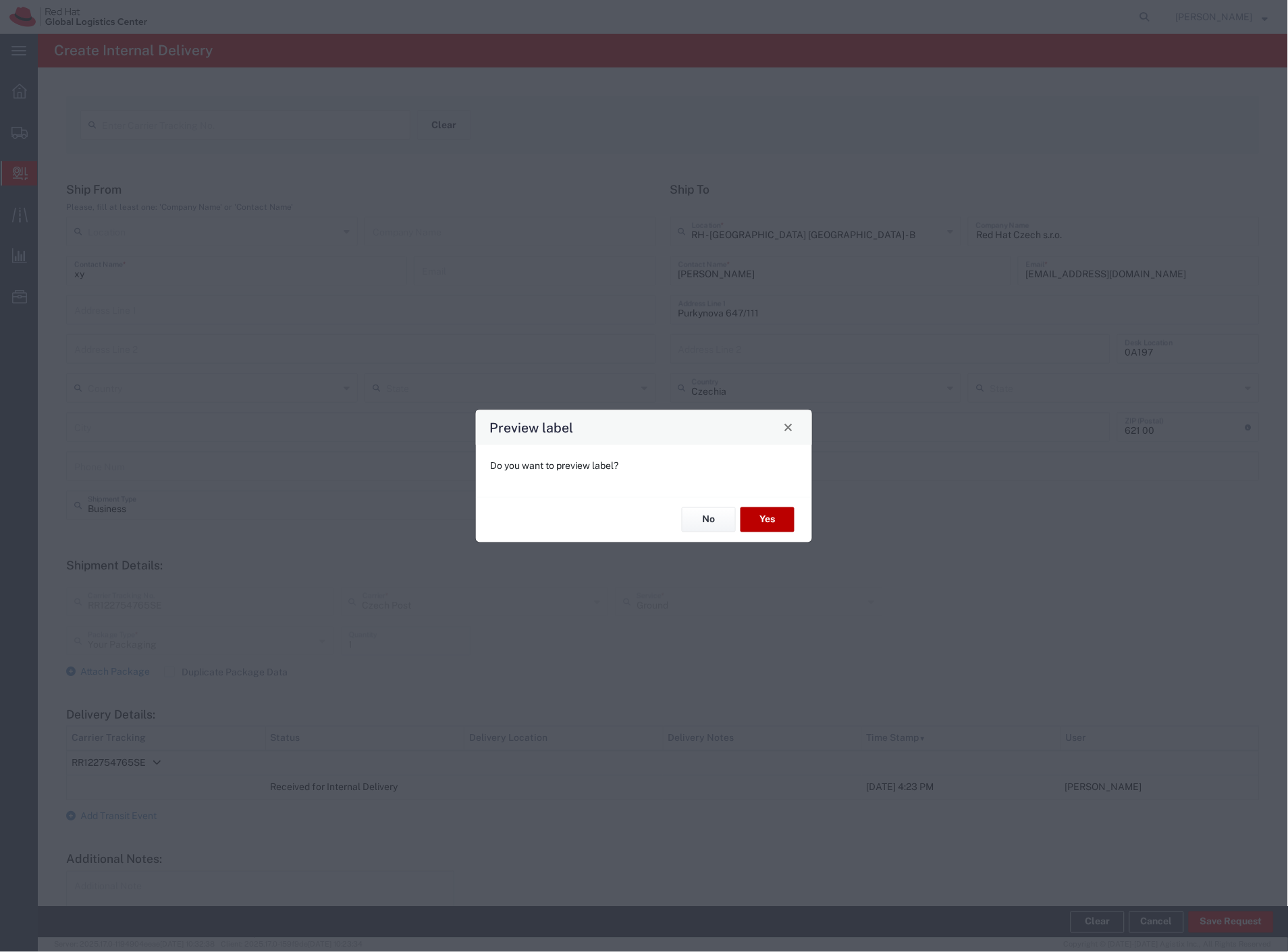
click at [790, 523] on button "Yes" at bounding box center [767, 519] width 54 height 25
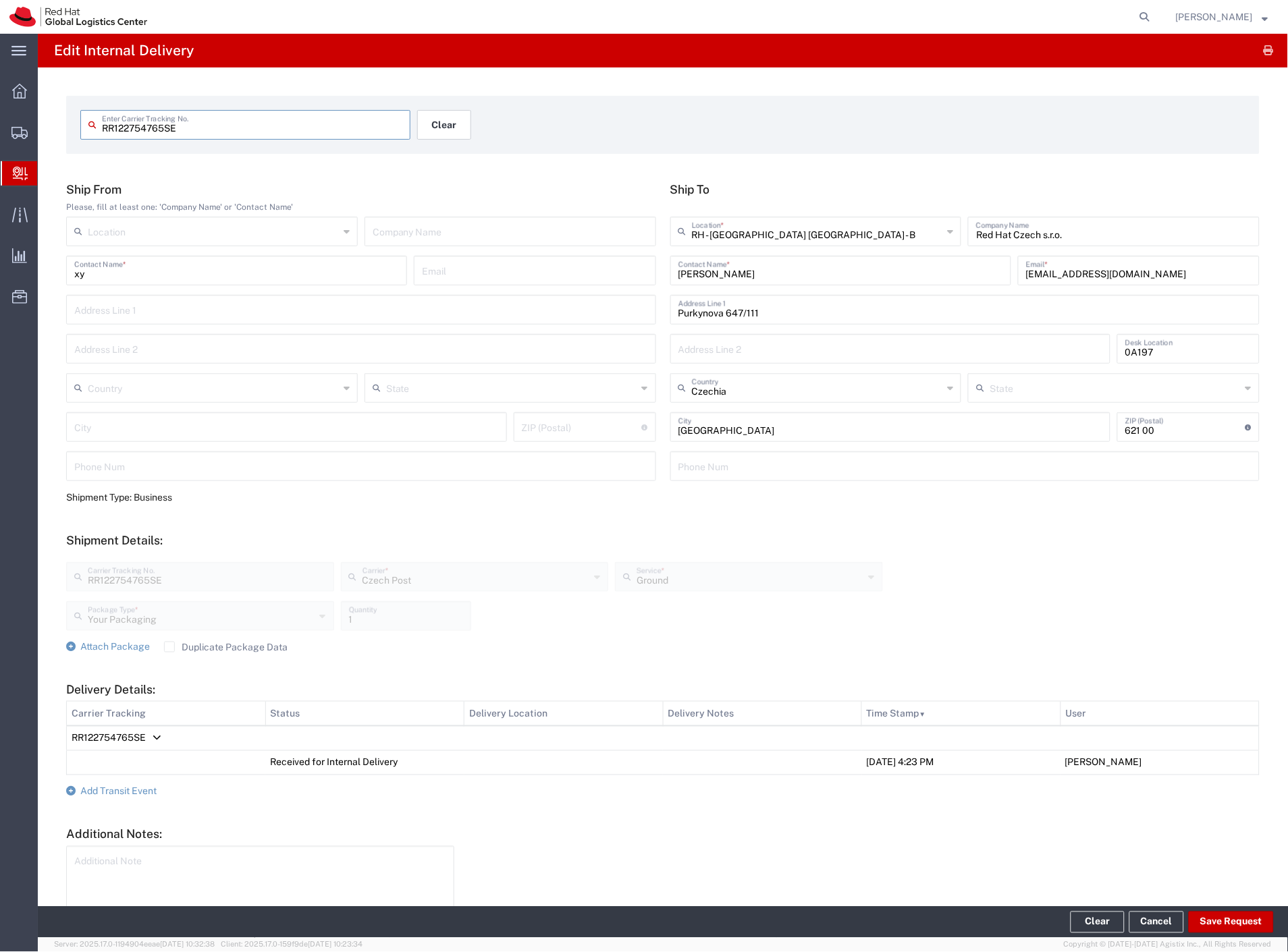
click at [443, 131] on button "Clear" at bounding box center [444, 125] width 54 height 30
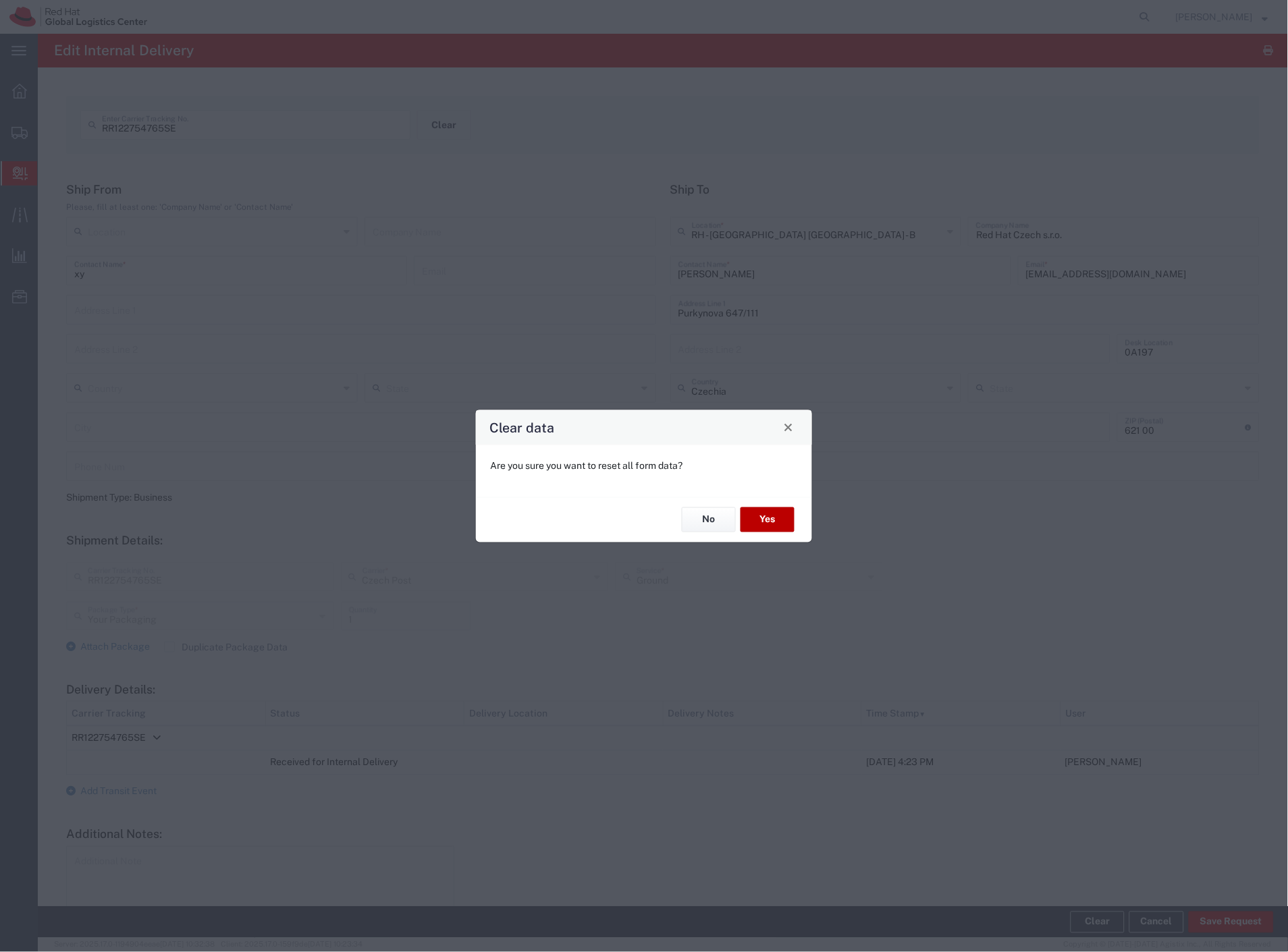
click at [771, 522] on button "Yes" at bounding box center [767, 519] width 54 height 25
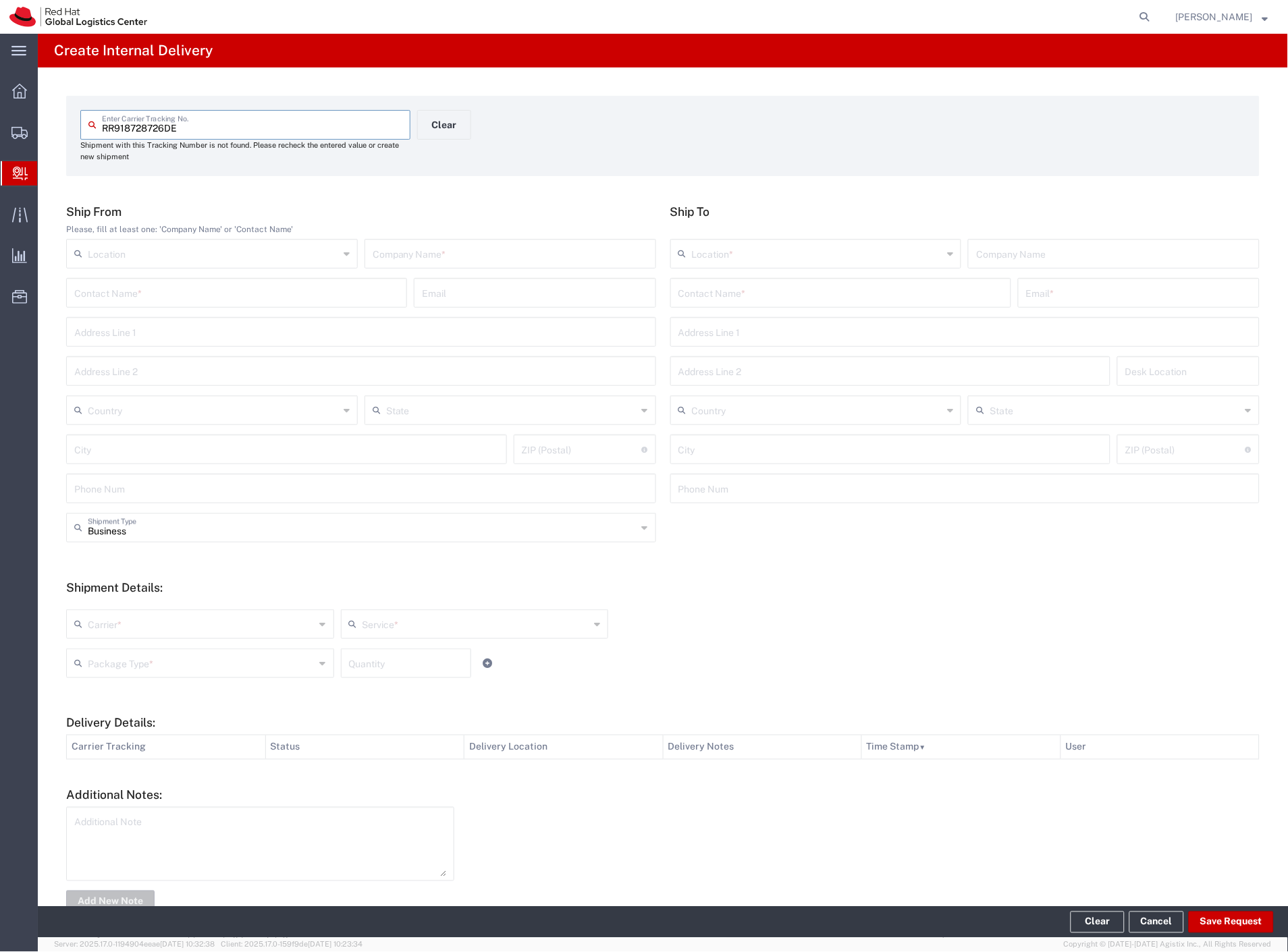
click at [372, 292] on input "text" at bounding box center [236, 292] width 325 height 23
click at [809, 292] on input "text" at bounding box center [840, 292] width 325 height 23
click at [820, 331] on p "Red Hat Czech s.r.o. ([PERSON_NAME]), [EMAIL_ADDRESS][DOMAIN_NAME]" at bounding box center [840, 325] width 323 height 17
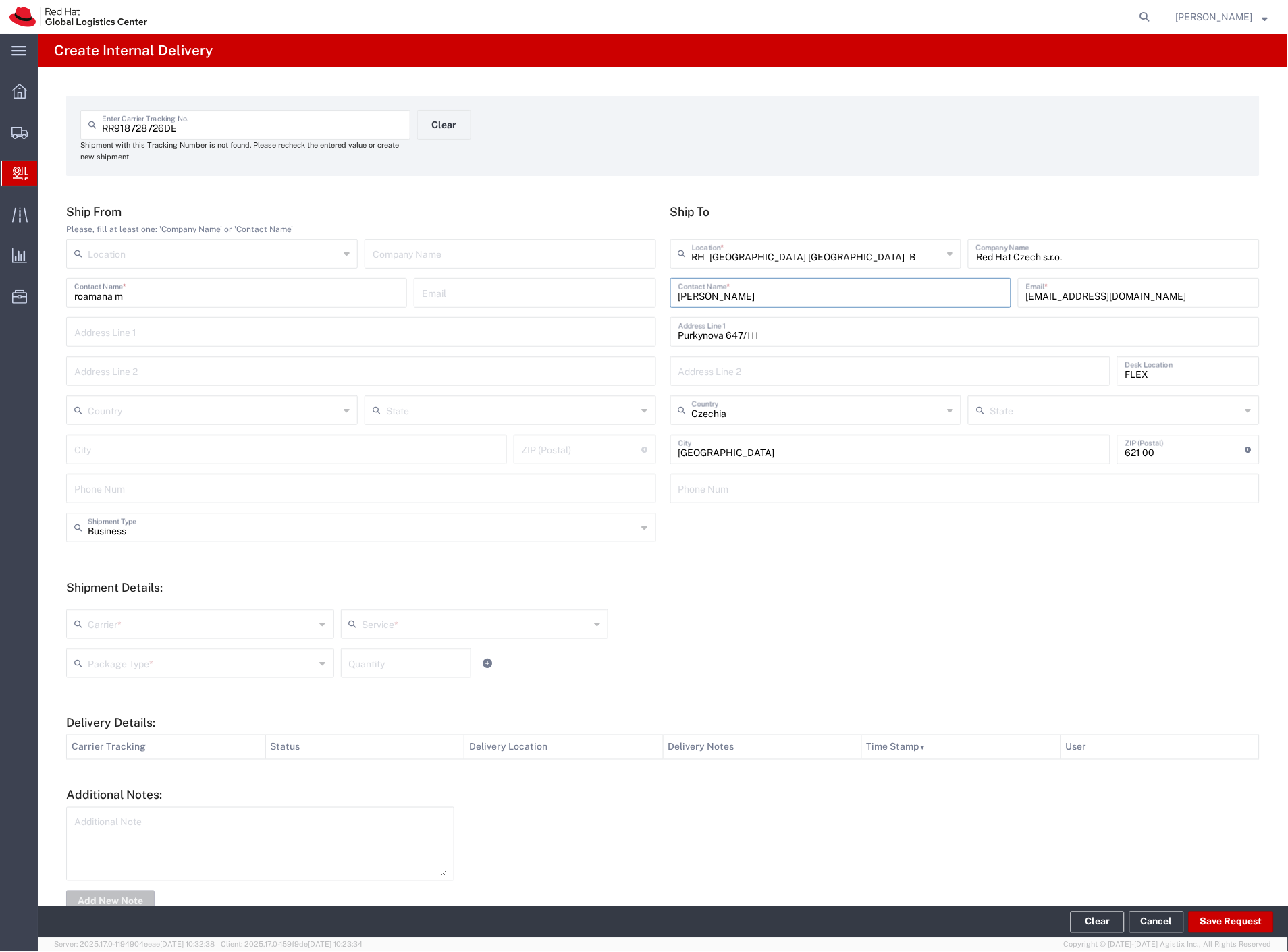
click at [185, 623] on input "text" at bounding box center [201, 623] width 227 height 23
click at [162, 648] on span "Czech Post" at bounding box center [199, 653] width 263 height 21
drag, startPoint x: 154, startPoint y: 660, endPoint x: 143, endPoint y: 689, distance: 31.0
click at [153, 663] on input "text" at bounding box center [201, 662] width 227 height 23
drag, startPoint x: 126, startPoint y: 711, endPoint x: 577, endPoint y: 805, distance: 460.7
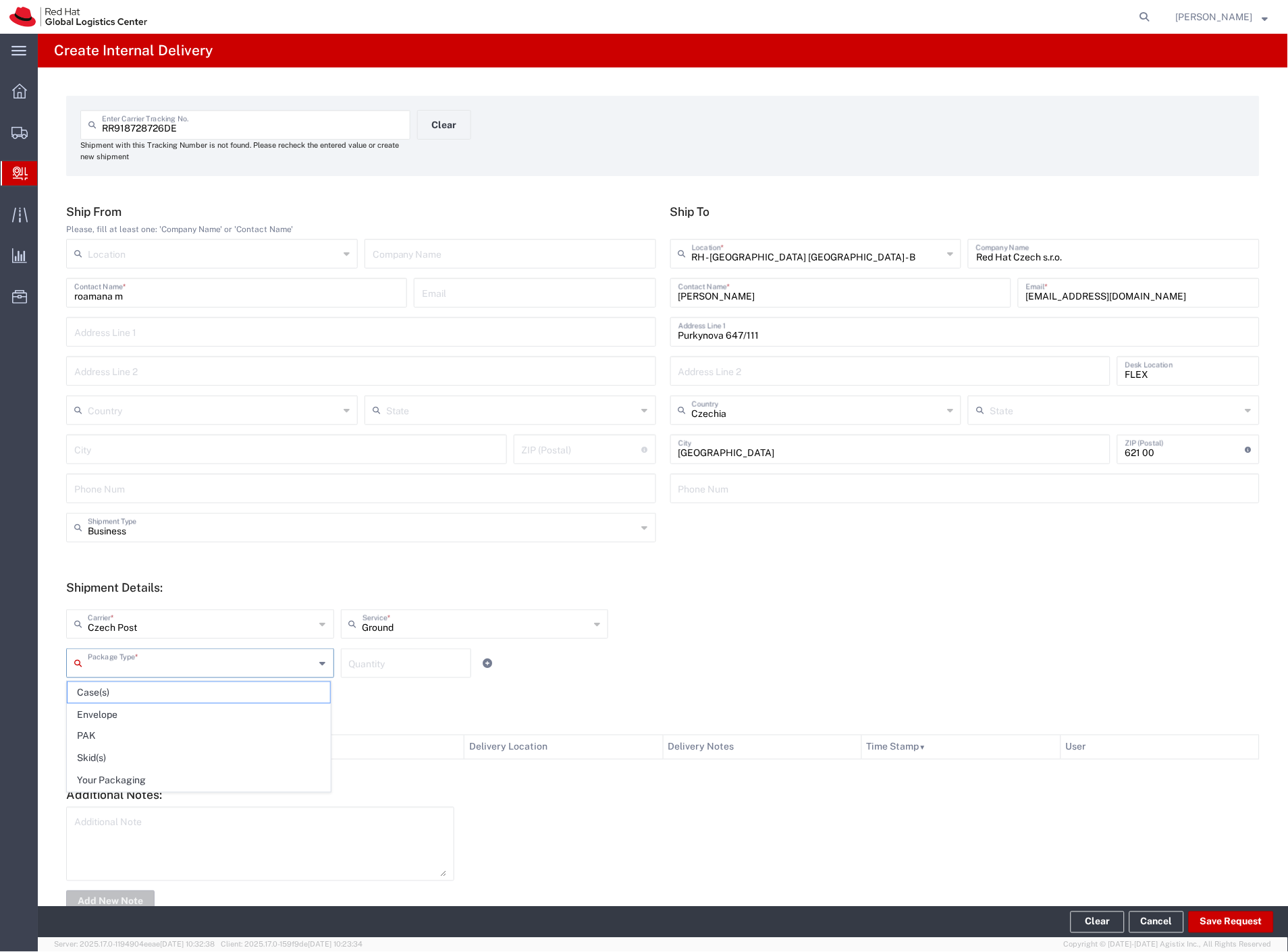
click at [126, 712] on span "Envelope" at bounding box center [199, 715] width 263 height 21
click at [1217, 918] on button "Save Request" at bounding box center [1231, 922] width 85 height 22
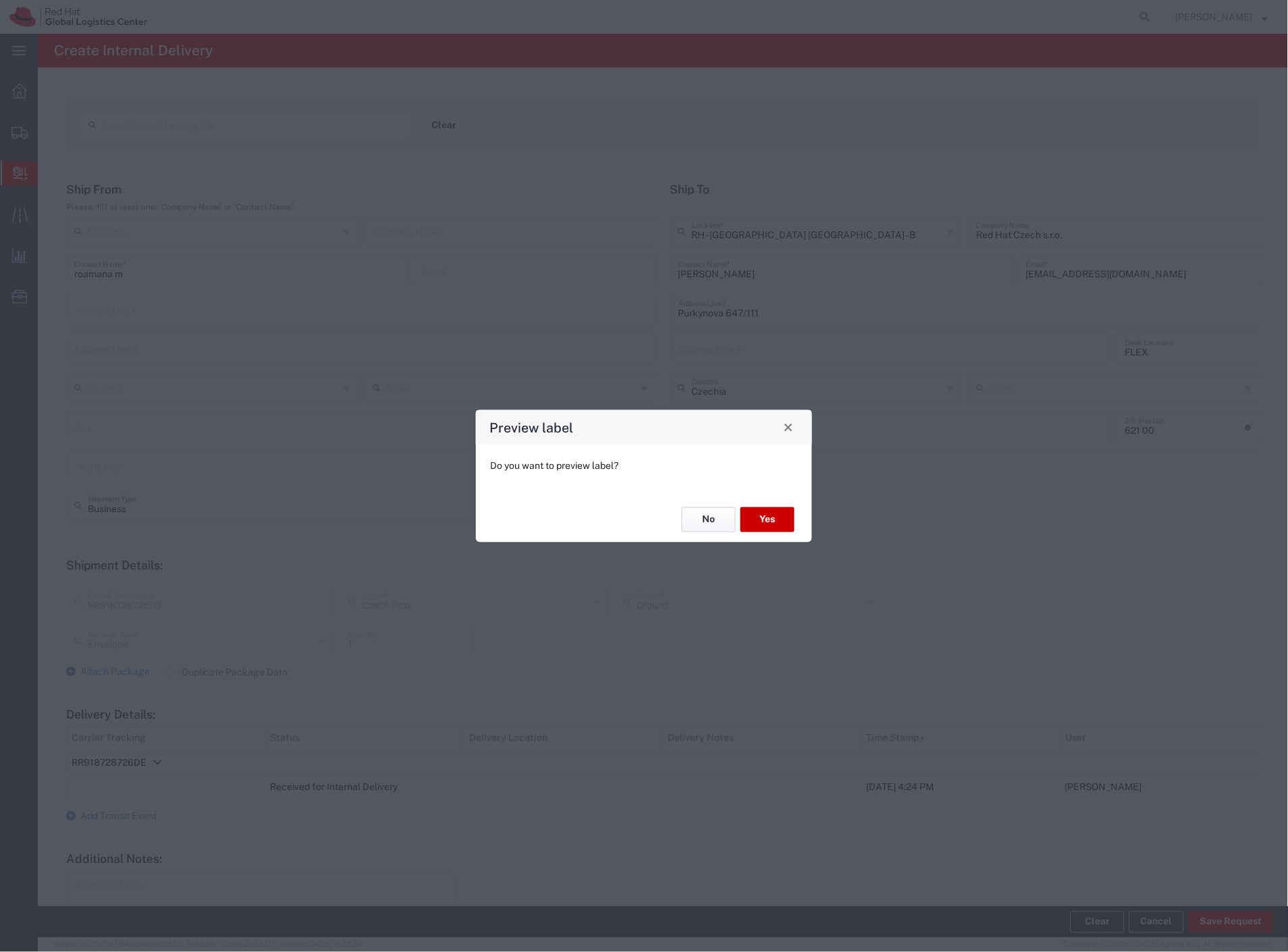
click at [715, 522] on button "No" at bounding box center [708, 519] width 54 height 25
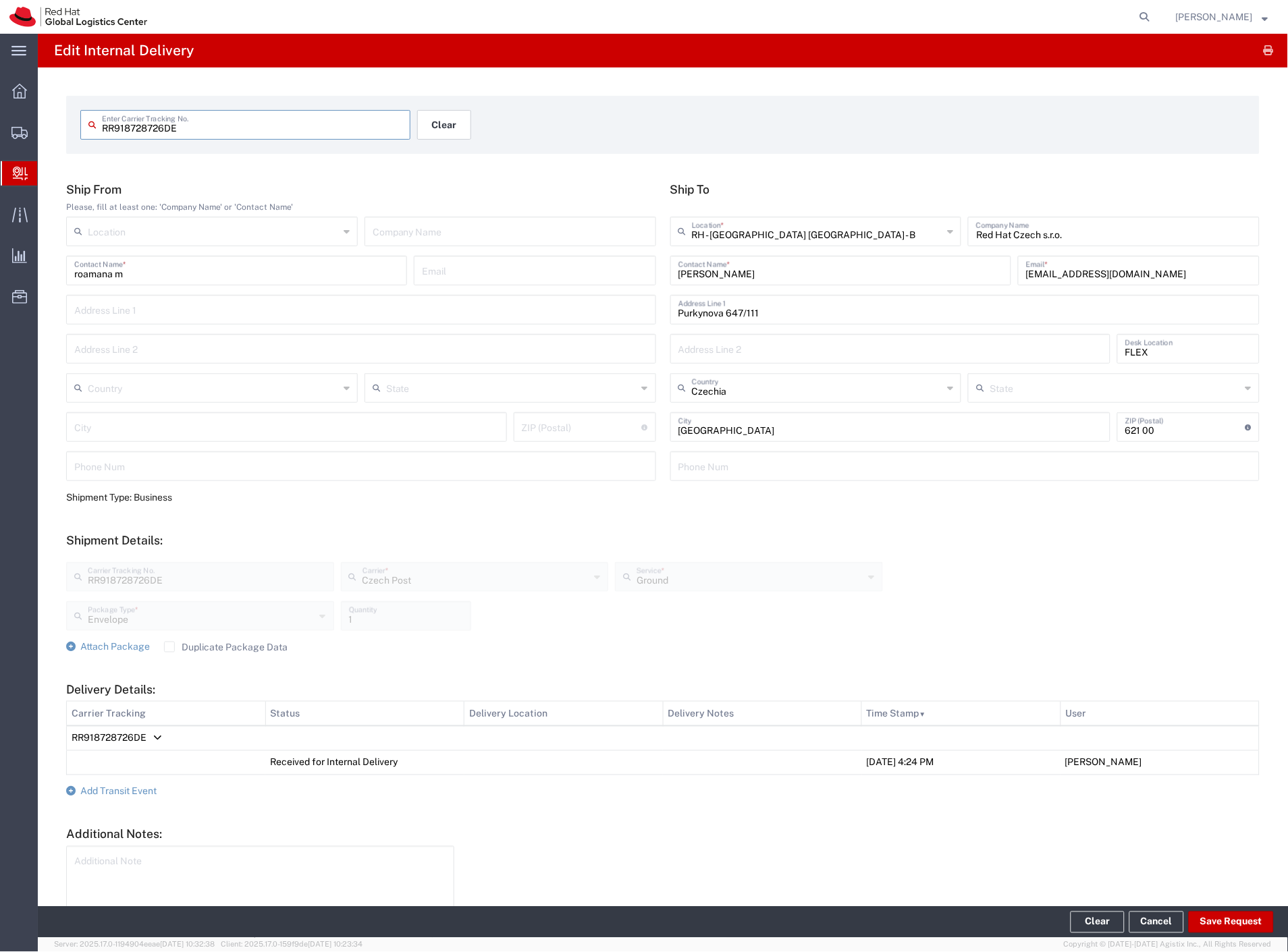
click at [443, 126] on button "Clear" at bounding box center [444, 125] width 54 height 30
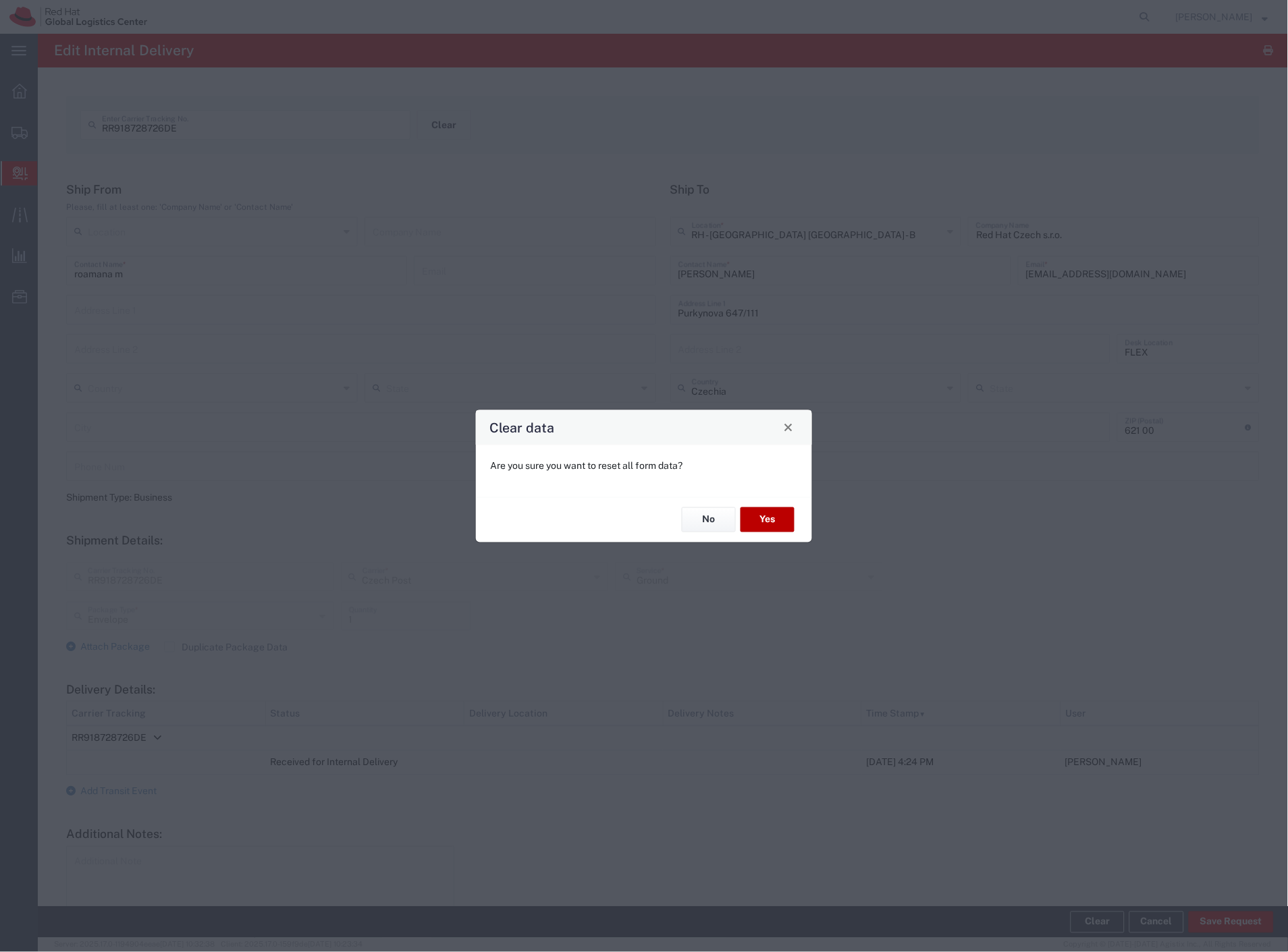
click at [752, 531] on button "Yes" at bounding box center [767, 519] width 54 height 25
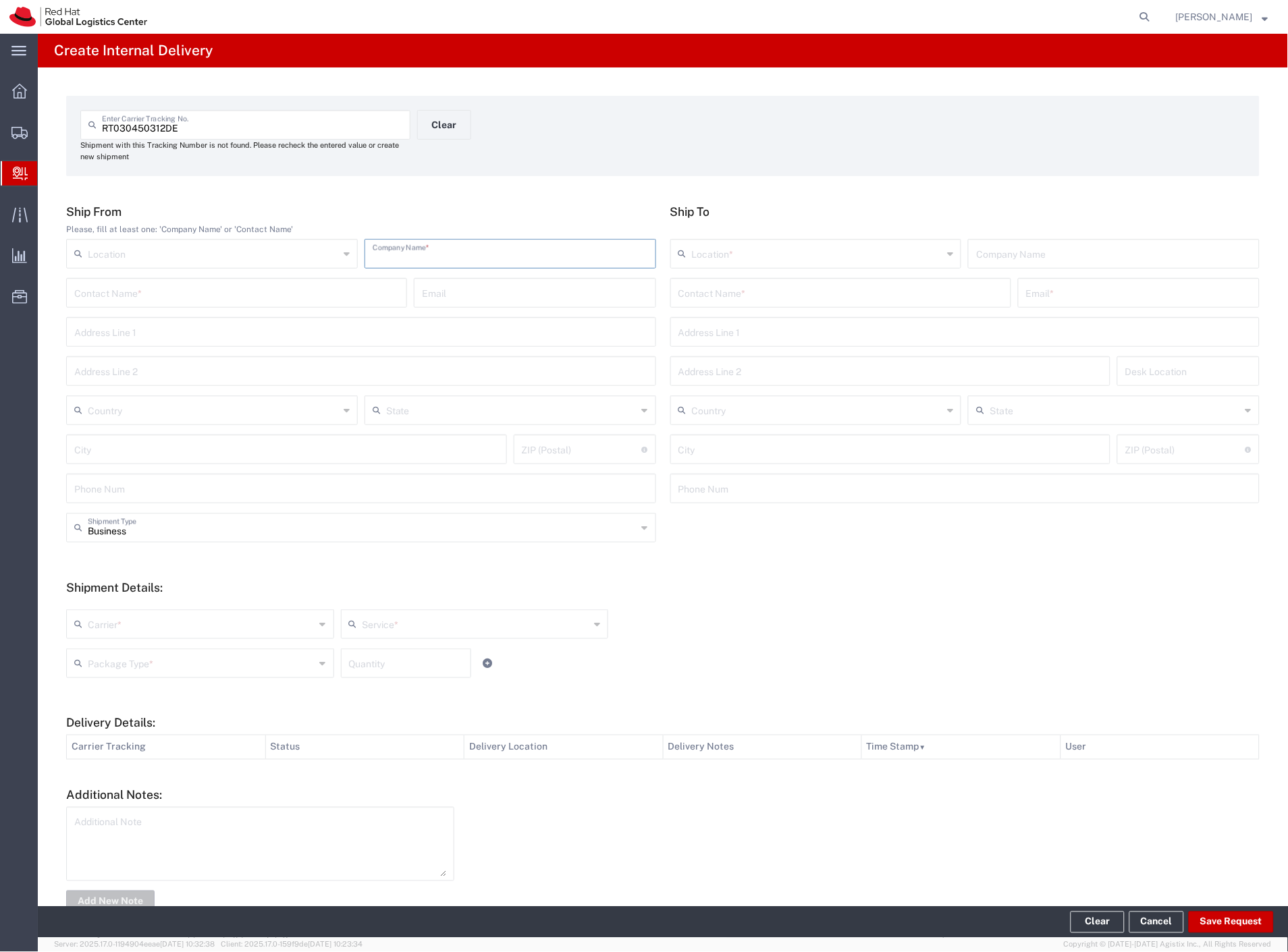
click at [433, 260] on input "text" at bounding box center [510, 252] width 275 height 23
click at [716, 305] on div "Contact Name *" at bounding box center [840, 292] width 341 height 30
click at [730, 329] on p "Red Hat Czech s.r.o. ([PERSON_NAME]), [PERSON_NAME][EMAIL_ADDRESS][DOMAIN_NAME]" at bounding box center [840, 325] width 323 height 17
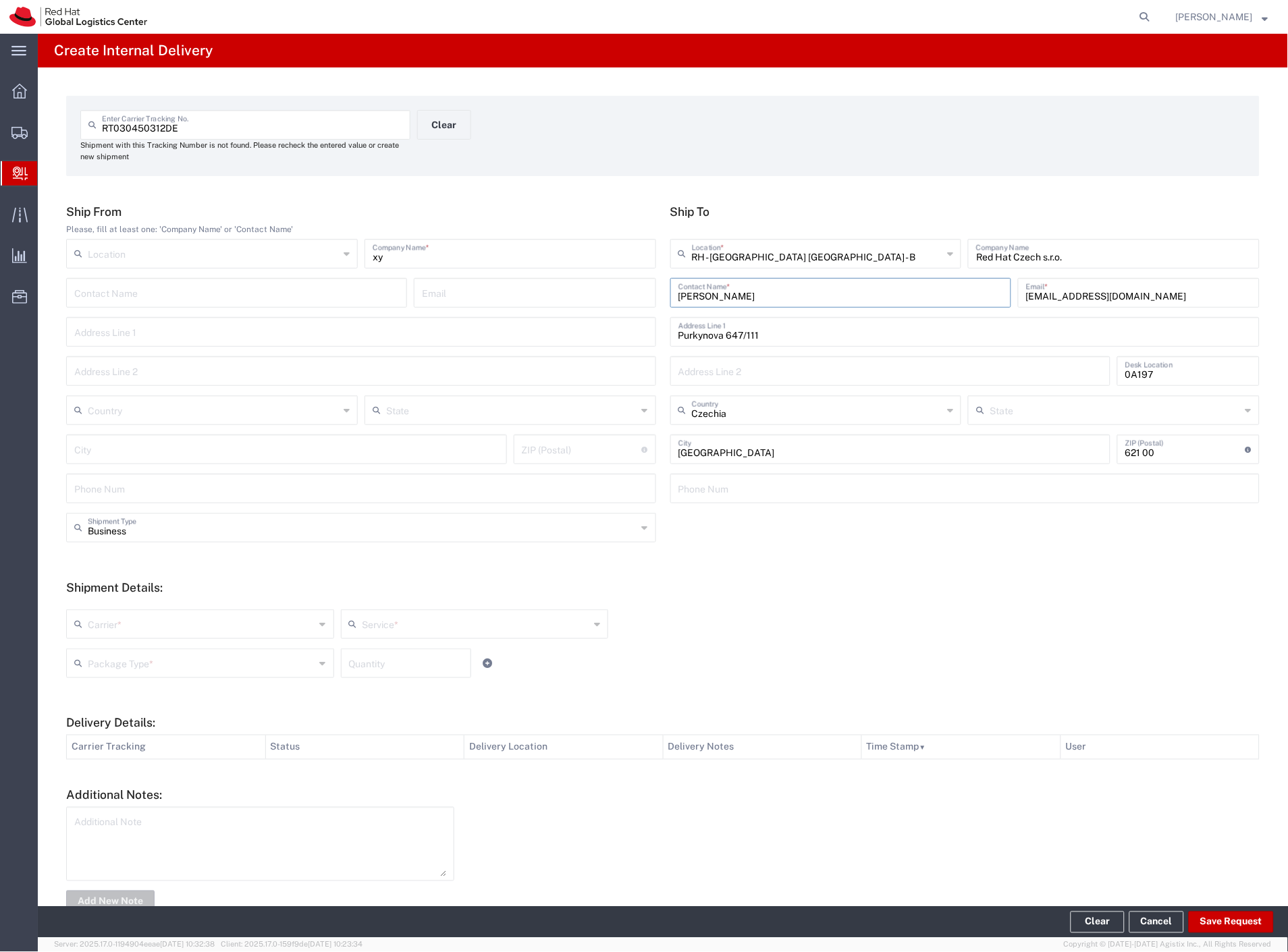
click at [120, 633] on input "text" at bounding box center [201, 623] width 227 height 23
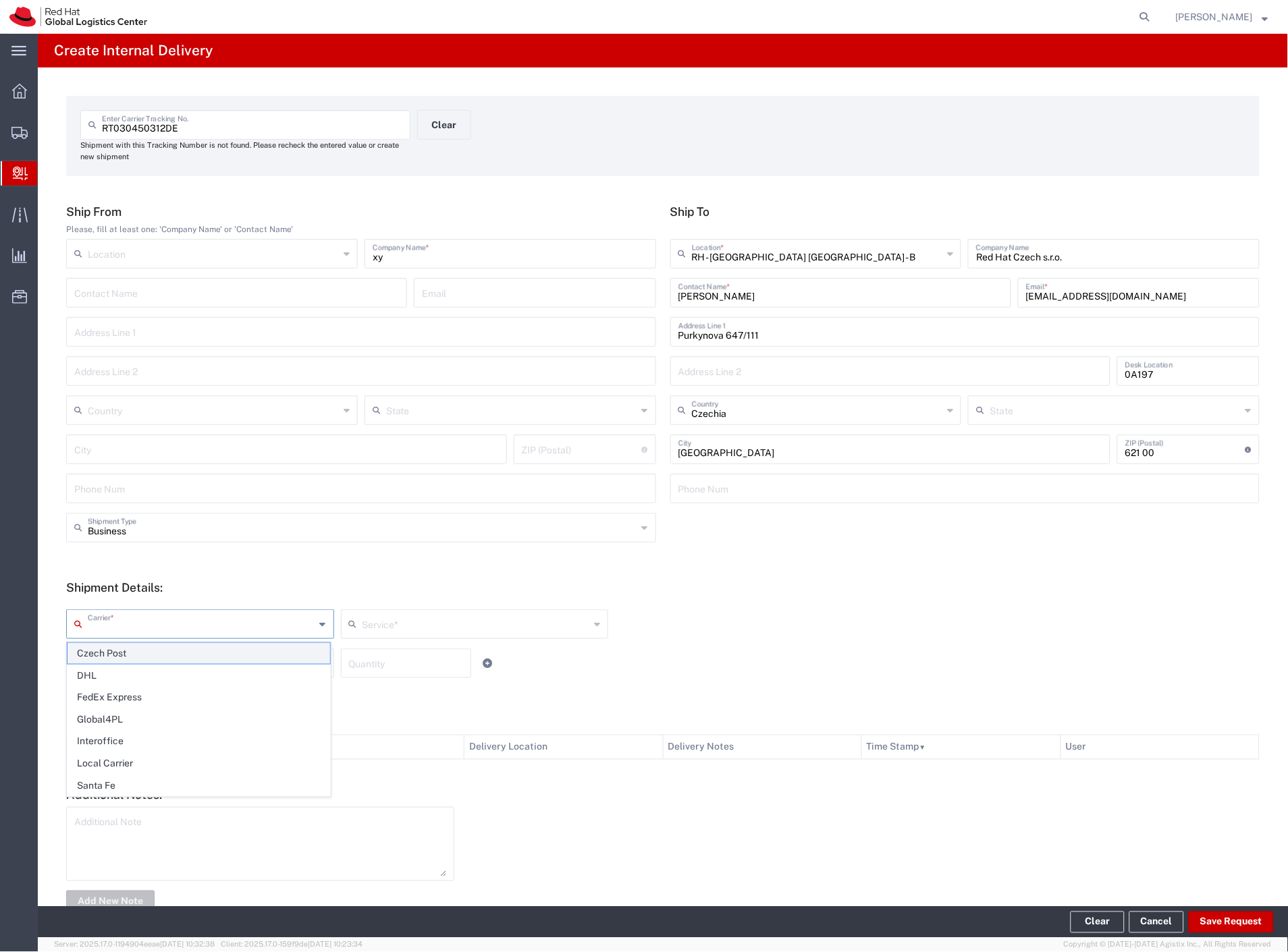
click at [118, 651] on span "Czech Post" at bounding box center [199, 653] width 263 height 21
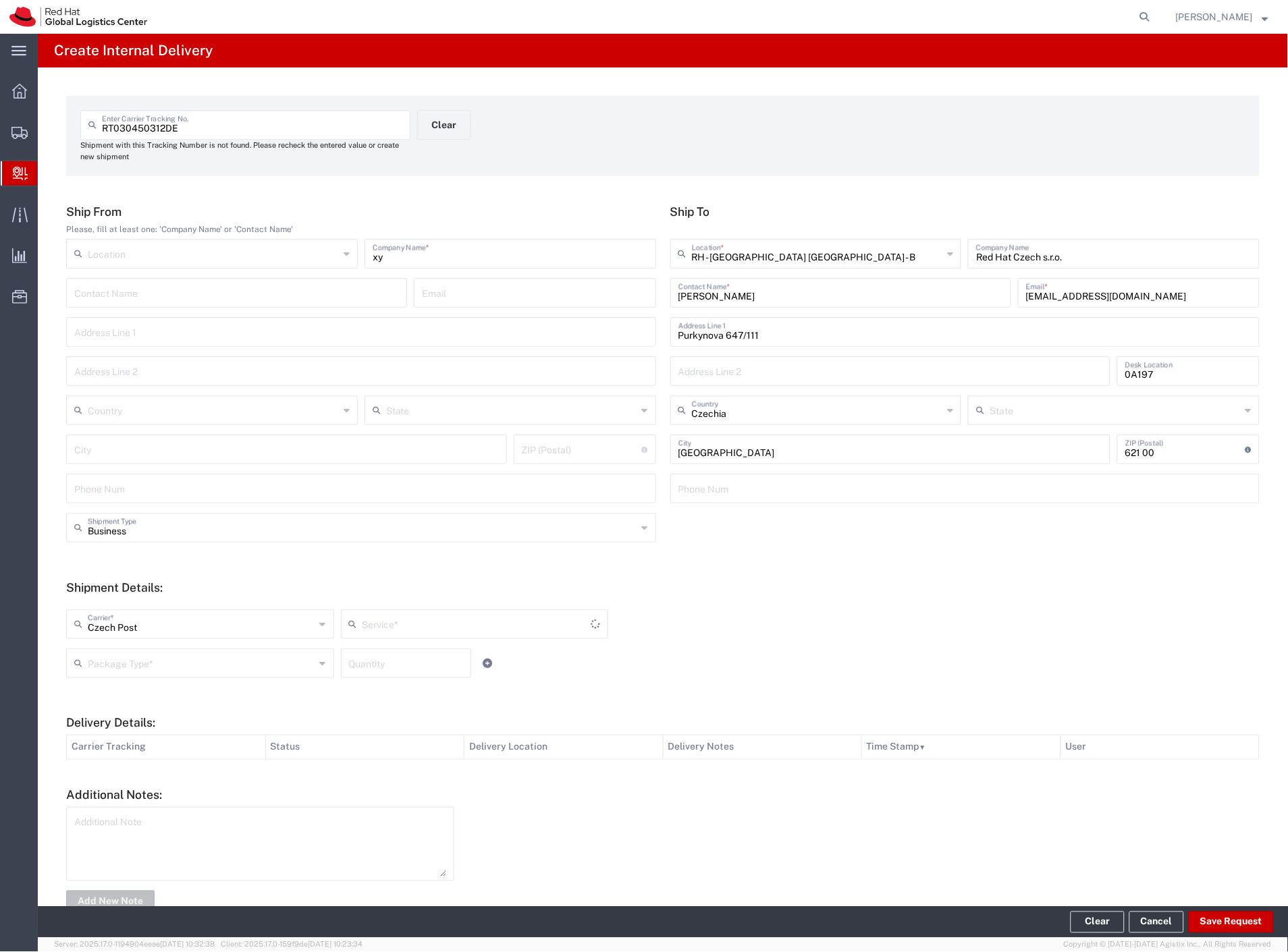
drag, startPoint x: 118, startPoint y: 658, endPoint x: 126, endPoint y: 693, distance: 35.9
click at [118, 659] on input "text" at bounding box center [201, 662] width 227 height 23
click at [123, 717] on span "Envelope" at bounding box center [199, 715] width 263 height 21
click at [1229, 918] on button "Save Request" at bounding box center [1231, 922] width 85 height 22
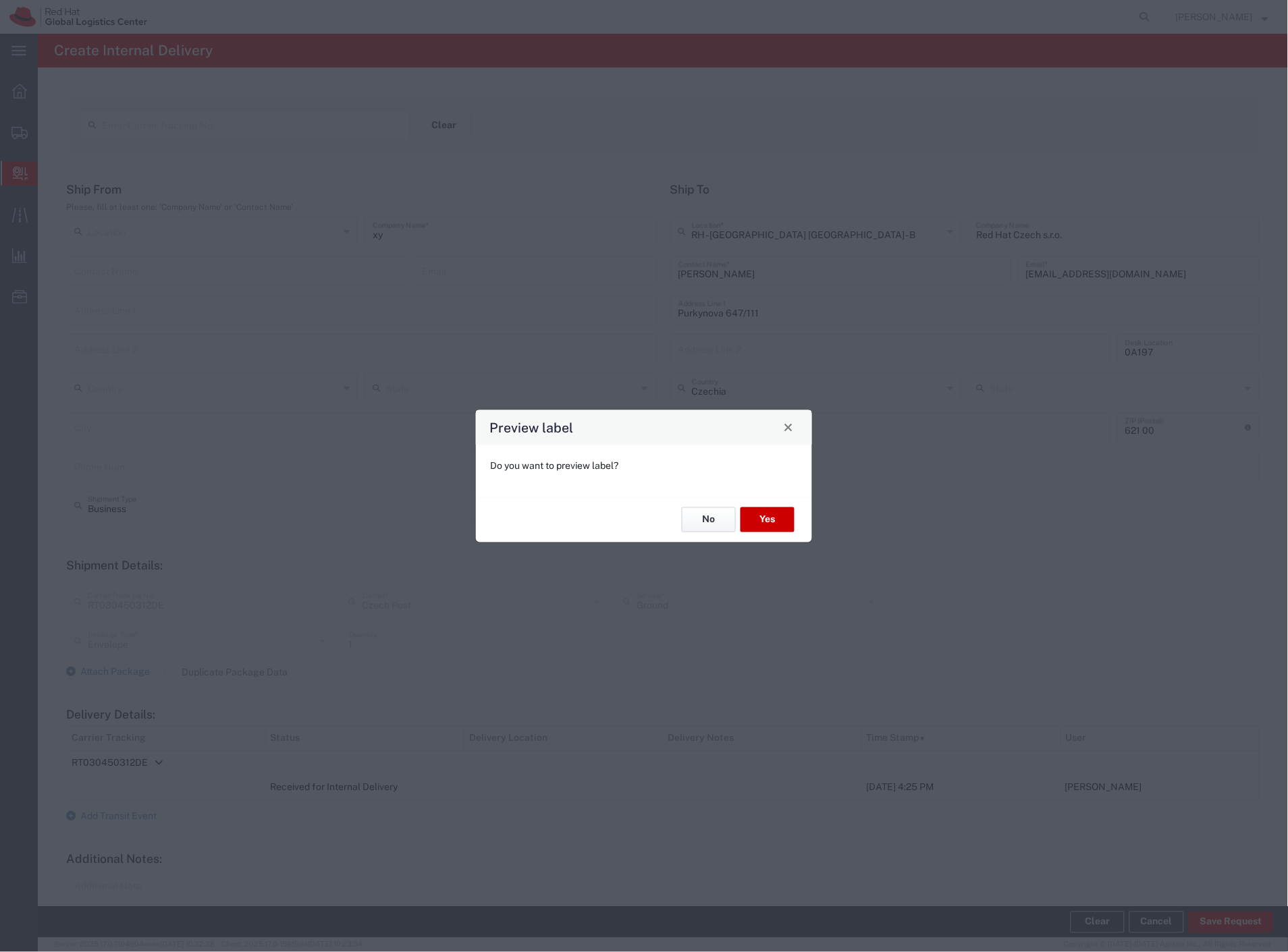
click at [725, 520] on button "No" at bounding box center [708, 519] width 54 height 25
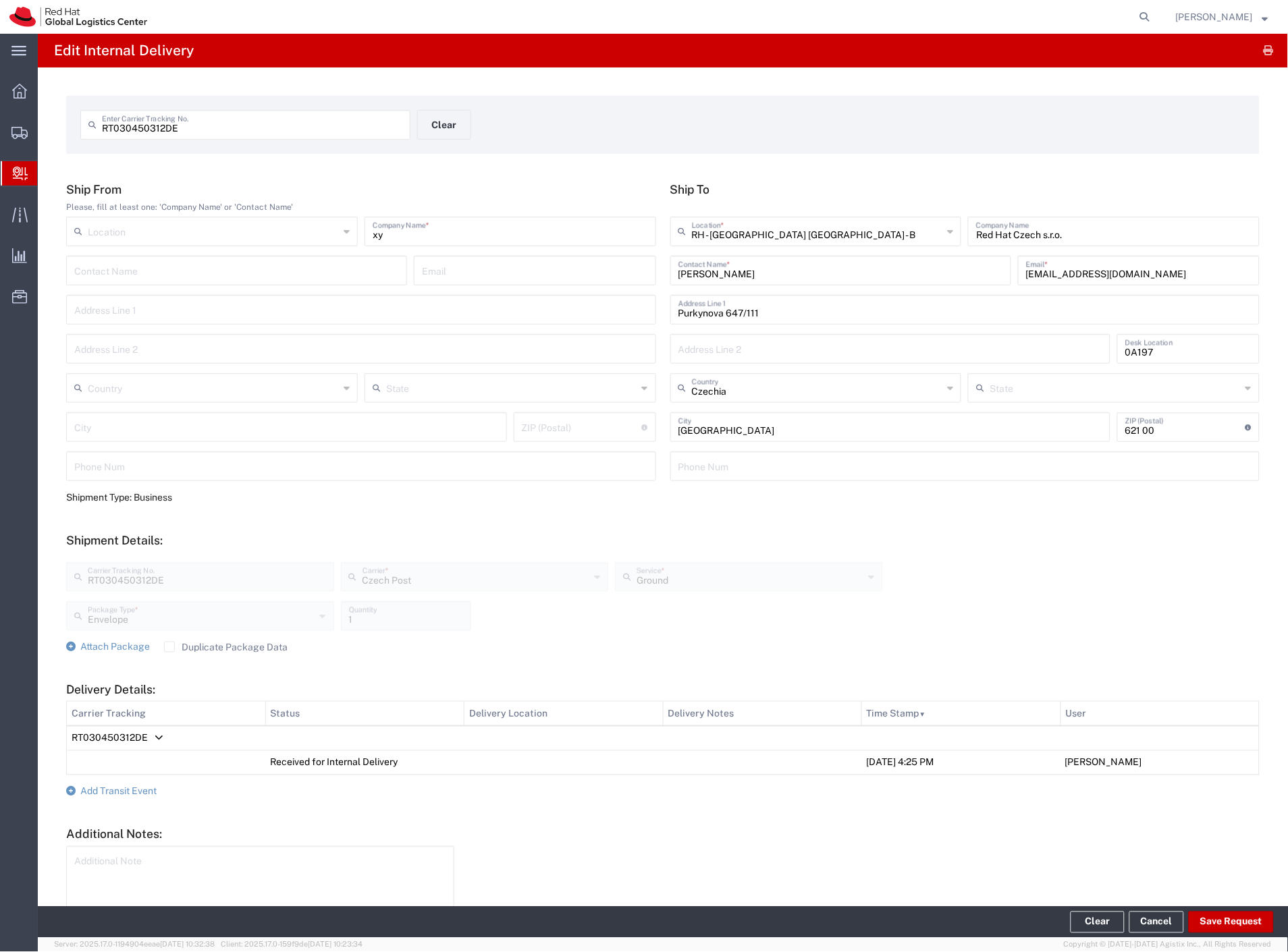
click at [48, 171] on span "Internal Delivery" at bounding box center [42, 174] width 10 height 27
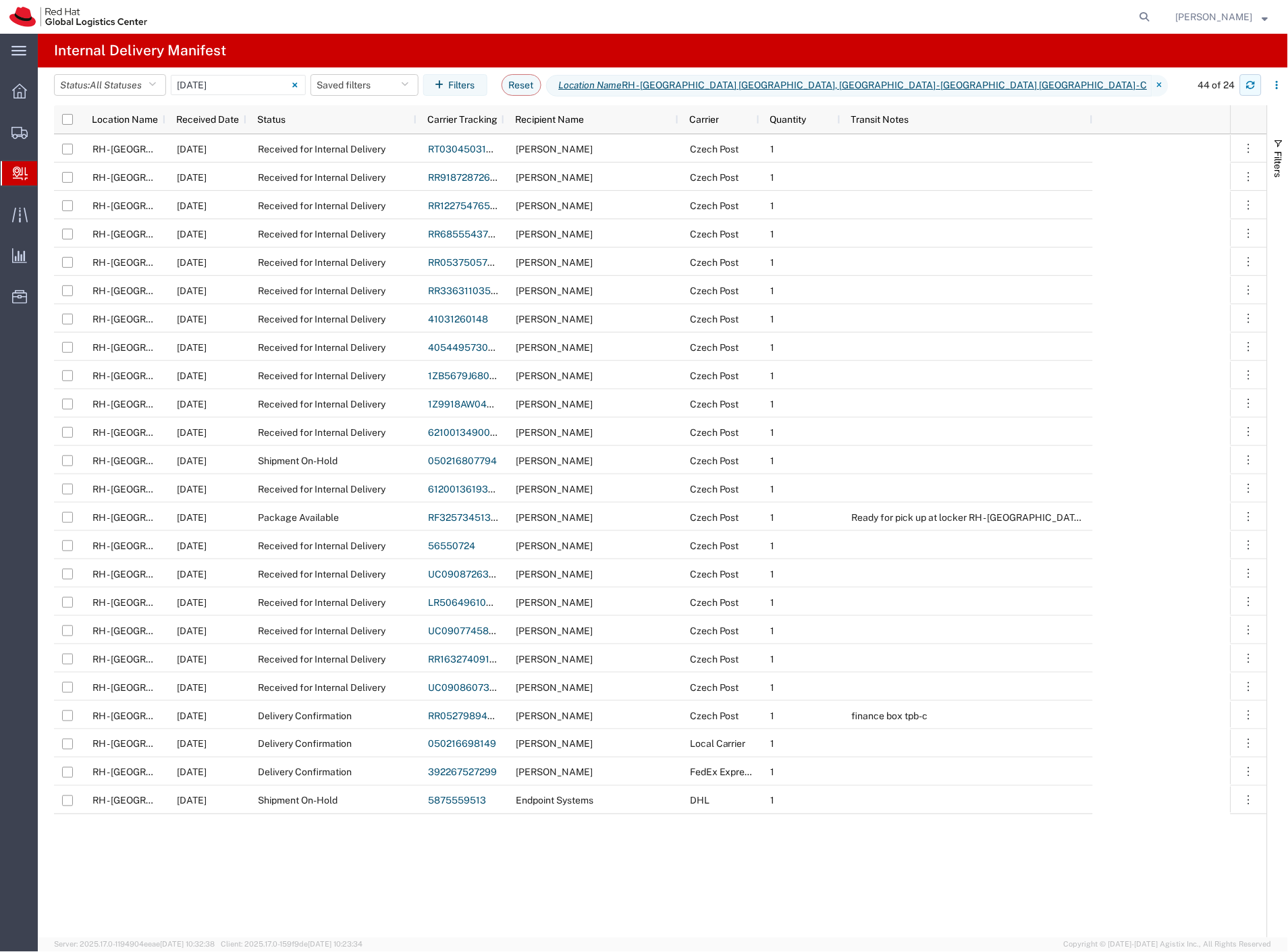
click at [1251, 85] on icon "button" at bounding box center [1251, 85] width 10 height 10
